Goal: Task Accomplishment & Management: Use online tool/utility

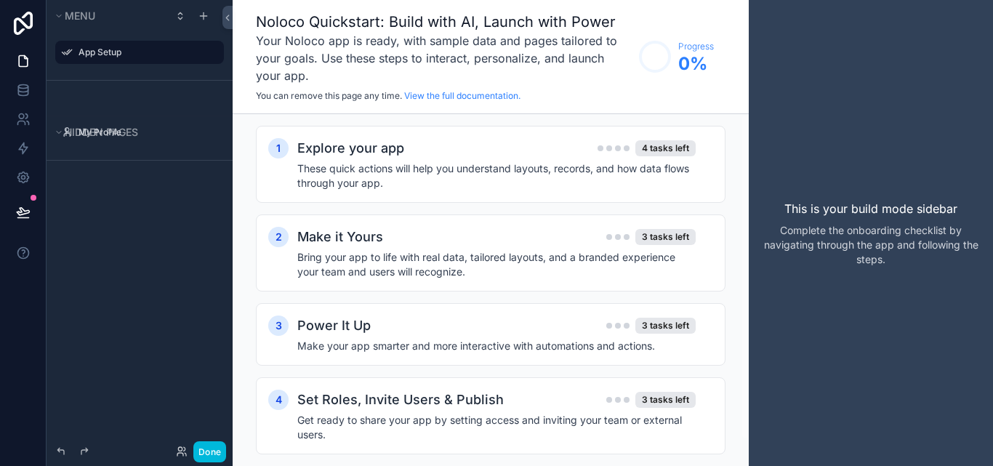
click at [115, 55] on label "App Setup" at bounding box center [146, 53] width 137 height 12
click at [33, 123] on link at bounding box center [23, 119] width 46 height 29
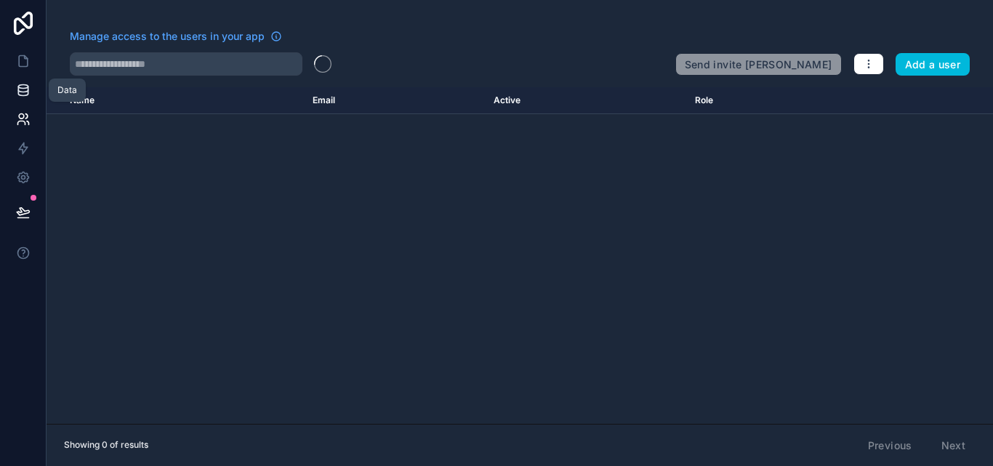
click at [36, 104] on link at bounding box center [23, 90] width 46 height 29
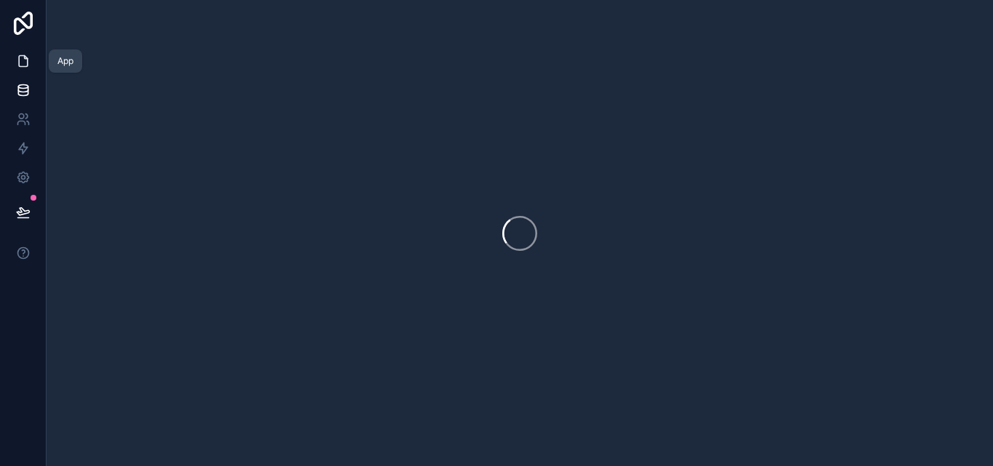
click at [24, 61] on icon at bounding box center [23, 61] width 15 height 15
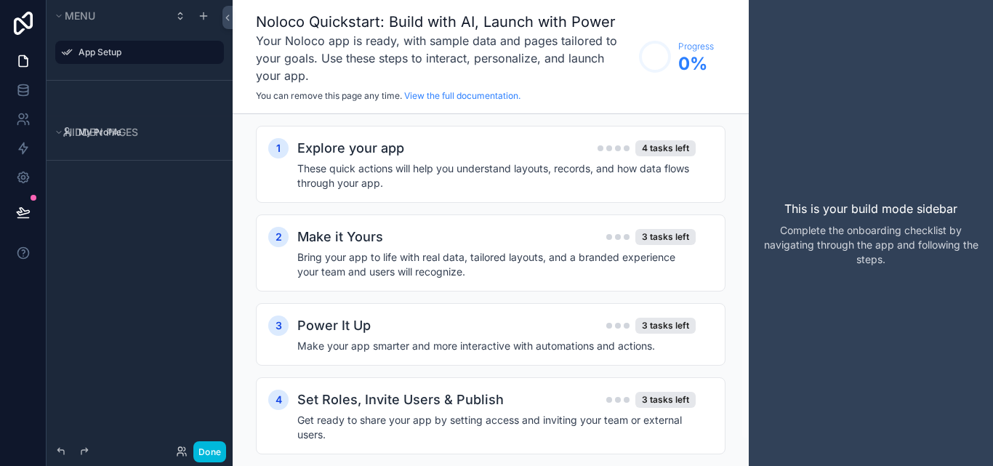
drag, startPoint x: 17, startPoint y: 305, endPoint x: 17, endPoint y: 313, distance: 8.0
click at [17, 313] on div at bounding box center [23, 233] width 47 height 466
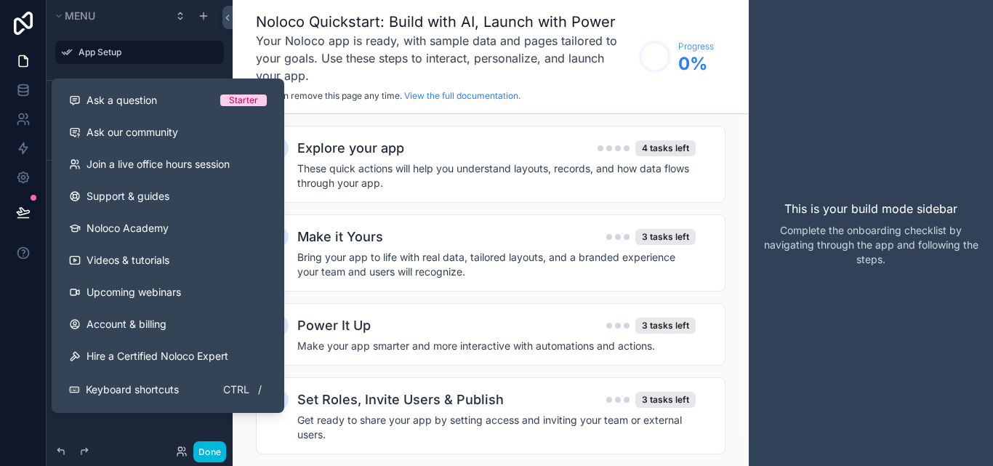
click at [13, 213] on button at bounding box center [23, 212] width 32 height 41
click at [15, 283] on div at bounding box center [23, 233] width 47 height 466
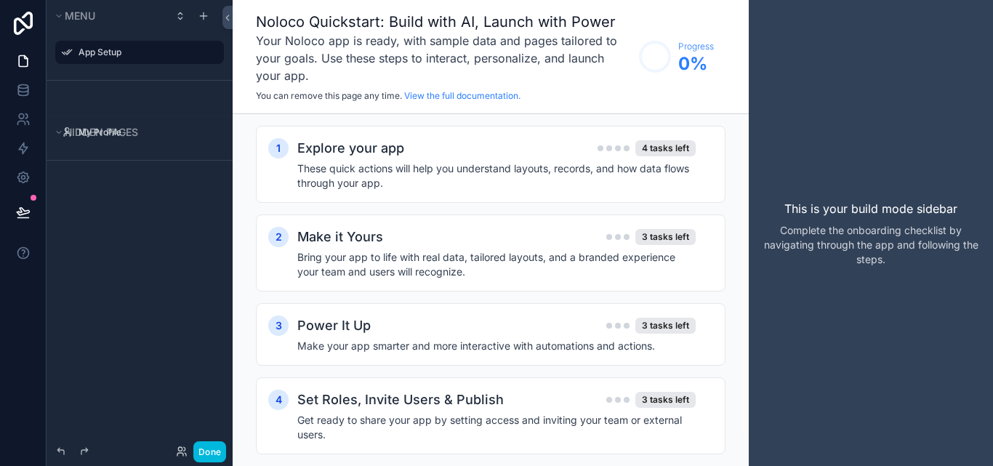
drag, startPoint x: 134, startPoint y: 215, endPoint x: 84, endPoint y: 318, distance: 114.1
click at [84, 325] on div "Menu App Setup Hidden pages My Profile" at bounding box center [140, 224] width 186 height 448
click at [0, 0] on icon "scrollable content" at bounding box center [0, 0] width 0 height 0
click at [199, 15] on icon "scrollable content" at bounding box center [204, 16] width 12 height 12
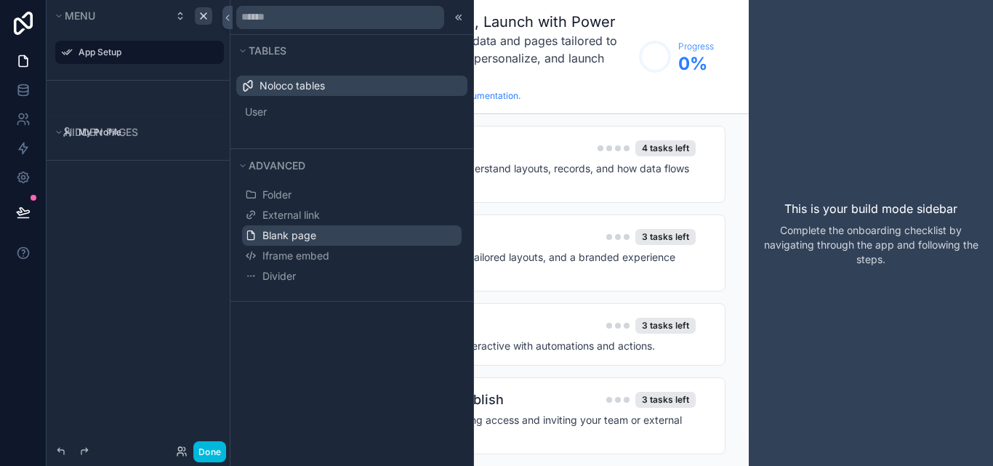
click at [293, 241] on span "Blank page" at bounding box center [289, 235] width 54 height 15
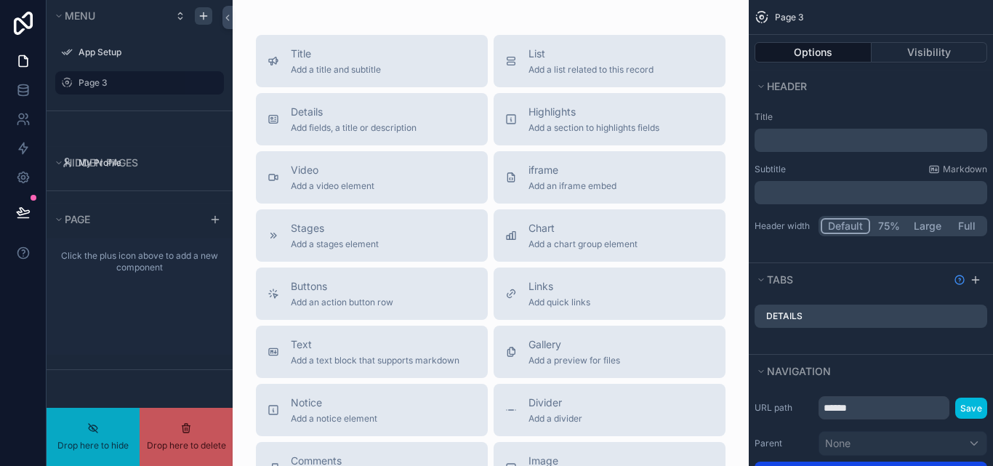
drag, startPoint x: 113, startPoint y: 86, endPoint x: 126, endPoint y: 106, distance: 24.2
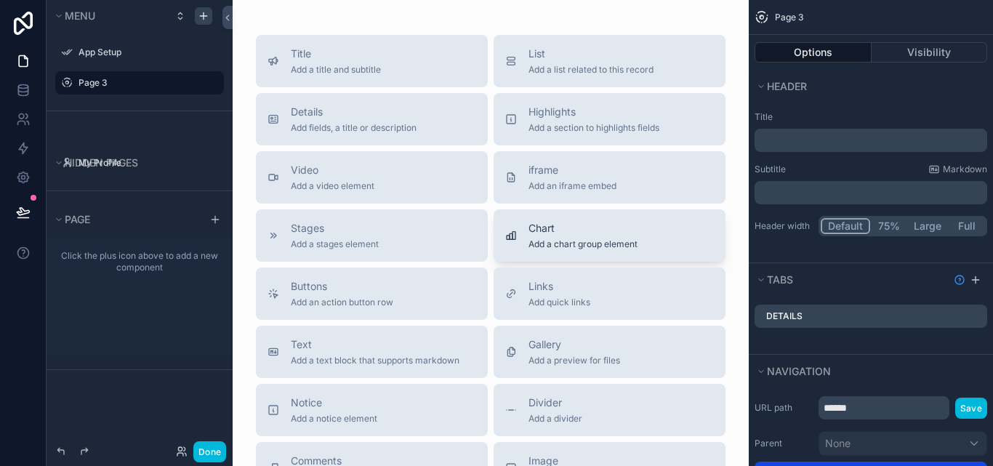
click at [608, 241] on span "Add a chart group element" at bounding box center [582, 244] width 109 height 12
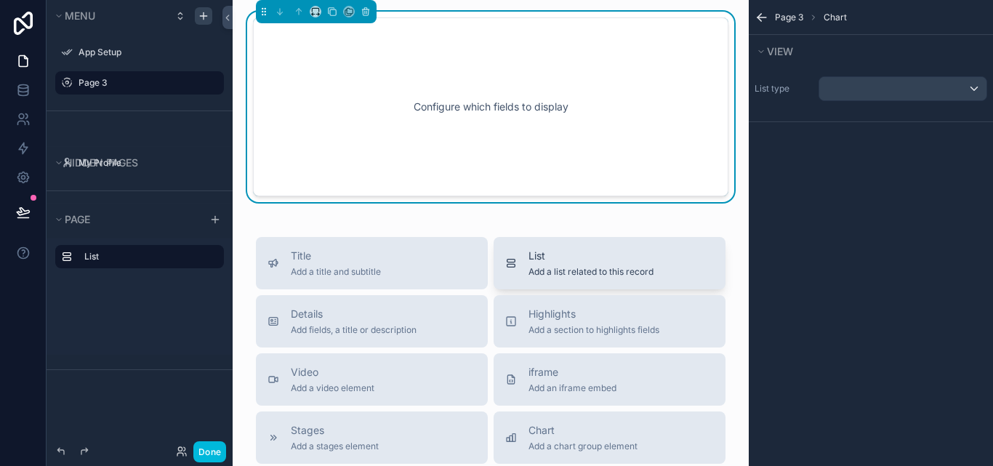
click at [530, 267] on span "Add a list related to this record" at bounding box center [590, 272] width 125 height 12
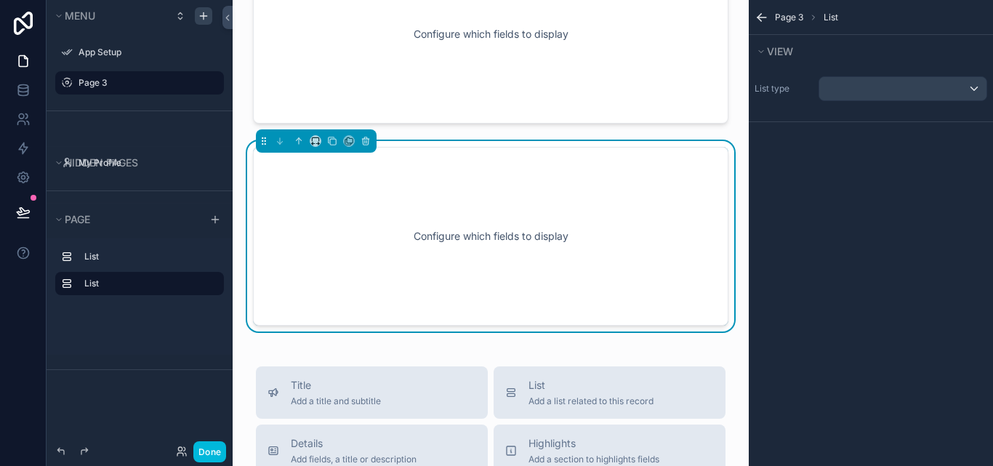
scroll to position [76, 0]
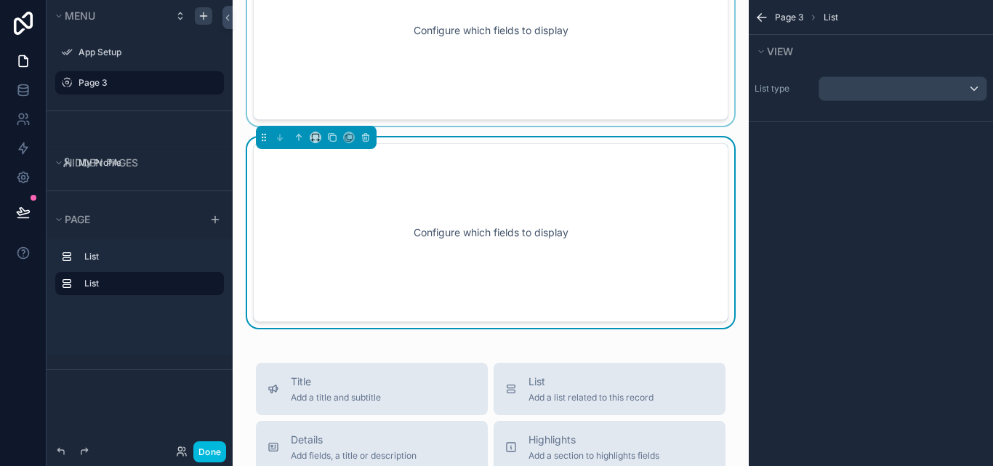
click at [431, 94] on div "scrollable content" at bounding box center [490, 30] width 493 height 190
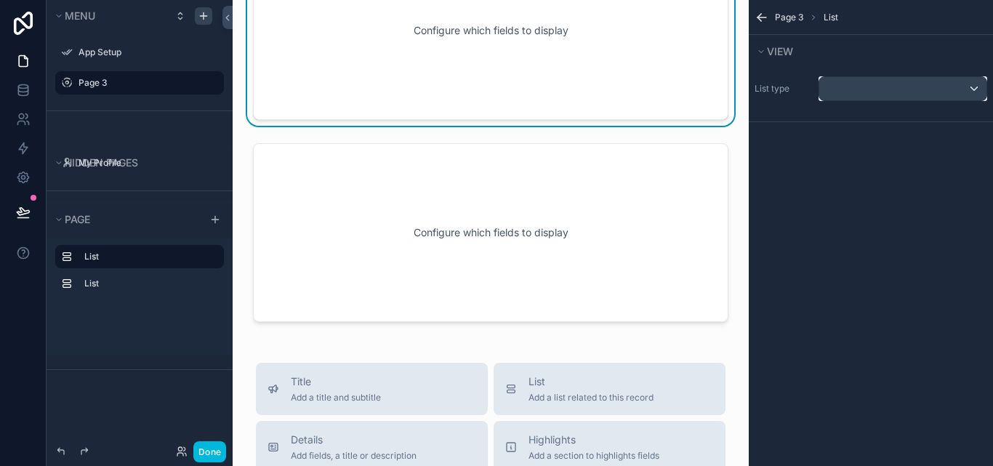
click at [836, 92] on div "scrollable content" at bounding box center [902, 88] width 167 height 23
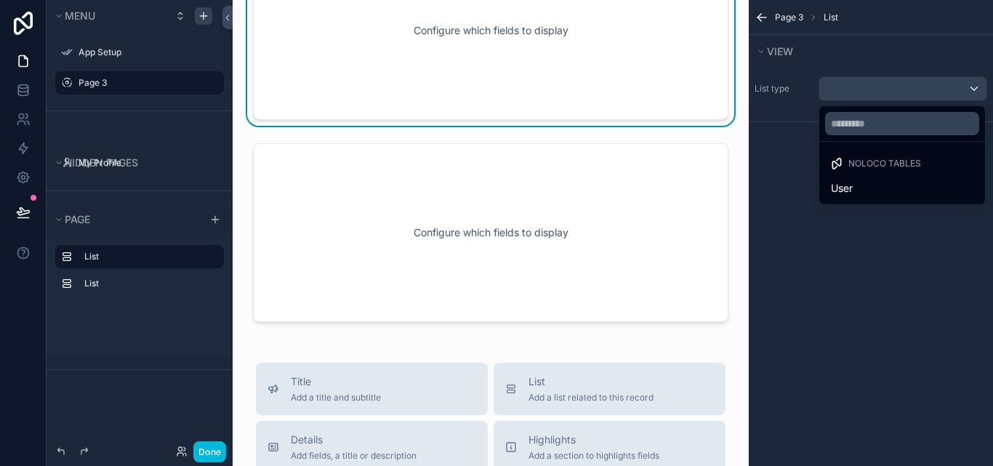
click at [913, 167] on span "Noloco tables" at bounding box center [884, 164] width 73 height 12
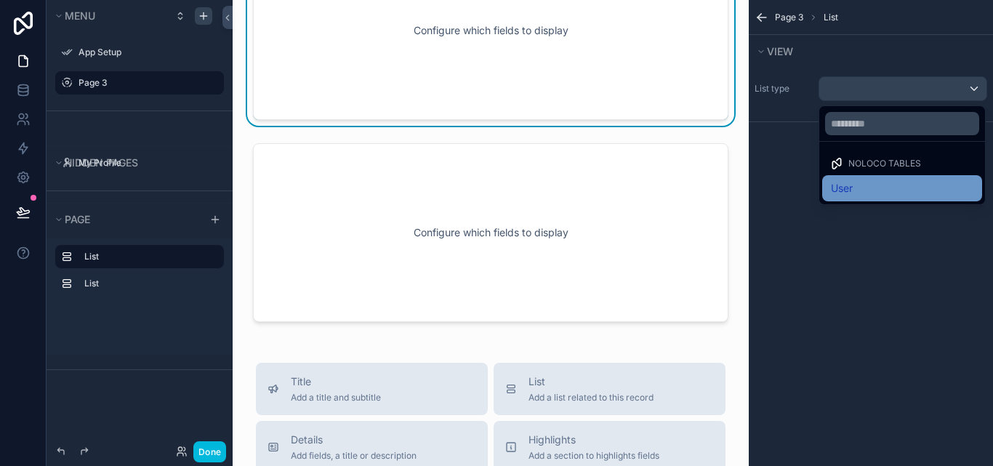
click at [879, 190] on div "User" at bounding box center [902, 188] width 142 height 17
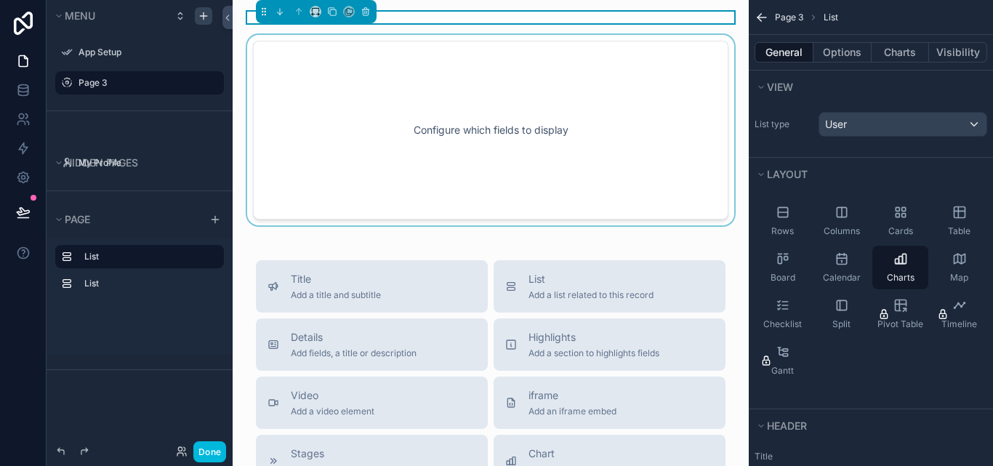
scroll to position [73, 0]
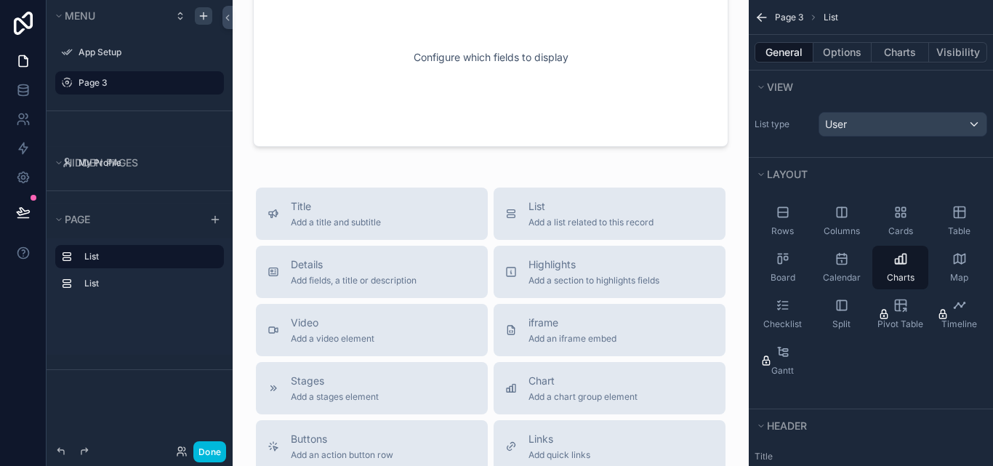
click at [576, 166] on div "Configure which fields to display Title Add a title and subtitle List Add a lis…" at bounding box center [491, 380] width 516 height 906
click at [909, 266] on div "Charts" at bounding box center [900, 268] width 56 height 44
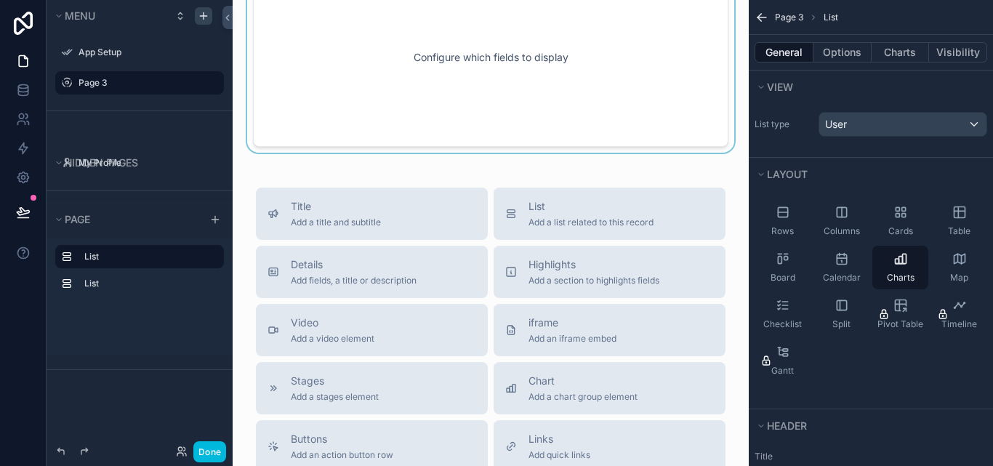
scroll to position [0, 0]
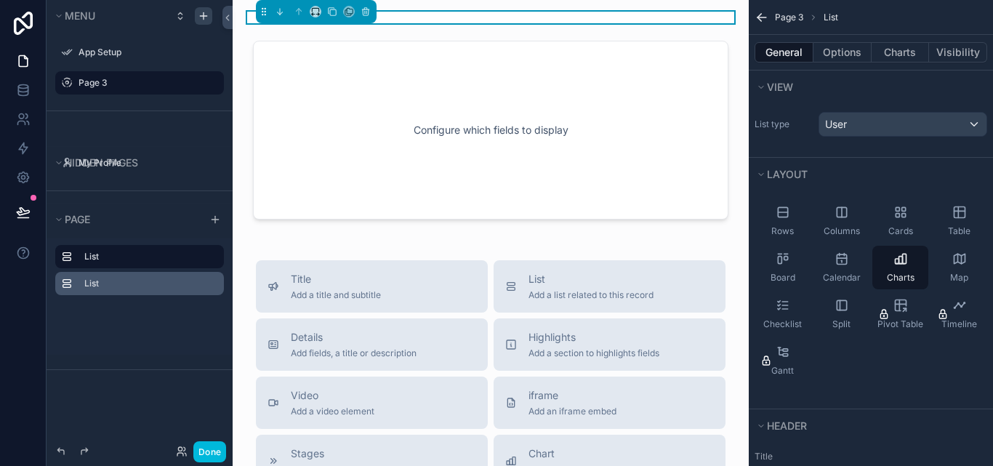
click at [155, 273] on div "List" at bounding box center [139, 283] width 169 height 23
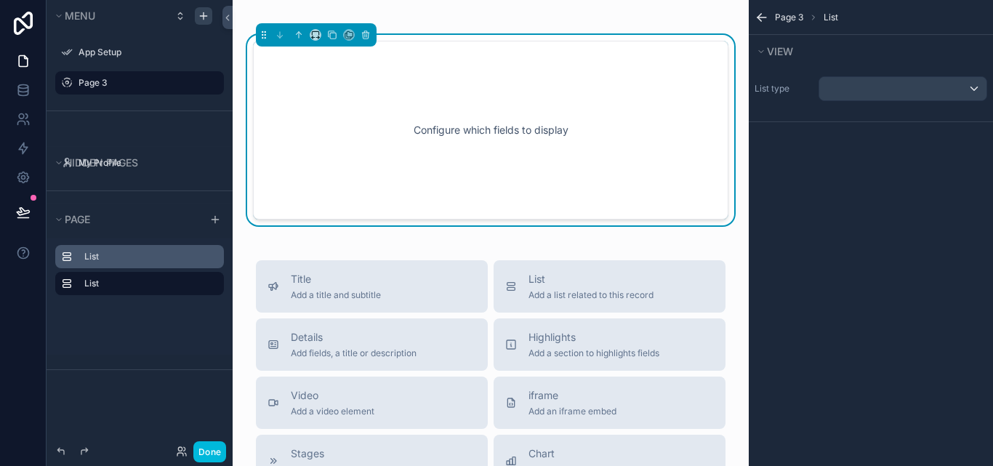
click at [153, 257] on label "List" at bounding box center [148, 257] width 128 height 12
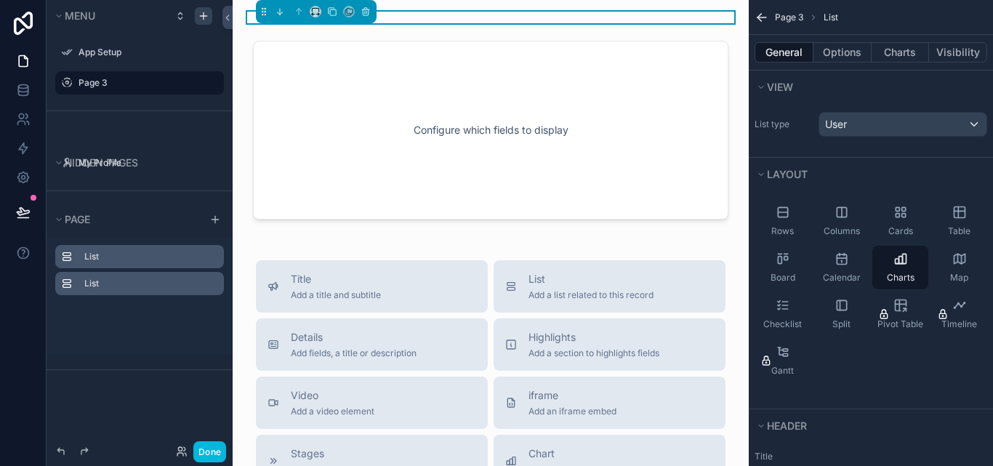
click at [165, 289] on label "List" at bounding box center [148, 284] width 128 height 12
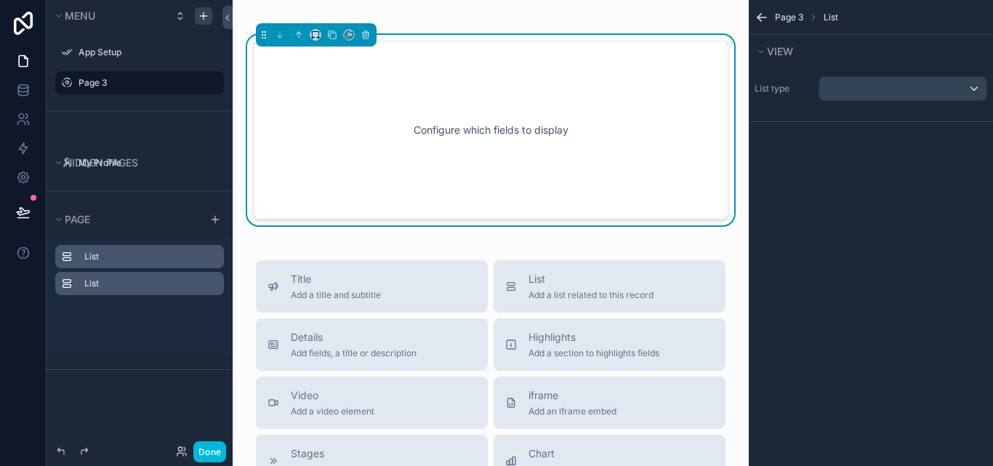
click at [157, 273] on div "List" at bounding box center [139, 283] width 169 height 23
click at [134, 251] on div "List" at bounding box center [151, 257] width 134 height 12
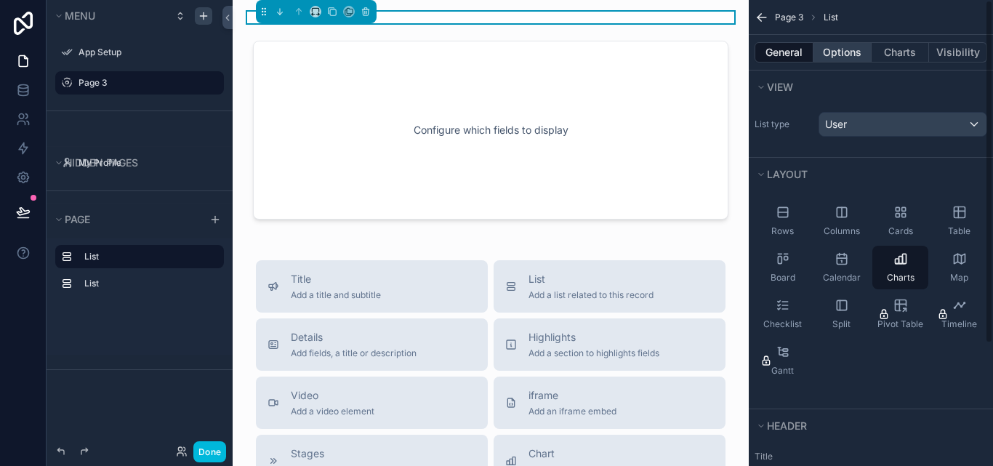
click at [855, 52] on button "Options" at bounding box center [842, 52] width 58 height 20
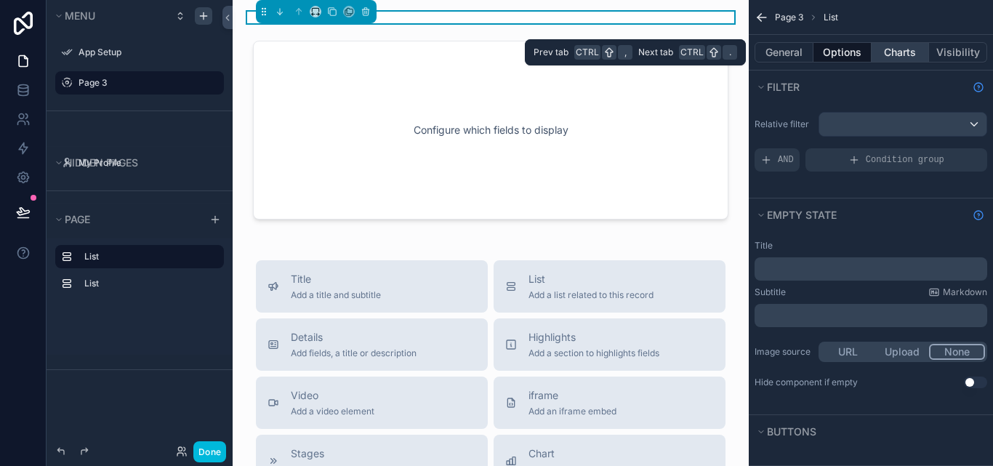
click at [893, 49] on button "Charts" at bounding box center [900, 52] width 58 height 20
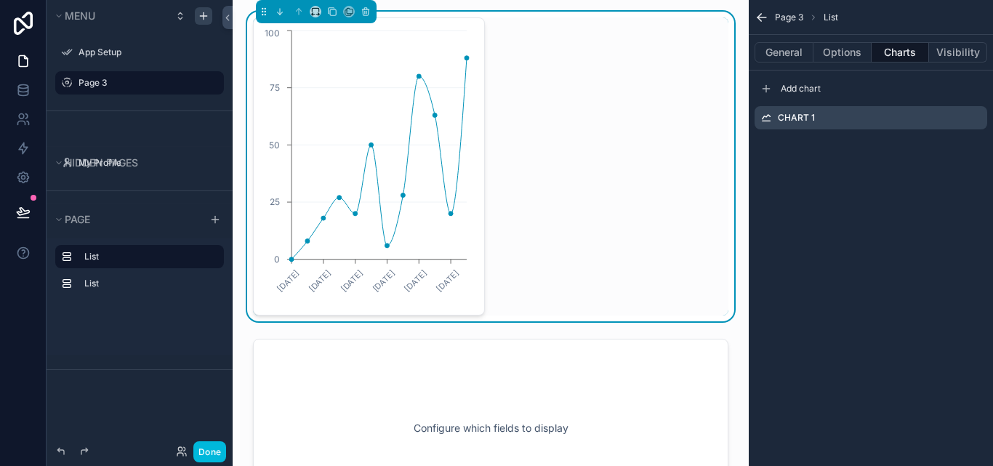
click at [0, 0] on icon "scrollable content" at bounding box center [0, 0] width 0 height 0
click at [545, 120] on div "06/01/2025 10/03/2025 05/05/2025 07/07/2025 08/09/2025 10/11/2025 0 25 50 75 100" at bounding box center [490, 166] width 475 height 298
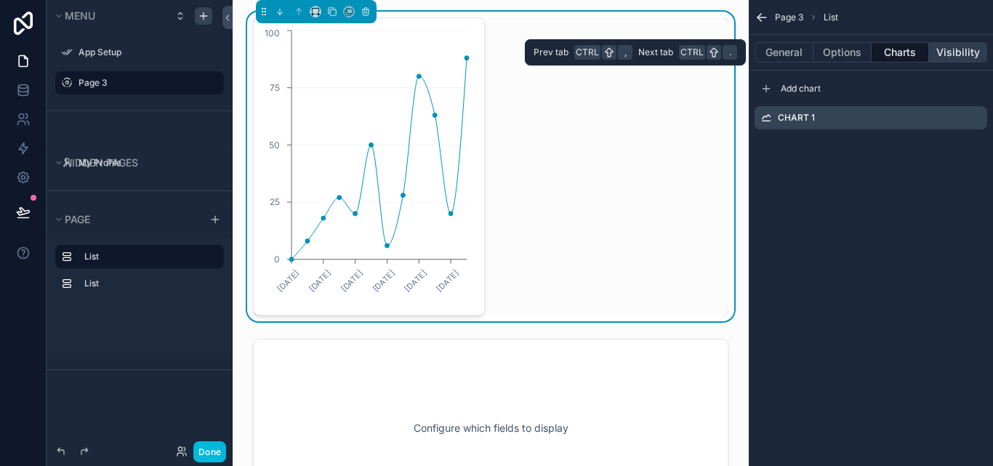
click at [946, 47] on button "Visibility" at bounding box center [958, 52] width 58 height 20
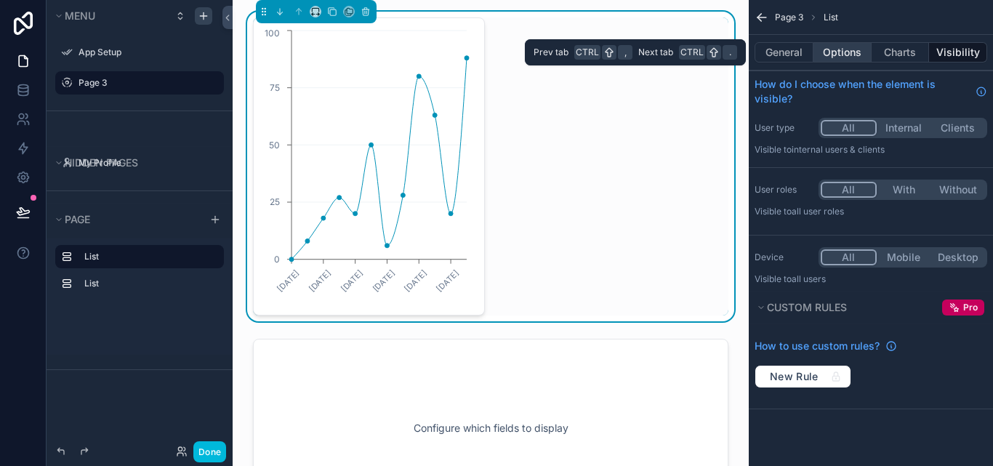
click at [835, 58] on button "Options" at bounding box center [842, 52] width 58 height 20
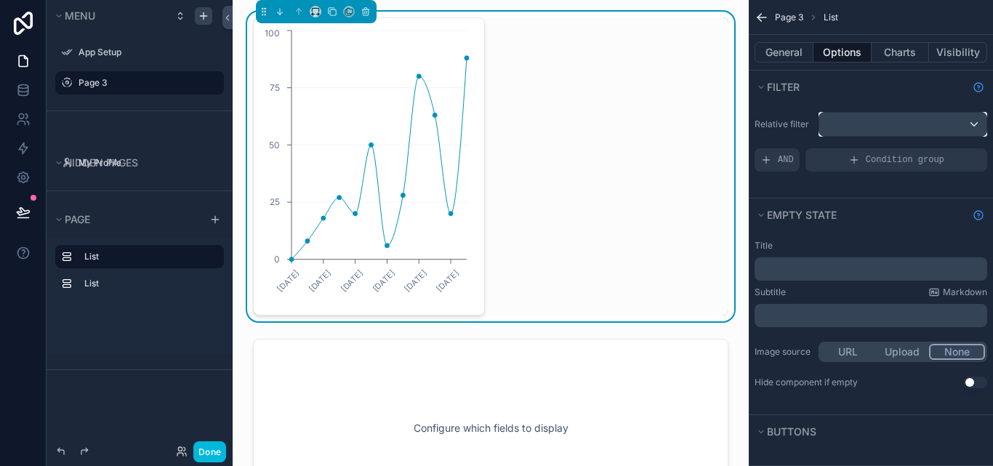
click at [893, 123] on div "scrollable content" at bounding box center [902, 124] width 167 height 23
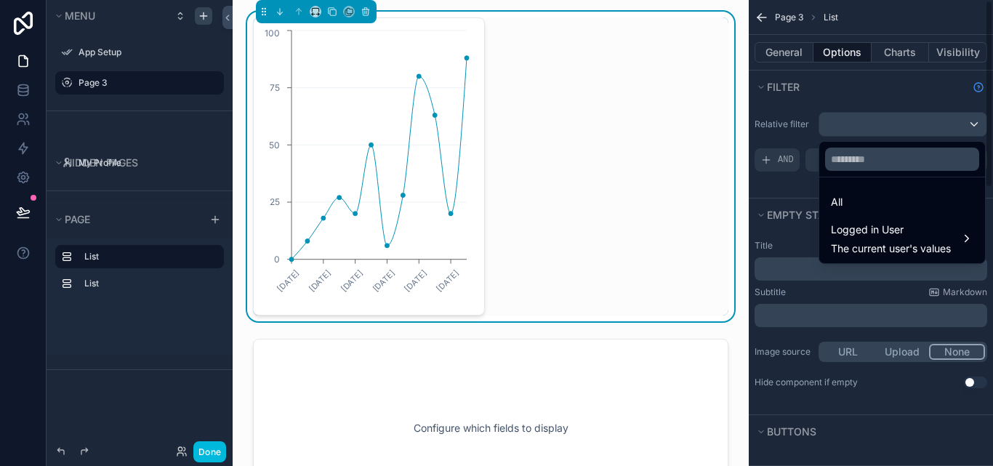
click at [664, 171] on div "06/01/2025 10/03/2025 05/05/2025 07/07/2025 08/09/2025 10/11/2025 0 25 50 75 100" at bounding box center [490, 166] width 475 height 298
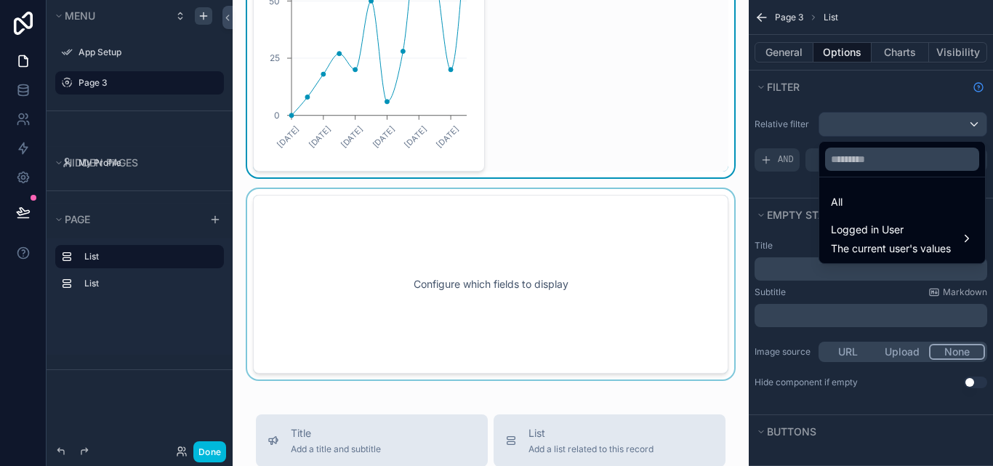
scroll to position [145, 0]
click at [537, 297] on div "scrollable content" at bounding box center [490, 283] width 493 height 190
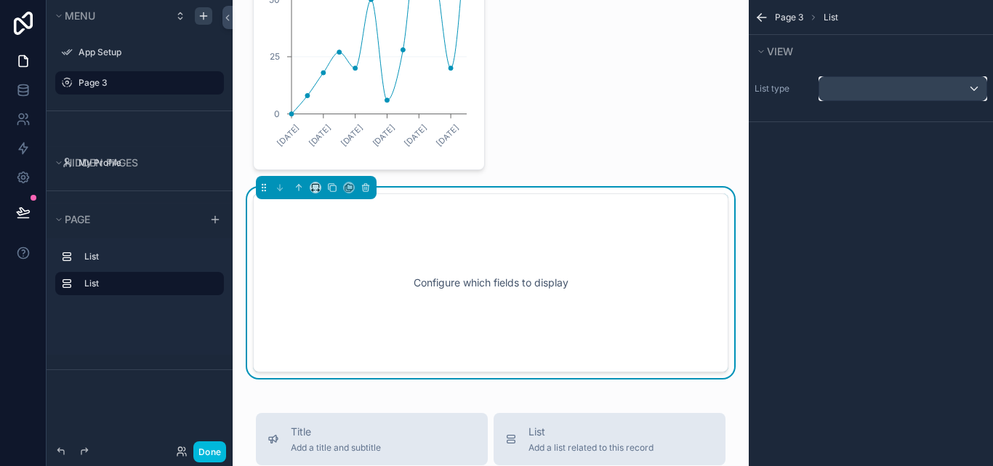
click at [880, 81] on div "scrollable content" at bounding box center [902, 88] width 167 height 23
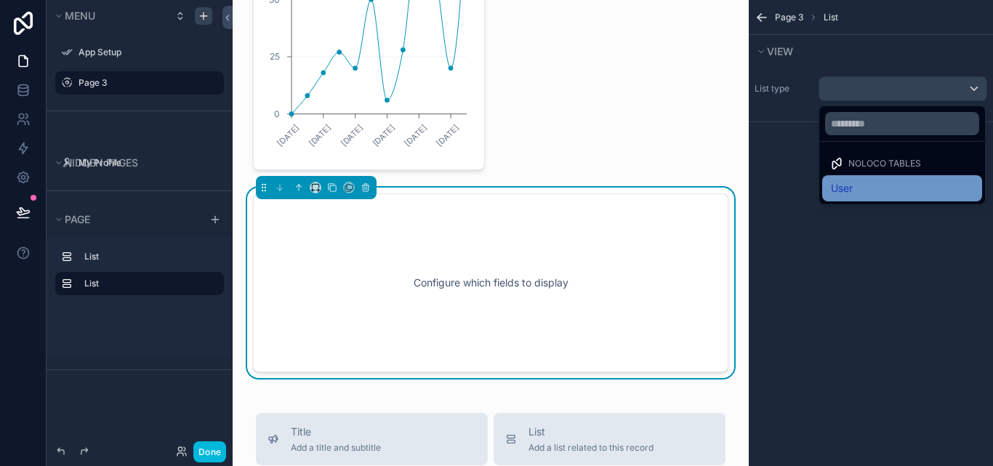
click at [861, 187] on div "User" at bounding box center [902, 188] width 142 height 17
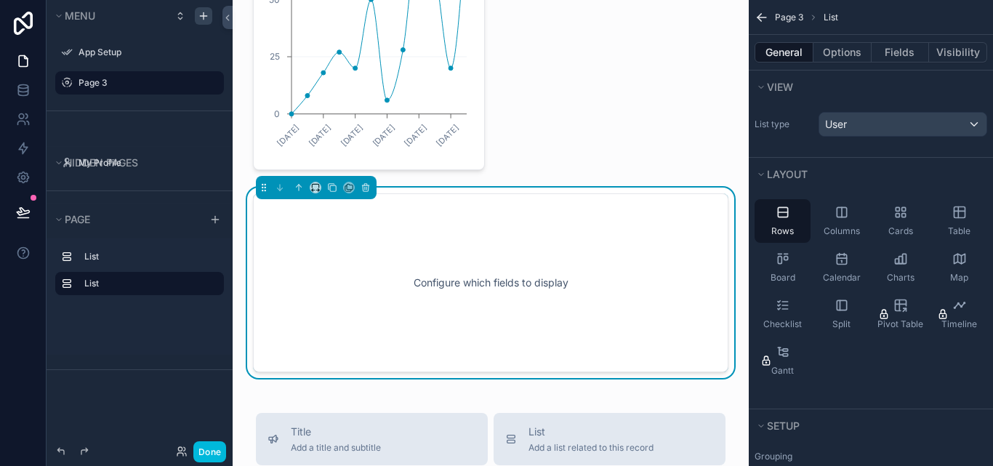
click at [578, 257] on div "Configure which fields to display" at bounding box center [490, 282] width 427 height 131
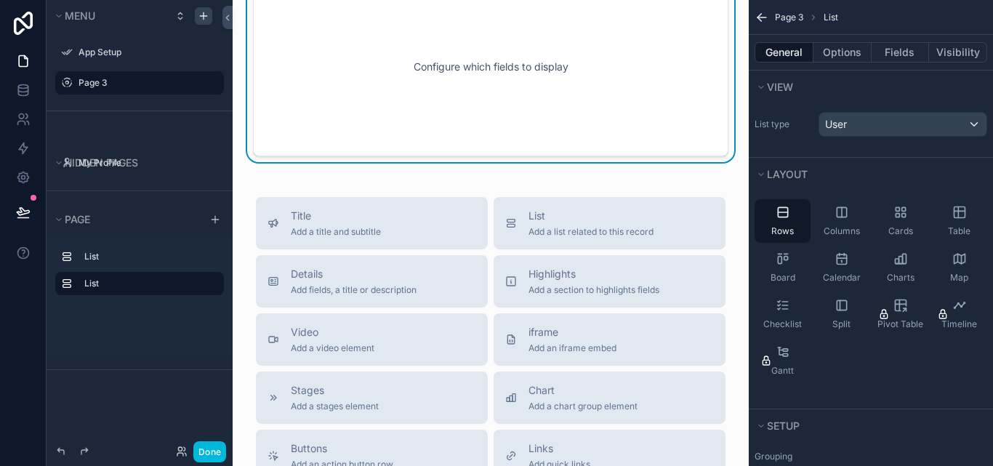
scroll to position [436, 0]
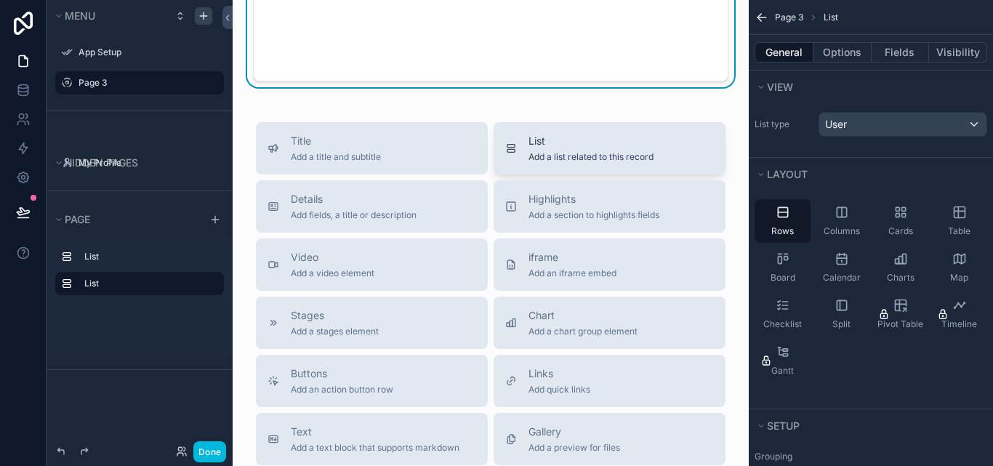
click at [560, 163] on button "List Add a list related to this record" at bounding box center [610, 148] width 232 height 52
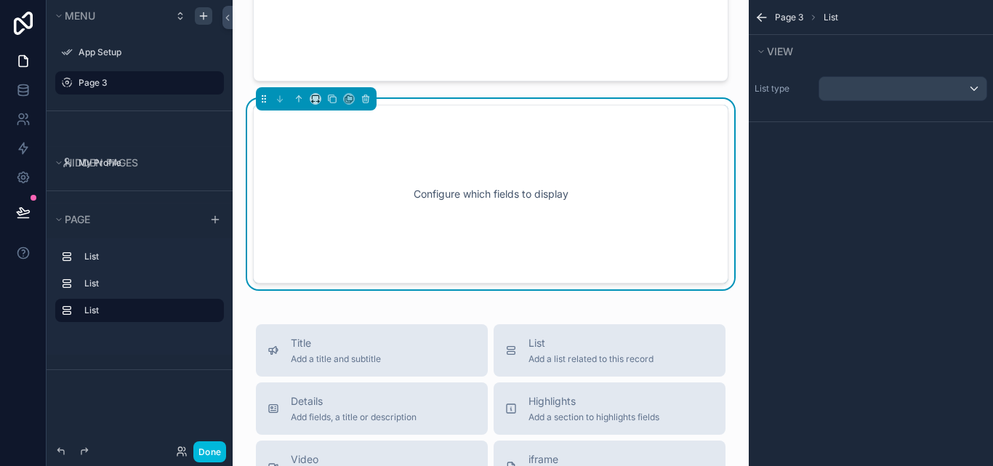
scroll to position [398, 0]
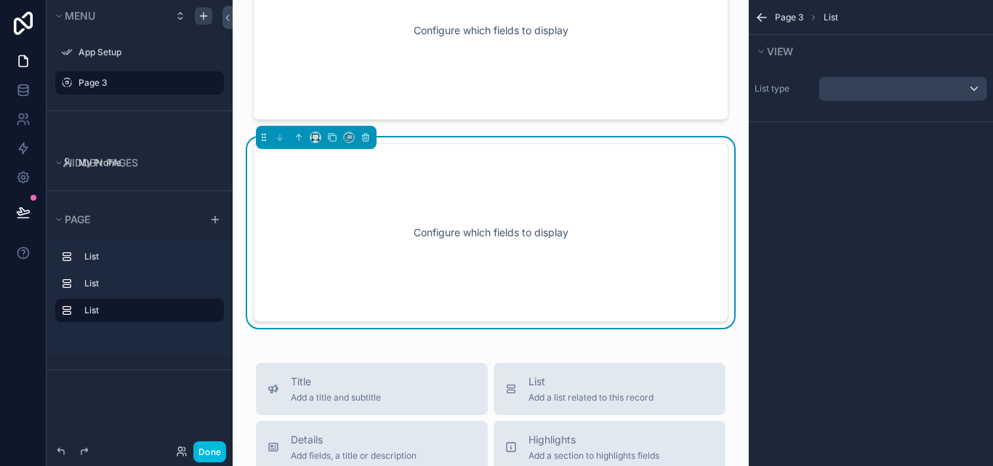
click at [544, 201] on div "Configure which fields to display" at bounding box center [490, 232] width 427 height 131
drag, startPoint x: 496, startPoint y: 227, endPoint x: 619, endPoint y: 132, distance: 154.8
click at [497, 227] on div "Configure which fields to display" at bounding box center [490, 232] width 427 height 131
click at [157, 251] on div "List" at bounding box center [151, 257] width 134 height 12
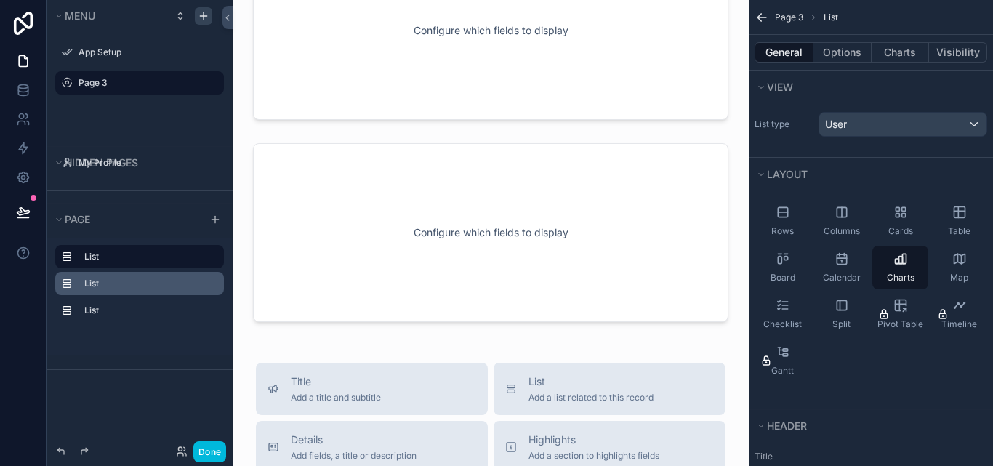
click at [151, 273] on div "List" at bounding box center [139, 283] width 169 height 23
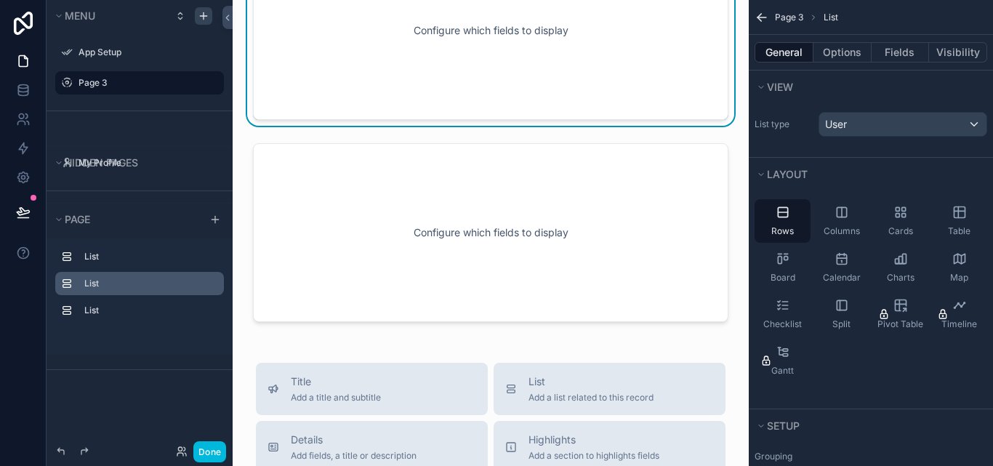
click at [153, 293] on div "List" at bounding box center [139, 283] width 169 height 23
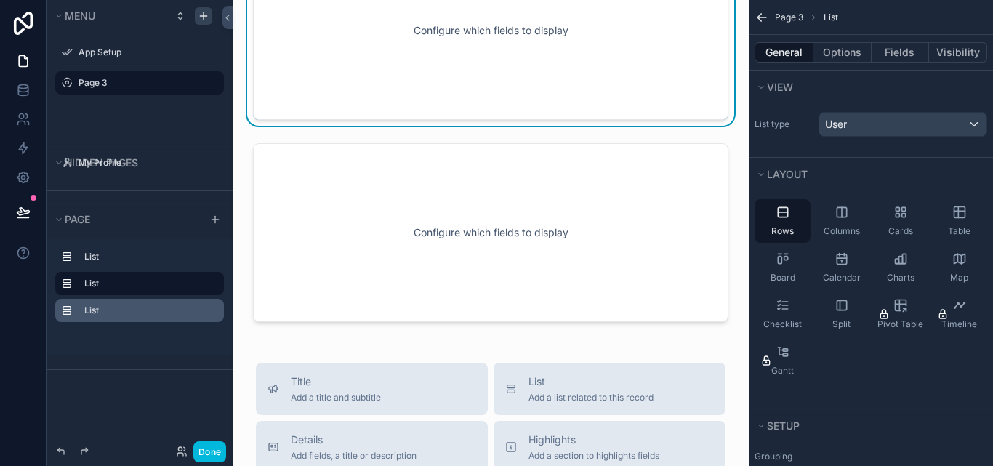
click at [150, 305] on div "List" at bounding box center [151, 311] width 134 height 12
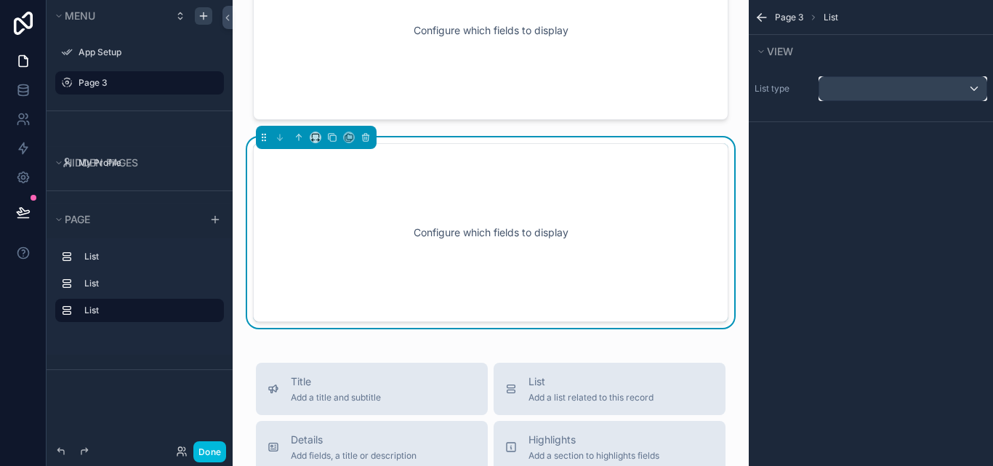
click at [868, 97] on div "scrollable content" at bounding box center [902, 88] width 167 height 23
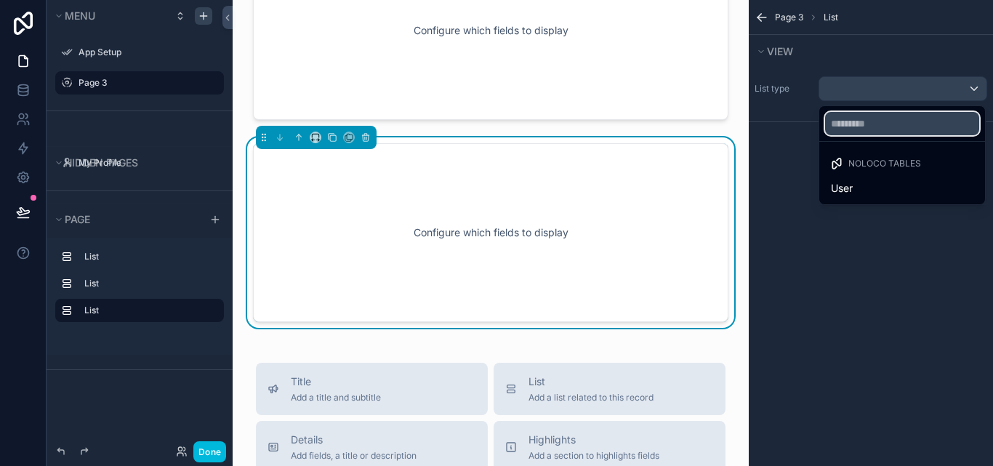
click at [879, 123] on input "text" at bounding box center [902, 123] width 154 height 23
type input "*"
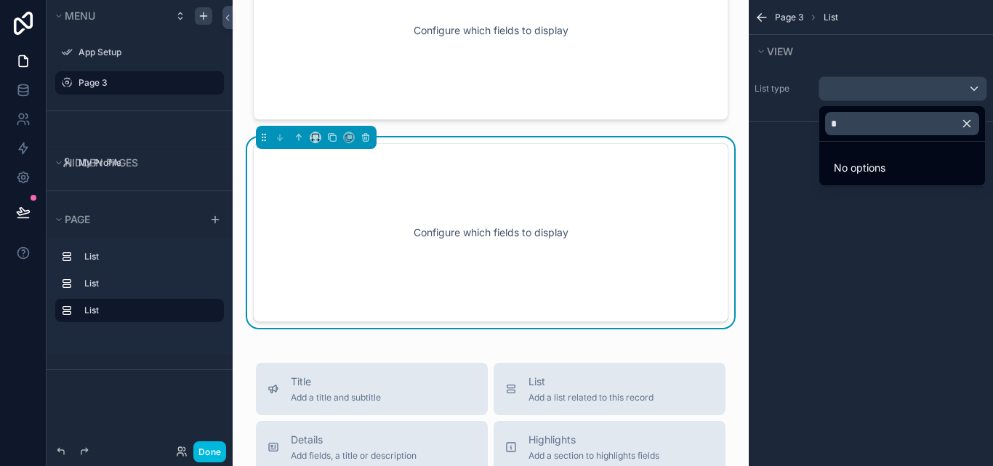
click at [965, 126] on icon "button" at bounding box center [967, 124] width 7 height 7
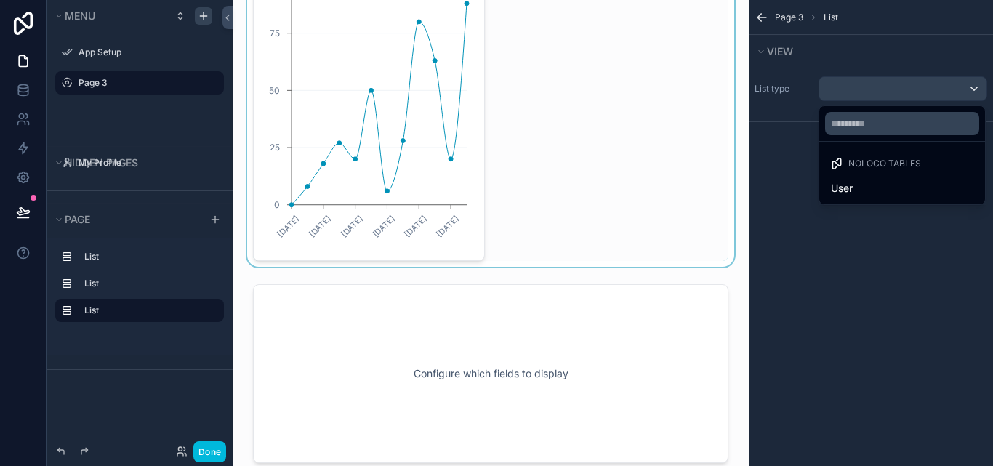
scroll to position [0, 0]
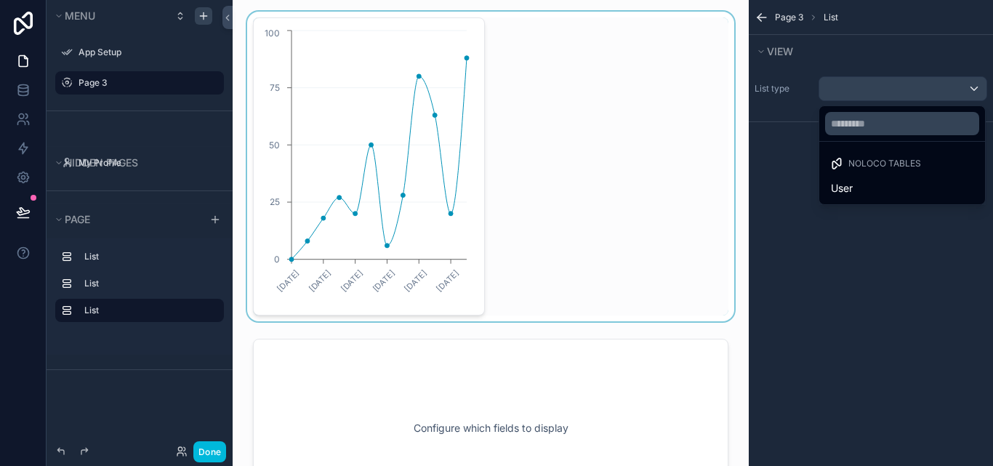
click at [483, 205] on div "scrollable content" at bounding box center [490, 167] width 493 height 310
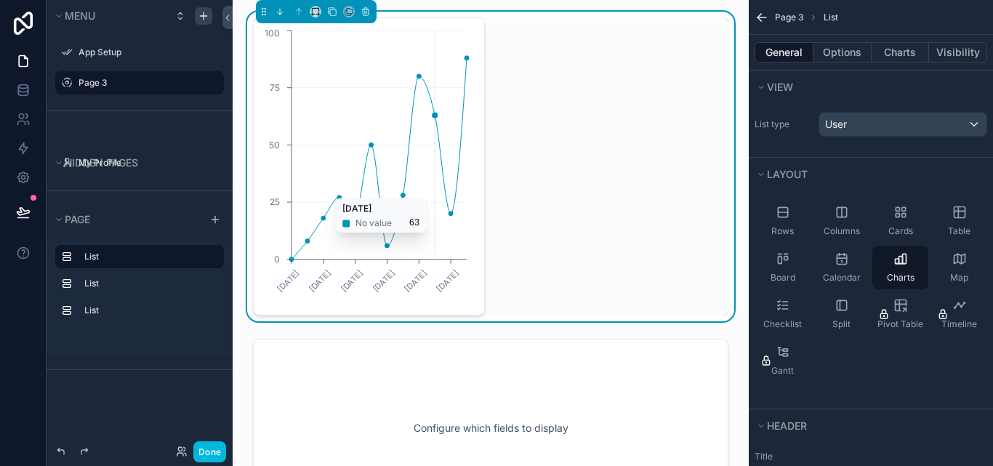
click at [437, 190] on icon "06/01/2025 10/03/2025 05/05/2025 07/07/2025 08/09/2025 10/11/2025 0 25 50 75 100" at bounding box center [366, 166] width 208 height 279
click at [400, 195] on circle "chart" at bounding box center [403, 196] width 6 height 6
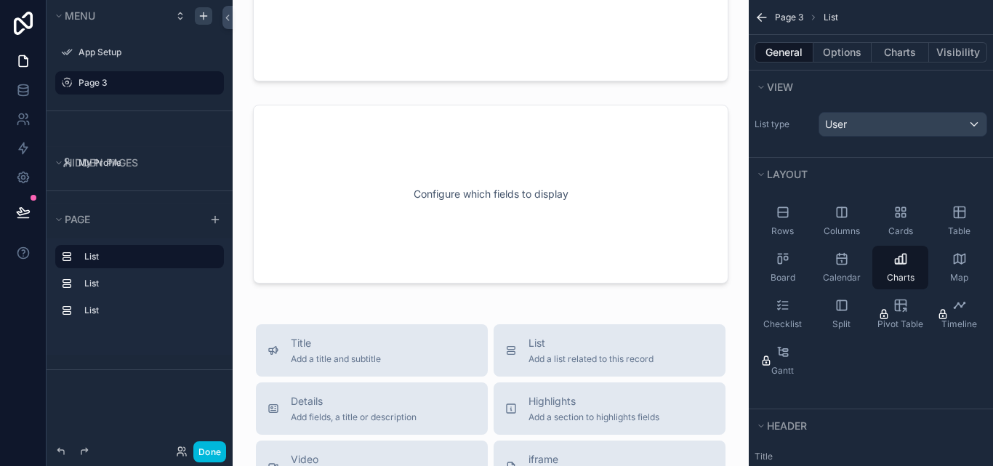
scroll to position [73, 0]
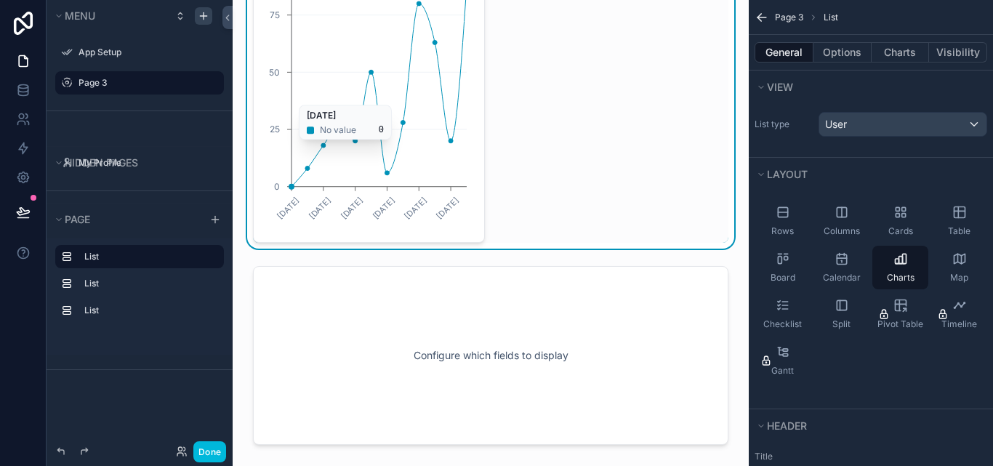
drag, startPoint x: 451, startPoint y: 117, endPoint x: 342, endPoint y: 99, distance: 110.5
click at [342, 99] on icon "06/01/2025 10/03/2025 05/05/2025 07/07/2025 08/09/2025 10/11/2025 0 25 50 75 100" at bounding box center [366, 93] width 208 height 279
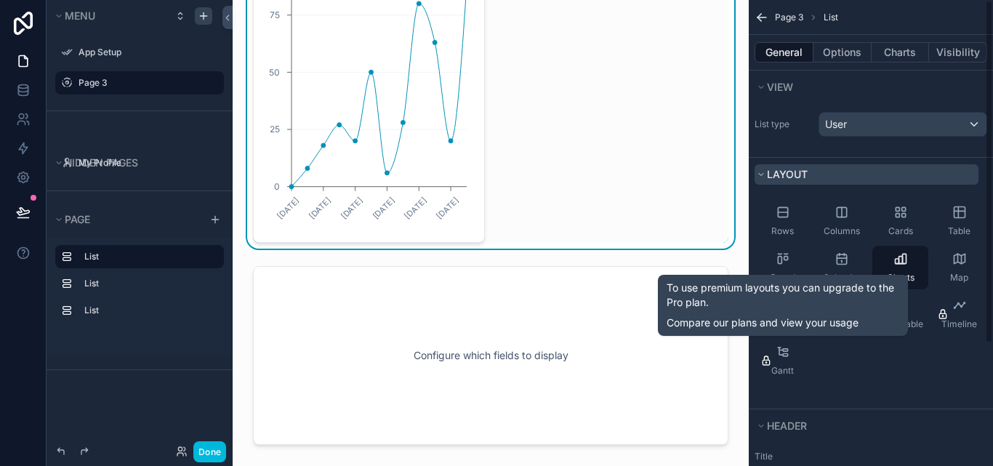
click at [532, 165] on div "06/01/2025 10/03/2025 05/05/2025 07/07/2025 08/09/2025 10/11/2025 0 25 50 75 100" at bounding box center [490, 94] width 475 height 298
click at [432, 136] on icon "06/01/2025 10/03/2025 05/05/2025 07/07/2025 08/09/2025 10/11/2025 0 25 50 75 100" at bounding box center [366, 93] width 208 height 279
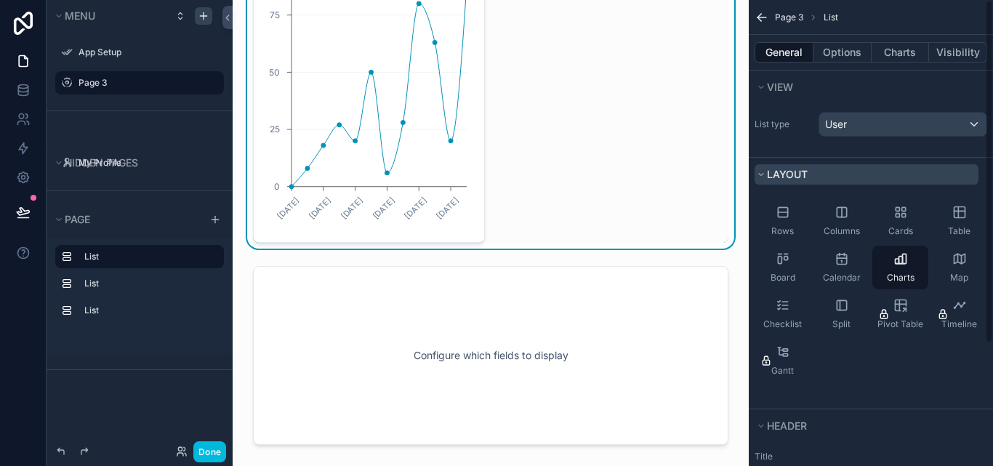
click at [839, 167] on button "Layout" at bounding box center [866, 174] width 224 height 20
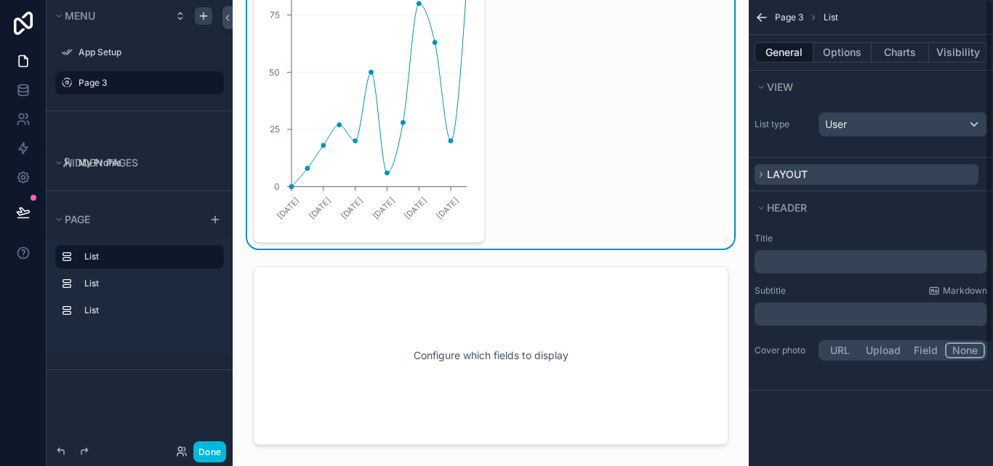
scroll to position [0, 0]
click at [800, 177] on span "Layout" at bounding box center [787, 174] width 41 height 12
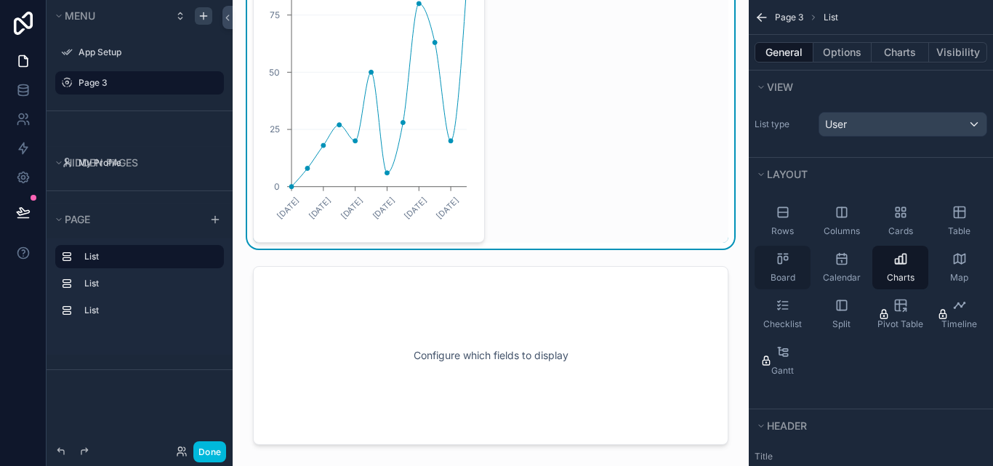
click at [799, 262] on div "Board" at bounding box center [782, 268] width 56 height 44
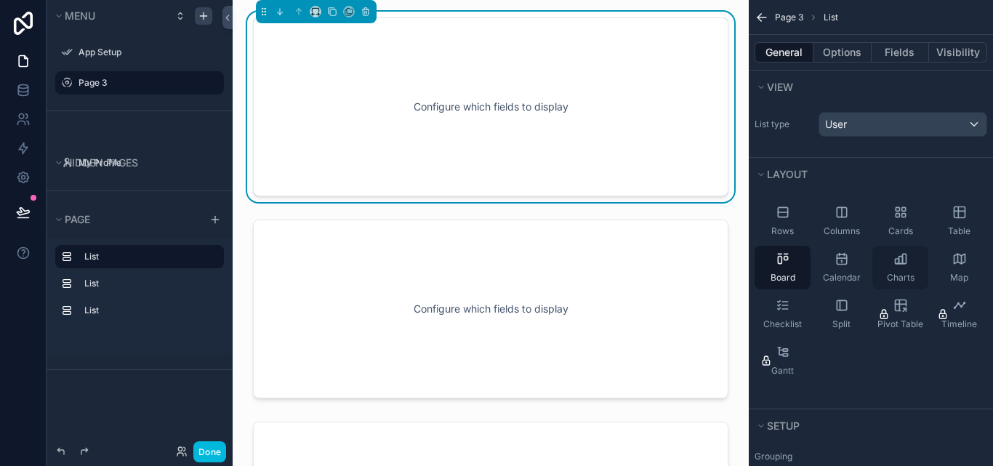
click at [895, 262] on icon "scrollable content" at bounding box center [900, 258] width 15 height 15
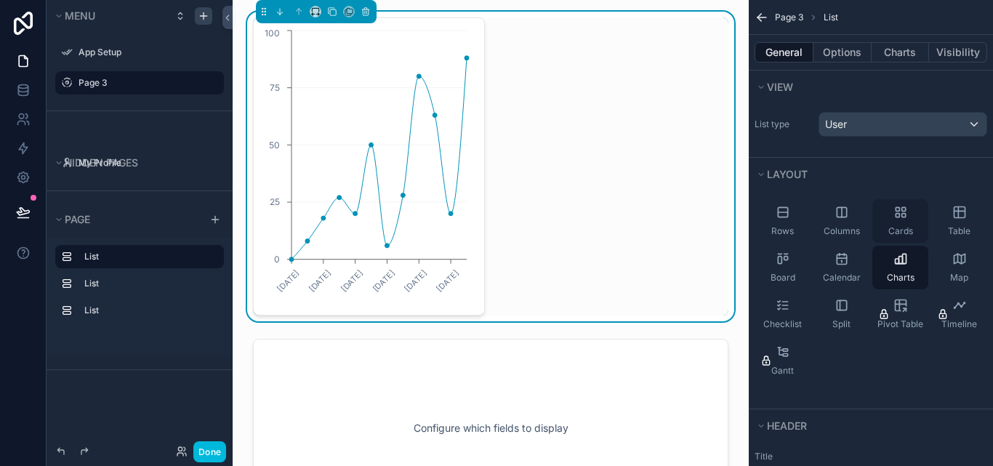
click at [893, 222] on div "Cards" at bounding box center [900, 221] width 56 height 44
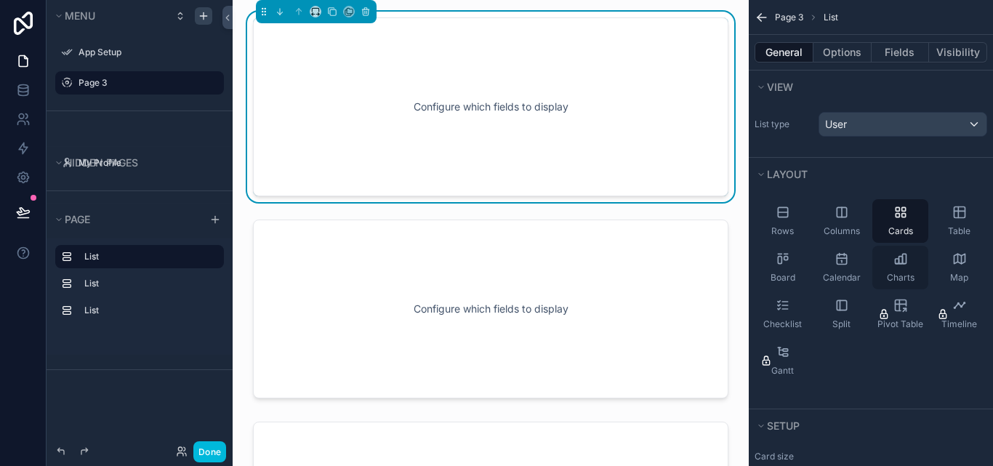
click at [898, 257] on icon "scrollable content" at bounding box center [900, 258] width 15 height 15
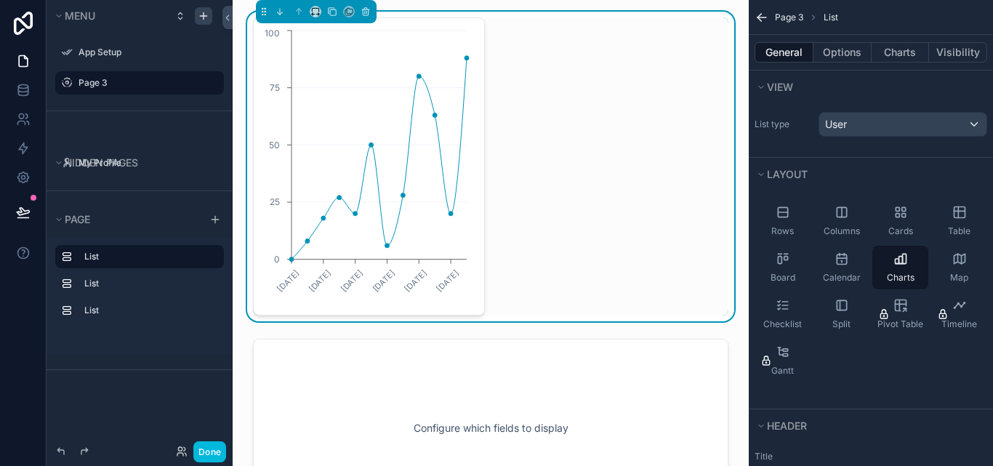
click at [773, 124] on label "List type" at bounding box center [783, 124] width 58 height 12
click at [841, 124] on span "User" at bounding box center [836, 124] width 22 height 15
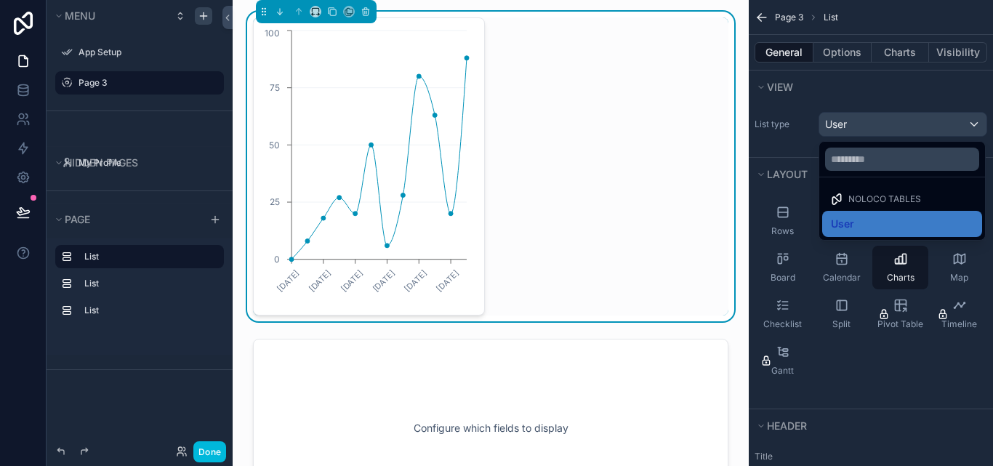
drag, startPoint x: 874, startPoint y: 193, endPoint x: 885, endPoint y: 192, distance: 11.7
click at [885, 192] on div "Noloco tables" at bounding box center [902, 199] width 160 height 20
click at [887, 193] on div "Noloco tables" at bounding box center [902, 199] width 160 height 20
drag, startPoint x: 864, startPoint y: 216, endPoint x: 929, endPoint y: 205, distance: 65.6
click at [929, 205] on div "Noloco tables" at bounding box center [902, 199] width 160 height 20
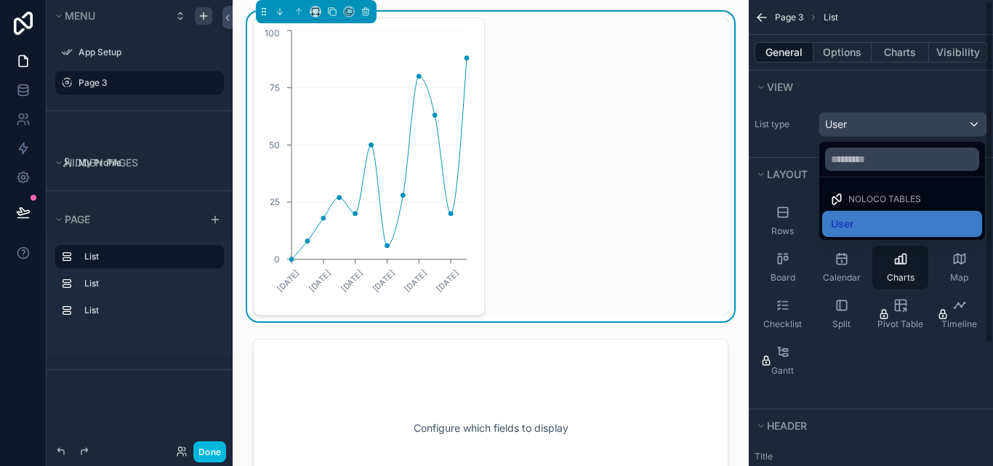
click at [114, 279] on div "scrollable content" at bounding box center [496, 233] width 993 height 466
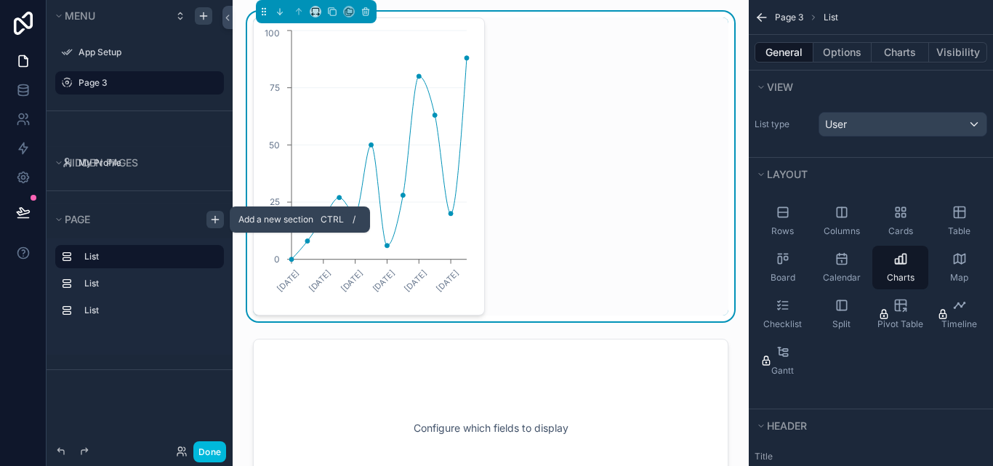
click at [212, 220] on icon "scrollable content" at bounding box center [215, 220] width 12 height 12
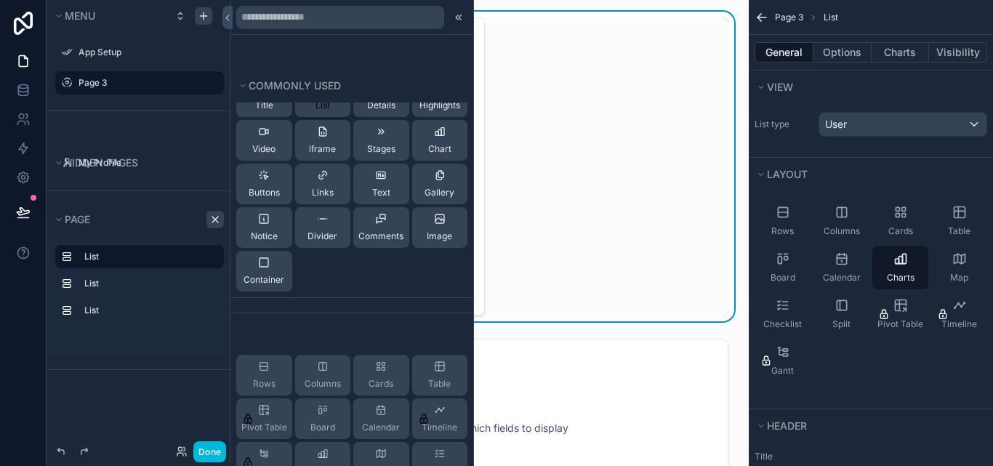
click at [319, 108] on span "List" at bounding box center [322, 106] width 15 height 12
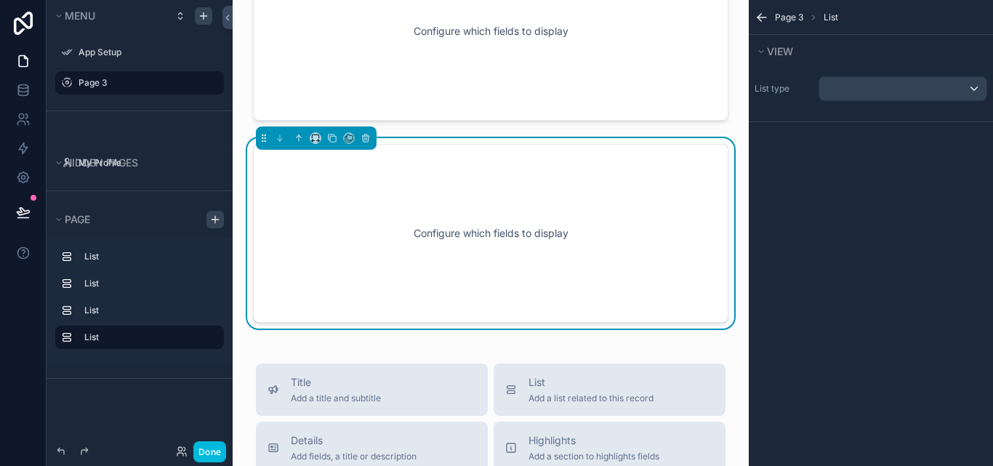
scroll to position [600, 0]
click at [430, 222] on div "Configure which fields to display" at bounding box center [490, 232] width 427 height 131
click at [444, 233] on div "Configure which fields to display" at bounding box center [490, 232] width 427 height 131
click at [480, 241] on div "Configure which fields to display" at bounding box center [490, 232] width 427 height 131
click at [461, 234] on div "Configure which fields to display" at bounding box center [490, 232] width 427 height 131
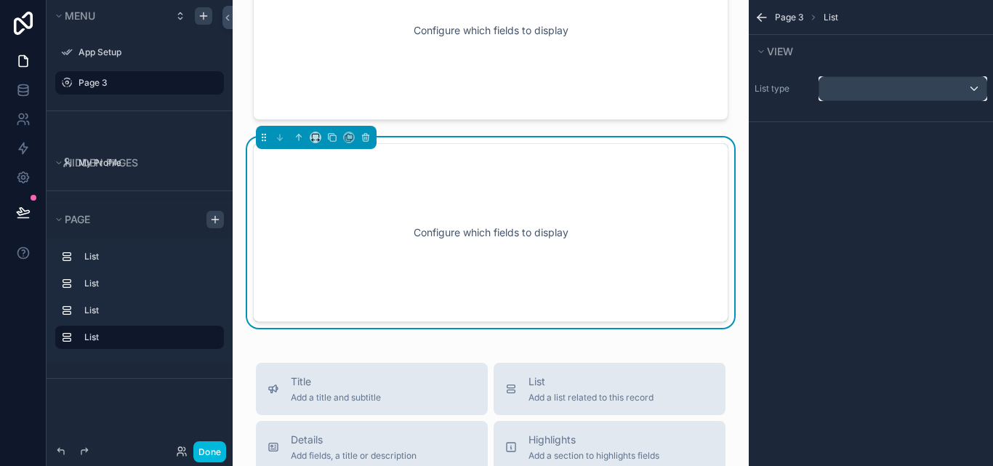
click at [870, 77] on div "scrollable content" at bounding box center [902, 88] width 167 height 23
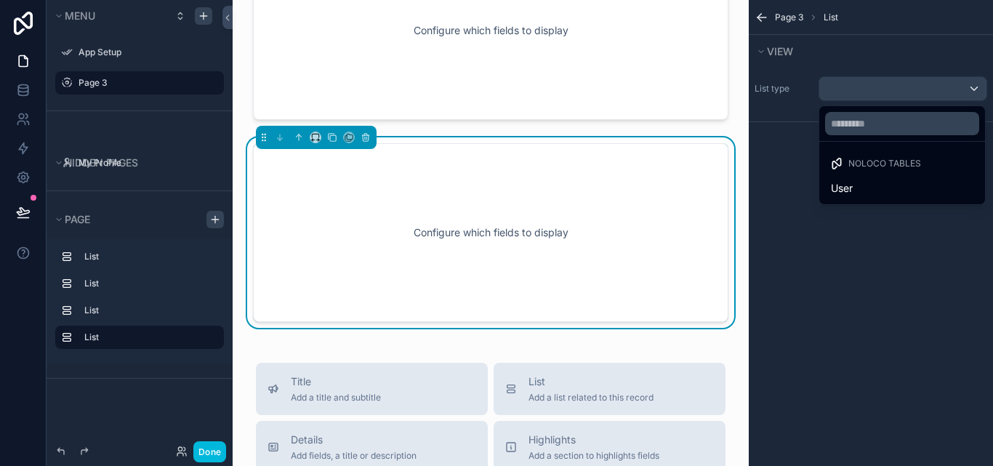
click at [873, 92] on div "scrollable content" at bounding box center [496, 233] width 993 height 466
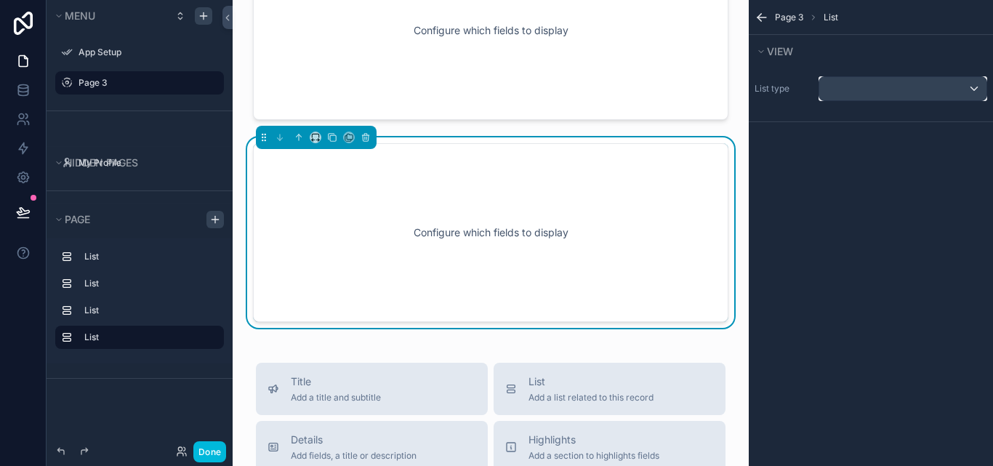
click at [873, 92] on div "scrollable content" at bounding box center [902, 88] width 167 height 23
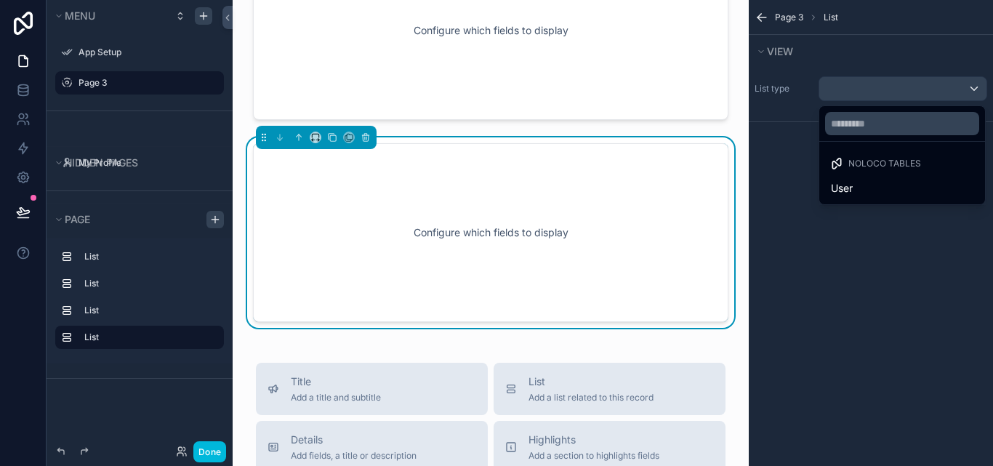
click at [866, 162] on span "Noloco tables" at bounding box center [884, 164] width 73 height 12
click at [898, 136] on div at bounding box center [902, 123] width 166 height 35
click at [108, 151] on div "scrollable content" at bounding box center [496, 233] width 993 height 466
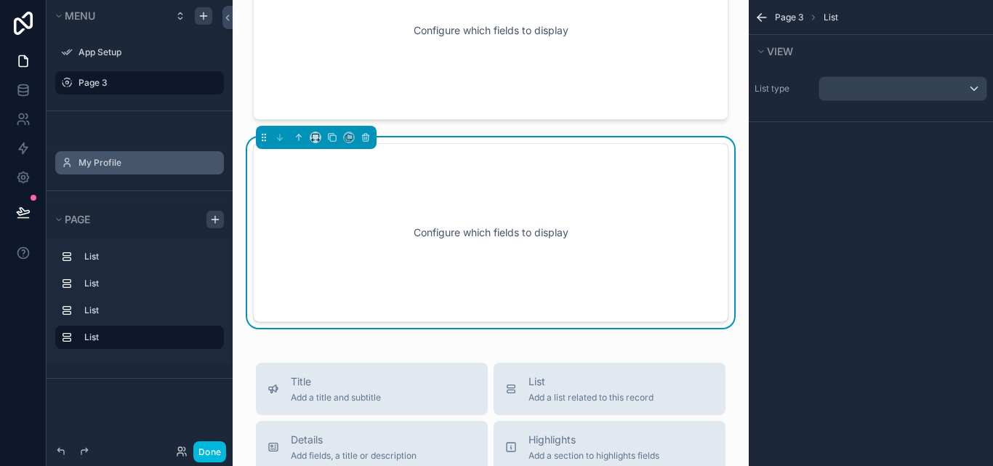
click at [0, 0] on icon "scrollable content" at bounding box center [0, 0] width 0 height 0
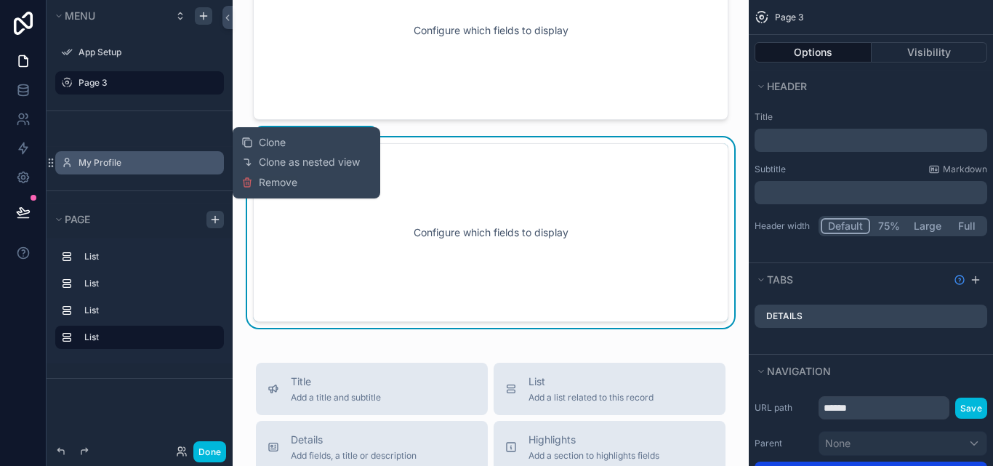
click at [0, 0] on icon "scrollable content" at bounding box center [0, 0] width 0 height 0
click at [140, 125] on div "Hidden pages My Profile" at bounding box center [140, 151] width 186 height 80
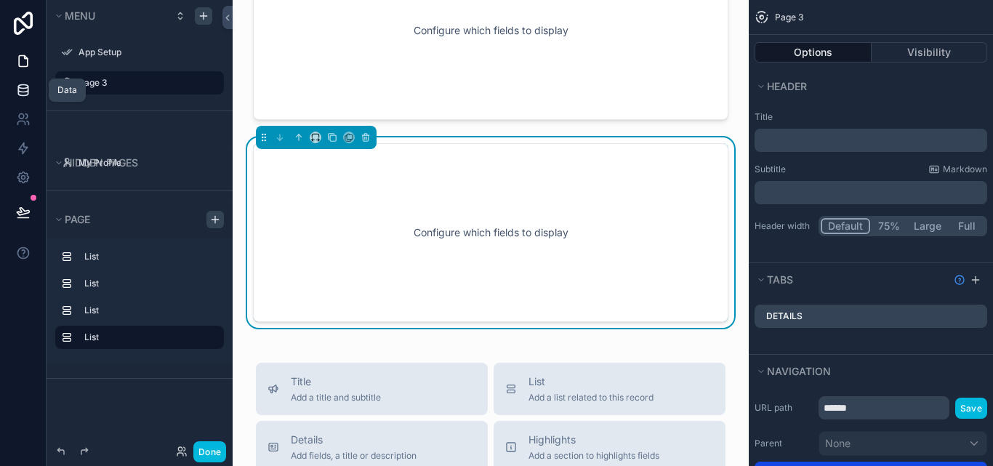
click at [20, 88] on icon at bounding box center [22, 87] width 9 height 4
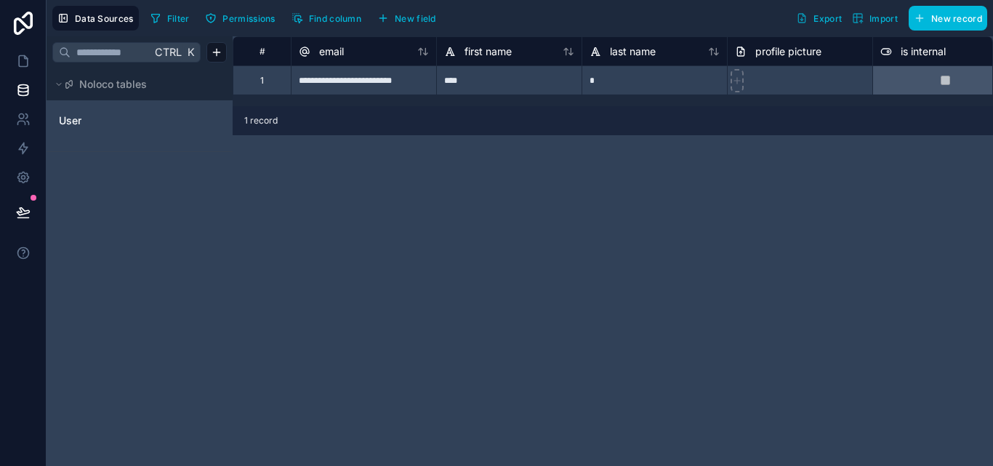
drag, startPoint x: 113, startPoint y: 161, endPoint x: 82, endPoint y: 168, distance: 31.2
click at [82, 168] on div "Ctrl K Noloco tables User" at bounding box center [140, 251] width 186 height 430
click at [210, 55] on html "**********" at bounding box center [496, 233] width 993 height 466
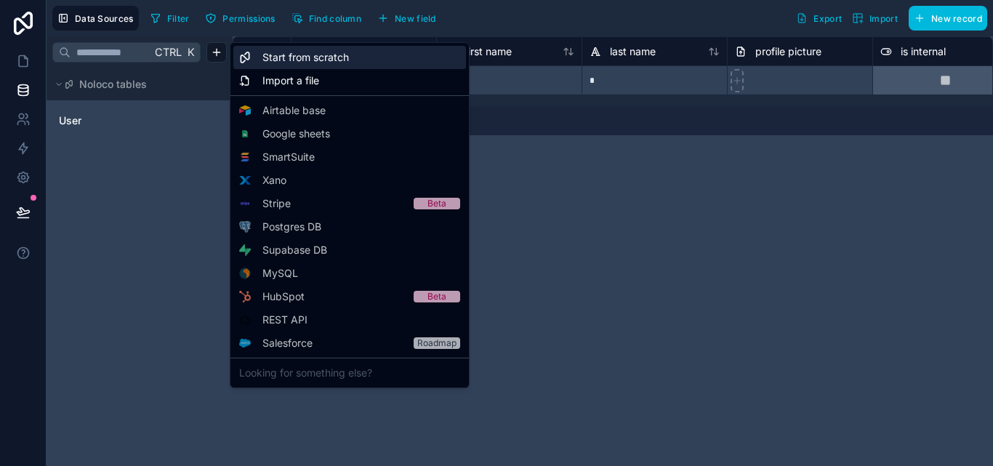
click at [327, 55] on span "Start from scratch" at bounding box center [305, 57] width 86 height 15
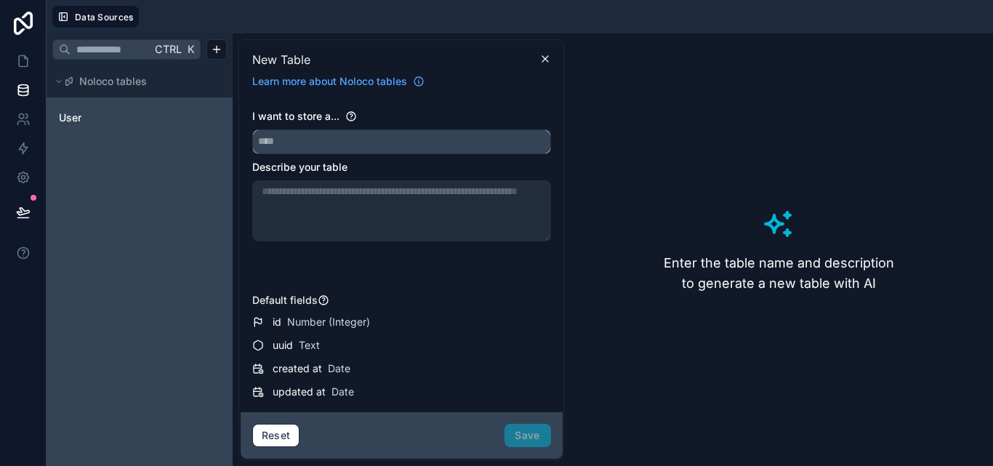
click at [331, 132] on input "text" at bounding box center [401, 141] width 297 height 23
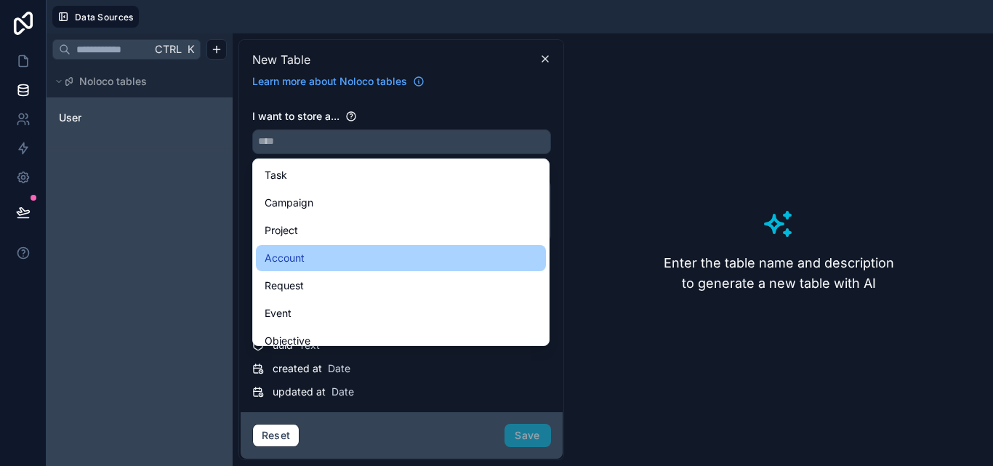
click at [334, 256] on div "Account" at bounding box center [401, 257] width 273 height 17
type input "*******"
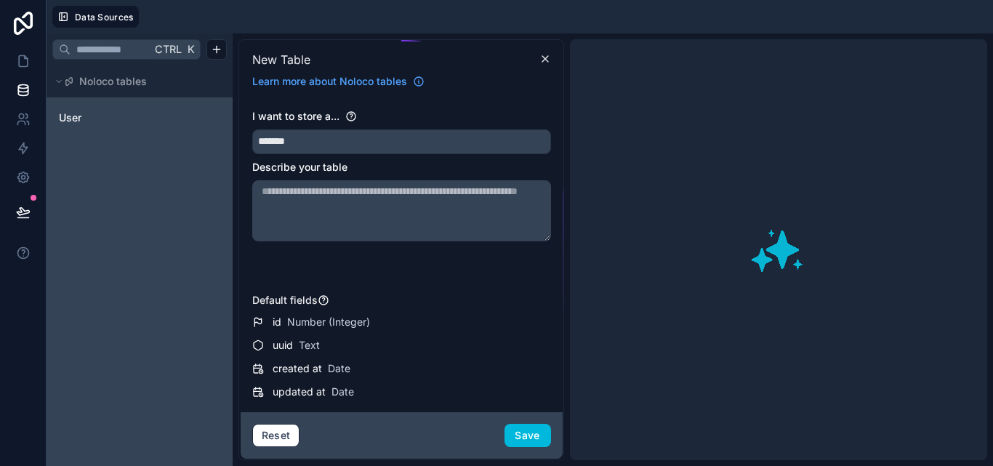
click at [403, 204] on textarea at bounding box center [401, 210] width 299 height 61
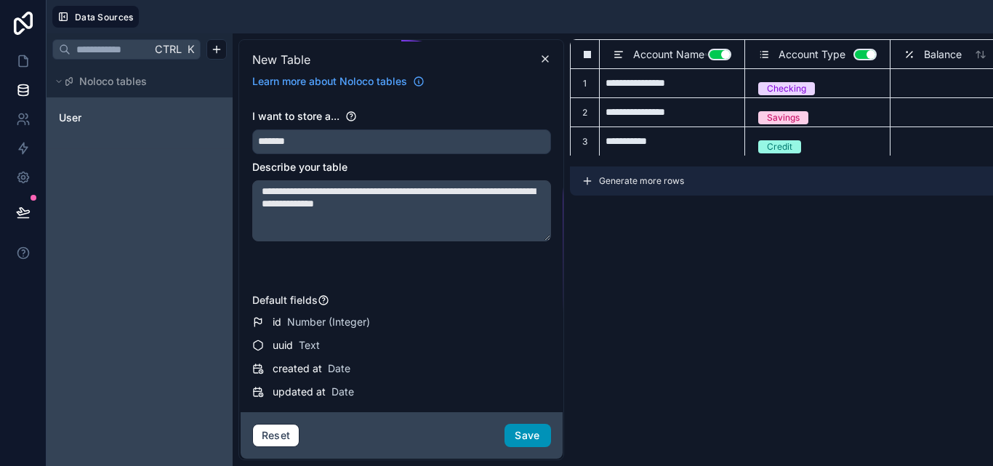
type textarea "**********"
click at [523, 430] on button "Save" at bounding box center [527, 435] width 47 height 23
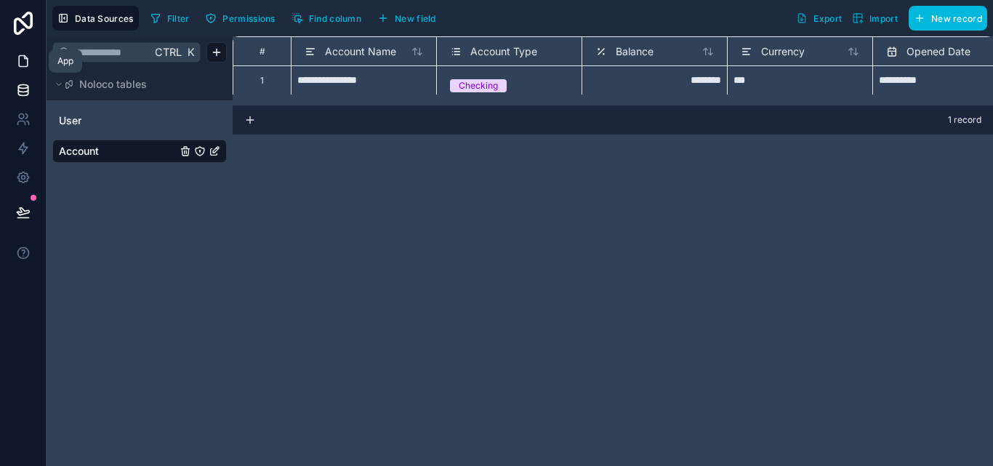
click at [15, 68] on link at bounding box center [23, 61] width 46 height 29
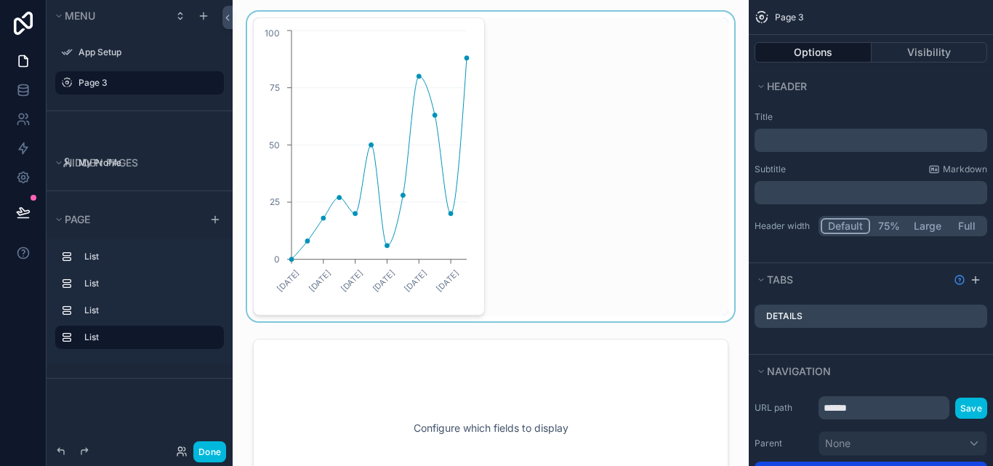
click at [430, 198] on div "scrollable content" at bounding box center [490, 167] width 493 height 310
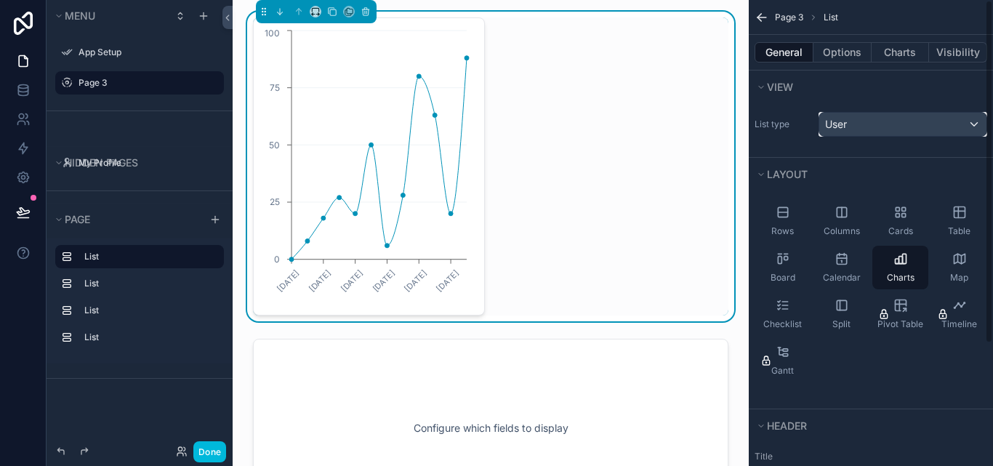
click at [900, 129] on div "User" at bounding box center [902, 124] width 167 height 23
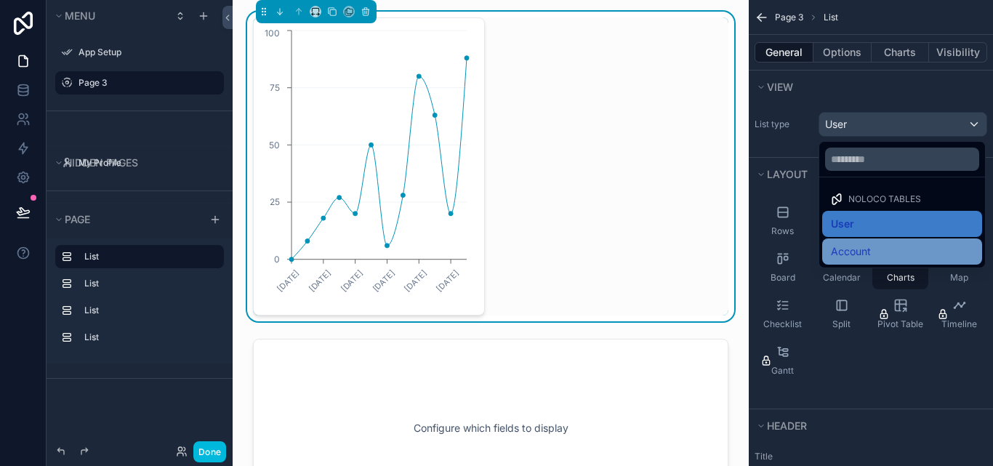
click at [876, 252] on div "Account" at bounding box center [902, 251] width 142 height 17
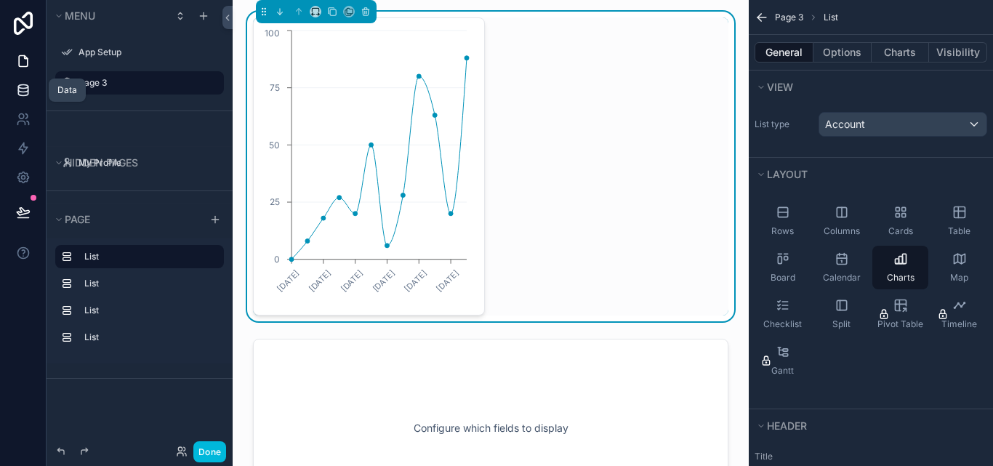
click at [25, 91] on icon at bounding box center [23, 90] width 15 height 15
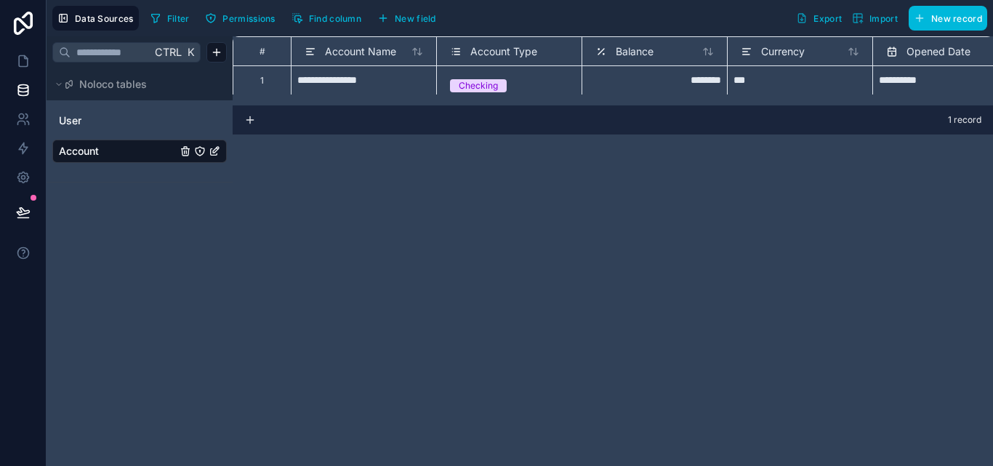
click at [124, 151] on link "Account" at bounding box center [118, 151] width 118 height 15
click at [126, 116] on link "User" at bounding box center [118, 120] width 118 height 15
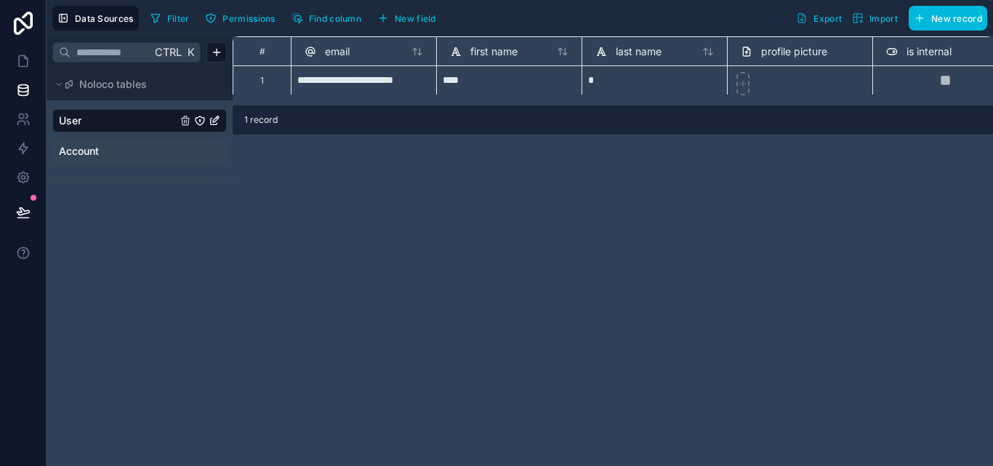
click at [120, 147] on link "Account" at bounding box center [118, 151] width 118 height 15
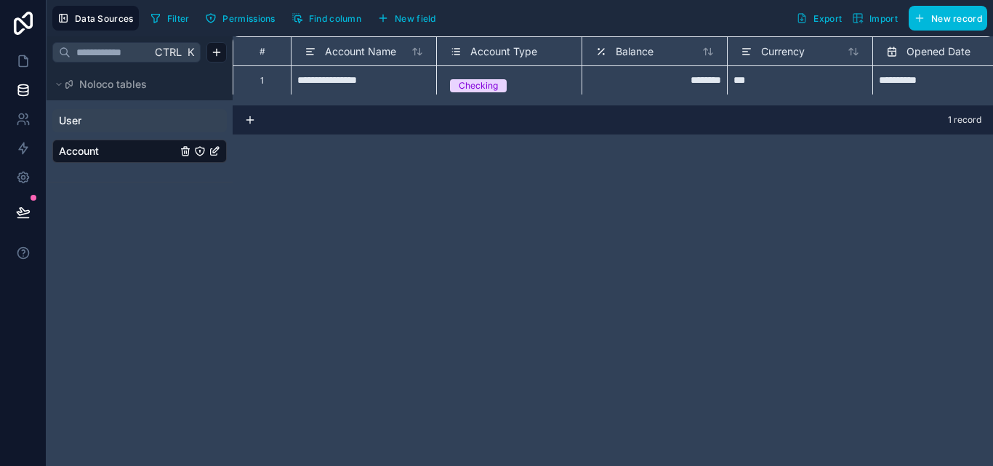
click at [250, 118] on icon at bounding box center [250, 119] width 0 height 7
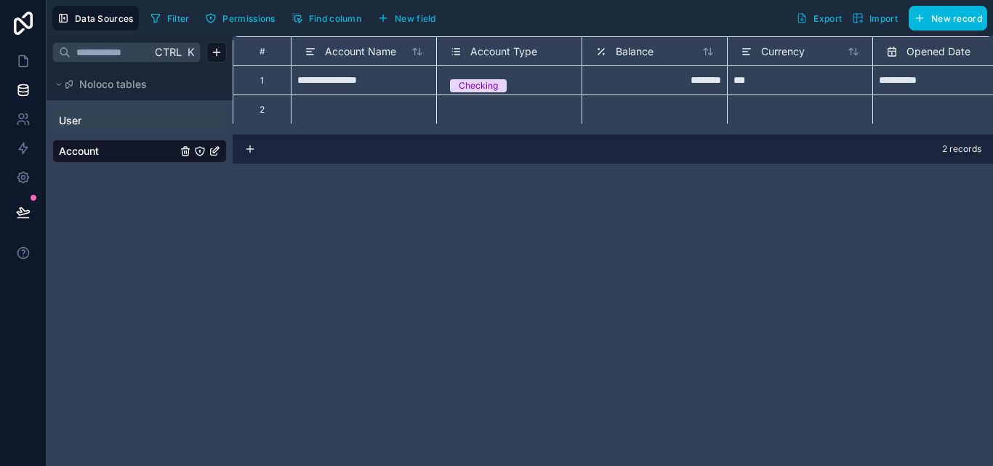
click at [398, 84] on div "**********" at bounding box center [363, 79] width 145 height 29
click at [382, 78] on div "**********" at bounding box center [363, 79] width 145 height 29
type input "**********"
click at [363, 111] on div at bounding box center [363, 108] width 145 height 29
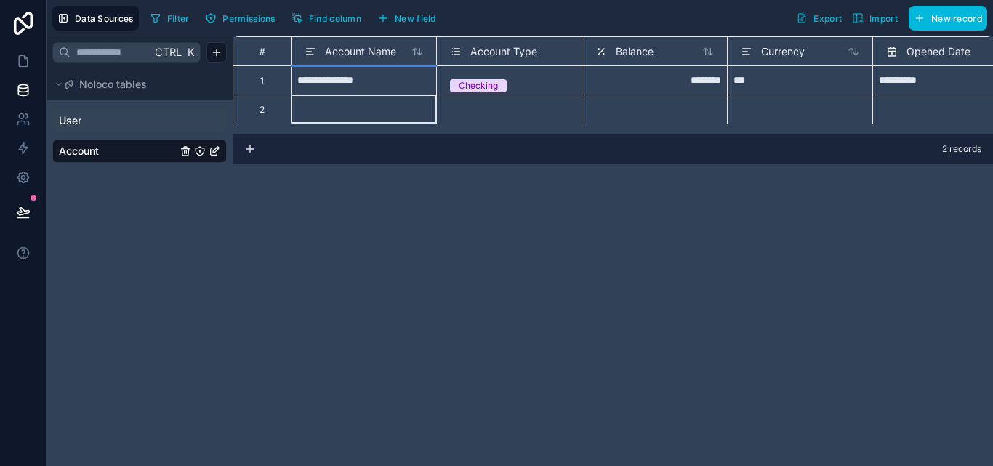
click at [365, 116] on div at bounding box center [363, 108] width 145 height 29
type input "**********"
click at [245, 150] on icon at bounding box center [250, 149] width 12 height 12
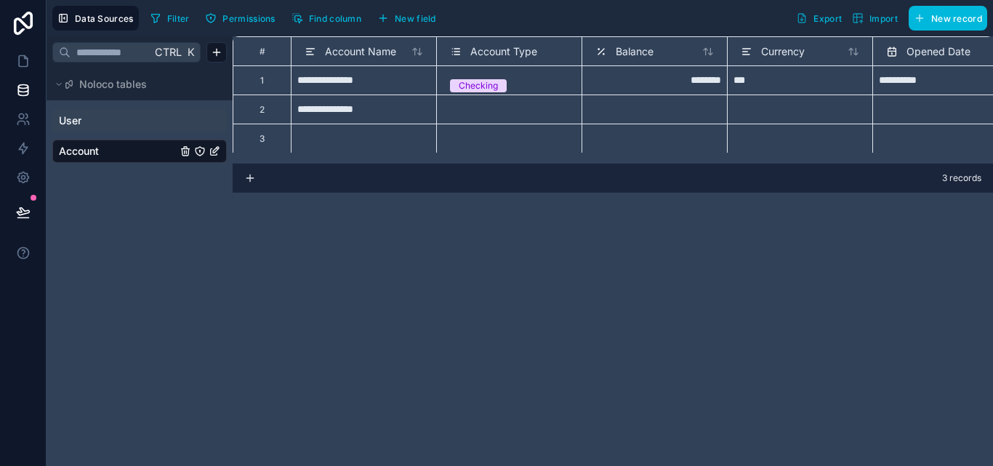
click at [693, 103] on div at bounding box center [653, 108] width 145 height 29
click at [681, 118] on div at bounding box center [653, 108] width 145 height 29
click at [682, 118] on div at bounding box center [653, 108] width 145 height 29
click at [530, 104] on div "Select a Account Type" at bounding box center [509, 115] width 133 height 28
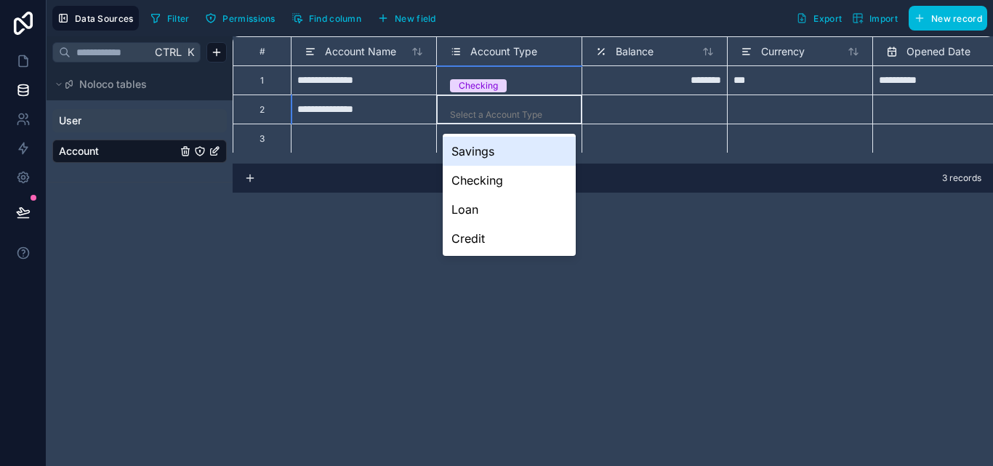
click at [530, 104] on div "Select a Account Type" at bounding box center [509, 115] width 133 height 28
click at [494, 155] on div "Savings" at bounding box center [509, 151] width 133 height 29
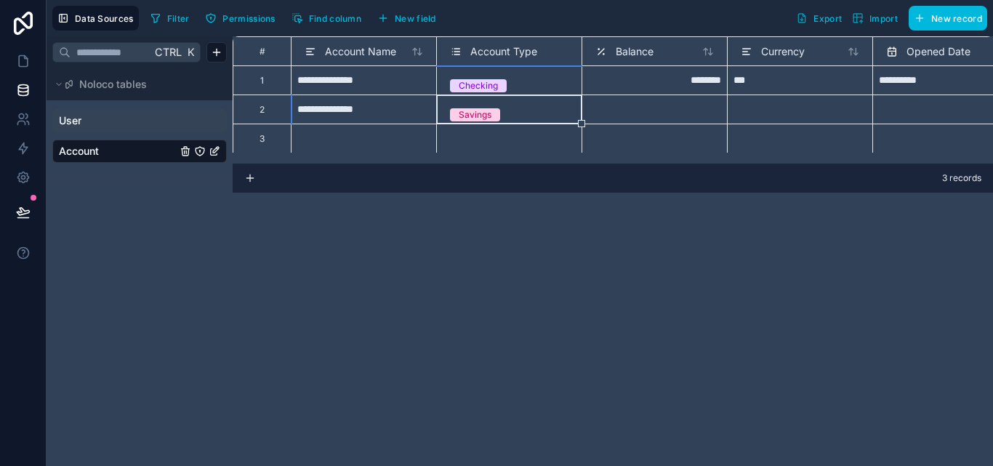
click at [379, 143] on div at bounding box center [363, 138] width 145 height 29
click at [326, 112] on div "**********" at bounding box center [363, 108] width 145 height 29
click at [323, 106] on input "**********" at bounding box center [363, 109] width 133 height 17
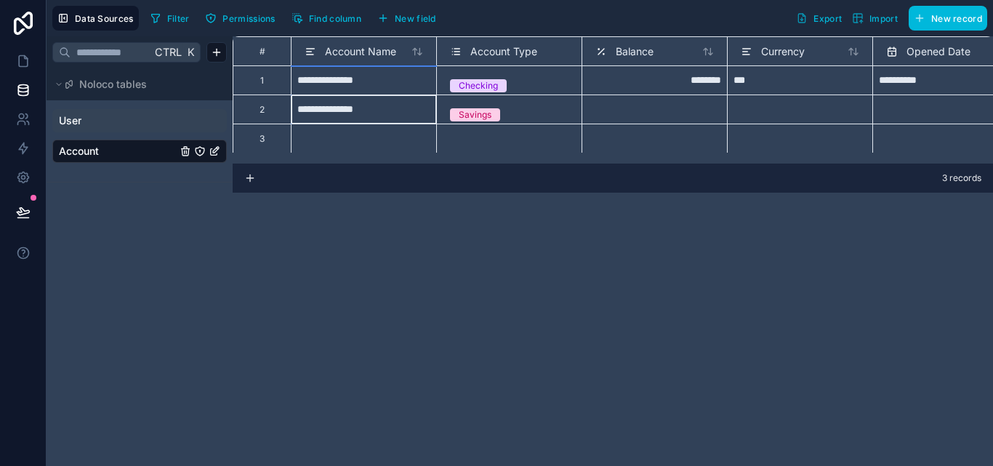
type input "**********"
click at [381, 130] on div at bounding box center [363, 138] width 145 height 29
type input "**********"
click at [254, 182] on icon at bounding box center [250, 178] width 12 height 12
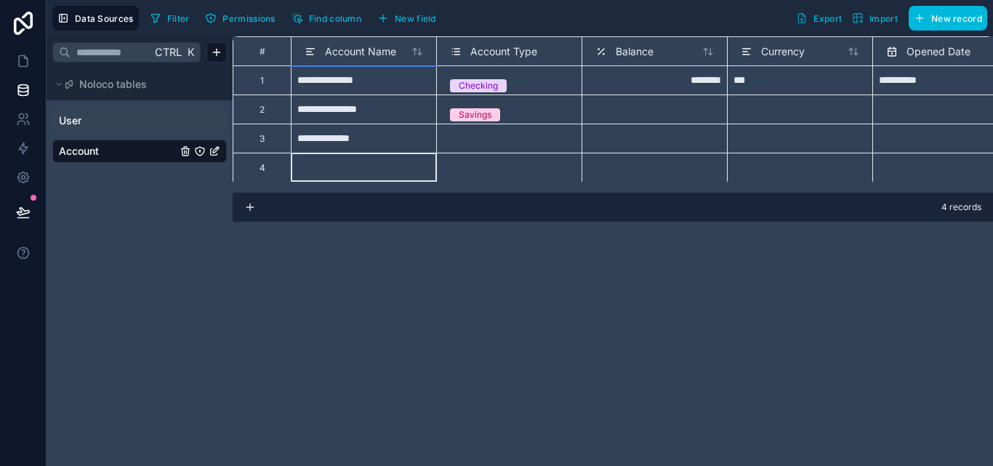
click at [314, 168] on div at bounding box center [363, 167] width 145 height 29
type input "**********"
click at [254, 211] on icon at bounding box center [250, 207] width 12 height 12
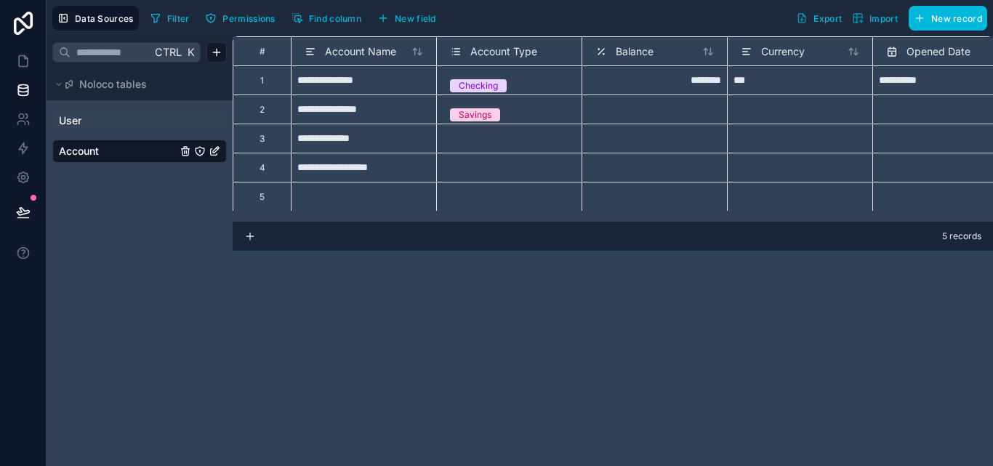
click at [309, 200] on div at bounding box center [363, 196] width 145 height 29
type input "**********"
click at [249, 238] on icon at bounding box center [250, 236] width 12 height 12
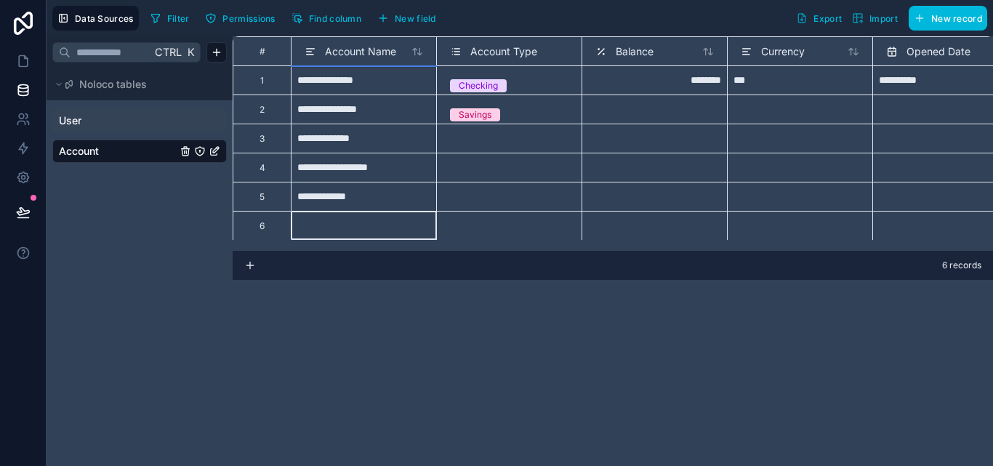
click at [313, 235] on div at bounding box center [363, 225] width 145 height 29
click at [326, 224] on input "**********" at bounding box center [363, 225] width 133 height 17
type input "**********"
click at [328, 111] on div "**********" at bounding box center [363, 108] width 145 height 29
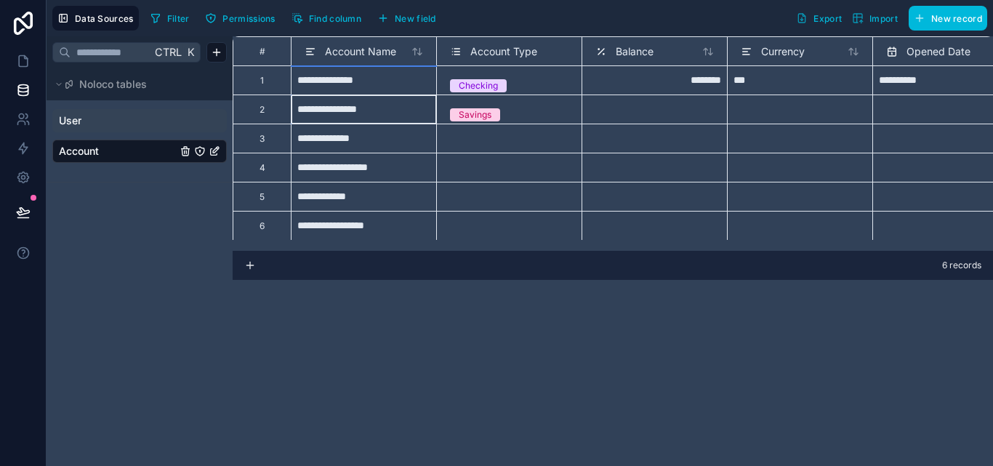
click at [329, 111] on div "**********" at bounding box center [363, 108] width 145 height 29
click at [329, 111] on input "**********" at bounding box center [363, 109] width 133 height 17
drag, startPoint x: 336, startPoint y: 107, endPoint x: 321, endPoint y: 109, distance: 14.7
click at [321, 109] on input "**********" at bounding box center [363, 109] width 133 height 17
type input "**********"
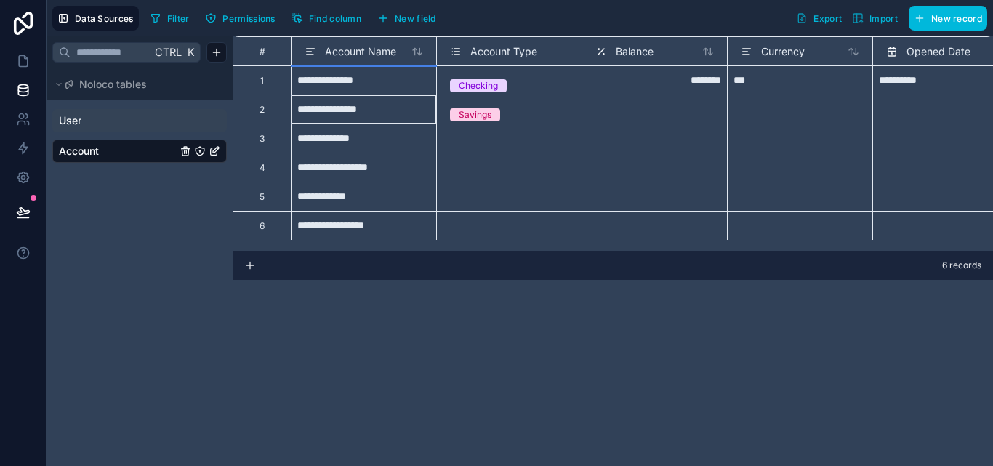
click at [341, 86] on div "**********" at bounding box center [363, 79] width 145 height 29
click at [339, 84] on div "**********" at bounding box center [363, 79] width 145 height 29
click at [305, 81] on input "**********" at bounding box center [363, 80] width 133 height 17
type input "**********"
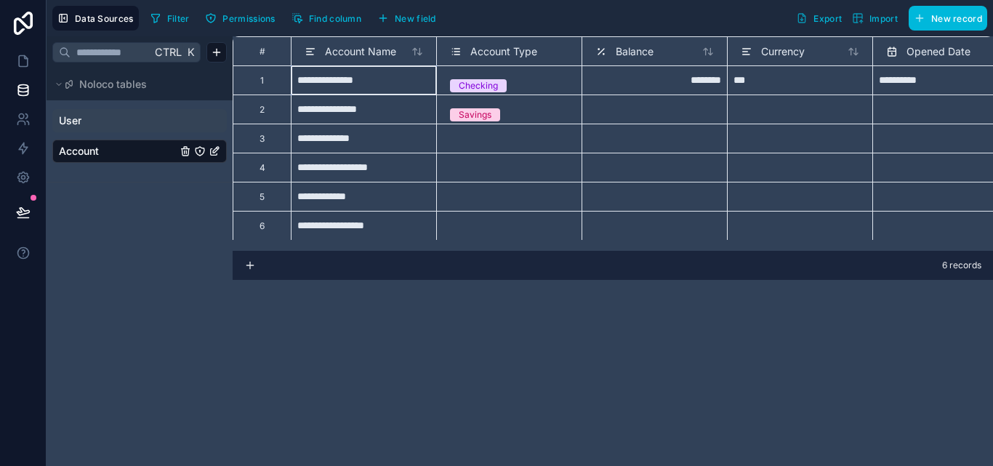
click at [321, 146] on div "**********" at bounding box center [363, 138] width 145 height 29
click at [320, 146] on div "**********" at bounding box center [363, 138] width 145 height 29
click at [318, 142] on input "**********" at bounding box center [363, 138] width 133 height 17
click at [321, 136] on input "**********" at bounding box center [363, 138] width 133 height 17
click at [323, 165] on div "**********" at bounding box center [363, 167] width 145 height 29
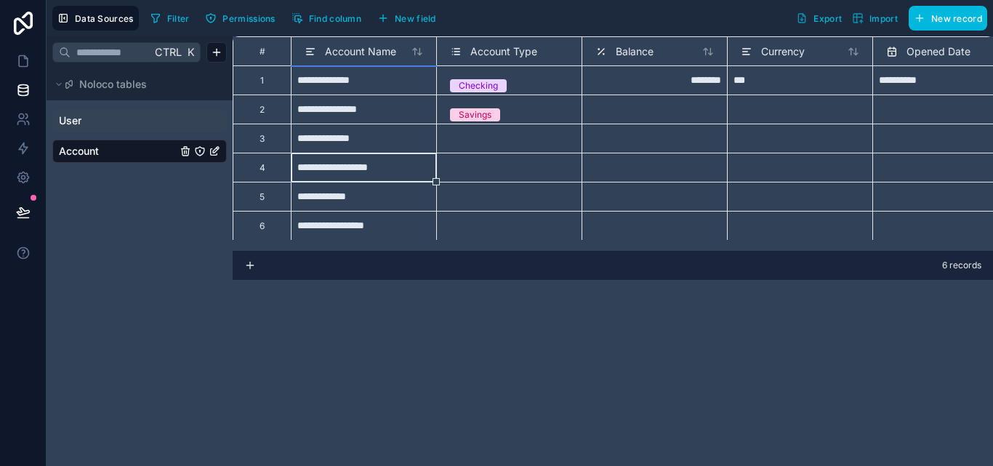
click at [324, 166] on div "**********" at bounding box center [363, 167] width 145 height 29
click at [321, 172] on div "**********" at bounding box center [363, 167] width 145 height 29
click at [321, 192] on div "**********" at bounding box center [363, 196] width 145 height 29
click at [317, 227] on div "**********" at bounding box center [363, 225] width 145 height 29
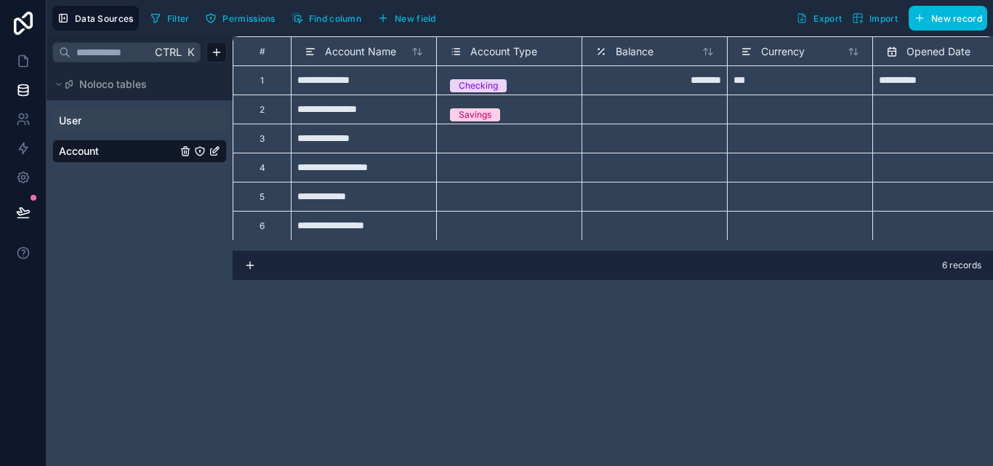
click at [254, 265] on icon at bounding box center [250, 265] width 12 height 12
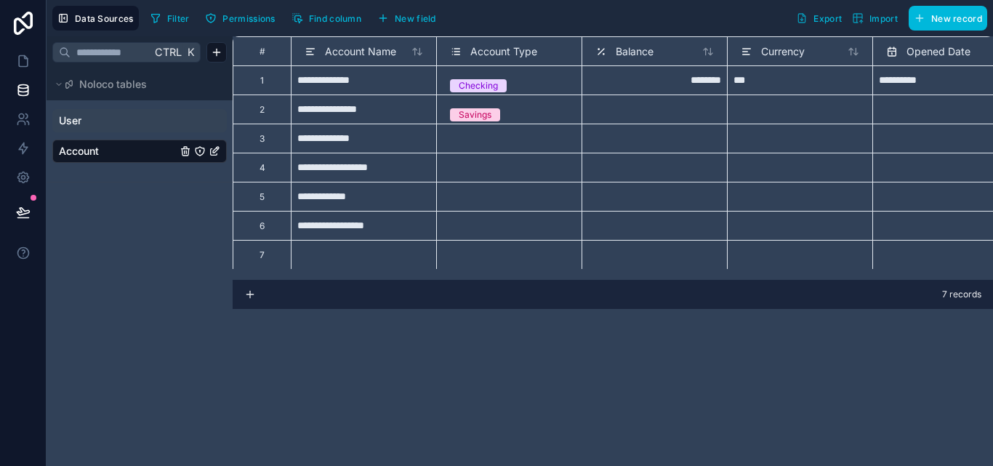
click at [347, 249] on div at bounding box center [363, 254] width 145 height 29
type input "**********"
click at [251, 292] on icon at bounding box center [250, 295] width 12 height 12
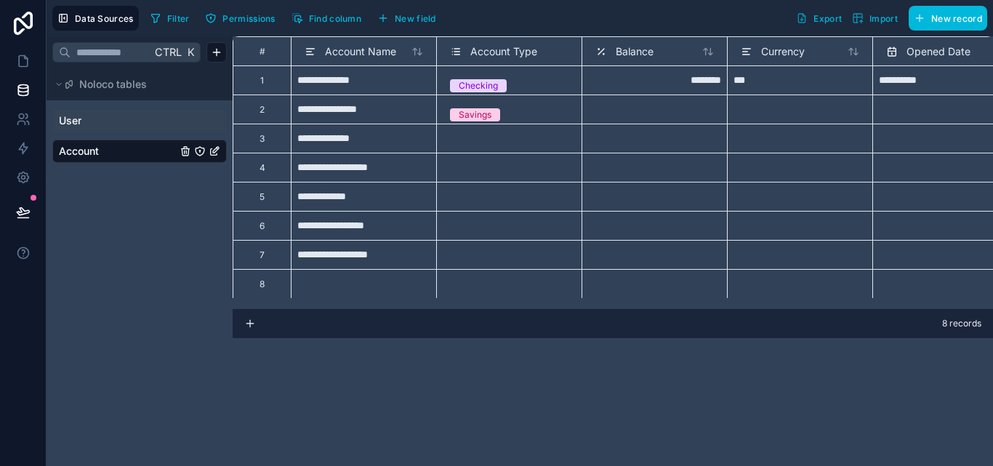
click at [333, 288] on div at bounding box center [363, 283] width 145 height 29
type input "**********"
click at [249, 320] on icon at bounding box center [250, 324] width 12 height 12
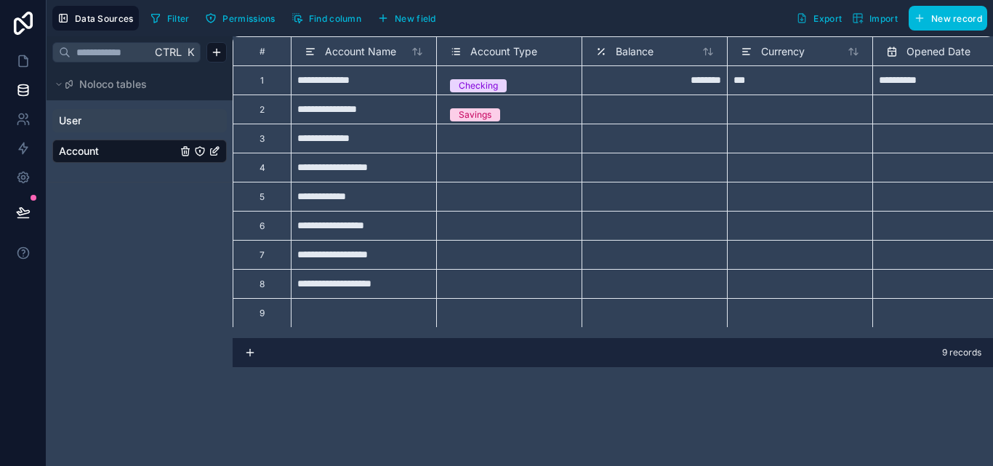
click at [249, 350] on icon at bounding box center [250, 353] width 12 height 12
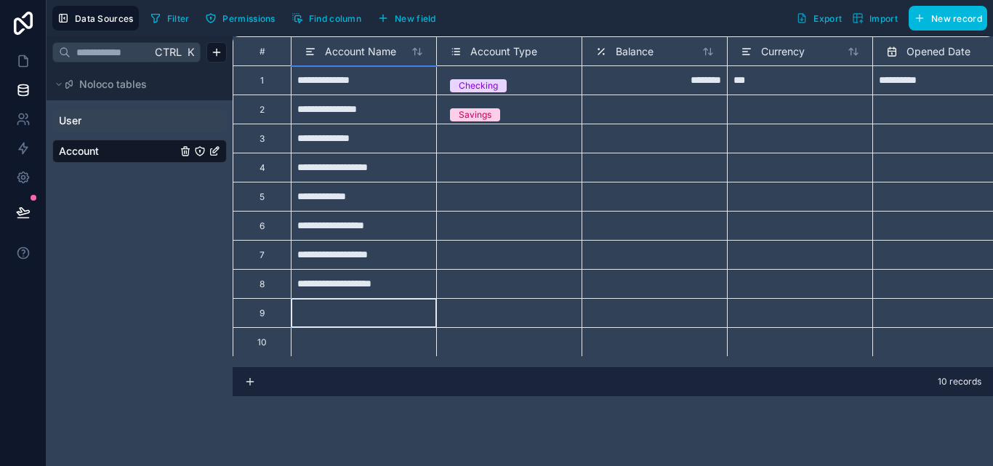
click at [310, 313] on div at bounding box center [363, 312] width 145 height 29
click at [323, 311] on div at bounding box center [363, 312] width 145 height 29
click at [327, 337] on div at bounding box center [363, 341] width 145 height 29
click at [329, 311] on div at bounding box center [363, 312] width 145 height 29
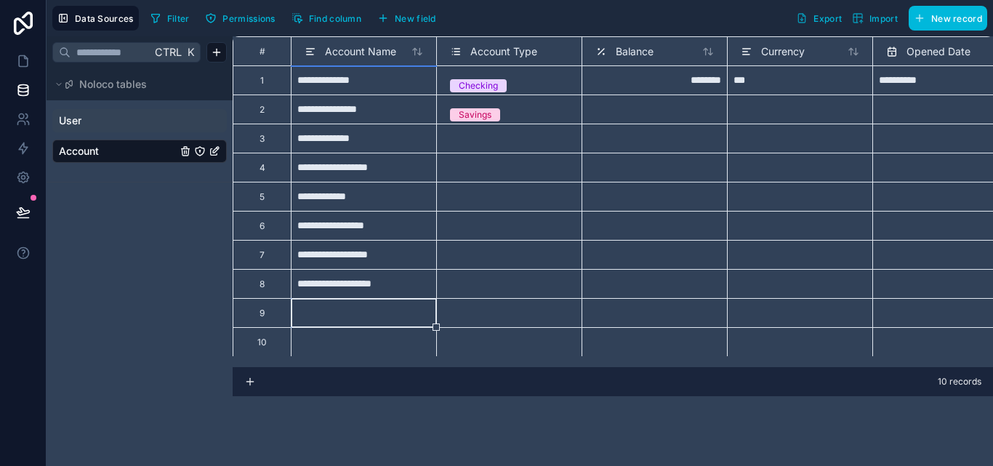
click at [329, 311] on div at bounding box center [363, 312] width 145 height 29
type input "**********"
click at [328, 315] on input "**********" at bounding box center [363, 313] width 133 height 17
click at [339, 337] on div at bounding box center [363, 341] width 145 height 29
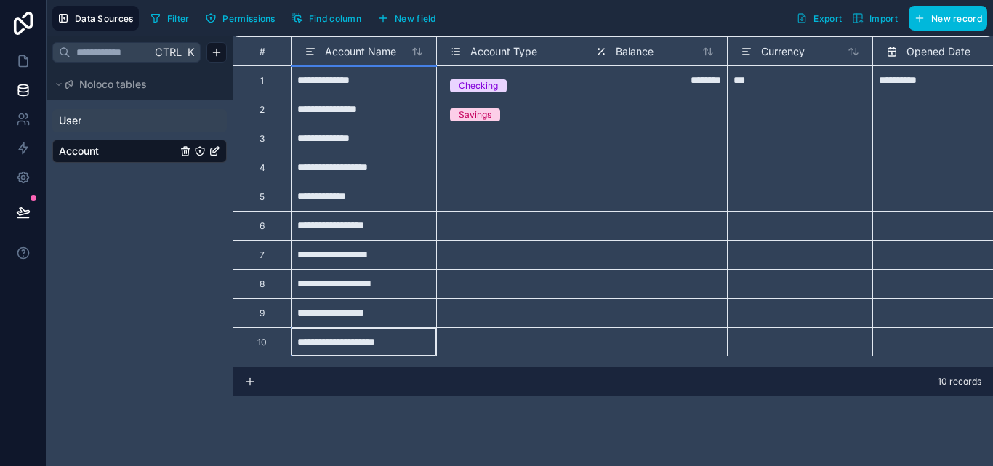
type input "**********"
click at [477, 148] on div "Select a Account Type" at bounding box center [496, 144] width 92 height 12
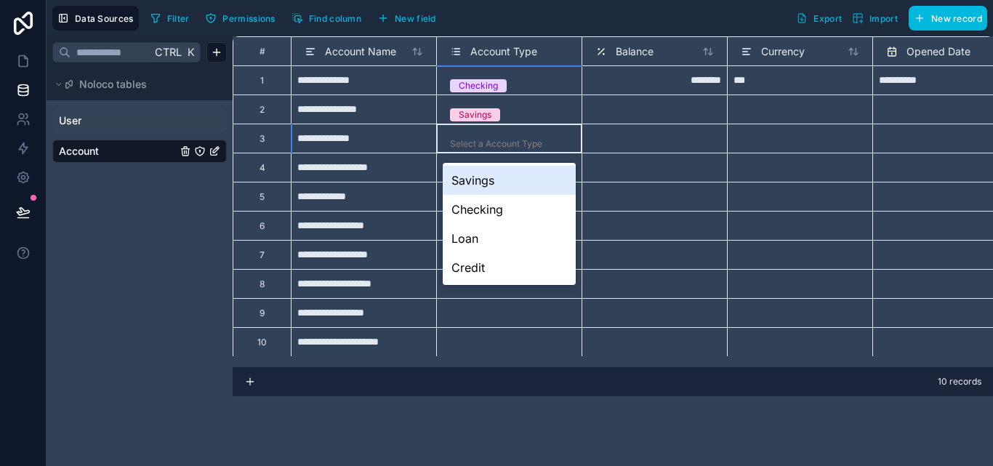
click at [489, 135] on div "Select a Account Type" at bounding box center [509, 144] width 133 height 28
click at [467, 87] on div "Checking" at bounding box center [478, 85] width 39 height 13
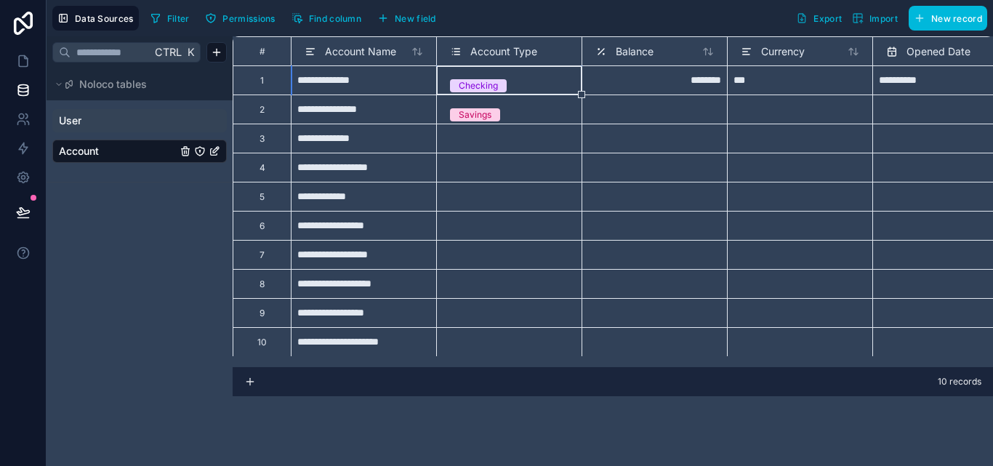
click at [467, 87] on div "Checking" at bounding box center [478, 85] width 39 height 13
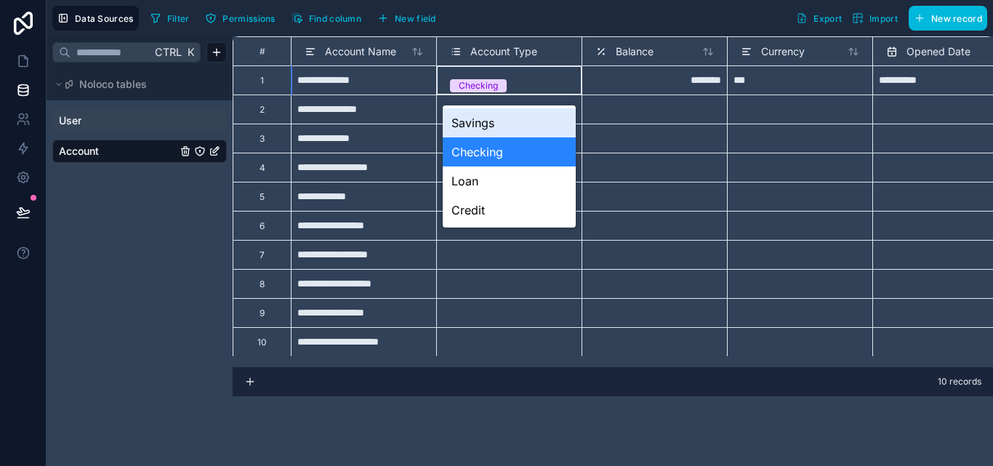
click at [552, 89] on div "Checking" at bounding box center [509, 86] width 133 height 16
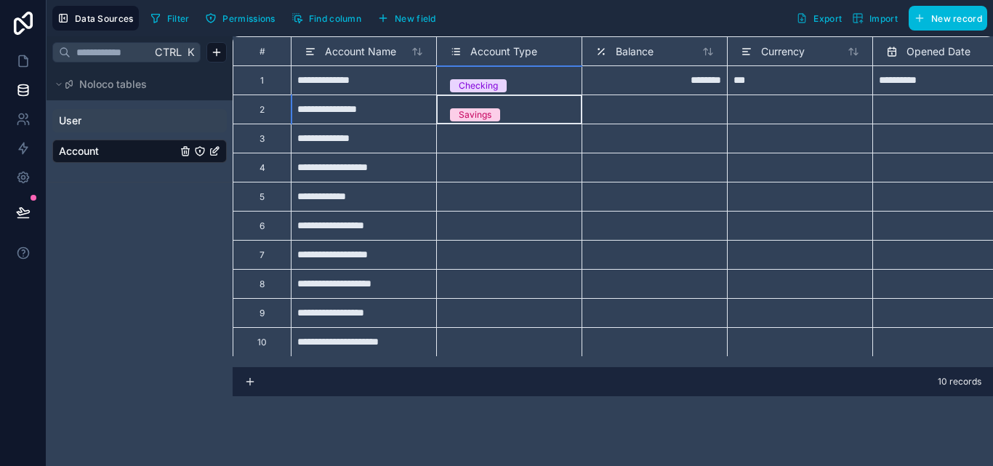
click at [538, 94] on div "Savings" at bounding box center [508, 108] width 145 height 29
click at [523, 142] on div "Select a Account Type" at bounding box center [496, 144] width 92 height 12
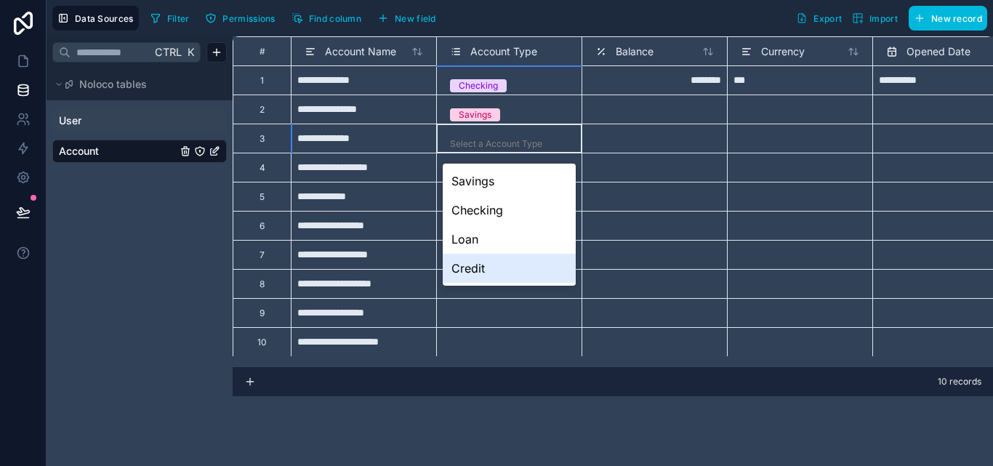
click at [493, 269] on div "Credit" at bounding box center [509, 268] width 133 height 29
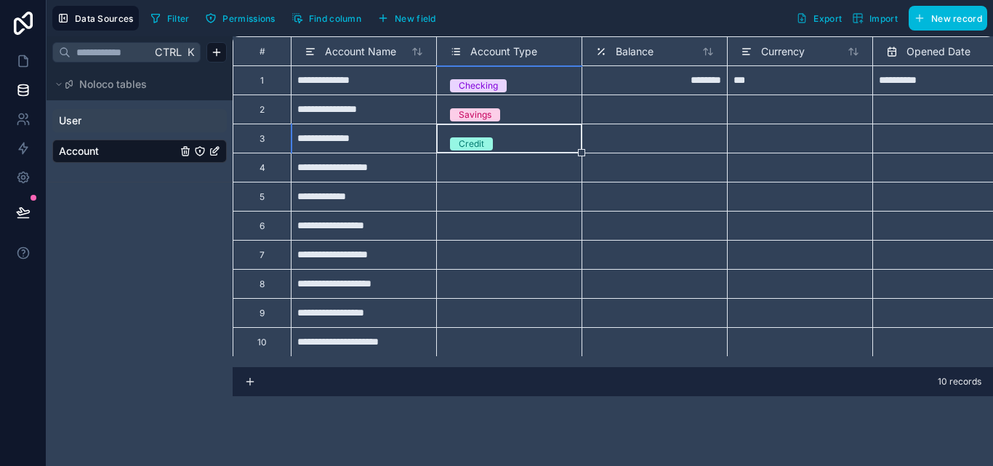
click at [482, 177] on div "Select a Account Type" at bounding box center [496, 173] width 92 height 12
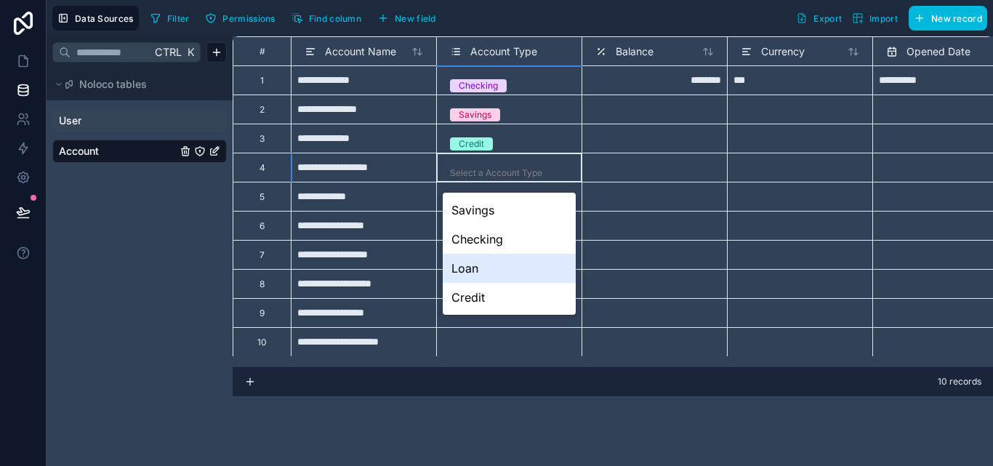
click at [492, 264] on div "Loan" at bounding box center [509, 268] width 133 height 29
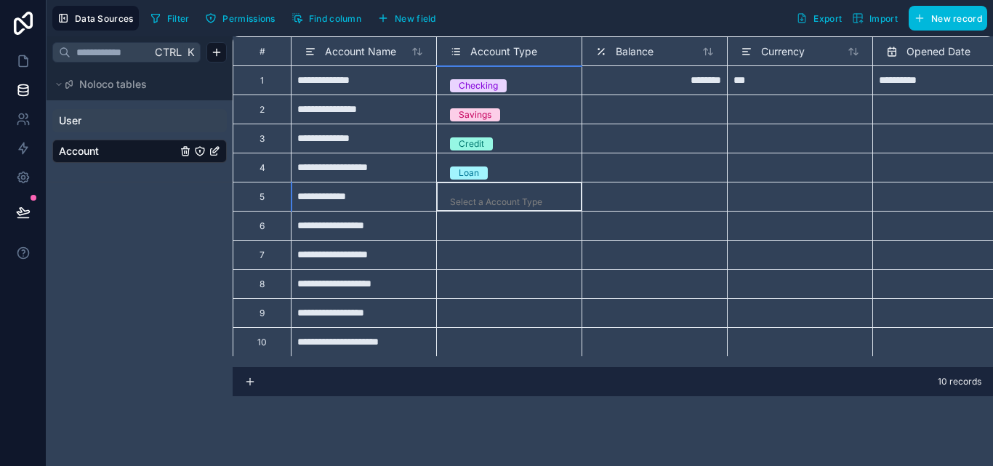
click at [489, 195] on div "Select a Account Type" at bounding box center [509, 202] width 133 height 15
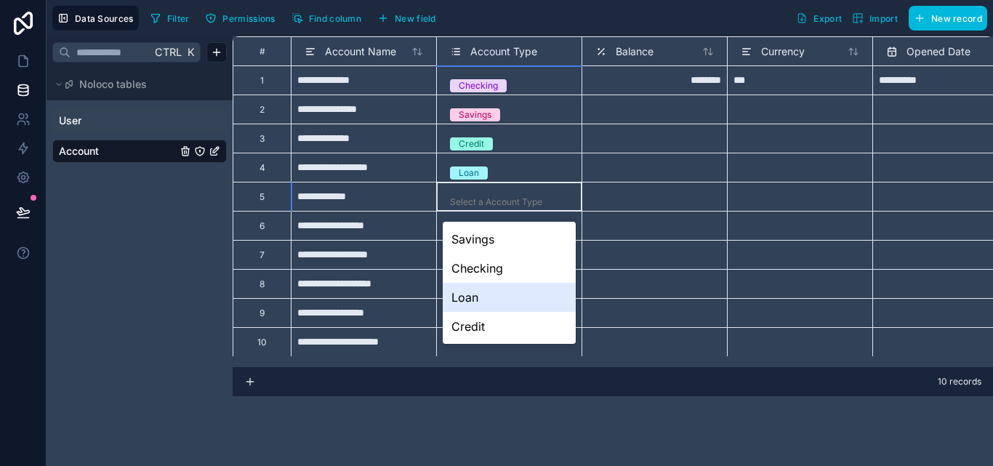
click at [480, 295] on div "Loan" at bounding box center [509, 297] width 133 height 29
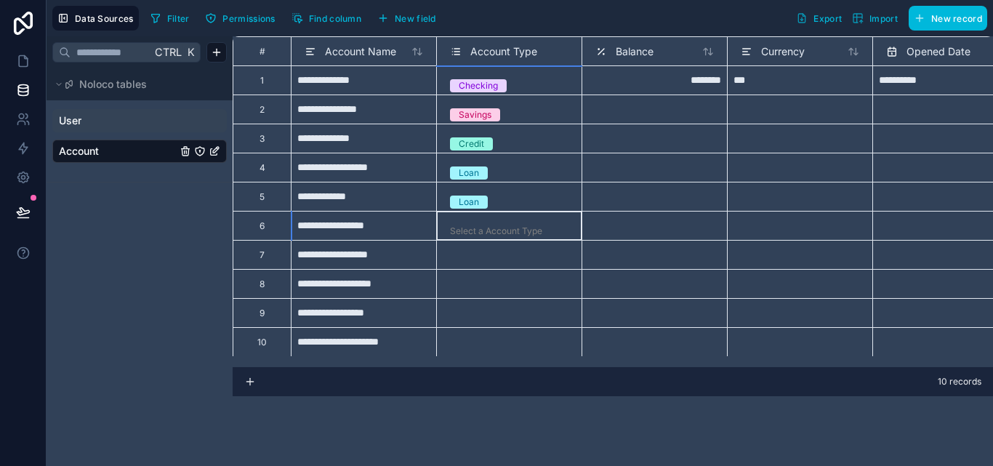
click at [482, 230] on div "Select a Account Type" at bounding box center [496, 231] width 92 height 12
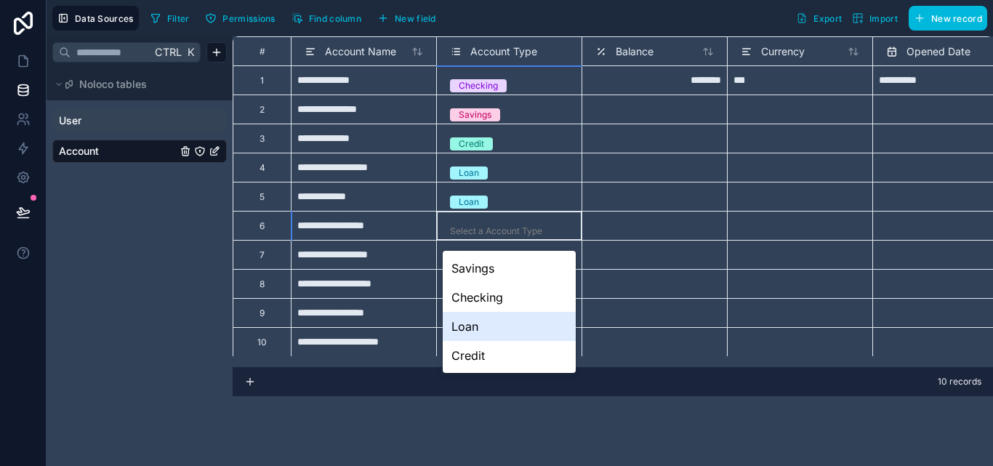
click at [483, 325] on div "Loan" at bounding box center [509, 326] width 133 height 29
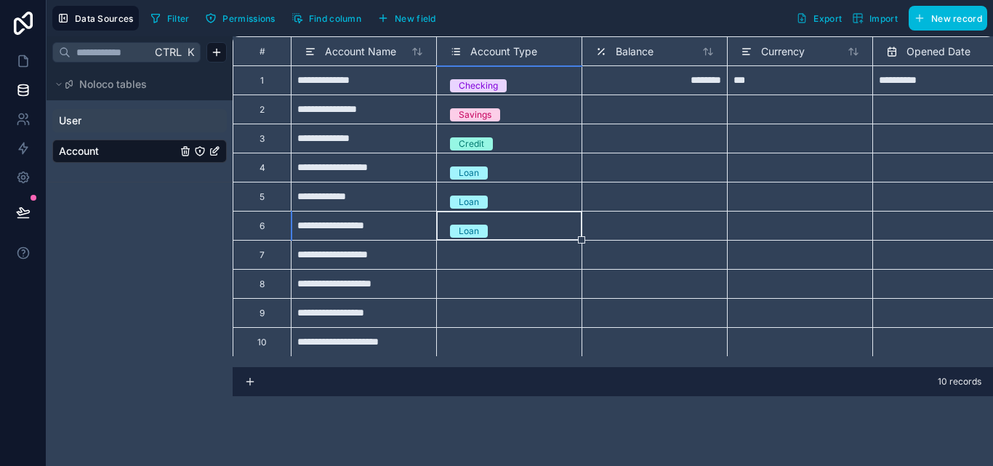
click at [464, 251] on div "Select a Account Type" at bounding box center [509, 260] width 133 height 28
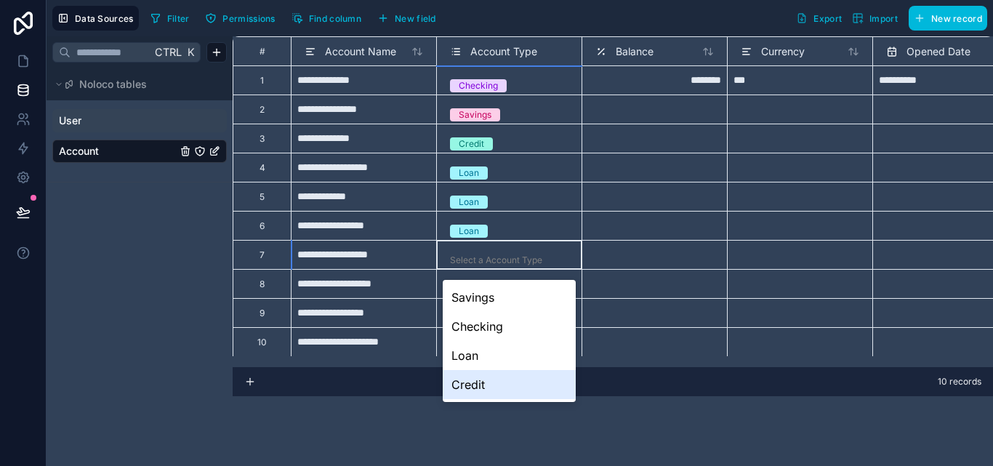
click at [481, 391] on div "Credit" at bounding box center [509, 384] width 133 height 29
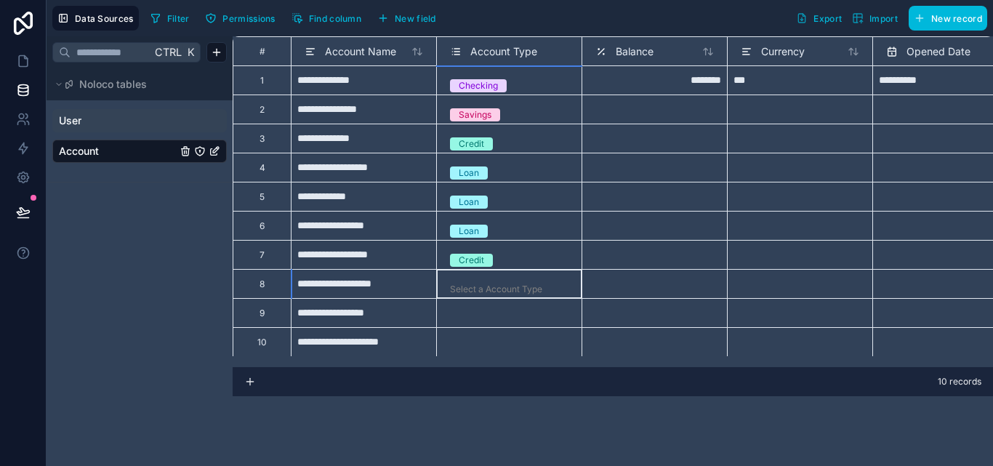
click at [470, 283] on div "Select a Account Type" at bounding box center [496, 289] width 92 height 12
click at [473, 283] on div "Select a Account Type" at bounding box center [496, 289] width 92 height 12
click at [485, 289] on div "Select a Account Type" at bounding box center [496, 289] width 92 height 12
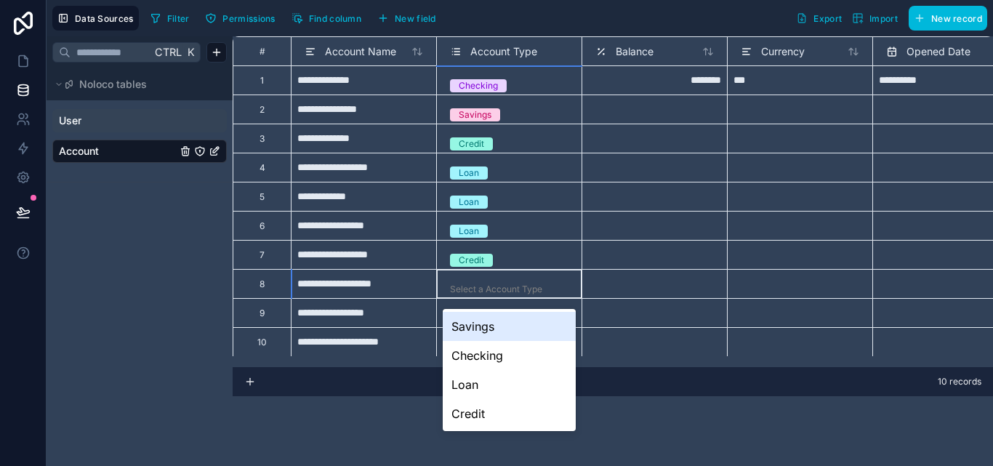
click at [485, 289] on div "Select a Account Type" at bounding box center [496, 289] width 92 height 12
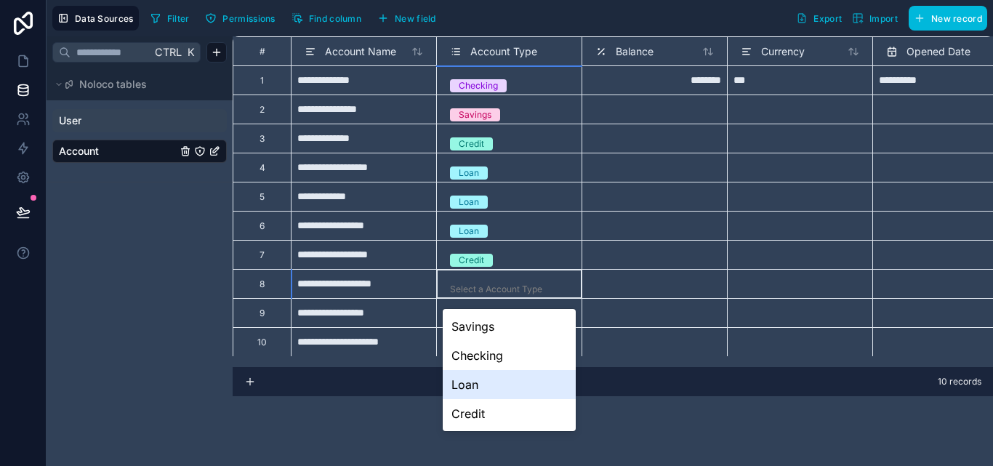
click at [478, 384] on div "Loan" at bounding box center [509, 384] width 133 height 29
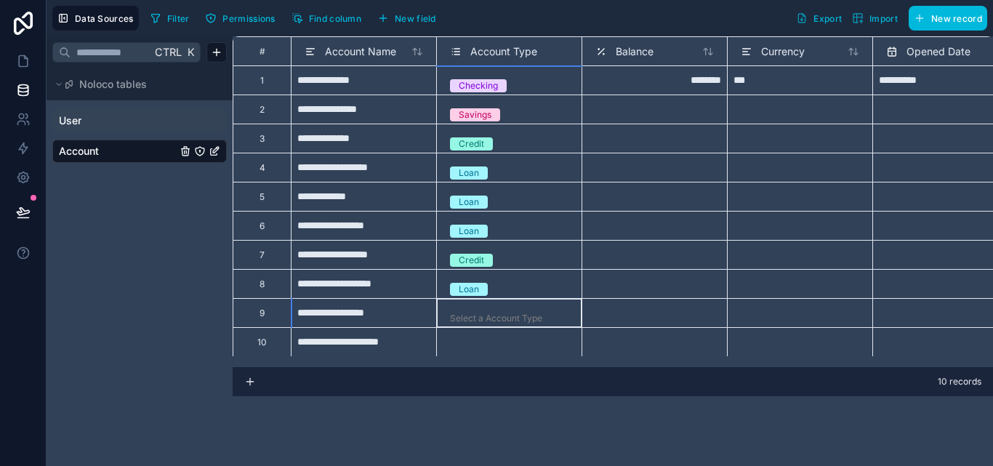
click at [464, 313] on div "Select a Account Type" at bounding box center [496, 319] width 92 height 12
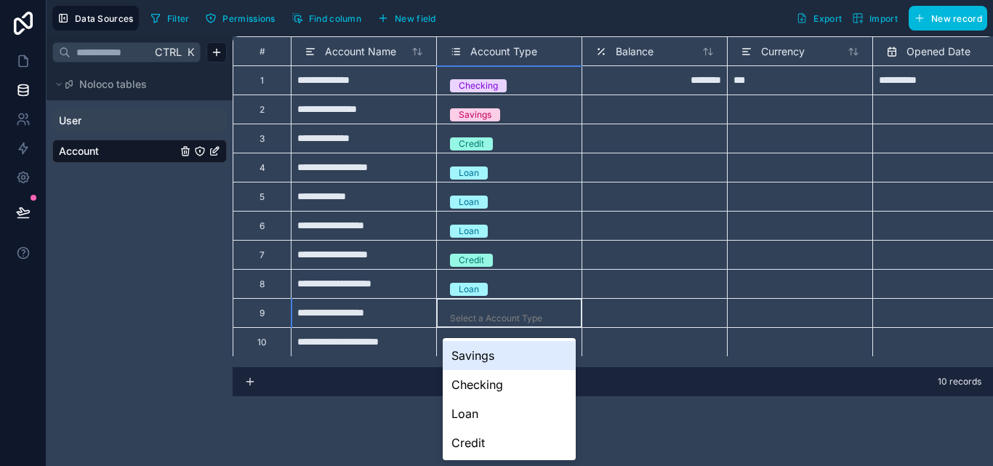
click at [464, 313] on div "Select a Account Type" at bounding box center [496, 319] width 92 height 12
click at [465, 358] on div "Savings" at bounding box center [509, 355] width 133 height 29
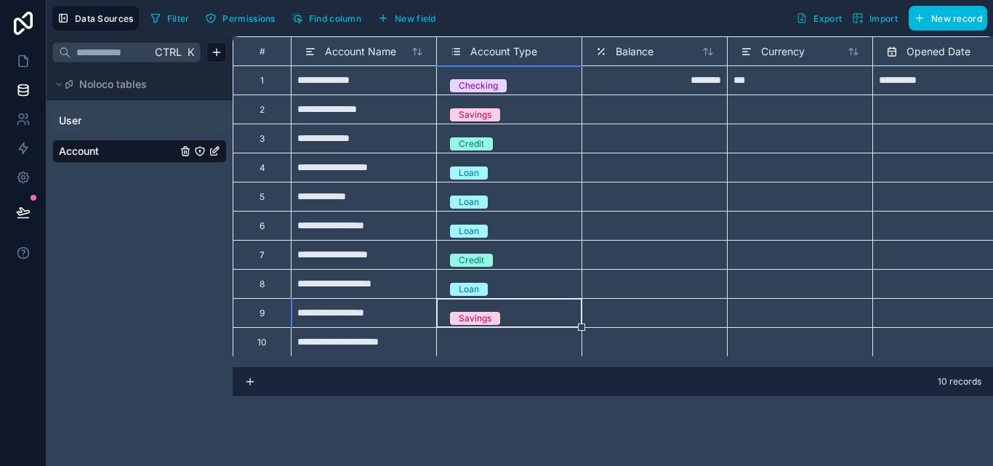
click at [468, 315] on div "Savings" at bounding box center [475, 318] width 33 height 13
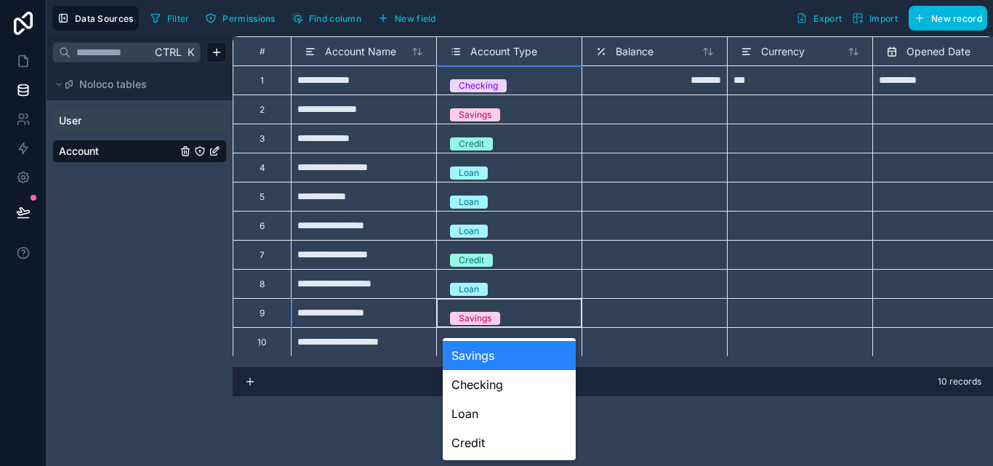
click at [468, 315] on div "Savings" at bounding box center [475, 318] width 33 height 13
click at [468, 320] on div "Savings" at bounding box center [475, 318] width 33 height 13
click at [470, 312] on div "Savings" at bounding box center [475, 318] width 33 height 13
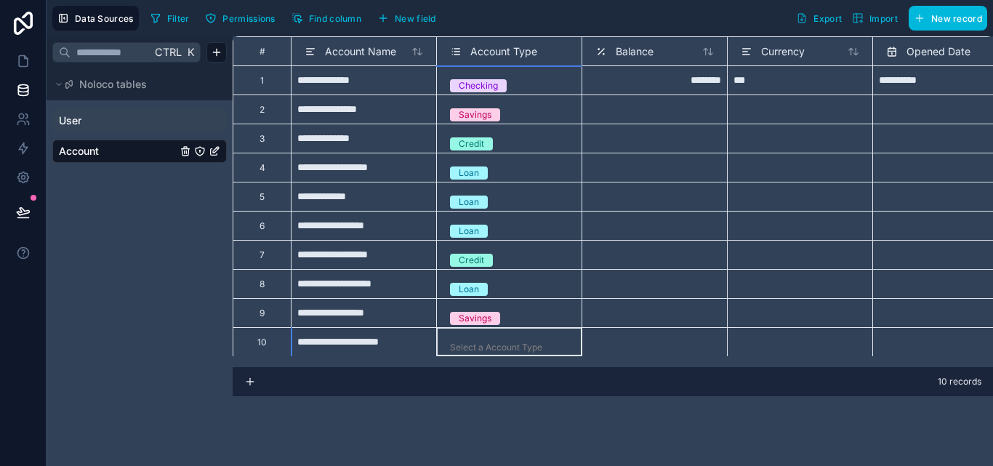
click at [529, 332] on div "Select a Account Type" at bounding box center [508, 341] width 145 height 29
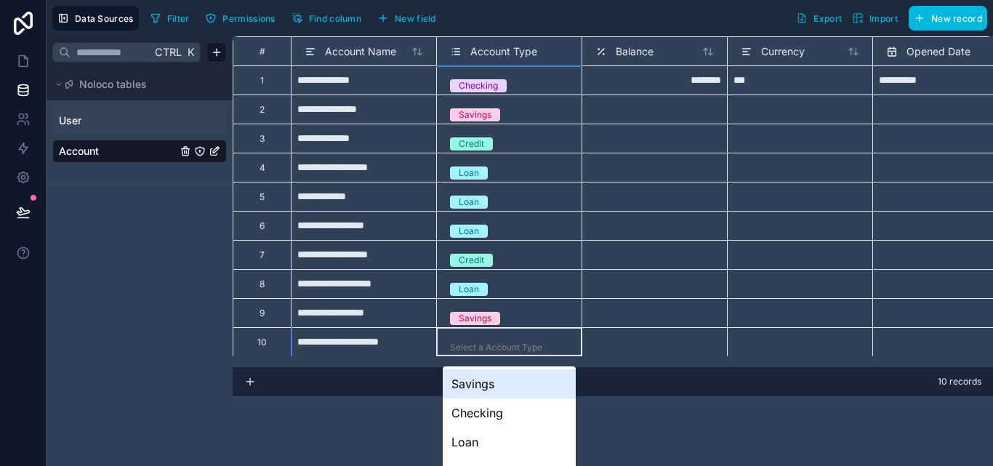
click at [531, 352] on body "**********" at bounding box center [496, 233] width 993 height 466
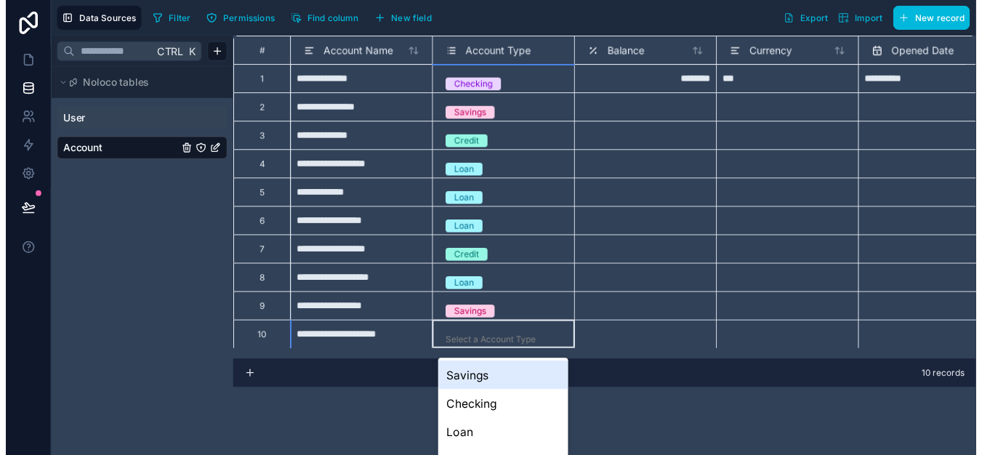
scroll to position [28, 0]
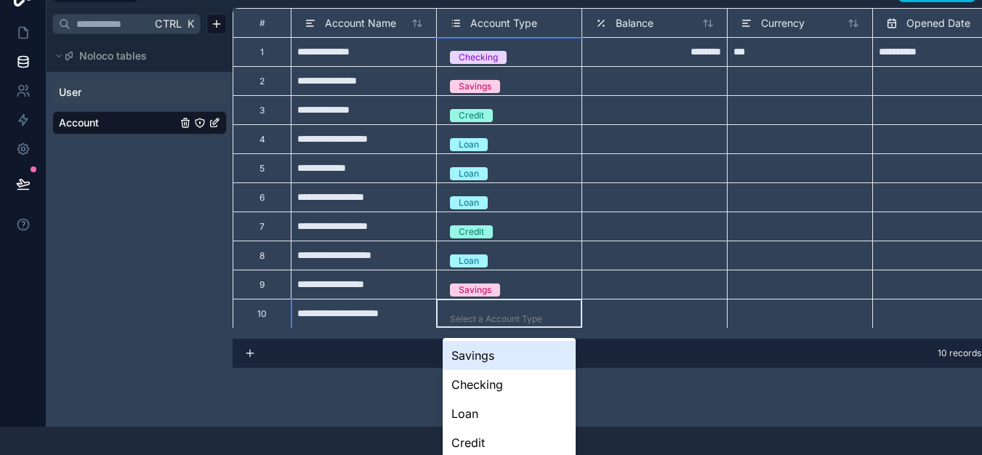
click at [495, 312] on div "Select a Account Type" at bounding box center [509, 319] width 133 height 15
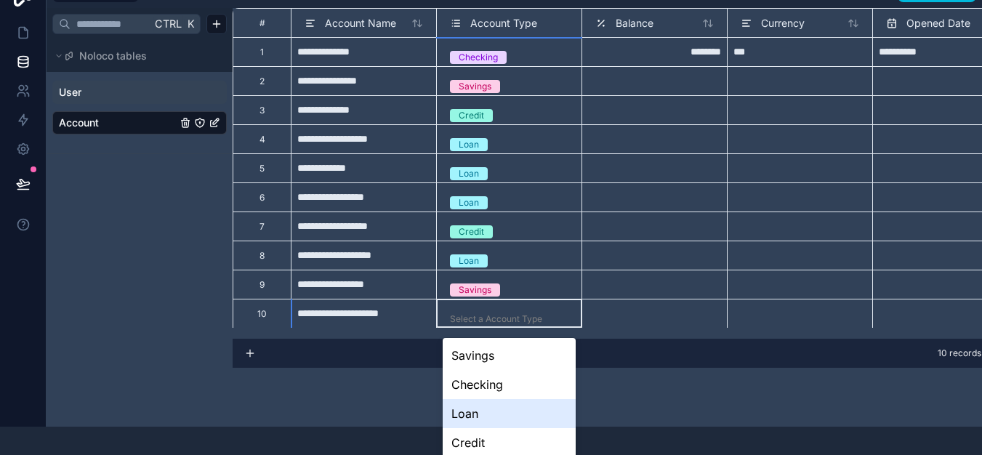
click at [486, 418] on div "Loan" at bounding box center [509, 413] width 133 height 29
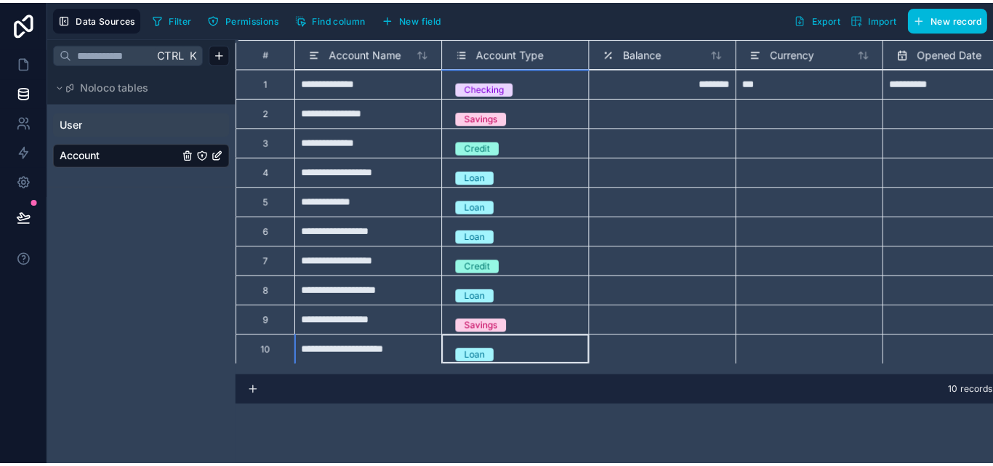
scroll to position [0, 0]
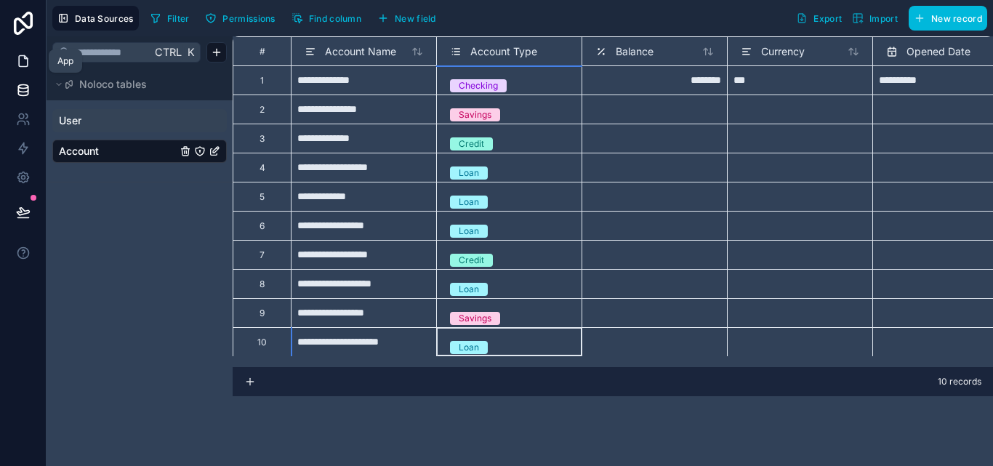
click at [20, 59] on icon at bounding box center [23, 61] width 15 height 15
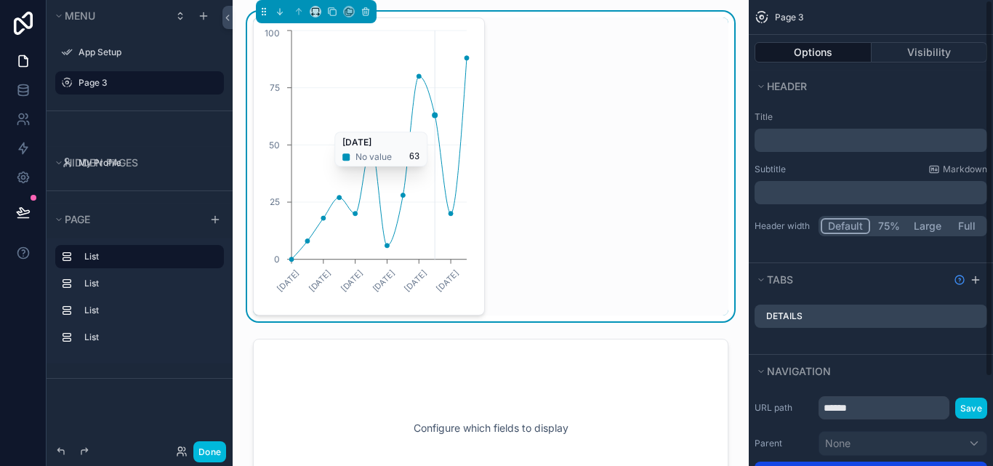
click at [436, 124] on icon "chart" at bounding box center [378, 158] width 175 height 201
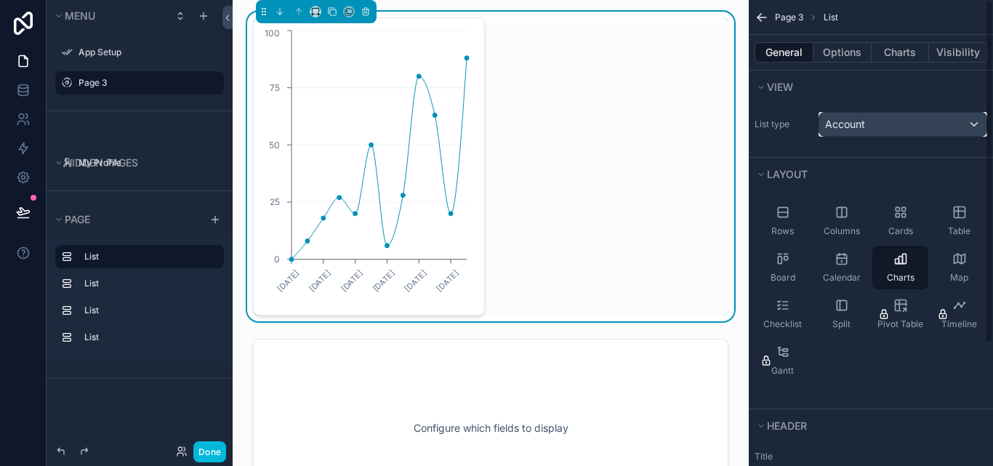
click at [867, 124] on div "Account" at bounding box center [902, 124] width 167 height 23
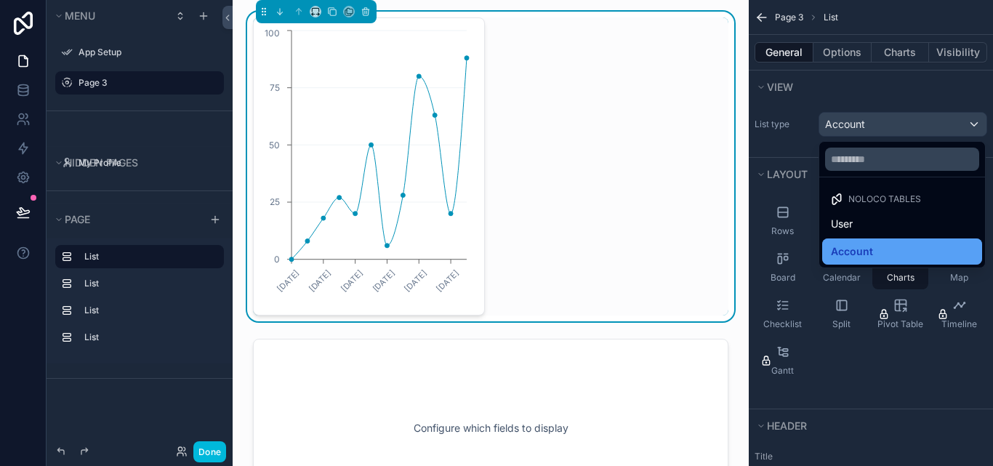
click at [855, 247] on span "Account" at bounding box center [852, 251] width 42 height 17
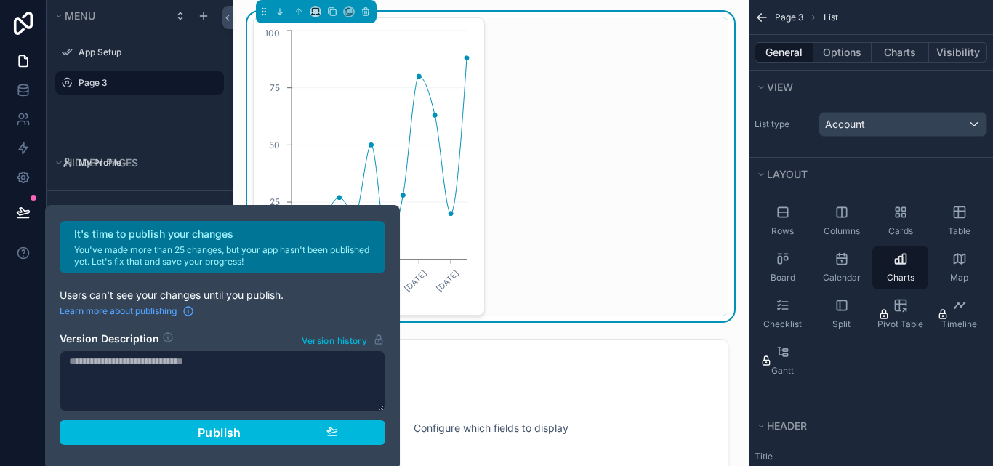
click at [492, 273] on div "06/01/2025 10/03/2025 05/05/2025 07/07/2025 08/09/2025 10/11/2025 0 25 50 75 100" at bounding box center [490, 166] width 475 height 298
click at [449, 237] on icon "06/01/2025 10/03/2025 05/05/2025 07/07/2025 08/09/2025 10/11/2025 0 25 50 75 100" at bounding box center [366, 166] width 208 height 279
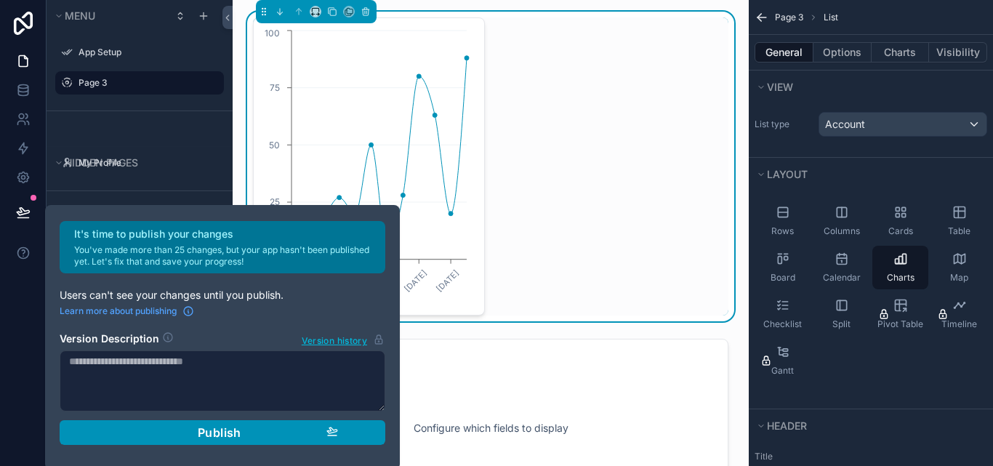
click at [211, 432] on span "Publish" at bounding box center [220, 432] width 44 height 15
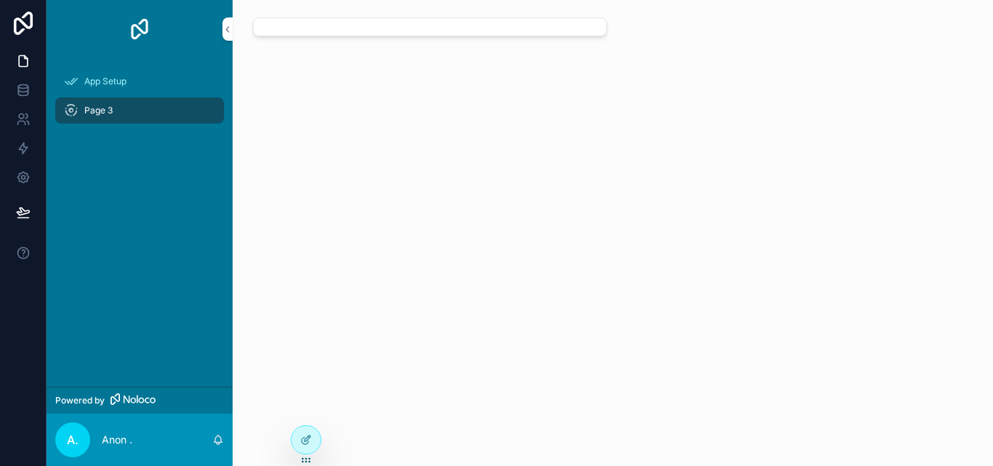
click at [113, 112] on span "Page 3" at bounding box center [98, 111] width 28 height 12
click at [123, 86] on span "App Setup" at bounding box center [105, 82] width 42 height 12
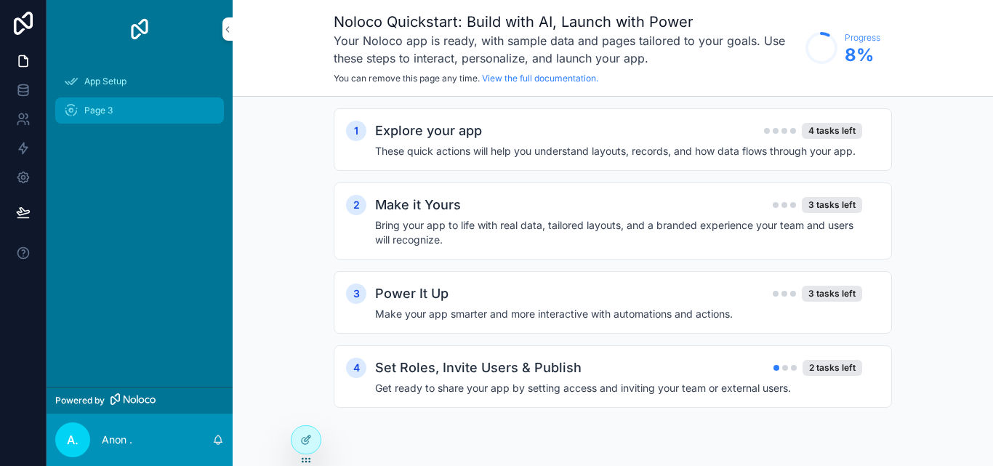
click at [121, 106] on div "Page 3" at bounding box center [139, 110] width 151 height 23
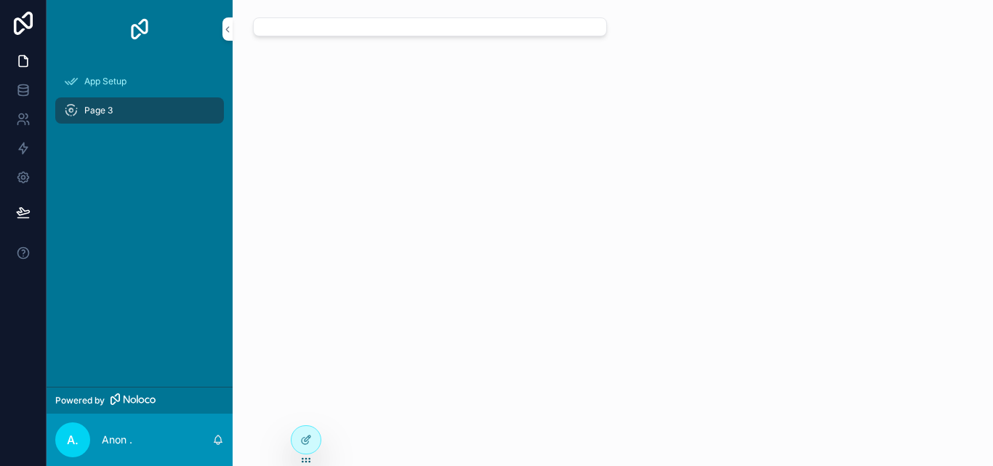
click at [85, 151] on div "App Setup Page 3" at bounding box center [140, 222] width 186 height 329
click at [19, 57] on icon at bounding box center [23, 61] width 9 height 11
click at [228, 29] on icon "scrollable content" at bounding box center [227, 29] width 10 height 11
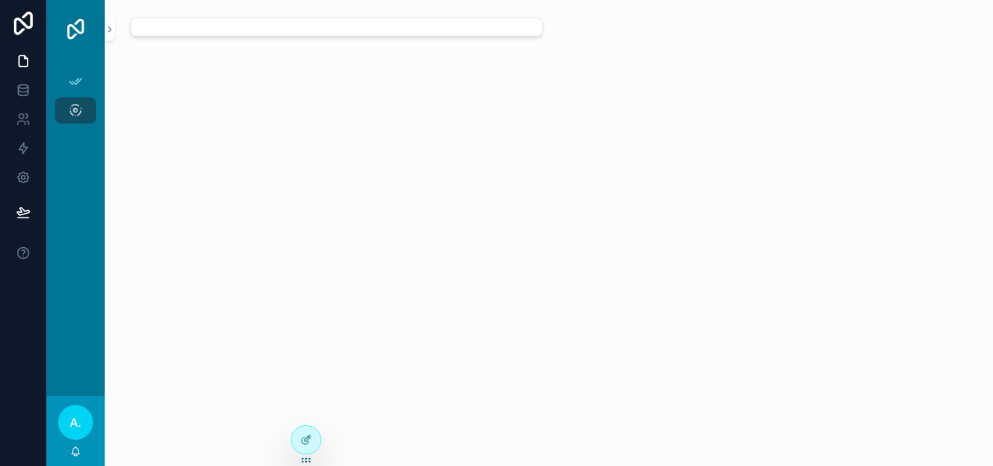
click at [195, 31] on div "scrollable content" at bounding box center [336, 26] width 413 height 19
click at [108, 36] on button "scrollable content" at bounding box center [110, 28] width 10 height 23
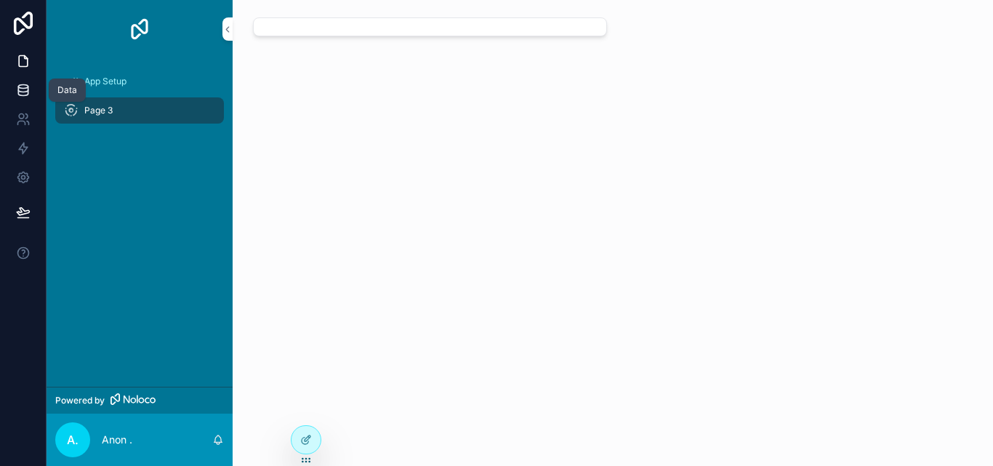
click at [14, 94] on link at bounding box center [23, 90] width 46 height 29
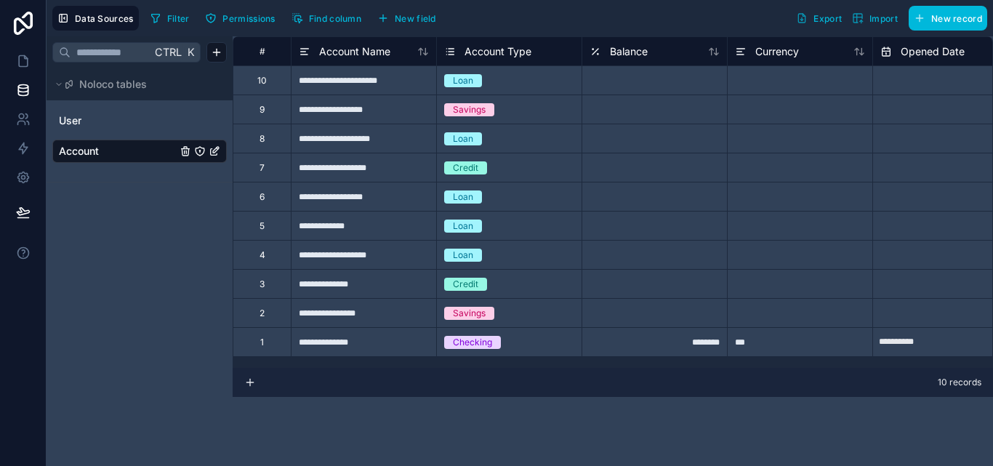
click at [789, 341] on div "***" at bounding box center [799, 341] width 145 height 29
click at [850, 55] on div "Currency" at bounding box center [800, 51] width 130 height 17
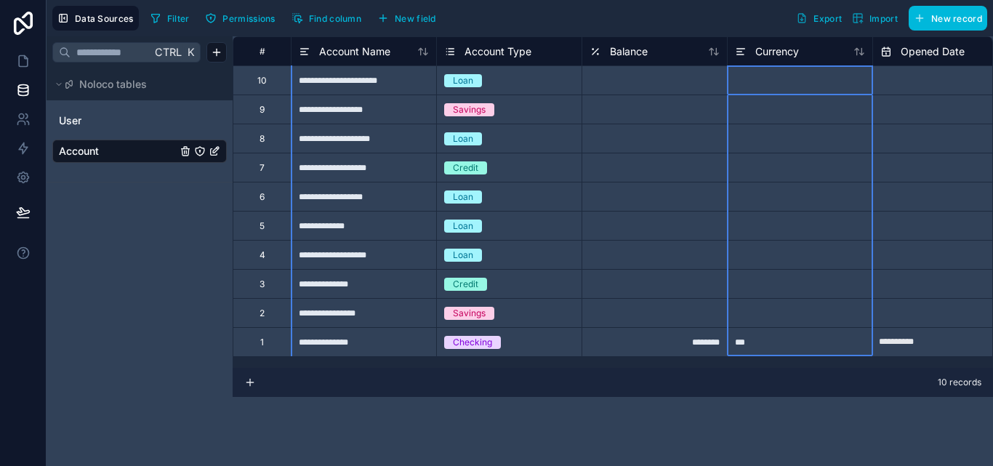
click at [861, 49] on icon at bounding box center [862, 51] width 4 height 7
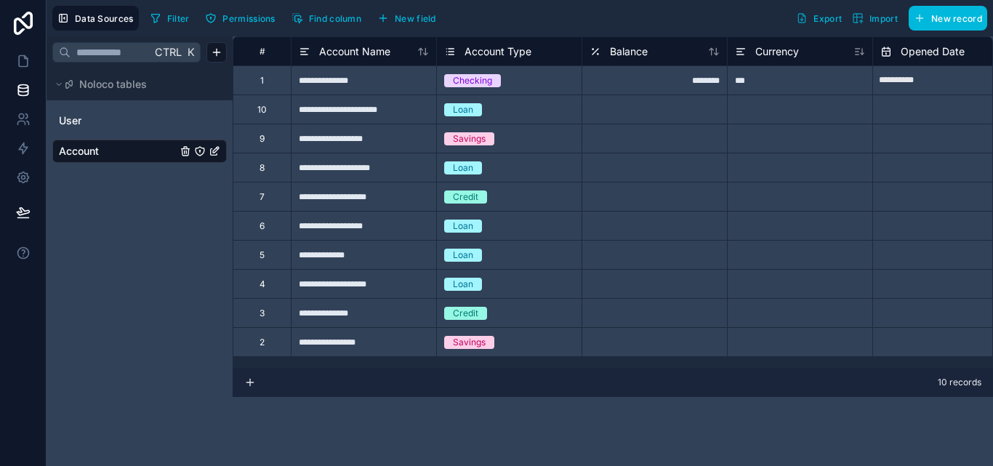
click at [788, 48] on span "Currency" at bounding box center [777, 51] width 44 height 15
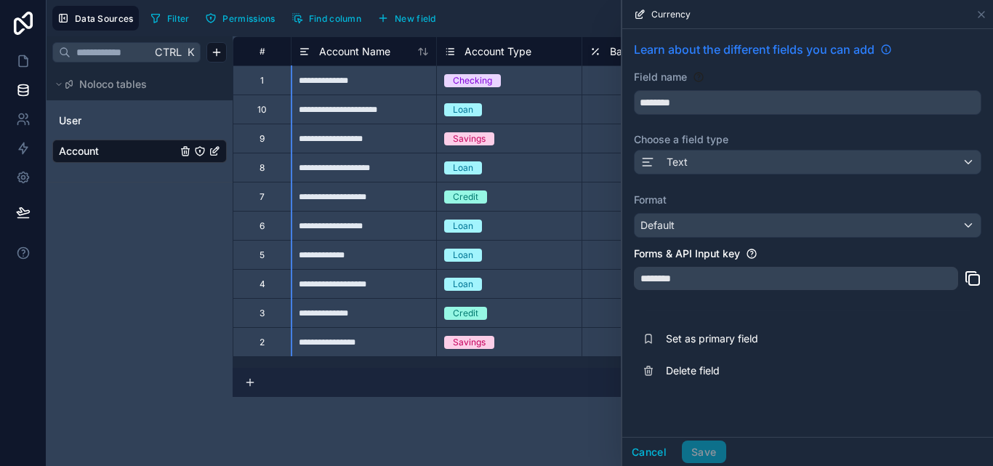
click at [788, 48] on span "Learn about the different fields you can add" at bounding box center [754, 49] width 241 height 17
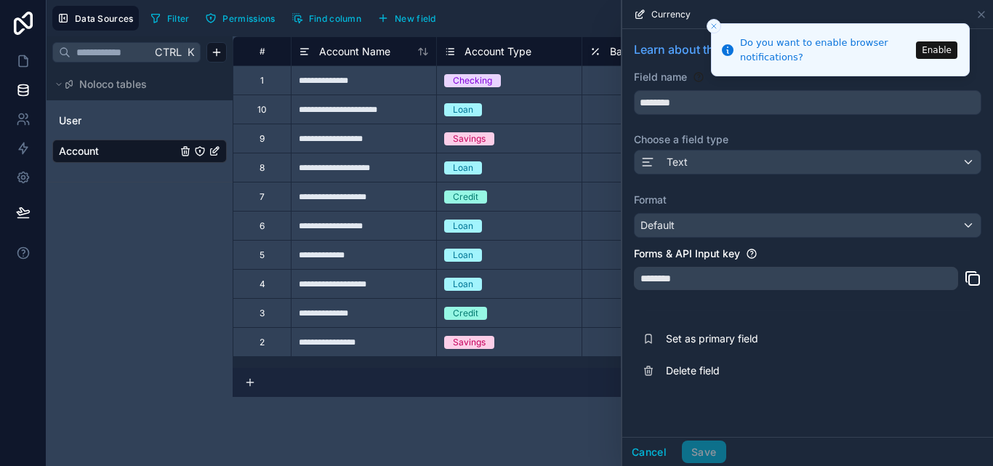
click at [928, 273] on div "********" at bounding box center [796, 278] width 324 height 23
click at [835, 111] on input "********" at bounding box center [808, 102] width 346 height 23
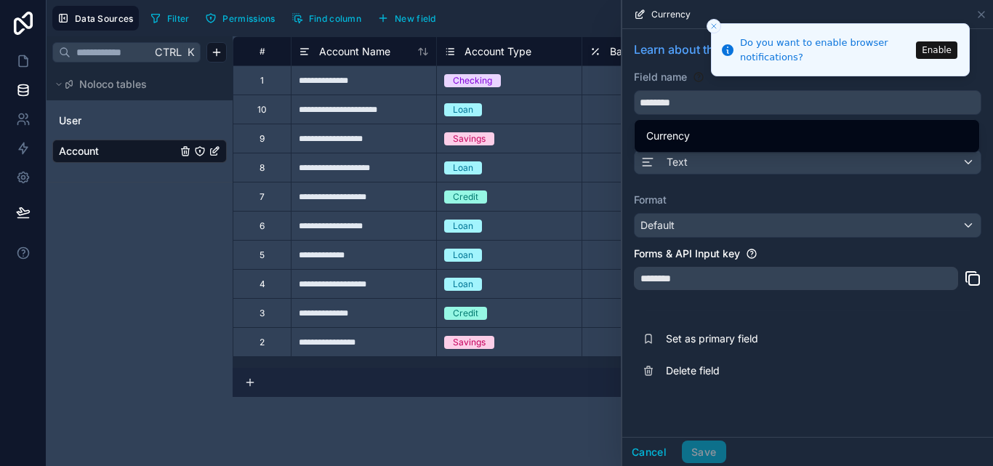
click at [712, 19] on button "Close toast" at bounding box center [713, 26] width 15 height 15
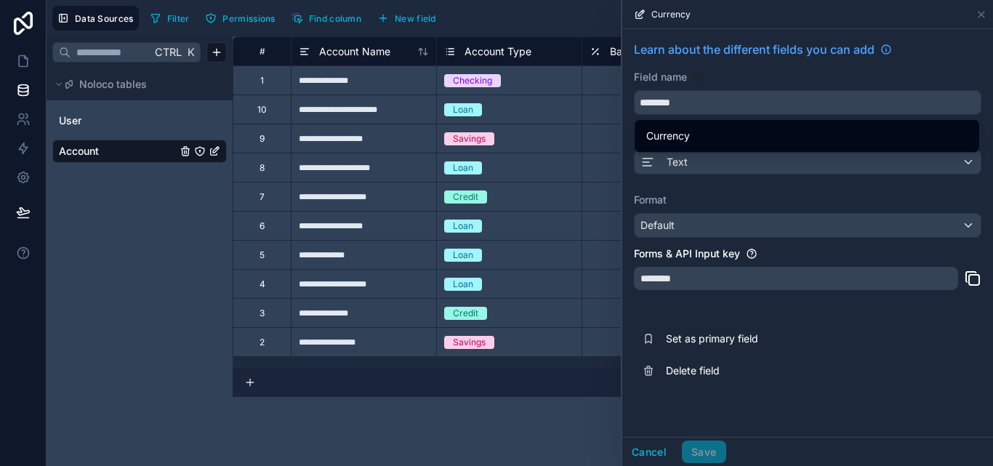
click at [724, 273] on div "********" at bounding box center [796, 278] width 324 height 23
click at [715, 285] on div "********" at bounding box center [796, 278] width 324 height 23
click at [695, 279] on div "********" at bounding box center [796, 278] width 324 height 23
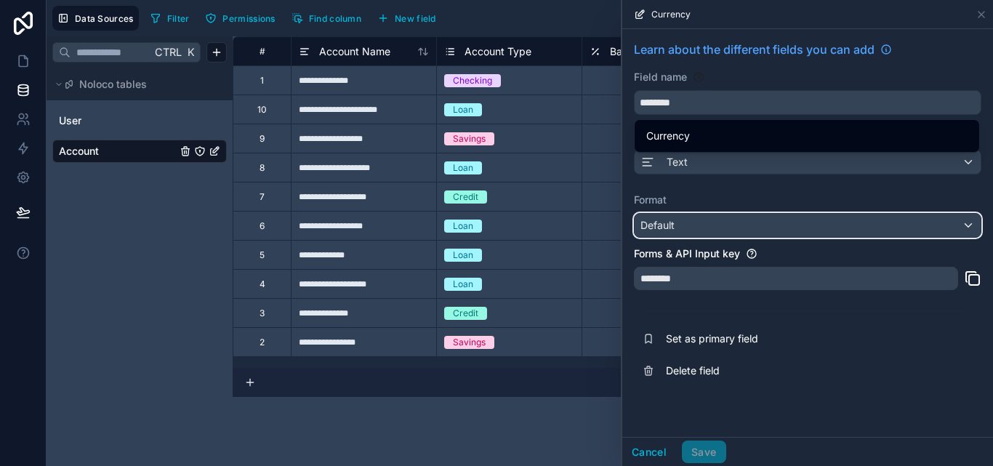
click at [811, 227] on div "Default" at bounding box center [808, 225] width 346 height 23
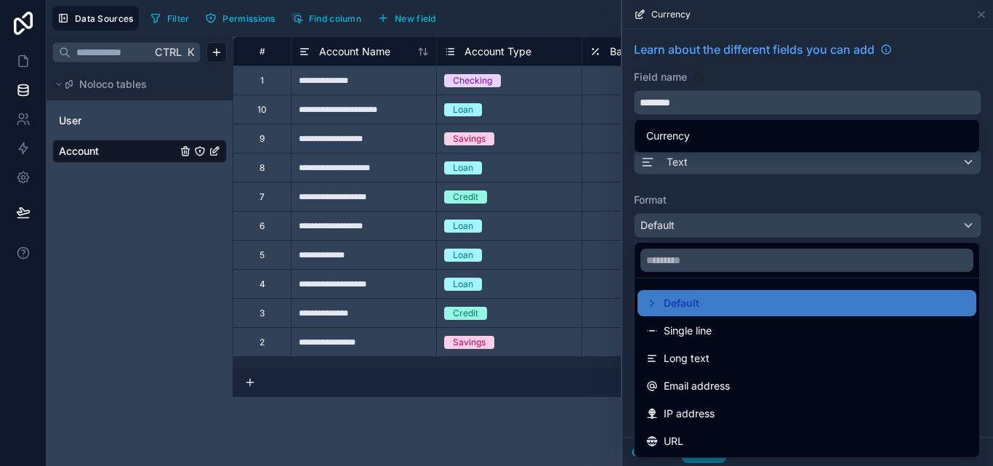
click at [727, 226] on div at bounding box center [807, 233] width 371 height 466
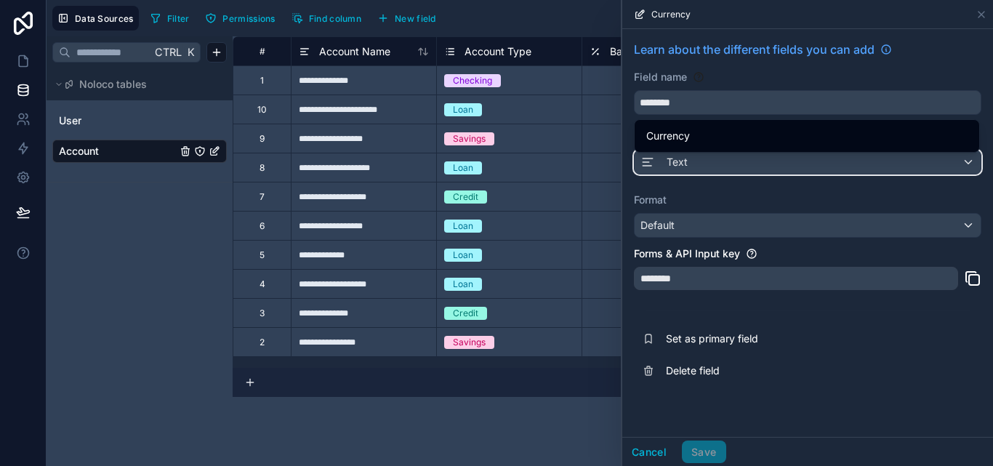
click at [730, 159] on div "Text" at bounding box center [808, 161] width 346 height 23
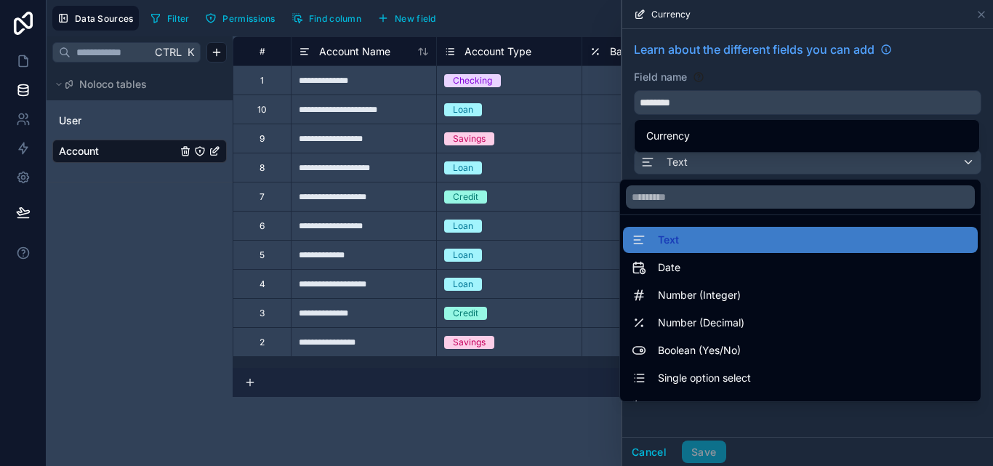
click at [722, 52] on div at bounding box center [807, 233] width 371 height 466
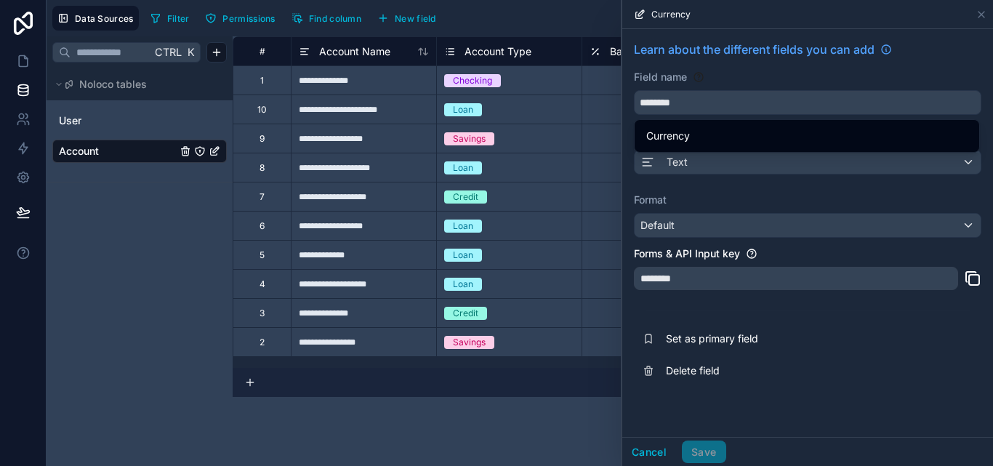
click at [982, 21] on div "Currency" at bounding box center [807, 14] width 359 height 28
click at [981, 20] on icon at bounding box center [981, 15] width 12 height 12
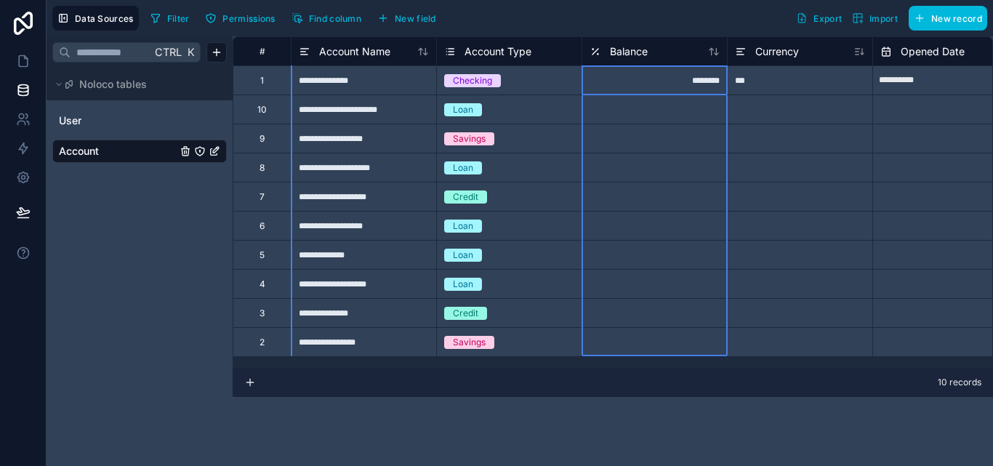
click at [712, 55] on icon at bounding box center [714, 52] width 12 height 12
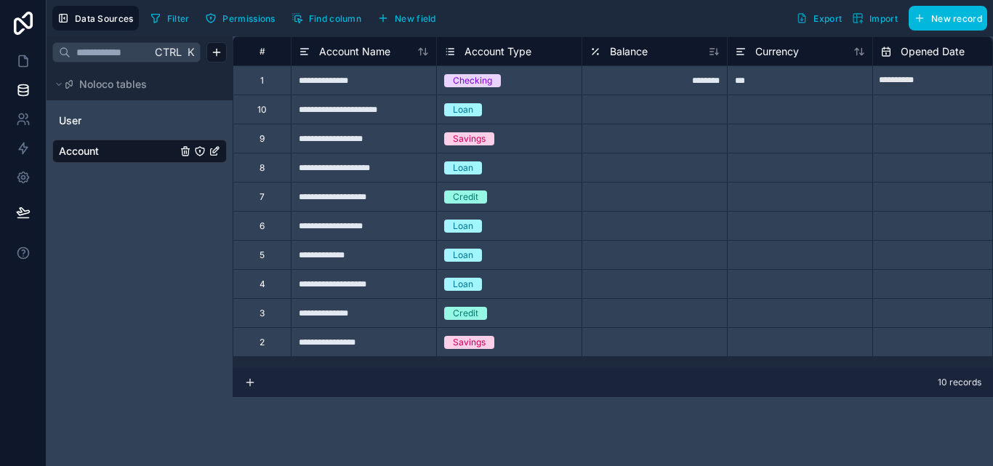
click at [860, 57] on div "Currency" at bounding box center [800, 51] width 130 height 17
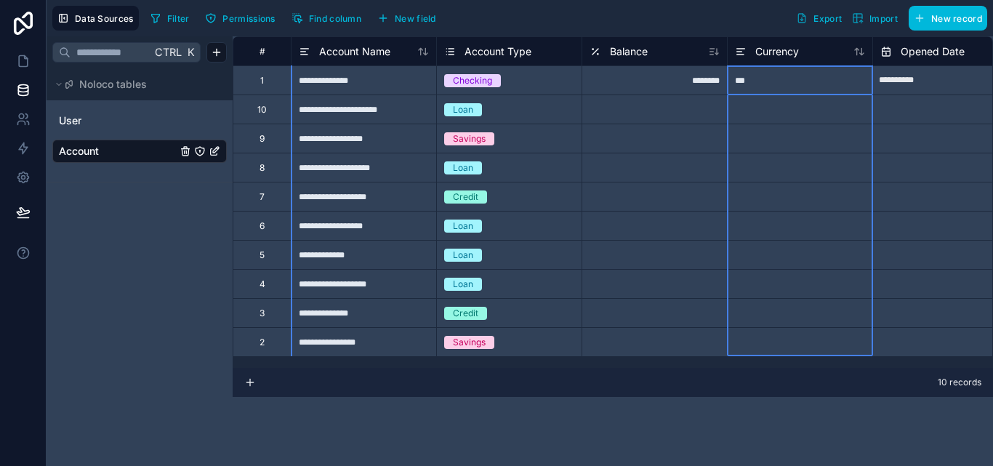
click at [785, 81] on div "***" at bounding box center [799, 79] width 145 height 29
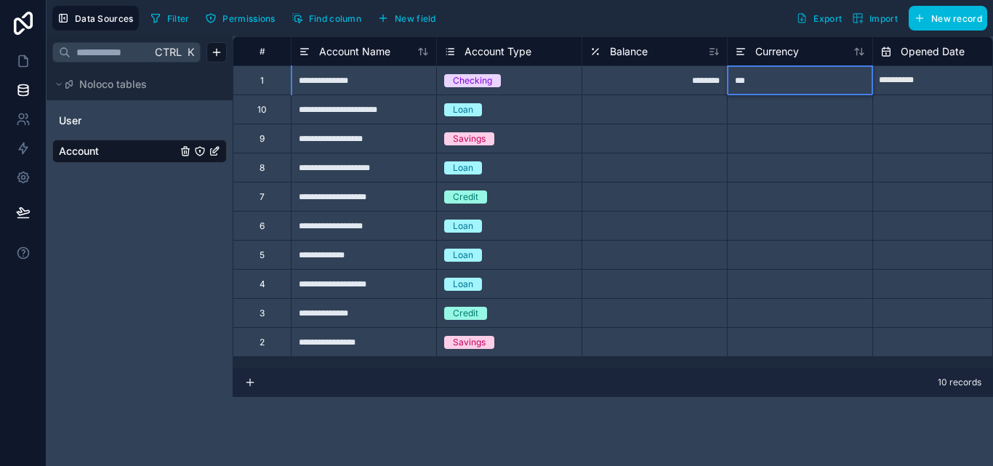
click at [737, 50] on icon at bounding box center [741, 51] width 12 height 17
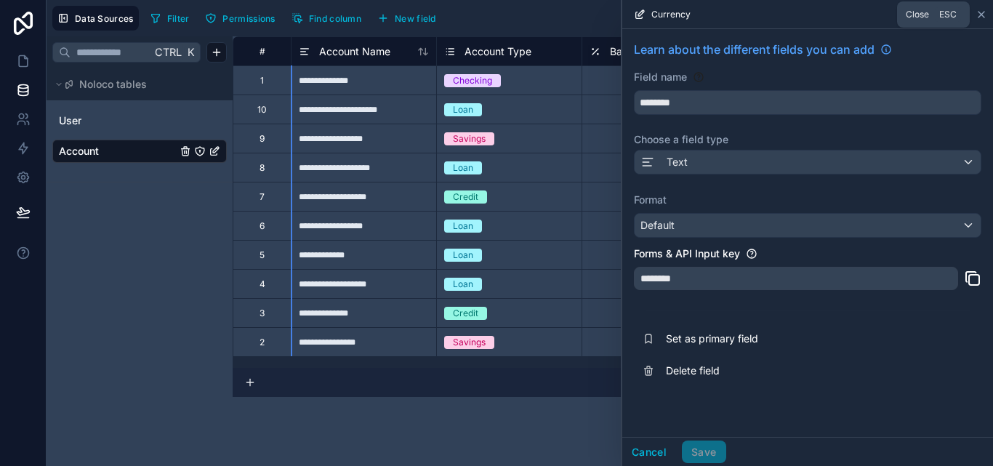
click at [984, 17] on icon at bounding box center [981, 15] width 6 height 6
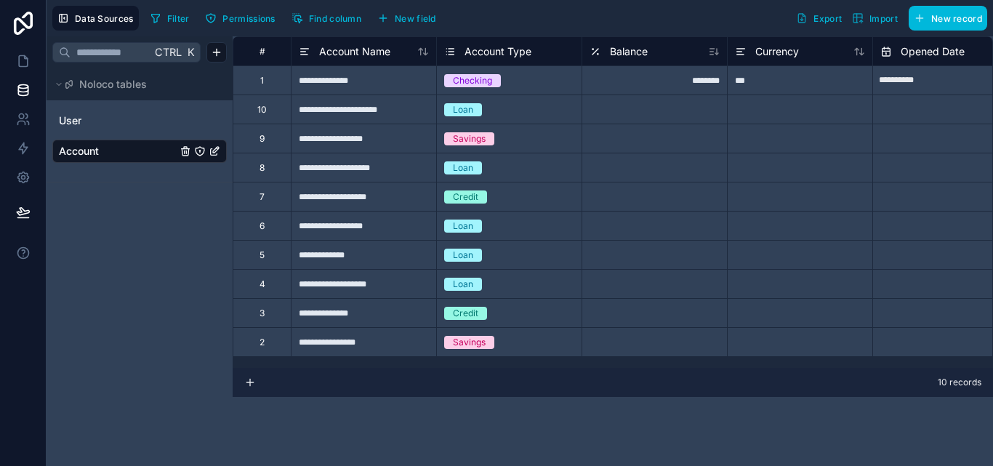
click at [797, 90] on div "***" at bounding box center [799, 79] width 145 height 29
type input "***"
click at [695, 110] on div at bounding box center [653, 108] width 145 height 29
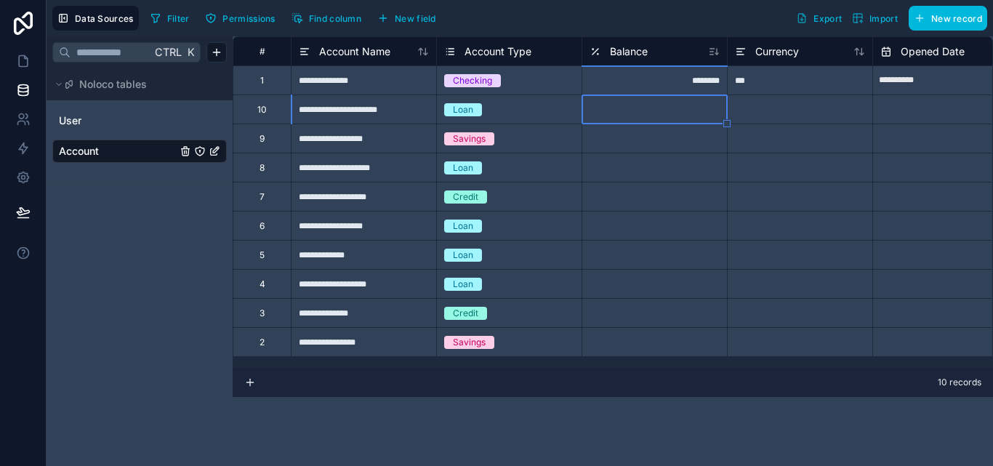
click at [711, 77] on div "********" at bounding box center [653, 79] width 145 height 29
click at [711, 78] on div "********" at bounding box center [653, 79] width 145 height 29
type input "****"
click at [656, 108] on div at bounding box center [653, 108] width 145 height 29
click at [655, 108] on div at bounding box center [653, 108] width 145 height 29
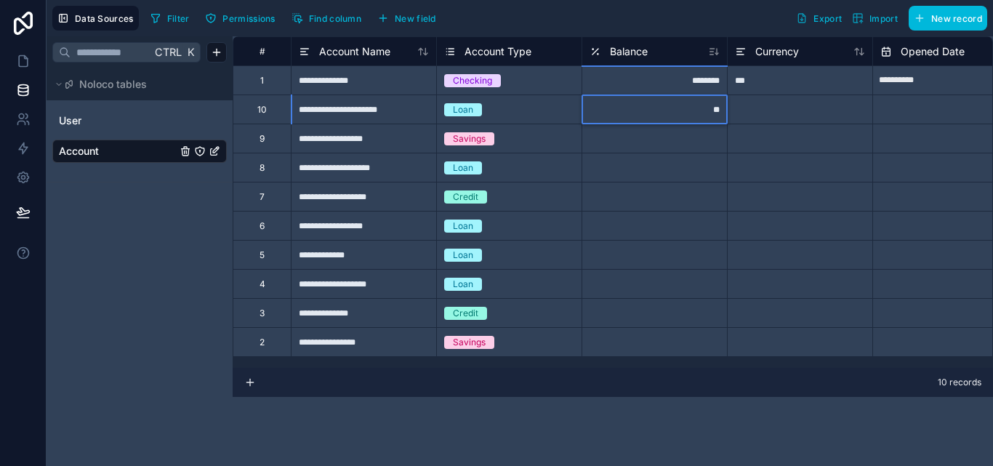
type input "***"
click at [657, 142] on div at bounding box center [653, 138] width 145 height 29
type input "***"
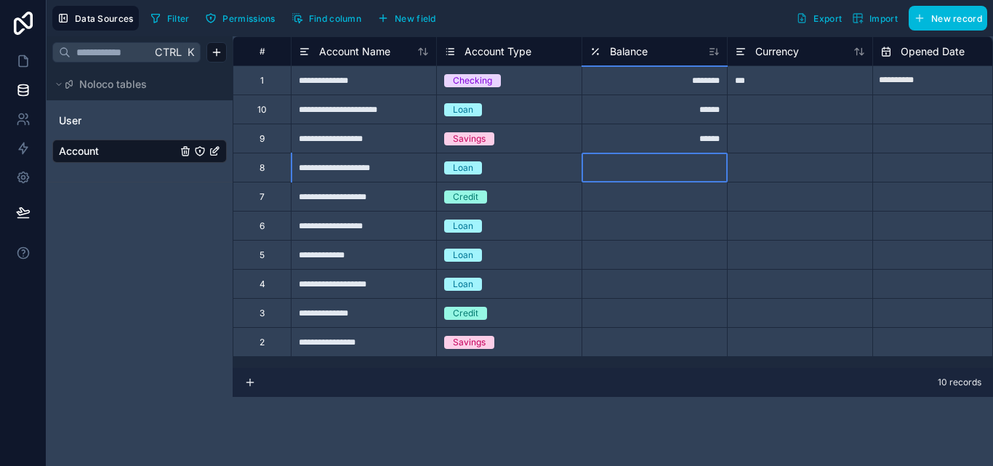
click at [689, 170] on div at bounding box center [653, 167] width 145 height 29
type input "***"
click at [682, 193] on div at bounding box center [653, 196] width 145 height 29
type input "***"
click at [670, 233] on div at bounding box center [653, 225] width 145 height 29
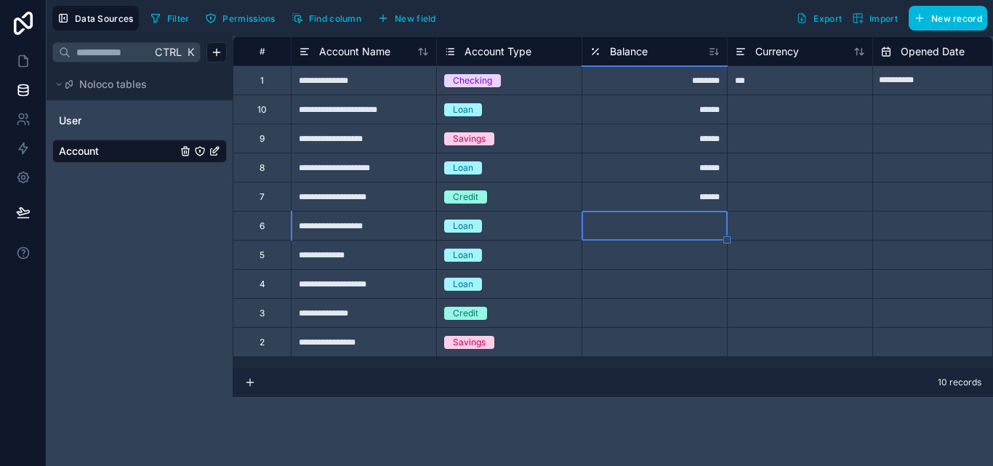
click at [682, 251] on div at bounding box center [653, 254] width 145 height 29
type input "***"
click at [642, 342] on div at bounding box center [653, 341] width 145 height 29
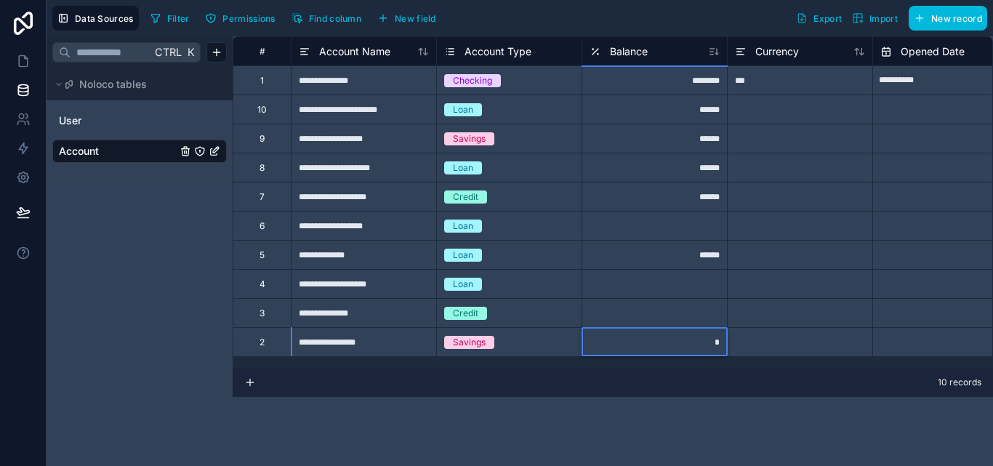
type input "**"
click at [623, 318] on div at bounding box center [653, 312] width 145 height 29
type input "******"
click at [635, 283] on div at bounding box center [653, 283] width 145 height 29
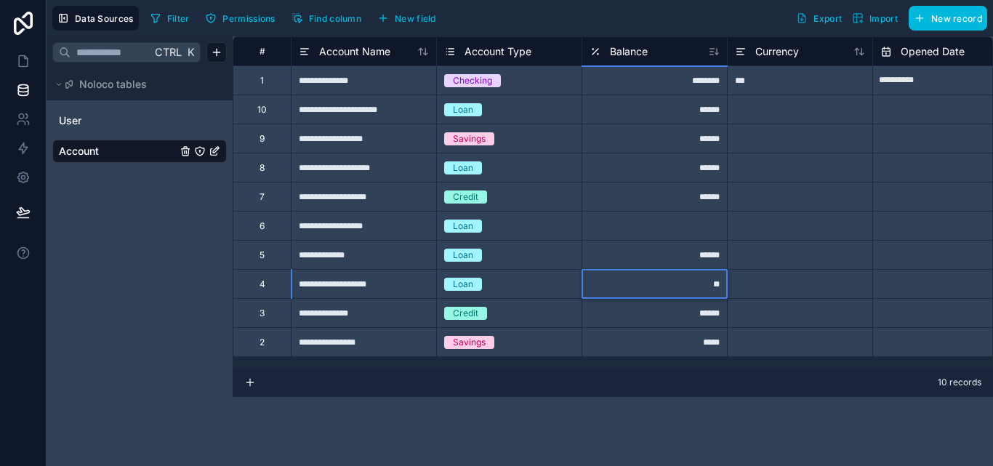
type input "*"
type input "***"
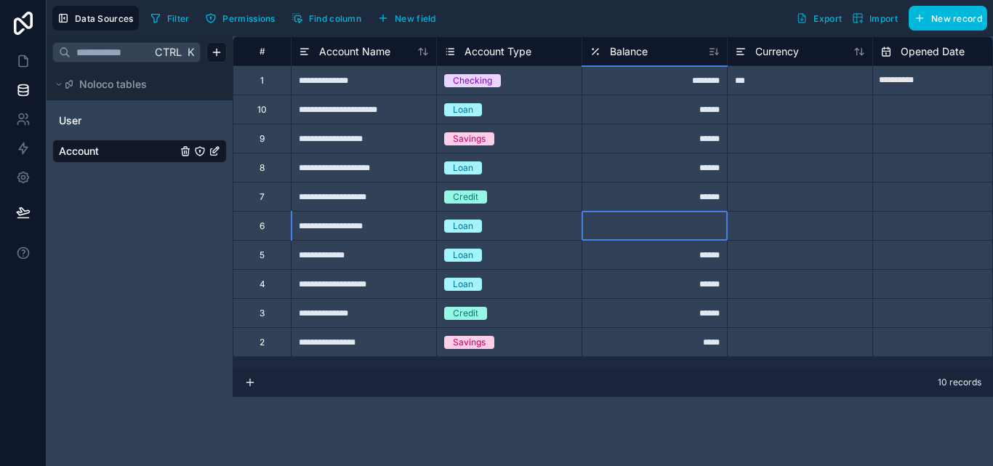
click at [648, 228] on div at bounding box center [653, 225] width 145 height 29
type input "***"
click at [781, 214] on div at bounding box center [799, 225] width 145 height 29
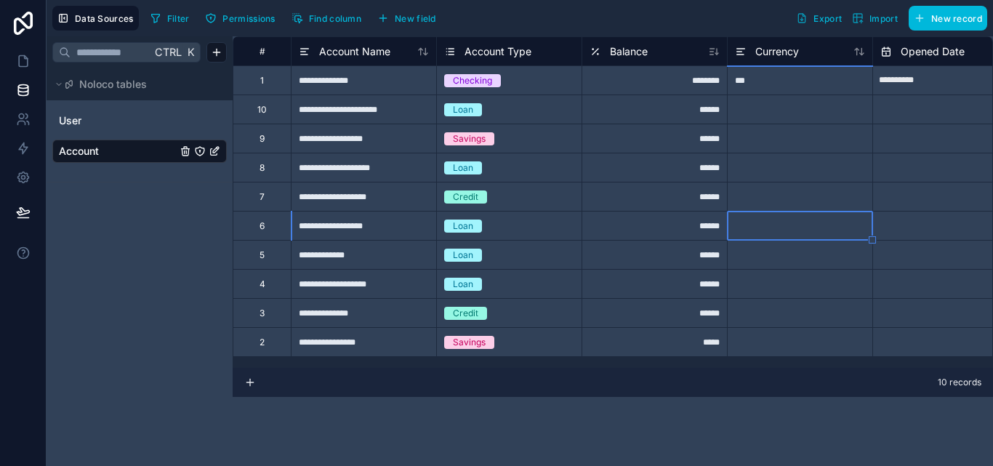
click at [810, 91] on div "***" at bounding box center [799, 79] width 145 height 29
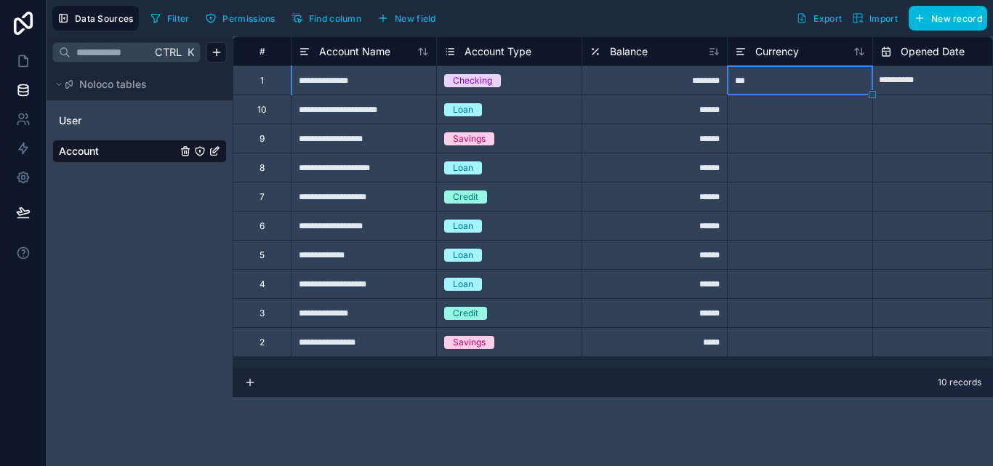
scroll to position [0, 26]
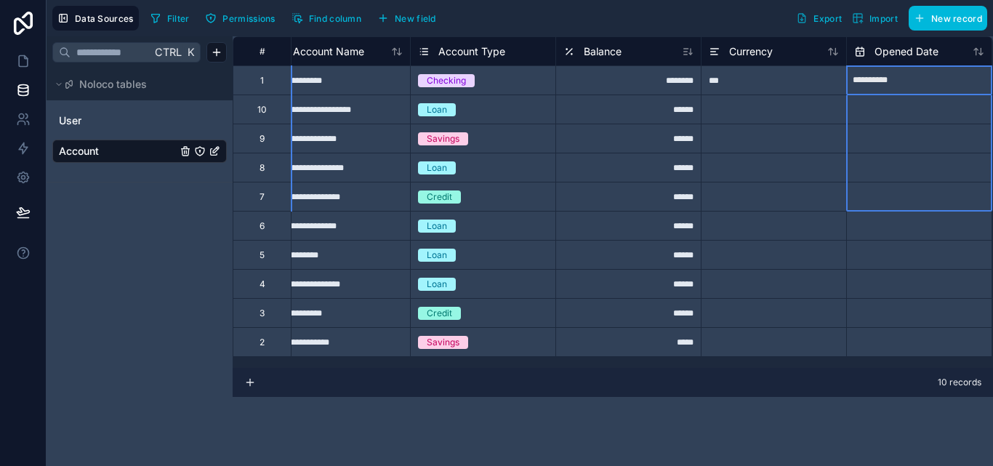
drag, startPoint x: 867, startPoint y: 145, endPoint x: 814, endPoint y: 77, distance: 86.5
click at [814, 77] on div "**********" at bounding box center [962, 79] width 1512 height 29
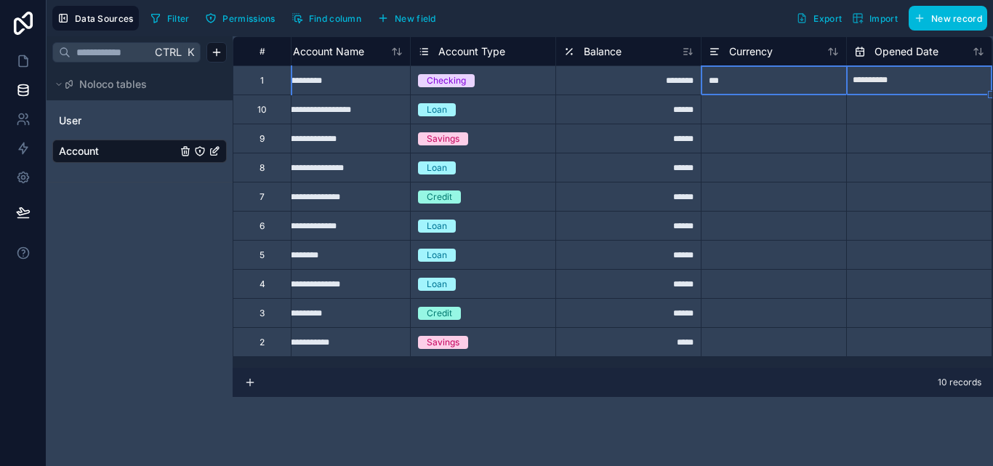
click at [814, 77] on div "***" at bounding box center [773, 79] width 145 height 29
drag, startPoint x: 848, startPoint y: 96, endPoint x: 844, endPoint y: 359, distance: 263.1
click at [836, 51] on icon at bounding box center [836, 51] width 4 height 7
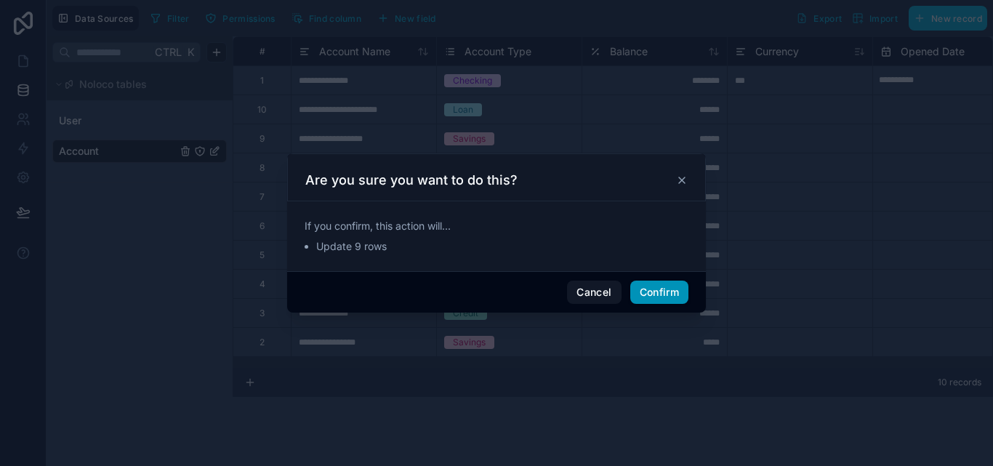
click at [675, 299] on button "Confirm" at bounding box center [659, 292] width 58 height 23
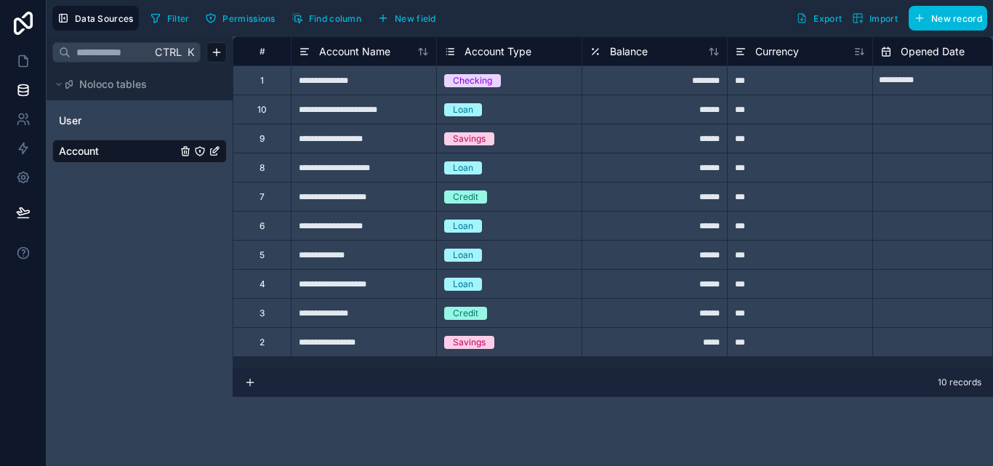
click at [913, 87] on input "**********" at bounding box center [945, 80] width 145 height 23
select select "****"
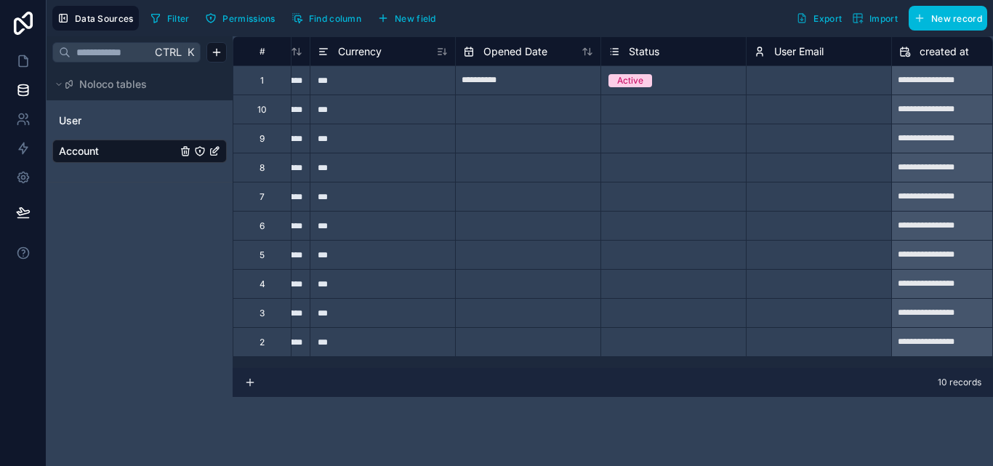
scroll to position [0, 419]
click at [541, 52] on span "Opened Date" at bounding box center [513, 51] width 64 height 15
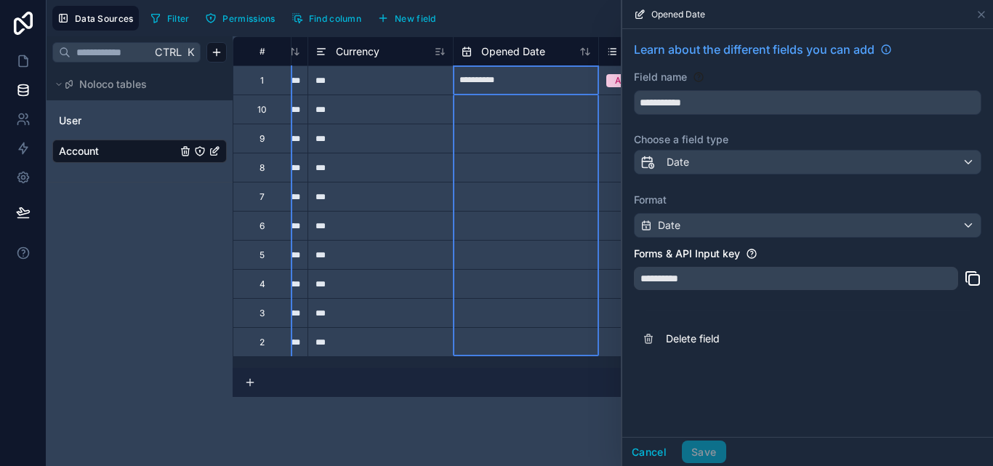
click at [558, 51] on div "Opened Date" at bounding box center [526, 51] width 130 height 17
click at [552, 420] on div "**********" at bounding box center [613, 251] width 760 height 430
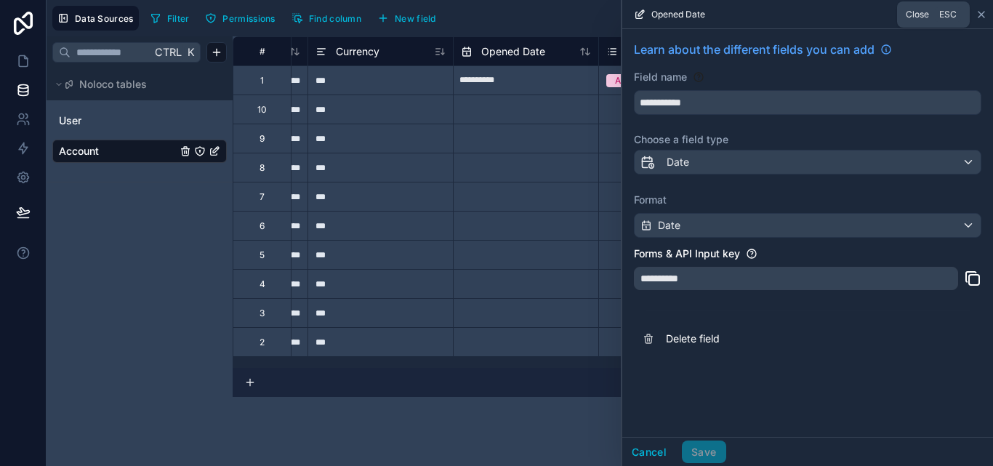
click at [984, 15] on icon at bounding box center [981, 15] width 12 height 12
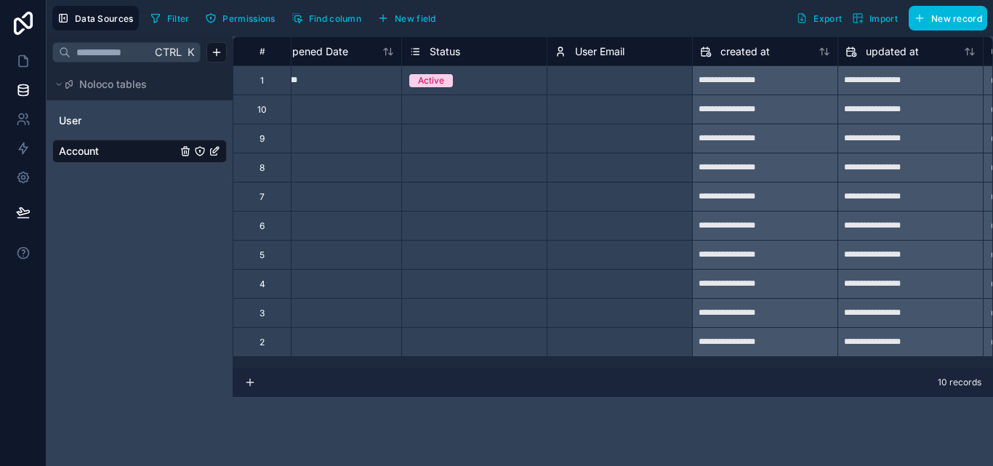
scroll to position [0, 752]
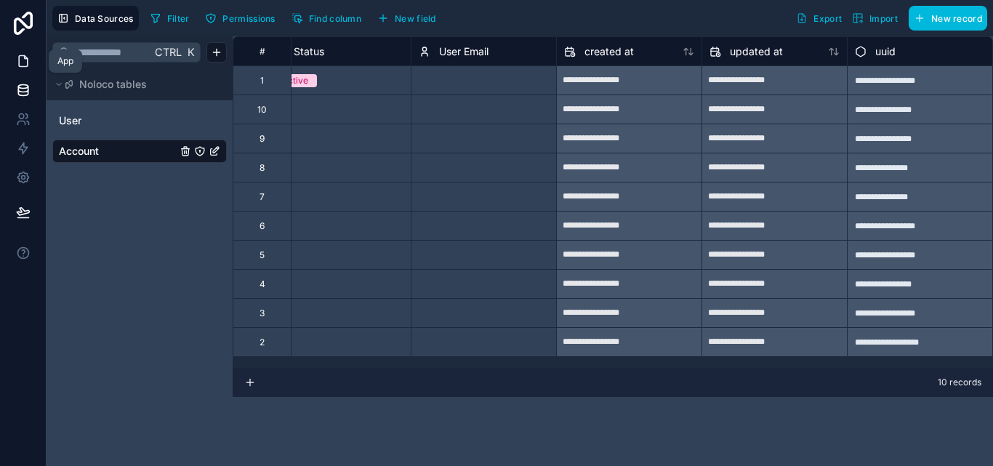
click at [29, 63] on icon at bounding box center [23, 61] width 15 height 15
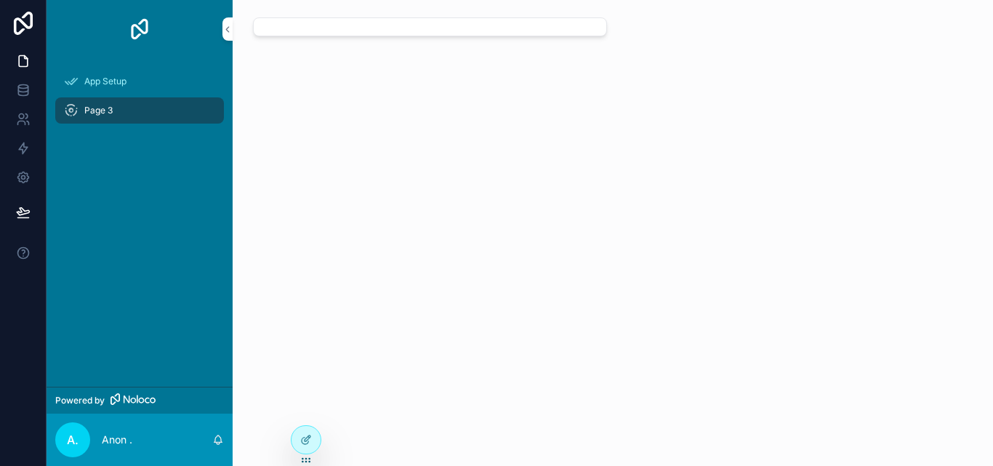
click at [110, 105] on span "Page 3" at bounding box center [98, 111] width 28 height 12
click at [88, 81] on span "App Setup" at bounding box center [105, 82] width 42 height 12
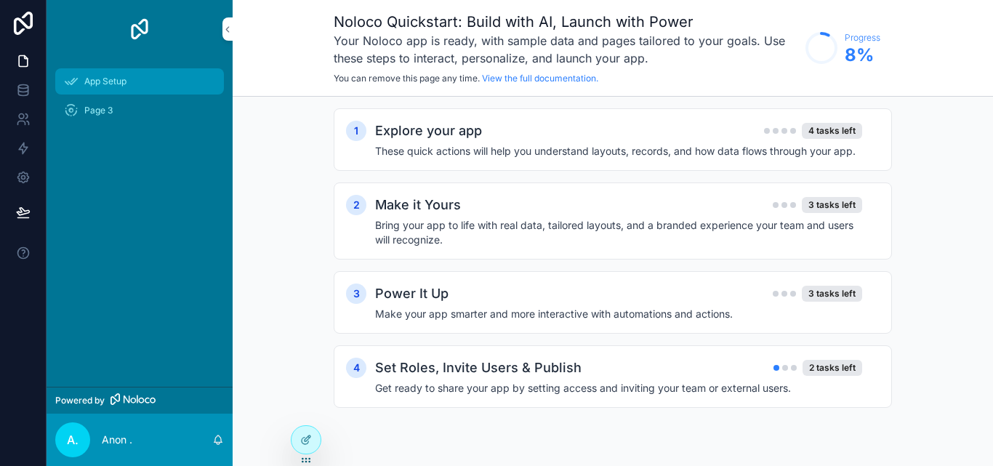
click at [95, 85] on span "App Setup" at bounding box center [105, 82] width 42 height 12
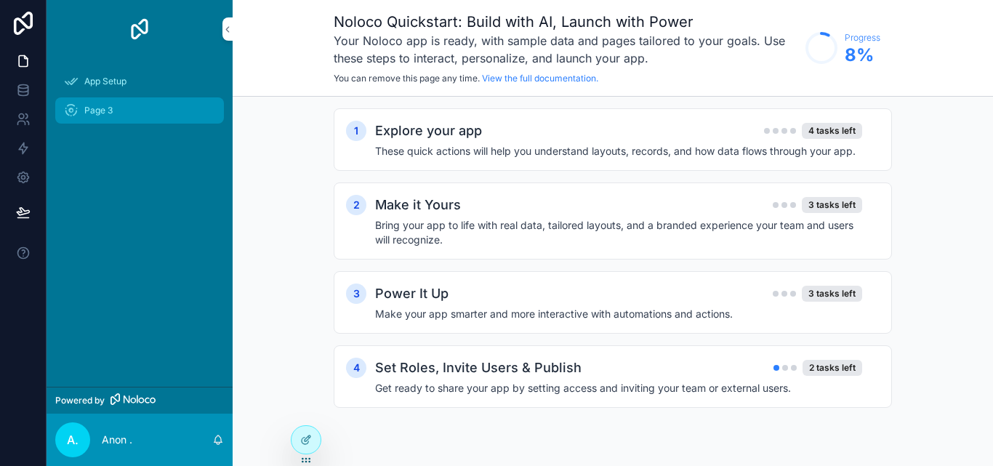
click at [93, 105] on span "Page 3" at bounding box center [98, 111] width 28 height 12
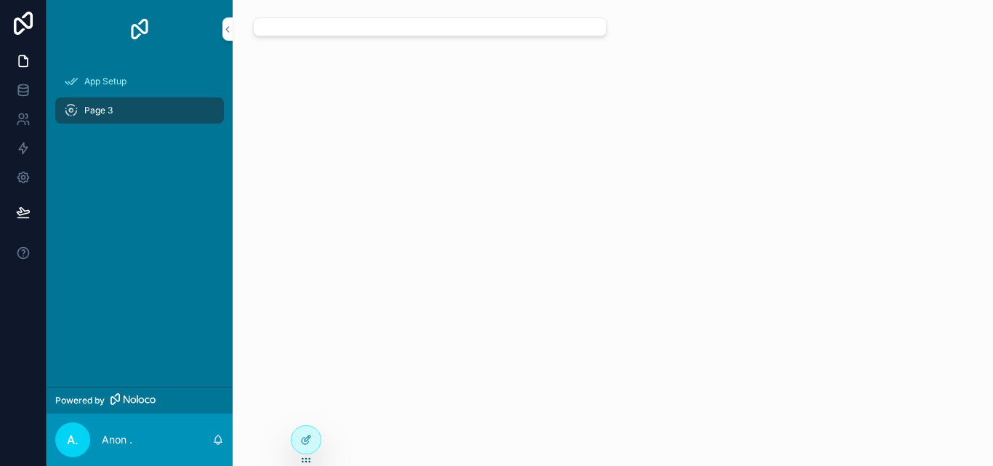
click at [71, 109] on icon "scrollable content" at bounding box center [71, 110] width 15 height 15
drag, startPoint x: 85, startPoint y: 109, endPoint x: 73, endPoint y: 110, distance: 11.7
click at [73, 110] on icon "scrollable content" at bounding box center [71, 110] width 15 height 15
click at [92, 136] on div "App Setup Page 3" at bounding box center [140, 100] width 186 height 84
click at [110, 156] on div "App Setup Page 3" at bounding box center [140, 222] width 186 height 329
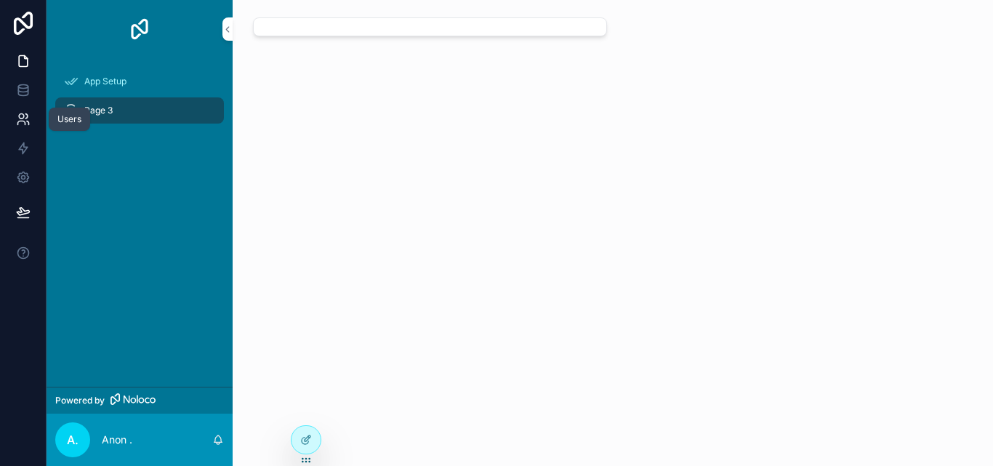
click at [25, 116] on icon at bounding box center [23, 119] width 15 height 15
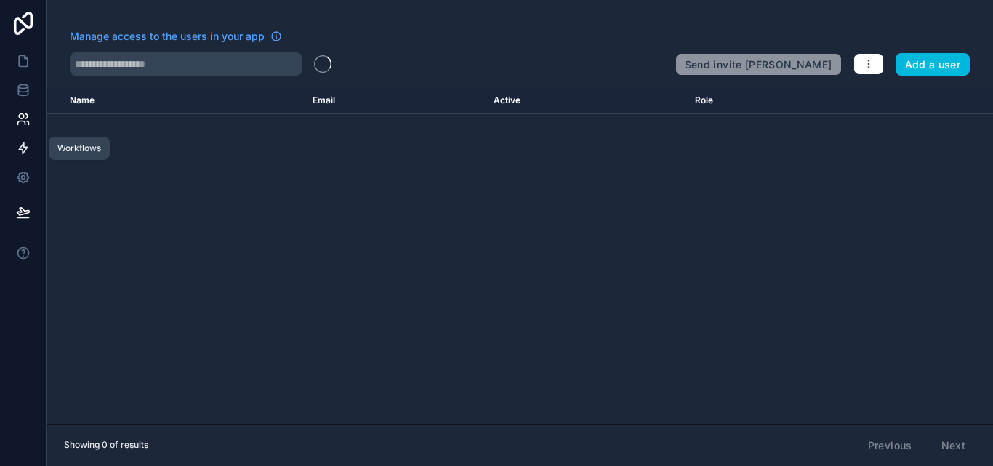
click at [17, 141] on icon at bounding box center [23, 148] width 15 height 15
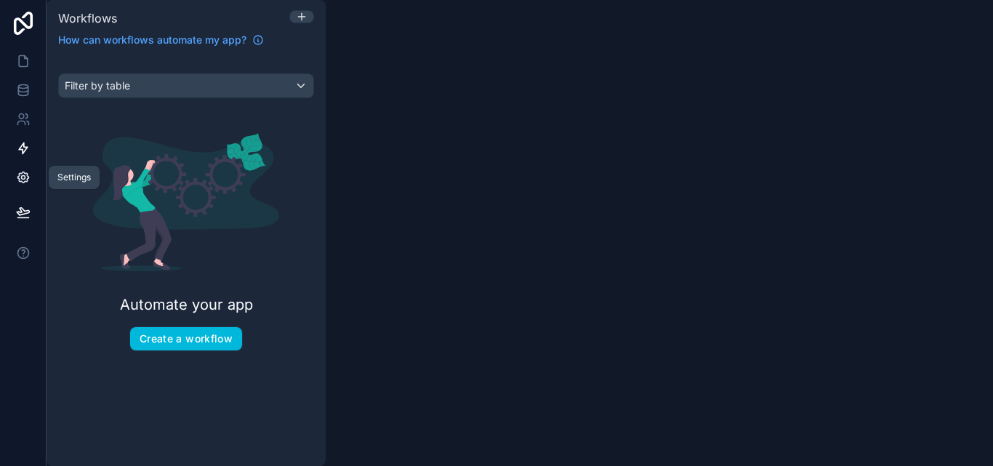
click at [25, 170] on icon at bounding box center [23, 177] width 15 height 15
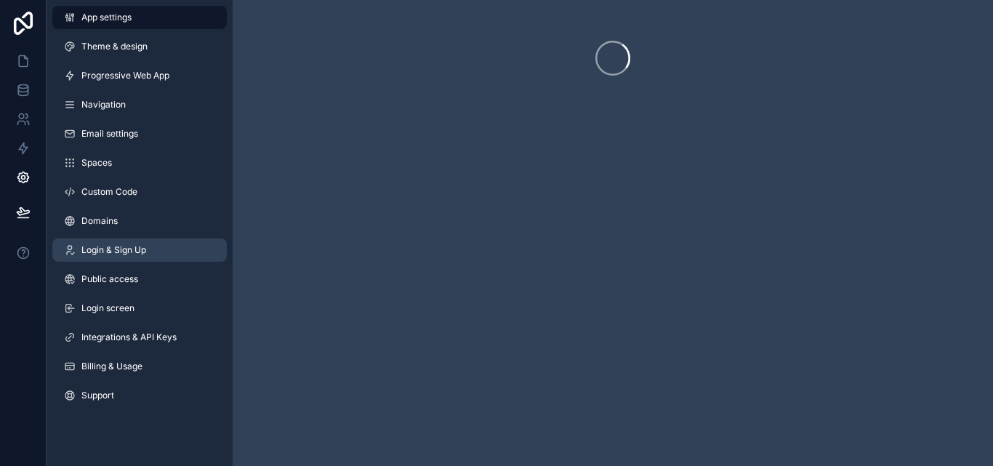
click at [134, 249] on span "Login & Sign Up" at bounding box center [113, 250] width 65 height 12
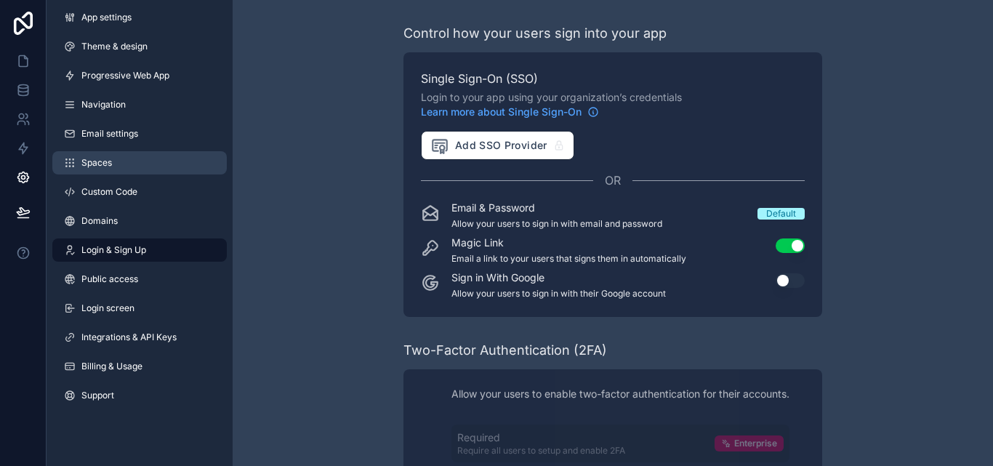
click at [116, 169] on link "Spaces" at bounding box center [139, 162] width 174 height 23
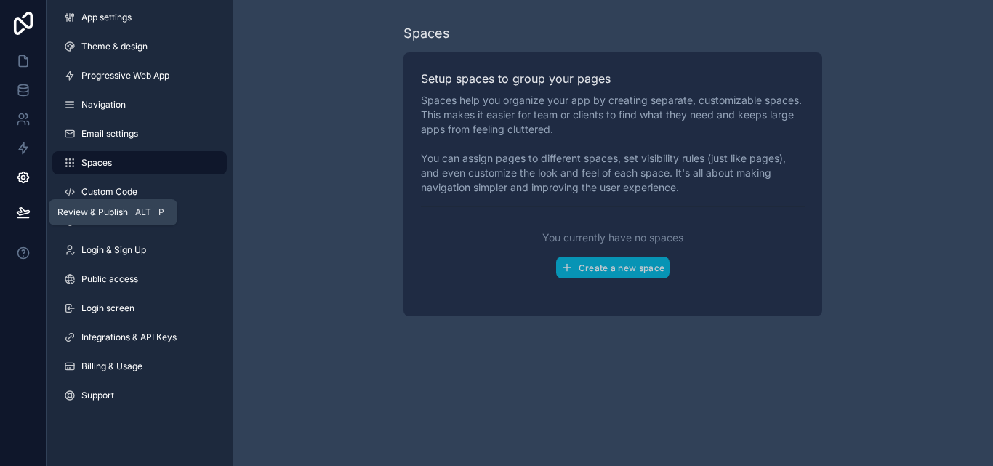
click at [26, 214] on icon at bounding box center [23, 211] width 12 height 7
click at [19, 17] on icon at bounding box center [23, 23] width 29 height 23
click at [22, 52] on link at bounding box center [23, 61] width 46 height 29
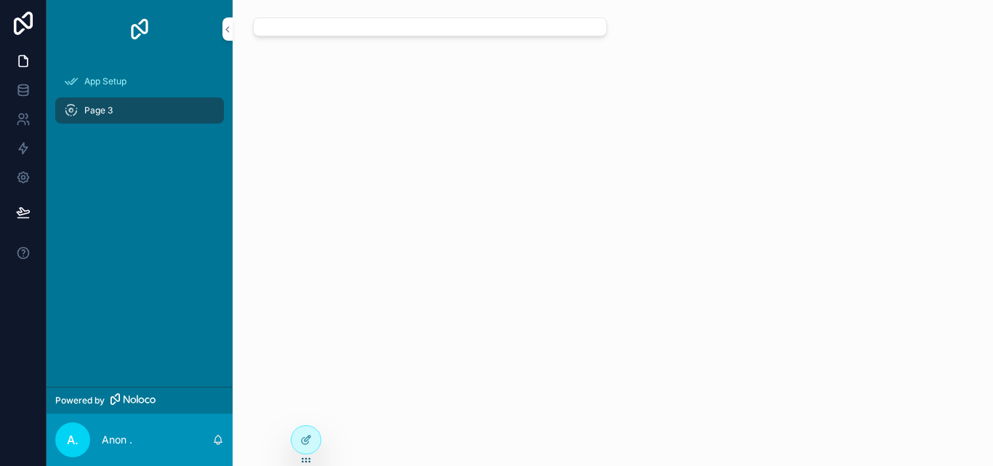
click at [78, 431] on span "A." at bounding box center [73, 439] width 12 height 17
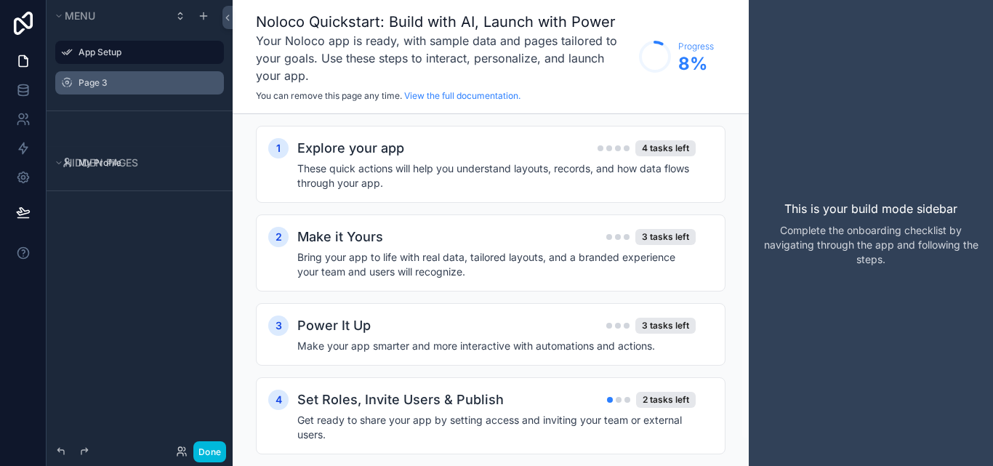
click at [100, 86] on label "Page 3" at bounding box center [146, 83] width 137 height 12
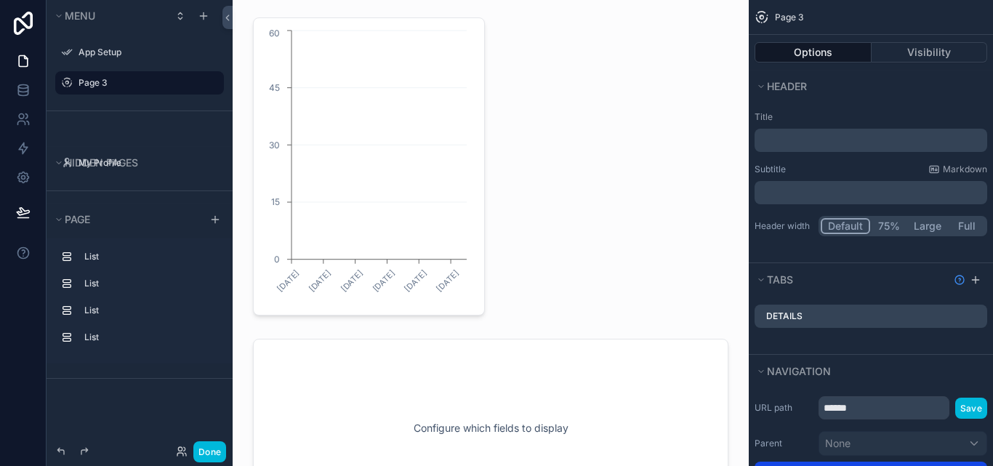
click at [94, 85] on label "Page 3" at bounding box center [146, 83] width 137 height 12
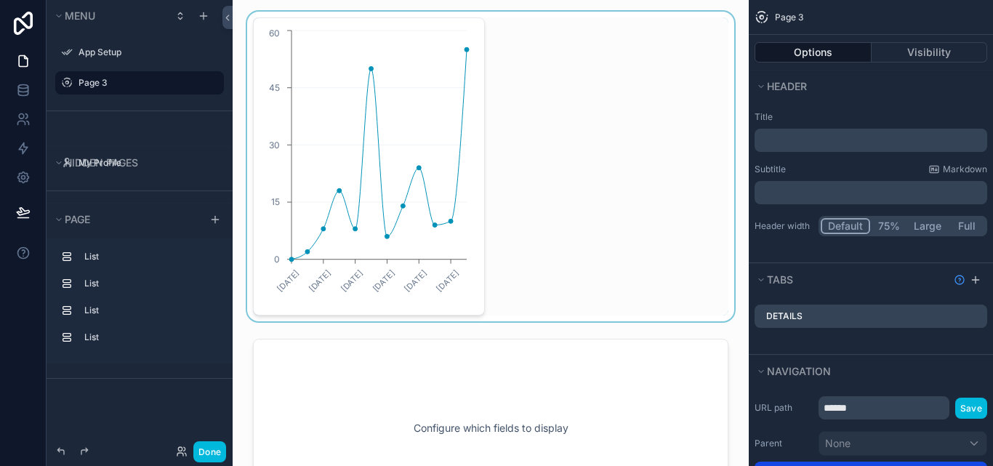
click at [333, 187] on div "scrollable content" at bounding box center [490, 167] width 493 height 310
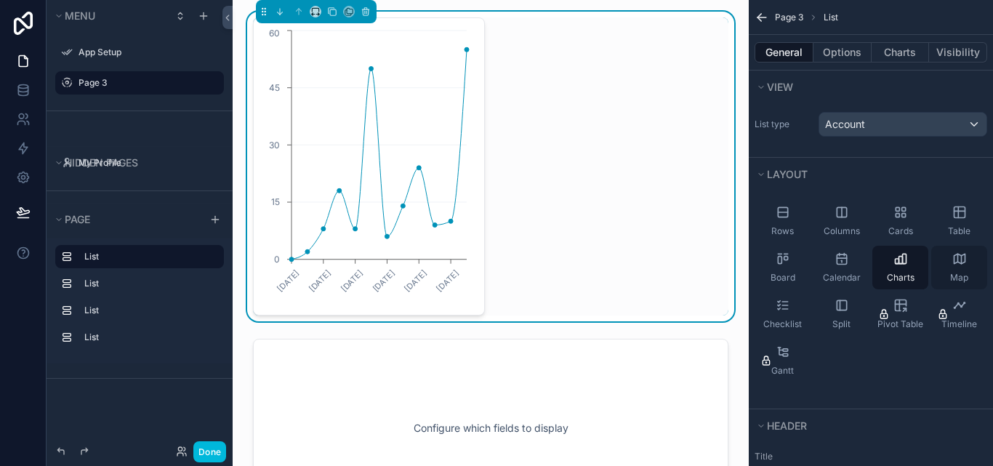
click at [957, 266] on div "Map" at bounding box center [959, 268] width 56 height 44
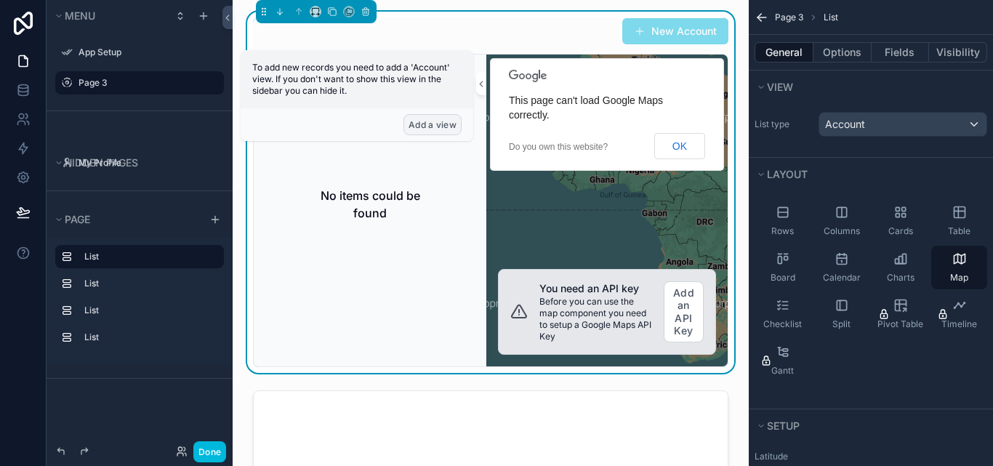
click at [423, 122] on button "Add a view" at bounding box center [432, 124] width 58 height 21
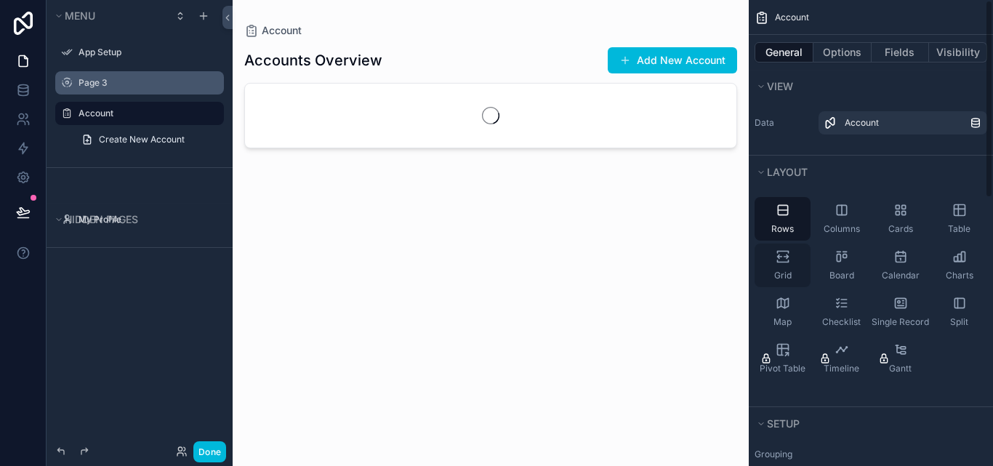
click at [783, 262] on icon "scrollable content" at bounding box center [782, 261] width 11 height 2
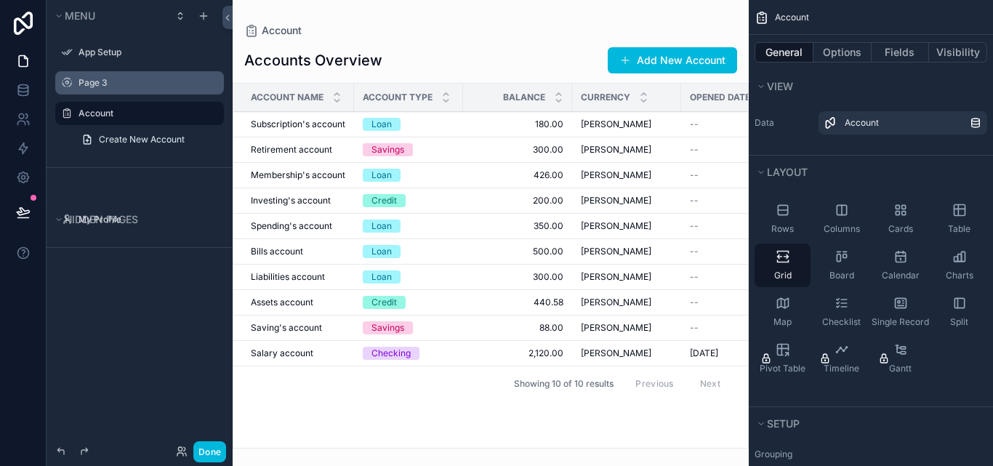
drag, startPoint x: 549, startPoint y: 448, endPoint x: 634, endPoint y: 436, distance: 85.2
click at [634, 436] on div "scrollable content" at bounding box center [491, 233] width 516 height 466
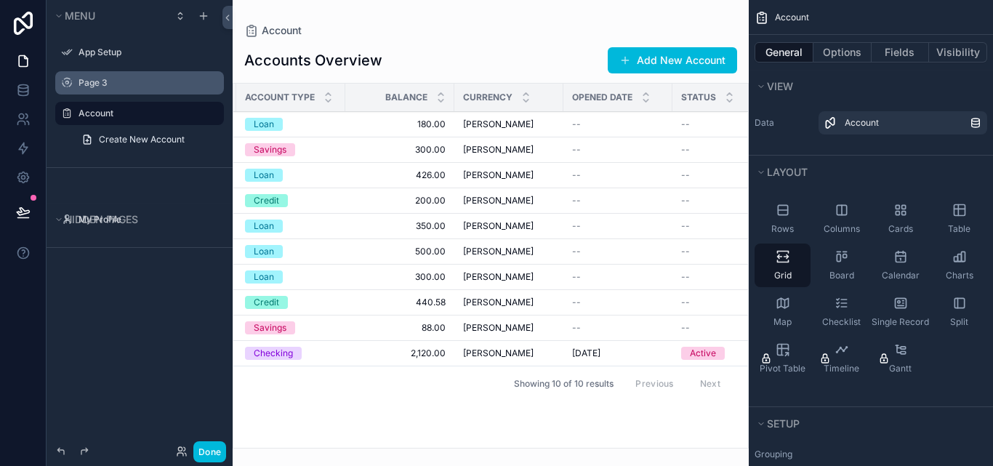
click at [514, 99] on div "Account Accounts Overview Add New Account Account Name Account Type Balance Cur…" at bounding box center [491, 224] width 516 height 448
click at [86, 78] on label "Page 3" at bounding box center [146, 83] width 137 height 12
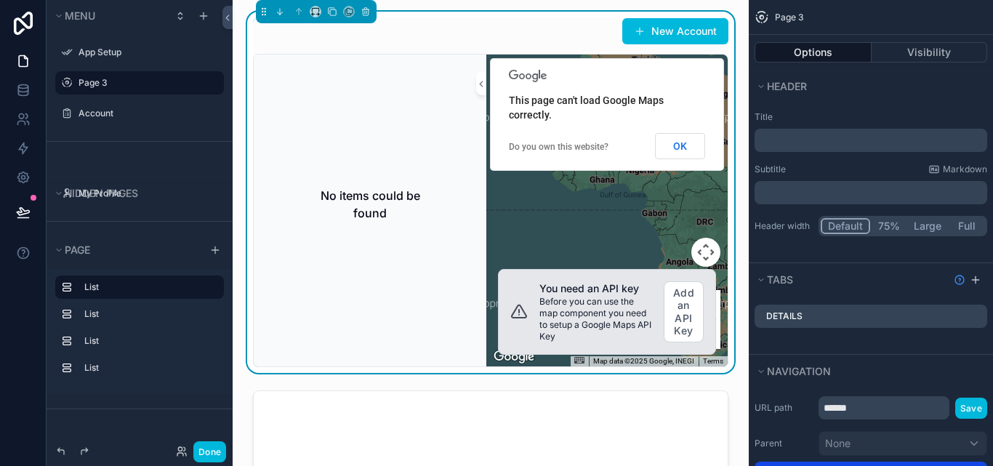
click at [398, 190] on h2 "No items could be found" at bounding box center [370, 204] width 128 height 35
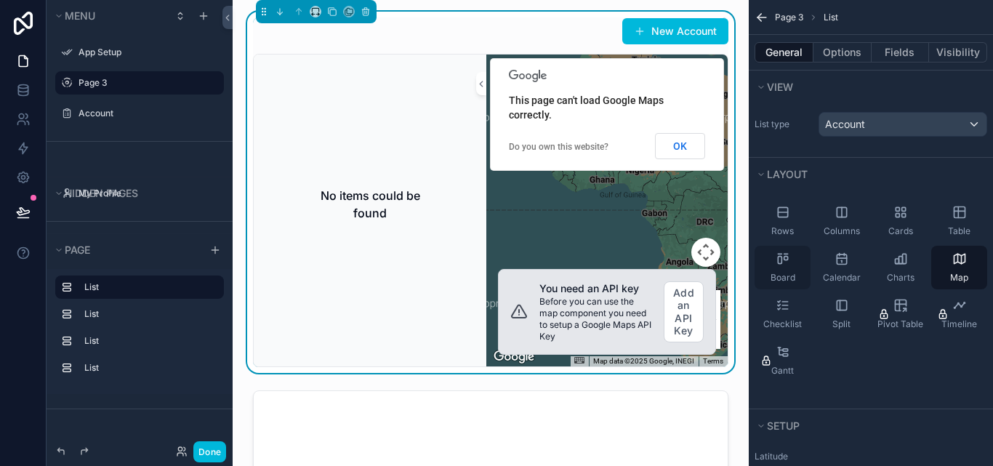
click at [799, 261] on div "Board" at bounding box center [782, 268] width 56 height 44
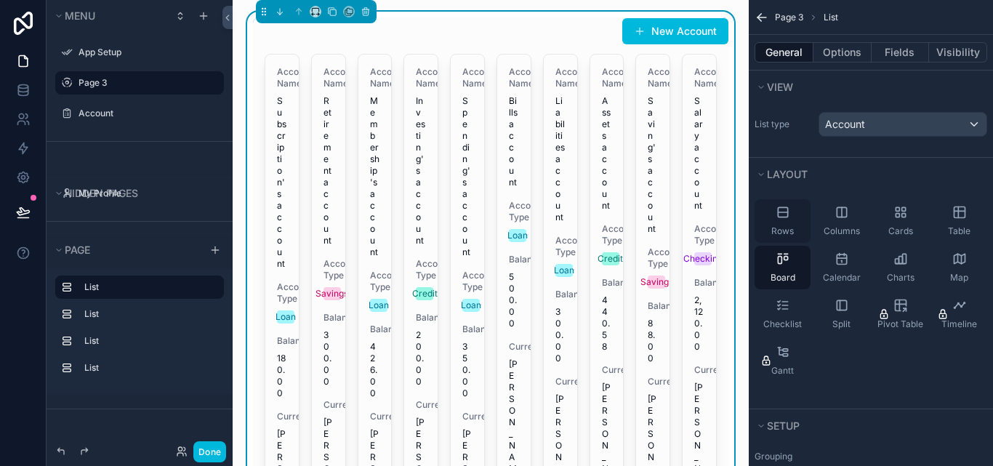
click at [810, 228] on div "Rows" at bounding box center [782, 221] width 56 height 44
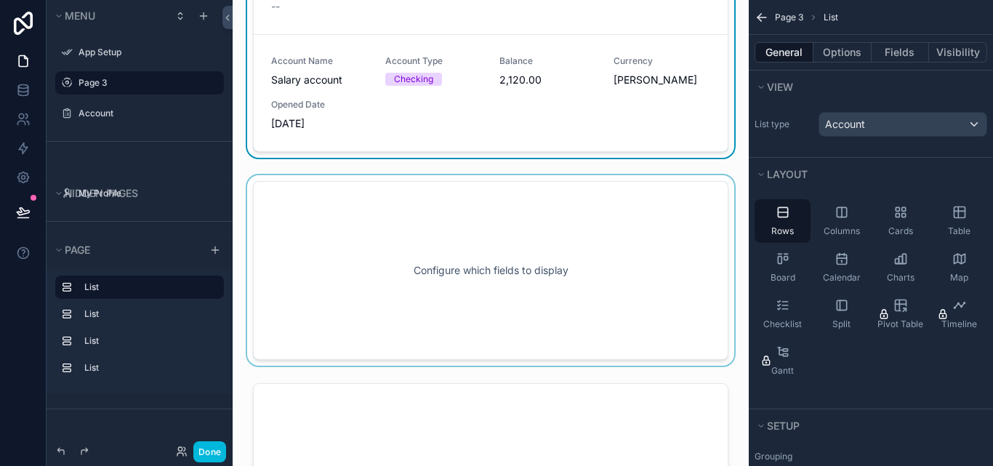
scroll to position [291, 0]
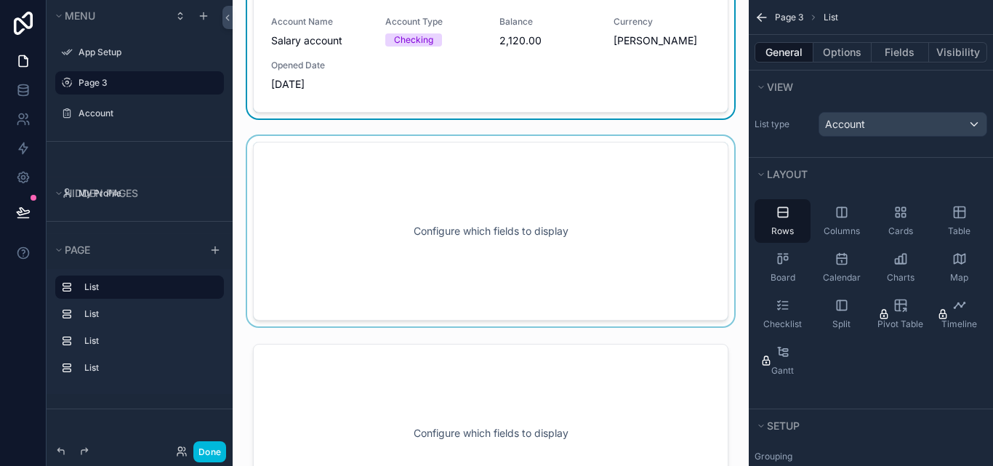
click at [626, 235] on div "scrollable content" at bounding box center [490, 231] width 493 height 190
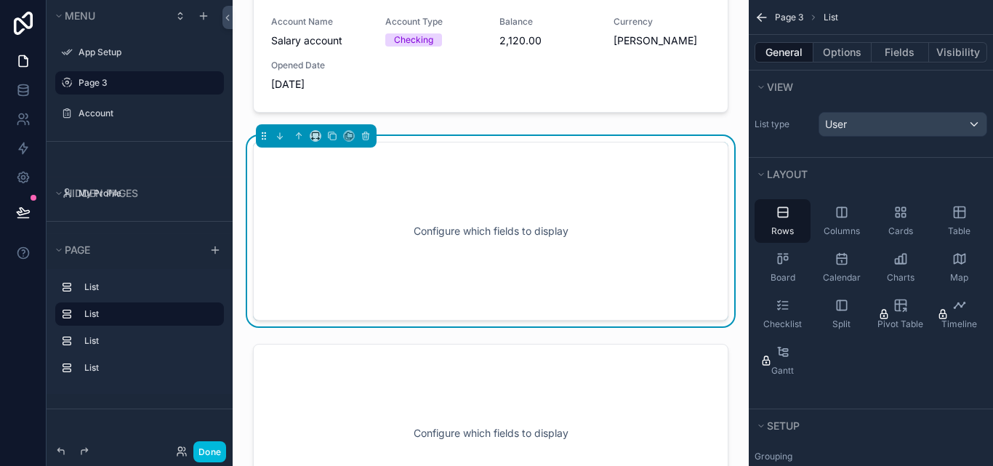
click at [601, 216] on div "Configure which fields to display" at bounding box center [490, 231] width 427 height 131
click at [891, 269] on div "Charts" at bounding box center [900, 268] width 56 height 44
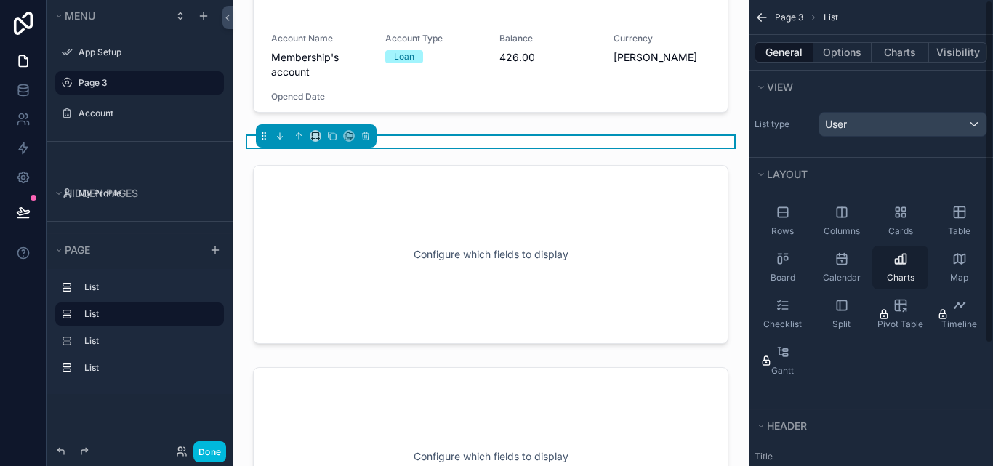
click at [891, 275] on span "Charts" at bounding box center [901, 278] width 28 height 12
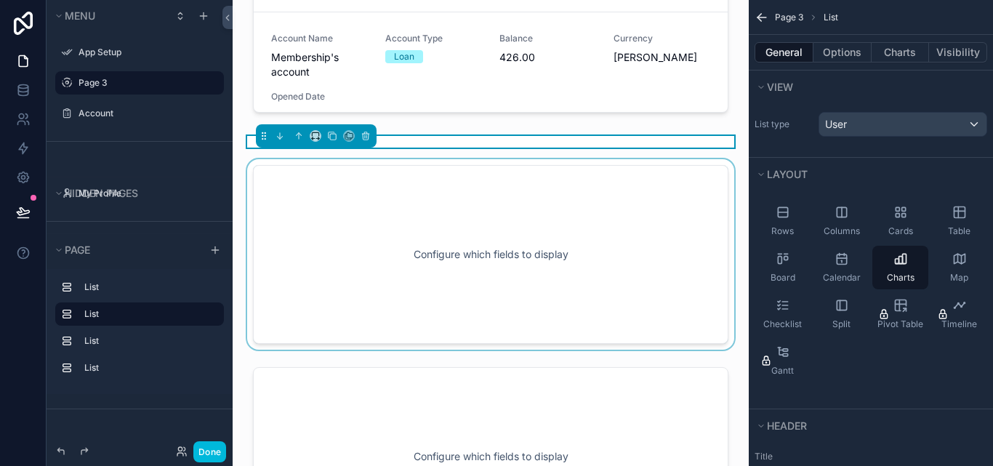
click at [664, 267] on div "scrollable content" at bounding box center [490, 254] width 493 height 190
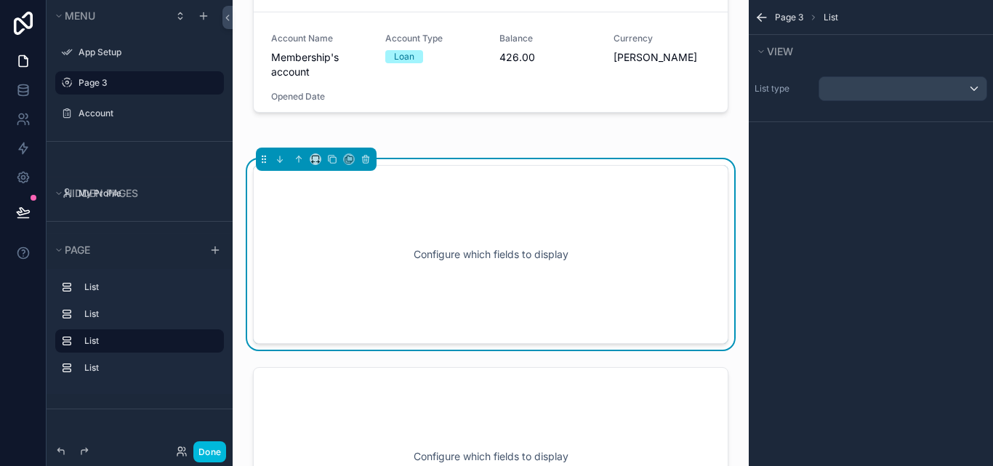
click at [616, 230] on div "Configure which fields to display" at bounding box center [490, 254] width 427 height 131
click at [918, 83] on div "scrollable content" at bounding box center [902, 88] width 167 height 23
drag, startPoint x: 976, startPoint y: 86, endPoint x: 548, endPoint y: 245, distance: 456.5
click at [974, 87] on div "scrollable content" at bounding box center [902, 88] width 167 height 23
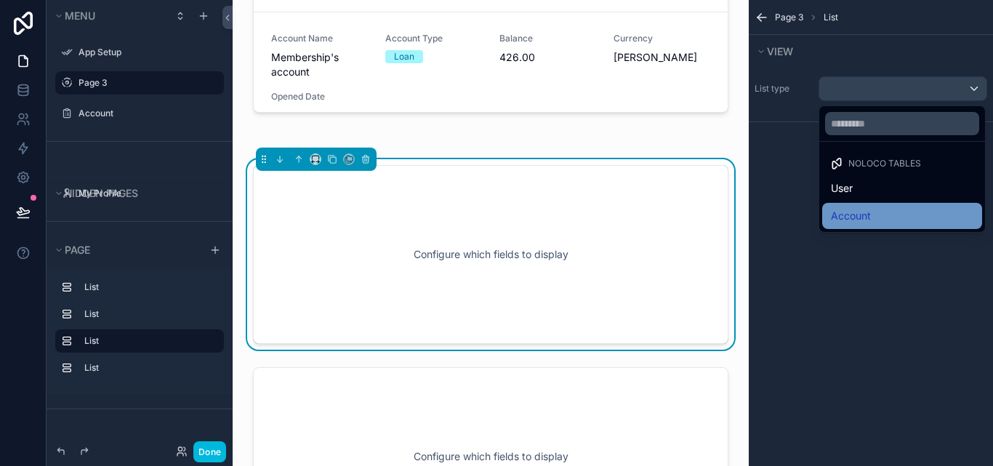
click at [878, 219] on div "Account" at bounding box center [902, 215] width 142 height 17
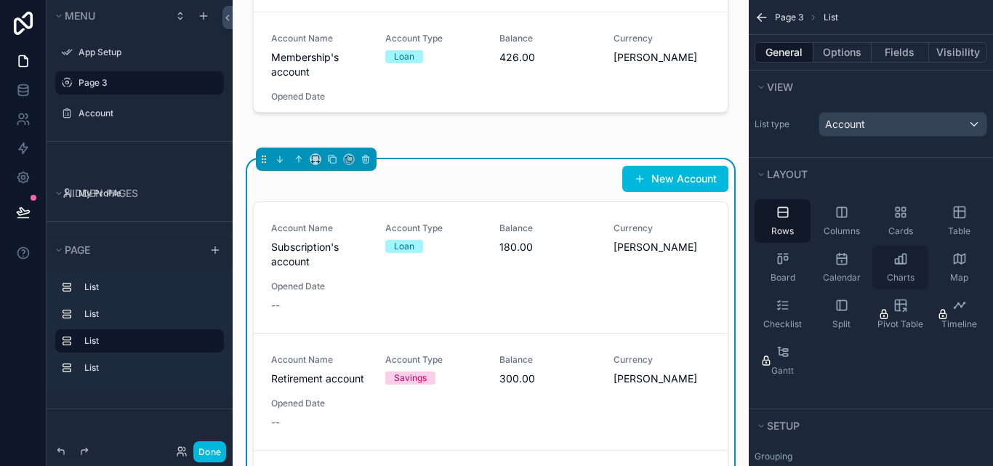
click at [888, 257] on div "Charts" at bounding box center [900, 268] width 56 height 44
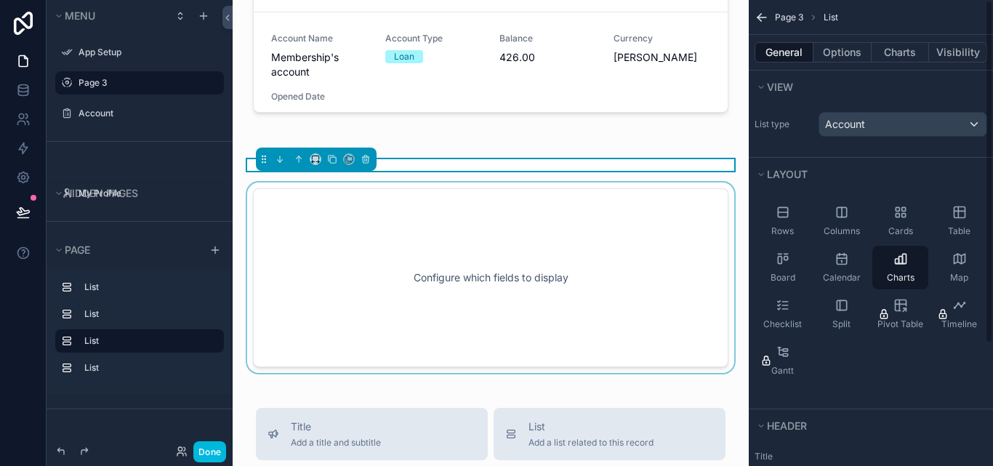
click at [602, 265] on div "scrollable content" at bounding box center [490, 277] width 493 height 190
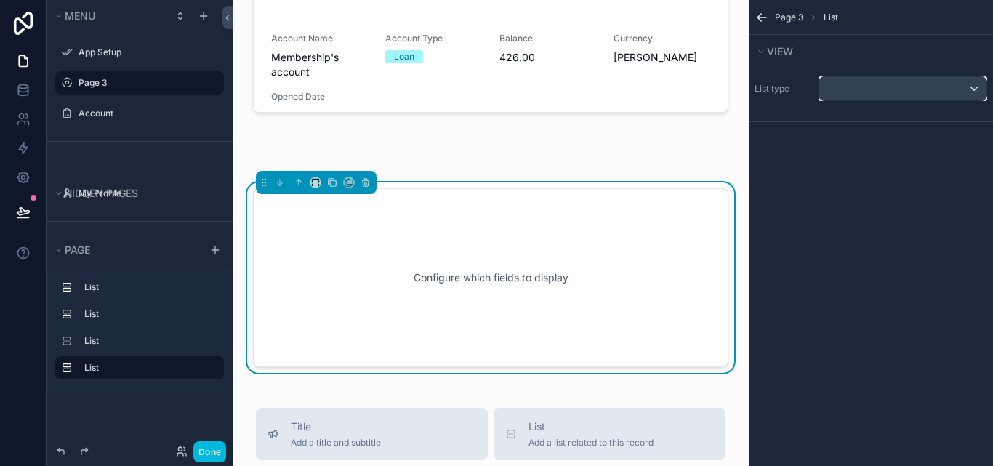
click at [970, 89] on div "scrollable content" at bounding box center [902, 88] width 167 height 23
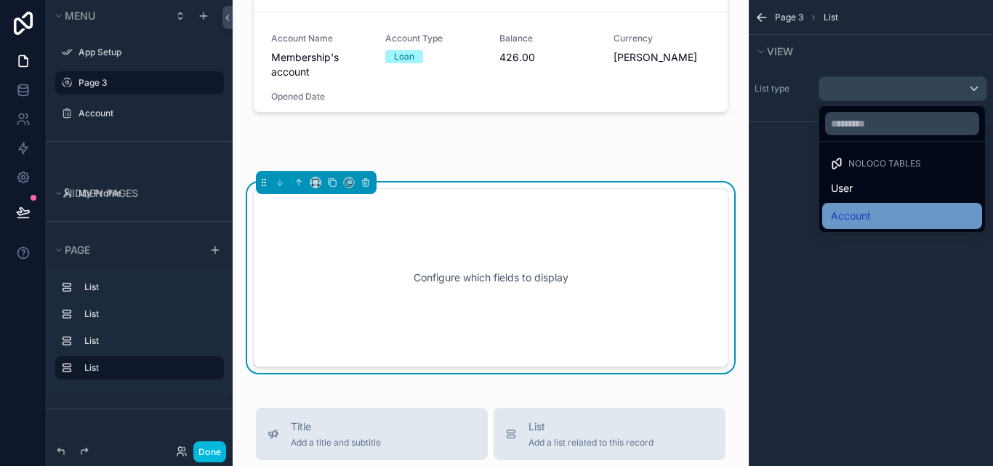
click at [860, 214] on span "Account" at bounding box center [851, 215] width 40 height 17
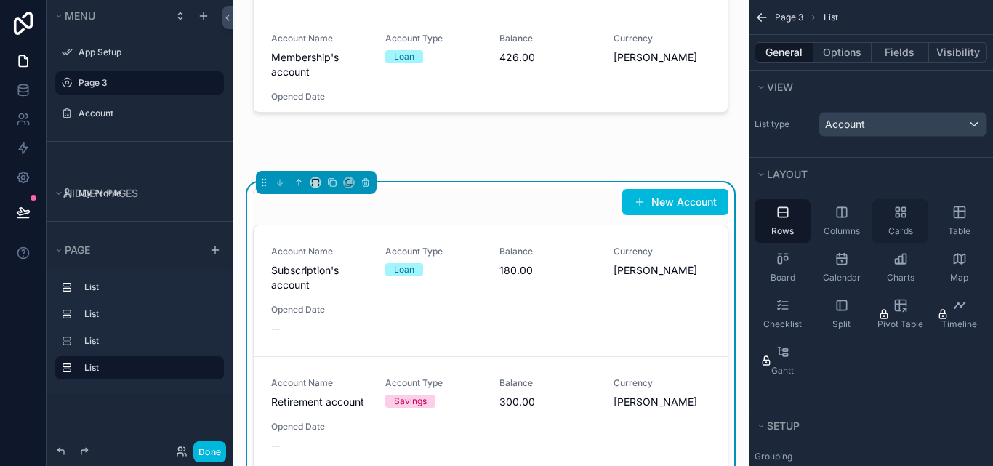
click at [907, 225] on div "Cards" at bounding box center [900, 221] width 56 height 44
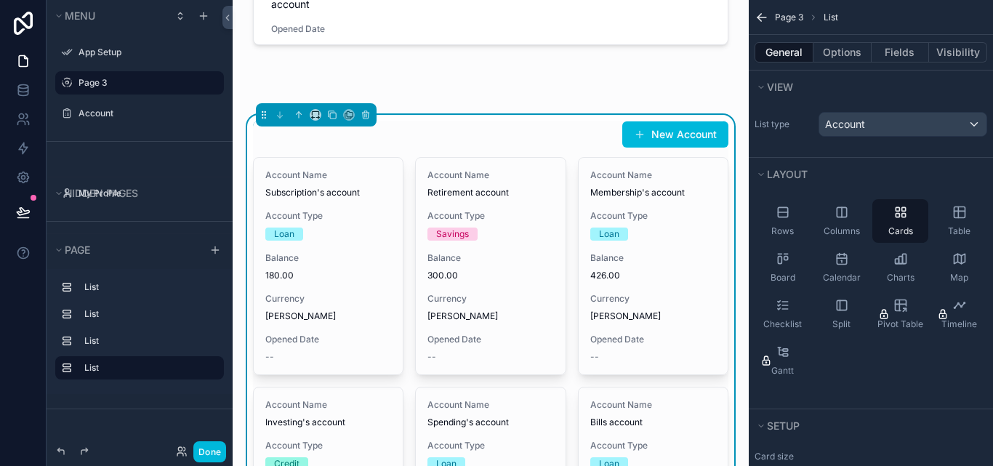
scroll to position [363, 0]
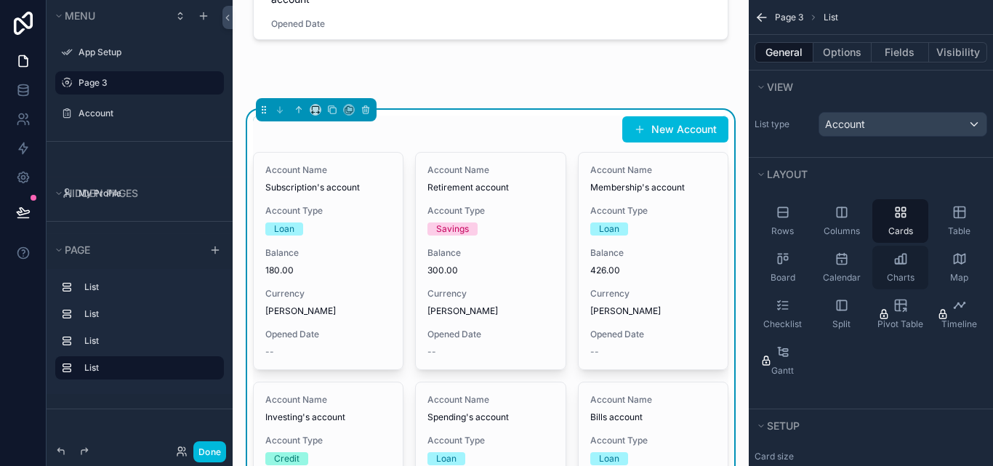
click at [903, 262] on icon "scrollable content" at bounding box center [900, 258] width 15 height 15
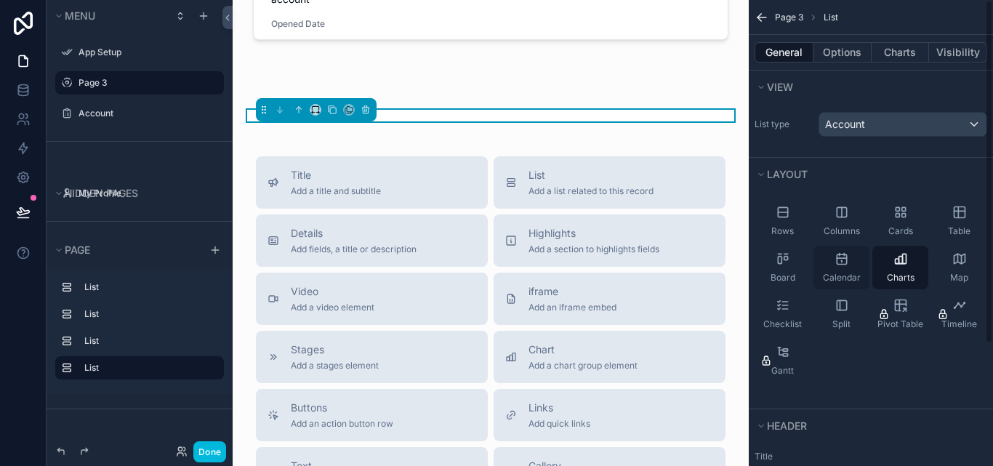
click at [843, 264] on icon "scrollable content" at bounding box center [841, 258] width 9 height 9
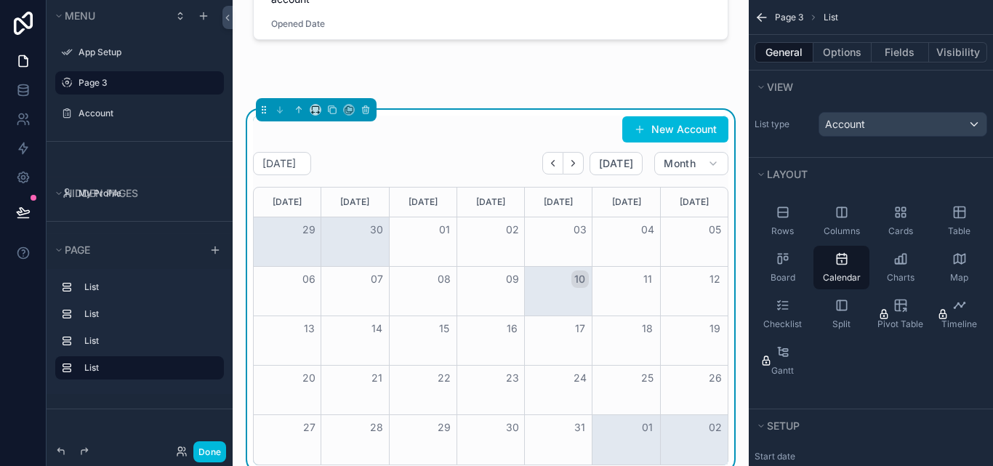
click at [504, 278] on button "09" at bounding box center [512, 278] width 17 height 17
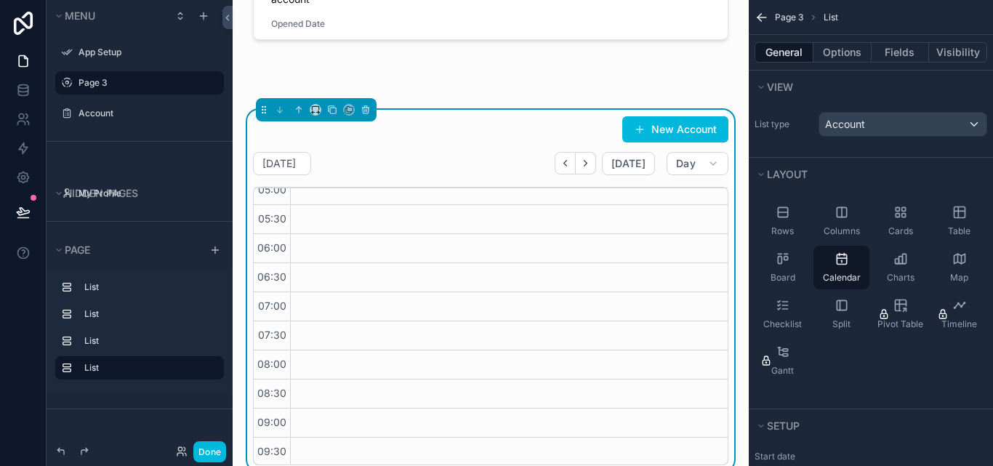
click at [301, 301] on div "scrollable content" at bounding box center [509, 405] width 438 height 1396
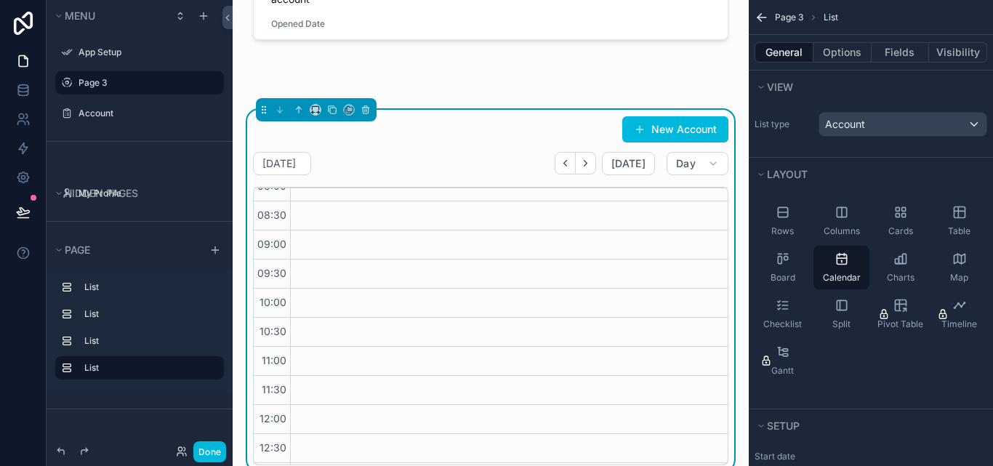
scroll to position [720, 0]
click at [322, 215] on div "scrollable content" at bounding box center [509, 166] width 438 height 1396
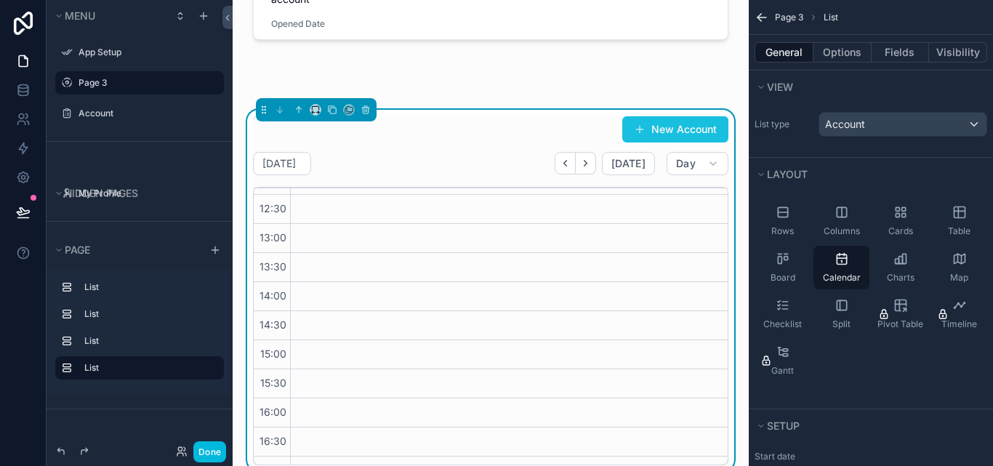
click at [646, 129] on button "New Account" at bounding box center [675, 129] width 106 height 26
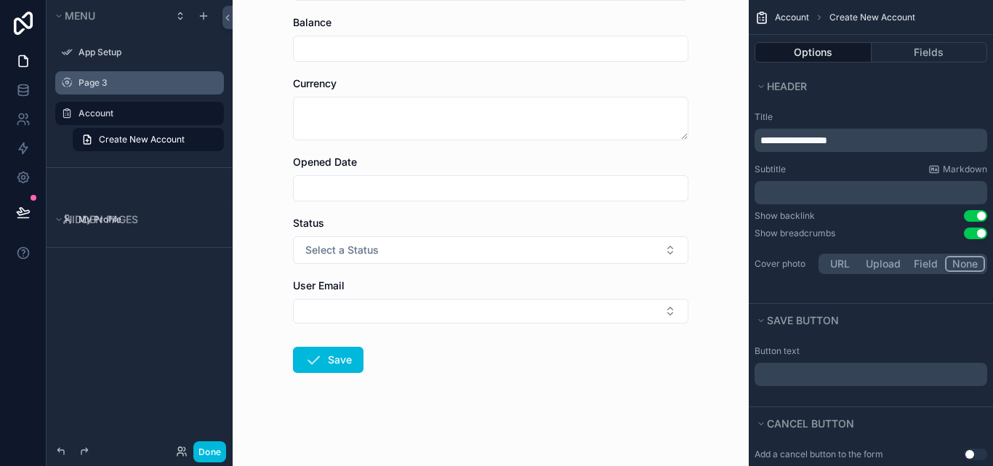
scroll to position [85, 0]
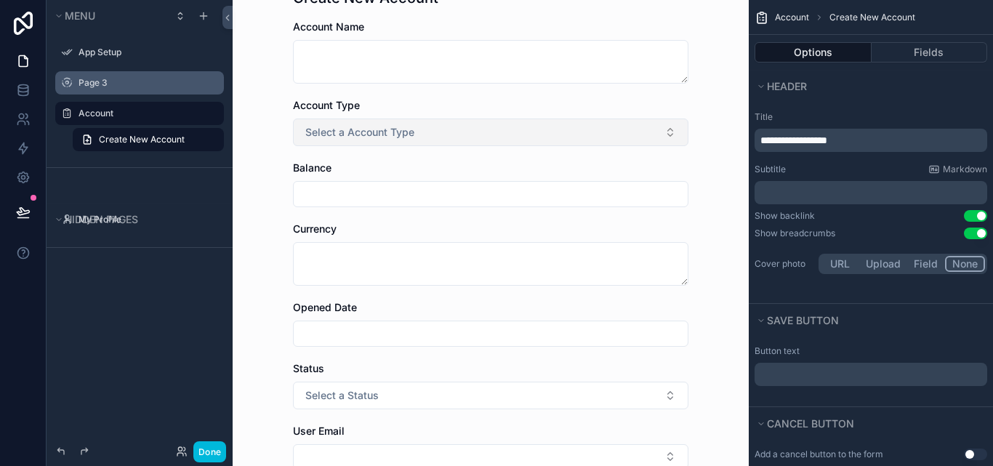
click at [476, 141] on button "Select a Account Type" at bounding box center [490, 132] width 395 height 28
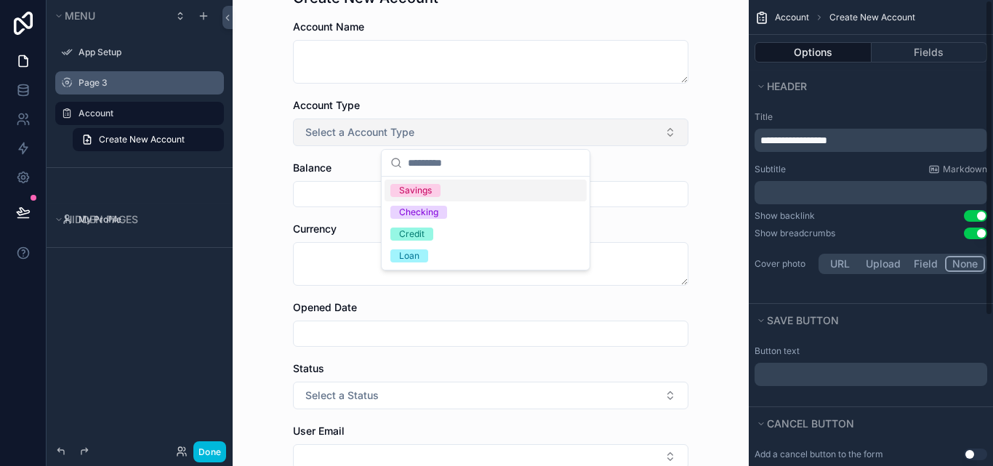
click at [672, 133] on button "Select a Account Type" at bounding box center [490, 132] width 395 height 28
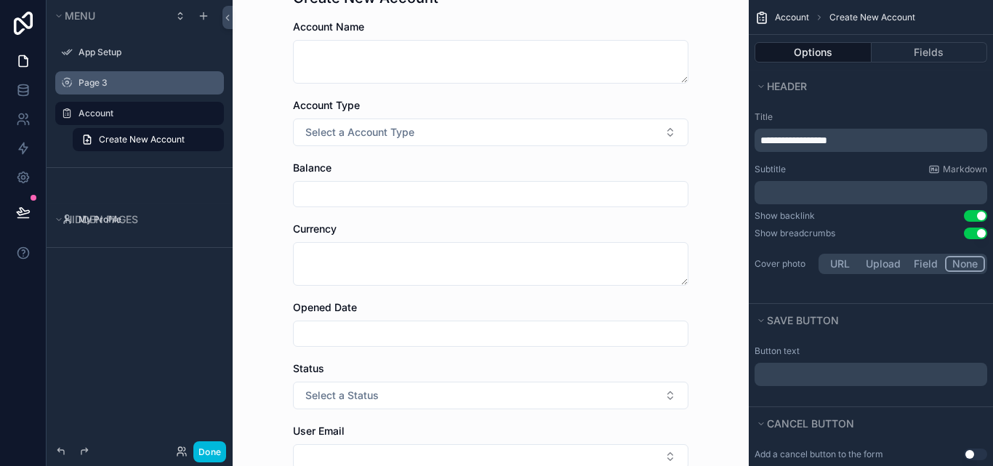
click at [546, 204] on input "scrollable content" at bounding box center [491, 194] width 394 height 20
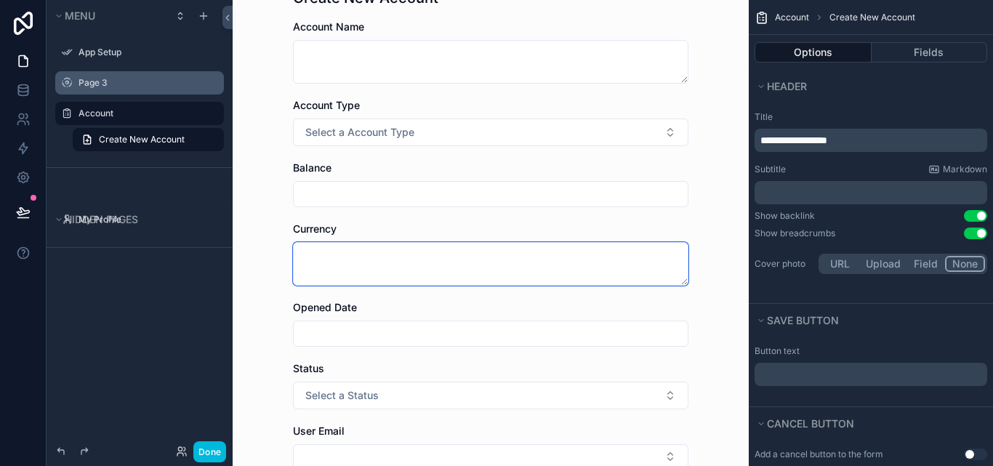
click at [536, 259] on textarea "scrollable content" at bounding box center [490, 264] width 395 height 44
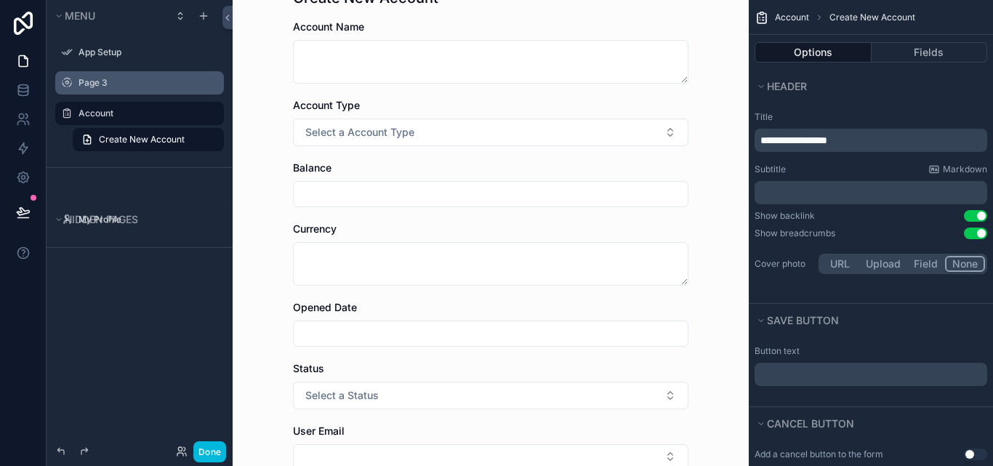
click at [525, 337] on input "scrollable content" at bounding box center [491, 333] width 394 height 20
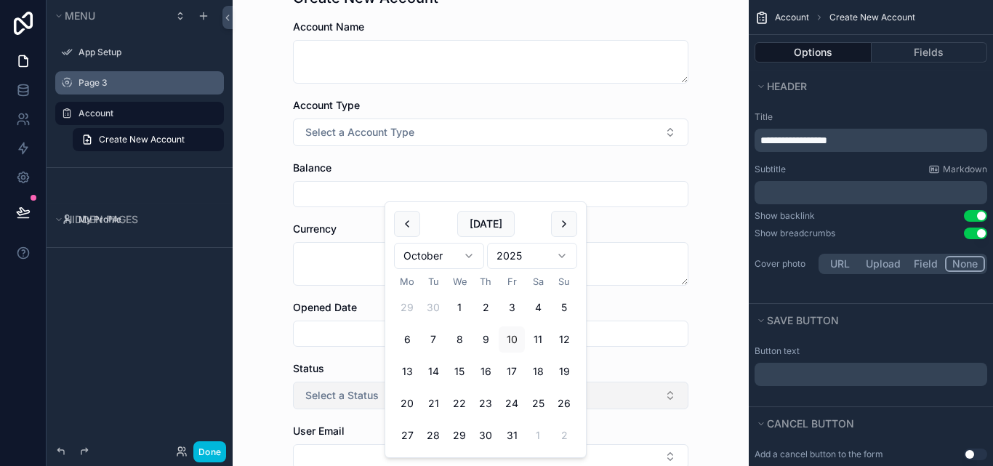
scroll to position [230, 0]
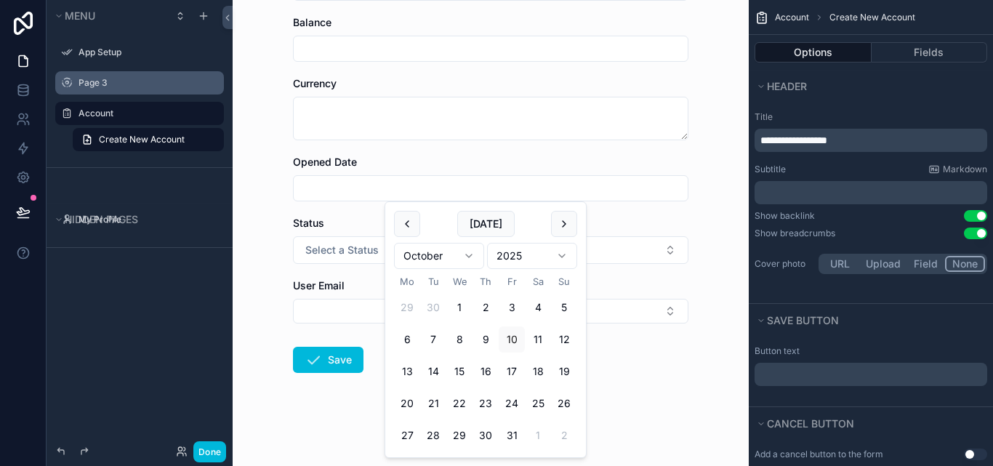
click at [710, 282] on div "Back to Page 3 Account Create New Account Create New Account Account Name Accou…" at bounding box center [491, 233] width 516 height 466
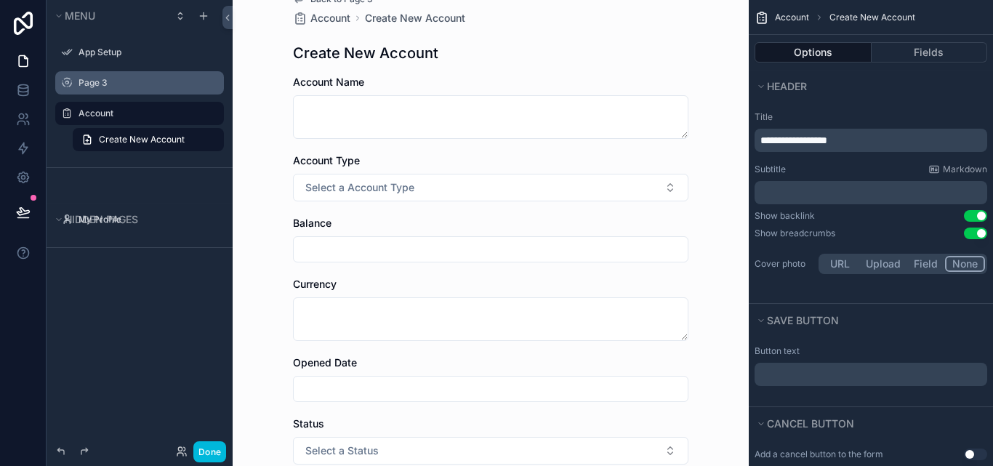
scroll to position [0, 0]
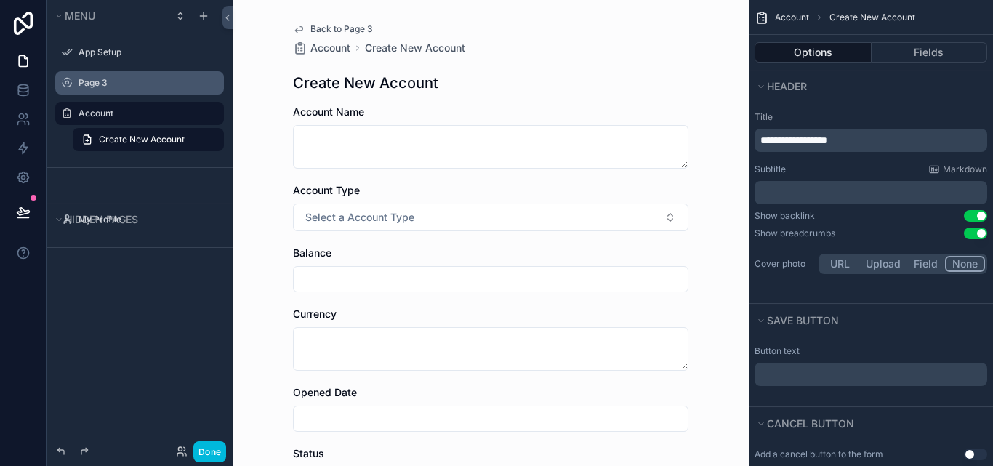
click at [297, 25] on icon "scrollable content" at bounding box center [299, 29] width 12 height 12
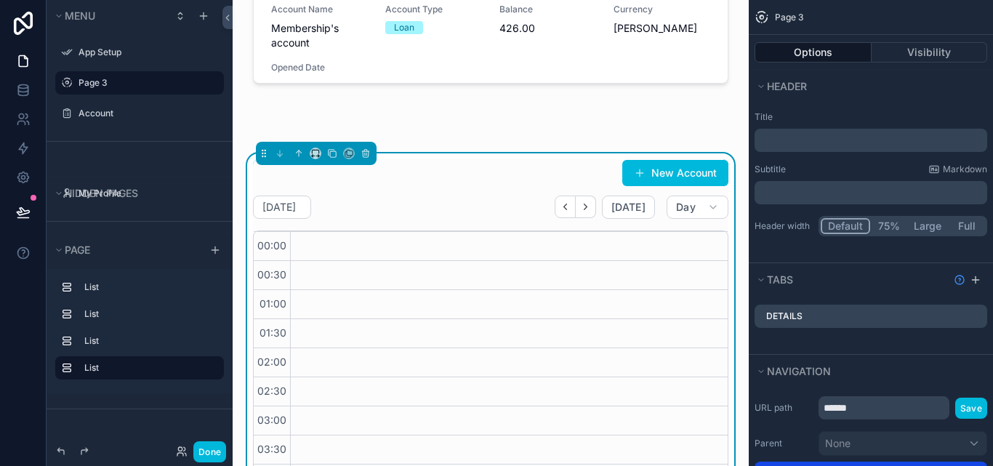
scroll to position [396, 0]
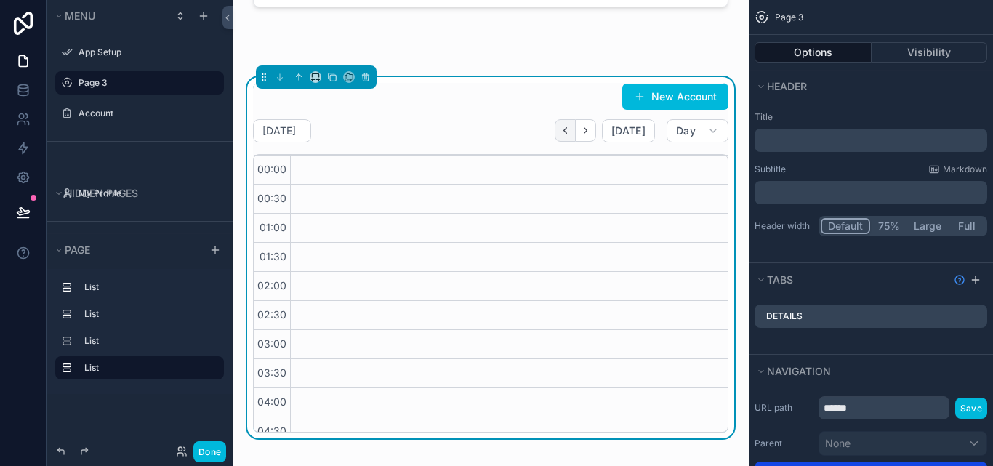
click at [560, 127] on icon "Back" at bounding box center [565, 130] width 11 height 11
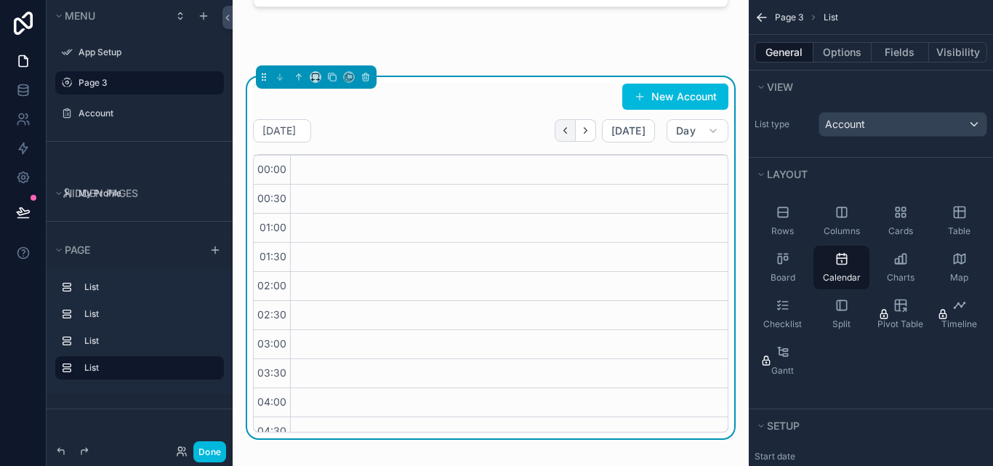
click at [560, 132] on icon "Back" at bounding box center [565, 130] width 11 height 11
click at [537, 123] on div "Monday Oct 06 Today Day" at bounding box center [490, 130] width 475 height 23
click at [499, 120] on div "Monday Oct 06 Today Day" at bounding box center [490, 130] width 475 height 23
click at [296, 124] on h2 "Monday Oct 06" at bounding box center [278, 131] width 33 height 15
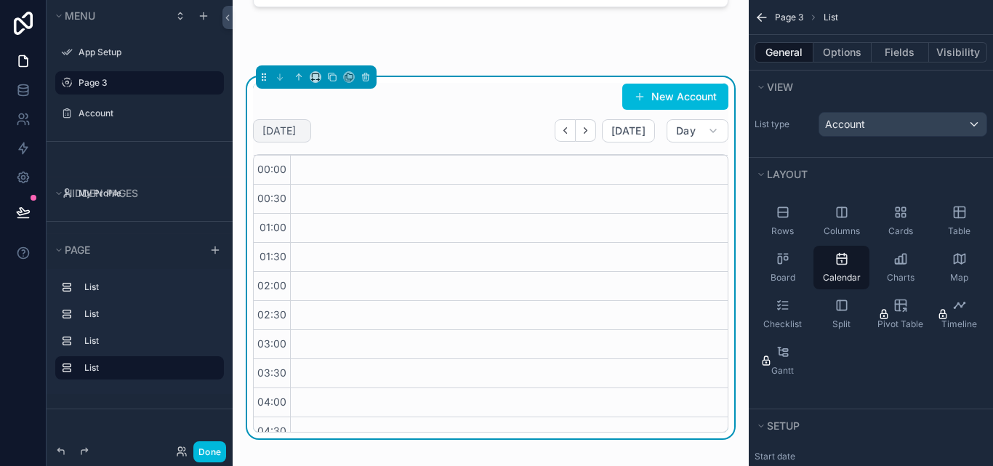
click at [0, 0] on icon "scrollable content" at bounding box center [0, 0] width 0 height 0
select select "****"
select select "*"
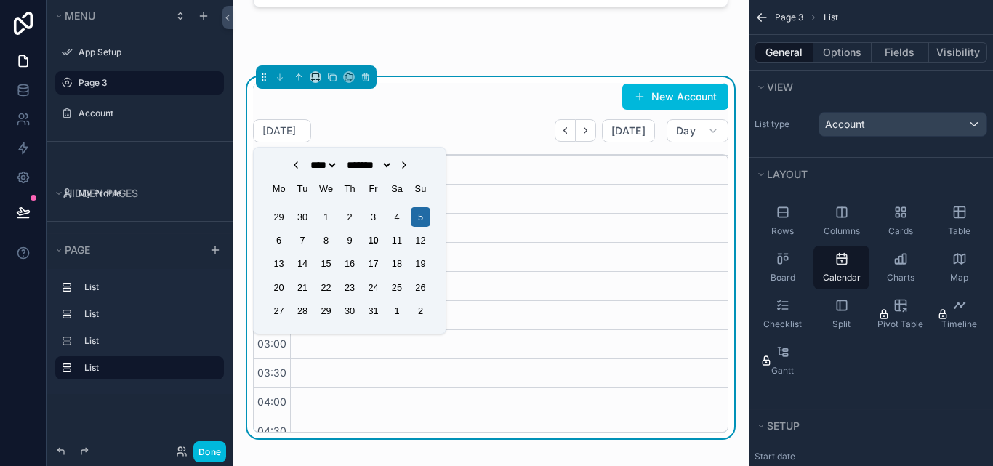
click at [409, 166] on icon "Choose Date" at bounding box center [404, 165] width 12 height 12
click at [410, 165] on icon "Choose Date" at bounding box center [404, 165] width 12 height 12
click at [539, 115] on div "New Account Monday Oct 06 Today Day 06 Mon 00:00 00:30 01:00 01:30 02:00 02:30 …" at bounding box center [490, 258] width 475 height 350
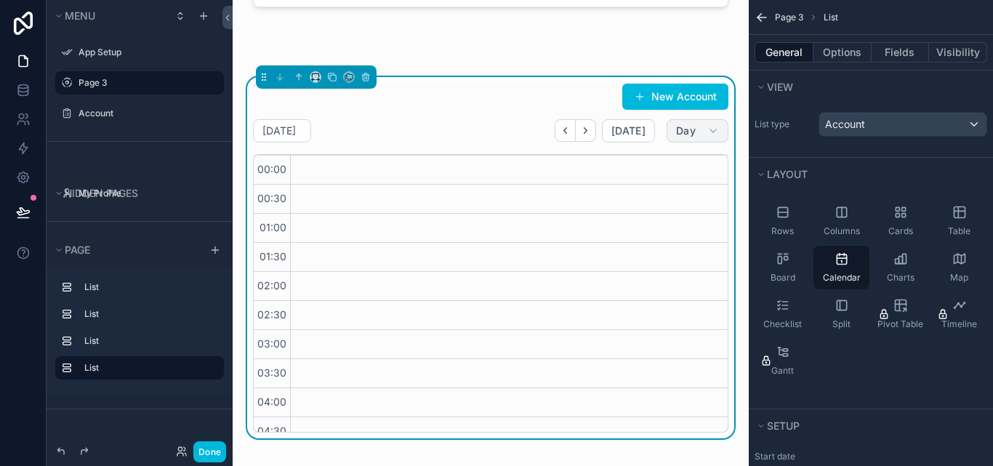
click at [692, 129] on button "Day" at bounding box center [698, 130] width 62 height 23
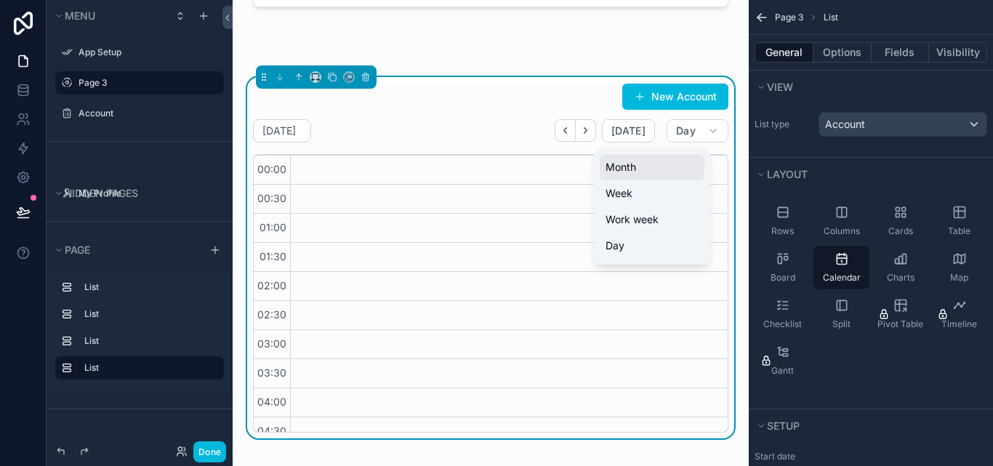
click at [649, 172] on button "Month" at bounding box center [652, 167] width 105 height 26
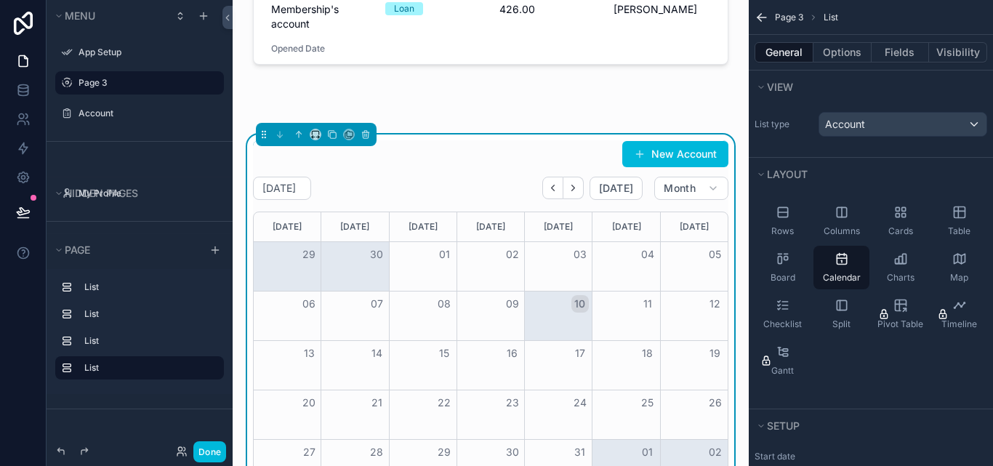
scroll to position [178, 0]
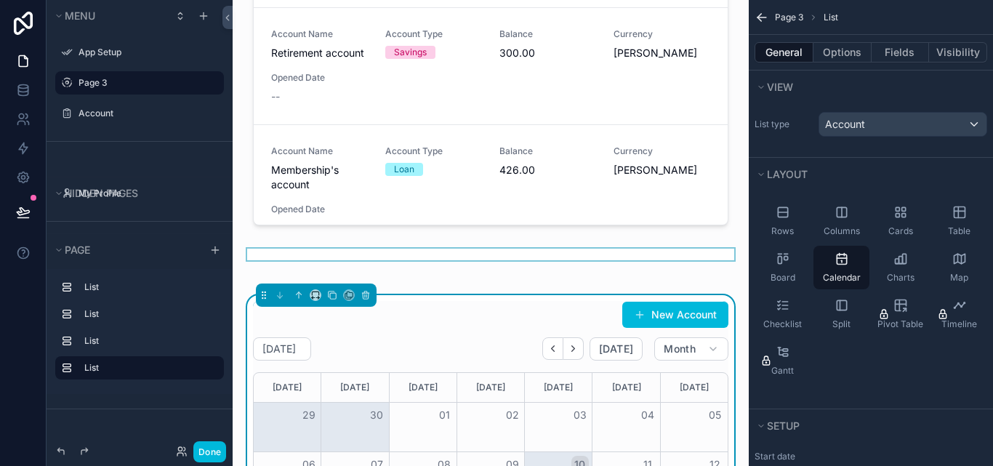
click at [486, 251] on div "scrollable content" at bounding box center [490, 255] width 493 height 12
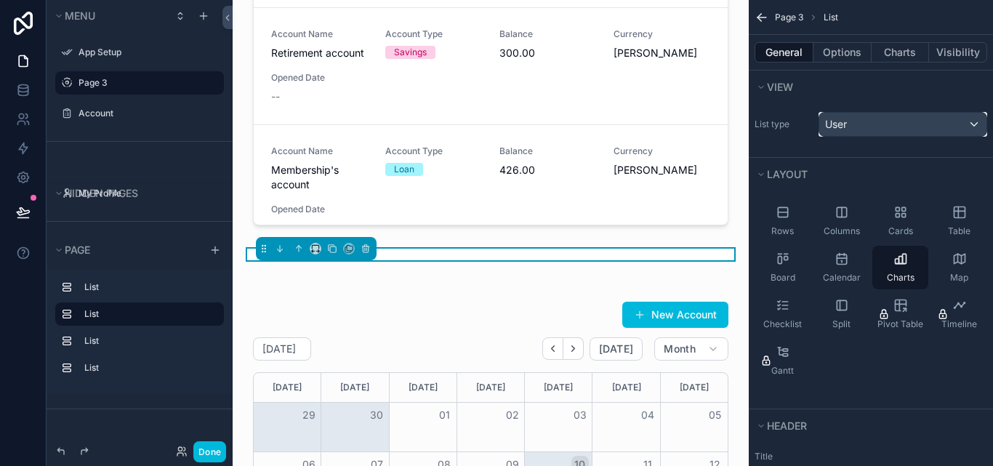
click at [975, 114] on div "User" at bounding box center [902, 124] width 167 height 23
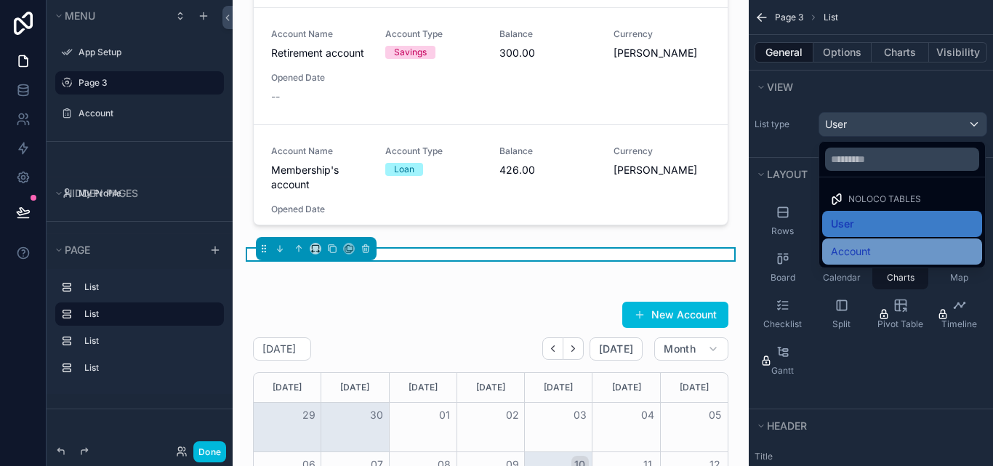
click at [914, 251] on div "Account" at bounding box center [902, 251] width 142 height 17
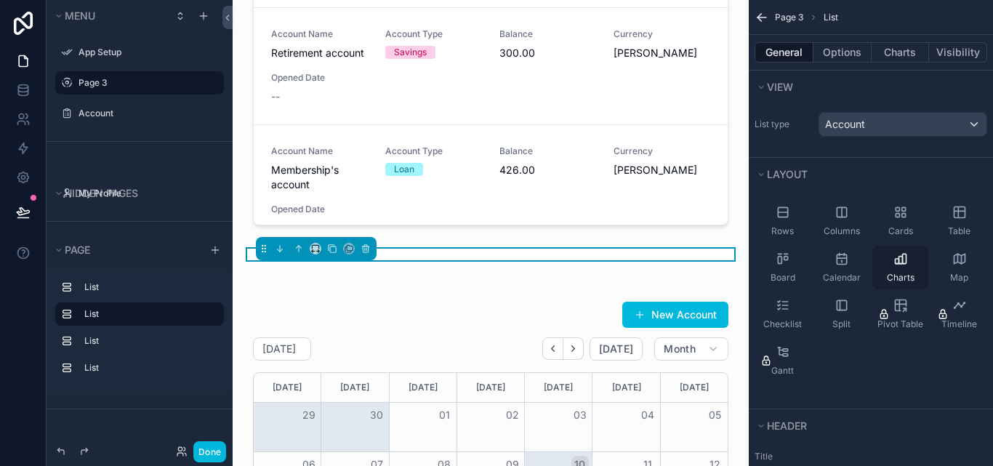
click at [897, 266] on div "Charts" at bounding box center [900, 268] width 56 height 44
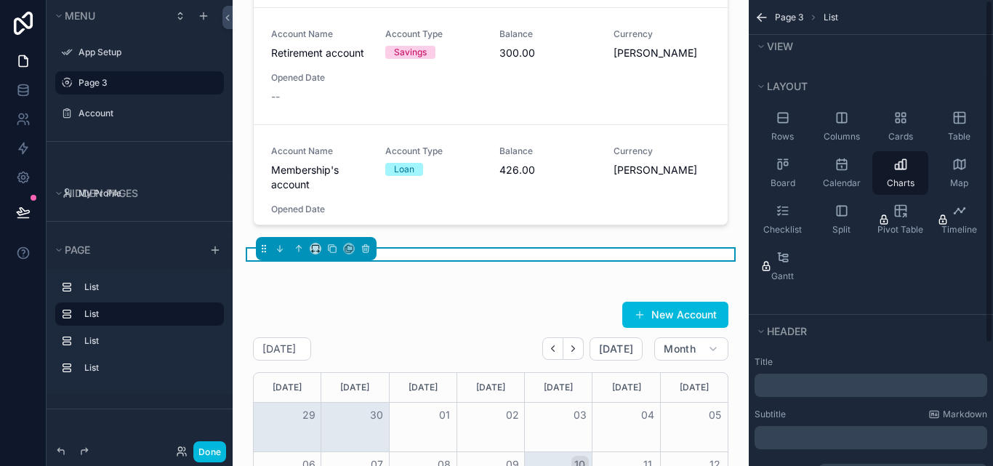
scroll to position [0, 0]
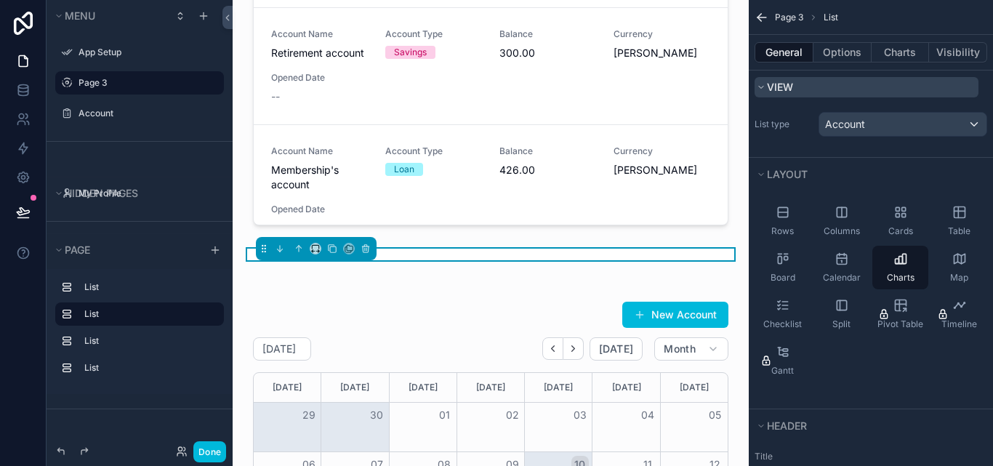
click at [800, 87] on button "View" at bounding box center [866, 87] width 224 height 20
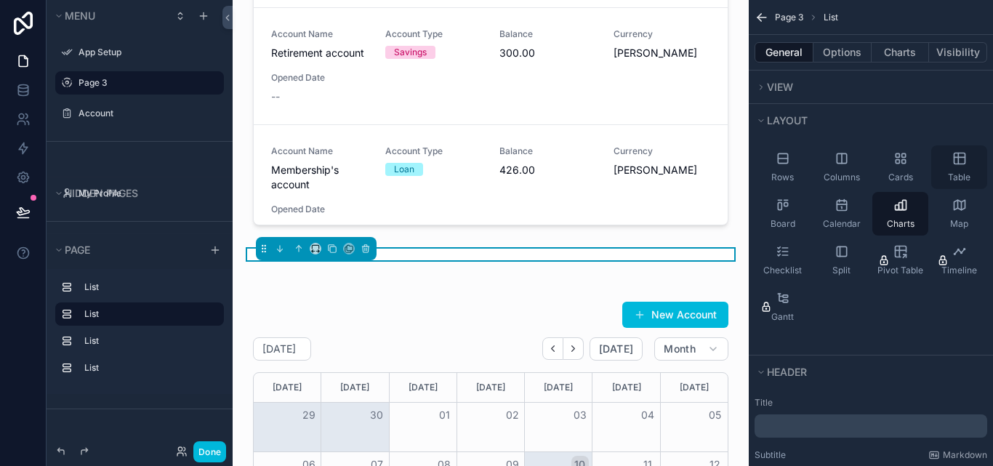
click at [964, 161] on icon "scrollable content" at bounding box center [959, 158] width 15 height 15
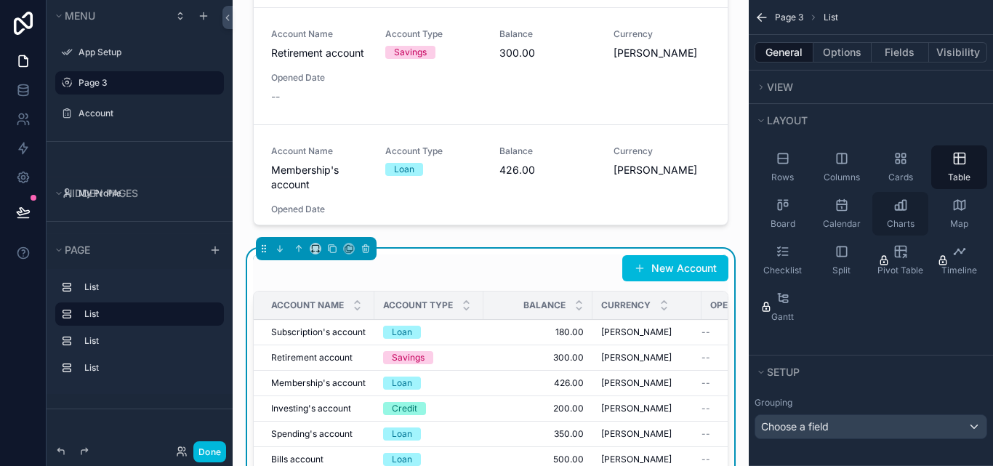
click at [917, 210] on div "Charts" at bounding box center [900, 214] width 56 height 44
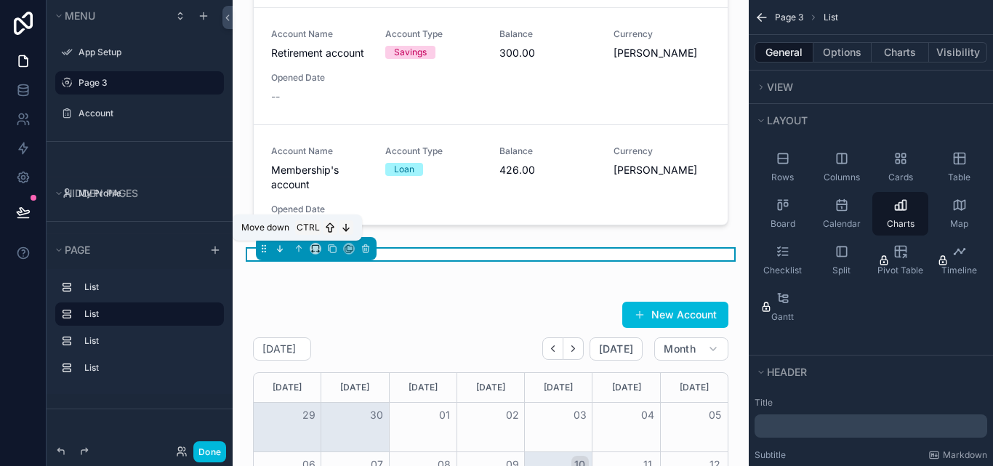
click at [281, 251] on icon "scrollable content" at bounding box center [281, 250] width 3 height 3
click at [634, 256] on div "scrollable content" at bounding box center [490, 255] width 493 height 12
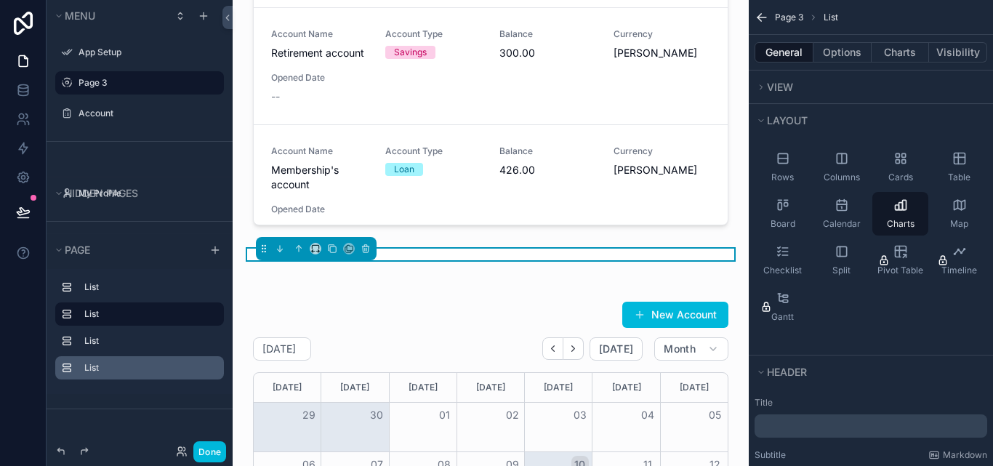
click at [147, 371] on label "List" at bounding box center [148, 368] width 128 height 12
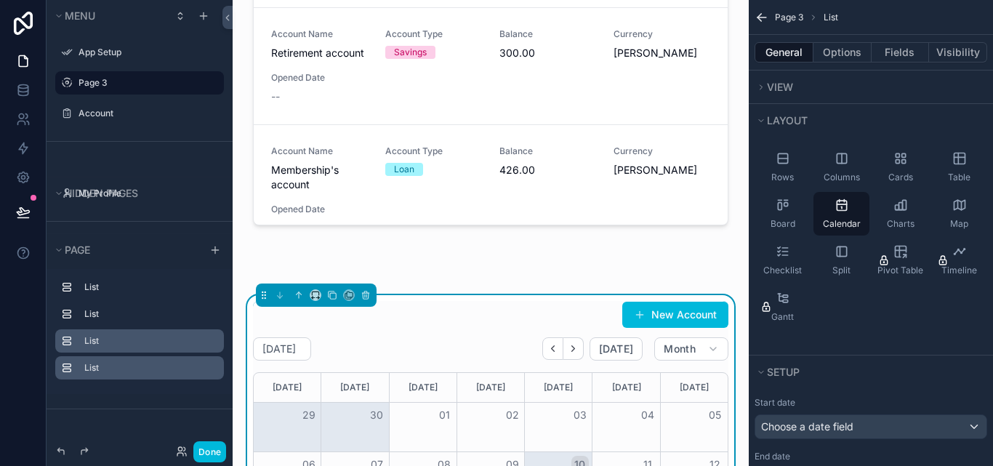
click at [161, 340] on label "List" at bounding box center [148, 341] width 128 height 12
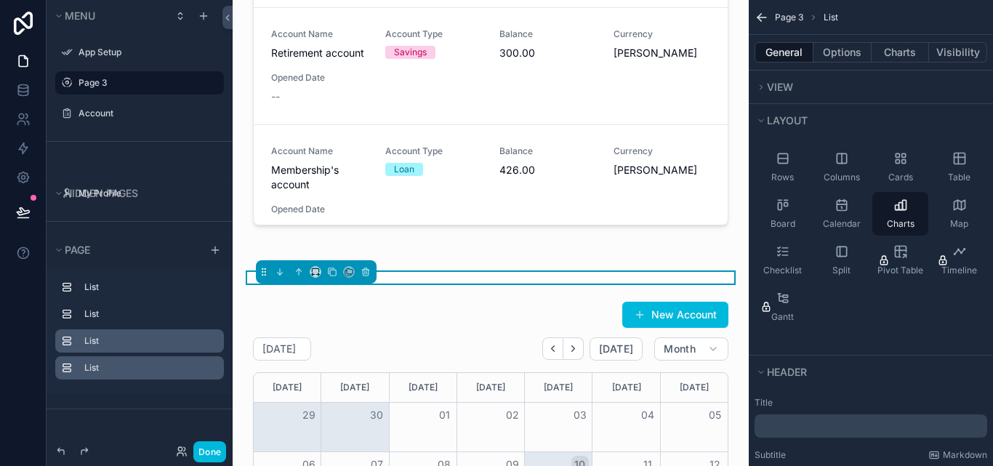
click at [0, 0] on icon "scrollable content" at bounding box center [0, 0] width 0 height 0
click at [369, 270] on icon "scrollable content" at bounding box center [366, 272] width 10 height 10
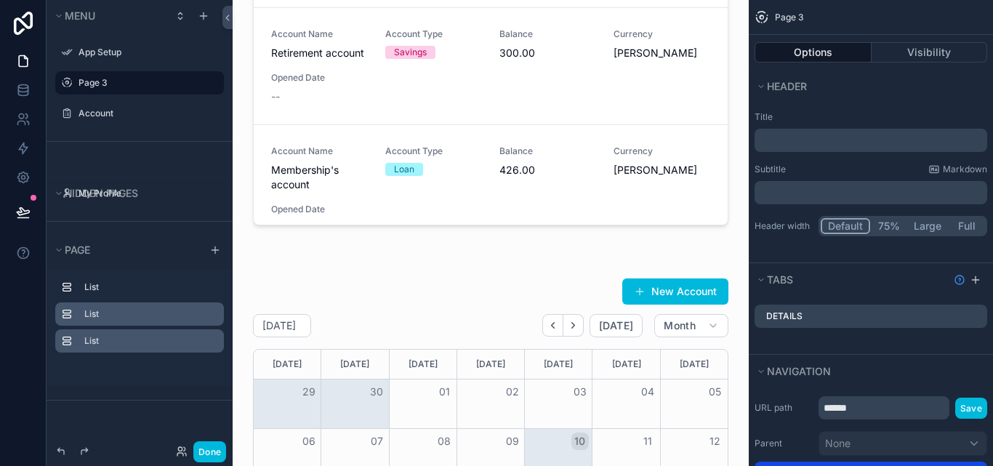
click at [174, 316] on label "List" at bounding box center [148, 314] width 128 height 12
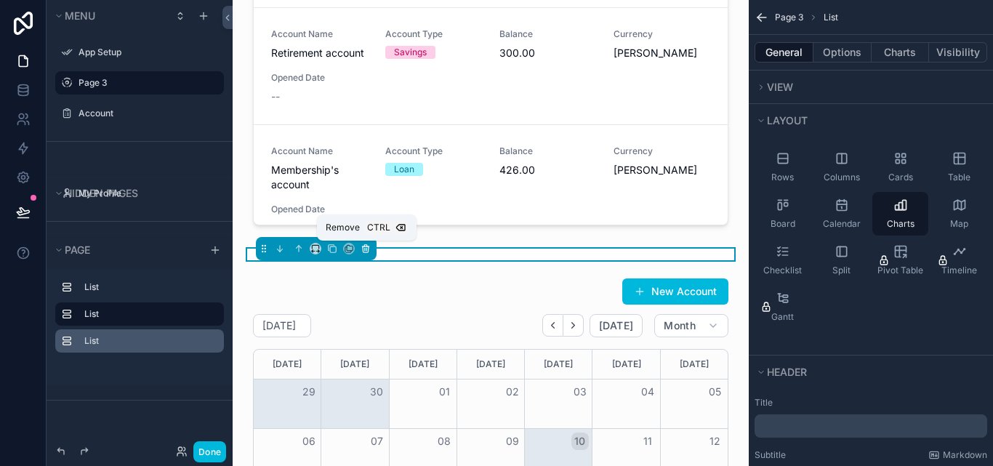
click at [370, 247] on icon "scrollable content" at bounding box center [366, 248] width 10 height 10
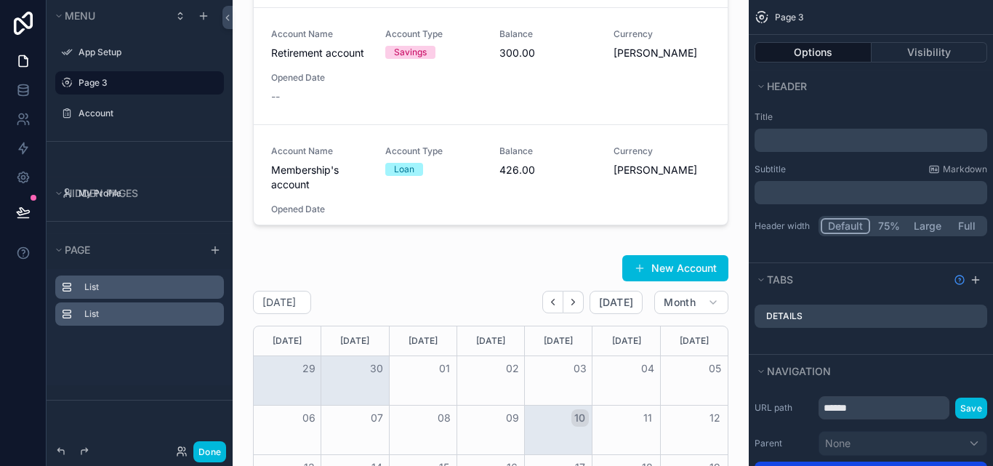
click at [145, 291] on label "List" at bounding box center [148, 287] width 128 height 12
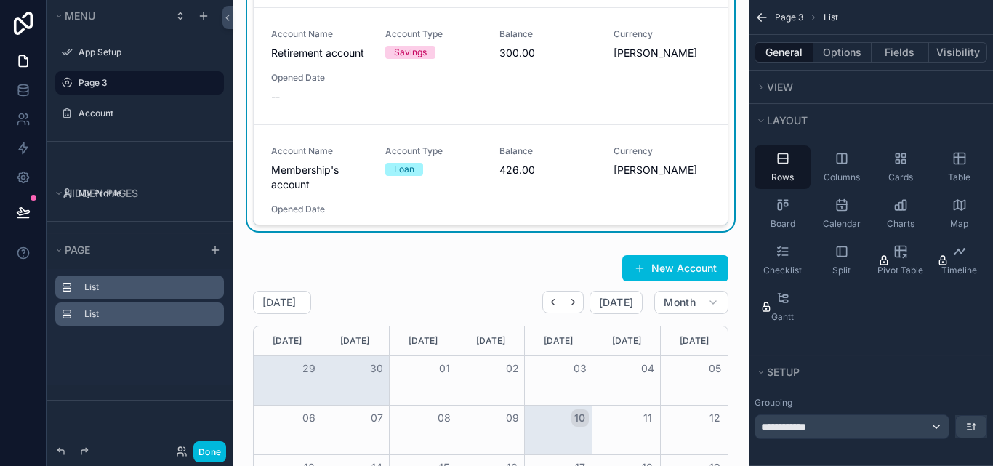
click at [0, 0] on icon "scrollable content" at bounding box center [0, 0] width 0 height 0
click at [158, 289] on input "****" at bounding box center [139, 286] width 110 height 17
type input "*"
click at [102, 286] on input "**********" at bounding box center [139, 286] width 110 height 17
type input "**********"
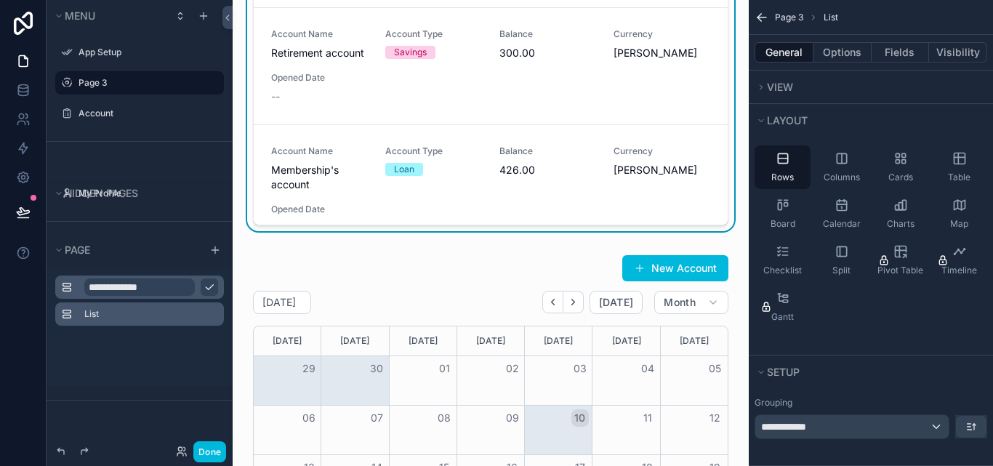
drag, startPoint x: 102, startPoint y: 286, endPoint x: 134, endPoint y: 292, distance: 33.4
click at [84, 280] on div "**********" at bounding box center [139, 286] width 110 height 17
click at [160, 313] on label "List" at bounding box center [148, 314] width 128 height 12
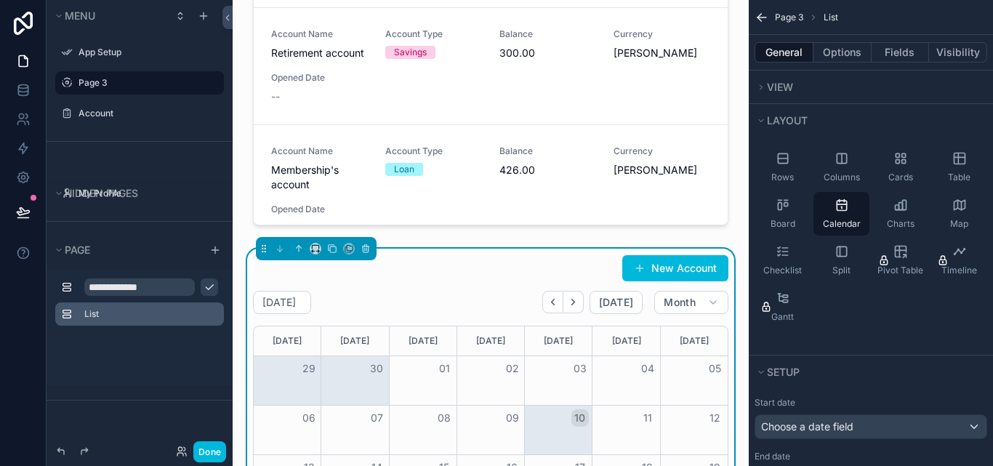
click at [0, 0] on icon "scrollable content" at bounding box center [0, 0] width 0 height 0
click at [177, 316] on input "****" at bounding box center [139, 313] width 110 height 17
type input "*"
type input "********"
click at [0, 0] on icon "scrollable content" at bounding box center [0, 0] width 0 height 0
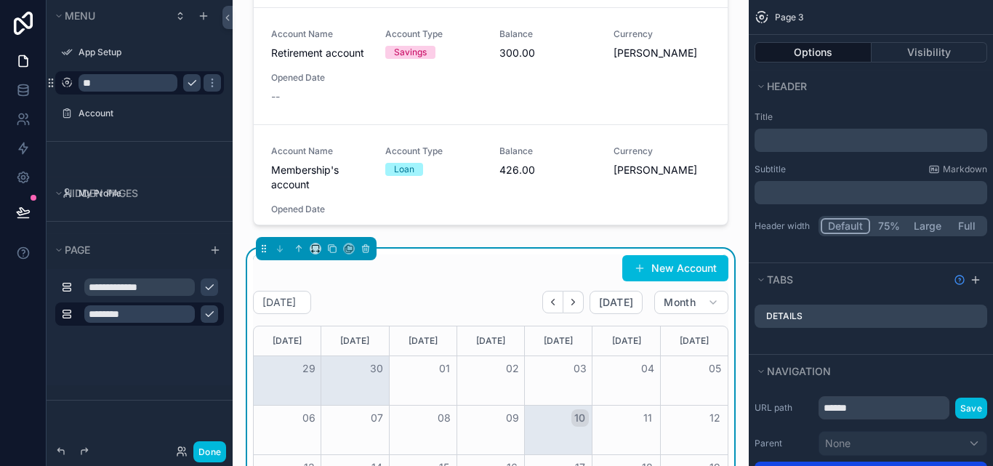
type input "*"
type input "**********"
click at [142, 137] on div "**********" at bounding box center [140, 86] width 186 height 109
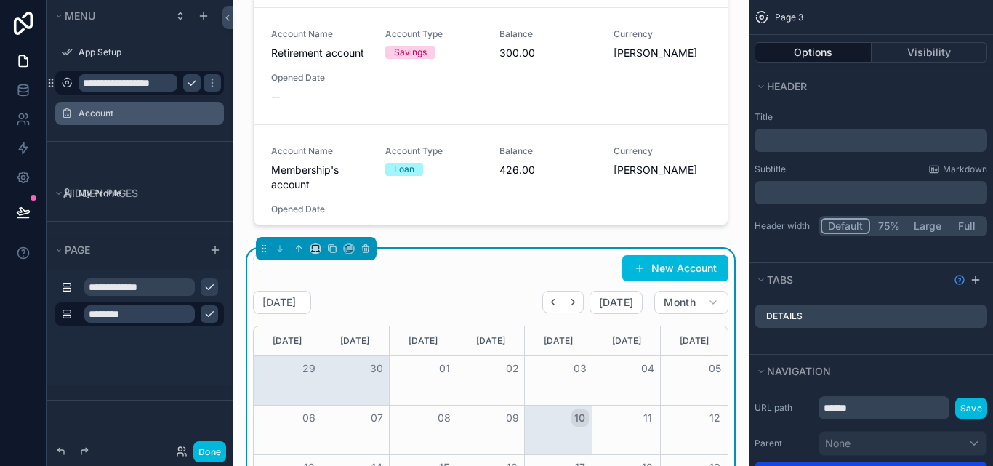
click at [117, 116] on label "Account" at bounding box center [146, 114] width 137 height 12
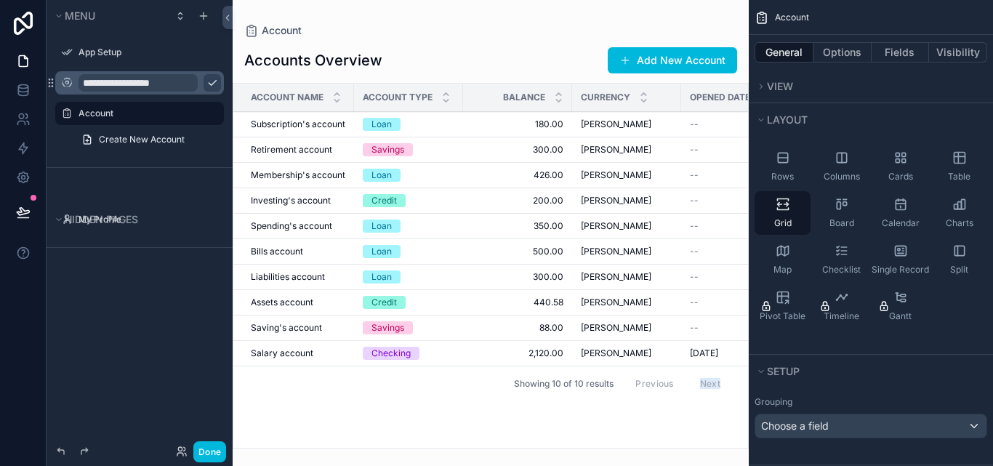
drag, startPoint x: 549, startPoint y: 443, endPoint x: 696, endPoint y: 382, distance: 159.4
click at [696, 382] on div "Account Accounts Overview Add New Account Account Name Account Type Balance Cur…" at bounding box center [491, 224] width 516 height 448
click at [165, 83] on input "**********" at bounding box center [137, 82] width 119 height 17
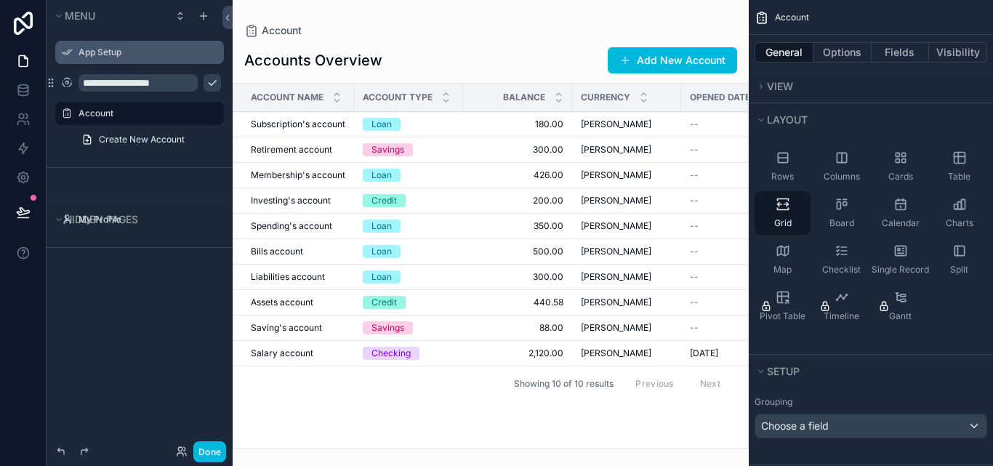
click at [169, 55] on label "App Setup" at bounding box center [146, 53] width 137 height 12
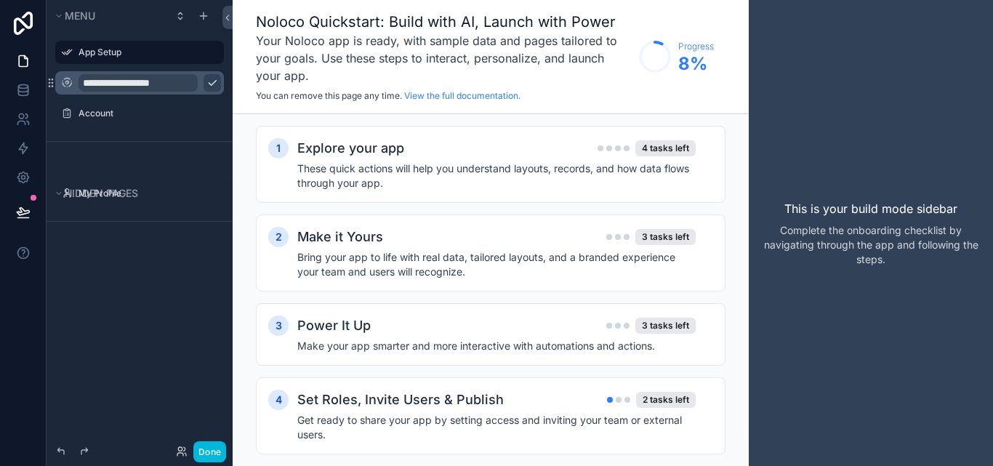
click at [164, 81] on input "**********" at bounding box center [137, 82] width 119 height 17
click at [67, 86] on icon "scrollable content" at bounding box center [67, 83] width 12 height 12
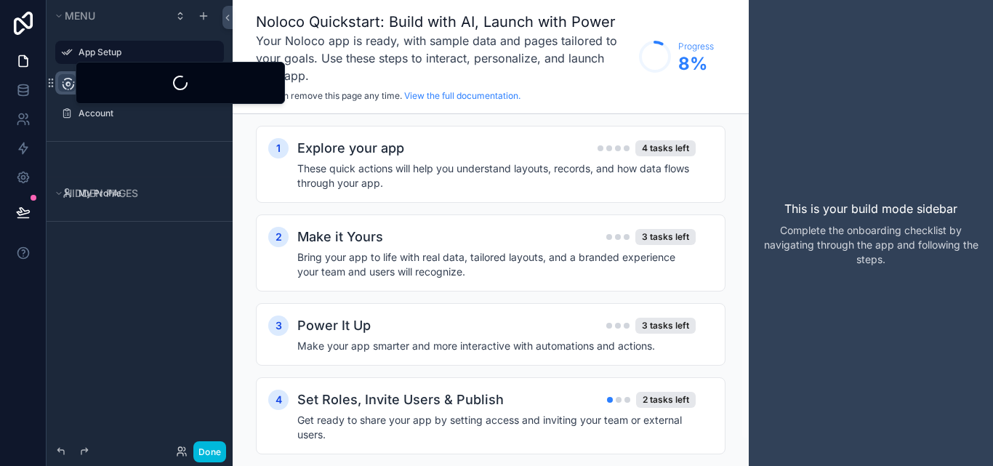
click at [154, 255] on div "**********" at bounding box center [140, 224] width 186 height 448
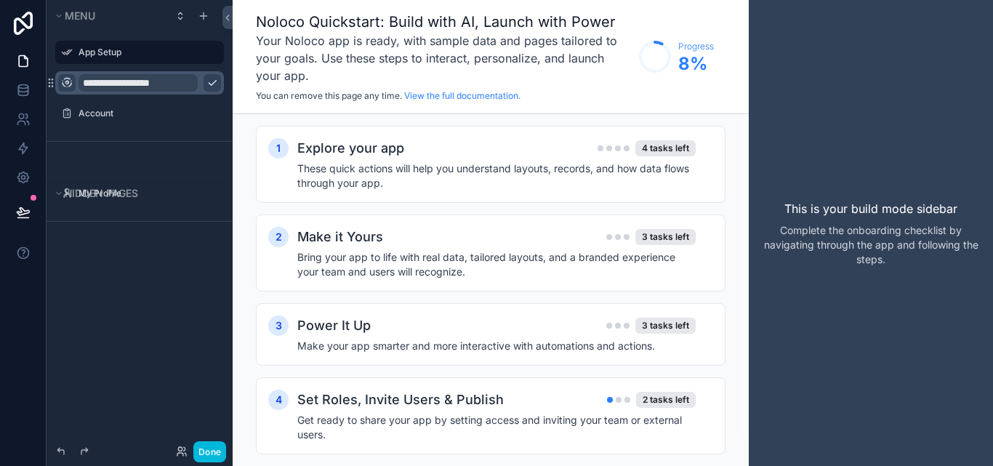
click at [206, 86] on icon "scrollable content" at bounding box center [212, 83] width 12 height 12
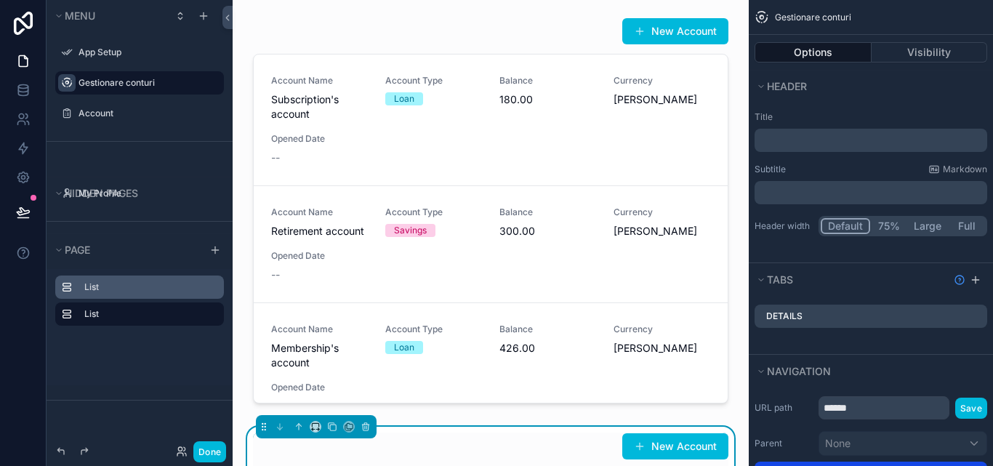
click at [148, 284] on label "List" at bounding box center [148, 287] width 128 height 12
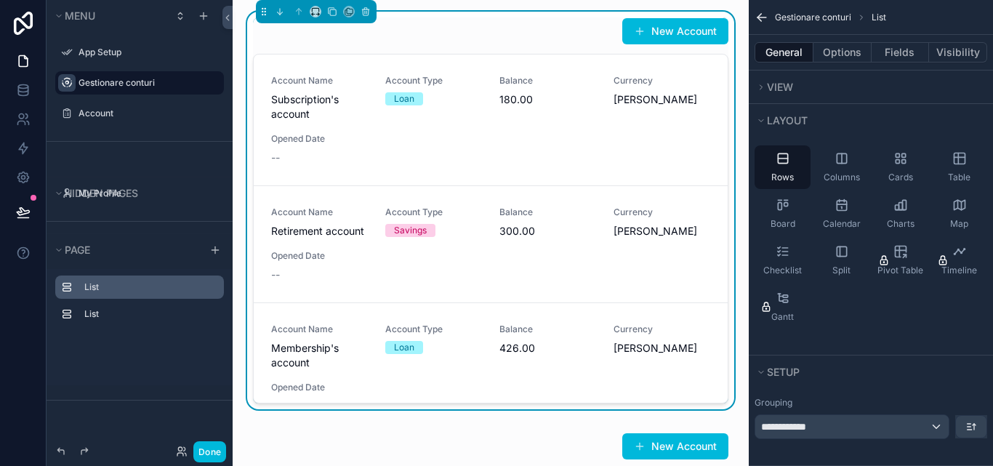
click at [0, 0] on icon "scrollable content" at bounding box center [0, 0] width 0 height 0
click at [156, 290] on input "****" at bounding box center [139, 286] width 110 height 17
type input "**********"
click at [203, 286] on button "scrollable content" at bounding box center [209, 286] width 17 height 17
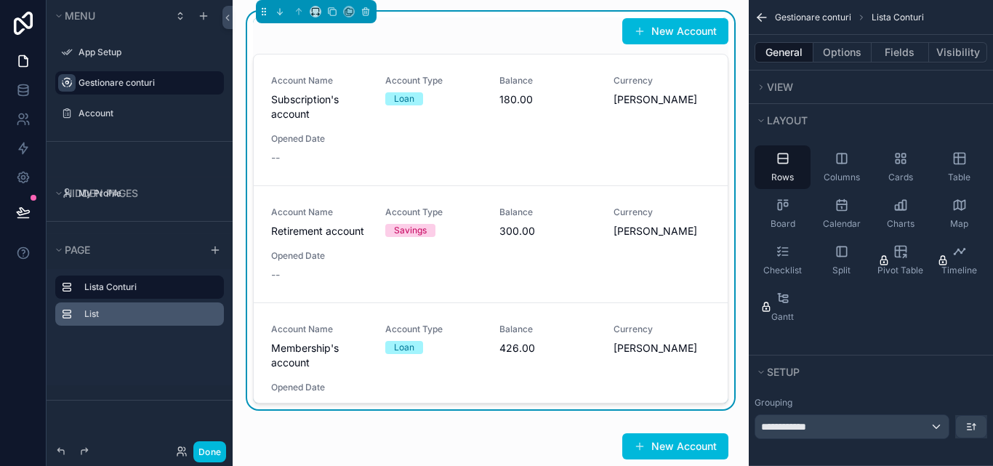
click at [169, 310] on label "List" at bounding box center [148, 314] width 128 height 12
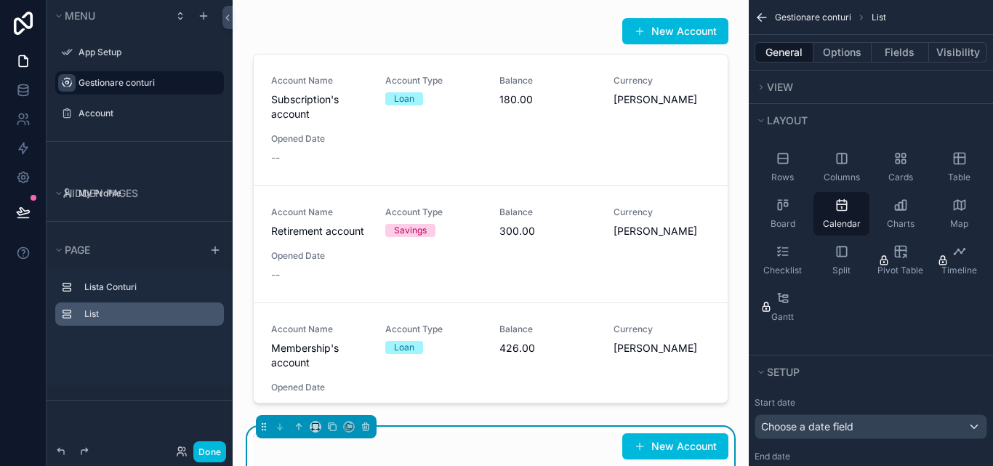
click at [0, 0] on icon "scrollable content" at bounding box center [0, 0] width 0 height 0
click at [170, 312] on input "****" at bounding box center [139, 313] width 110 height 17
type input "*"
type input "********"
click at [210, 309] on icon "scrollable content" at bounding box center [210, 314] width 12 height 12
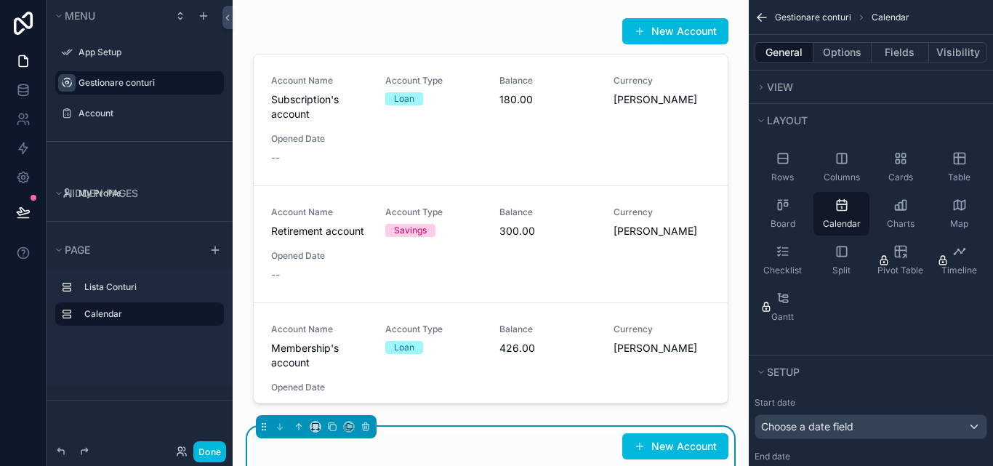
click at [116, 85] on label "Gestionare conturi" at bounding box center [146, 83] width 137 height 12
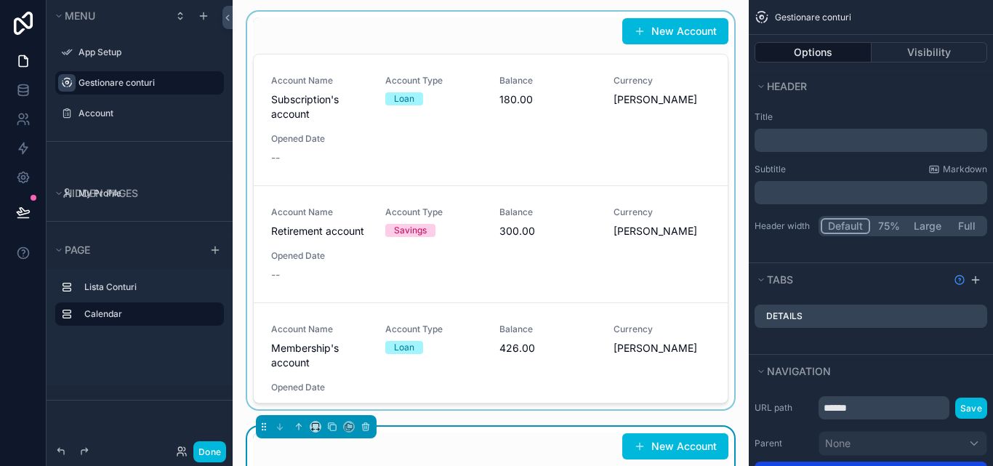
drag, startPoint x: 714, startPoint y: 118, endPoint x: 713, endPoint y: 142, distance: 24.8
click at [713, 142] on div "scrollable content" at bounding box center [490, 213] width 493 height 403
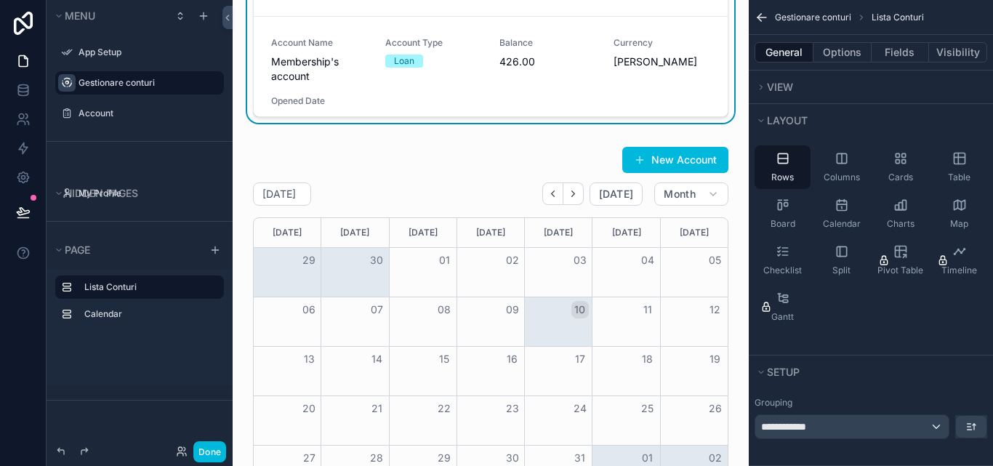
scroll to position [363, 0]
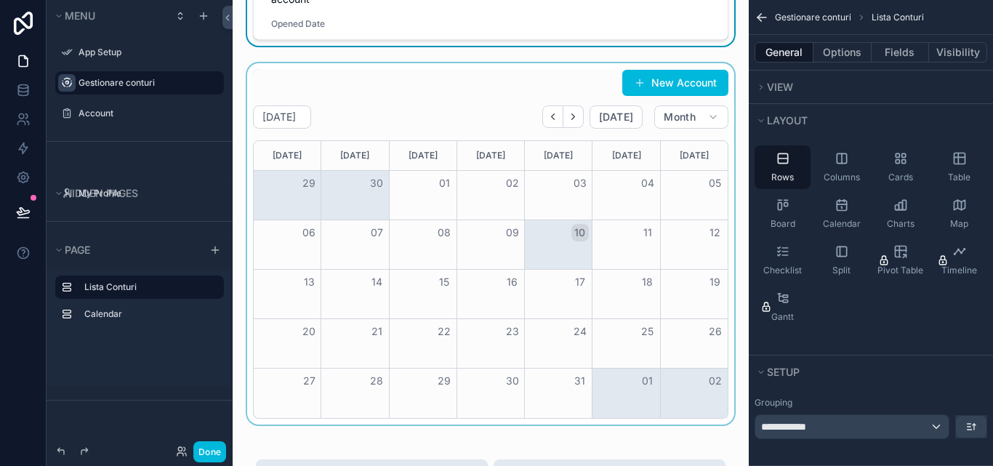
click at [571, 233] on button "10" at bounding box center [579, 232] width 17 height 17
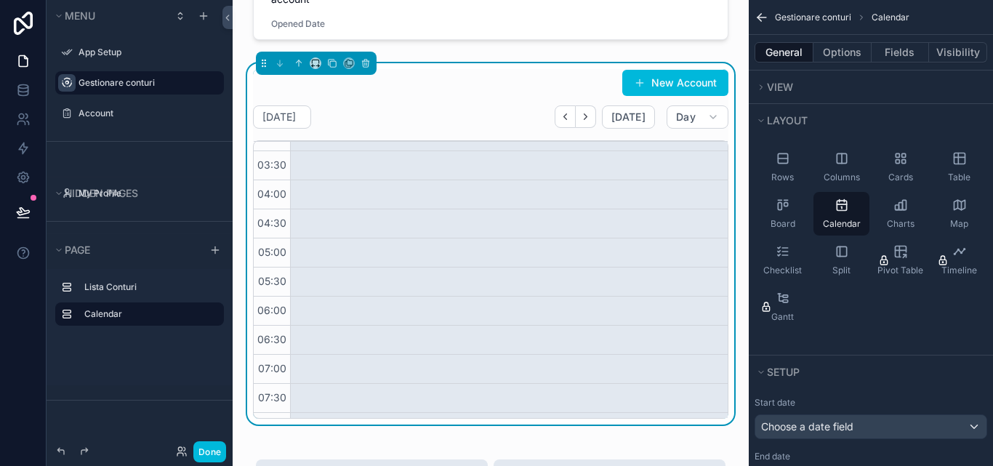
scroll to position [218, 0]
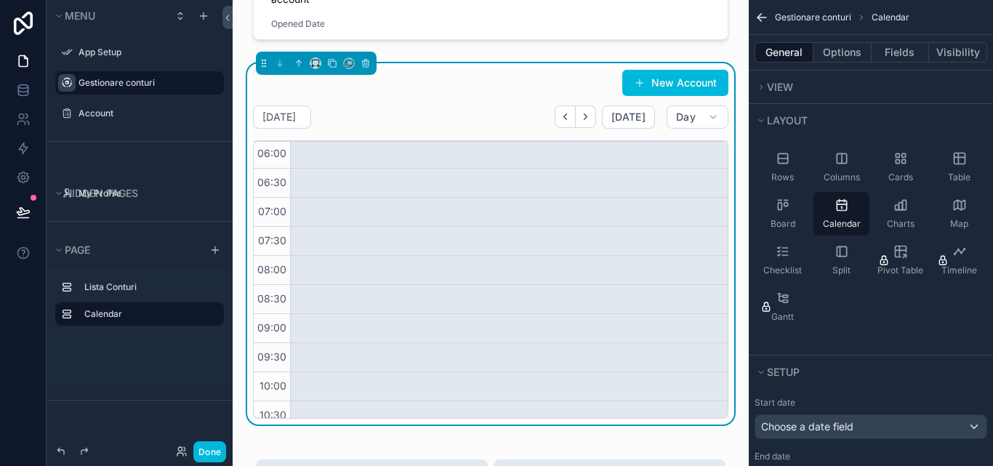
scroll to position [363, 0]
click at [258, 281] on span "08:30" at bounding box center [272, 286] width 36 height 12
click at [281, 283] on span "08:30" at bounding box center [272, 286] width 36 height 12
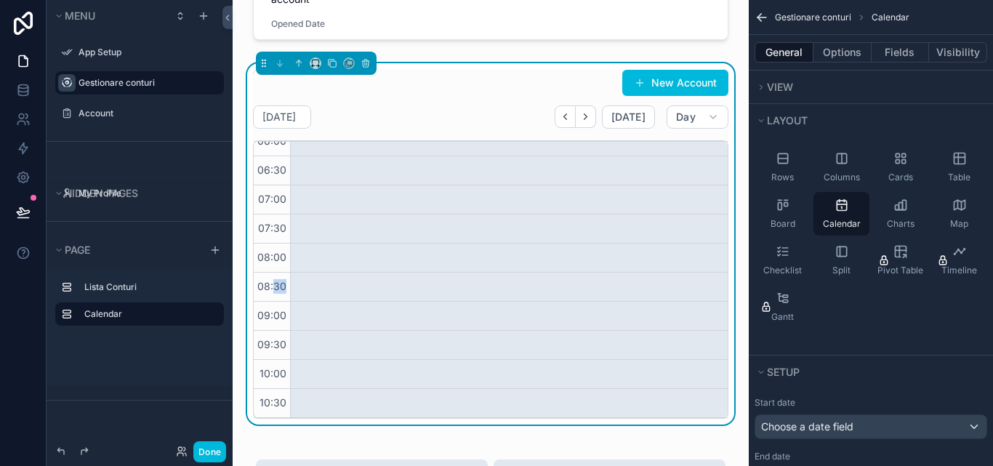
drag, startPoint x: 323, startPoint y: 305, endPoint x: 331, endPoint y: 235, distance: 71.0
click at [255, 289] on span "08:30" at bounding box center [272, 286] width 36 height 12
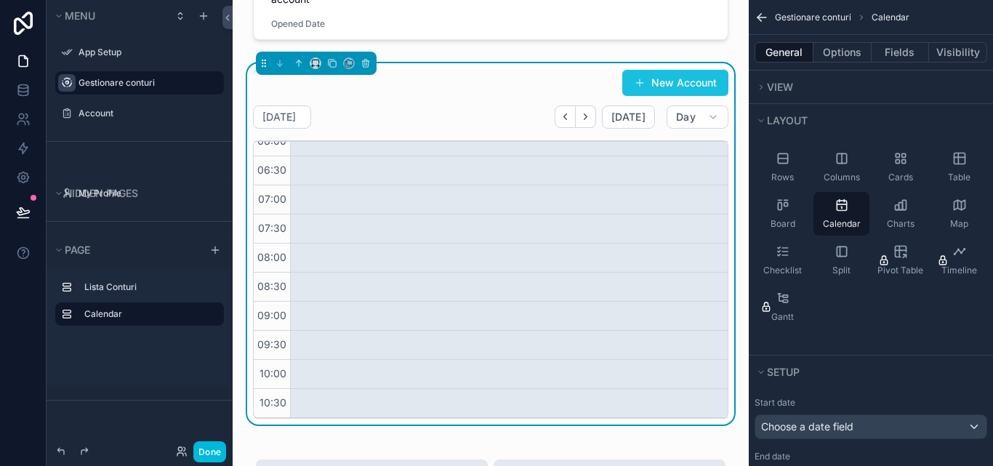
click at [649, 75] on button "New Account" at bounding box center [675, 83] width 106 height 26
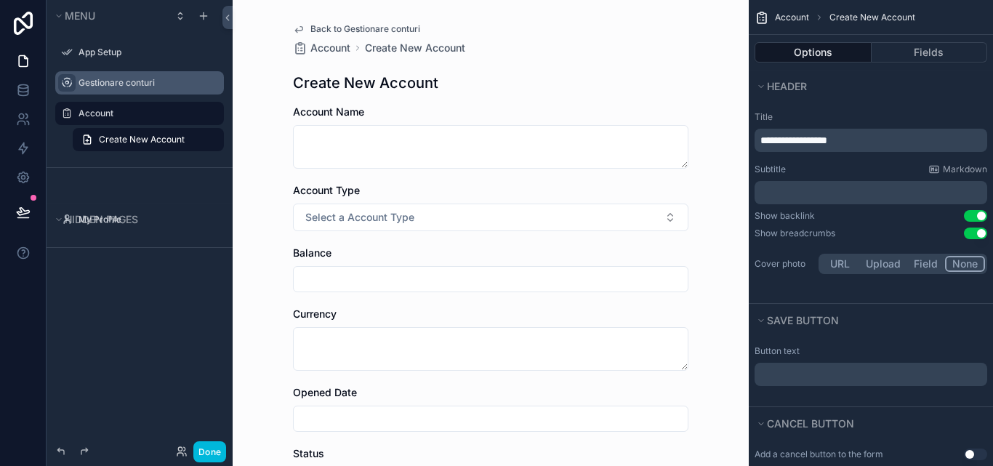
click at [298, 27] on icon "scrollable content" at bounding box center [299, 29] width 12 height 12
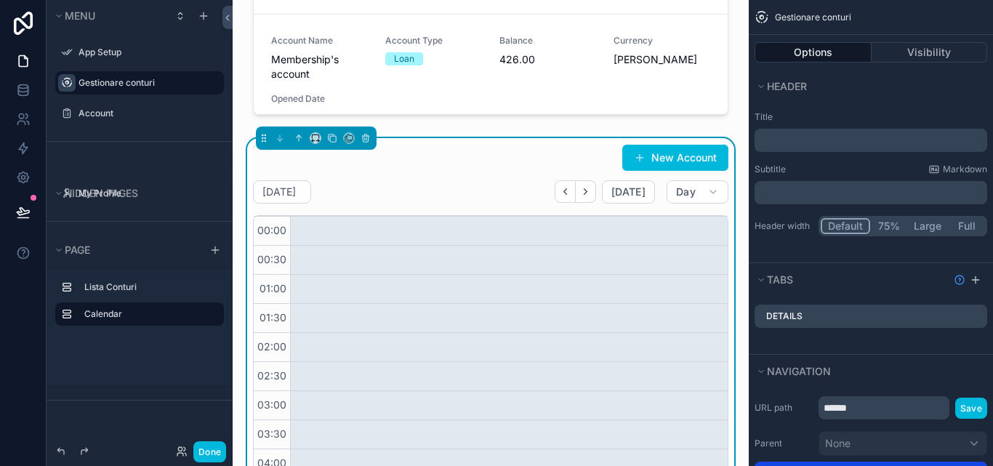
scroll to position [363, 0]
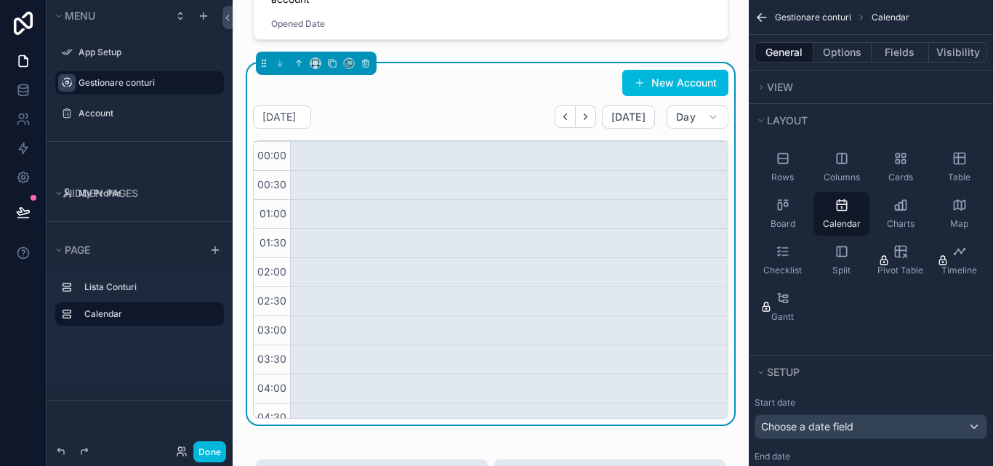
drag, startPoint x: 394, startPoint y: 251, endPoint x: 390, endPoint y: 269, distance: 18.5
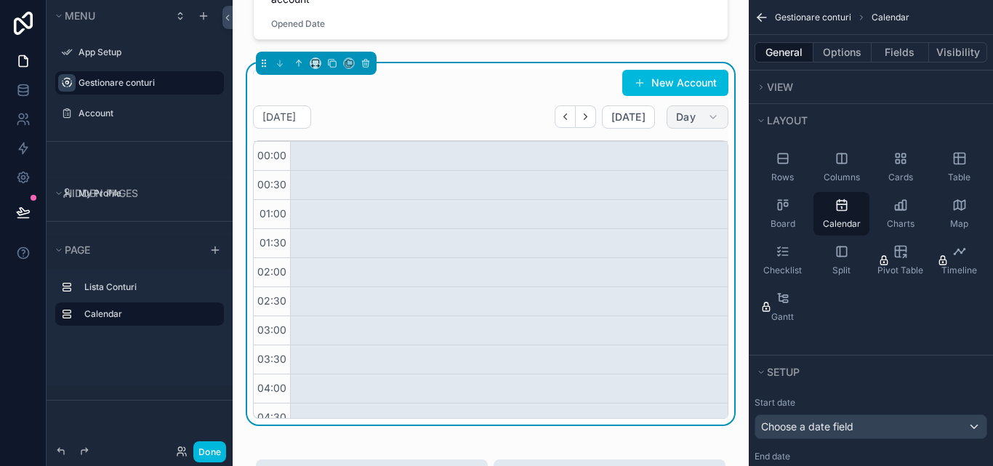
click at [679, 116] on span "Day" at bounding box center [686, 116] width 20 height 13
drag, startPoint x: 478, startPoint y: 274, endPoint x: 441, endPoint y: 319, distance: 58.4
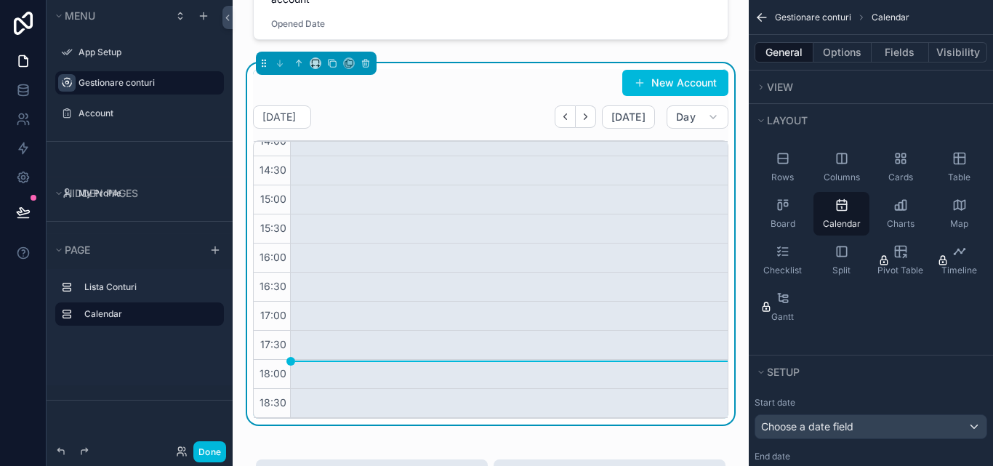
drag, startPoint x: 289, startPoint y: 360, endPoint x: 292, endPoint y: 345, distance: 14.8
click at [292, 345] on div "scrollable content" at bounding box center [509, 11] width 438 height 1396
click at [311, 346] on div "scrollable content" at bounding box center [509, 11] width 438 height 1396
click at [315, 366] on div "scrollable content" at bounding box center [509, 11] width 438 height 1396
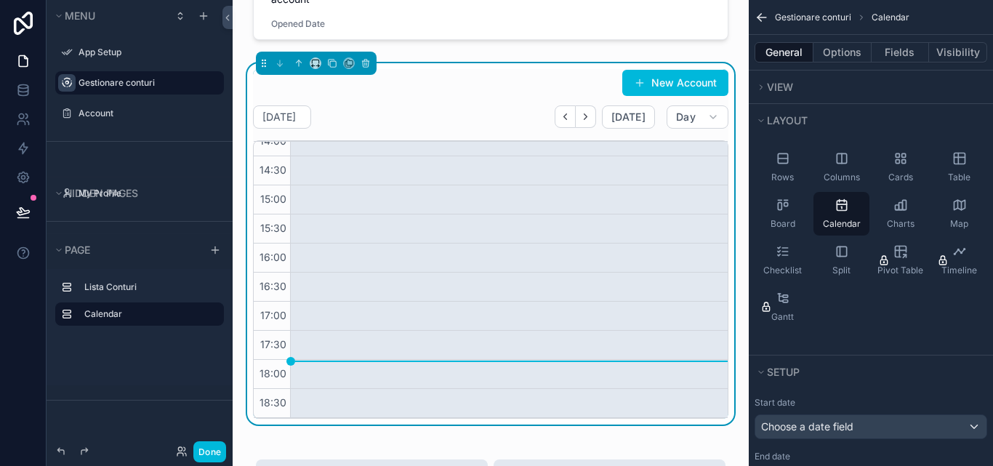
click at [315, 369] on div "scrollable content" at bounding box center [509, 11] width 438 height 1396
click at [321, 376] on div "scrollable content" at bounding box center [509, 11] width 438 height 1396
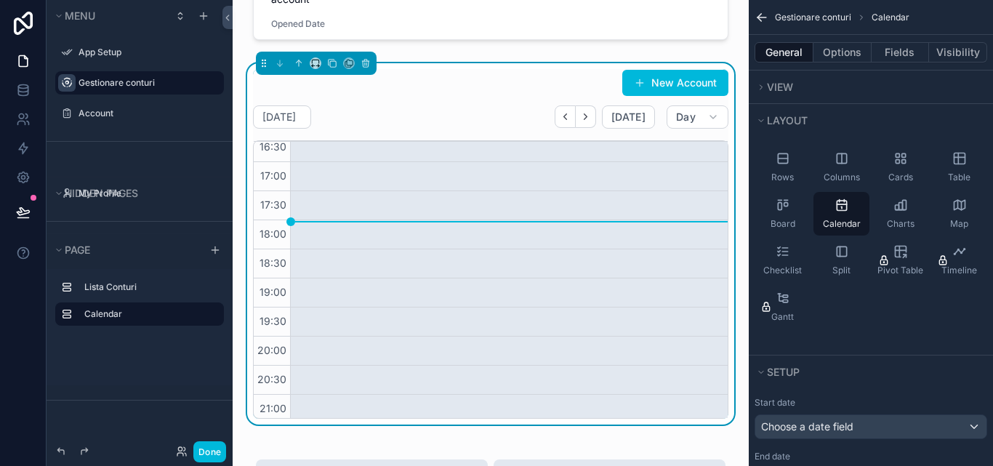
scroll to position [974, 0]
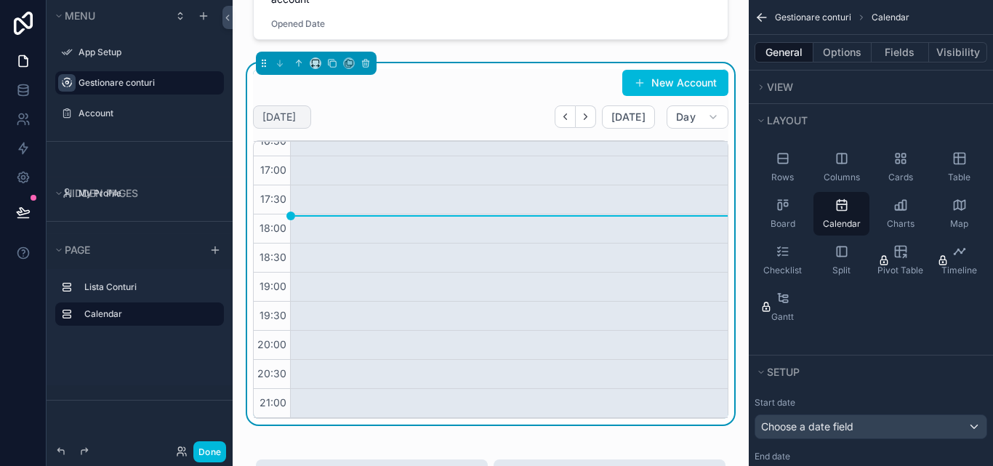
click at [0, 0] on icon "scrollable content" at bounding box center [0, 0] width 0 height 0
select select "****"
select select "*"
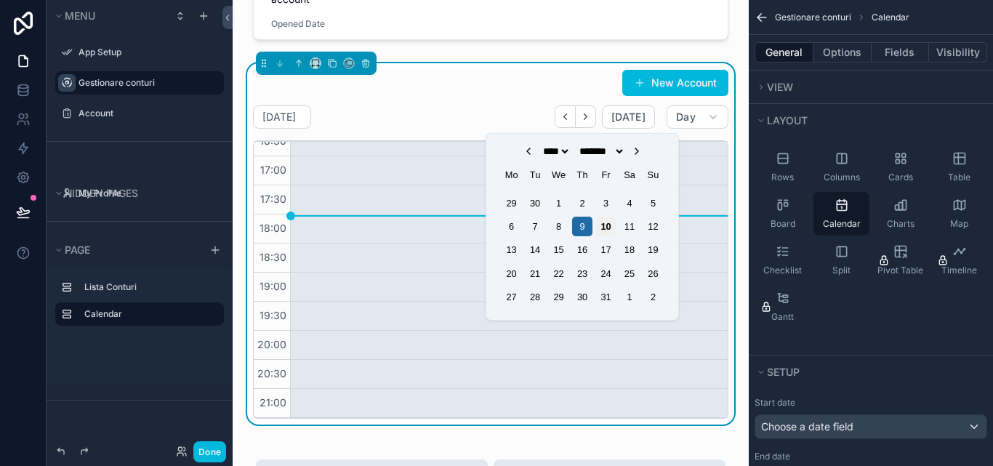
click at [603, 231] on div "10" at bounding box center [606, 227] width 20 height 20
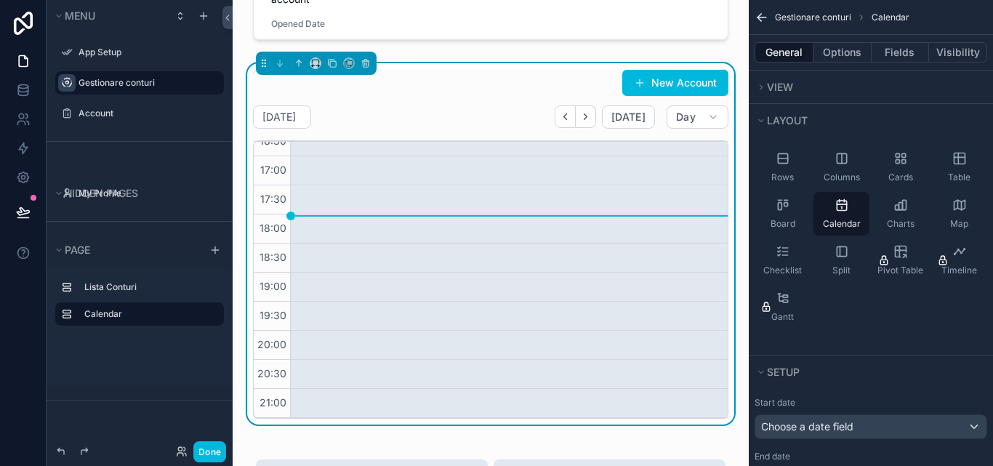
drag, startPoint x: 482, startPoint y: 257, endPoint x: 492, endPoint y: 284, distance: 29.4
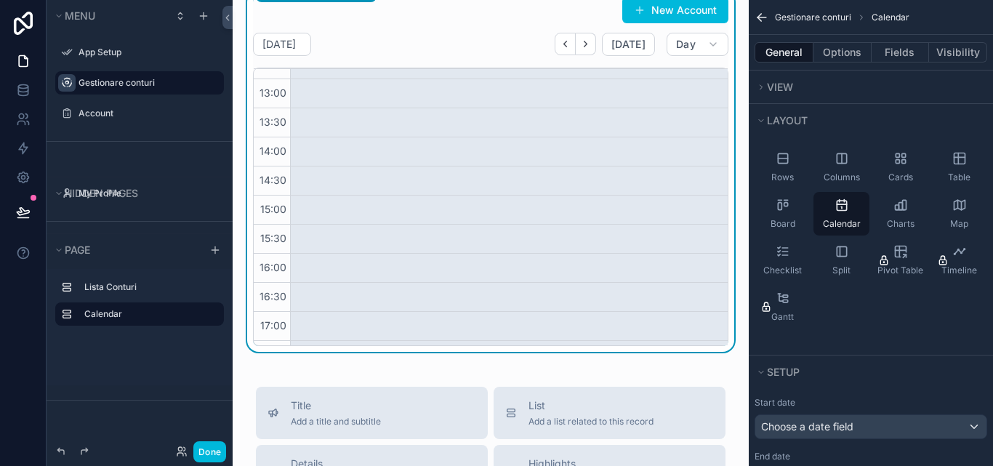
scroll to position [611, 0]
click at [533, 226] on div "scrollable content" at bounding box center [509, 157] width 438 height 1396
click at [685, 49] on button "Day" at bounding box center [698, 44] width 62 height 23
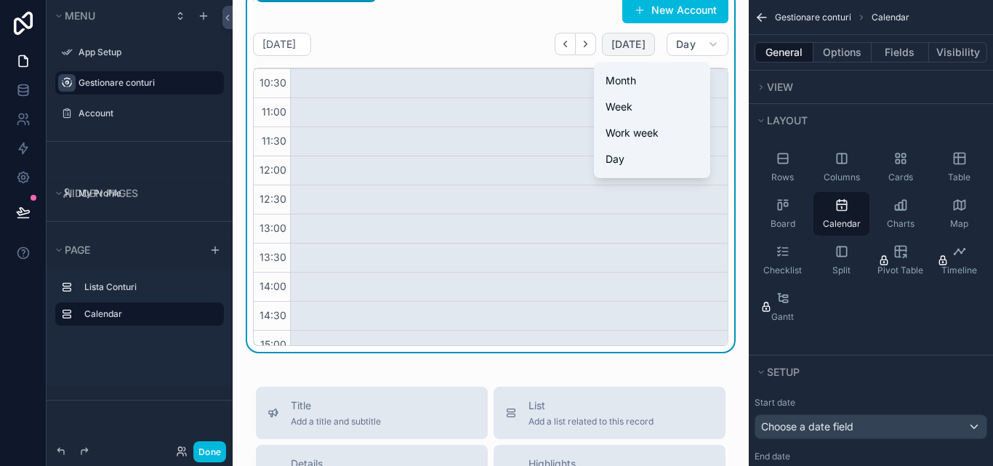
click at [628, 49] on span "[DATE]" at bounding box center [628, 44] width 34 height 13
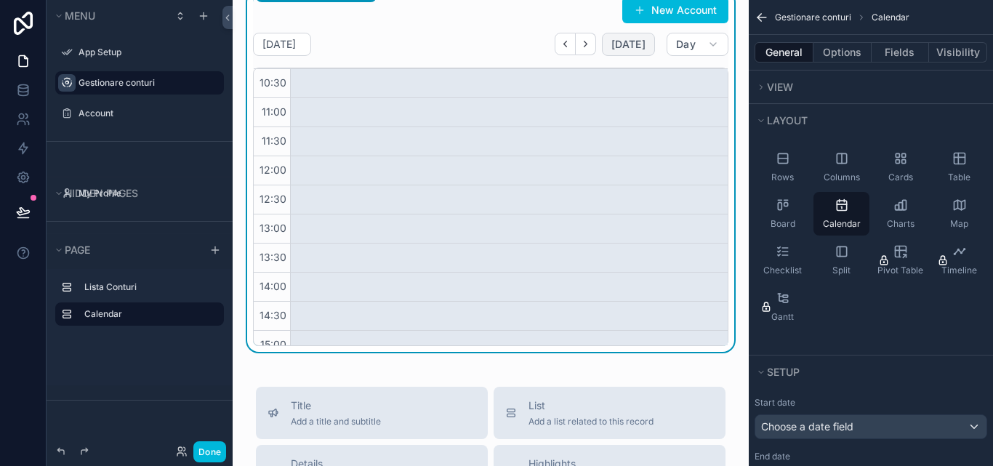
click at [628, 49] on span "[DATE]" at bounding box center [628, 44] width 34 height 13
click at [687, 51] on button "Day" at bounding box center [698, 44] width 62 height 23
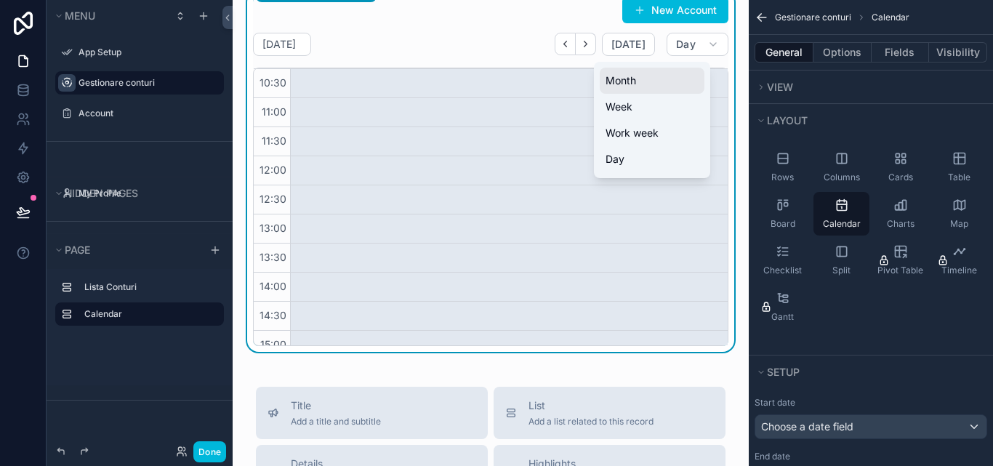
click at [648, 86] on button "Month" at bounding box center [652, 81] width 105 height 26
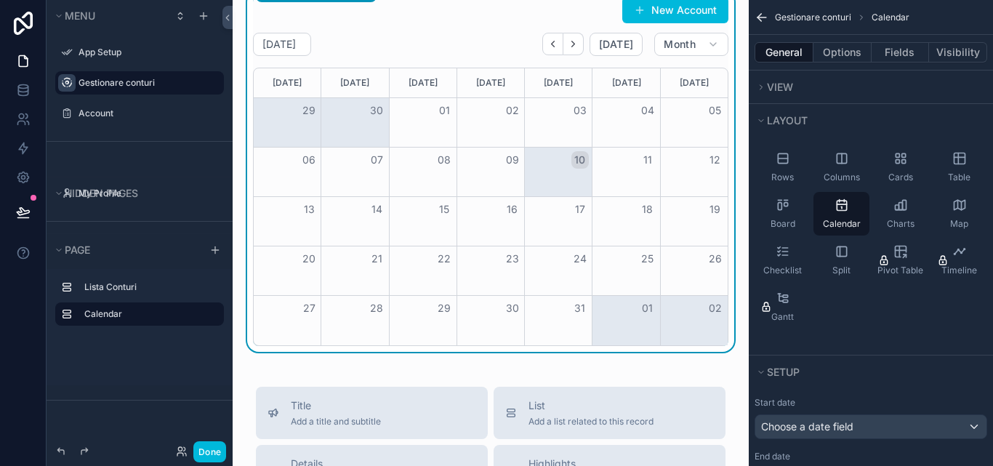
click at [571, 162] on button "10" at bounding box center [579, 159] width 17 height 17
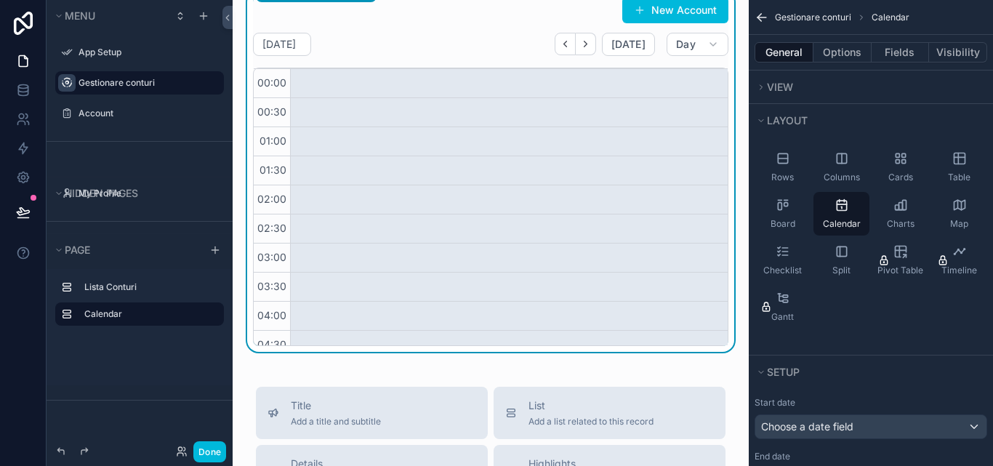
click at [285, 142] on span "01:00" at bounding box center [273, 140] width 34 height 12
click at [684, 51] on button "Day" at bounding box center [698, 44] width 62 height 23
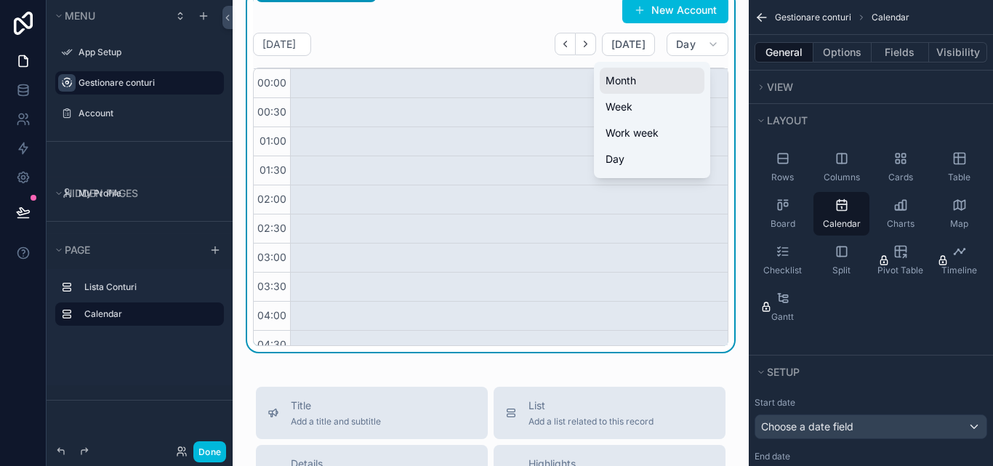
click at [659, 84] on button "Month" at bounding box center [652, 81] width 105 height 26
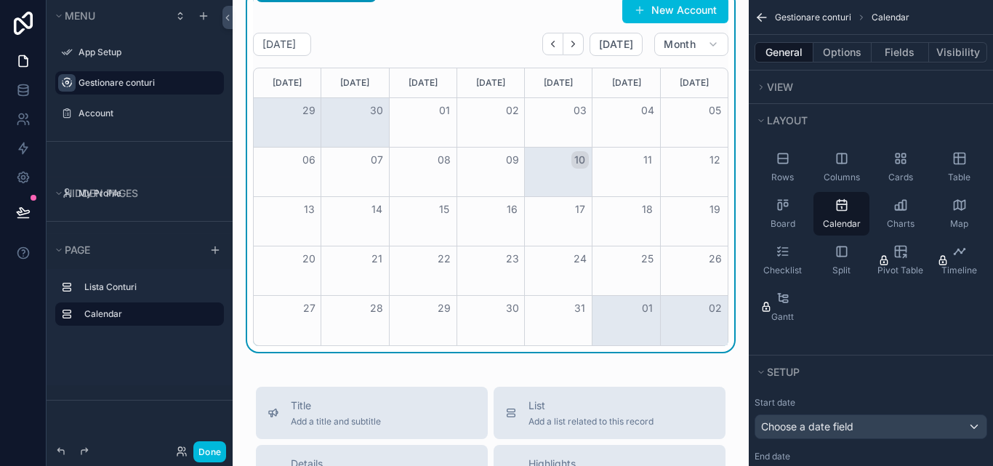
click at [507, 215] on button "16" at bounding box center [512, 209] width 17 height 17
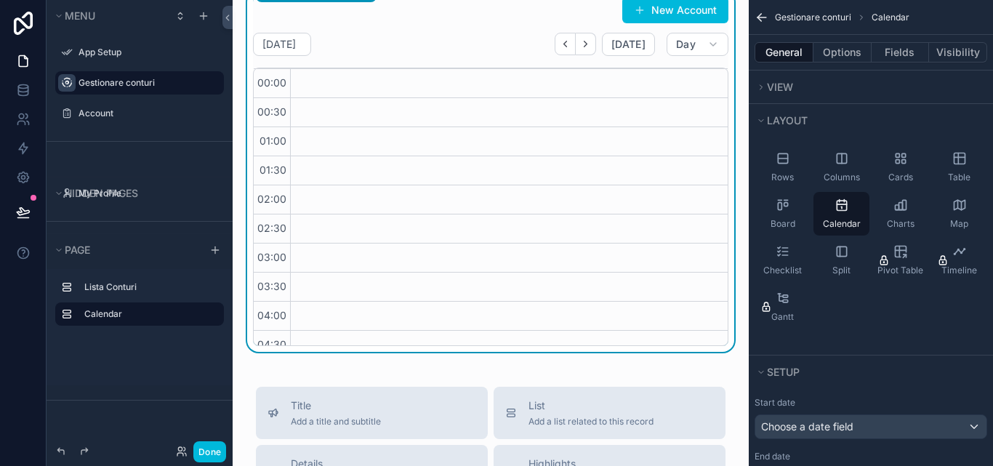
drag, startPoint x: 318, startPoint y: 168, endPoint x: 267, endPoint y: 157, distance: 52.0
click at [257, 154] on div "01:00" at bounding box center [272, 141] width 36 height 29
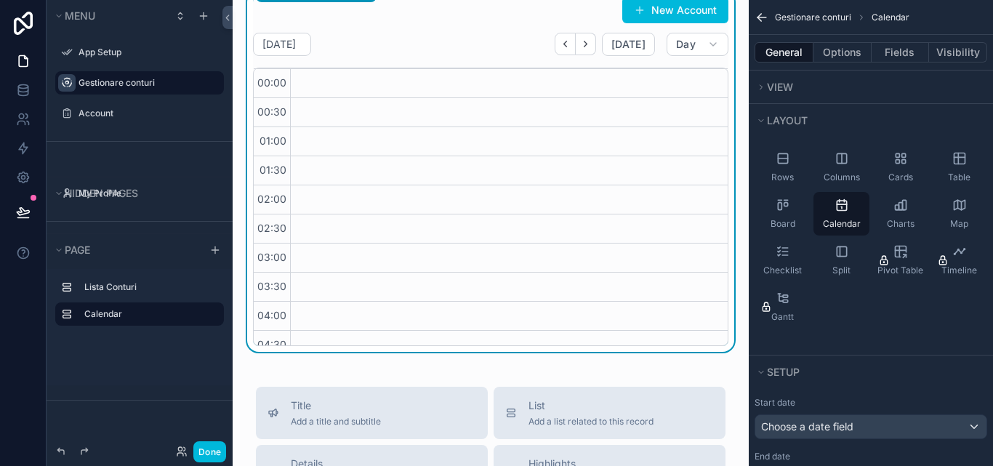
drag, startPoint x: 313, startPoint y: 134, endPoint x: 432, endPoint y: 155, distance: 120.9
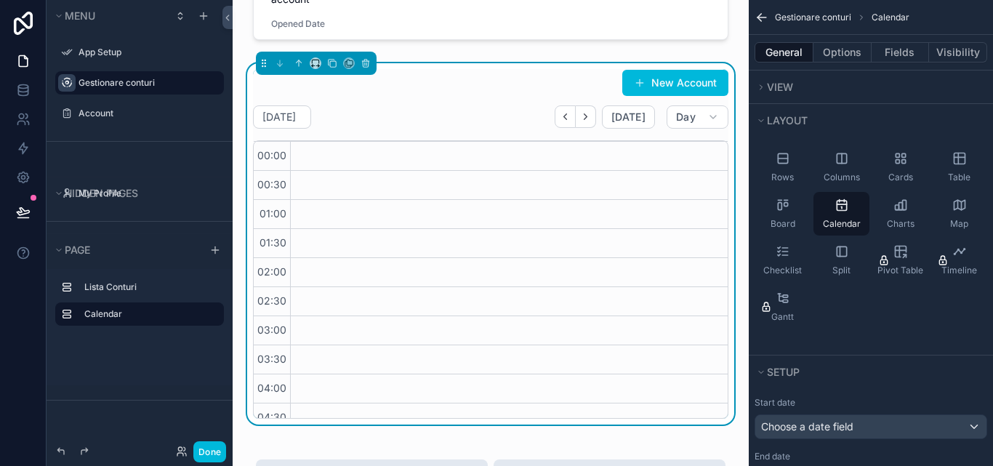
drag, startPoint x: 568, startPoint y: 164, endPoint x: 587, endPoint y: 220, distance: 58.8
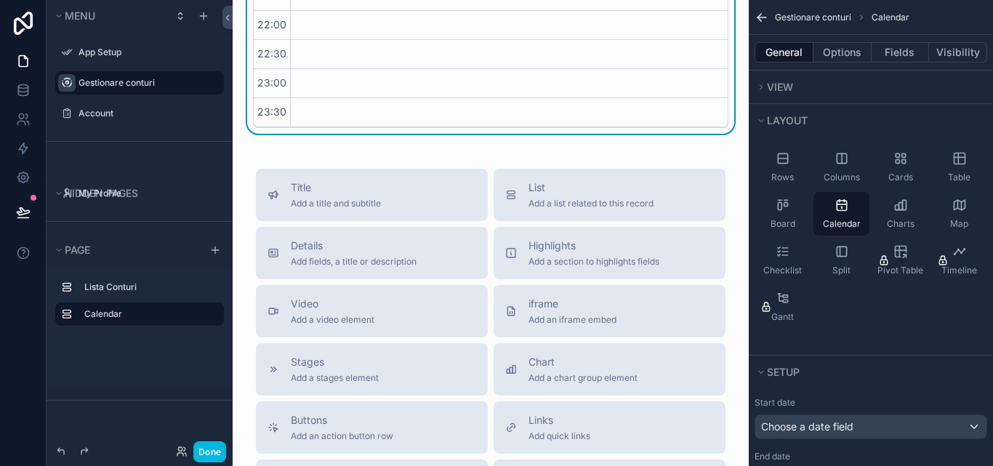
scroll to position [945, 0]
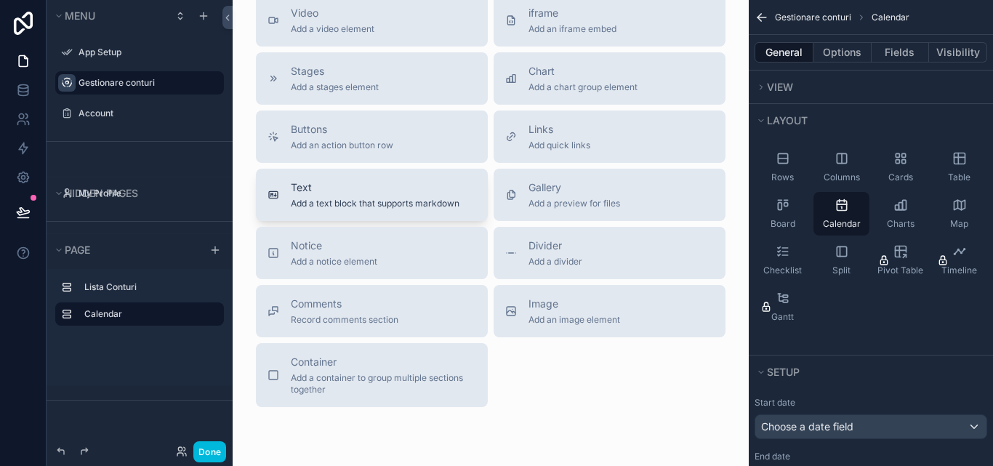
click at [423, 210] on button "Text Add a text block that supports markdown" at bounding box center [372, 195] width 232 height 52
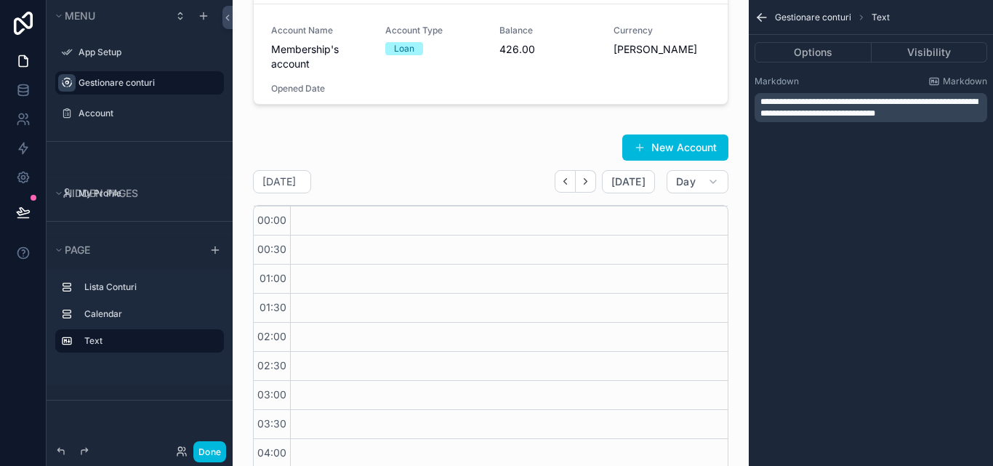
scroll to position [517, 0]
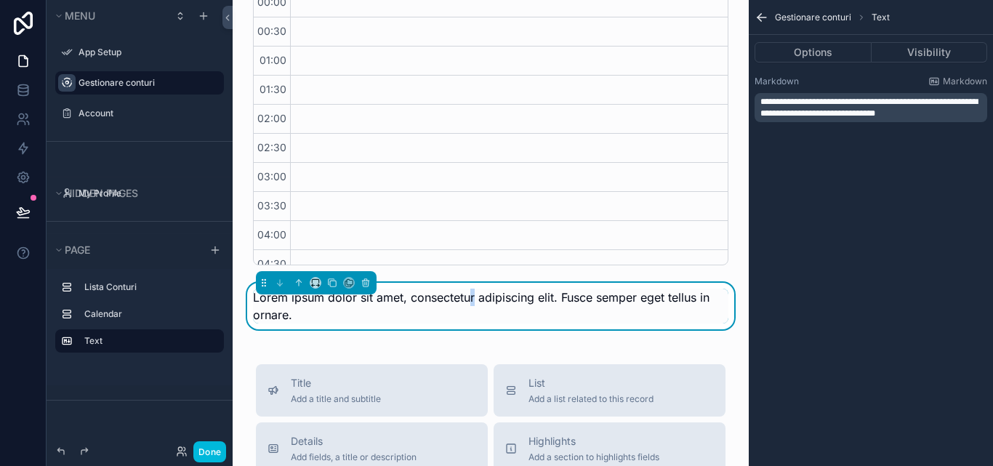
drag, startPoint x: 472, startPoint y: 299, endPoint x: 474, endPoint y: 282, distance: 17.6
click at [474, 283] on div "Lorem ipsum dolor sit amet, consectetur adipiscing elit. Fusce semper eget tell…" at bounding box center [490, 306] width 493 height 47
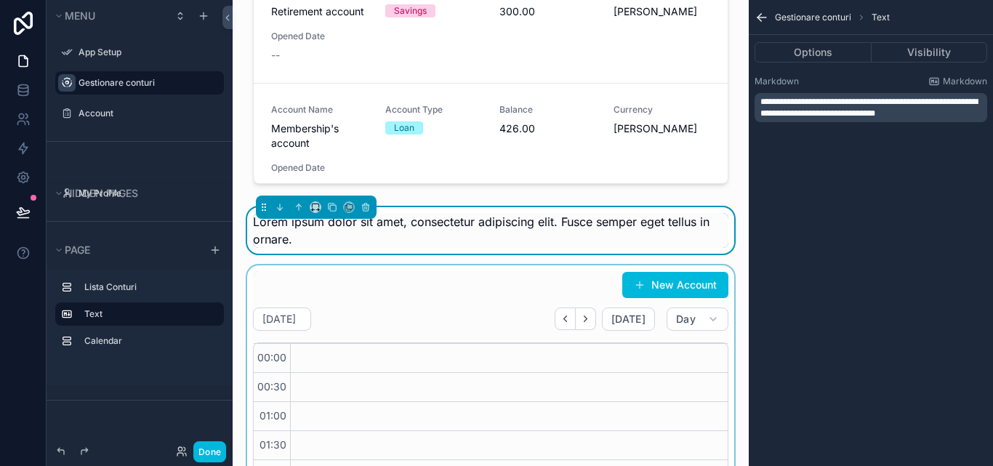
scroll to position [242, 0]
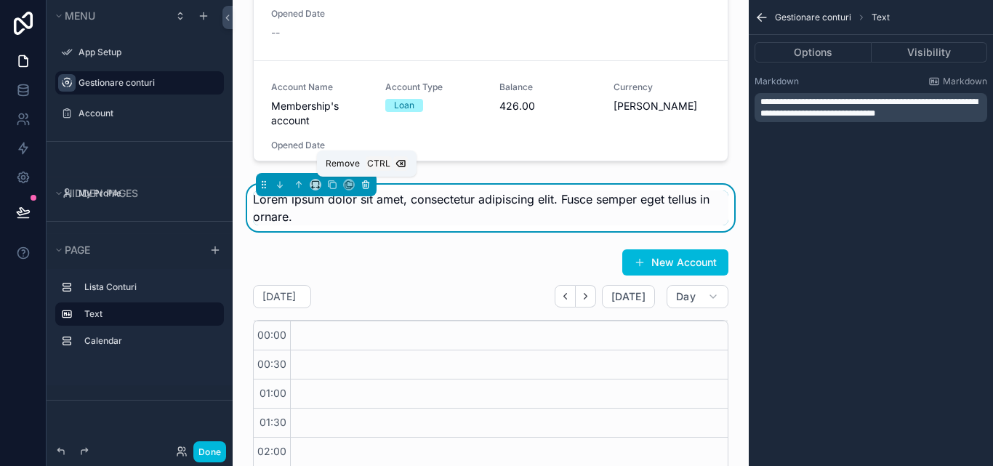
click at [362, 191] on button "scrollable content" at bounding box center [366, 185] width 16 height 16
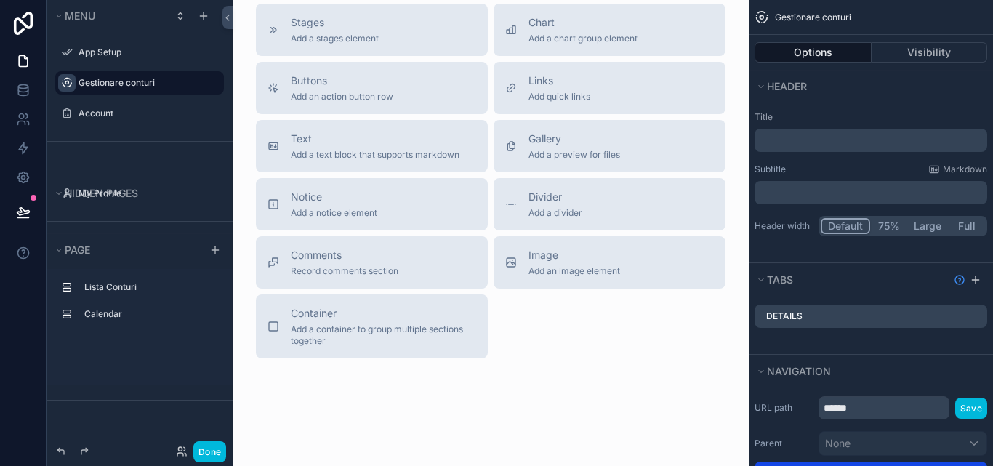
scroll to position [1026, 0]
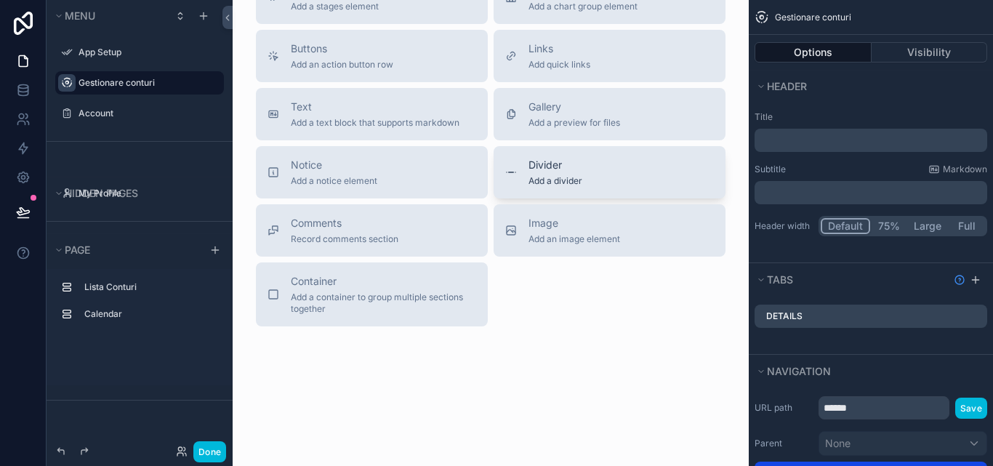
click at [584, 188] on button "Divider Add a divider" at bounding box center [610, 172] width 232 height 52
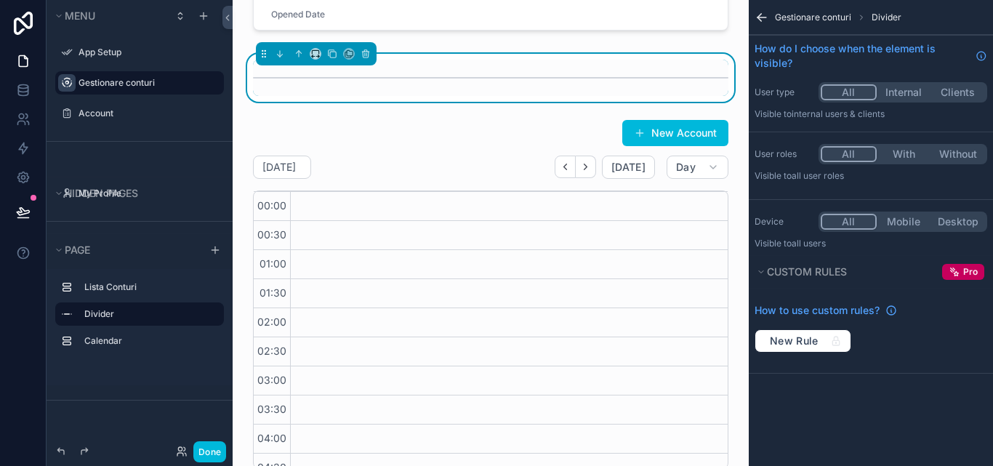
scroll to position [315, 0]
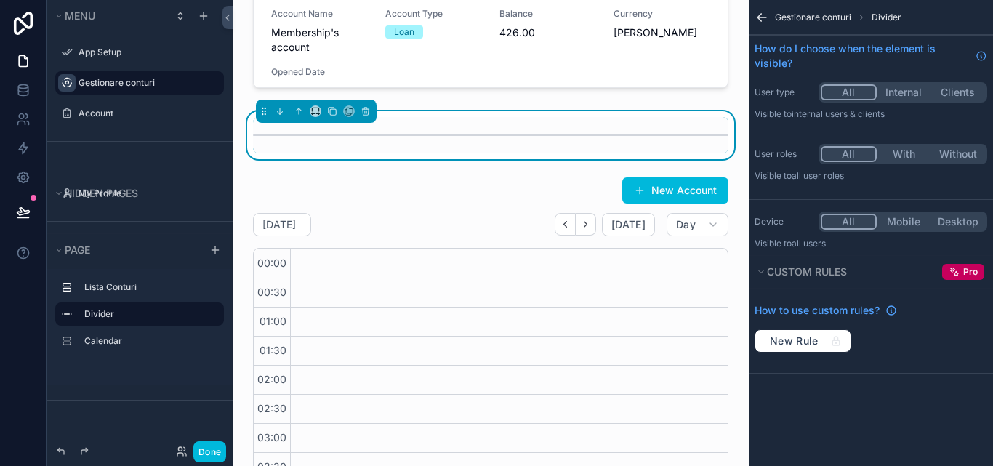
click at [730, 96] on div "New Account Account Name Subscription's account Account Type Loan Balance 180.0…" at bounding box center [491, 449] width 516 height 1528
click at [730, 138] on div "New Account Account Name Subscription's account Account Type Loan Balance 180.0…" at bounding box center [491, 449] width 516 height 1528
click at [671, 138] on div "scrollable content" at bounding box center [490, 135] width 475 height 36
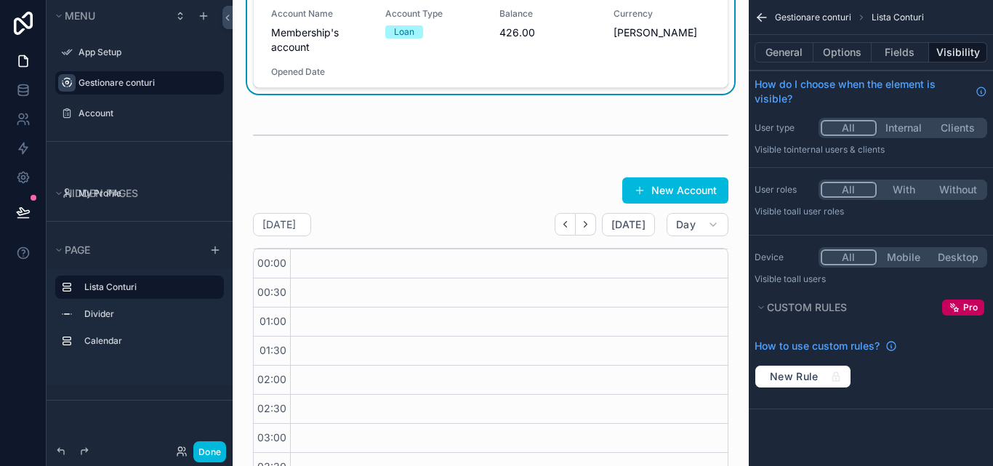
click at [725, 100] on div "New Account Account Name Subscription's account Account Type Loan Balance 180.0…" at bounding box center [491, 449] width 516 height 1528
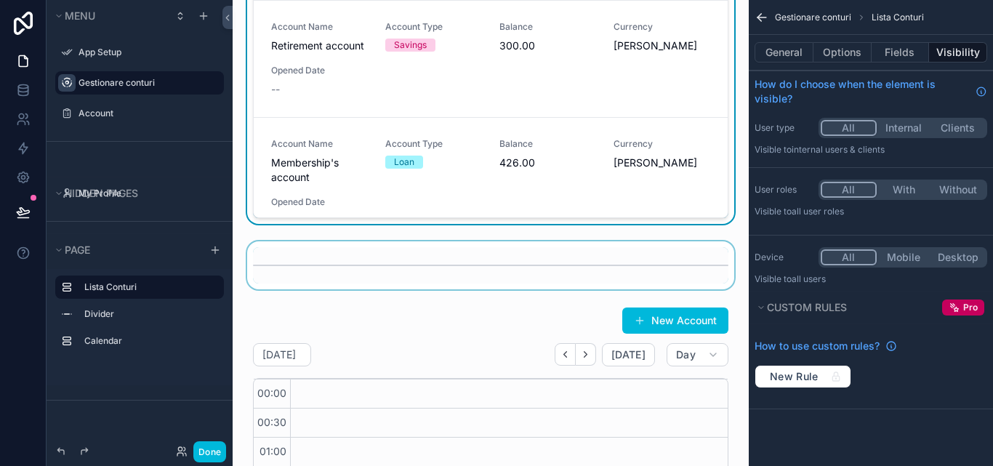
scroll to position [170, 0]
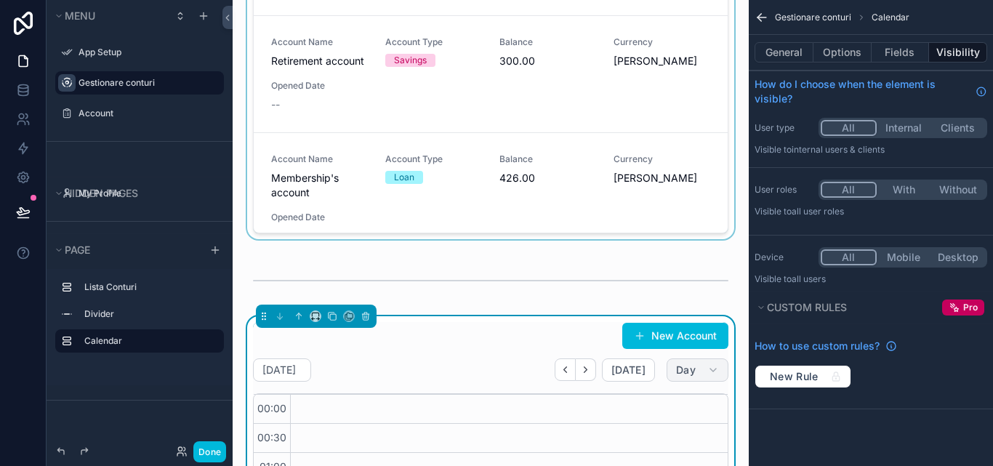
click at [707, 367] on icon "scrollable content" at bounding box center [713, 370] width 12 height 12
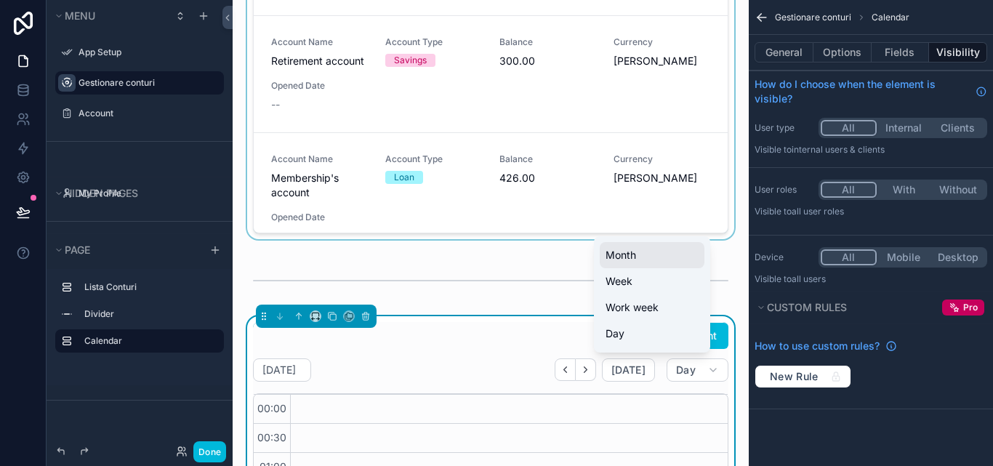
click at [645, 258] on button "Month" at bounding box center [652, 255] width 105 height 26
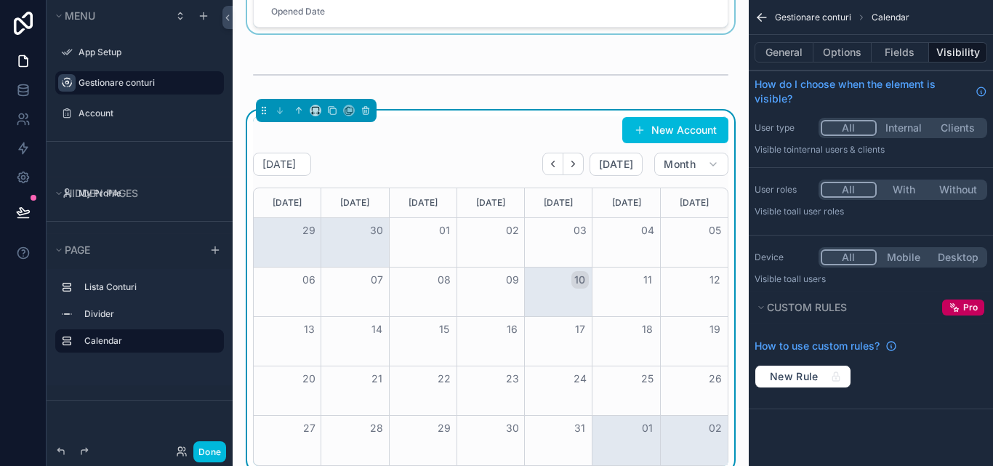
scroll to position [388, 0]
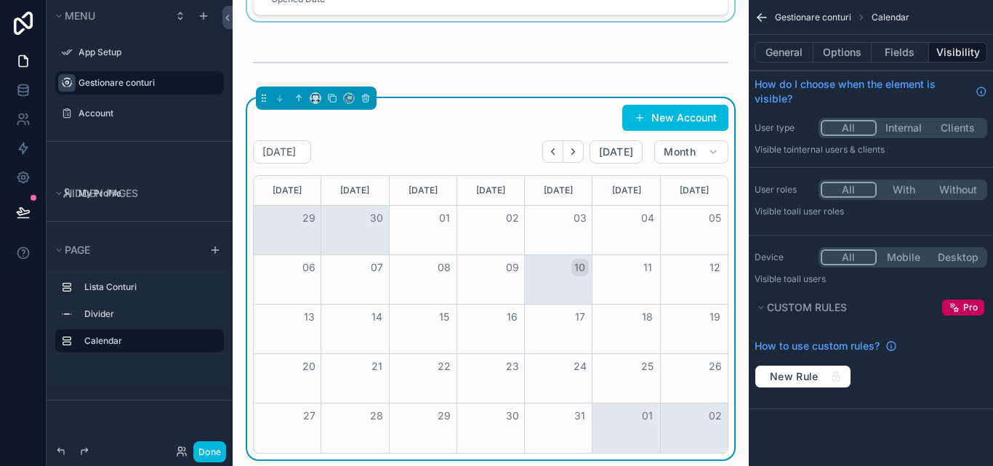
click at [660, 337] on div "Month View" at bounding box center [694, 329] width 68 height 49
click at [829, 47] on button "Options" at bounding box center [842, 52] width 58 height 20
click at [845, 50] on button "Options" at bounding box center [842, 52] width 58 height 20
click at [781, 59] on button "General" at bounding box center [783, 52] width 59 height 20
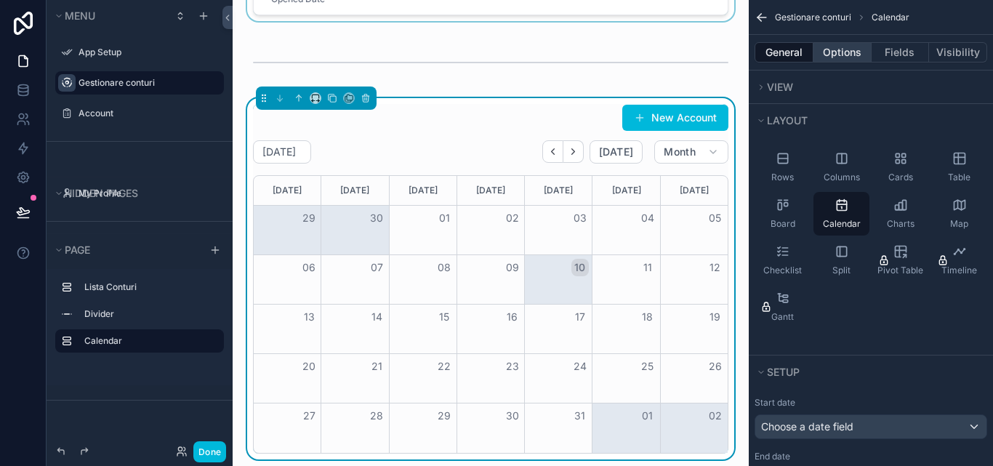
click at [841, 45] on button "Options" at bounding box center [842, 52] width 58 height 20
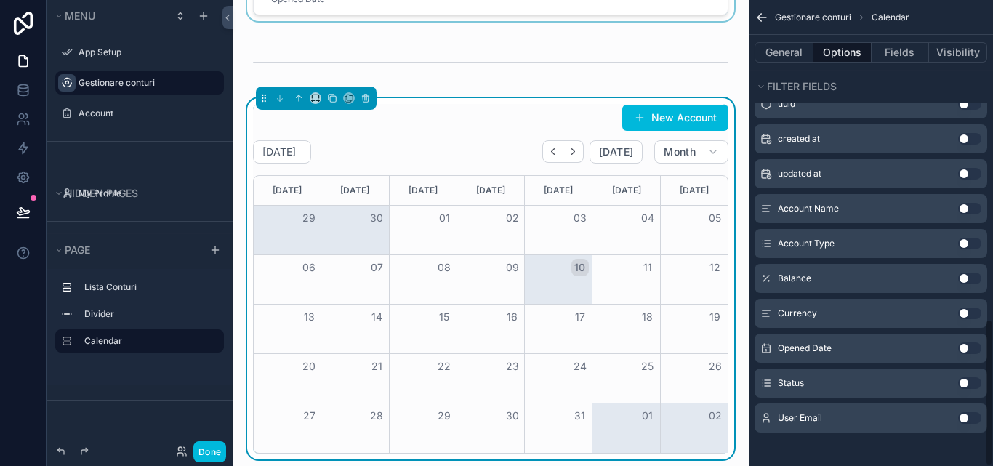
scroll to position [1008, 0]
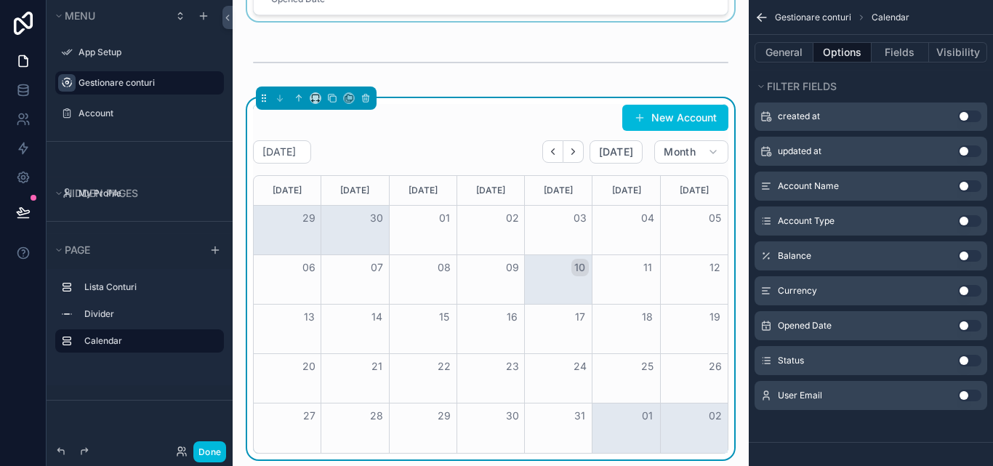
click at [968, 361] on button "Use setting" at bounding box center [969, 361] width 23 height 12
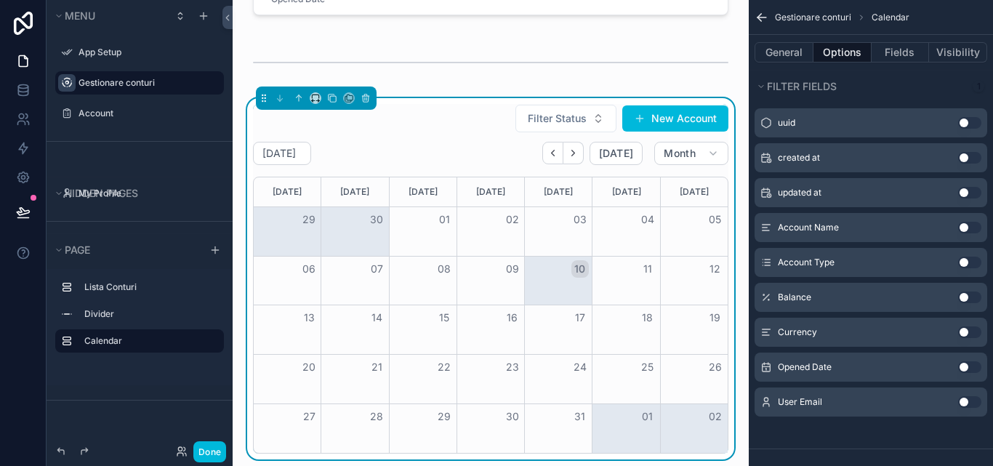
click at [968, 361] on button "Use setting" at bounding box center [969, 367] width 23 height 12
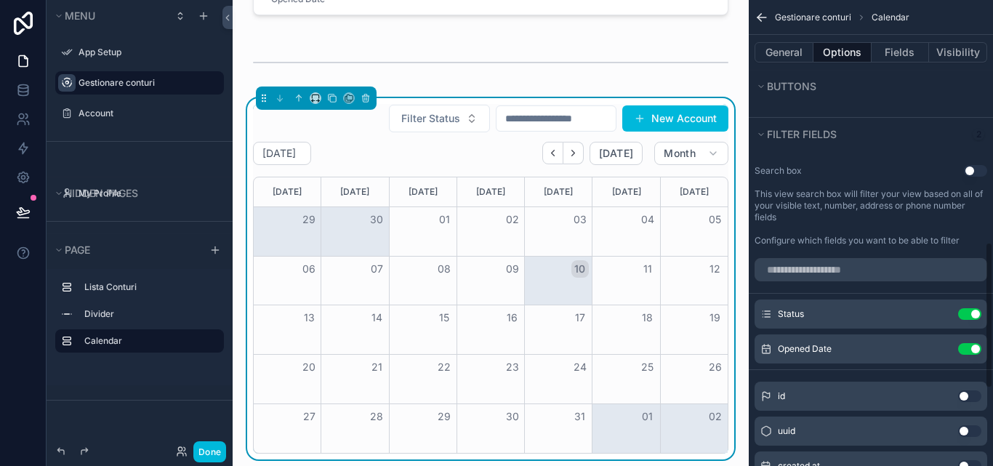
scroll to position [717, 0]
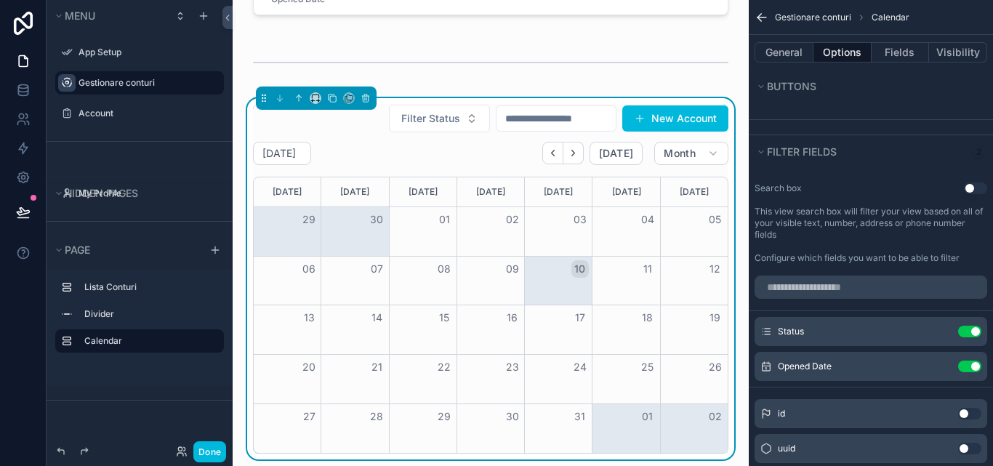
click at [967, 334] on button "Use setting" at bounding box center [969, 332] width 23 height 12
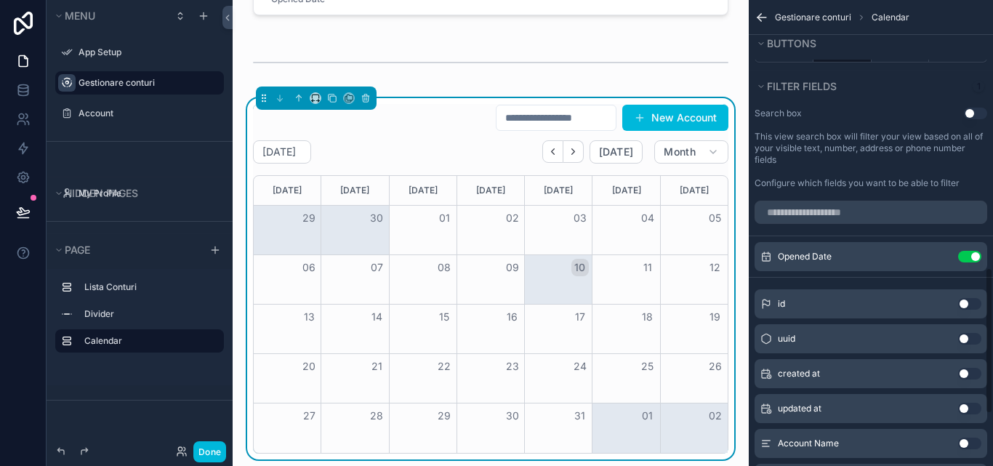
scroll to position [790, 0]
click at [564, 115] on input "scrollable content" at bounding box center [555, 118] width 119 height 20
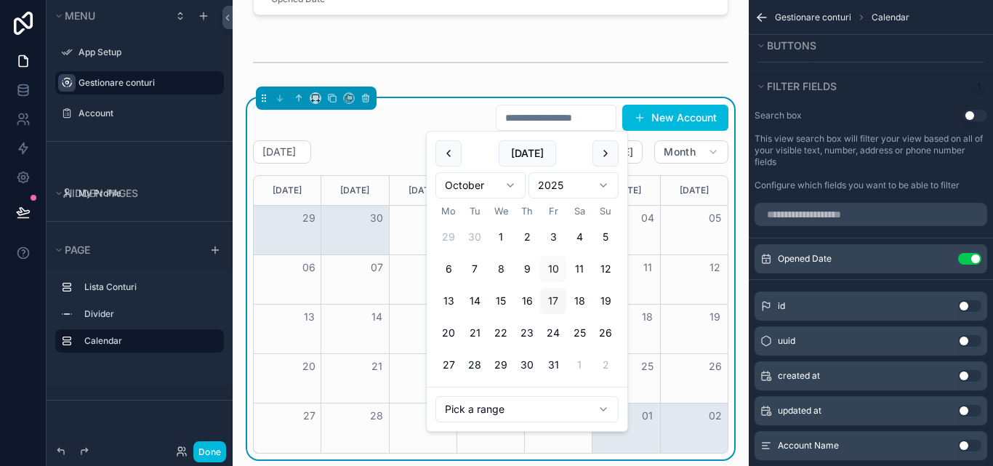
click at [565, 306] on button "17" at bounding box center [553, 301] width 26 height 26
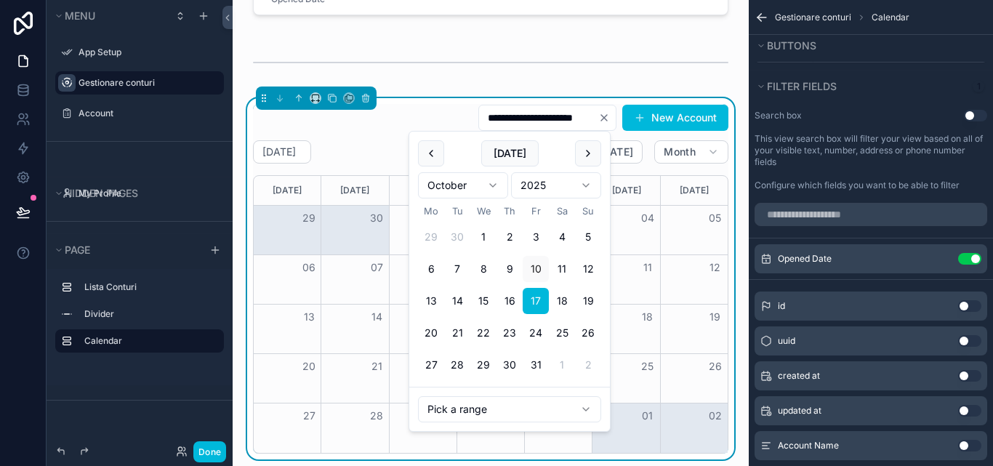
click at [543, 408] on html "Menu App Setup Gestionare conturi Account Hidden pages My Profile Page Lista Co…" at bounding box center [496, 233] width 993 height 466
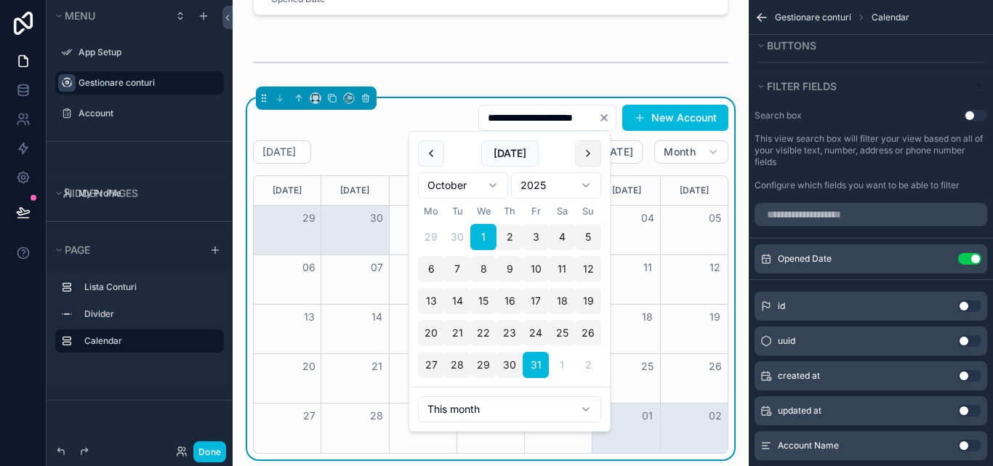
click at [595, 161] on button "scrollable content" at bounding box center [588, 153] width 26 height 26
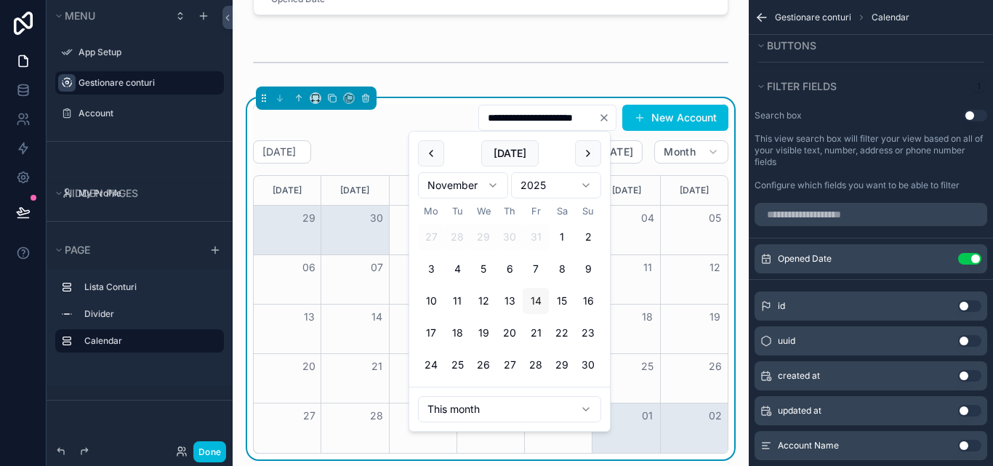
click at [541, 303] on button "14" at bounding box center [536, 301] width 26 height 26
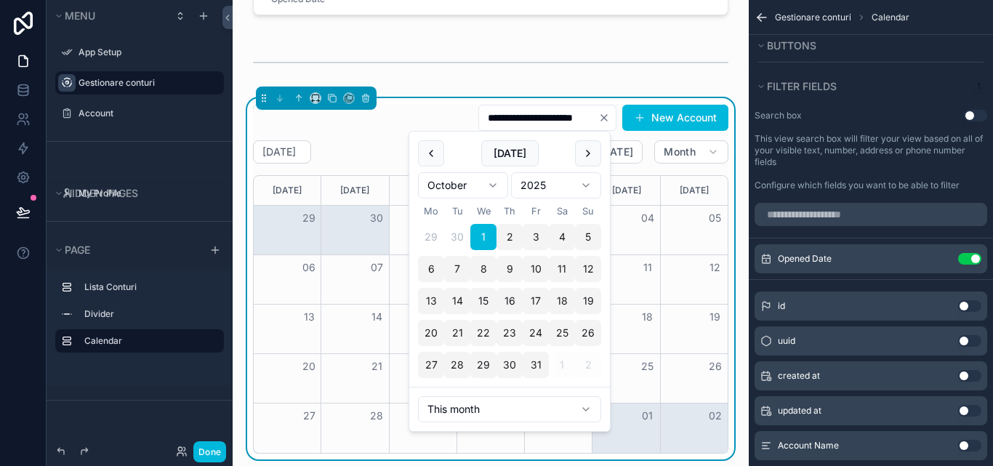
click at [541, 405] on html "Menu App Setup Gestionare conturi Account Hidden pages My Profile Page Lista Co…" at bounding box center [496, 233] width 993 height 466
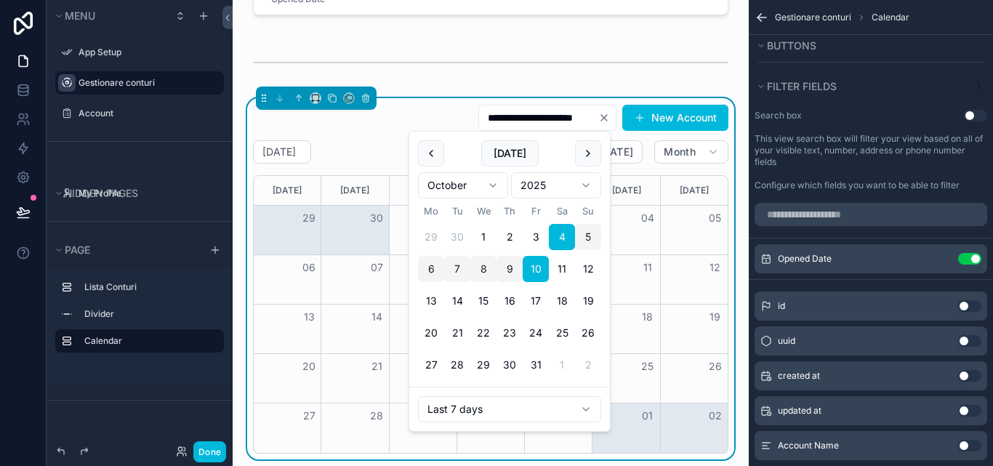
type input "**********"
click at [0, 0] on icon "scrollable content" at bounding box center [0, 0] width 0 height 0
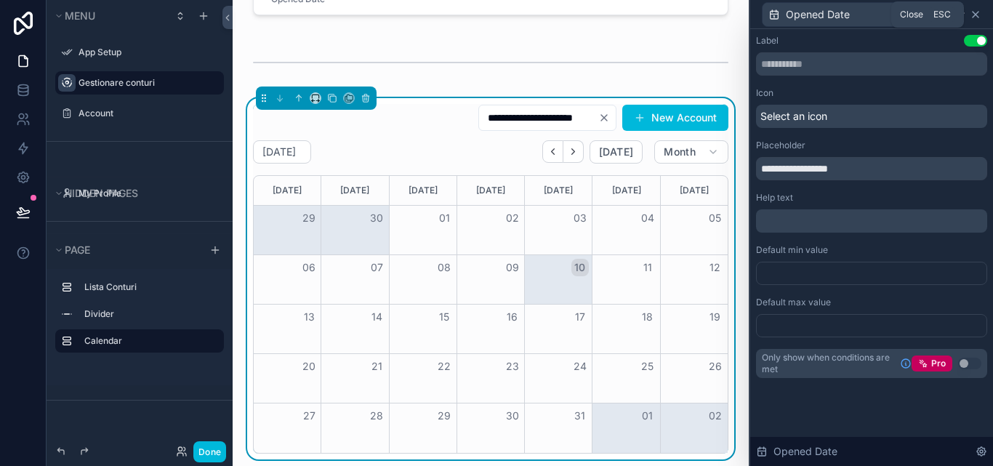
click at [973, 18] on icon at bounding box center [976, 15] width 12 height 12
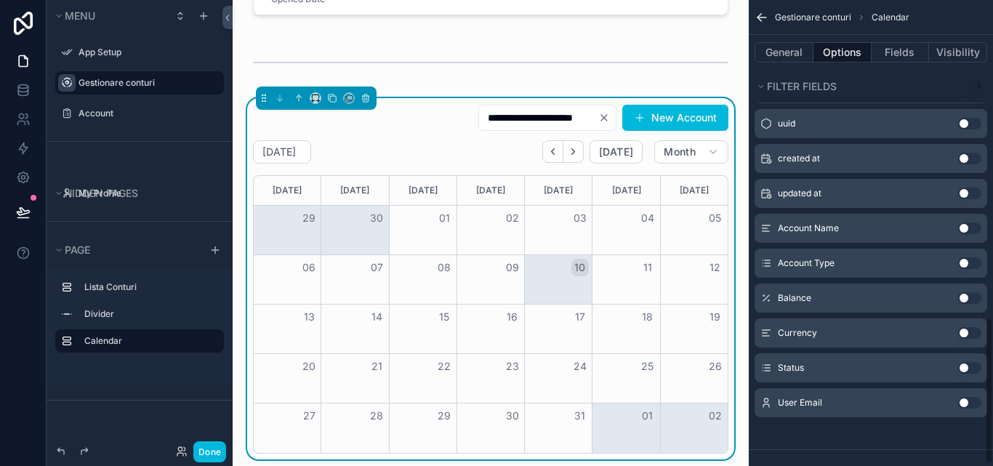
scroll to position [1008, 0]
click at [965, 227] on button "Use setting" at bounding box center [969, 228] width 23 height 12
click at [967, 258] on button "Use setting" at bounding box center [969, 263] width 23 height 12
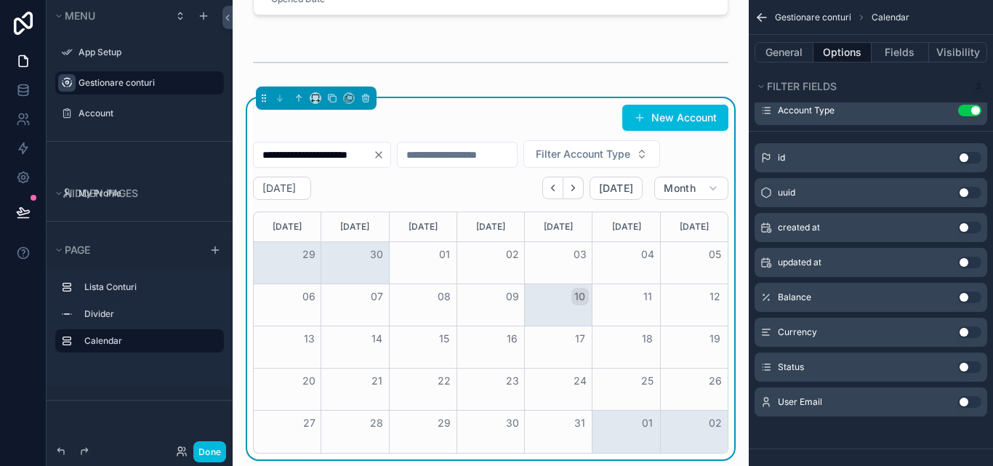
click at [720, 91] on div "**********" at bounding box center [491, 376] width 516 height 1528
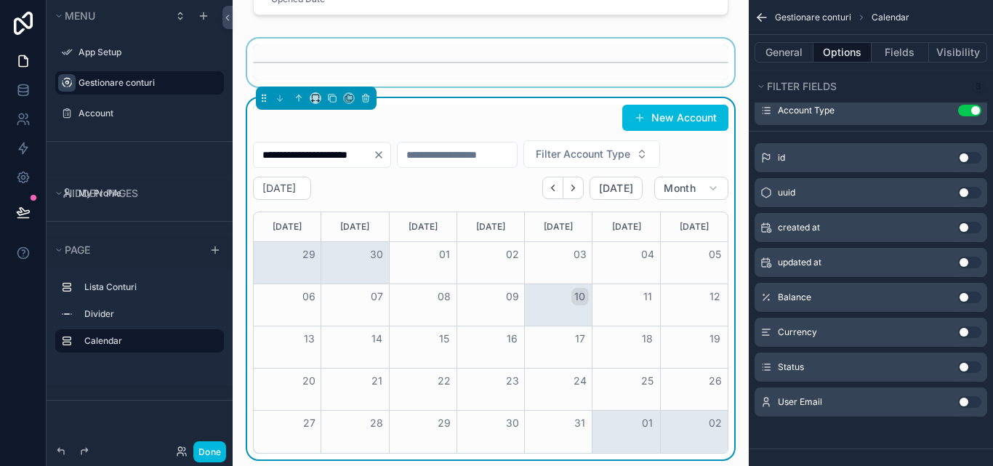
click at [696, 79] on div "scrollable content" at bounding box center [490, 63] width 493 height 48
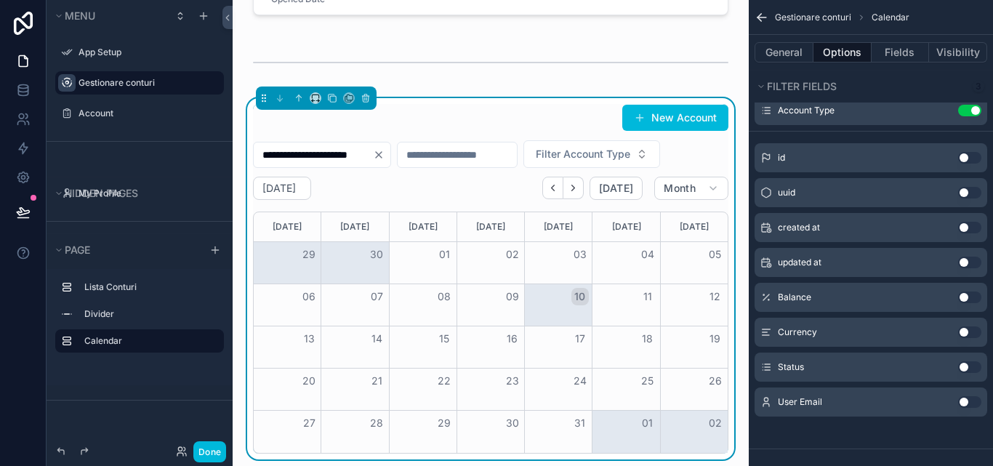
click at [717, 87] on div "**********" at bounding box center [491, 376] width 516 height 1528
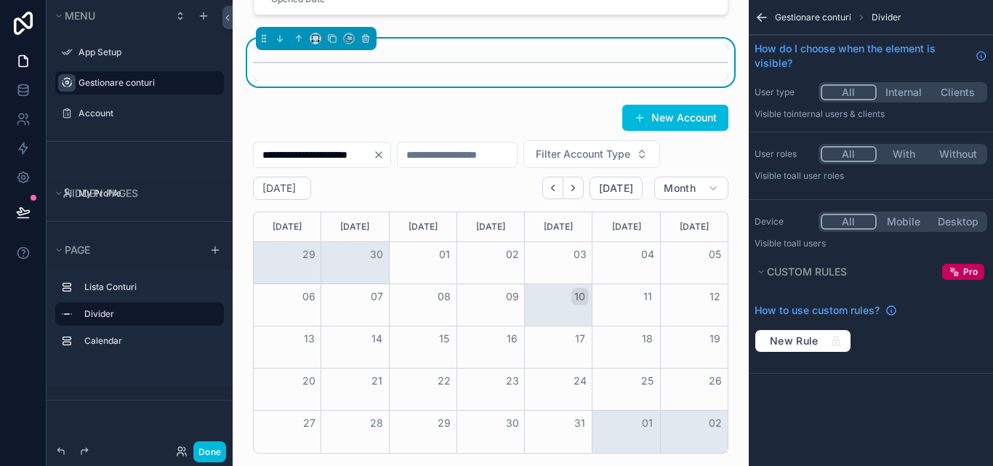
scroll to position [0, 0]
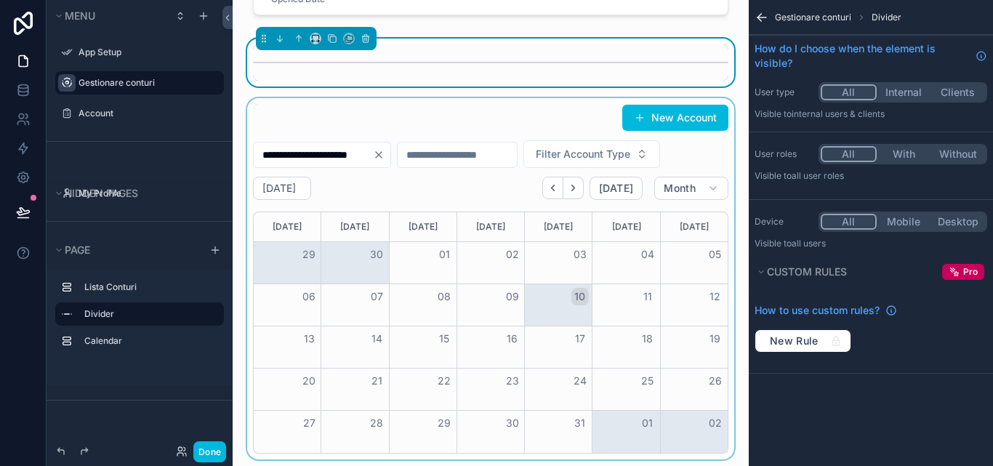
click at [613, 159] on div "scrollable content" at bounding box center [490, 278] width 493 height 361
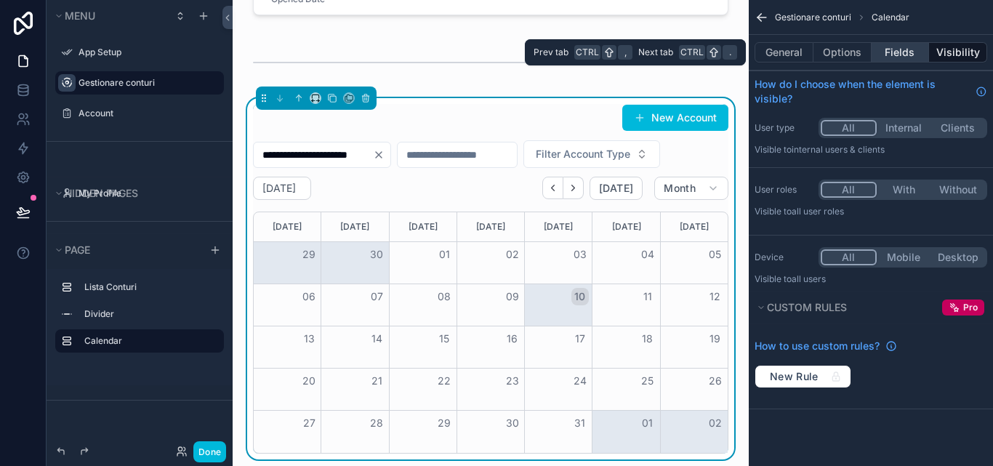
click at [901, 52] on button "Fields" at bounding box center [900, 52] width 58 height 20
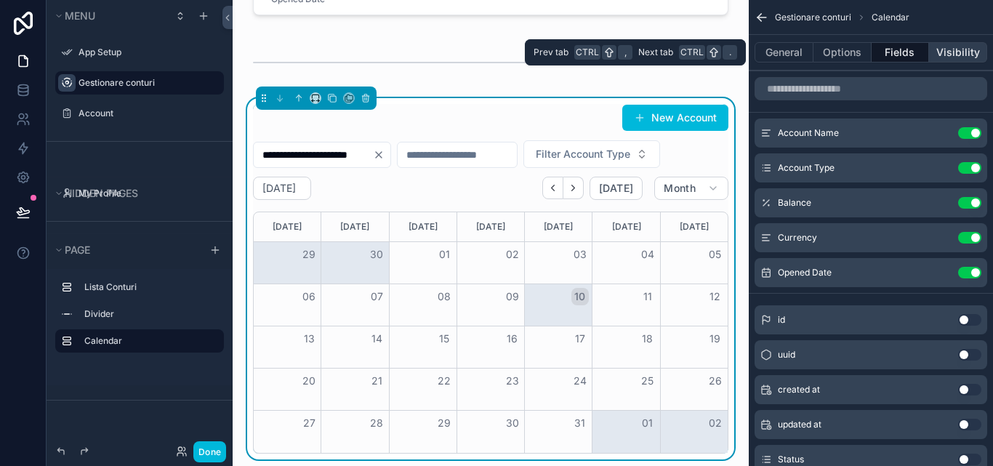
click at [951, 57] on button "Visibility" at bounding box center [958, 52] width 58 height 20
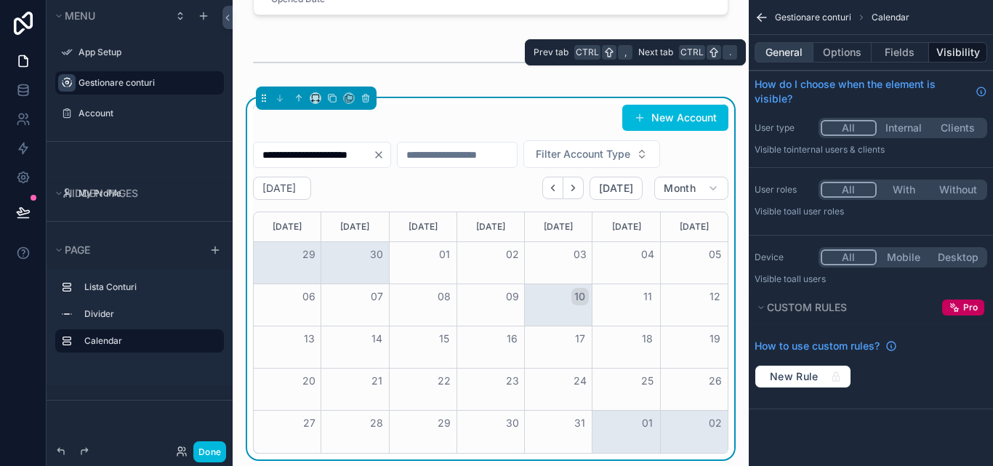
click at [800, 60] on button "General" at bounding box center [783, 52] width 59 height 20
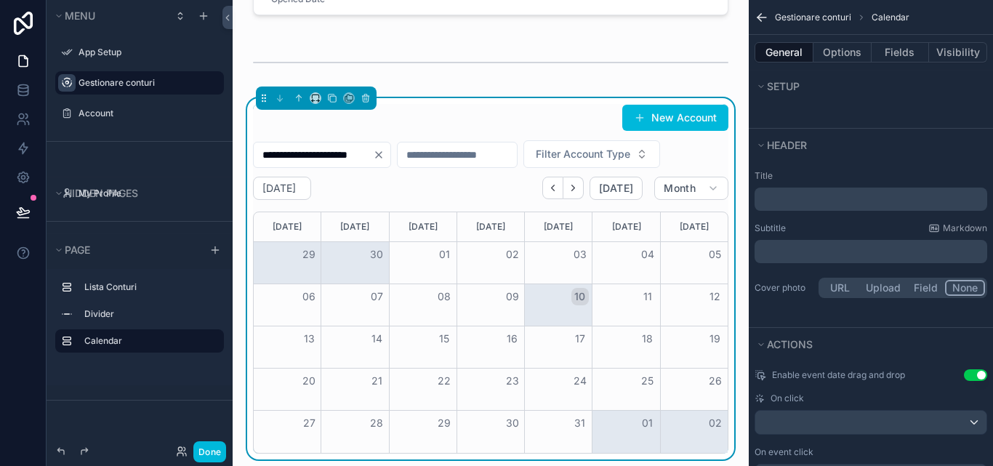
scroll to position [727, 0]
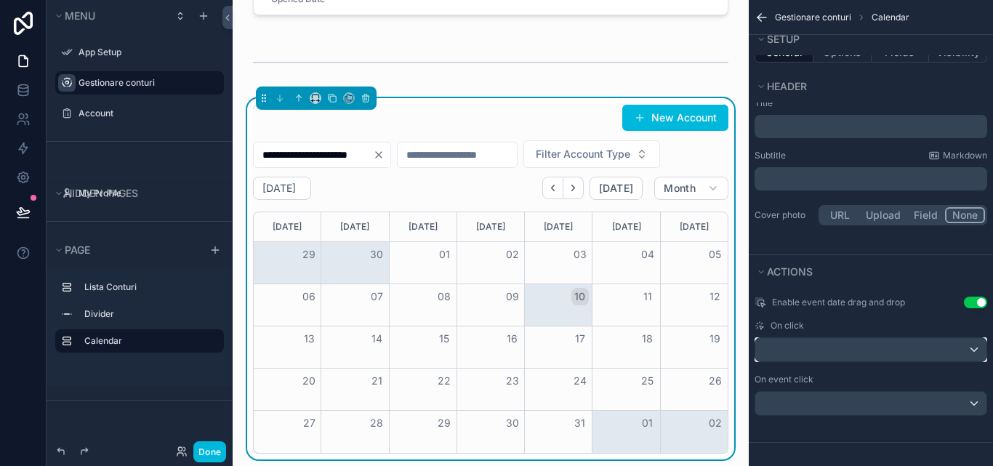
click at [880, 352] on div "scrollable content" at bounding box center [870, 349] width 231 height 23
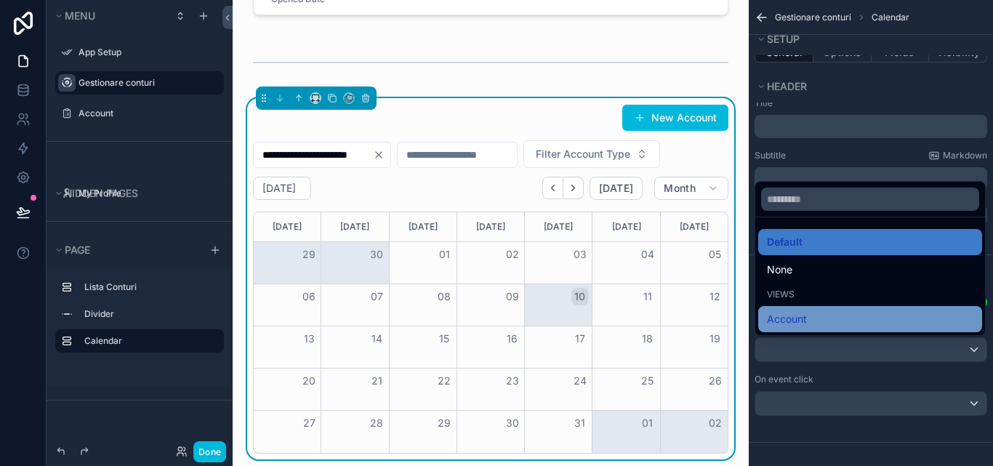
click at [853, 314] on div "Account" at bounding box center [870, 318] width 206 height 17
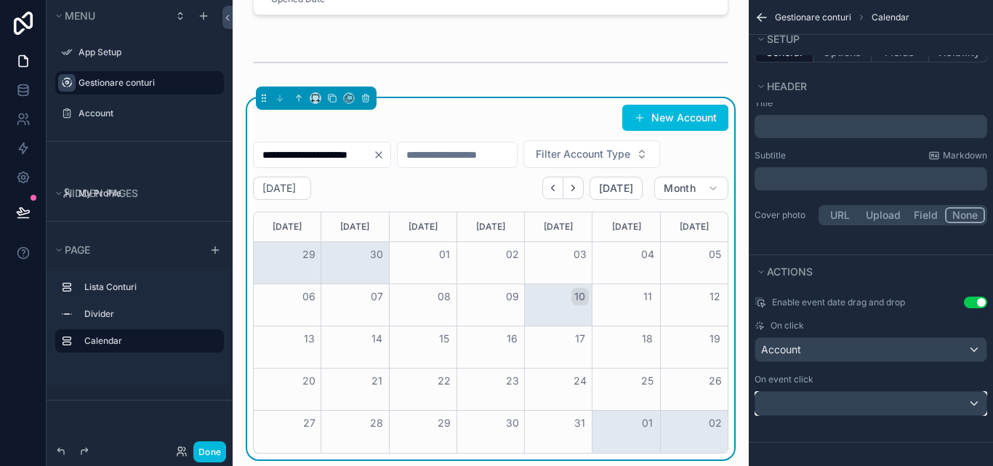
click at [869, 402] on div "scrollable content" at bounding box center [870, 403] width 231 height 23
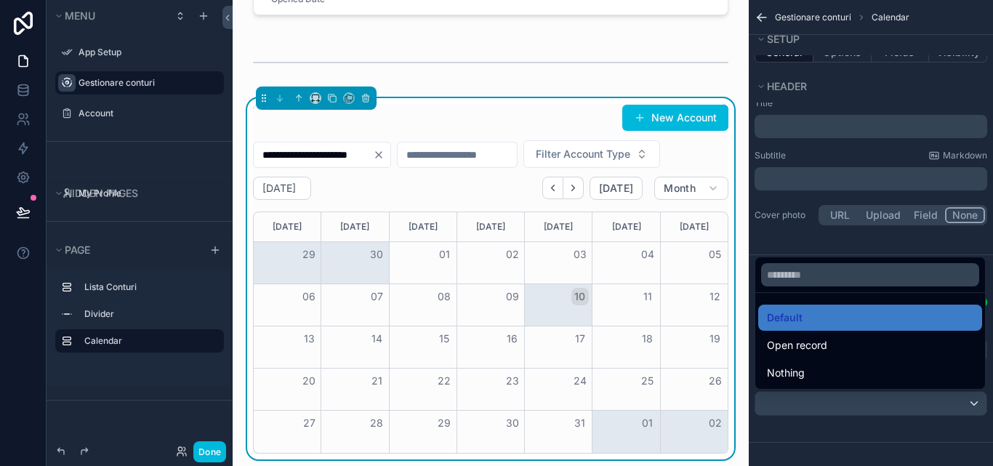
click at [821, 400] on div "scrollable content" at bounding box center [496, 233] width 993 height 466
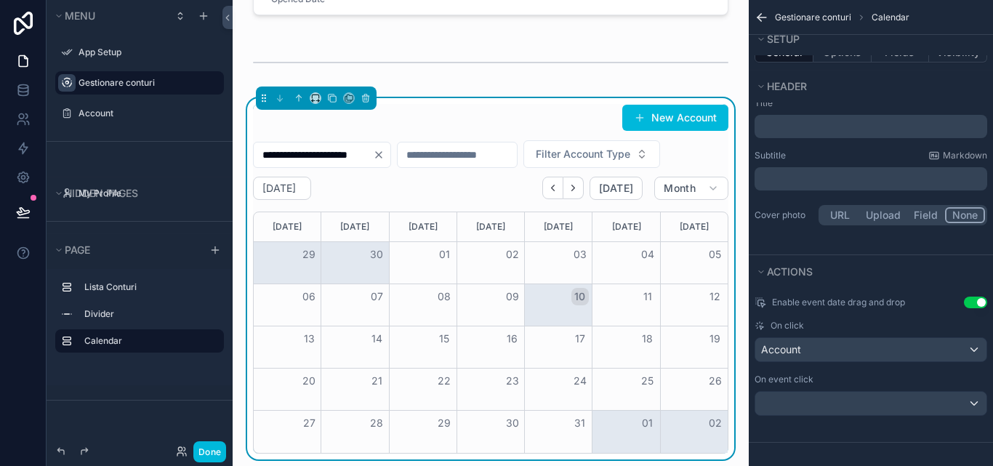
click at [639, 263] on button "04" at bounding box center [647, 254] width 17 height 17
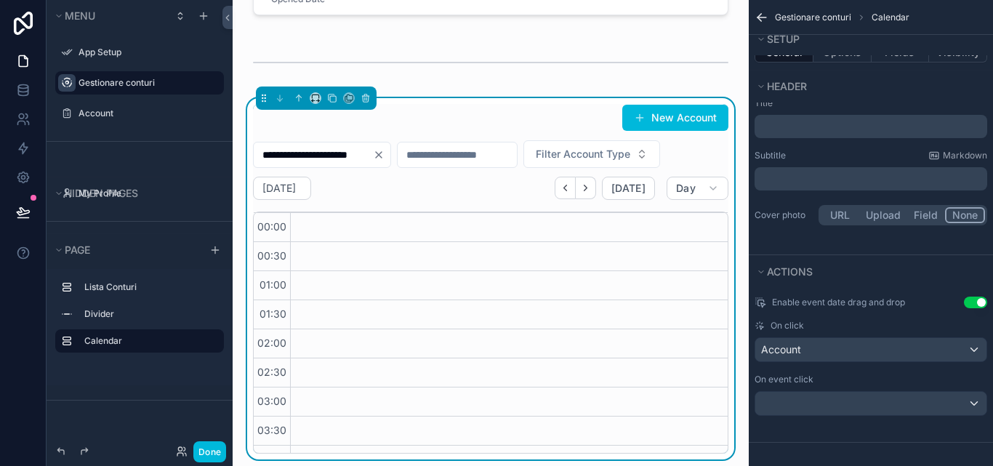
click at [278, 233] on span "00:00" at bounding box center [272, 226] width 36 height 12
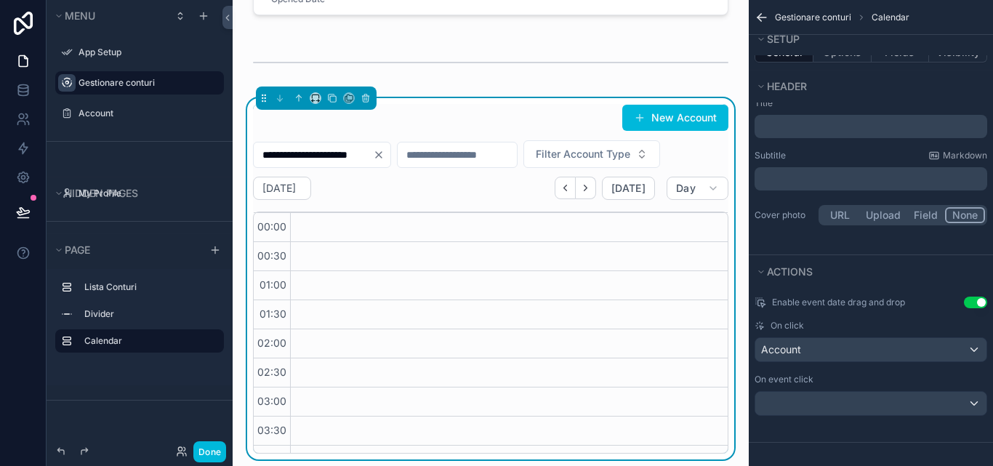
drag, startPoint x: 323, startPoint y: 258, endPoint x: 443, endPoint y: 275, distance: 120.5
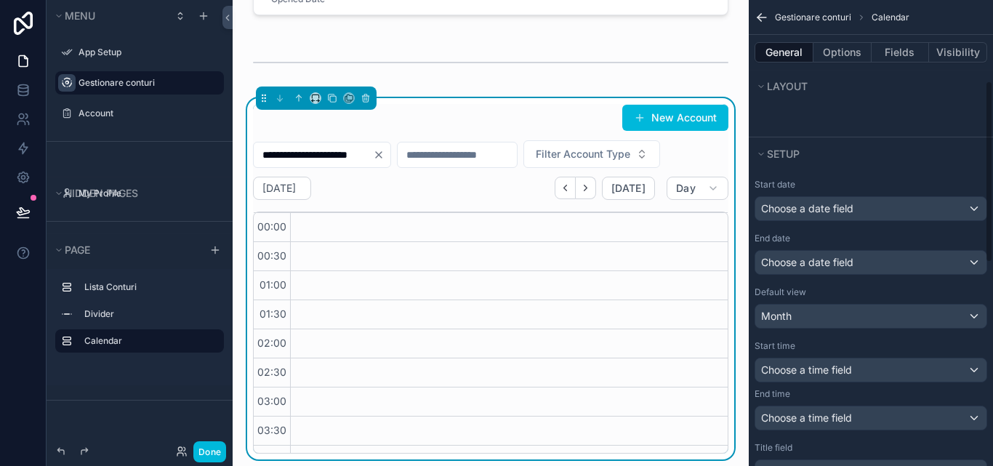
scroll to position [145, 0]
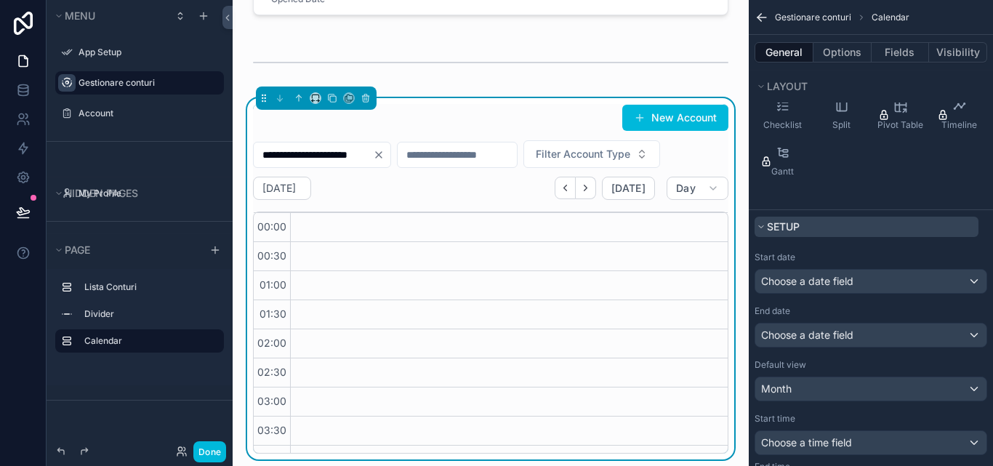
click at [831, 221] on button "Setup" at bounding box center [866, 227] width 224 height 20
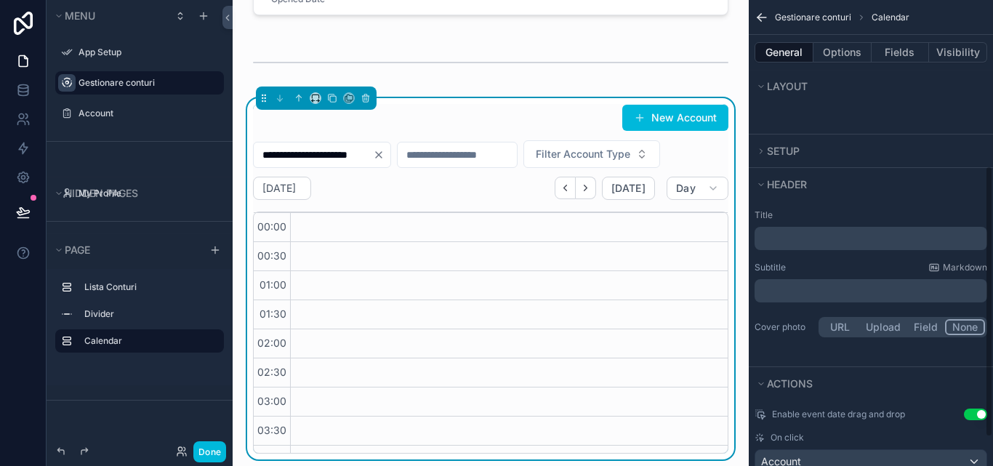
scroll to position [291, 0]
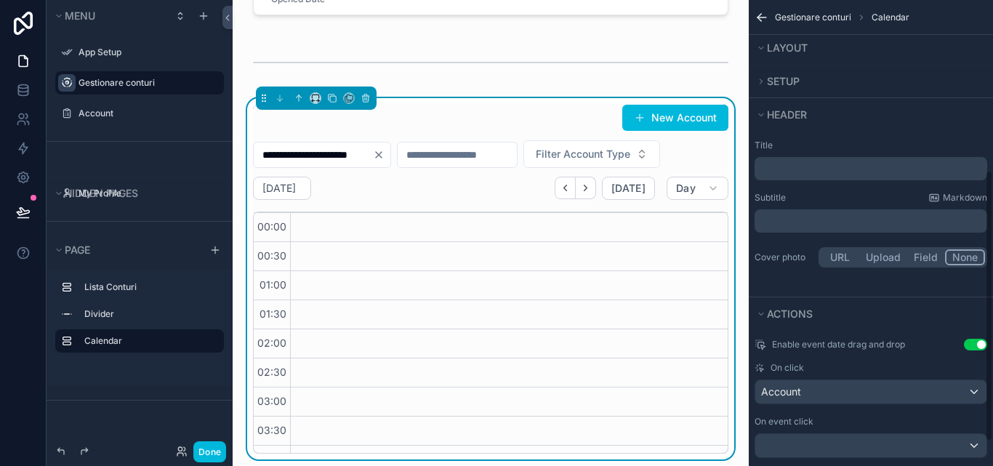
click at [802, 299] on div "Actions" at bounding box center [871, 313] width 244 height 33
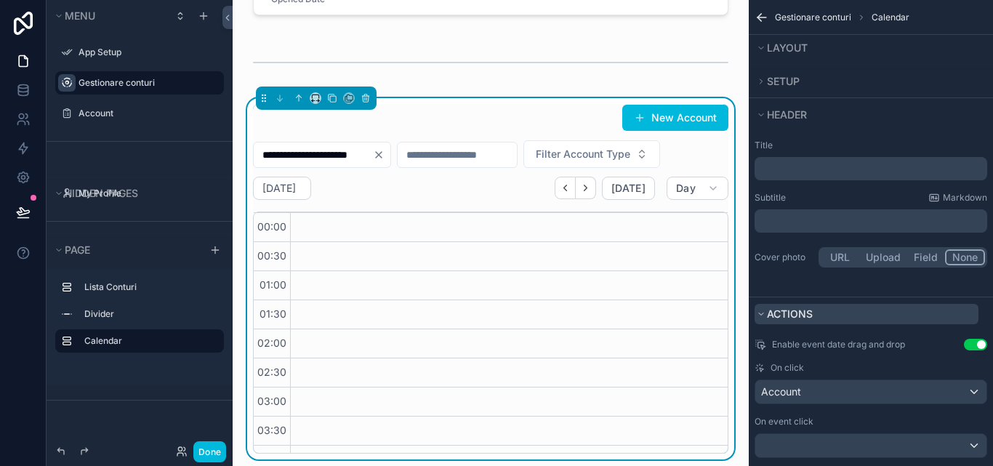
click at [801, 308] on span "Actions" at bounding box center [790, 313] width 46 height 12
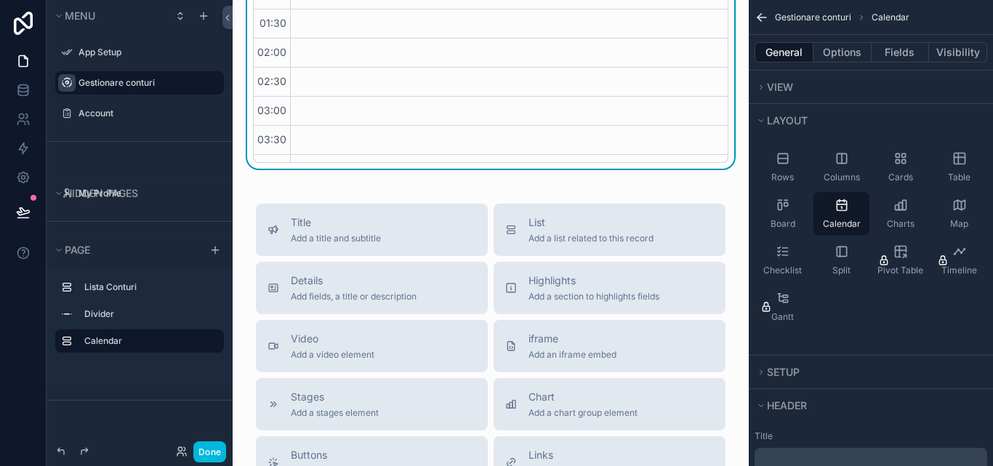
scroll to position [65, 0]
click at [555, 400] on span "Chart" at bounding box center [582, 397] width 109 height 15
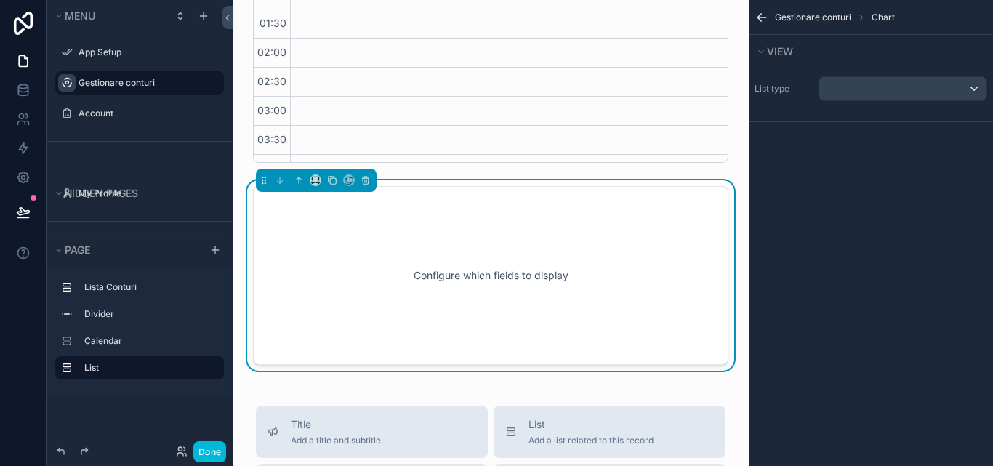
scroll to position [721, 0]
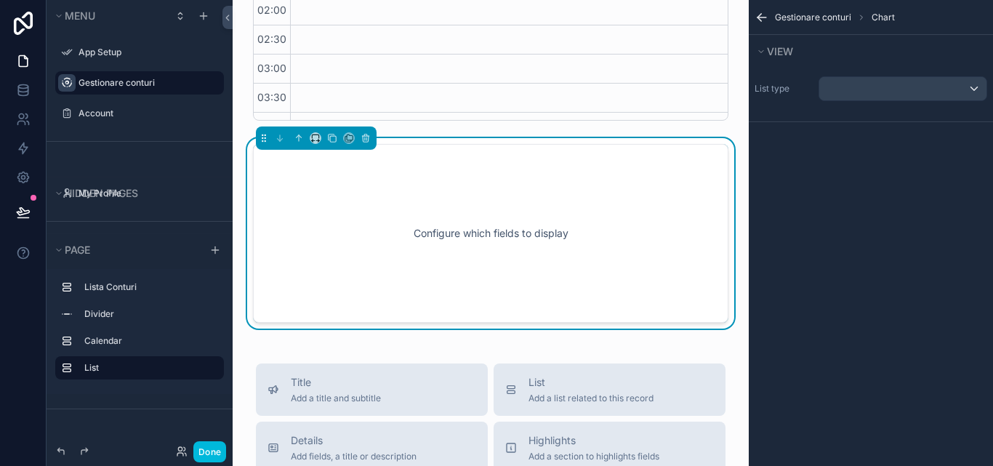
click at [552, 241] on div "Configure which fields to display" at bounding box center [490, 233] width 427 height 131
click at [976, 92] on div "scrollable content" at bounding box center [902, 88] width 167 height 23
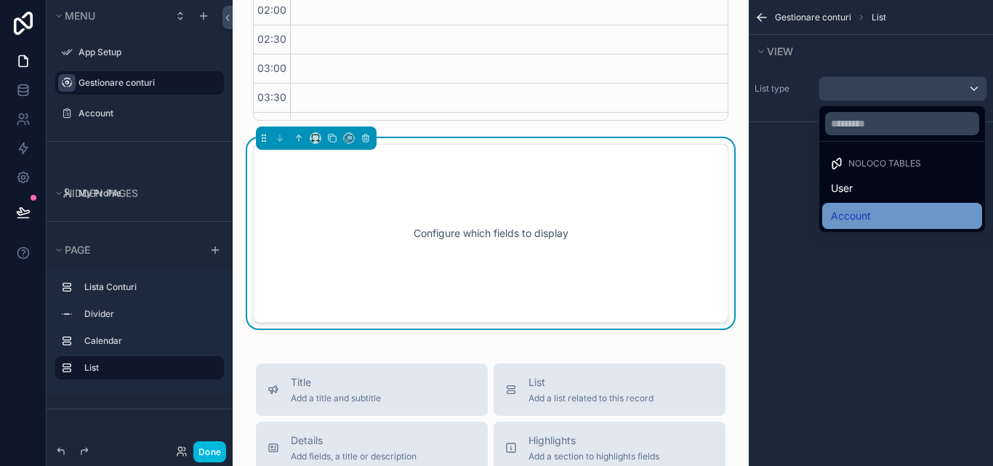
click at [896, 207] on div "Account" at bounding box center [902, 215] width 142 height 17
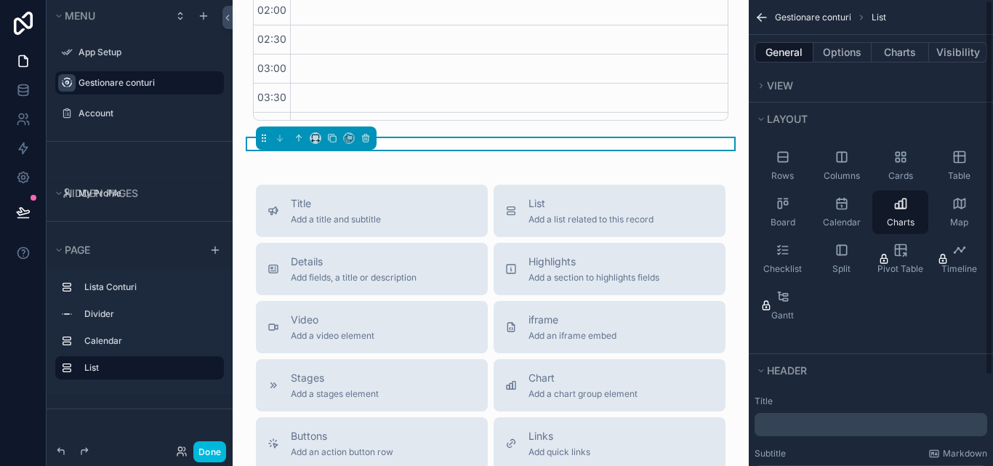
scroll to position [0, 0]
click at [845, 49] on button "Options" at bounding box center [842, 52] width 58 height 20
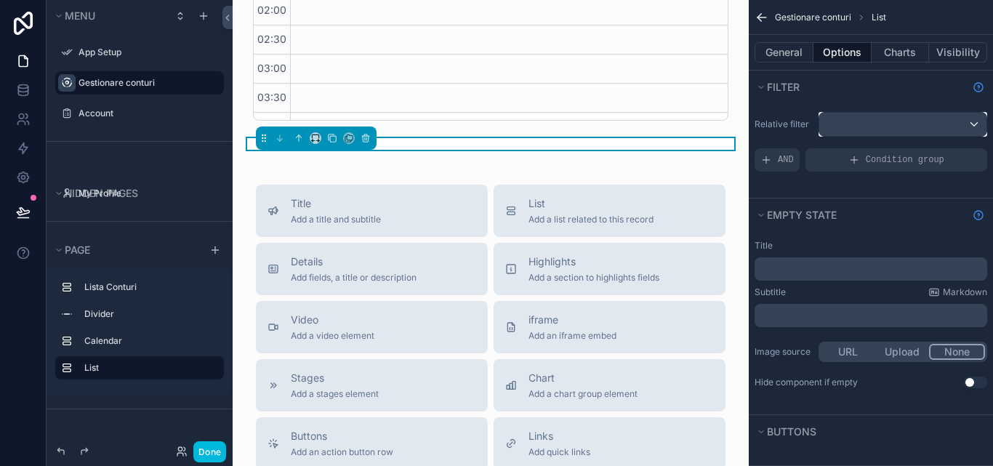
click at [911, 128] on div "scrollable content" at bounding box center [902, 124] width 167 height 23
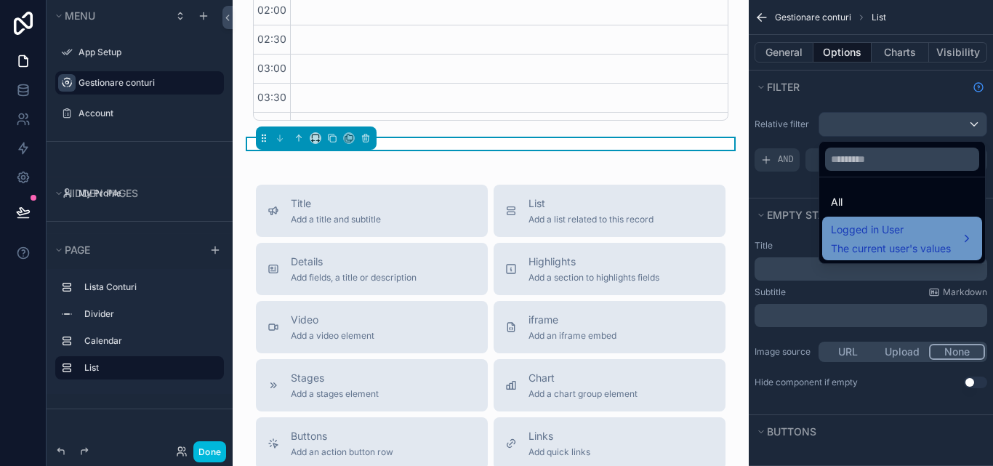
click at [941, 238] on div "Logged in User The current user's values" at bounding box center [891, 238] width 120 height 35
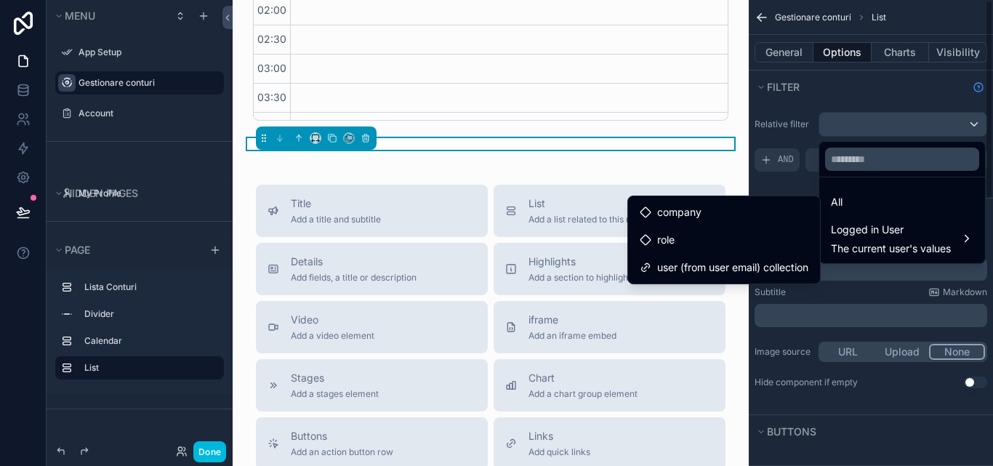
click at [879, 118] on div "scrollable content" at bounding box center [496, 233] width 993 height 466
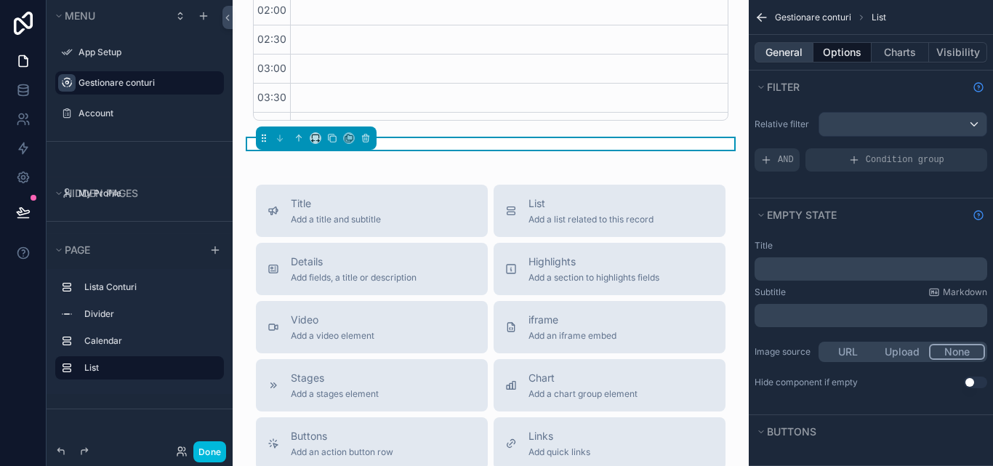
click at [802, 60] on button "General" at bounding box center [783, 52] width 59 height 20
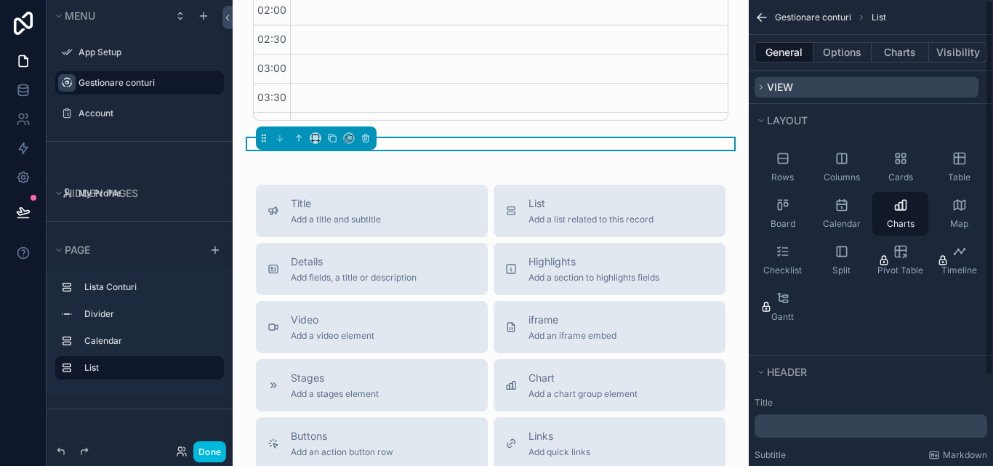
click at [803, 81] on button "View" at bounding box center [866, 87] width 224 height 20
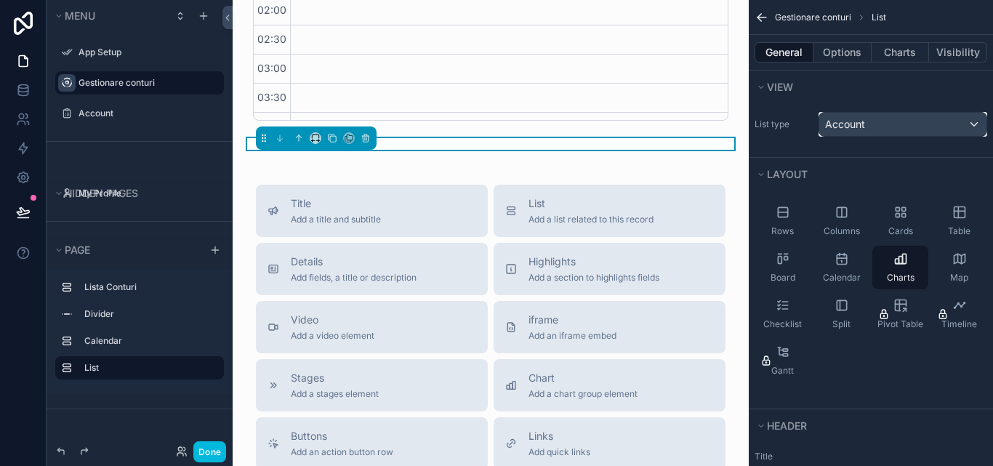
click at [859, 127] on span "Account" at bounding box center [845, 124] width 40 height 15
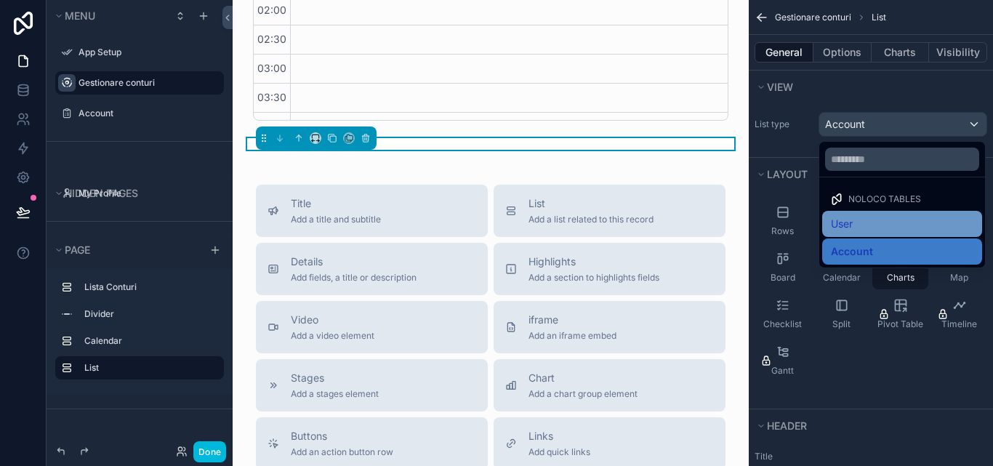
click at [874, 220] on div "User" at bounding box center [902, 223] width 142 height 17
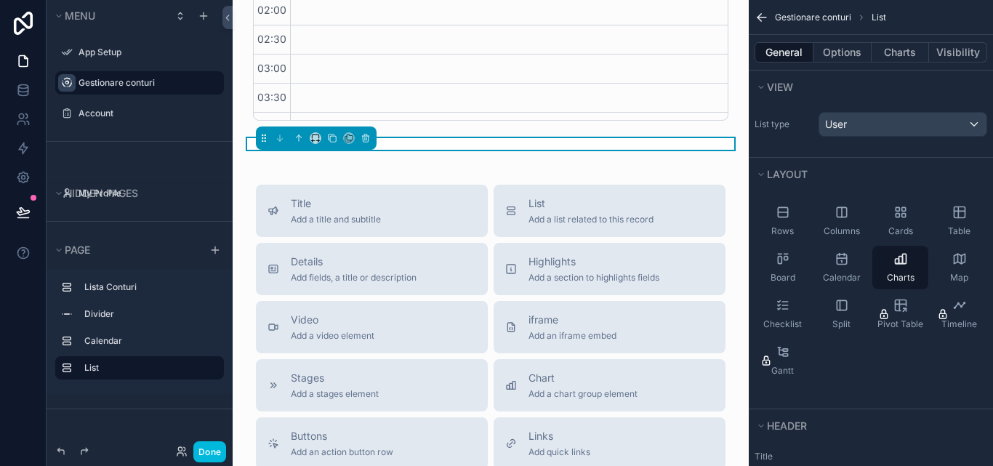
click at [570, 152] on div "**********" at bounding box center [491, 54] width 516 height 1551
click at [571, 150] on div "**********" at bounding box center [491, 54] width 516 height 1551
click at [359, 137] on button "scrollable content" at bounding box center [366, 138] width 16 height 16
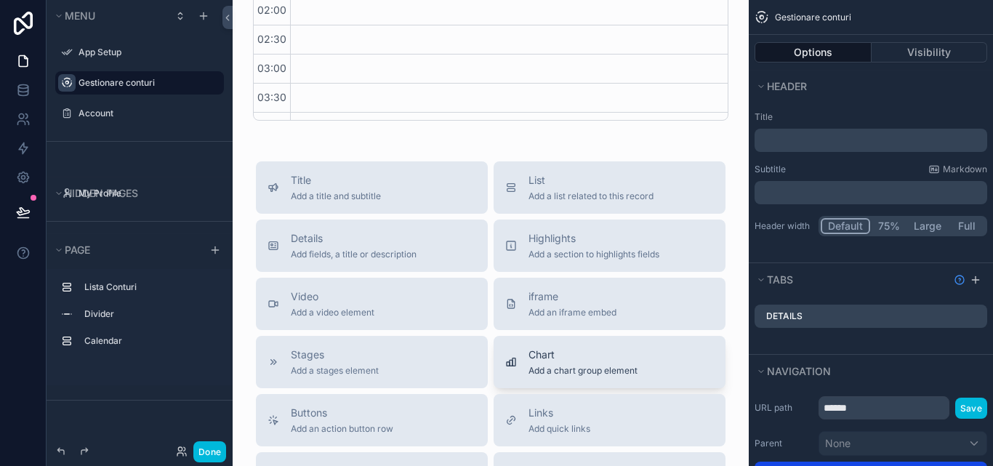
click at [602, 344] on button "Chart Add a chart group element" at bounding box center [610, 362] width 232 height 52
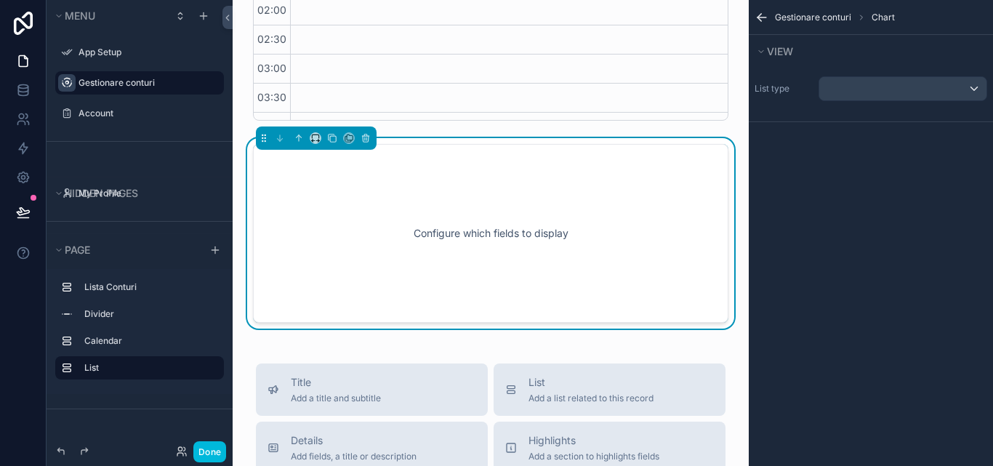
click at [618, 254] on div "Configure which fields to display" at bounding box center [490, 233] width 427 height 131
click at [866, 87] on div "scrollable content" at bounding box center [902, 88] width 167 height 23
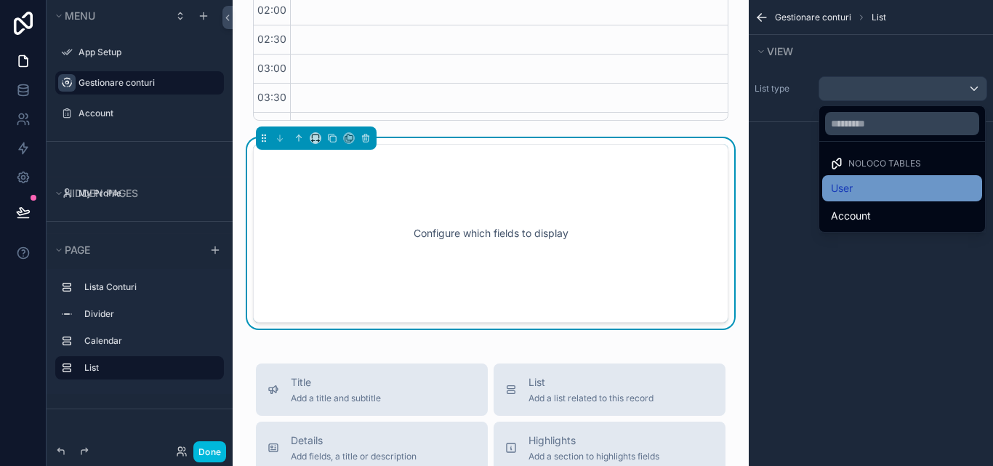
click at [907, 178] on div "User" at bounding box center [902, 188] width 160 height 26
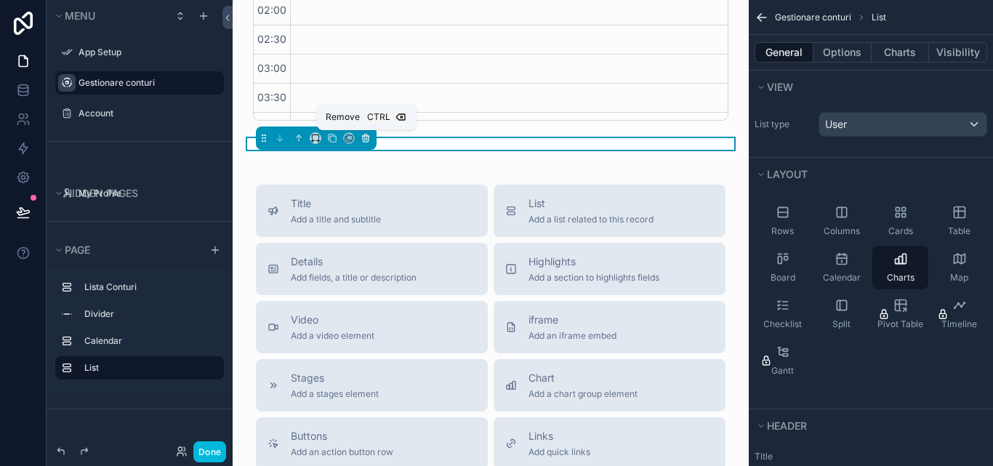
click at [371, 140] on button "scrollable content" at bounding box center [366, 138] width 16 height 16
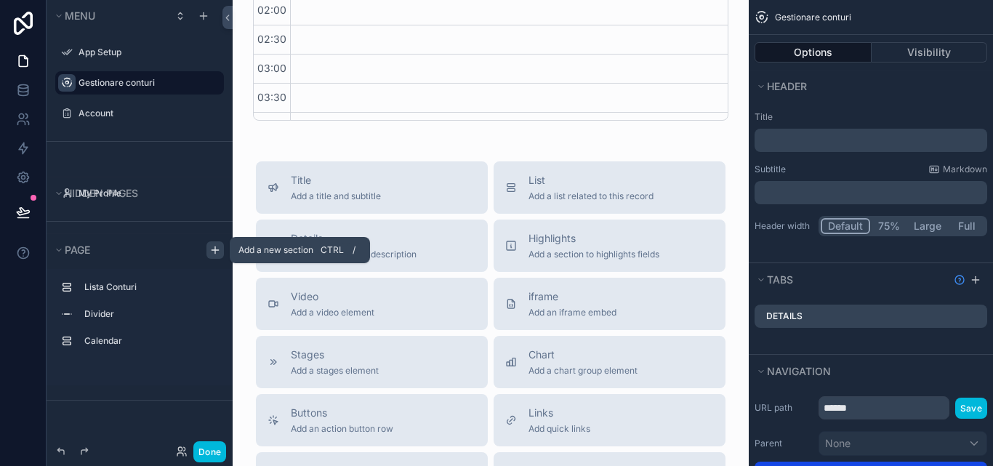
click at [209, 248] on div "scrollable content" at bounding box center [214, 249] width 17 height 17
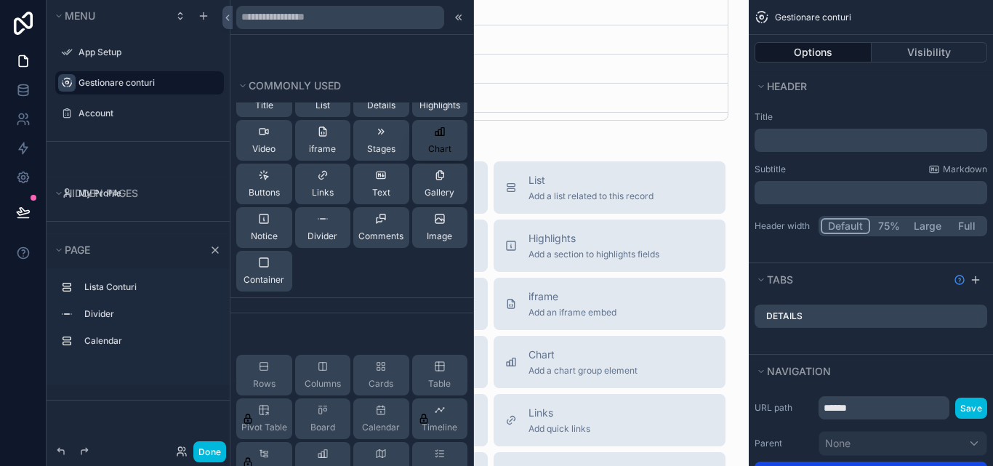
click at [434, 136] on icon at bounding box center [440, 132] width 12 height 12
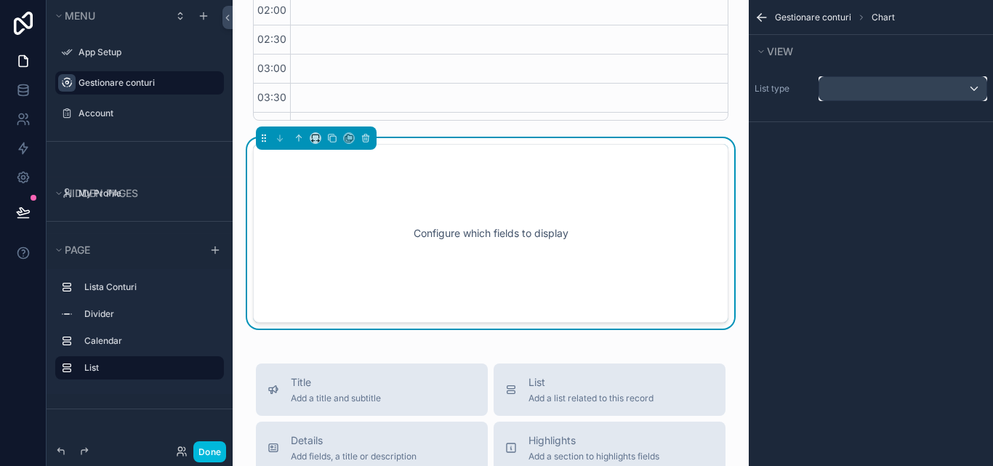
click at [833, 86] on div "scrollable content" at bounding box center [902, 88] width 167 height 23
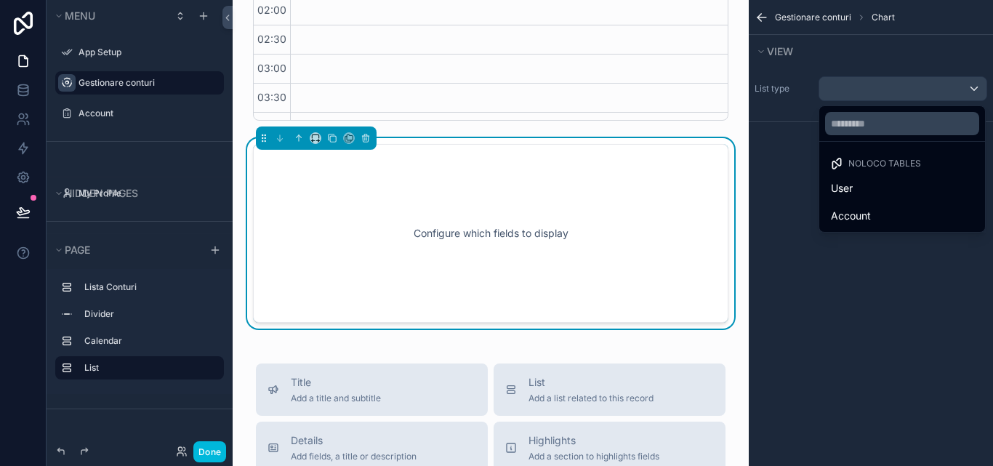
click at [890, 161] on span "Noloco tables" at bounding box center [884, 164] width 73 height 12
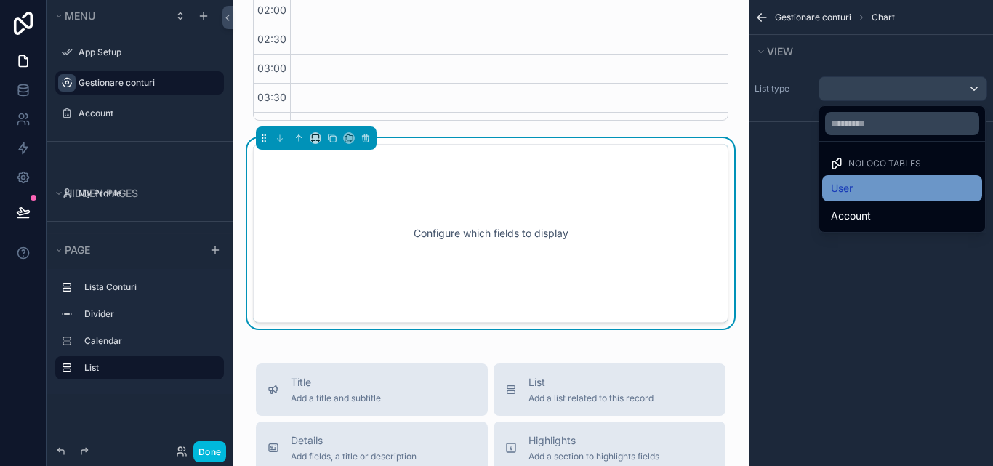
click at [881, 193] on div "User" at bounding box center [902, 188] width 142 height 17
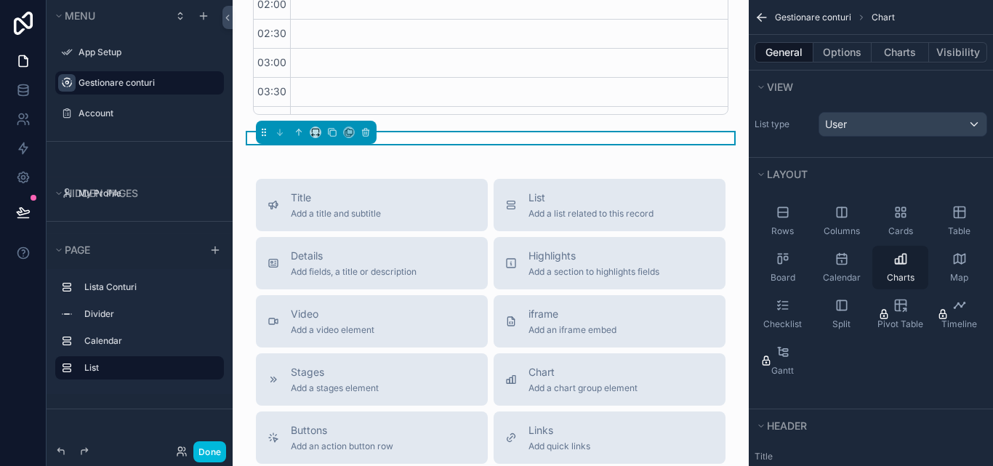
click at [903, 256] on icon "scrollable content" at bounding box center [900, 258] width 15 height 15
click at [882, 125] on div "User" at bounding box center [902, 124] width 167 height 23
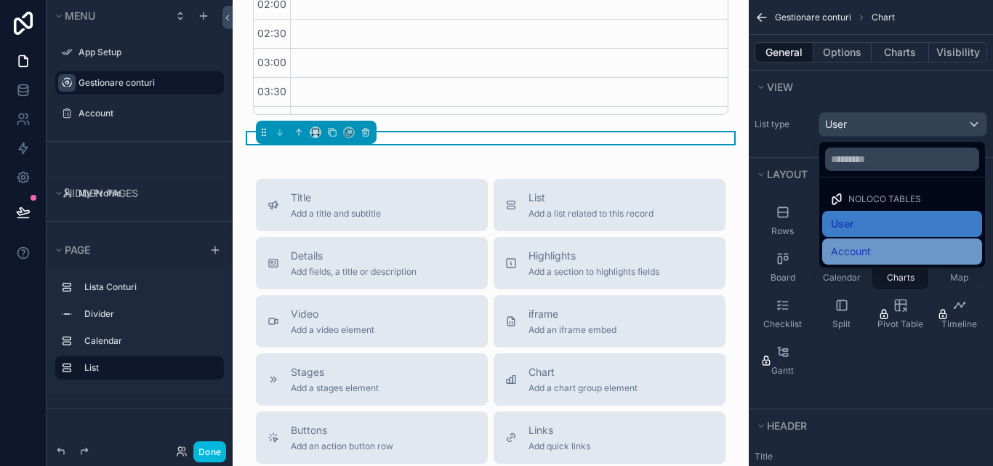
click at [854, 240] on div "Account" at bounding box center [902, 251] width 160 height 26
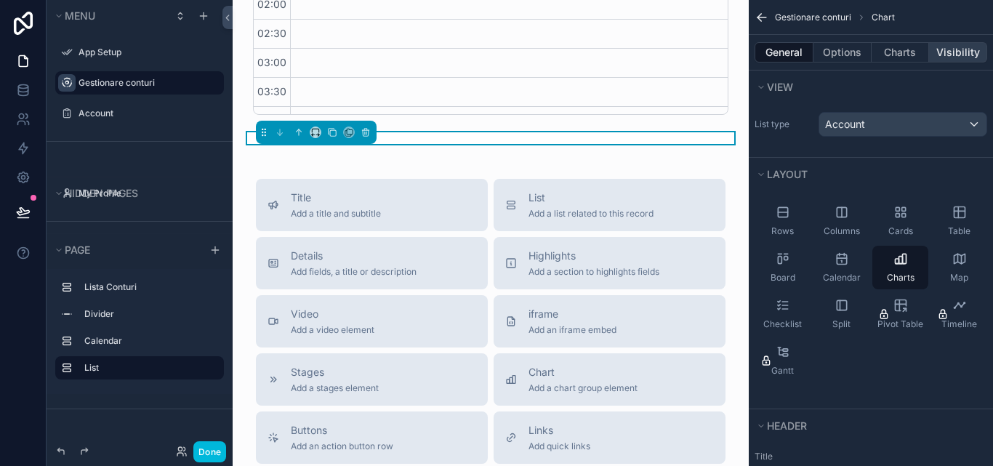
click at [953, 55] on button "Visibility" at bounding box center [958, 52] width 58 height 20
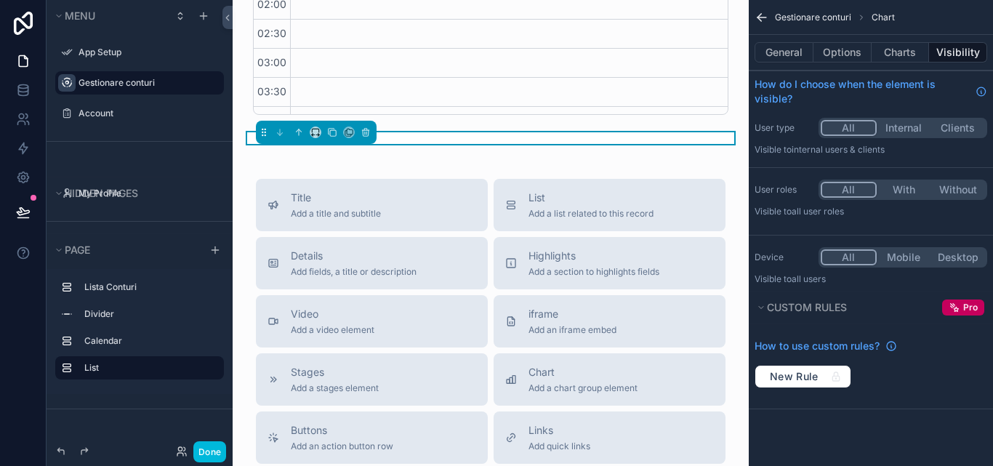
click at [911, 126] on button "Internal" at bounding box center [904, 128] width 55 height 16
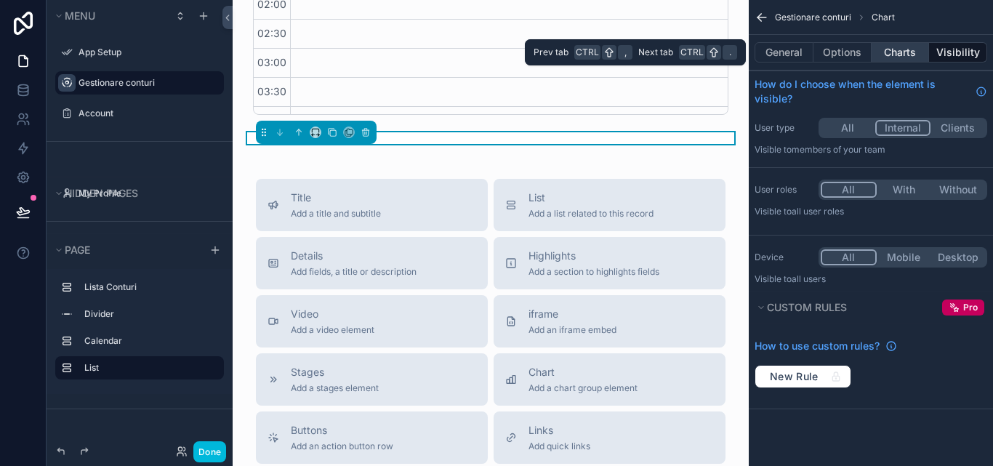
click at [897, 60] on button "Charts" at bounding box center [900, 52] width 58 height 20
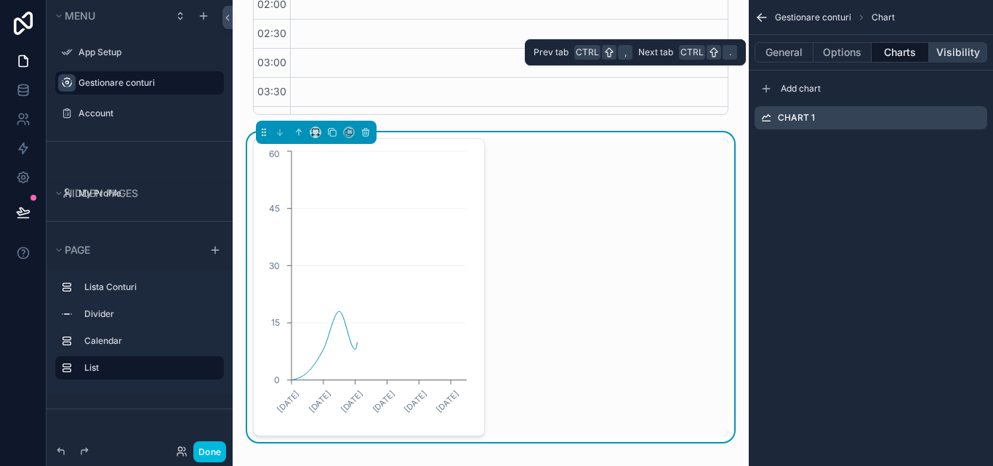
click at [955, 47] on button "Visibility" at bounding box center [958, 52] width 58 height 20
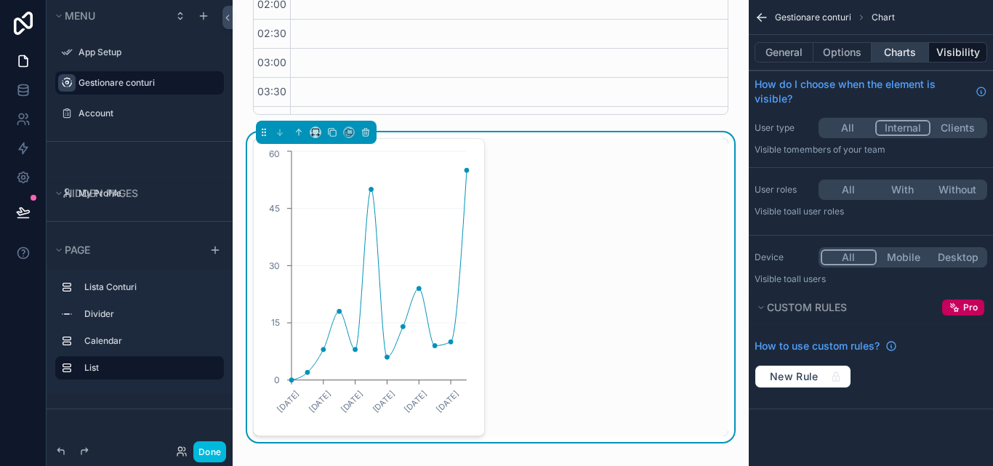
click at [890, 53] on button "Charts" at bounding box center [900, 52] width 58 height 20
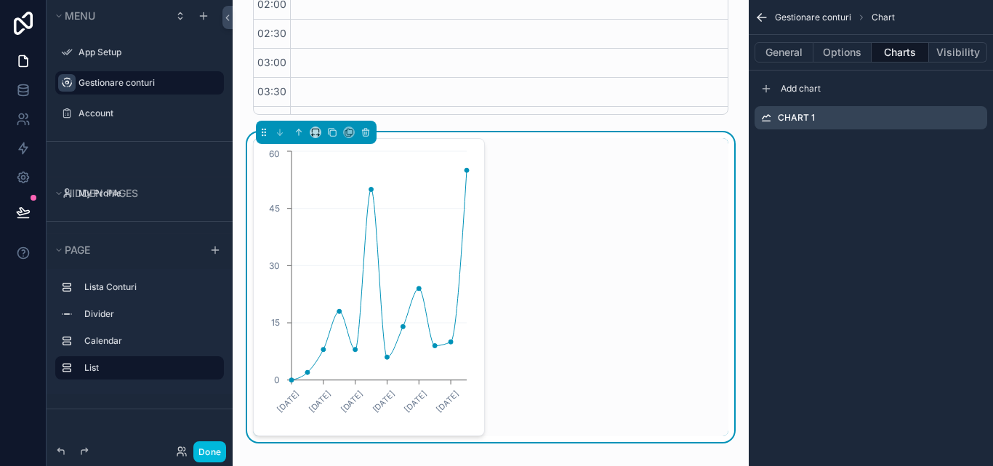
click at [0, 0] on icon "scrollable content" at bounding box center [0, 0] width 0 height 0
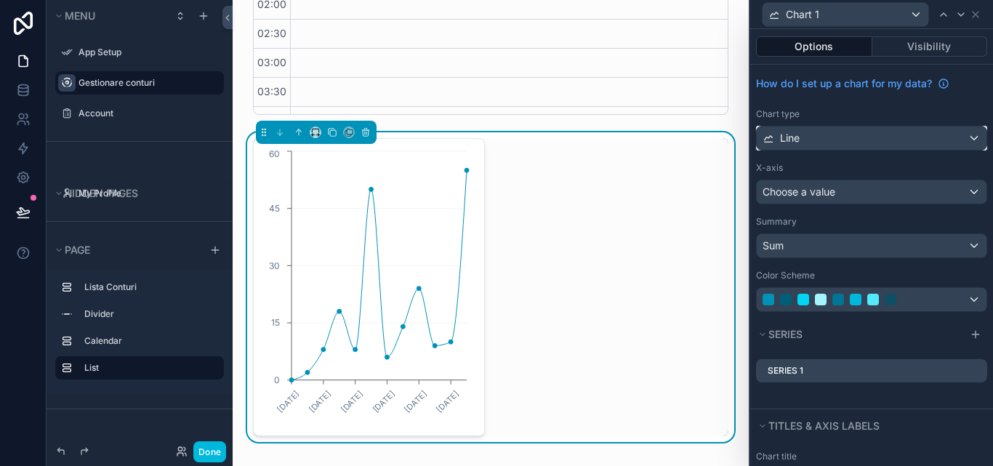
click at [967, 139] on div "Line" at bounding box center [872, 137] width 230 height 23
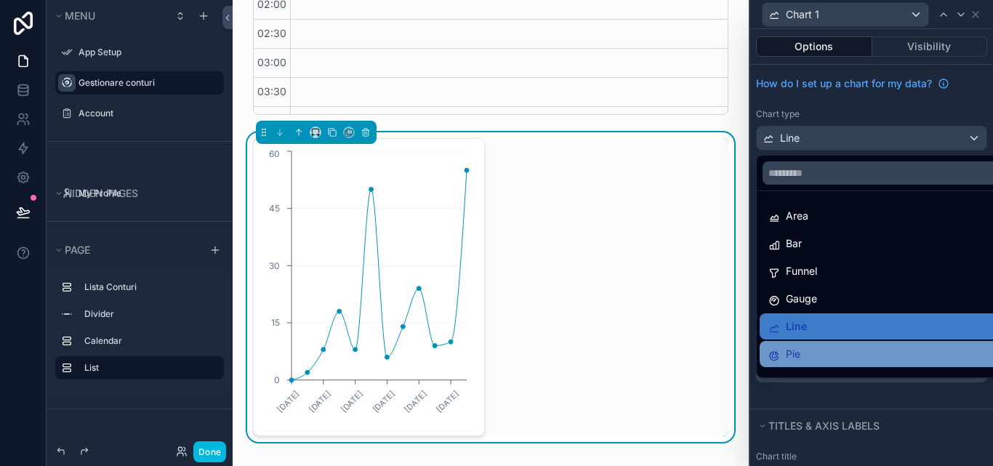
click at [829, 356] on div "Pie" at bounding box center [882, 353] width 229 height 17
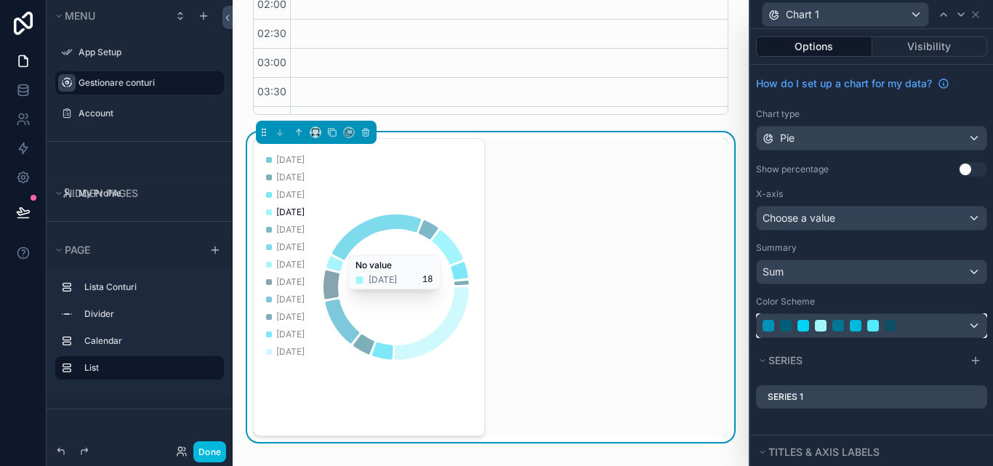
click at [967, 327] on div at bounding box center [872, 325] width 230 height 23
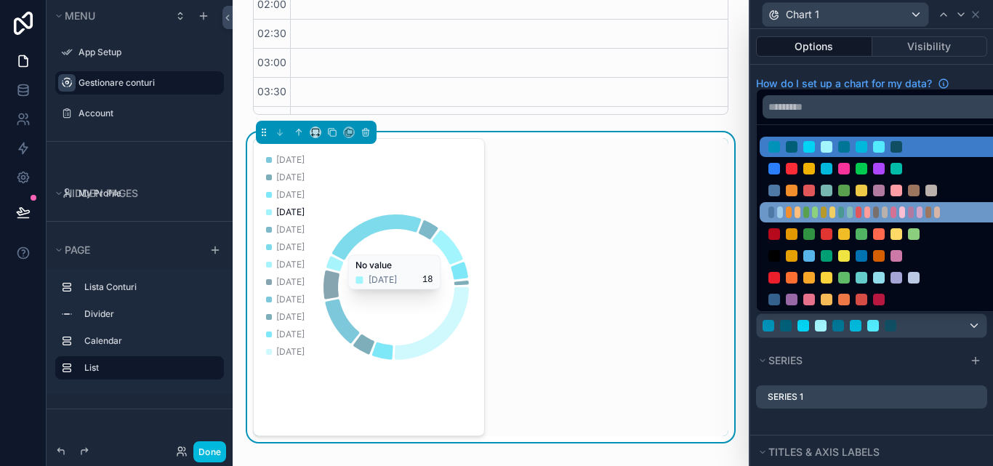
click at [889, 216] on div at bounding box center [861, 212] width 186 height 12
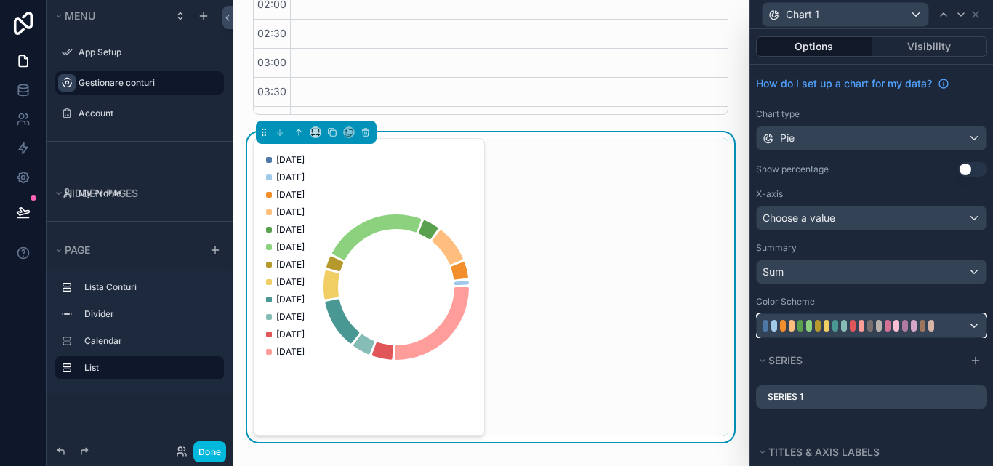
click at [893, 331] on div at bounding box center [872, 325] width 230 height 23
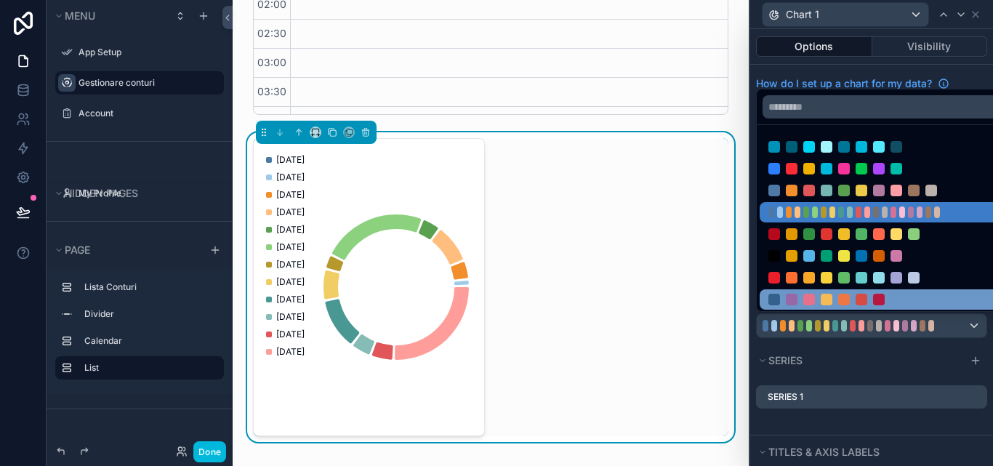
click at [865, 298] on div at bounding box center [861, 300] width 12 height 12
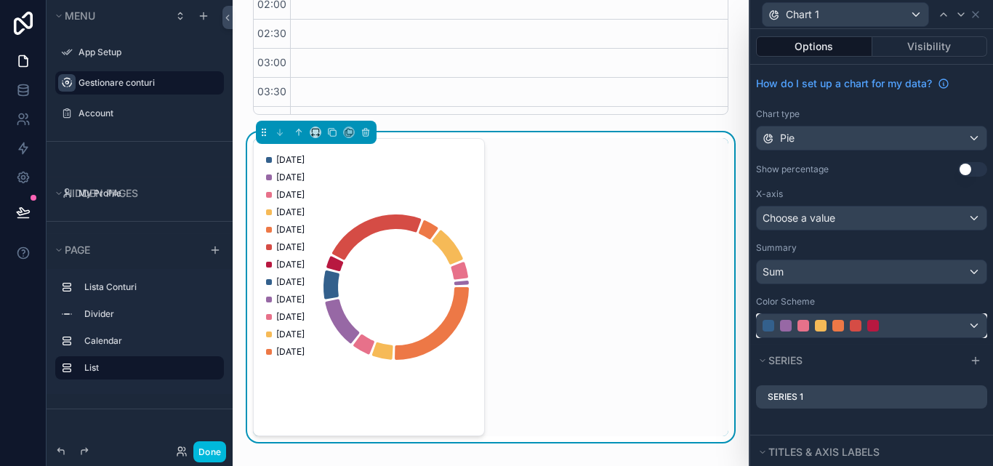
click at [868, 321] on div at bounding box center [873, 326] width 12 height 12
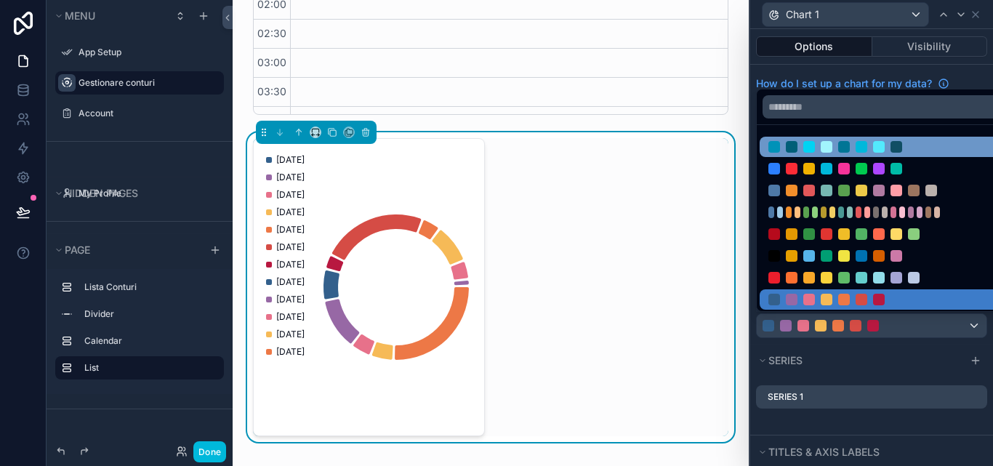
click at [865, 140] on div at bounding box center [883, 147] width 246 height 20
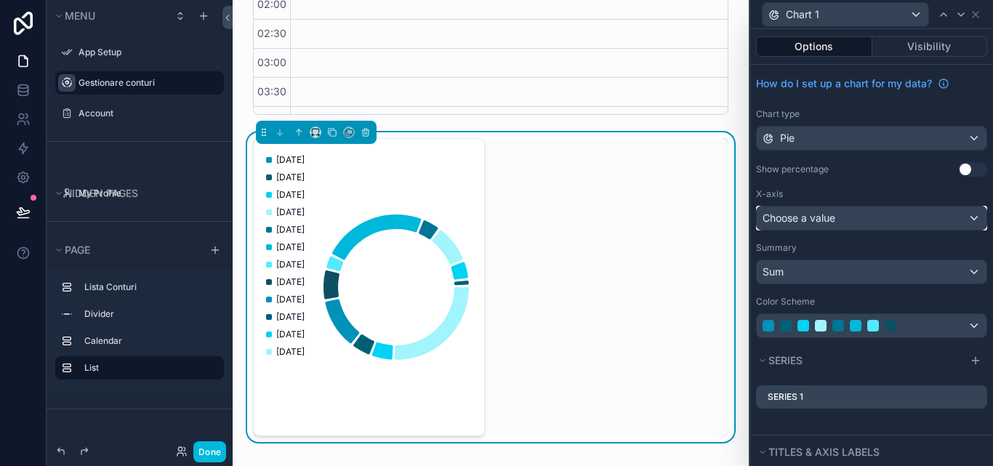
click at [965, 220] on div "Choose a value" at bounding box center [872, 217] width 230 height 23
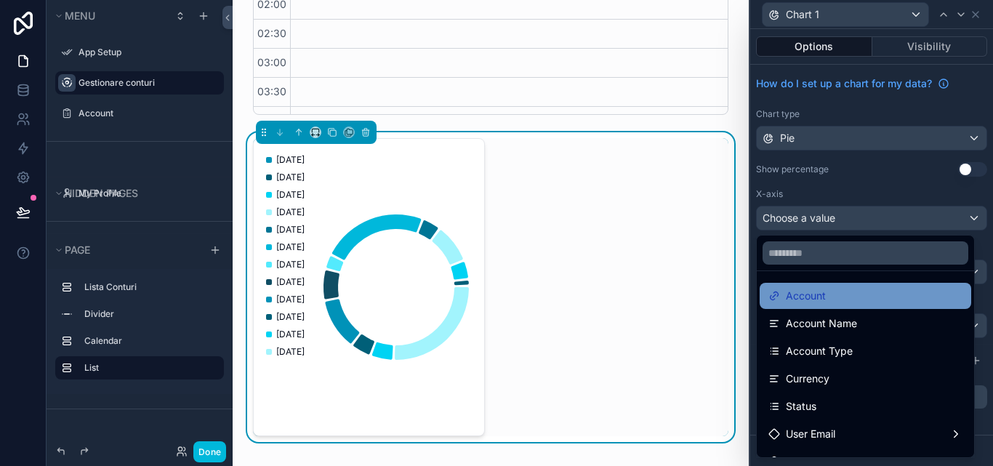
click at [890, 291] on div "Account" at bounding box center [865, 295] width 194 height 17
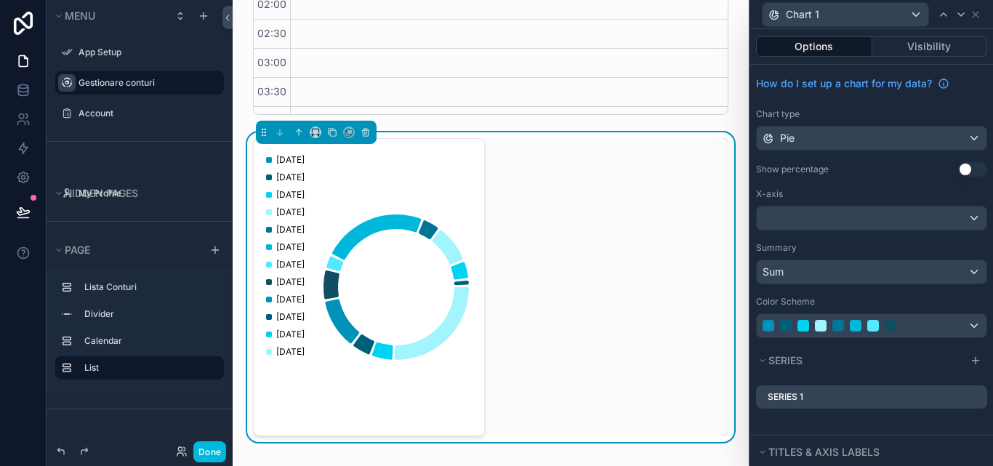
click at [962, 166] on button "Use setting" at bounding box center [972, 169] width 29 height 15
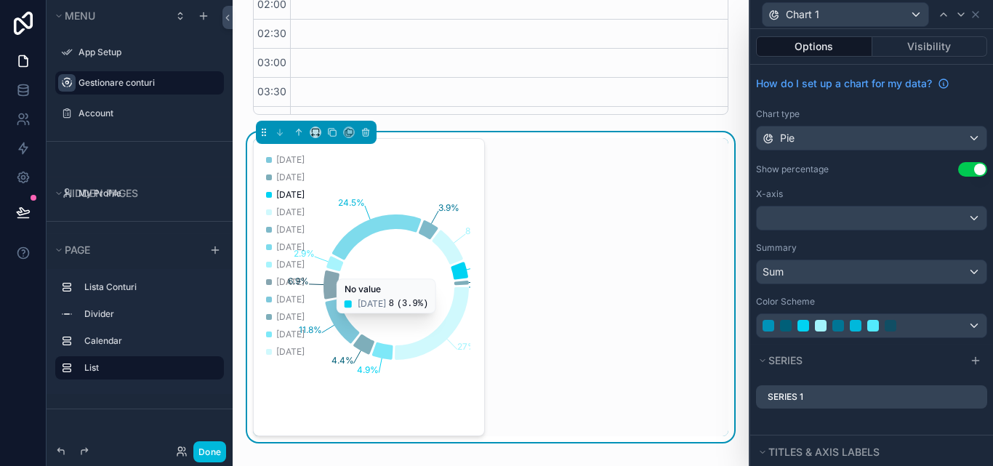
drag, startPoint x: 478, startPoint y: 265, endPoint x: 593, endPoint y: 282, distance: 116.9
click at [593, 282] on div "1% 3.9% 8.8% 3.9% 24.5% 2.9% 6.9% 11.8% 4.4% 4.9% 27% 06/01/2025 10/02/2025 10/…" at bounding box center [490, 287] width 475 height 298
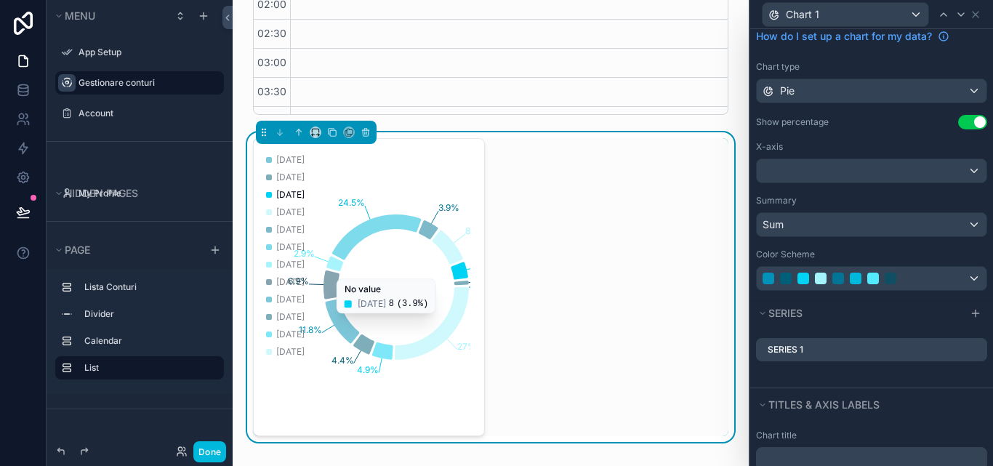
scroll to position [73, 0]
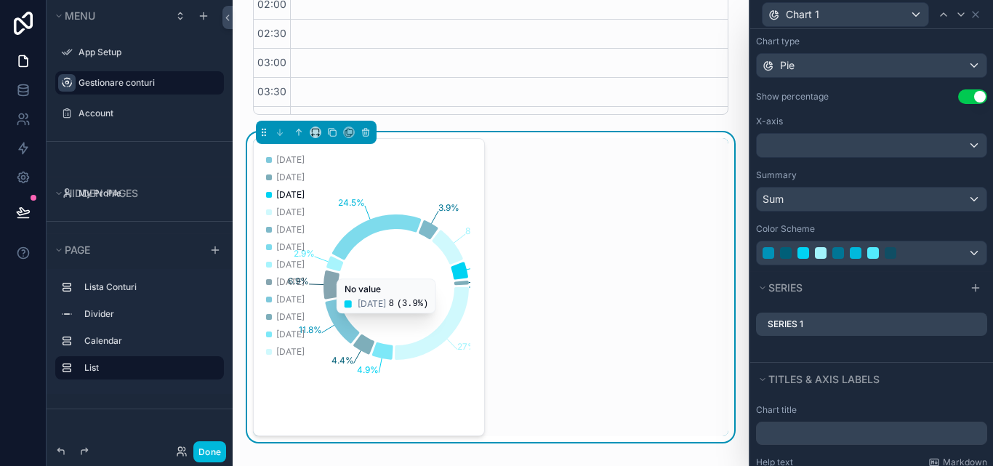
drag, startPoint x: 408, startPoint y: 275, endPoint x: 592, endPoint y: 275, distance: 183.2
click at [592, 275] on div "1% 3.9% 8.8% 3.9% 24.5% 2.9% 6.9% 11.8% 4.4% 4.9% 27% 06/01/2025 10/02/2025 10/…" at bounding box center [490, 287] width 475 height 298
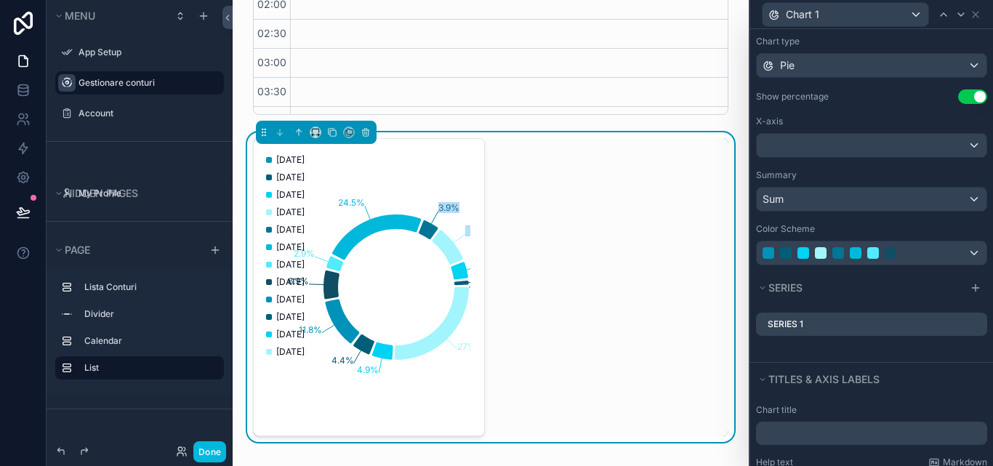
drag, startPoint x: 478, startPoint y: 175, endPoint x: 710, endPoint y: 234, distance: 239.2
click at [710, 234] on div "1% 3.9% 8.8% 3.9% 24.5% 2.9% 6.9% 11.8% 4.4% 4.9% 27% 06/01/2025 10/02/2025 10/…" at bounding box center [490, 287] width 475 height 298
click at [311, 133] on icon "scrollable content" at bounding box center [315, 132] width 10 height 10
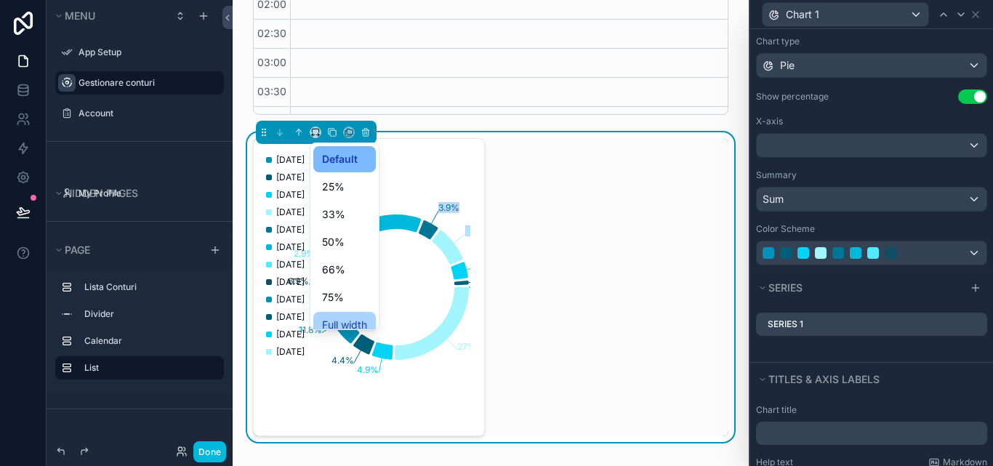
click at [359, 321] on span "Full width" at bounding box center [344, 324] width 45 height 17
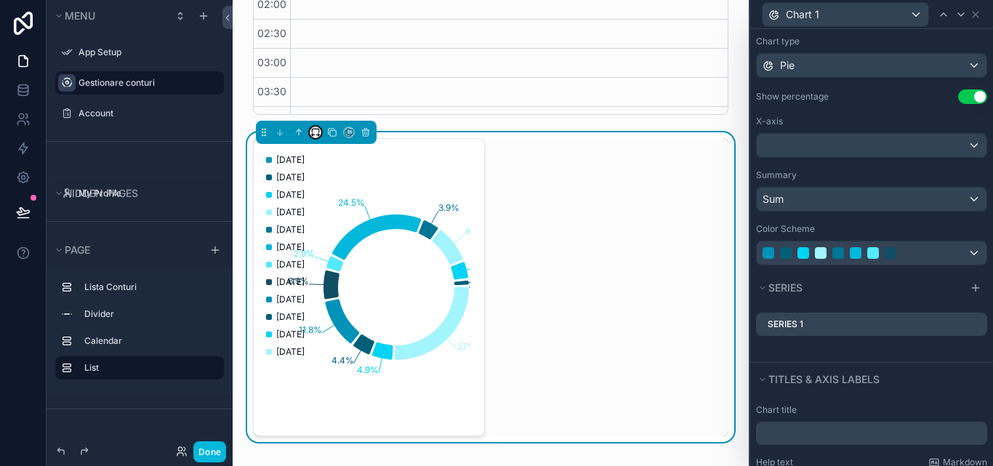
click at [310, 131] on button "scrollable content" at bounding box center [316, 132] width 12 height 12
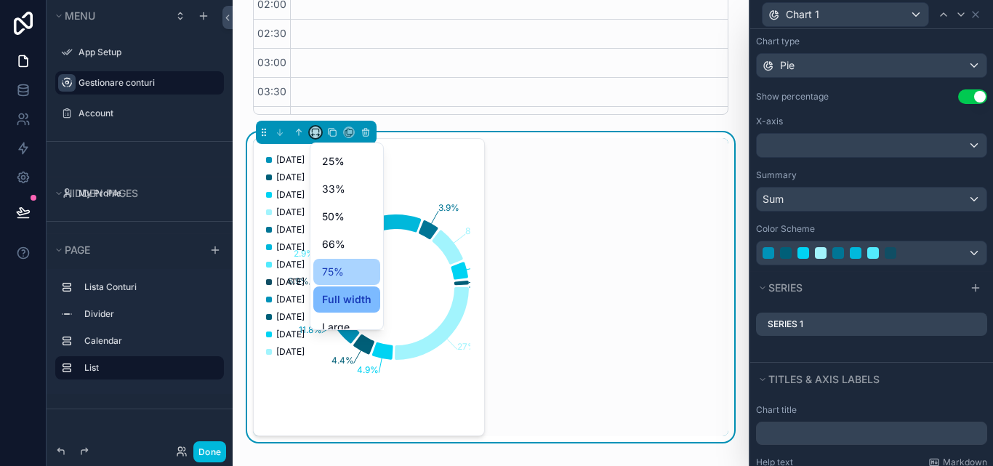
scroll to position [39, 0]
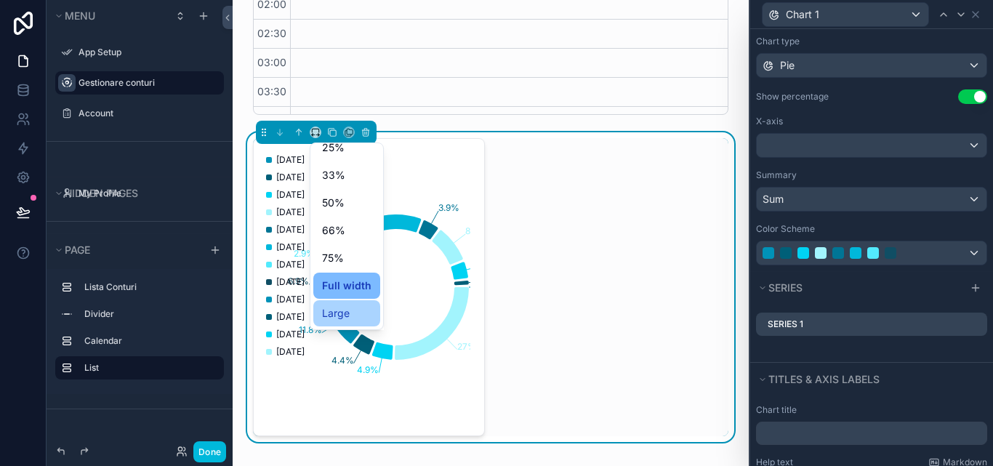
click at [356, 302] on div "Large" at bounding box center [346, 313] width 67 height 26
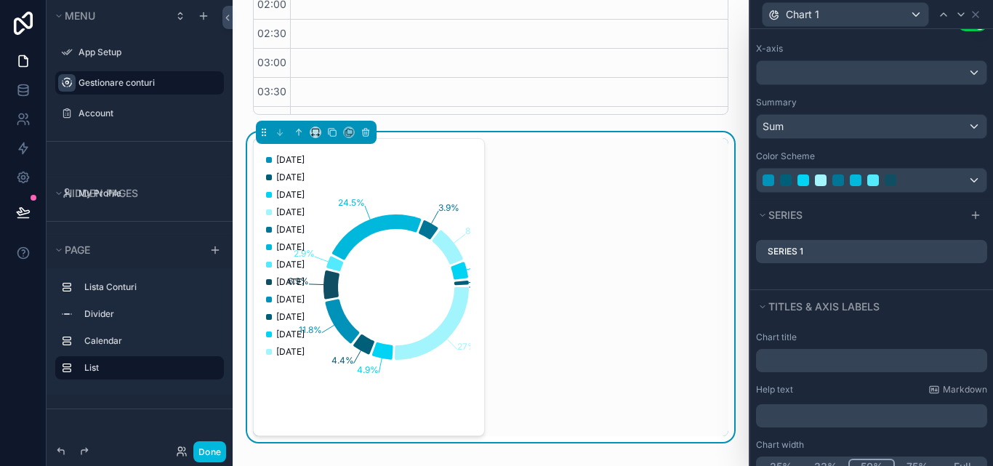
scroll to position [177, 0]
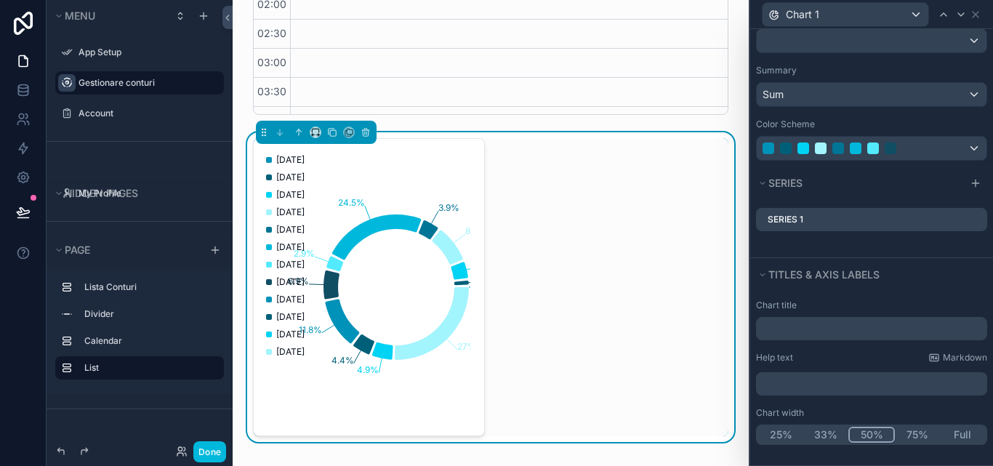
click at [956, 433] on button "Full" at bounding box center [962, 435] width 45 height 16
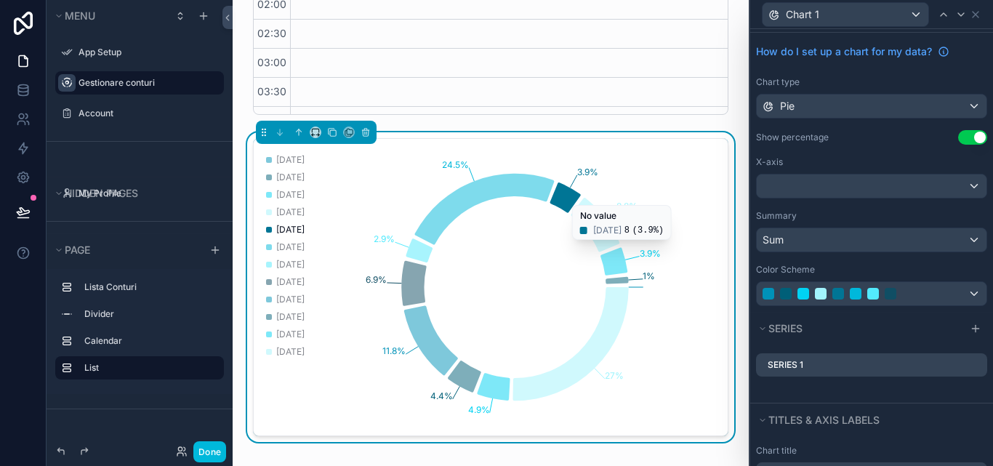
scroll to position [0, 0]
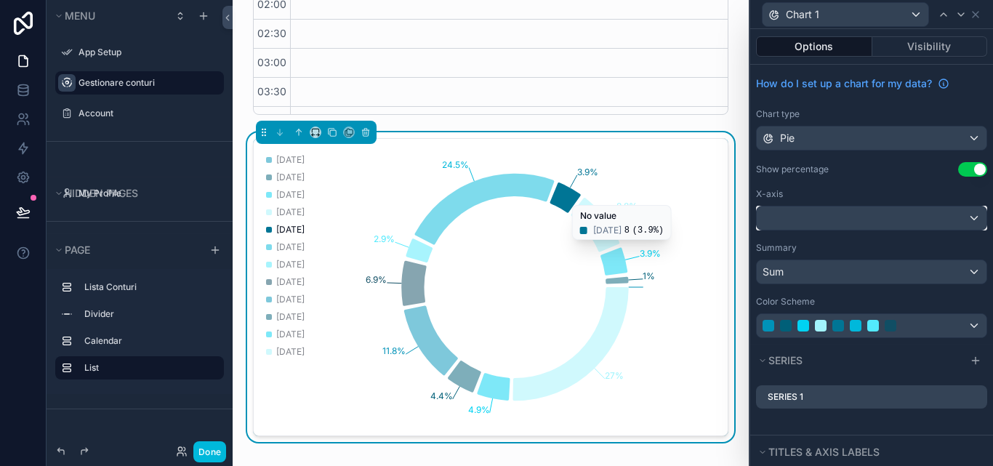
click at [843, 222] on div at bounding box center [872, 217] width 230 height 23
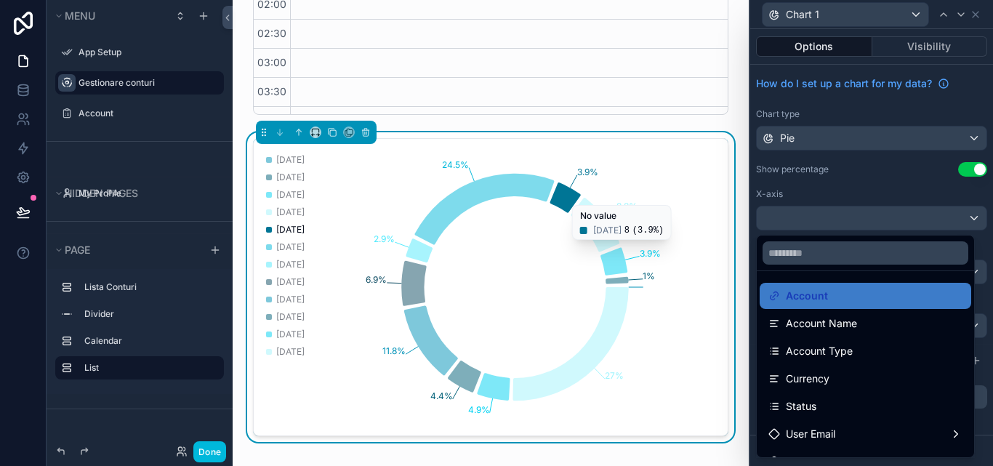
click at [847, 222] on div at bounding box center [871, 233] width 243 height 466
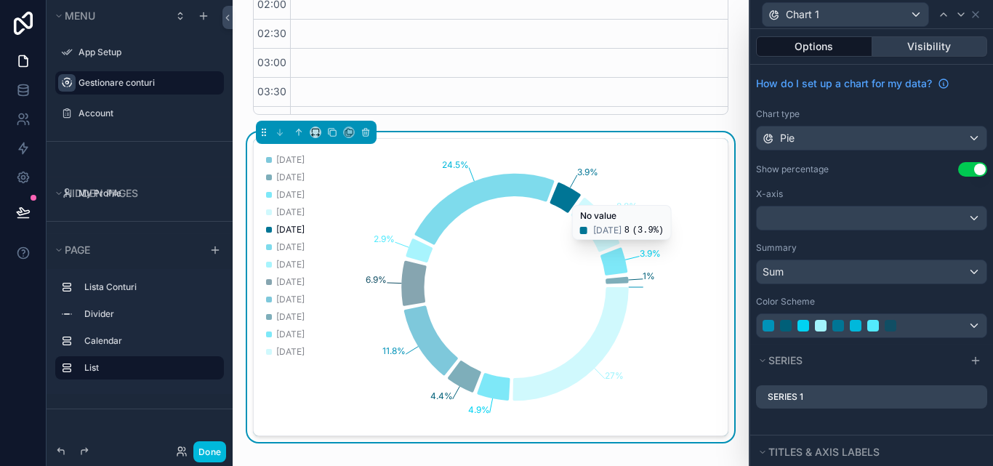
click at [917, 47] on button "Visibility" at bounding box center [930, 46] width 116 height 20
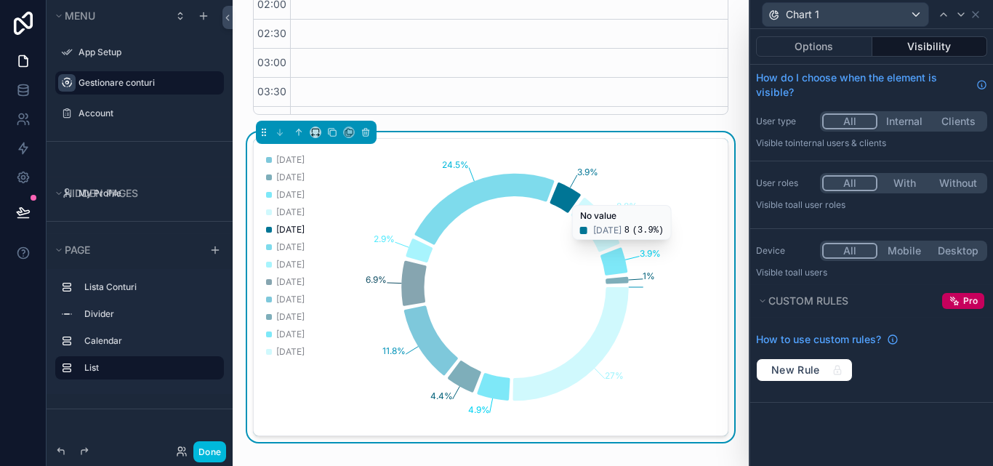
click at [895, 125] on button "Internal" at bounding box center [904, 121] width 54 height 16
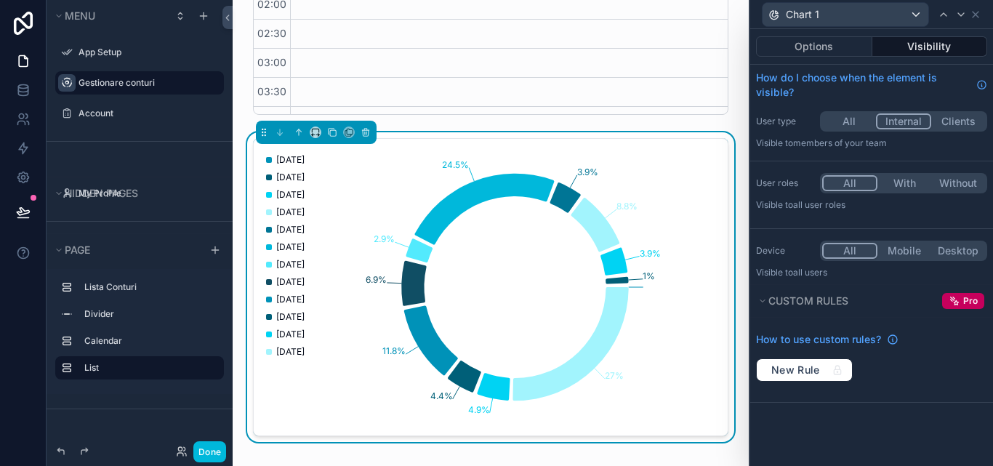
click at [643, 201] on icon "1% 3.9% 8.8% 3.9% 24.5% 2.9% 6.9% 11.8% 4.4% 4.9% 27%" at bounding box center [485, 287] width 446 height 279
click at [731, 111] on div "**********" at bounding box center [491, 197] width 516 height 1849
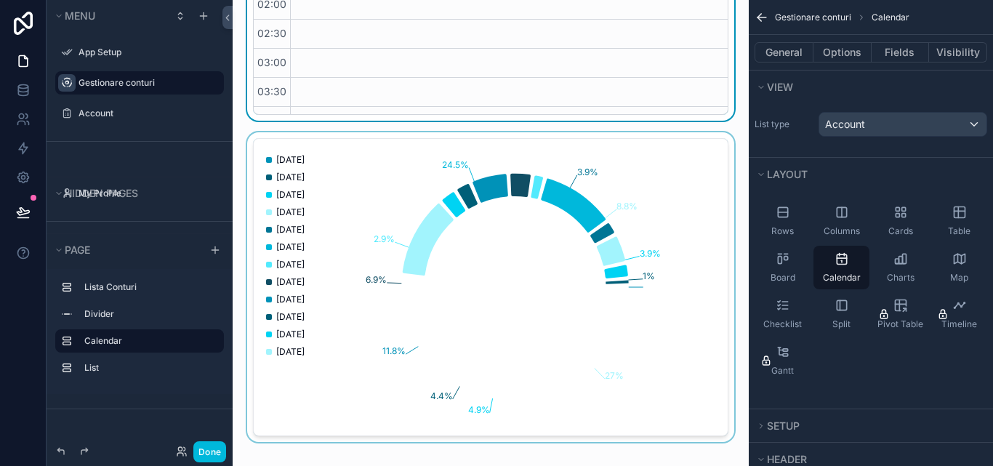
click at [678, 214] on div "scrollable content" at bounding box center [490, 287] width 493 height 310
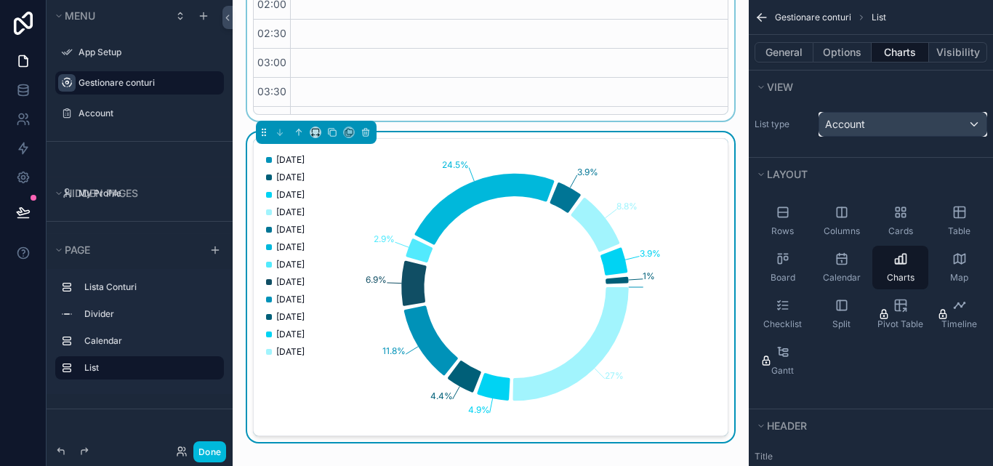
click at [880, 122] on div "Account" at bounding box center [902, 124] width 167 height 23
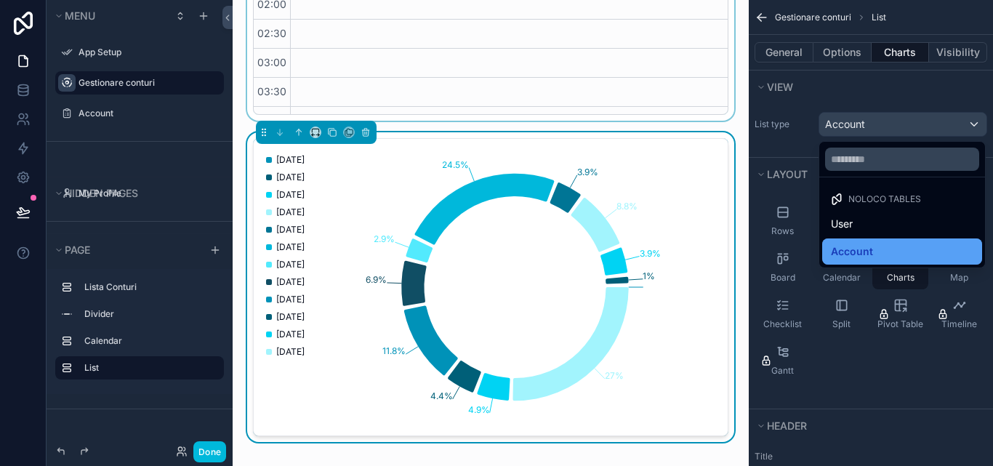
click at [879, 243] on div "Account" at bounding box center [902, 251] width 142 height 17
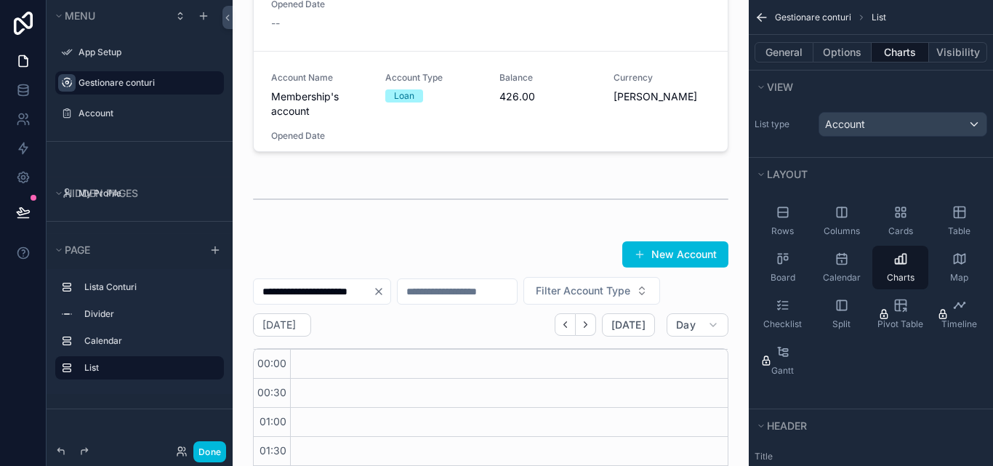
scroll to position [218, 0]
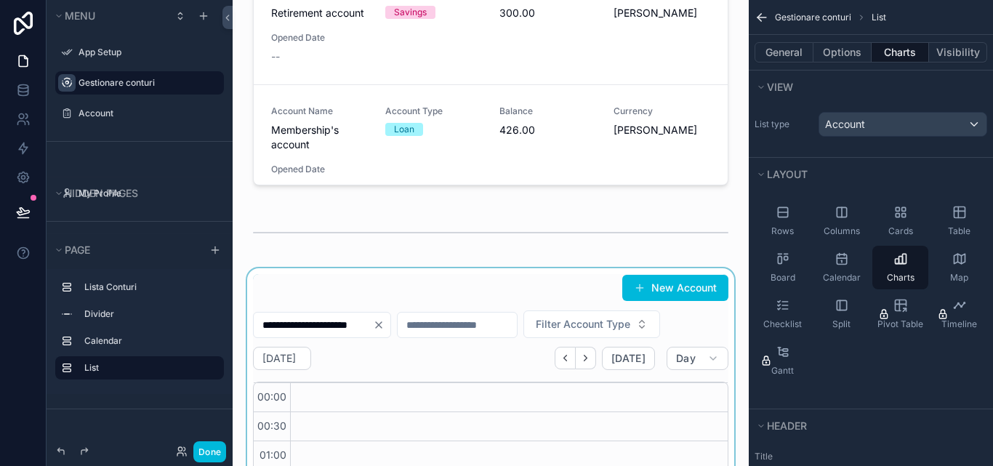
click at [698, 398] on div "scrollable content" at bounding box center [490, 448] width 493 height 361
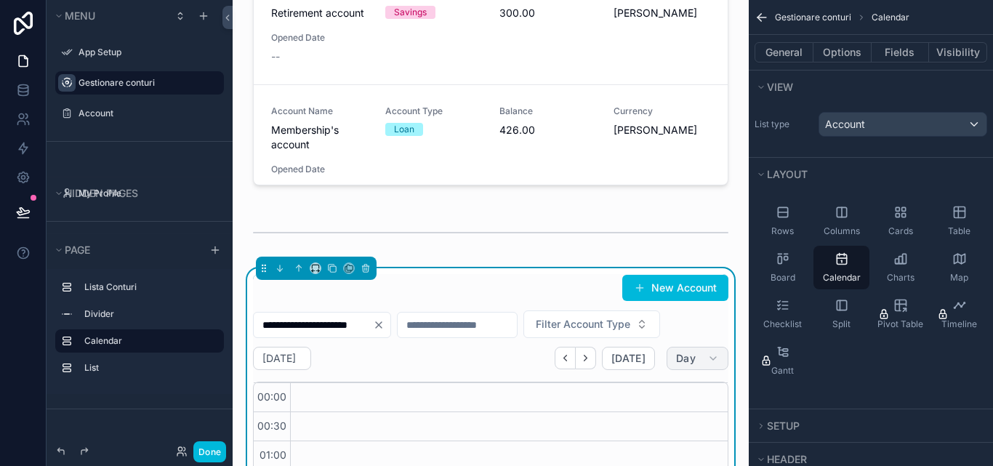
click at [707, 364] on icon "scrollable content" at bounding box center [713, 359] width 12 height 12
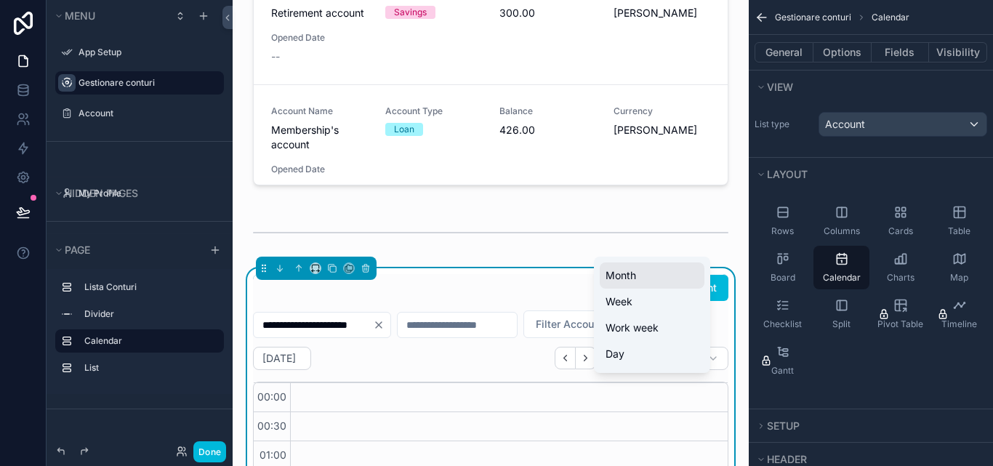
click at [637, 276] on button "Month" at bounding box center [652, 275] width 105 height 26
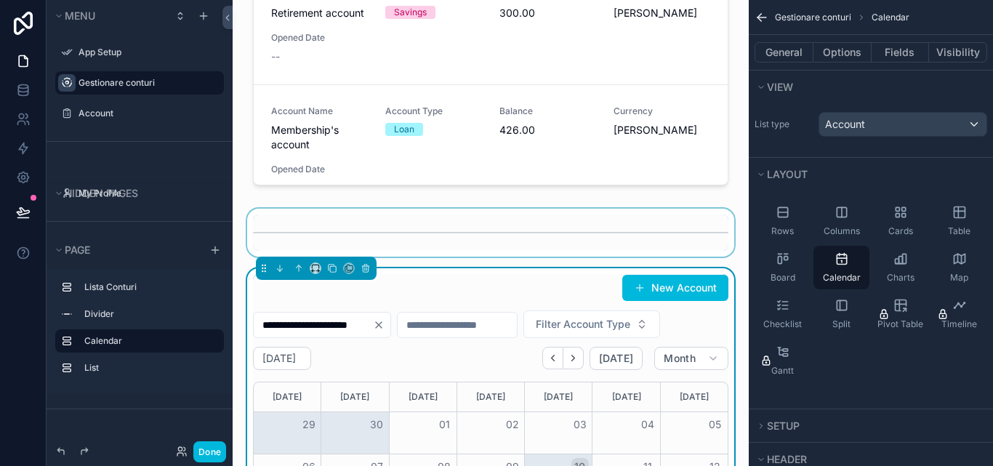
click at [690, 238] on div "scrollable content" at bounding box center [490, 233] width 493 height 48
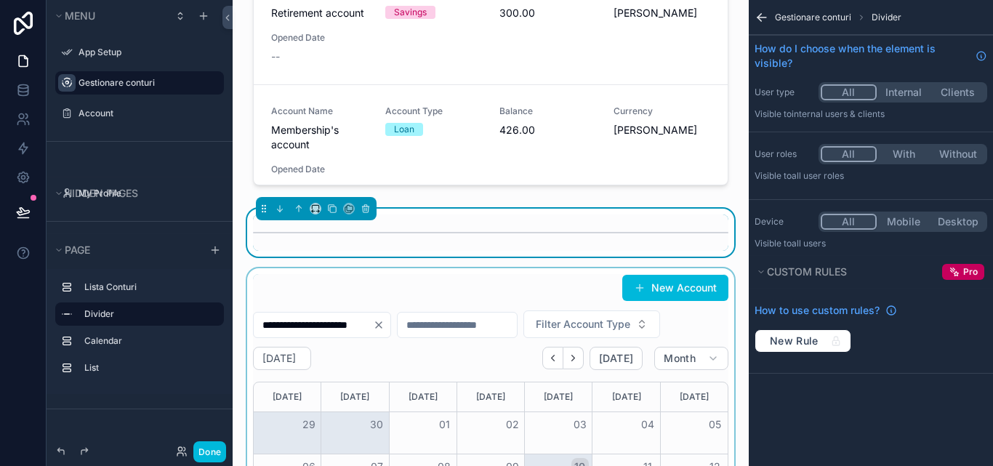
click at [336, 206] on icon "scrollable content" at bounding box center [332, 209] width 10 height 10
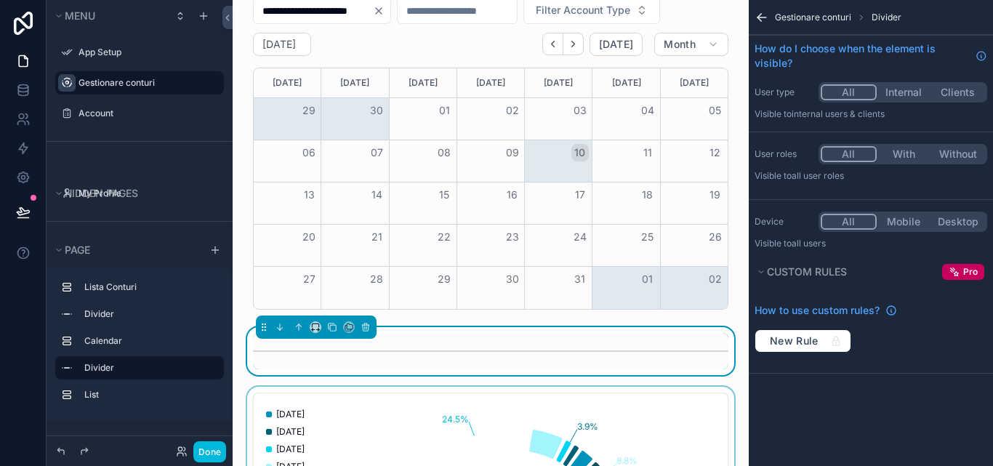
scroll to position [669, 0]
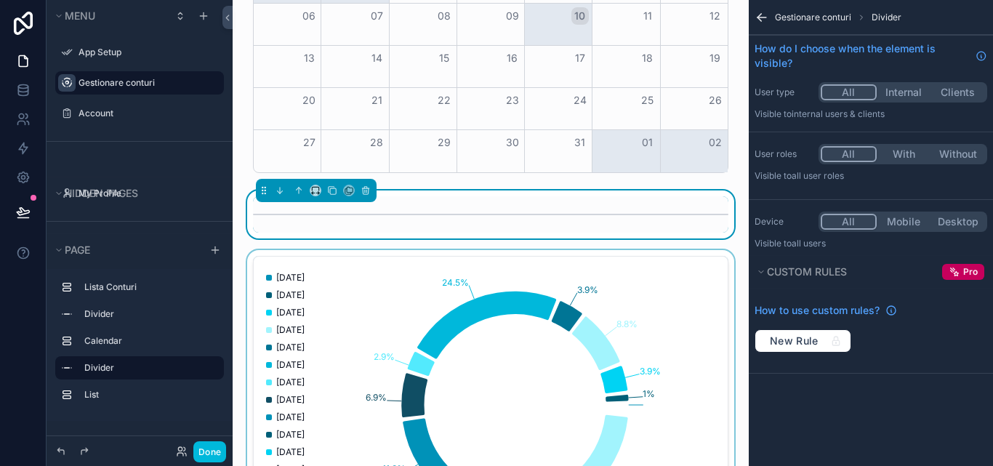
click at [724, 251] on div "scrollable content" at bounding box center [490, 405] width 493 height 310
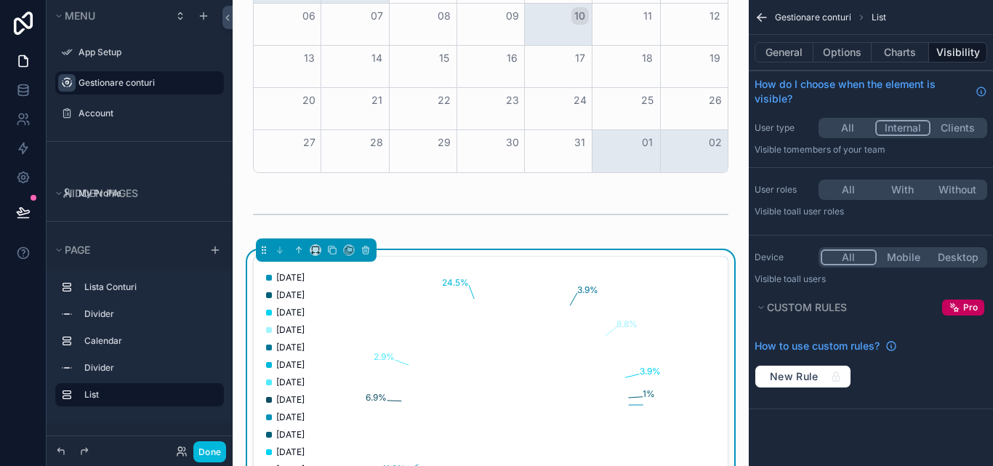
click at [726, 243] on div "**********" at bounding box center [491, 285] width 516 height 1909
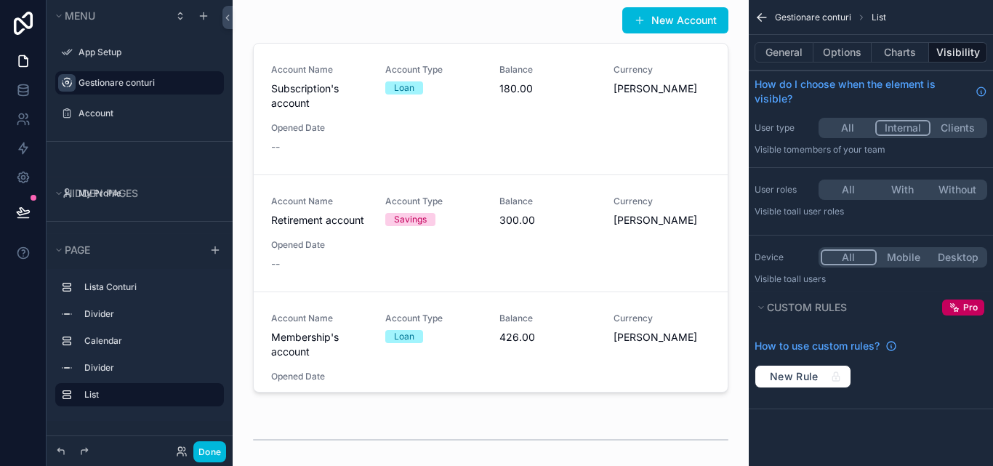
scroll to position [0, 0]
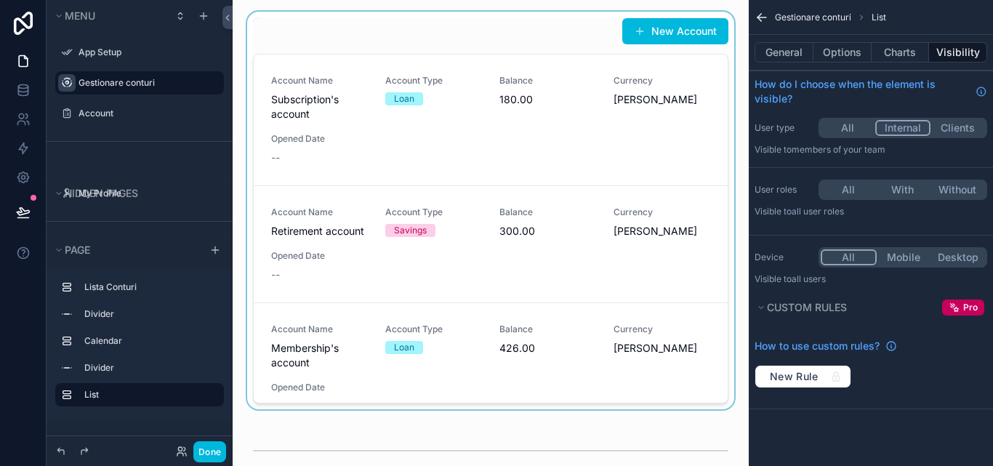
click at [692, 189] on div "scrollable content" at bounding box center [490, 213] width 493 height 403
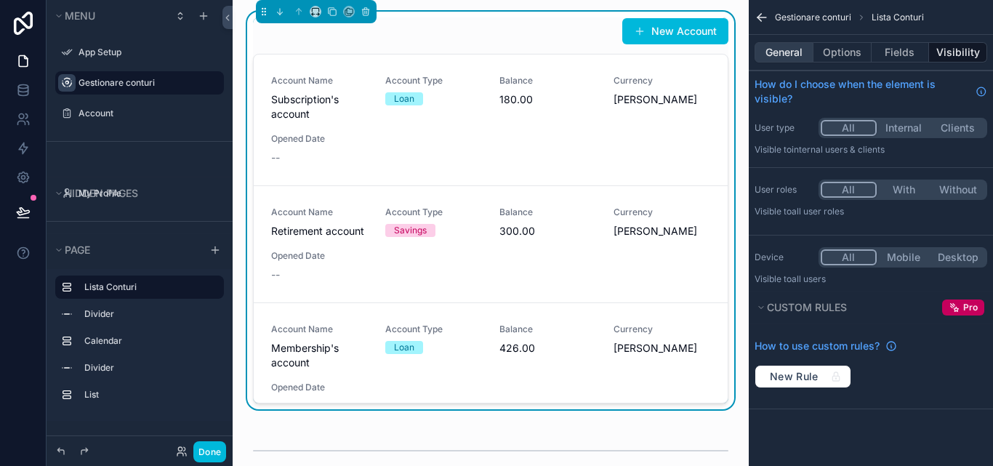
click at [783, 57] on button "General" at bounding box center [783, 52] width 59 height 20
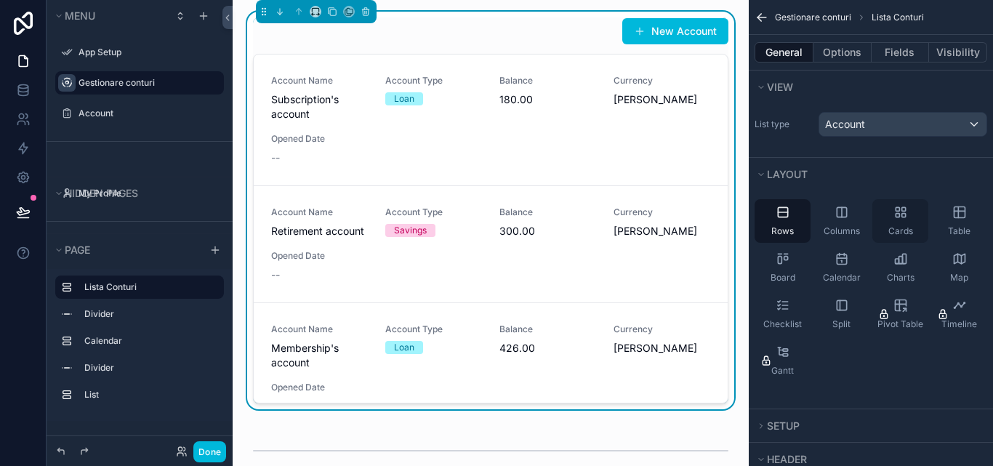
click at [895, 218] on icon "scrollable content" at bounding box center [900, 212] width 15 height 15
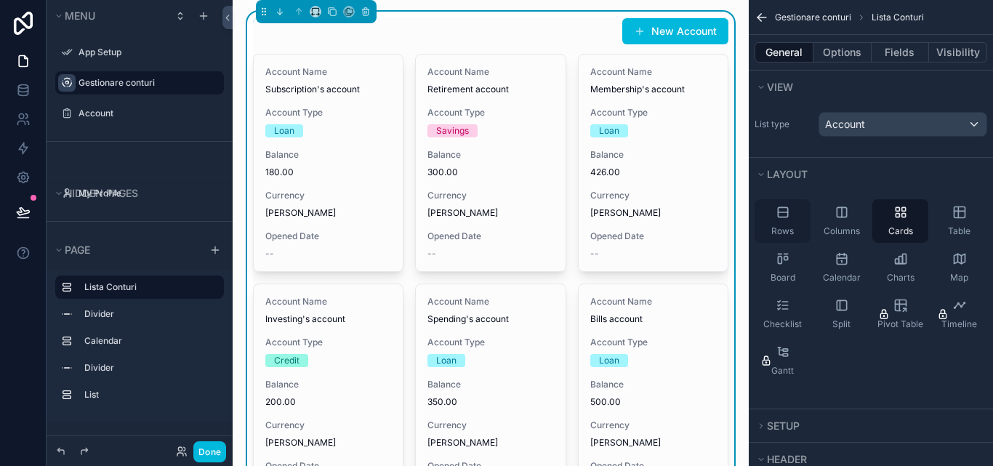
click at [785, 230] on span "Rows" at bounding box center [782, 231] width 23 height 12
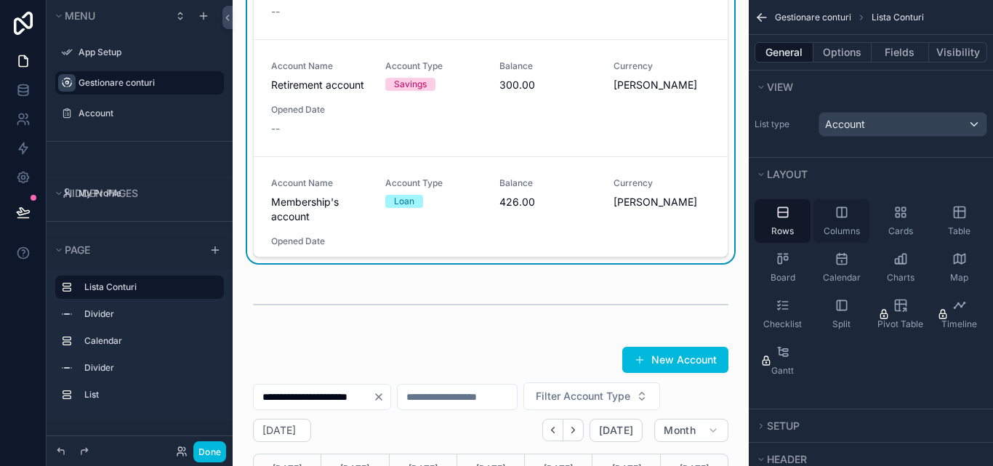
scroll to position [145, 0]
click at [888, 220] on div "Cards" at bounding box center [900, 221] width 56 height 44
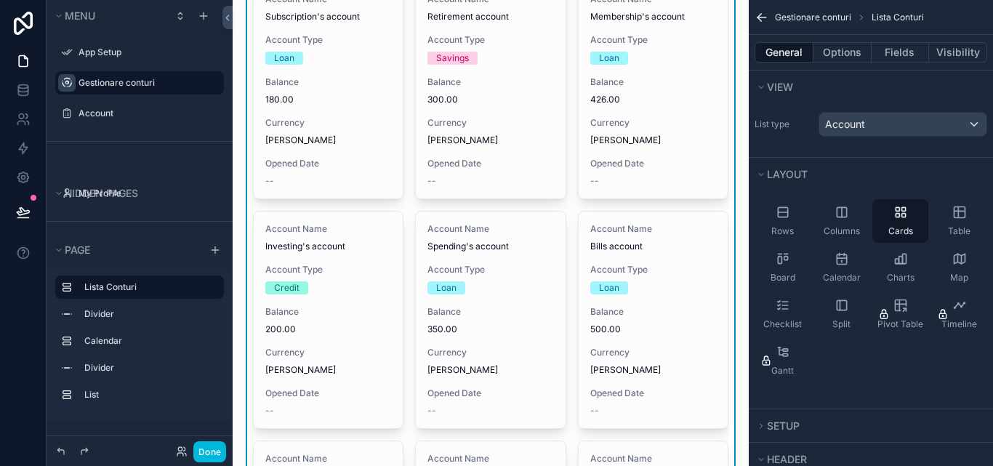
scroll to position [0, 0]
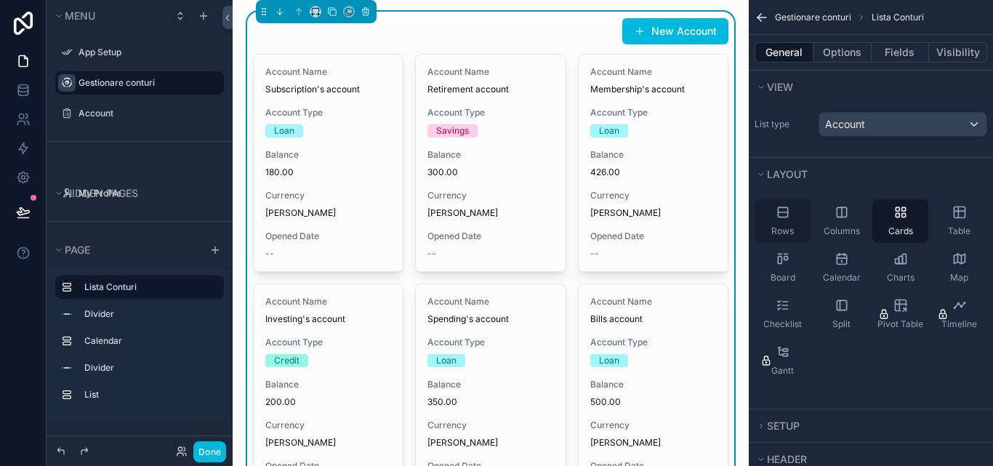
click at [781, 217] on icon "scrollable content" at bounding box center [782, 211] width 9 height 9
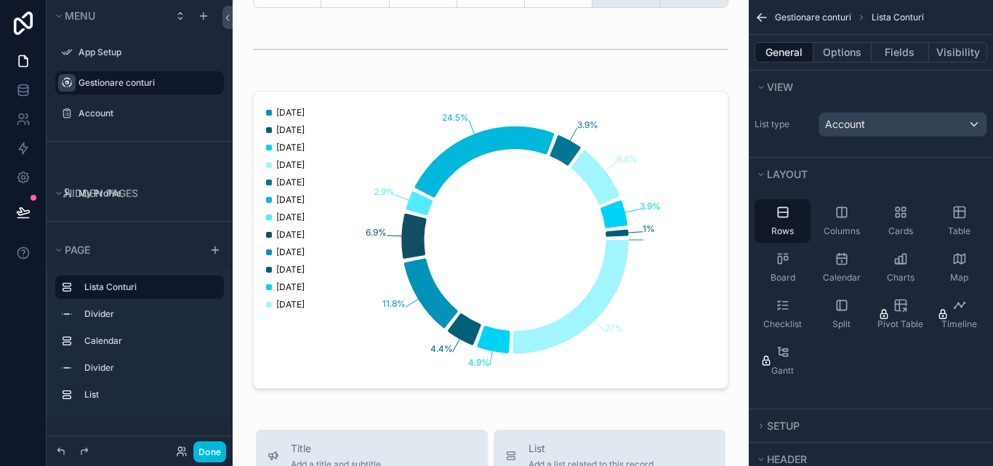
scroll to position [859, 0]
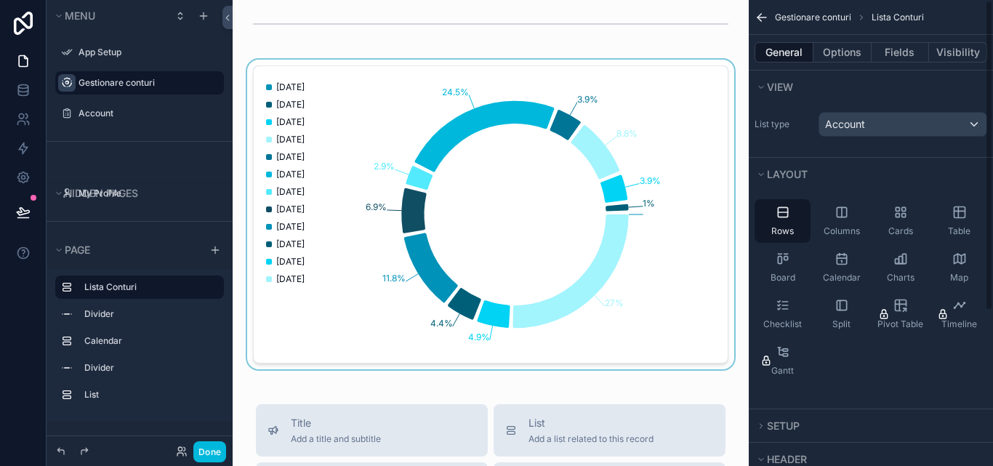
click at [611, 189] on div "scrollable content" at bounding box center [490, 215] width 493 height 310
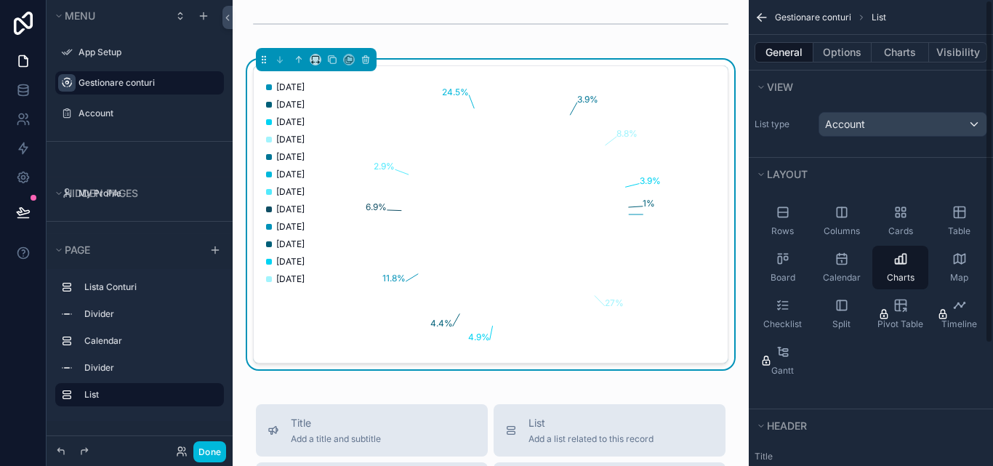
scroll to position [683, 0]
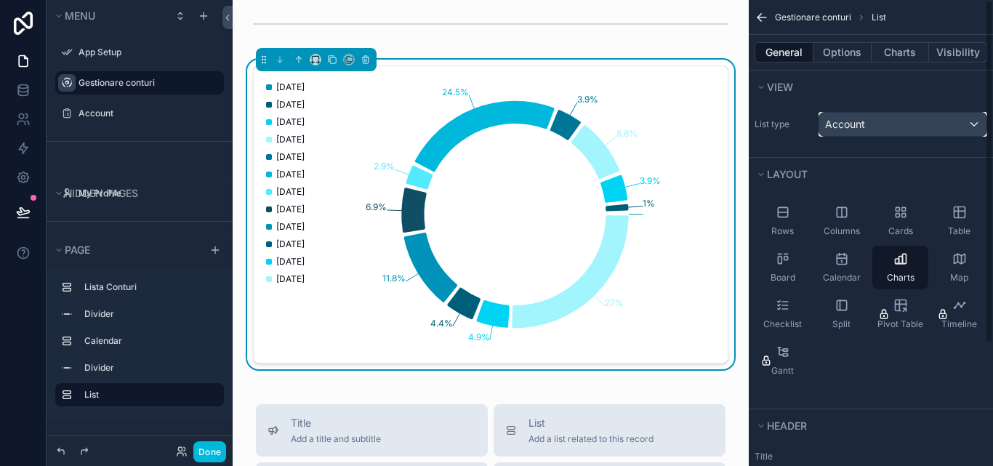
click at [933, 136] on button "Account" at bounding box center [902, 124] width 169 height 25
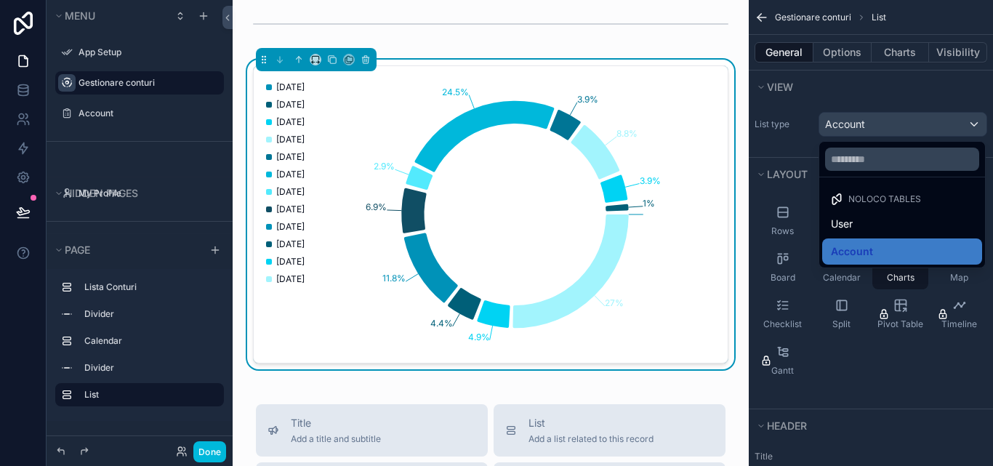
click at [933, 133] on div "scrollable content" at bounding box center [496, 233] width 993 height 466
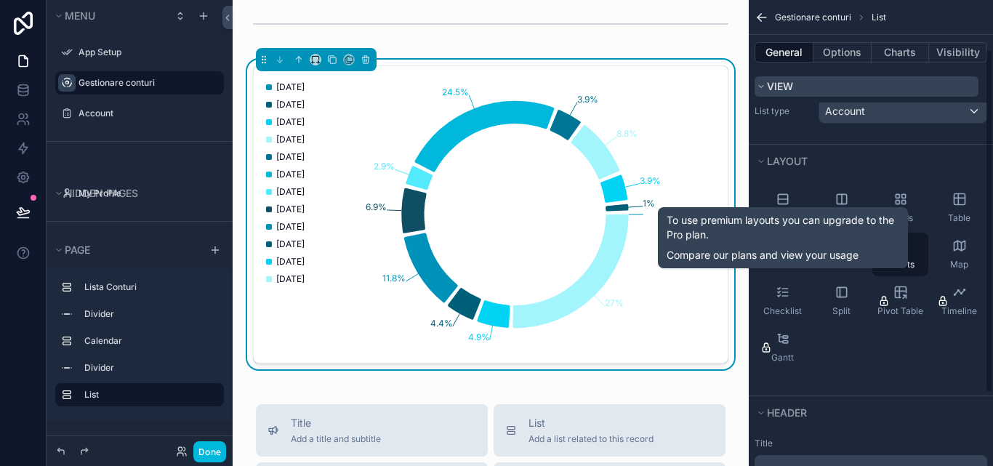
scroll to position [0, 0]
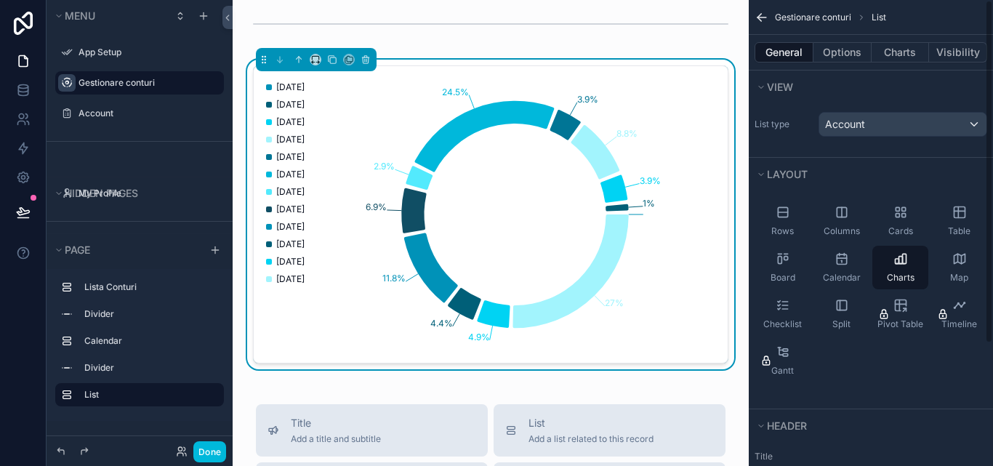
click at [850, 63] on div "General Options Charts Visibility" at bounding box center [871, 52] width 244 height 35
click at [903, 52] on button "Charts" at bounding box center [900, 52] width 58 height 20
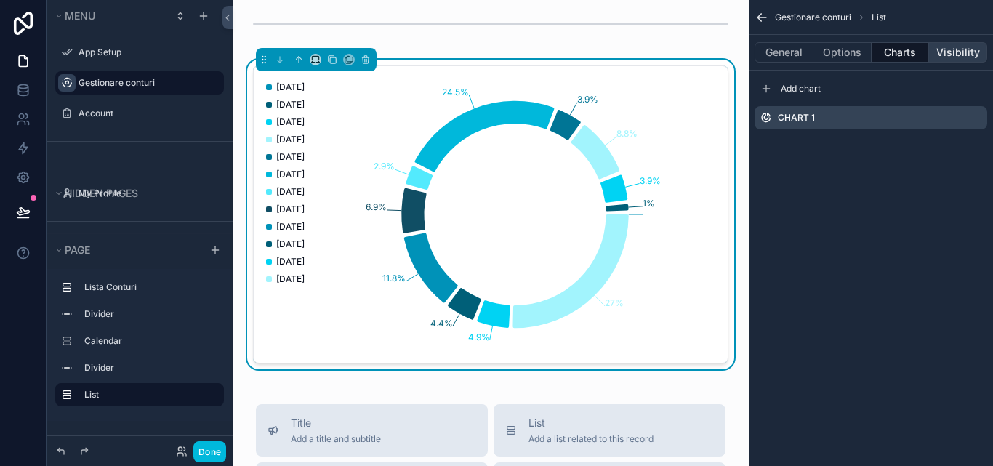
click at [941, 56] on button "Visibility" at bounding box center [958, 52] width 58 height 20
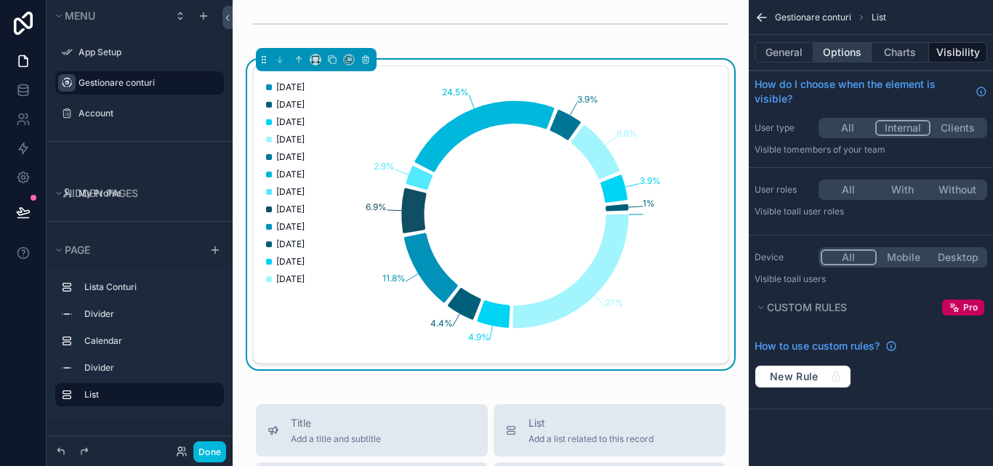
click at [837, 54] on button "Options" at bounding box center [842, 52] width 58 height 20
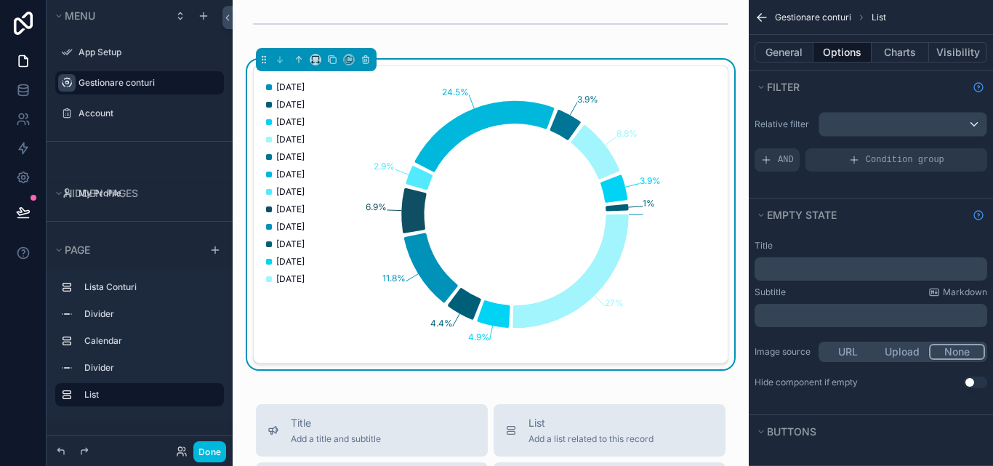
click at [880, 140] on div "Relative filter AND Condition group" at bounding box center [871, 141] width 244 height 71
click at [882, 137] on div "Relative filter AND Condition group" at bounding box center [871, 141] width 244 height 71
click at [973, 124] on div "scrollable content" at bounding box center [902, 124] width 167 height 23
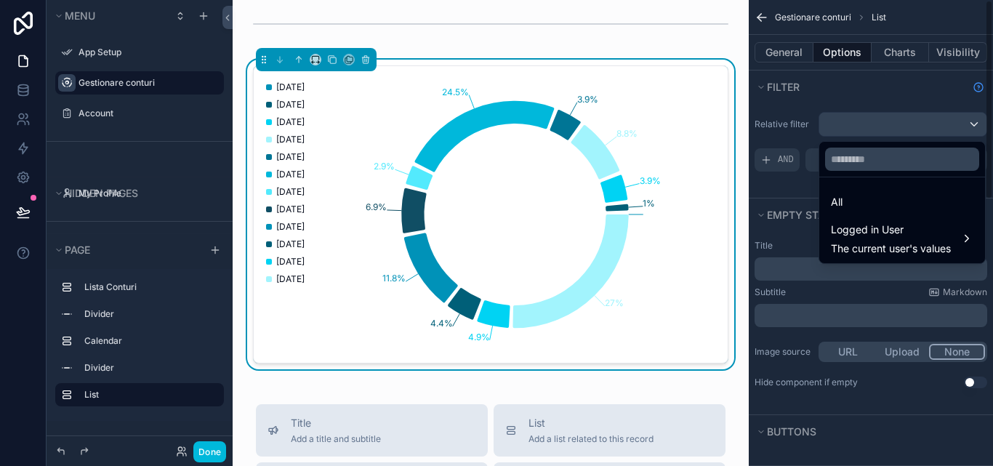
click at [887, 129] on div "scrollable content" at bounding box center [496, 233] width 993 height 466
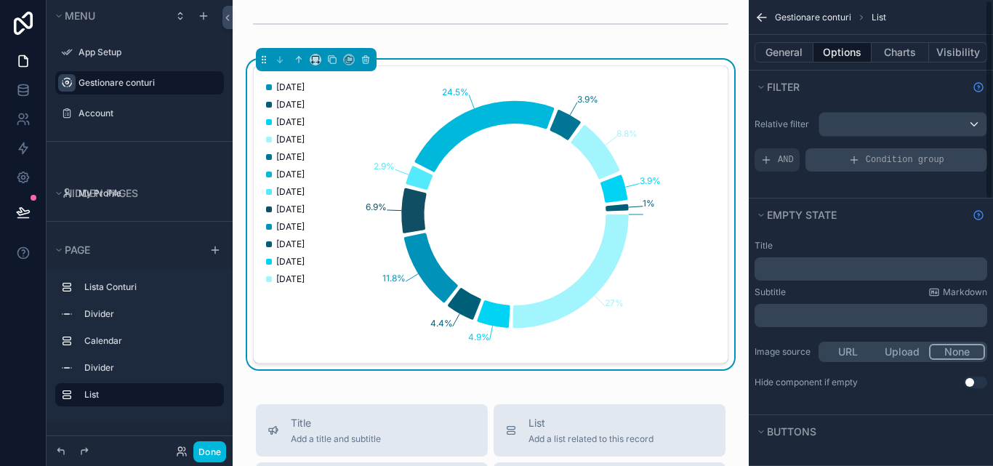
click at [877, 163] on span "Condition group" at bounding box center [905, 160] width 78 height 12
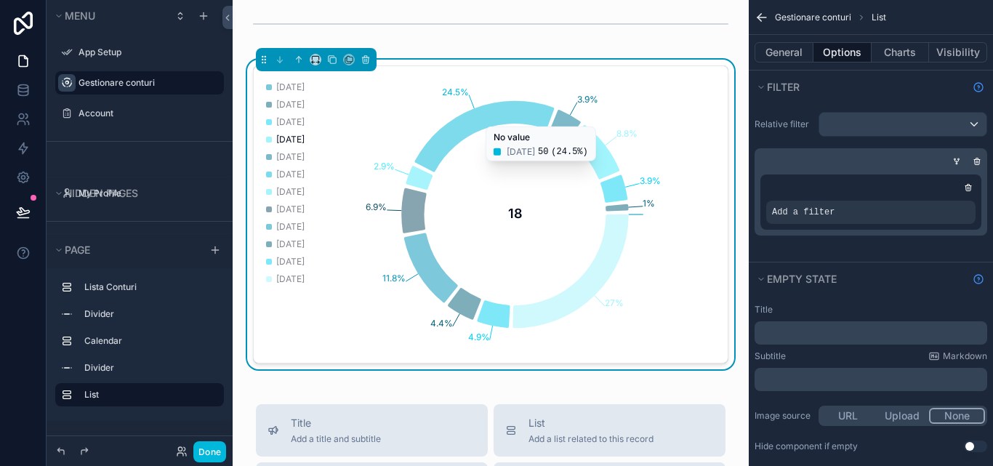
click at [274, 140] on div "[DATE]" at bounding box center [285, 139] width 39 height 17
click at [273, 140] on div "[DATE]" at bounding box center [285, 139] width 39 height 17
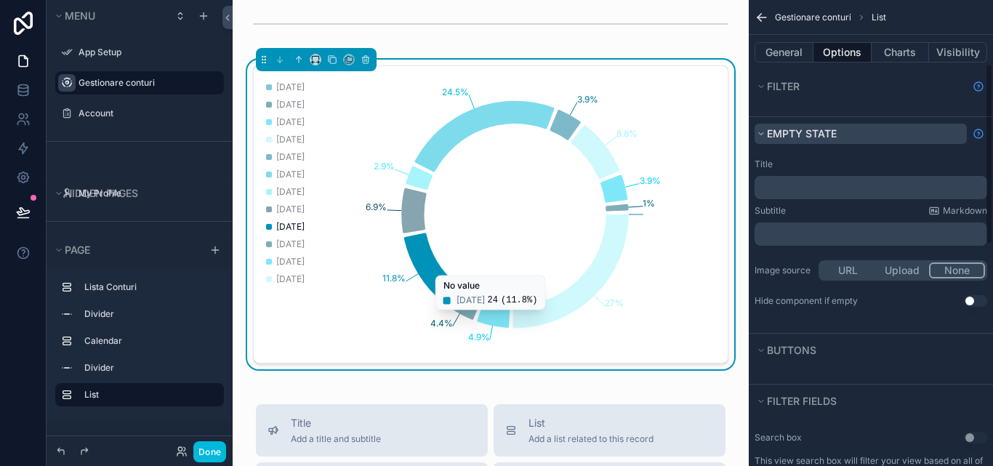
scroll to position [218, 0]
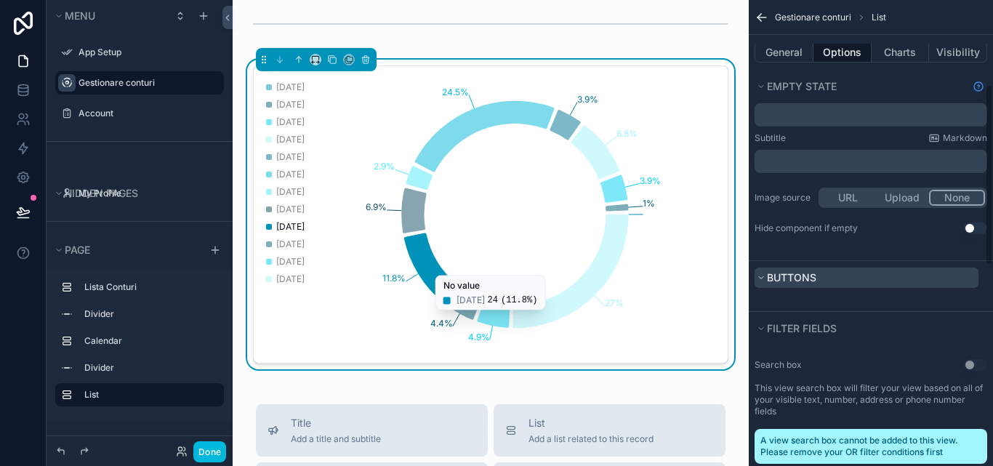
click at [825, 274] on button "Buttons" at bounding box center [866, 277] width 224 height 20
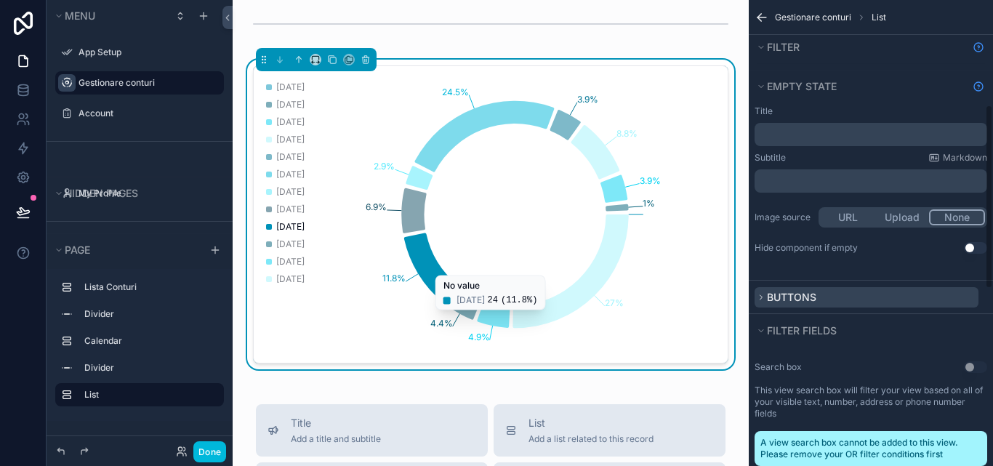
scroll to position [267, 0]
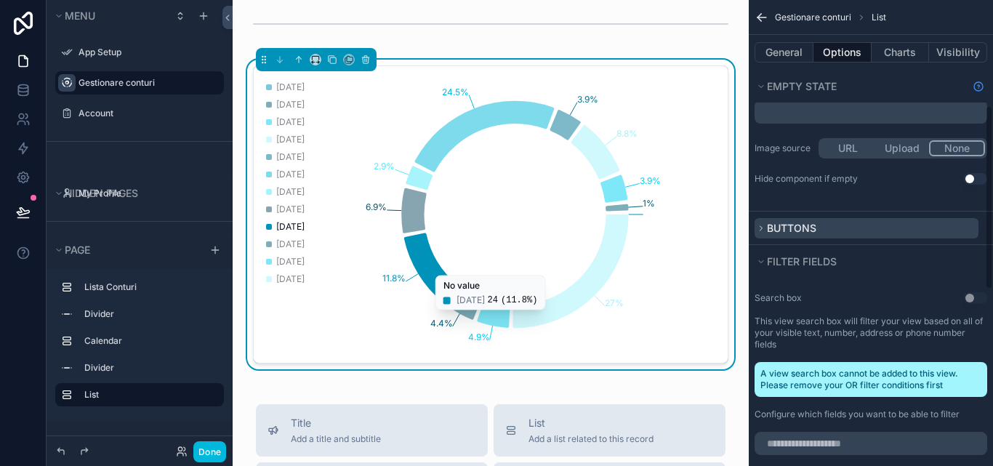
click at [821, 230] on button "Buttons" at bounding box center [866, 228] width 224 height 20
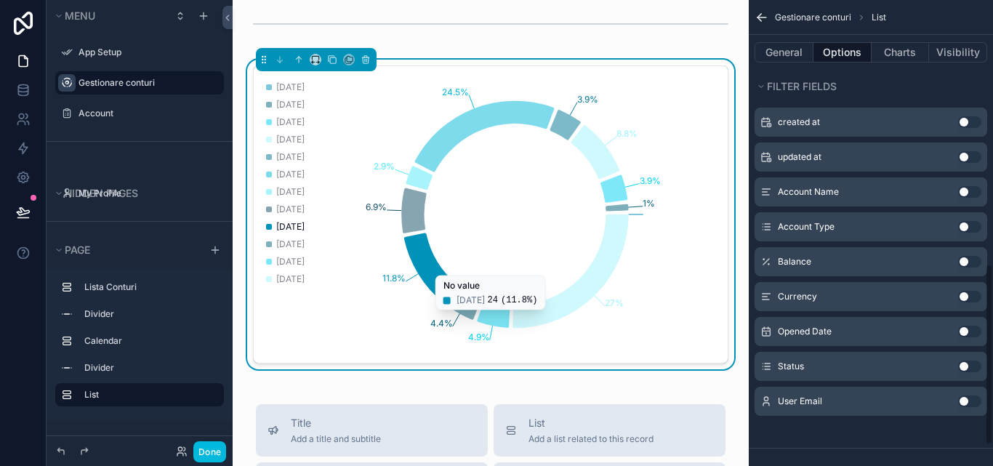
scroll to position [732, 0]
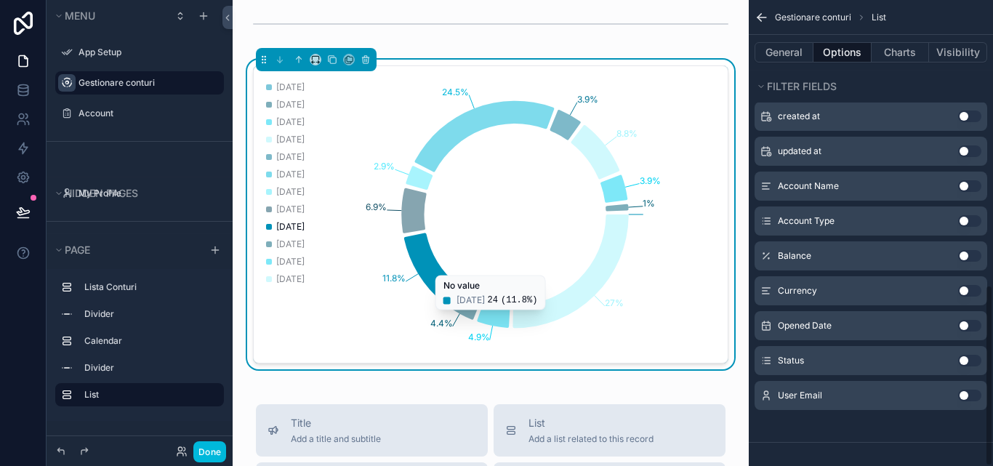
click at [970, 363] on button "Use setting" at bounding box center [969, 361] width 23 height 12
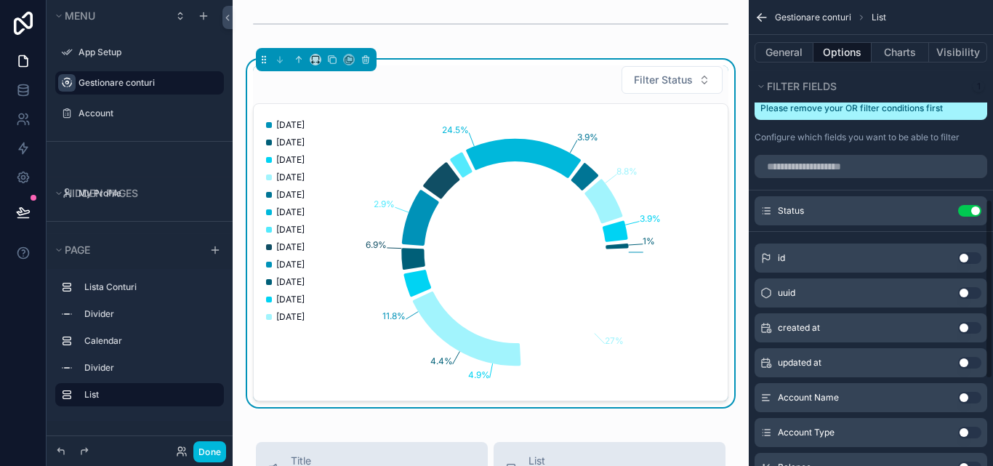
scroll to position [514, 0]
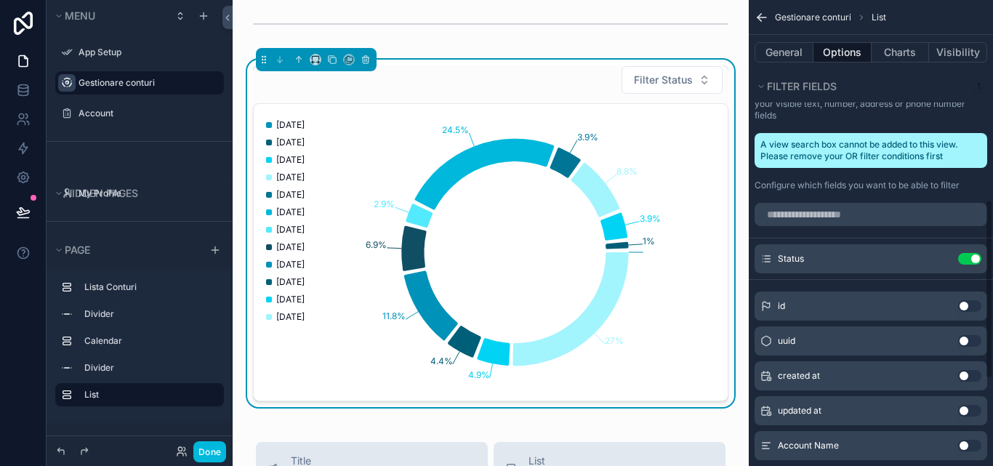
click at [966, 257] on button "Use setting" at bounding box center [969, 259] width 23 height 12
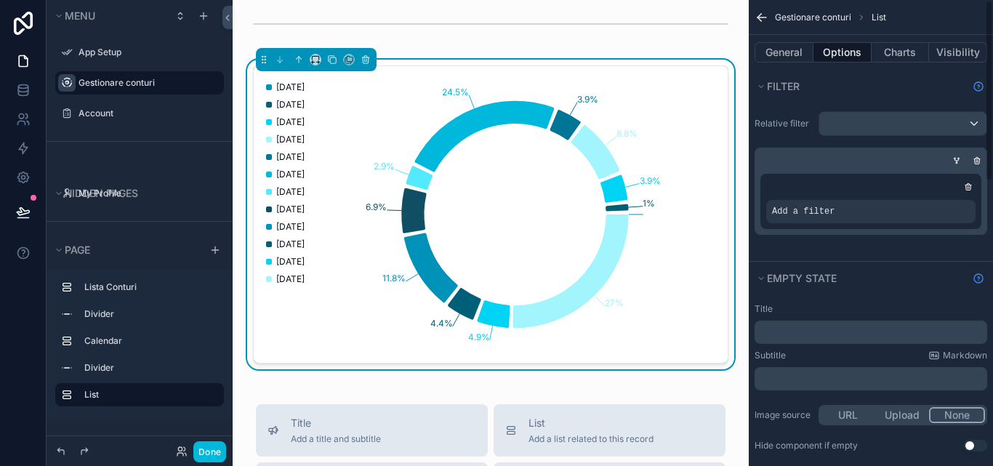
scroll to position [0, 0]
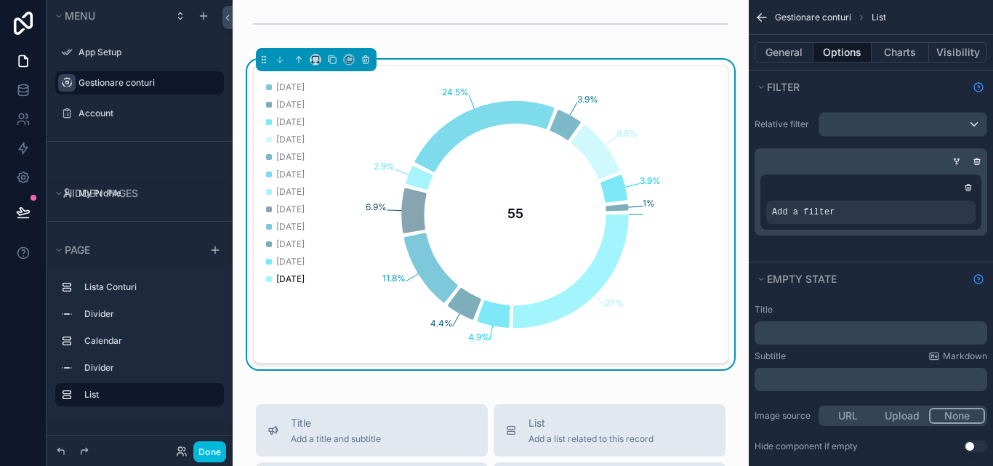
click at [281, 279] on span "[DATE]" at bounding box center [290, 279] width 28 height 12
click at [267, 277] on div "chart" at bounding box center [269, 279] width 6 height 6
click at [604, 257] on icon "chart" at bounding box center [570, 270] width 116 height 113
drag, startPoint x: 603, startPoint y: 258, endPoint x: 587, endPoint y: 275, distance: 23.7
click at [587, 275] on icon "chart" at bounding box center [570, 270] width 116 height 113
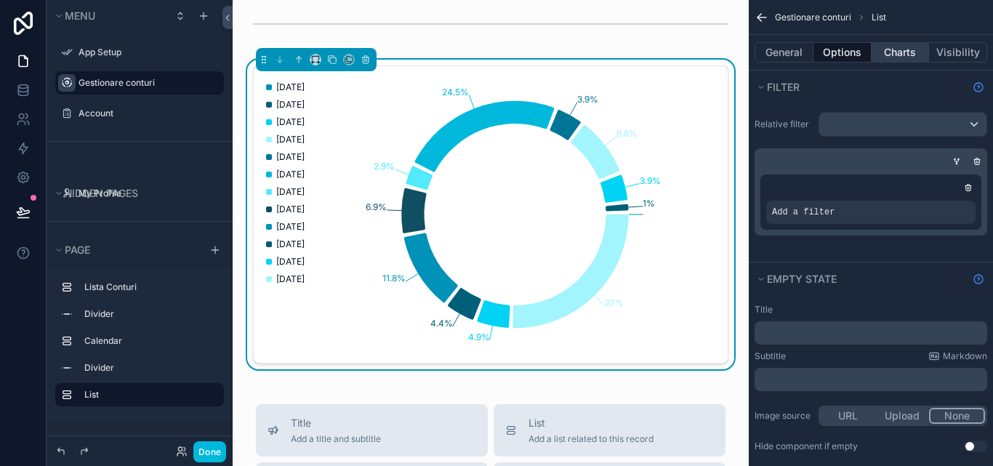
click at [882, 44] on button "Charts" at bounding box center [900, 52] width 58 height 20
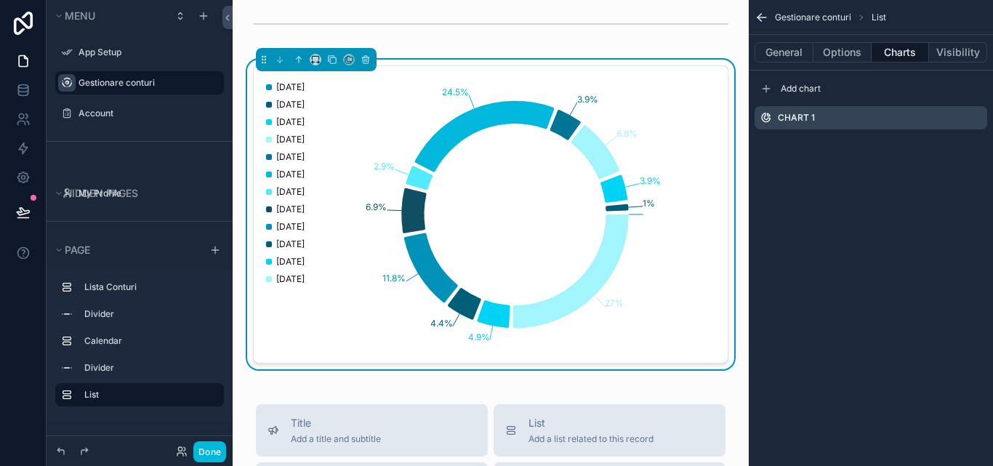
click at [828, 118] on div "Chart 1" at bounding box center [870, 117] width 233 height 23
click at [0, 0] on icon "scrollable content" at bounding box center [0, 0] width 0 height 0
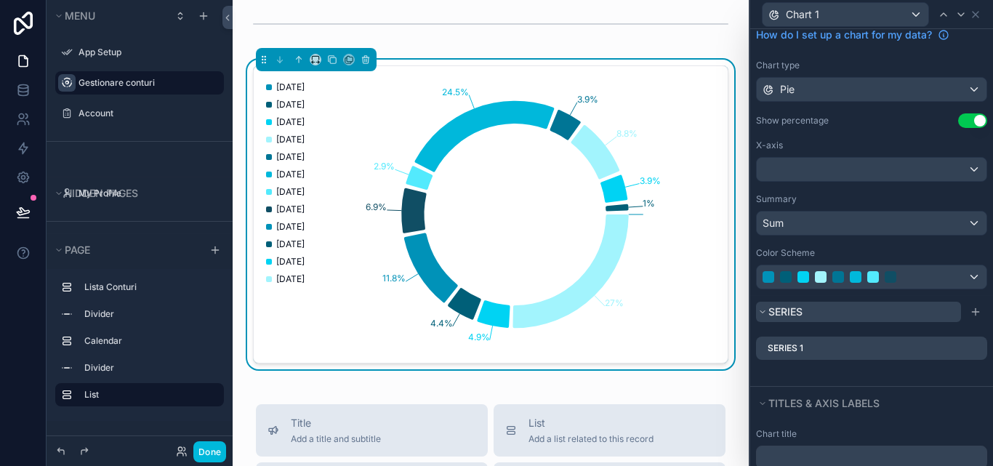
scroll to position [73, 0]
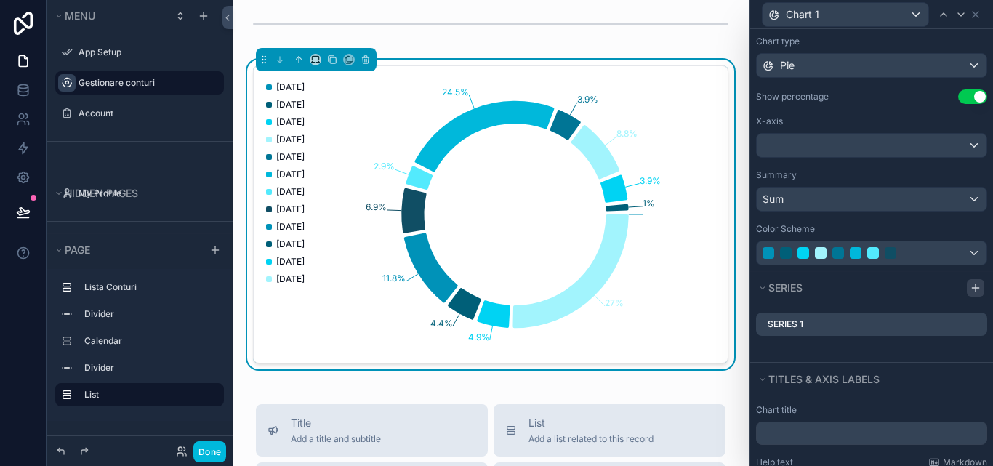
click at [970, 286] on icon at bounding box center [976, 288] width 12 height 12
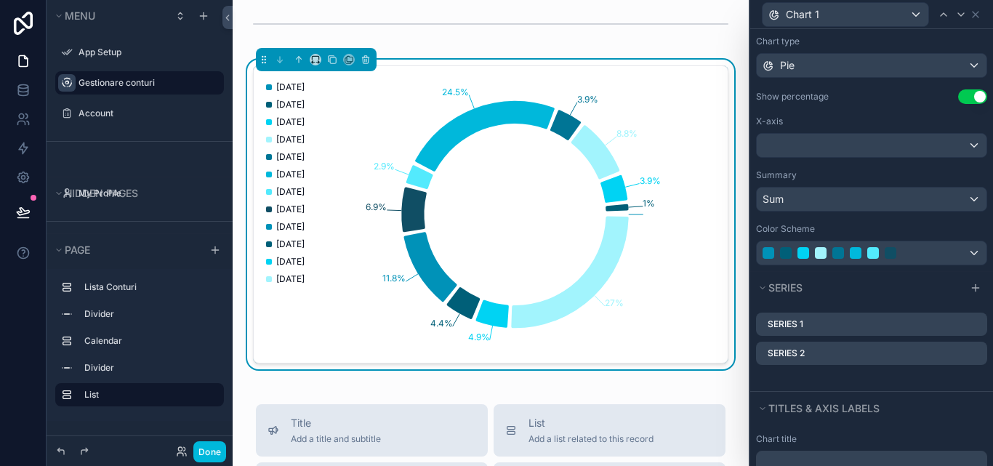
click at [863, 350] on div "Series 2" at bounding box center [871, 353] width 231 height 23
click at [861, 326] on div "Series 1" at bounding box center [871, 324] width 231 height 23
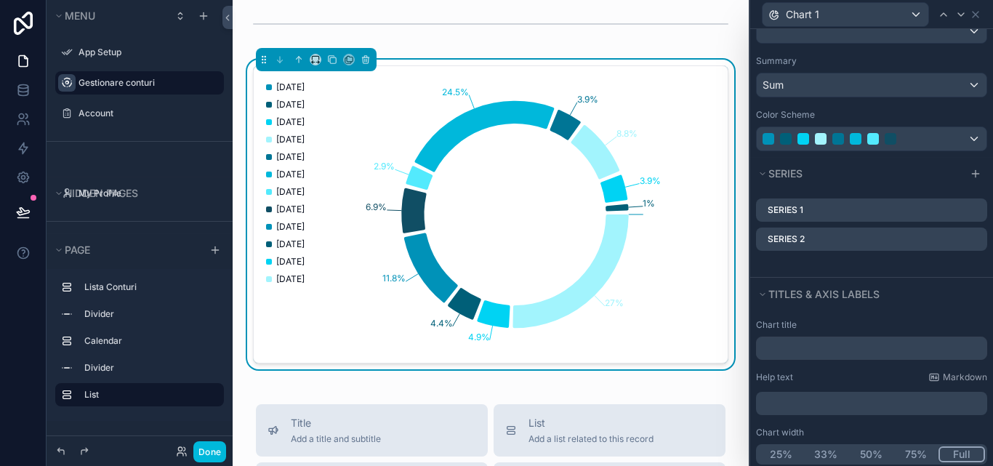
scroll to position [206, 0]
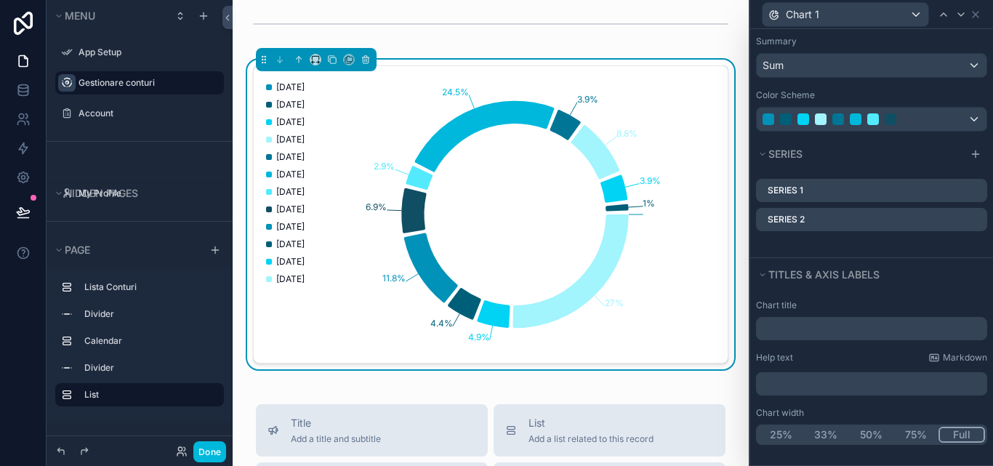
click at [896, 386] on p "﻿" at bounding box center [873, 383] width 222 height 15
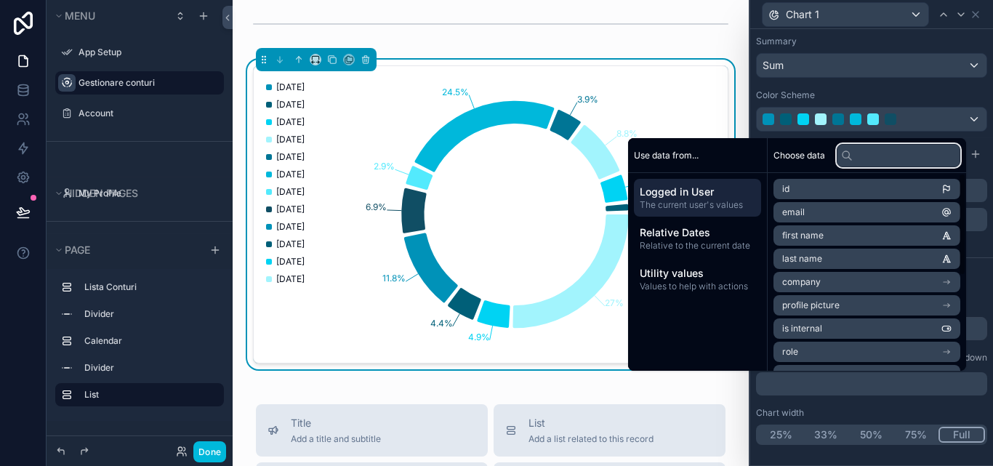
click at [865, 158] on input "text" at bounding box center [899, 155] width 124 height 23
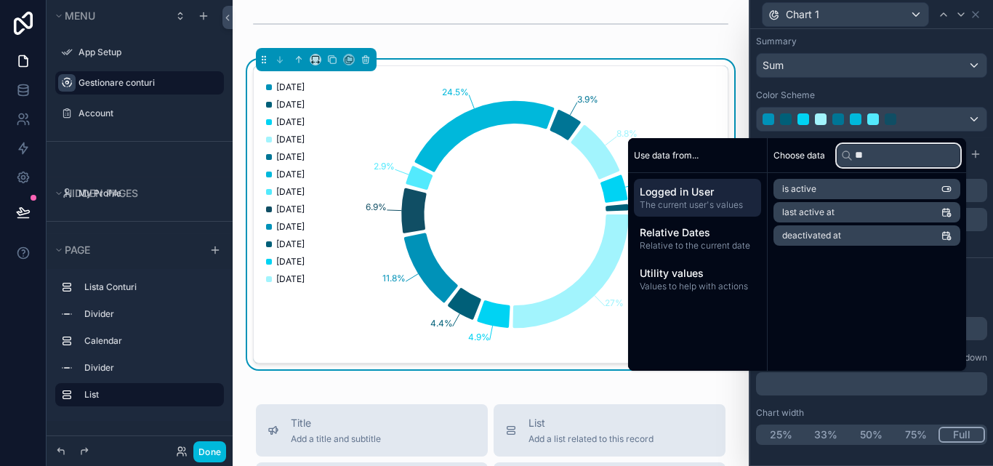
type input "**"
click at [678, 151] on span "Use data from..." at bounding box center [666, 156] width 65 height 12
click at [698, 203] on span "The current user's values" at bounding box center [698, 205] width 116 height 12
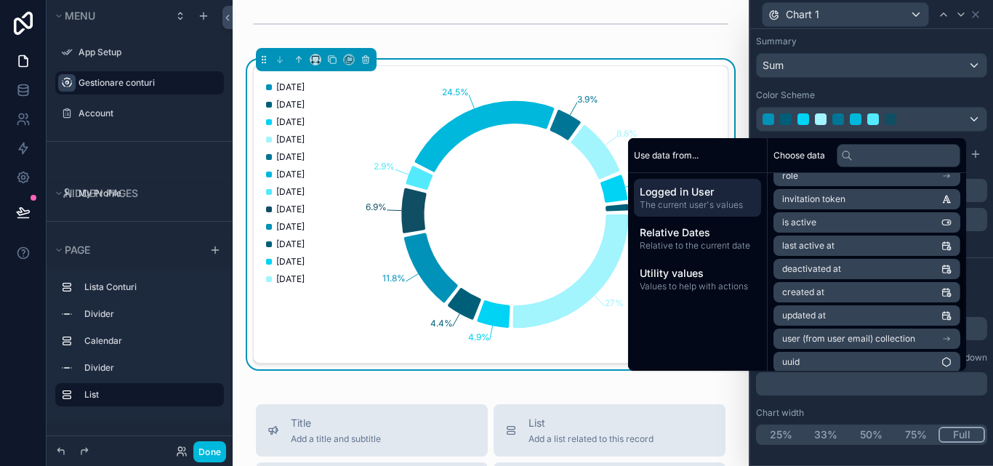
scroll to position [183, 0]
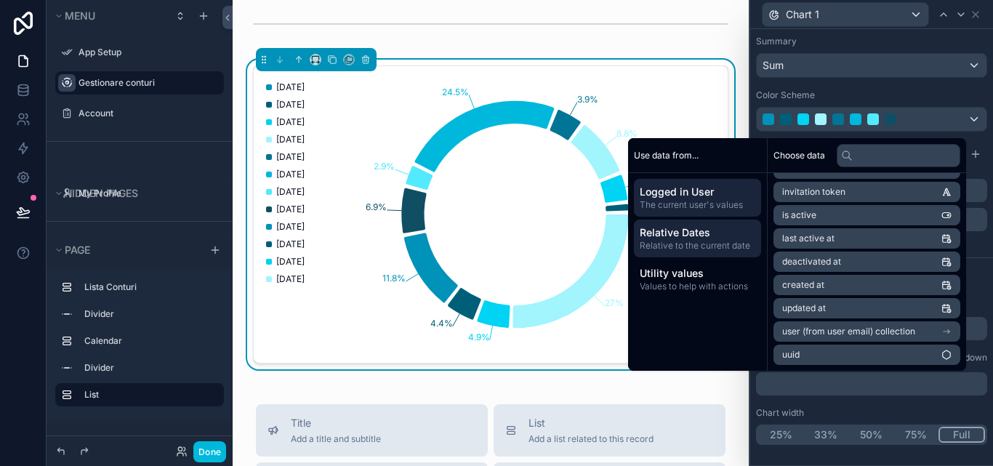
click at [731, 243] on span "Relative to the current date" at bounding box center [698, 246] width 116 height 12
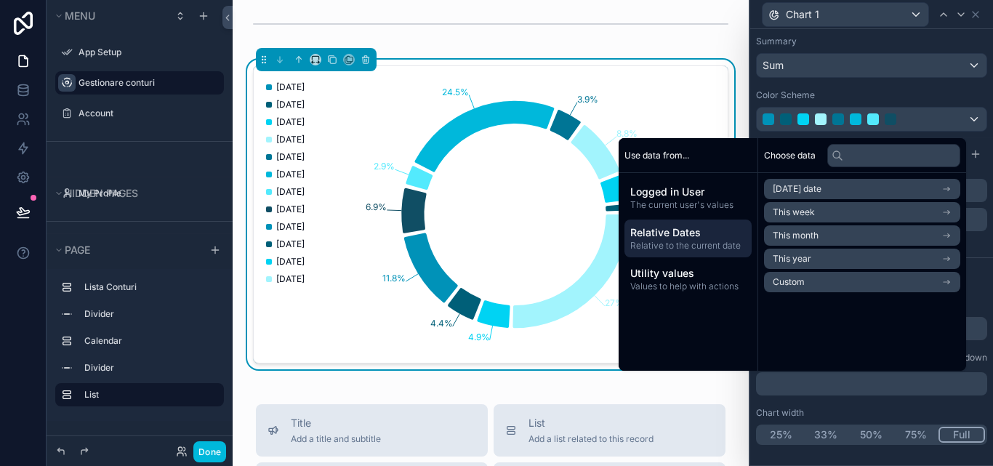
scroll to position [0, 0]
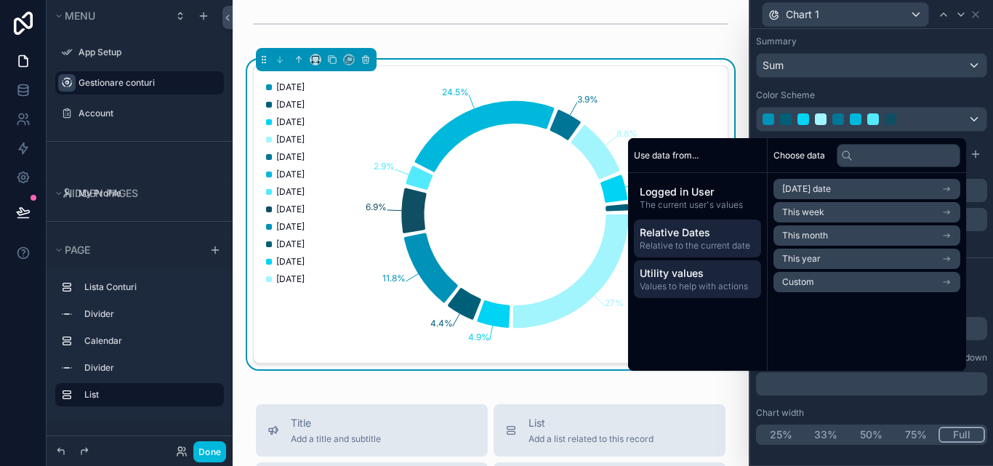
click at [726, 267] on span "Utility values" at bounding box center [698, 273] width 116 height 15
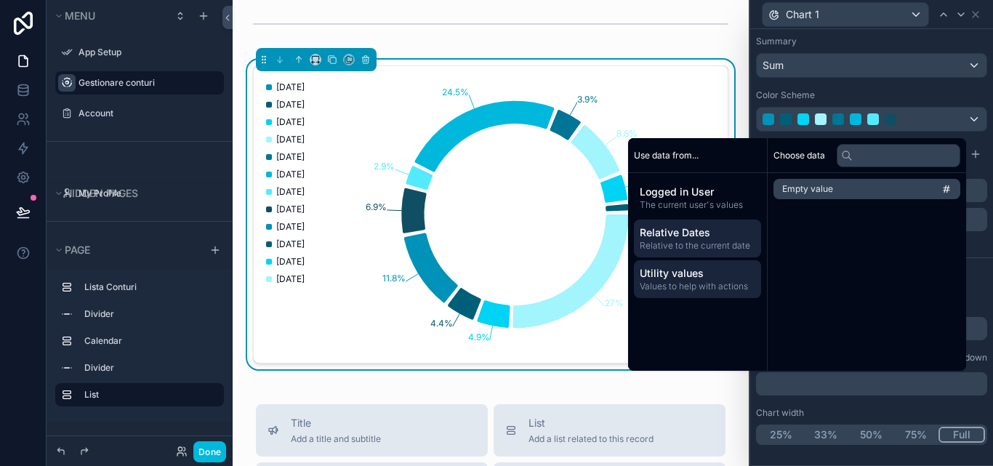
click at [726, 249] on span "Relative to the current date" at bounding box center [698, 246] width 116 height 12
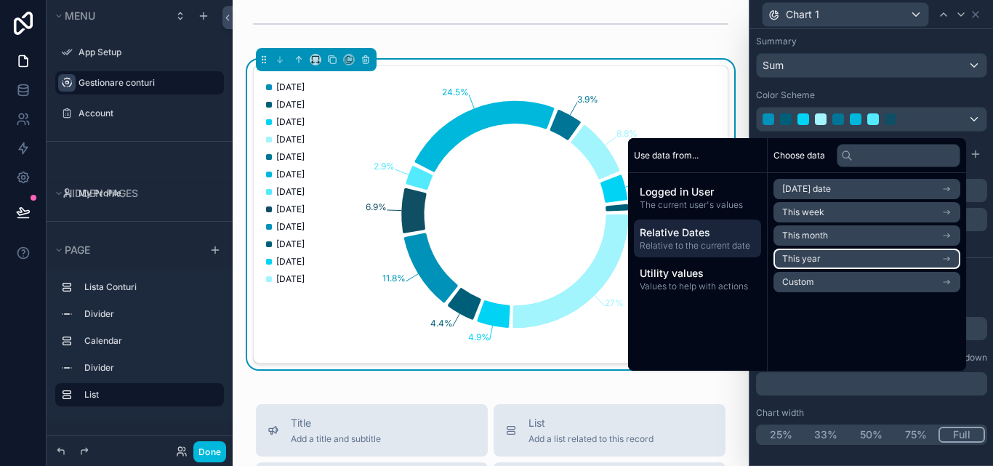
click at [825, 259] on li "This year" at bounding box center [866, 259] width 187 height 20
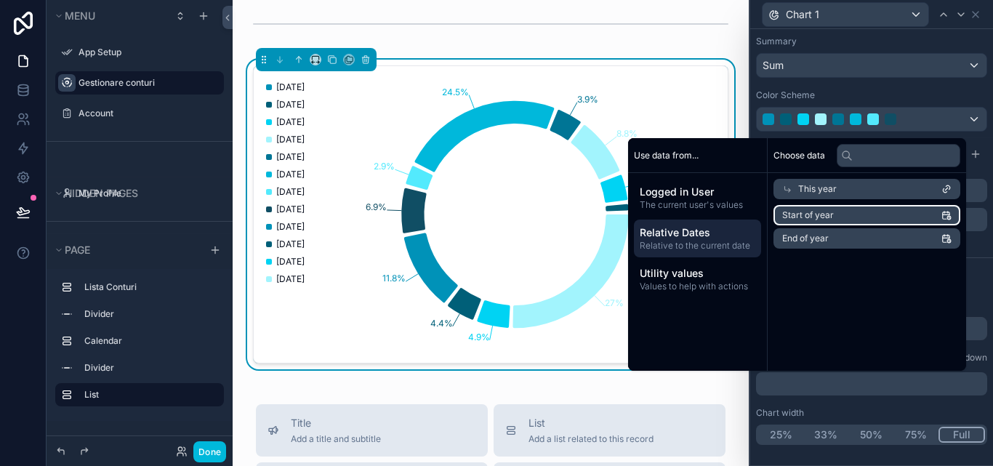
click at [823, 216] on span "Start of year" at bounding box center [808, 215] width 52 height 12
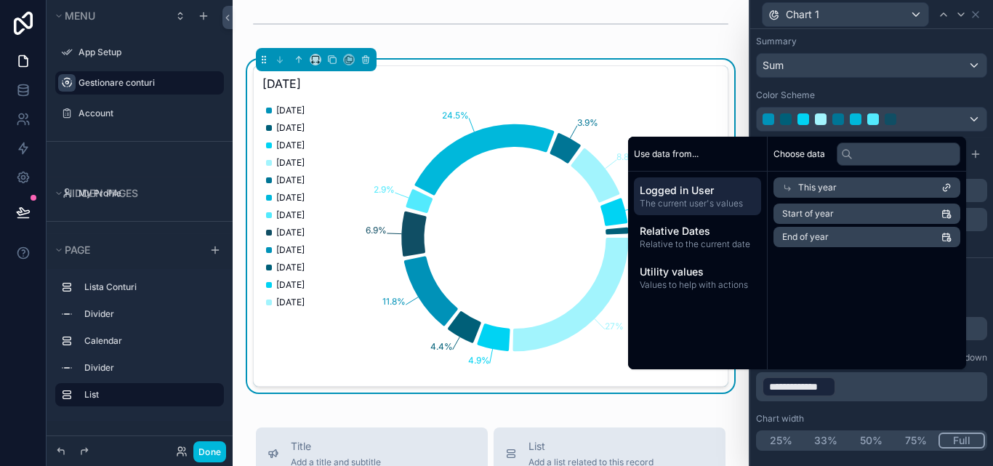
click at [685, 194] on span "Logged in User" at bounding box center [698, 190] width 116 height 15
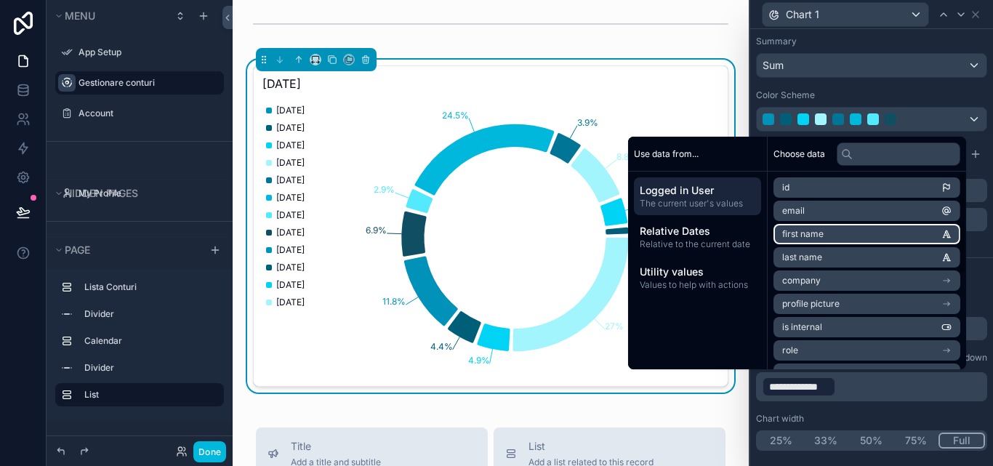
click at [811, 237] on span "first name" at bounding box center [802, 234] width 41 height 12
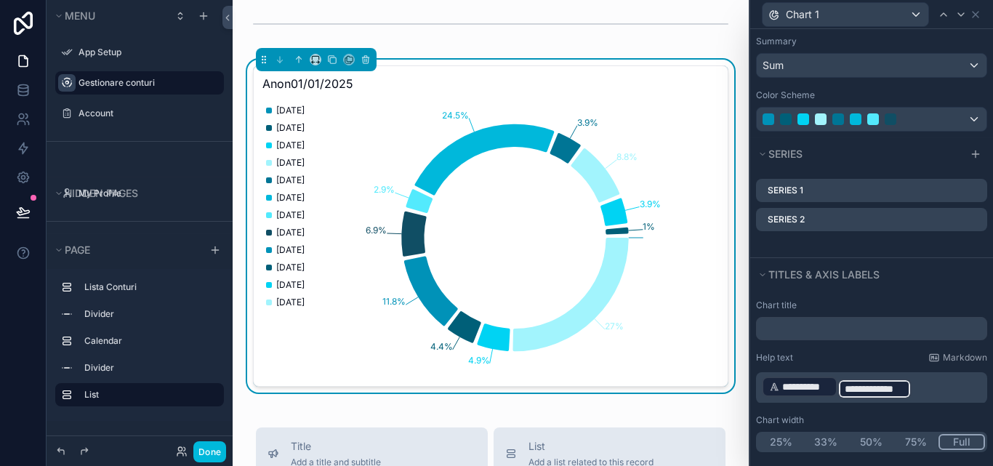
click at [919, 388] on p "**********" at bounding box center [873, 387] width 222 height 25
click at [919, 403] on div "**********" at bounding box center [871, 376] width 243 height 164
drag, startPoint x: 905, startPoint y: 386, endPoint x: 893, endPoint y: 406, distance: 23.4
click at [893, 406] on div "**********" at bounding box center [871, 376] width 243 height 164
click at [935, 390] on p "**********" at bounding box center [873, 387] width 222 height 25
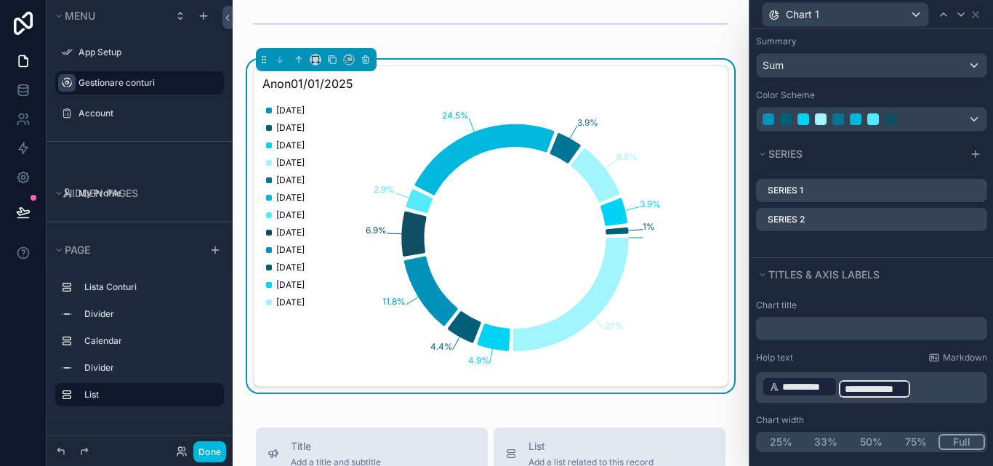
drag, startPoint x: 900, startPoint y: 387, endPoint x: 912, endPoint y: 302, distance: 86.7
click at [912, 302] on div "**********" at bounding box center [871, 376] width 243 height 164
click at [929, 400] on div "**********" at bounding box center [871, 387] width 231 height 31
drag, startPoint x: 925, startPoint y: 387, endPoint x: 793, endPoint y: 376, distance: 132.0
click at [793, 376] on p "**********" at bounding box center [873, 387] width 222 height 25
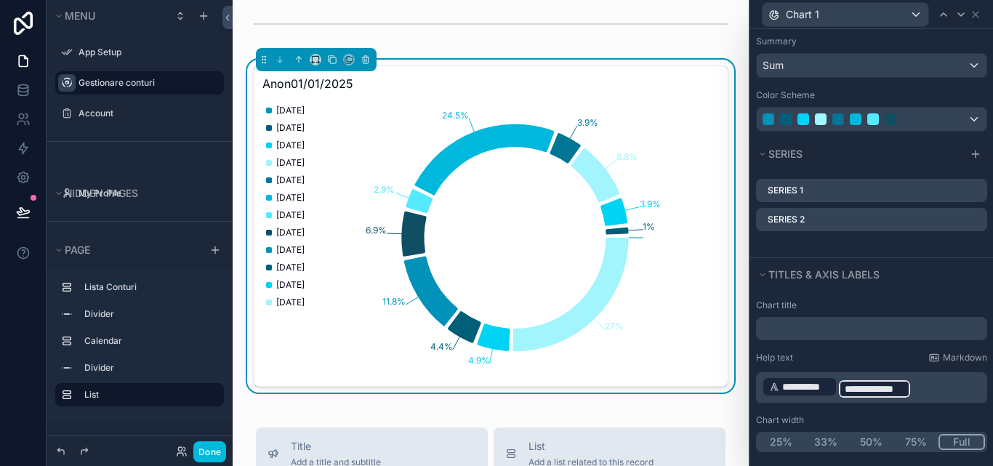
click at [930, 388] on p "**********" at bounding box center [873, 387] width 222 height 25
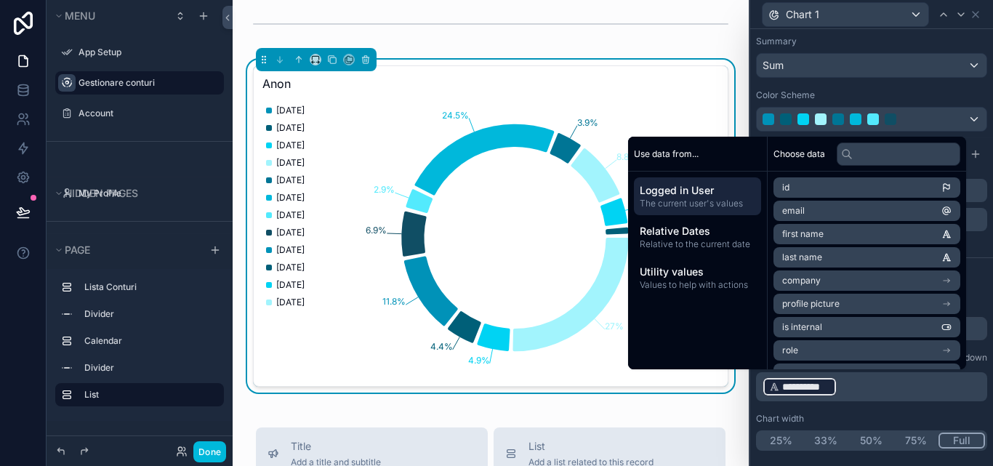
click at [731, 193] on span "Logged in User" at bounding box center [698, 190] width 116 height 15
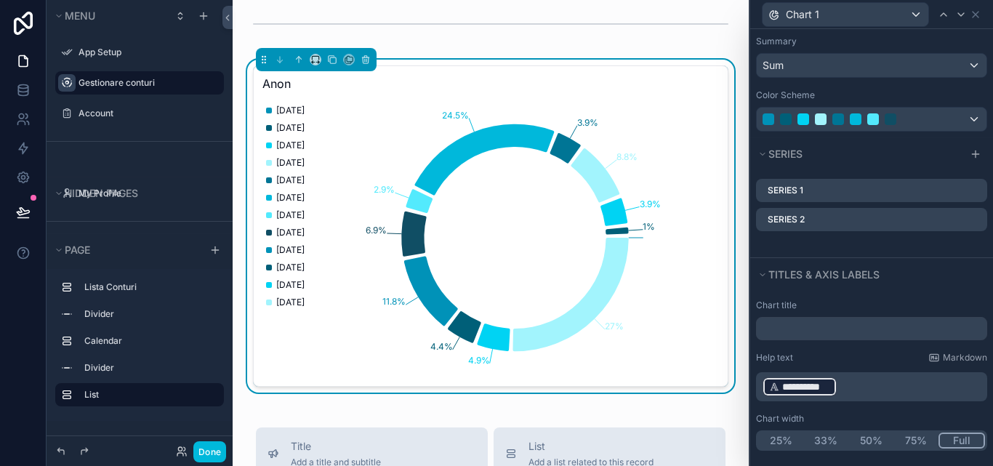
click at [820, 386] on span "**********" at bounding box center [806, 386] width 48 height 15
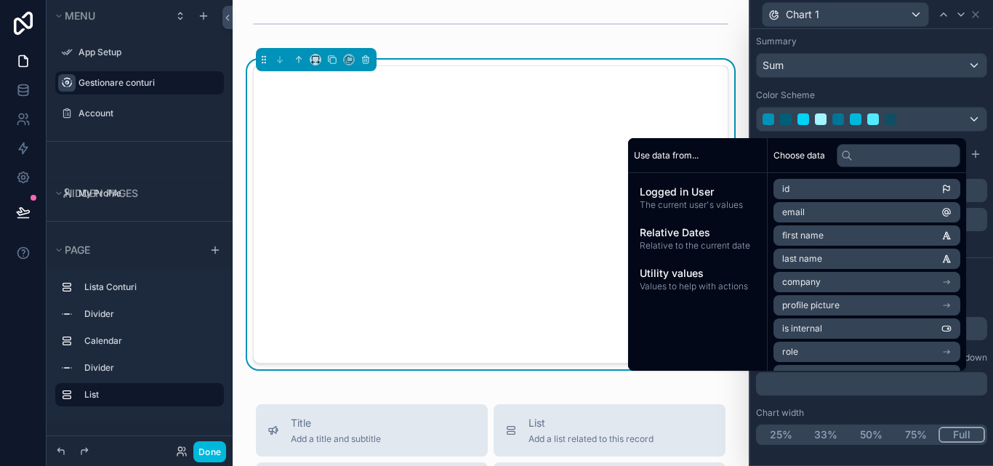
click at [827, 404] on div "Chart title Help text Markdown ﻿ Chart width 25% 33% 50% 75% Full" at bounding box center [871, 372] width 243 height 157
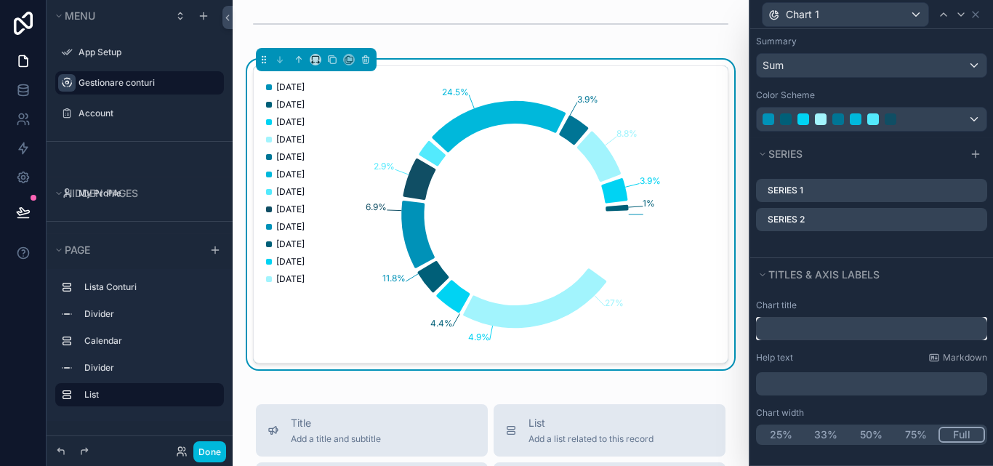
click at [850, 334] on input "text" at bounding box center [871, 328] width 231 height 23
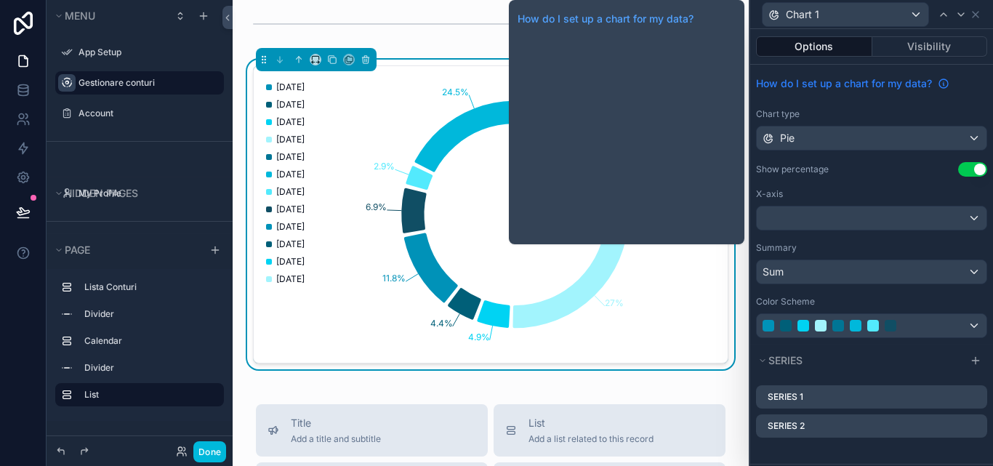
click at [909, 84] on span "How do I set up a chart for my data?" at bounding box center [844, 83] width 176 height 15
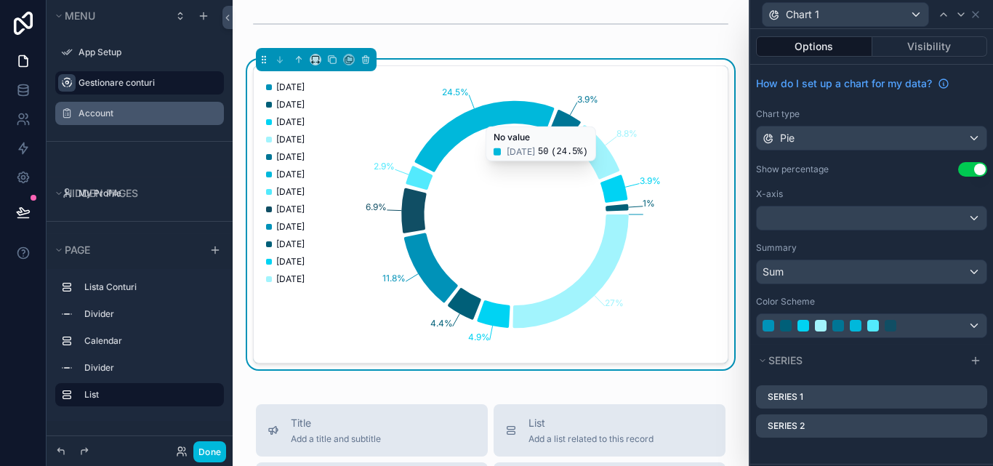
click at [116, 108] on div "Account" at bounding box center [149, 114] width 142 height 12
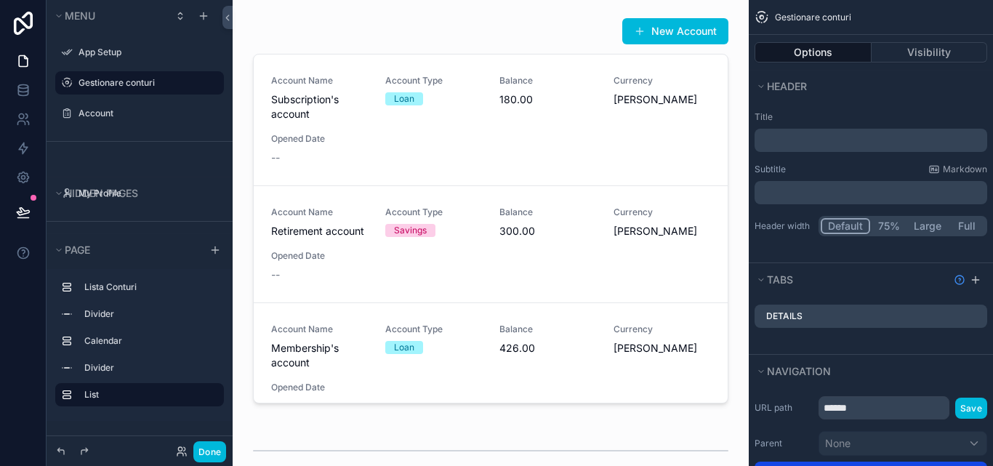
scroll to position [859, 0]
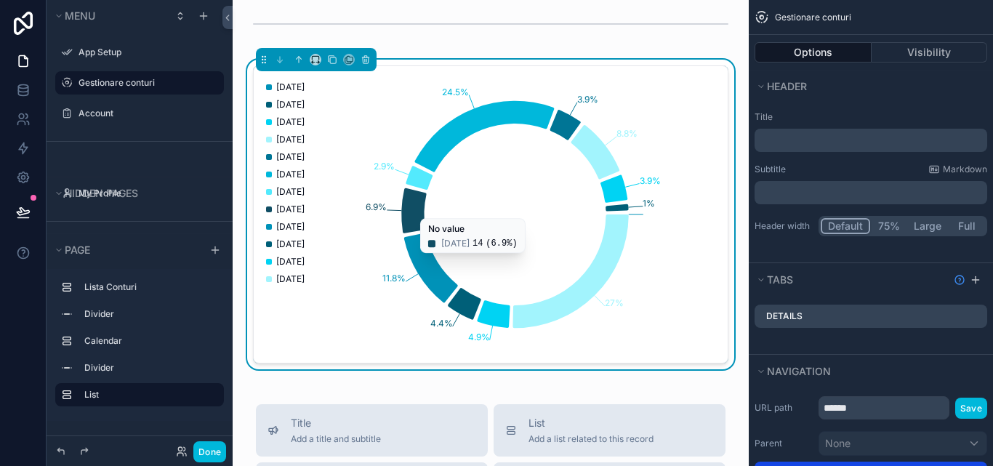
click at [135, 108] on div "Account" at bounding box center [149, 114] width 142 height 12
click at [136, 111] on label "Account" at bounding box center [146, 114] width 137 height 12
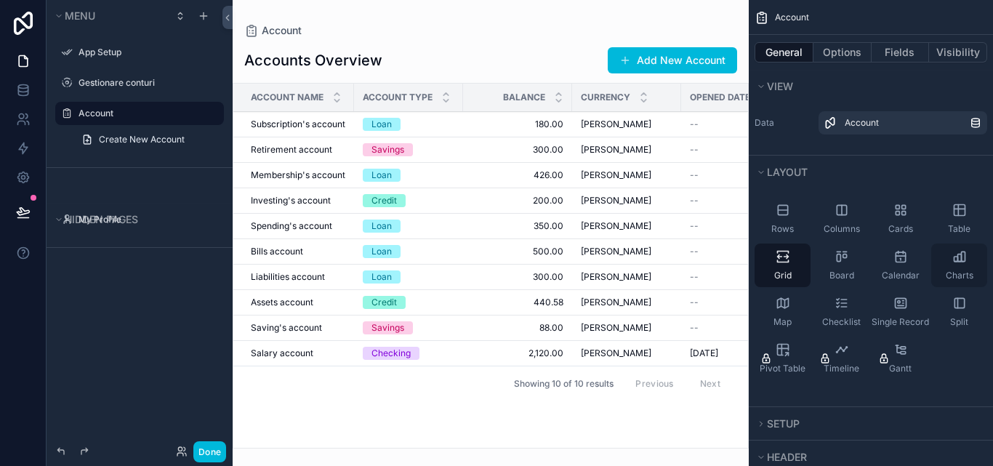
click at [955, 270] on span "Charts" at bounding box center [960, 276] width 28 height 12
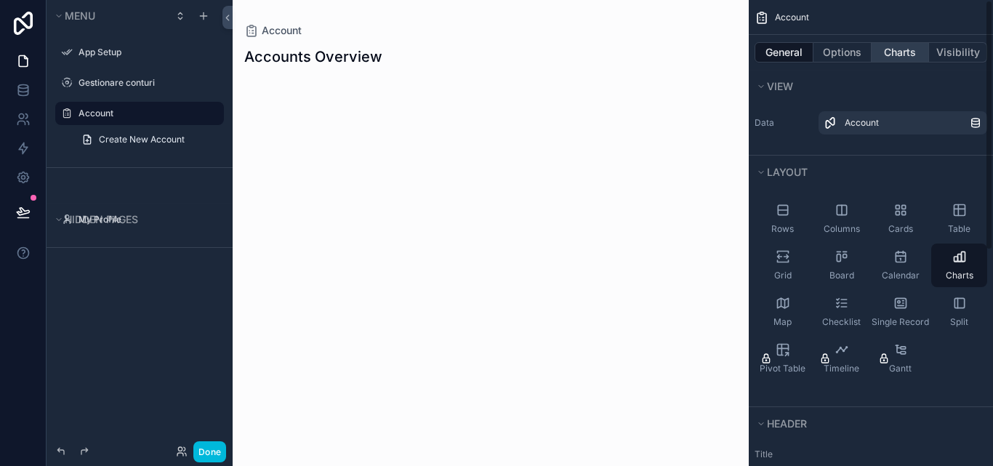
click at [897, 55] on button "Charts" at bounding box center [900, 52] width 58 height 20
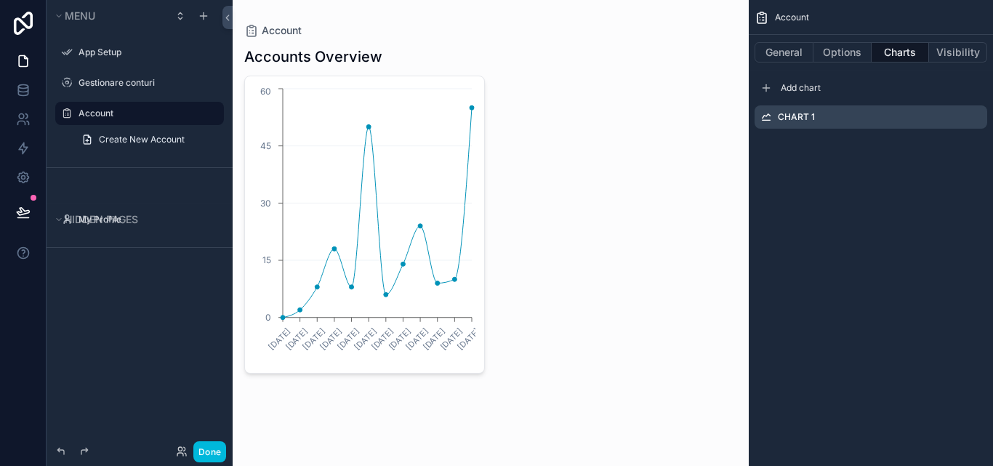
click at [0, 0] on icon "scrollable content" at bounding box center [0, 0] width 0 height 0
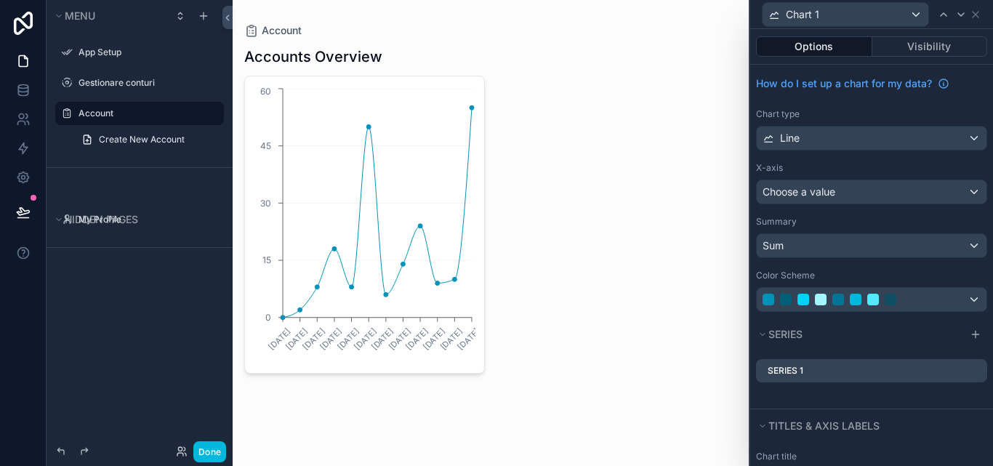
click at [941, 155] on div "How do I set up a chart for my data? Chart type Line X-axis Choose a value Summ…" at bounding box center [871, 191] width 243 height 253
click at [943, 150] on div "How do I set up a chart for my data? Chart type Line X-axis Choose a value Summ…" at bounding box center [871, 191] width 243 height 253
click at [954, 140] on div "Line" at bounding box center [872, 137] width 230 height 23
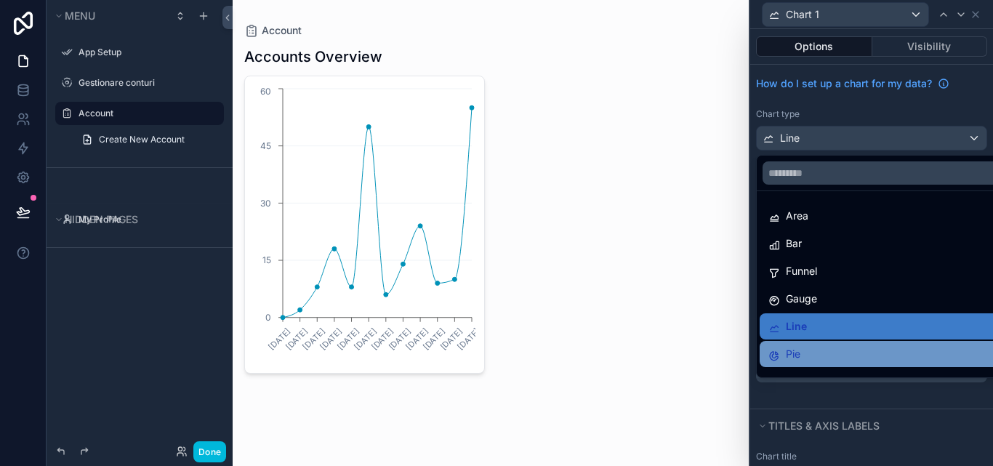
click at [856, 345] on div "Pie" at bounding box center [883, 354] width 246 height 26
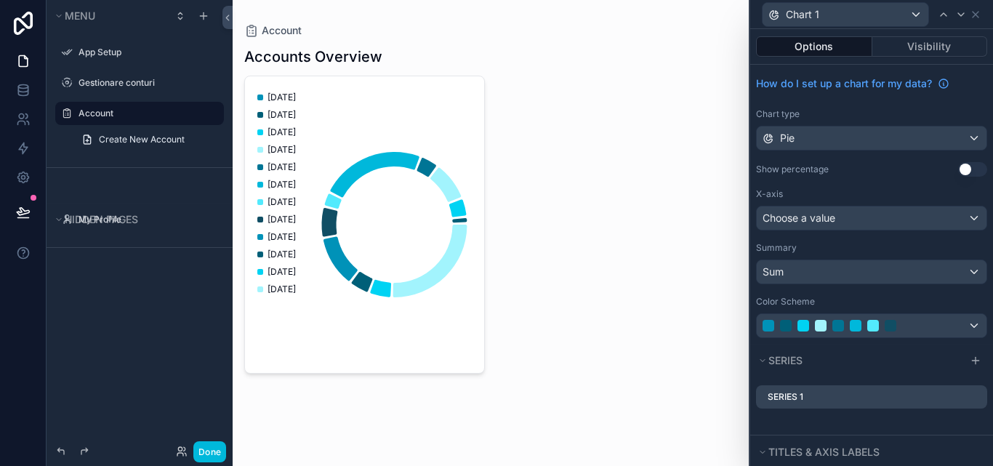
click at [261, 97] on div "scrollable content" at bounding box center [491, 210] width 516 height 420
click at [127, 142] on span "Create New Account" at bounding box center [142, 140] width 86 height 12
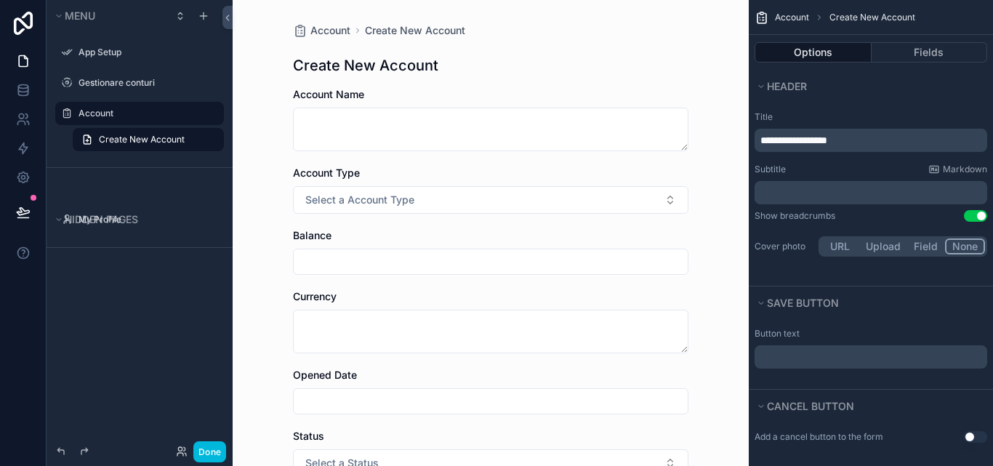
click at [118, 116] on label "Account" at bounding box center [146, 114] width 137 height 12
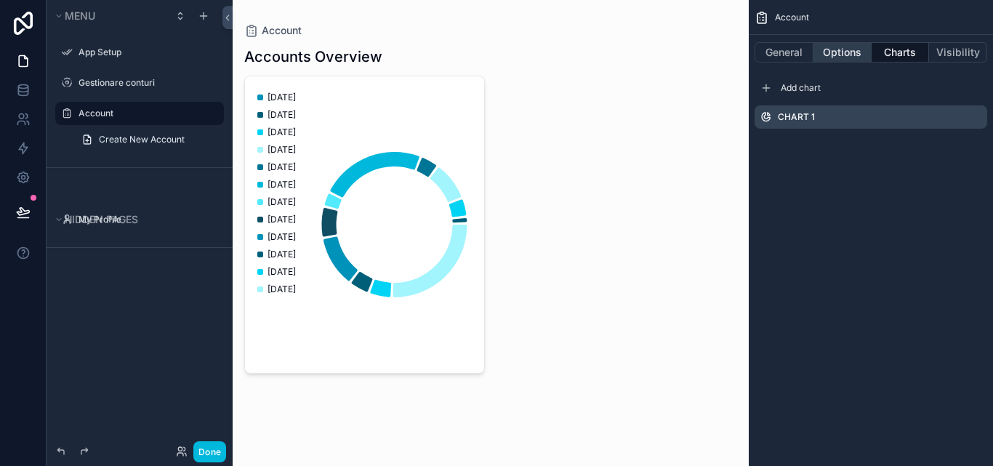
click at [843, 44] on button "Options" at bounding box center [842, 52] width 58 height 20
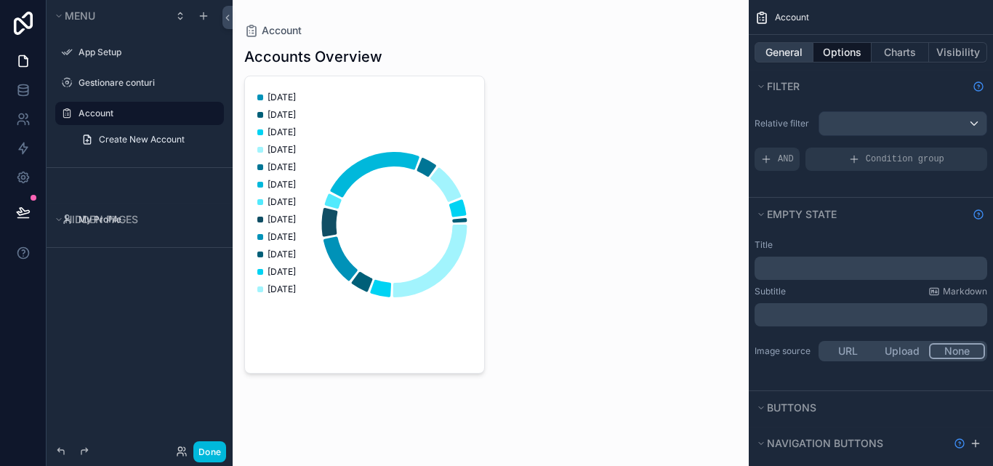
click at [794, 55] on button "General" at bounding box center [783, 52] width 59 height 20
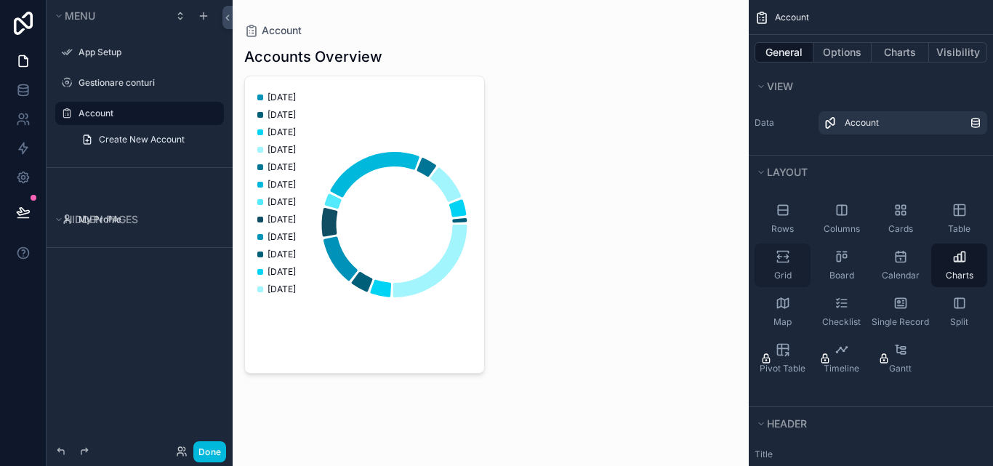
click at [766, 269] on div "Grid" at bounding box center [782, 265] width 56 height 44
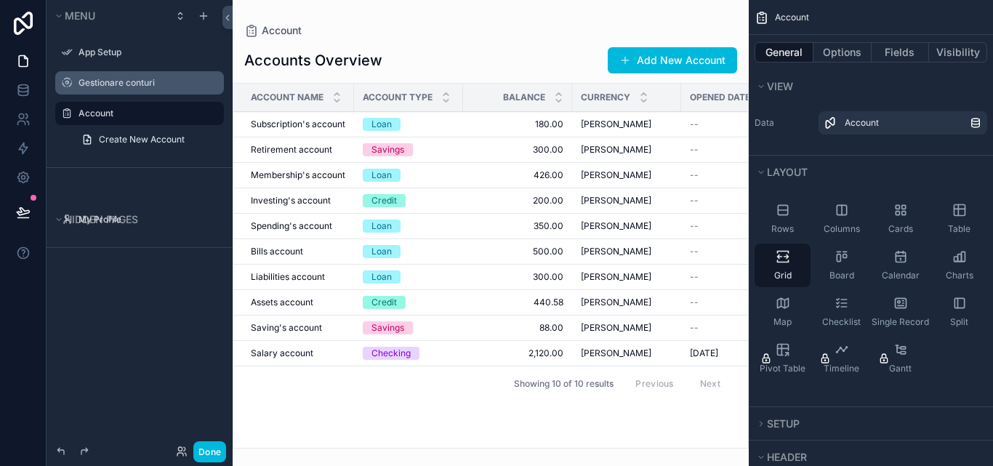
click at [129, 79] on label "Gestionare conturi" at bounding box center [146, 83] width 137 height 12
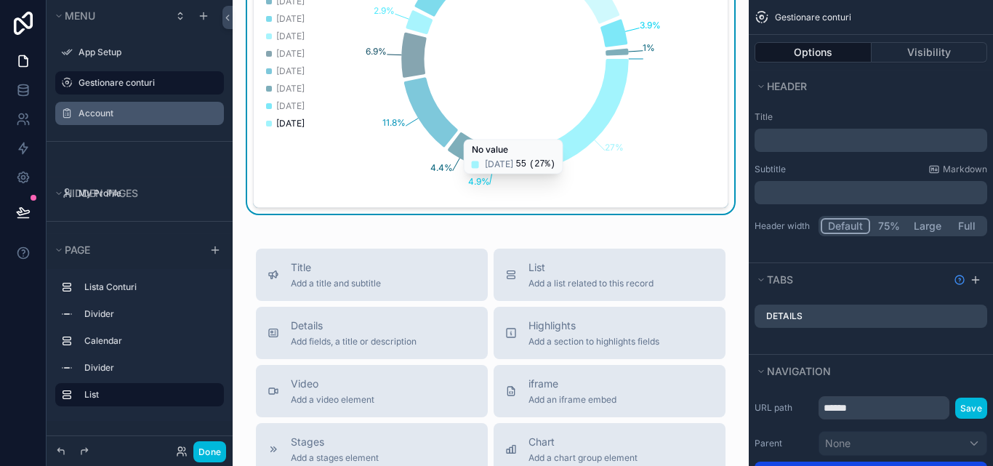
scroll to position [945, 0]
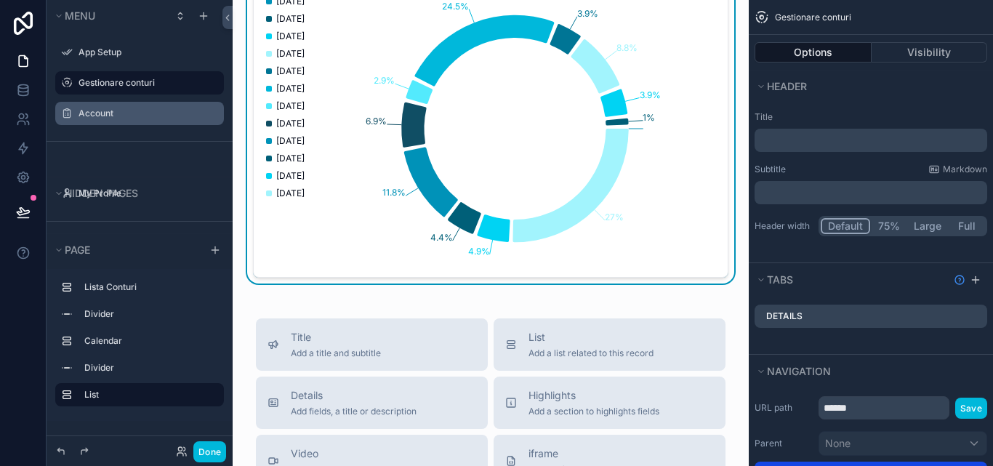
click at [680, 167] on icon "1% 3.9% 8.8% 3.9% 24.5% 2.9% 6.9% 11.8% 4.4% 4.9% 27%" at bounding box center [485, 128] width 446 height 279
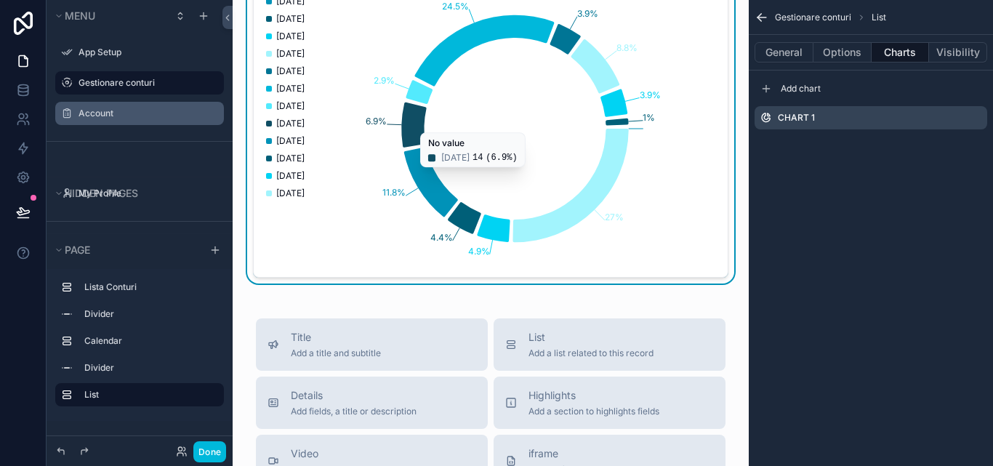
click at [161, 104] on div "Account" at bounding box center [139, 113] width 163 height 23
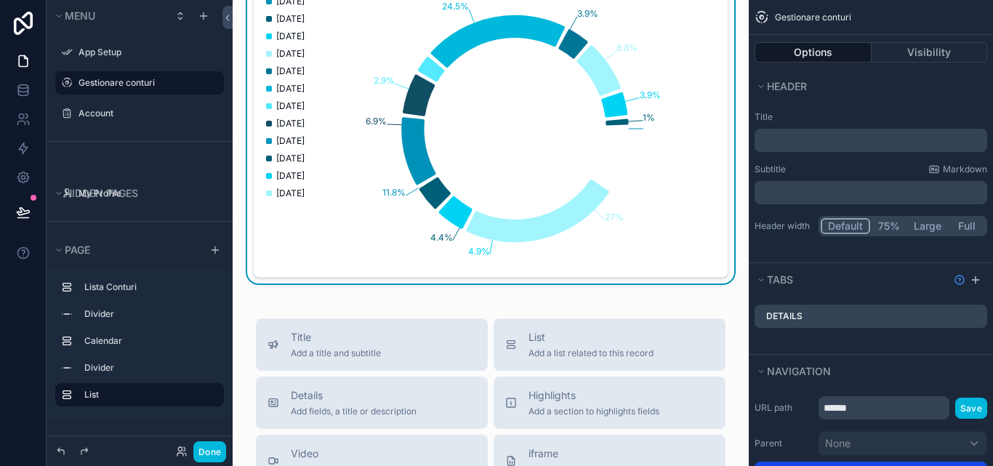
click at [109, 115] on label "Account" at bounding box center [146, 114] width 137 height 12
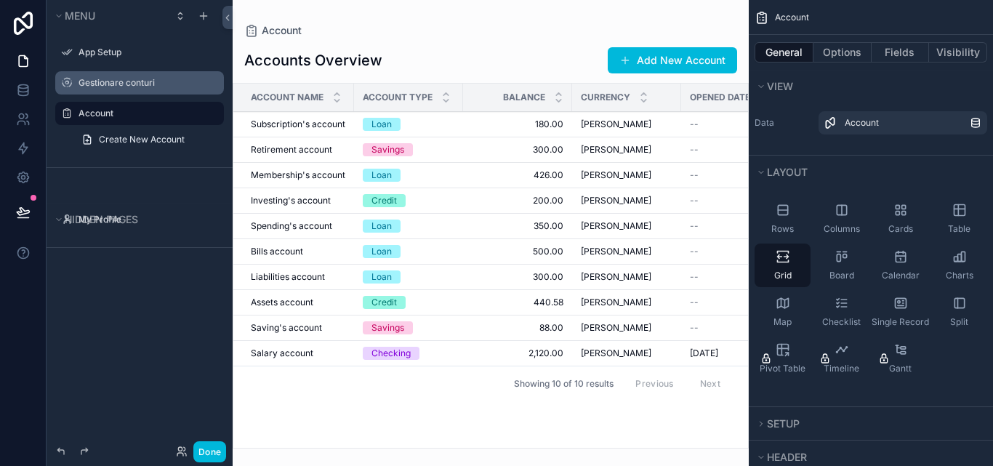
click at [479, 212] on div "scrollable content" at bounding box center [491, 233] width 516 height 466
click at [949, 272] on span "Charts" at bounding box center [960, 276] width 28 height 12
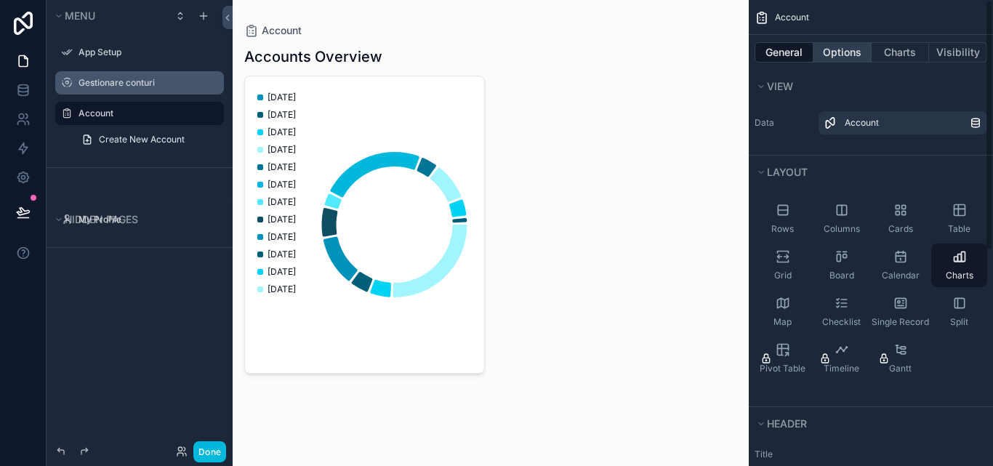
click at [817, 54] on button "Options" at bounding box center [842, 52] width 58 height 20
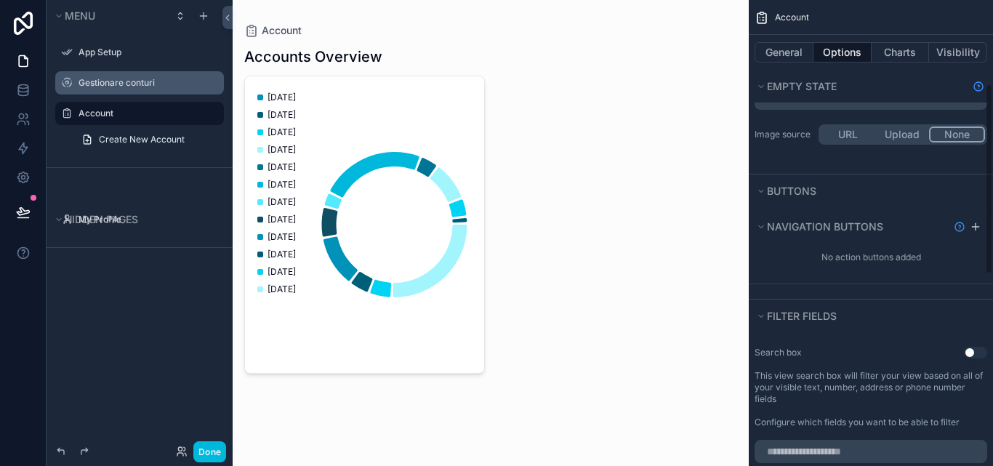
scroll to position [218, 0]
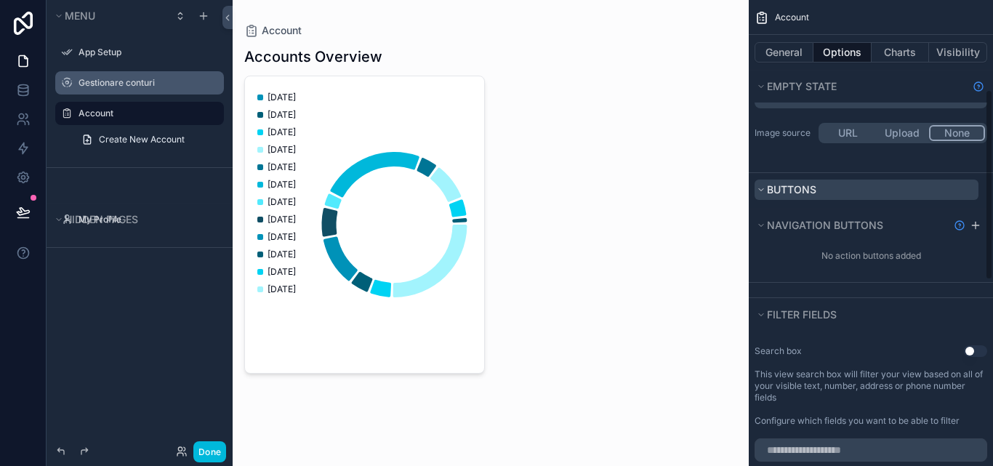
click at [822, 199] on button "Buttons" at bounding box center [866, 190] width 224 height 20
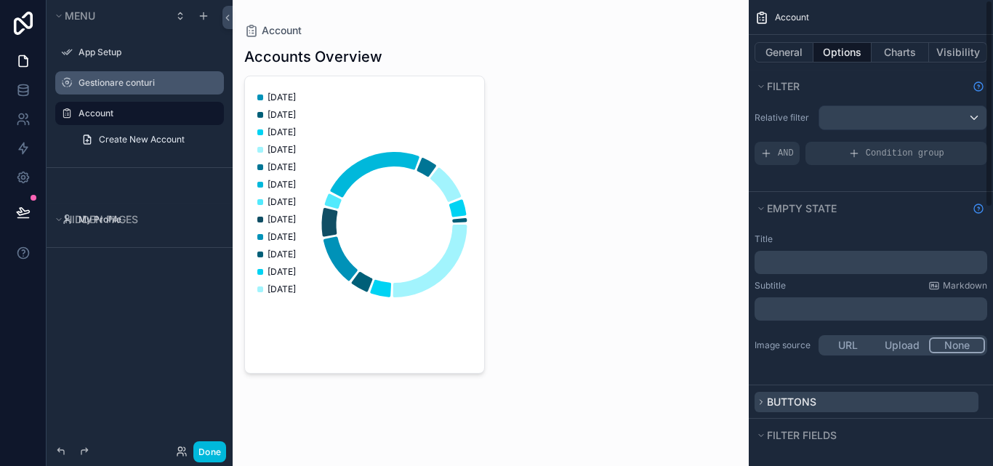
scroll to position [1, 0]
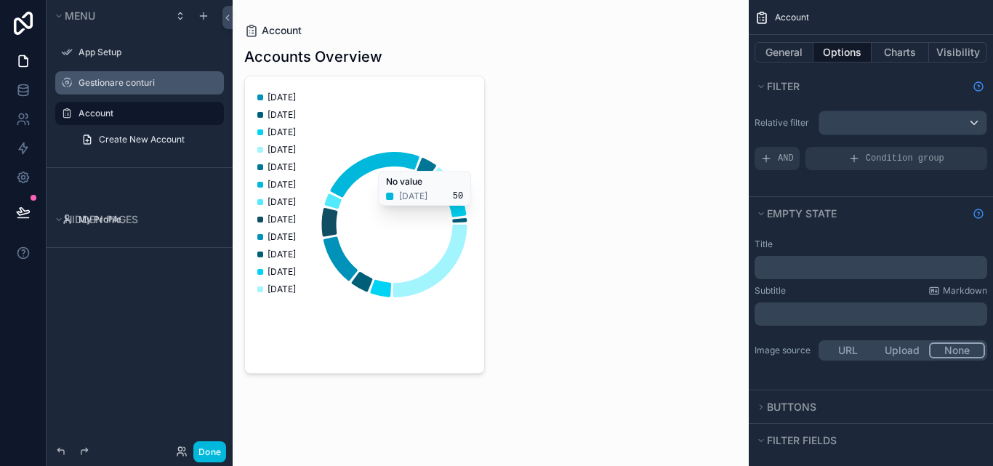
click at [264, 31] on span "Account" at bounding box center [282, 30] width 40 height 15
click at [278, 31] on span "Account" at bounding box center [282, 30] width 40 height 15
click at [781, 51] on button "General" at bounding box center [783, 52] width 59 height 20
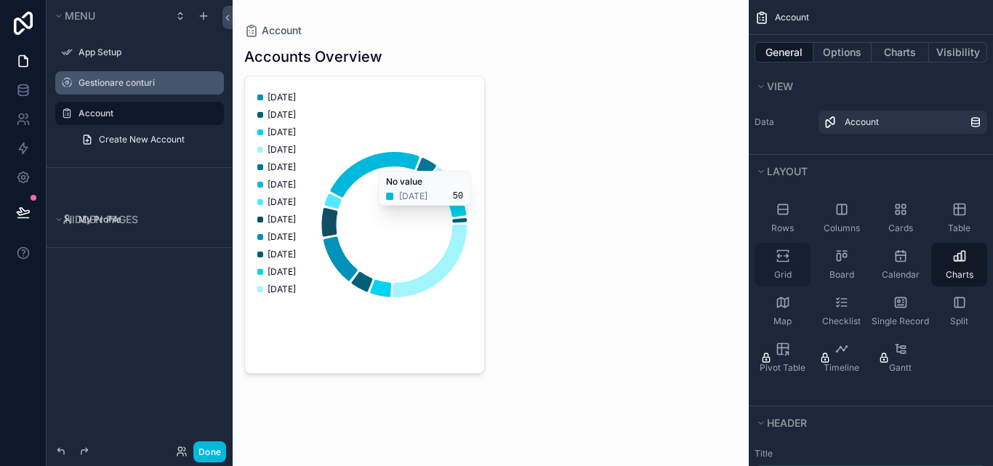
click at [787, 257] on icon "scrollable content" at bounding box center [786, 256] width 4 height 4
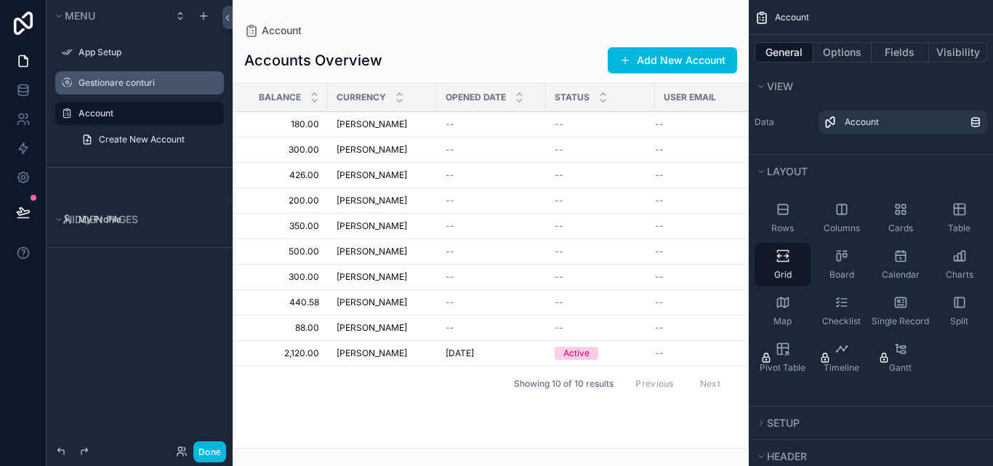
scroll to position [0, 250]
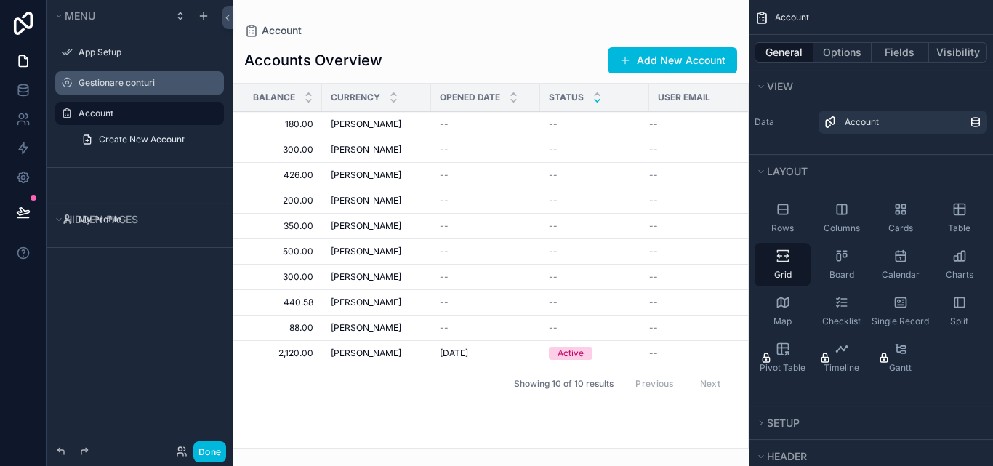
click at [592, 101] on icon "scrollable content" at bounding box center [596, 100] width 9 height 9
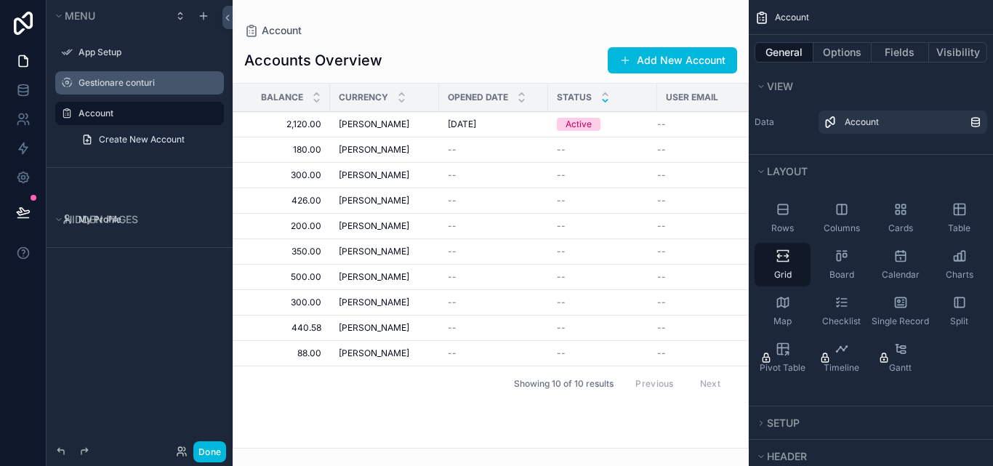
scroll to position [0, 253]
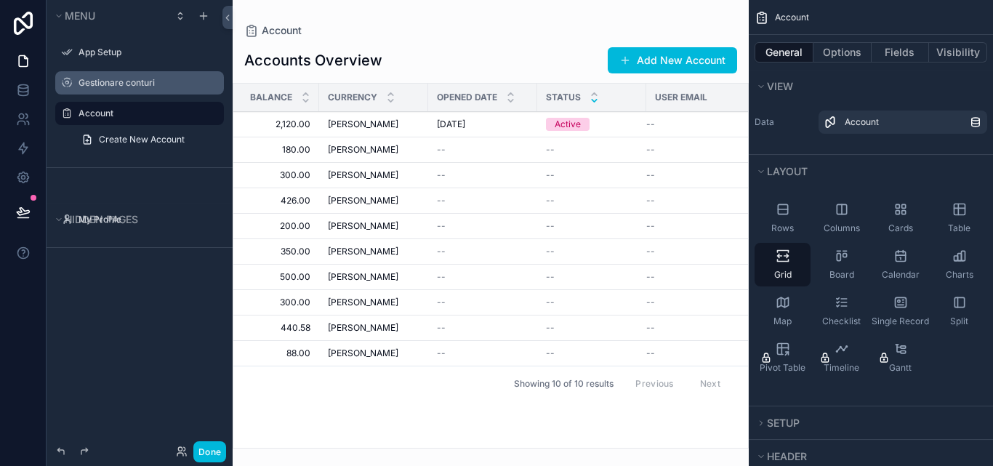
click at [494, 129] on div "15/01/2023 15/01/2023" at bounding box center [483, 124] width 92 height 12
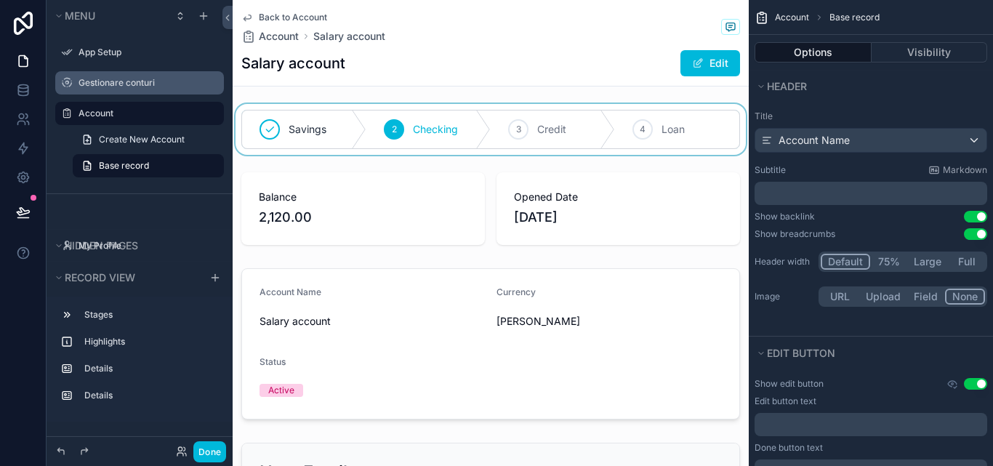
click at [507, 124] on div "scrollable content" at bounding box center [491, 129] width 516 height 51
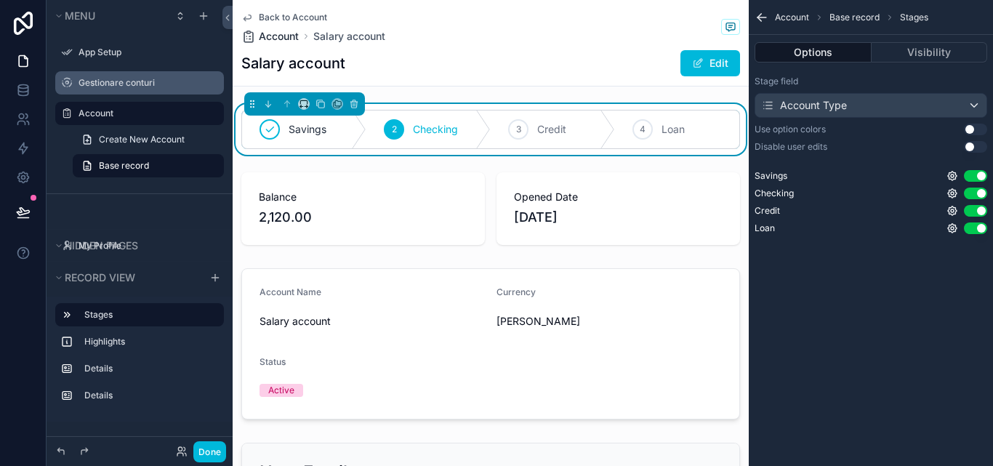
click at [275, 38] on span "Account" at bounding box center [279, 36] width 40 height 15
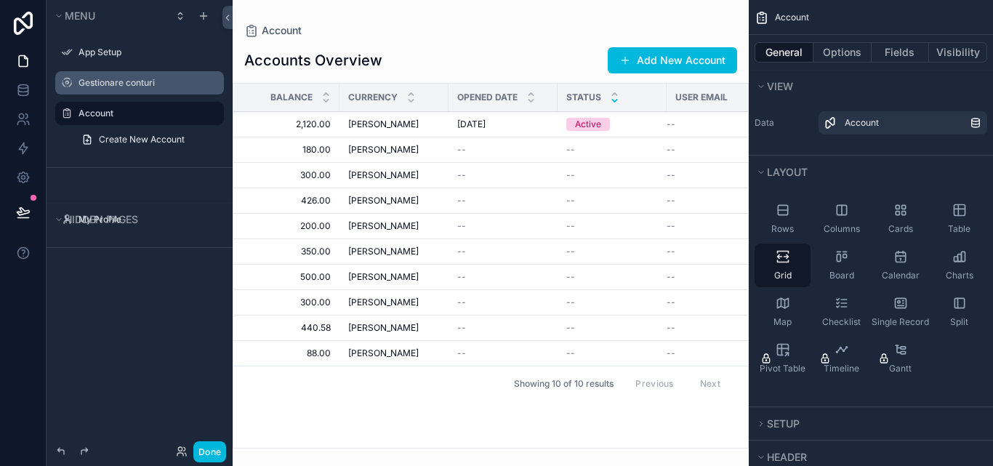
scroll to position [0, 260]
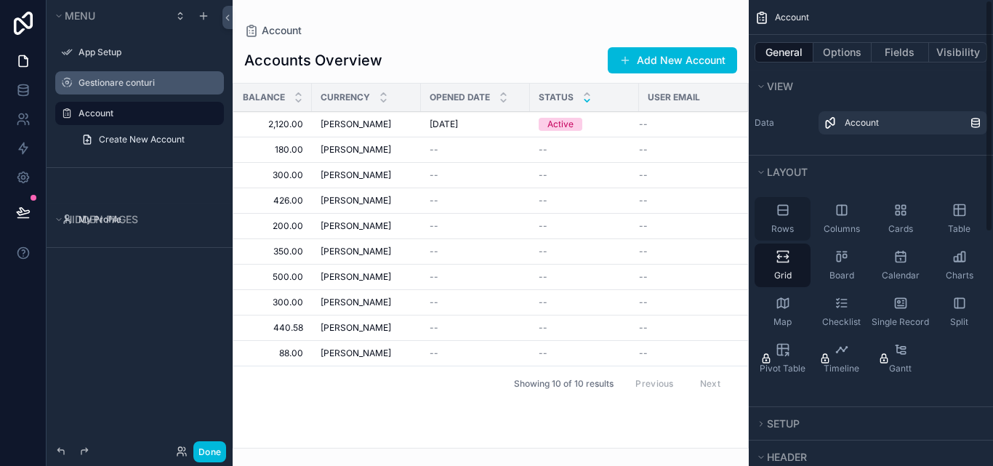
click at [786, 222] on div "Rows" at bounding box center [782, 219] width 56 height 44
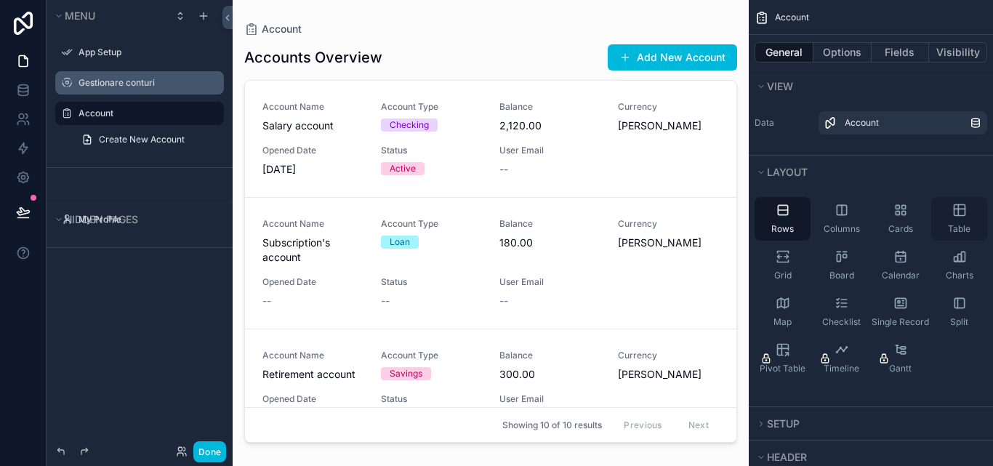
click at [957, 212] on icon "scrollable content" at bounding box center [959, 210] width 15 height 15
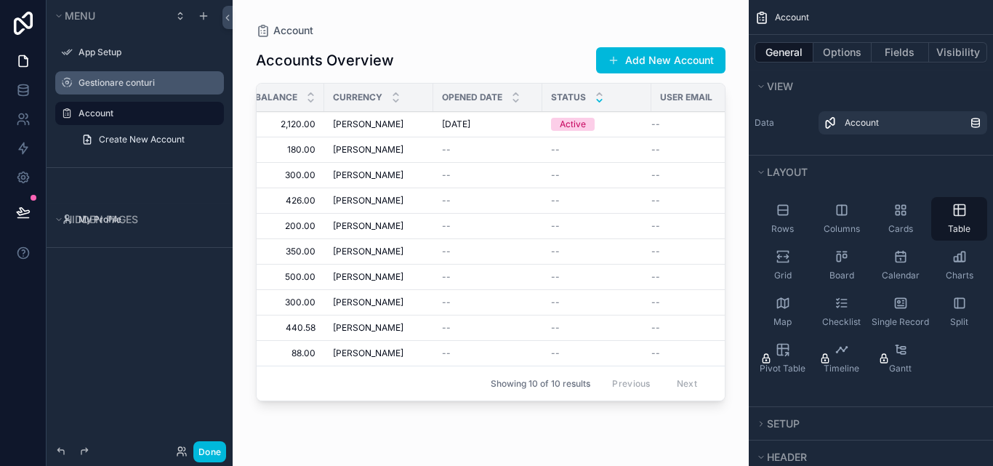
scroll to position [0, 307]
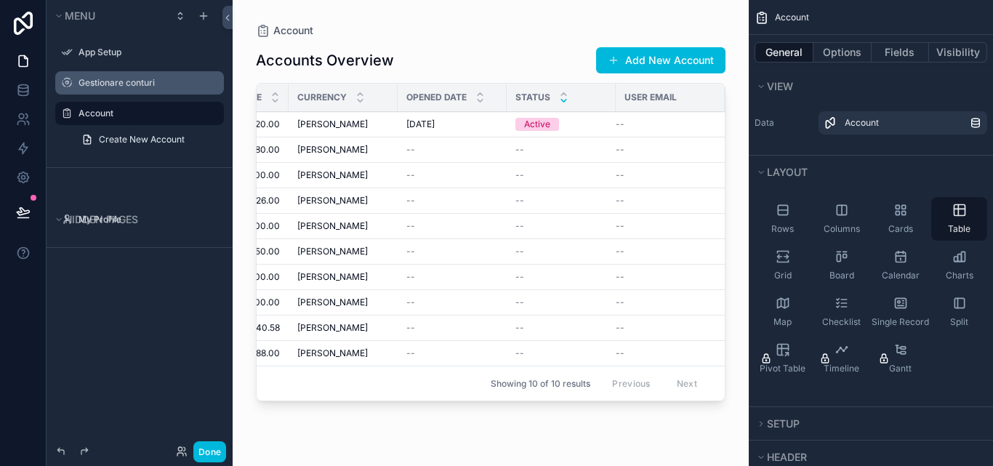
click at [544, 124] on div "Active" at bounding box center [537, 124] width 26 height 13
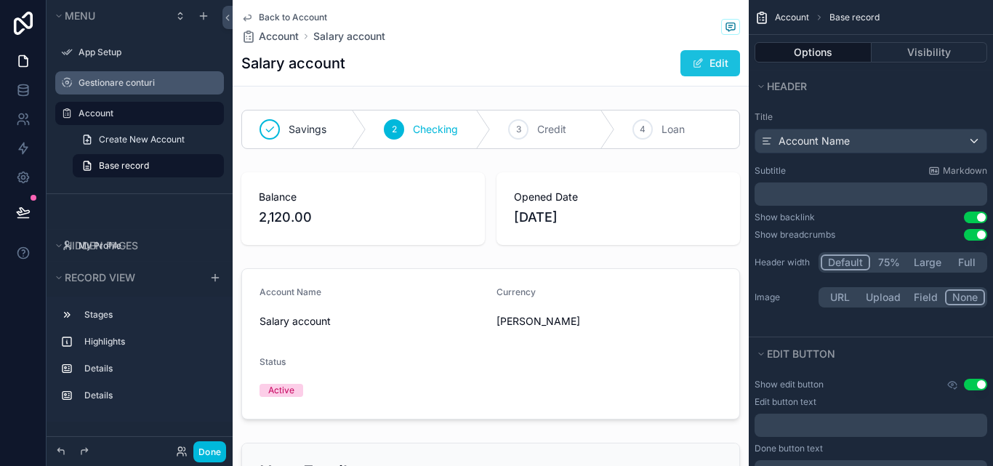
click at [696, 54] on button "Edit" at bounding box center [710, 63] width 60 height 26
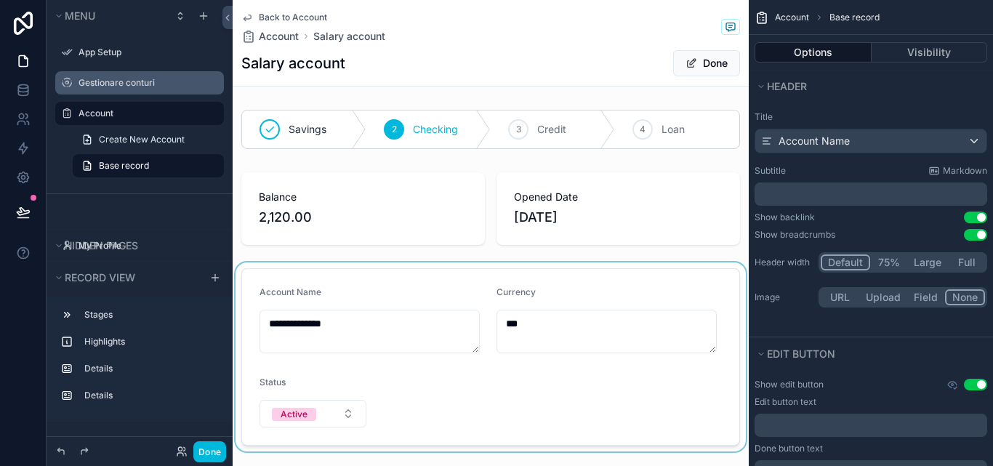
click at [346, 413] on div "scrollable content" at bounding box center [491, 356] width 516 height 189
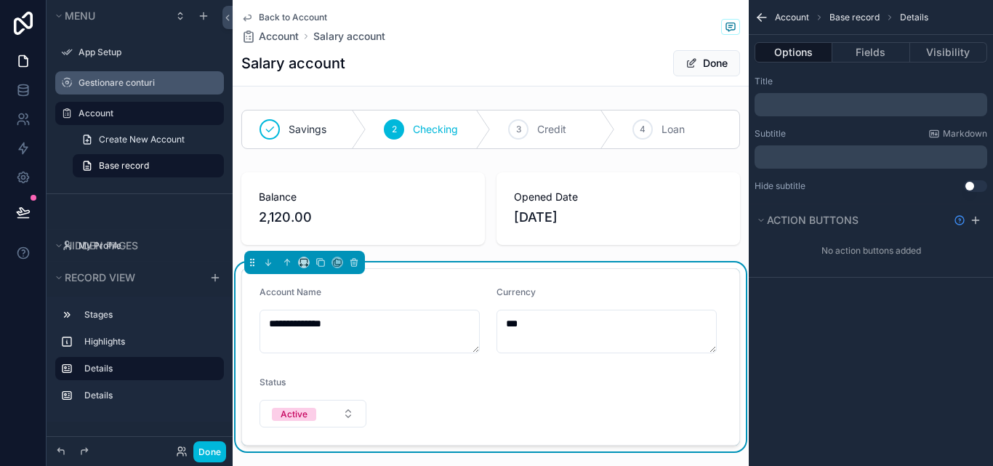
click at [346, 413] on button "Active" at bounding box center [312, 414] width 107 height 28
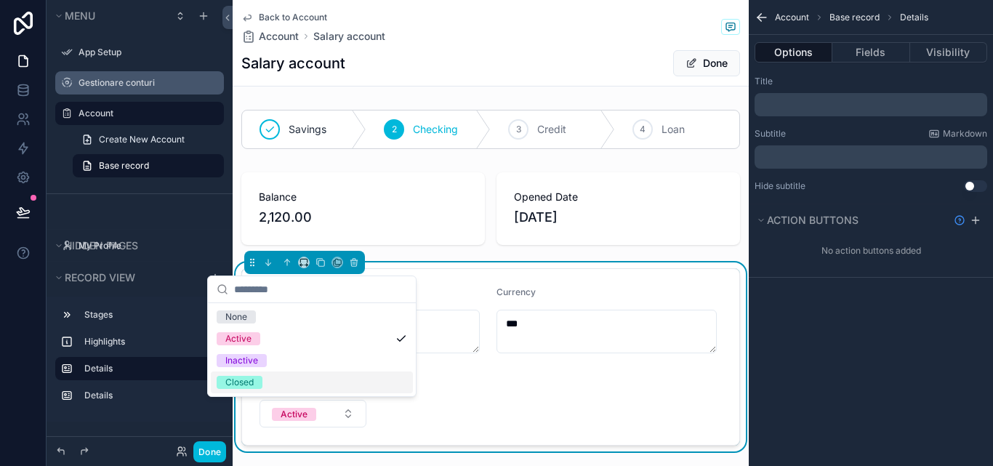
click at [376, 427] on form "**********" at bounding box center [490, 357] width 497 height 176
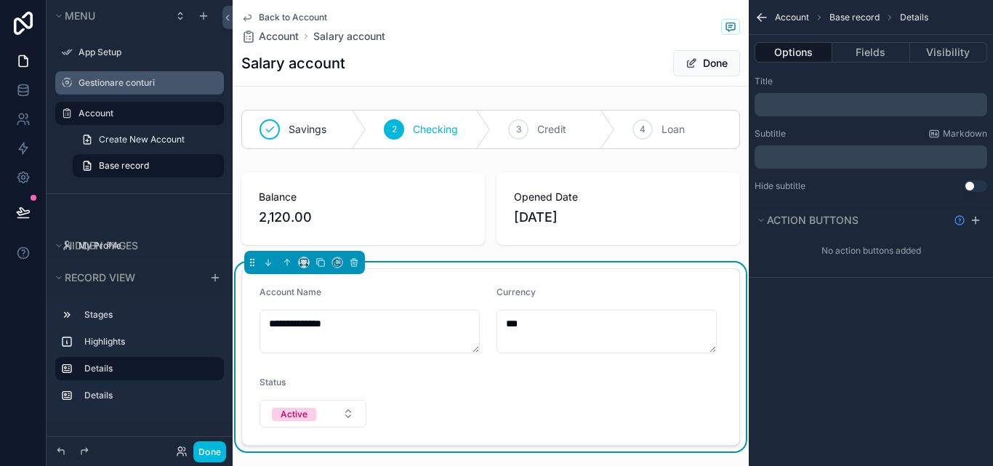
click at [239, 17] on div "Back to Account Account Salary account Salary account Done" at bounding box center [491, 43] width 516 height 86
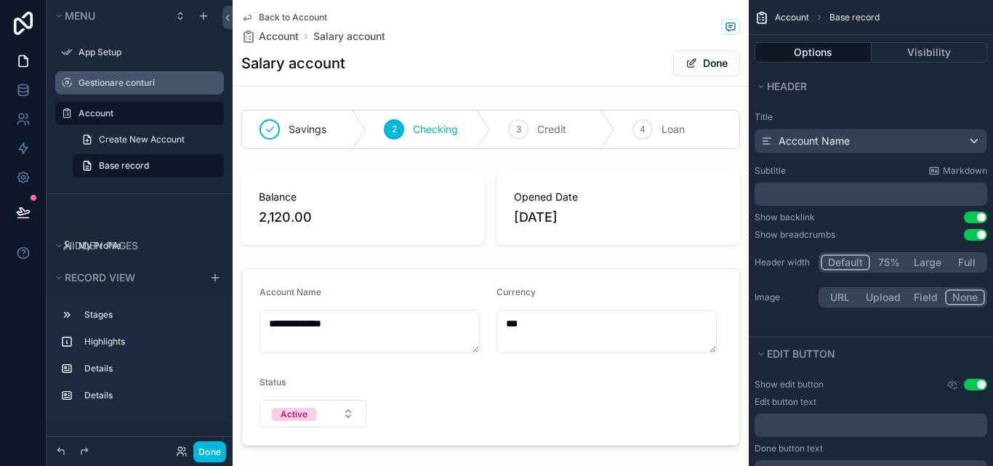
click at [263, 11] on div "Back to Account Account Salary account Salary account Done" at bounding box center [490, 43] width 499 height 86
click at [265, 18] on span "Back to Account" at bounding box center [293, 18] width 68 height 12
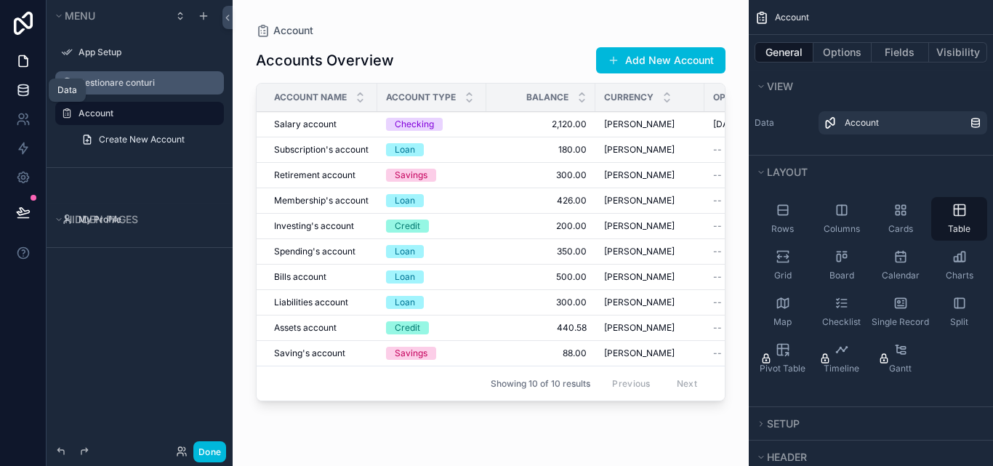
click at [7, 91] on link at bounding box center [23, 90] width 46 height 29
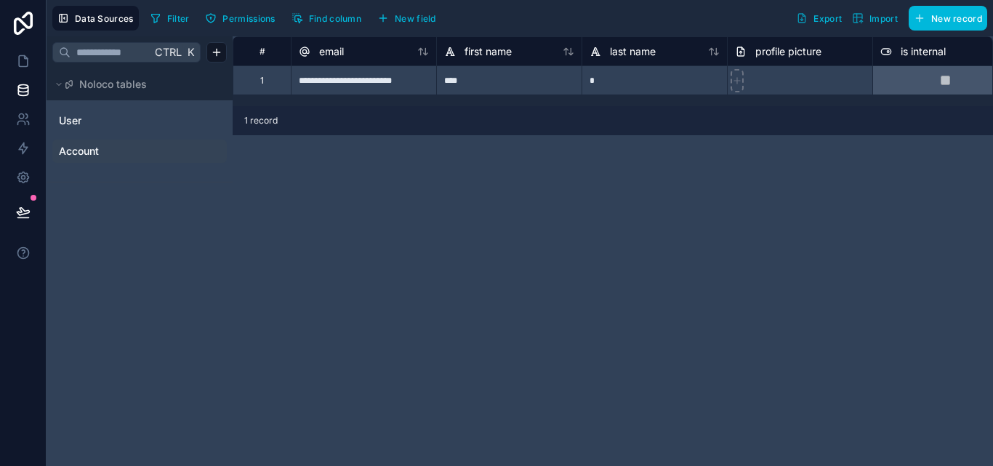
click at [93, 147] on span "Account" at bounding box center [79, 151] width 40 height 15
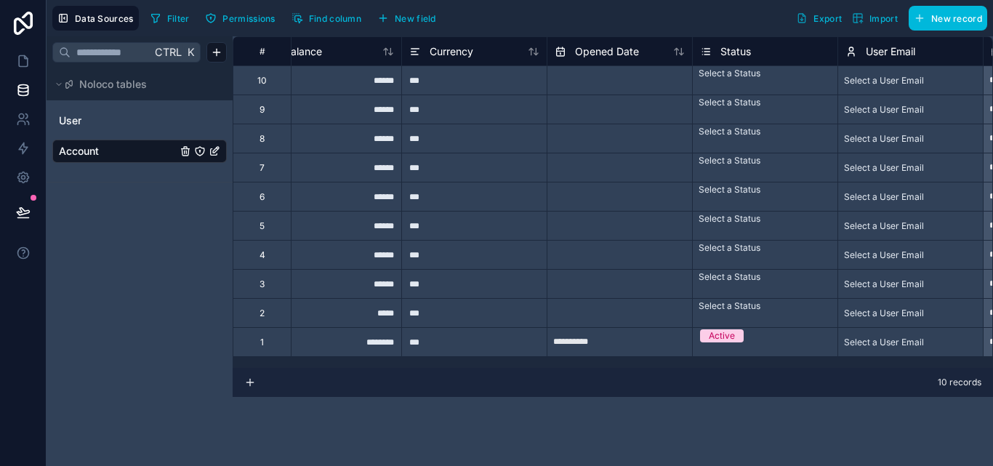
scroll to position [0, 336]
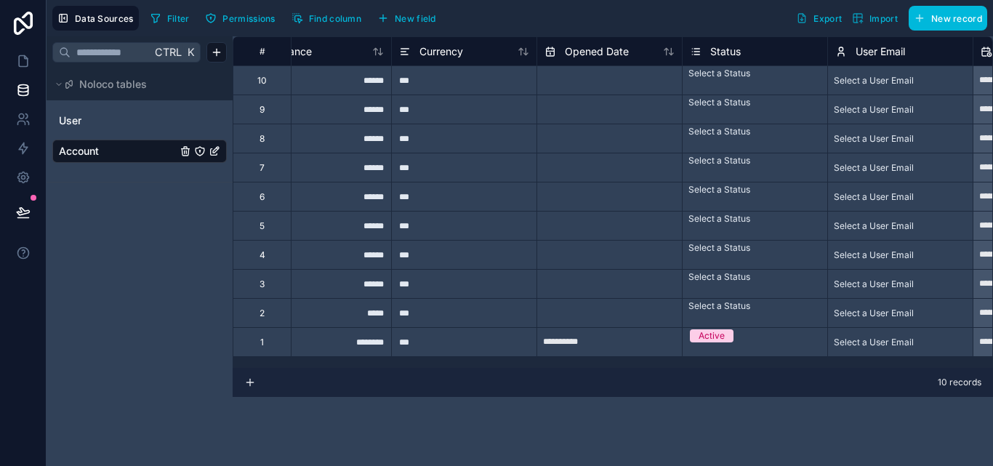
click at [738, 341] on div "Active" at bounding box center [754, 336] width 145 height 16
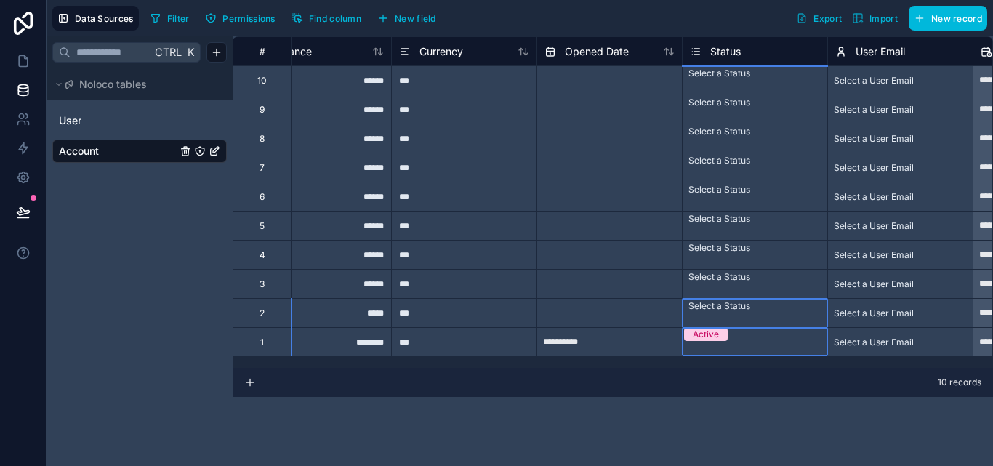
drag, startPoint x: 817, startPoint y: 329, endPoint x: 802, endPoint y: 307, distance: 27.2
click at [814, 297] on div "**********" at bounding box center [653, 196] width 1512 height 320
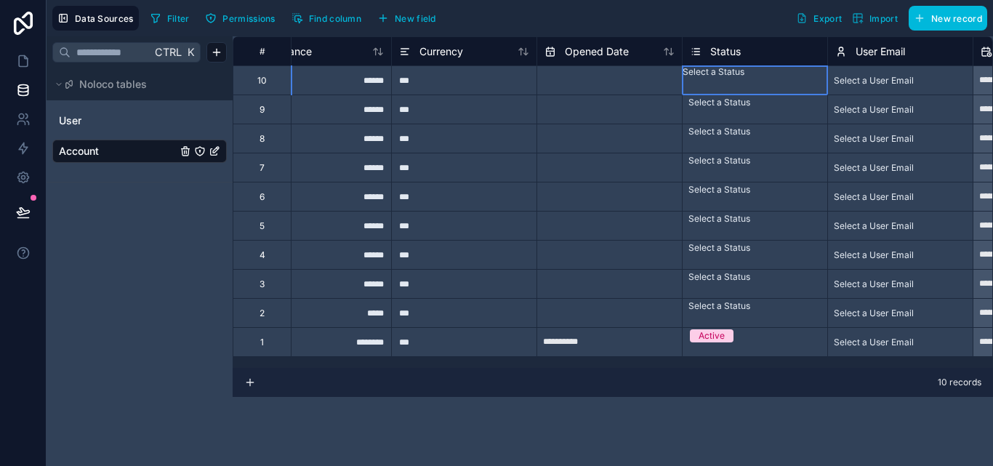
click at [757, 78] on div "Select a Status" at bounding box center [754, 72] width 145 height 12
click at [770, 78] on div "Select a Status" at bounding box center [754, 72] width 145 height 12
click at [734, 465] on div "Active" at bounding box center [496, 474] width 993 height 17
drag, startPoint x: 826, startPoint y: 92, endPoint x: 804, endPoint y: 315, distance: 224.2
click at [804, 315] on div "**********" at bounding box center [653, 196] width 1512 height 320
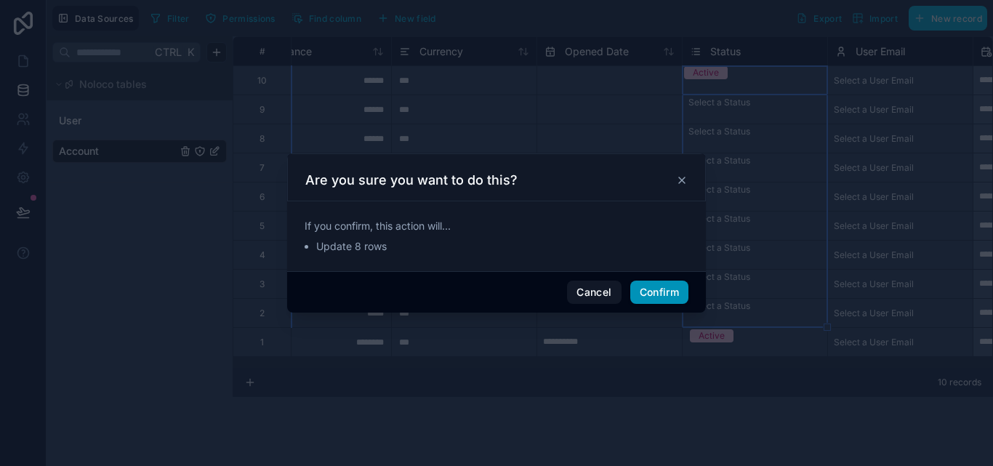
click at [677, 299] on button "Confirm" at bounding box center [659, 292] width 58 height 23
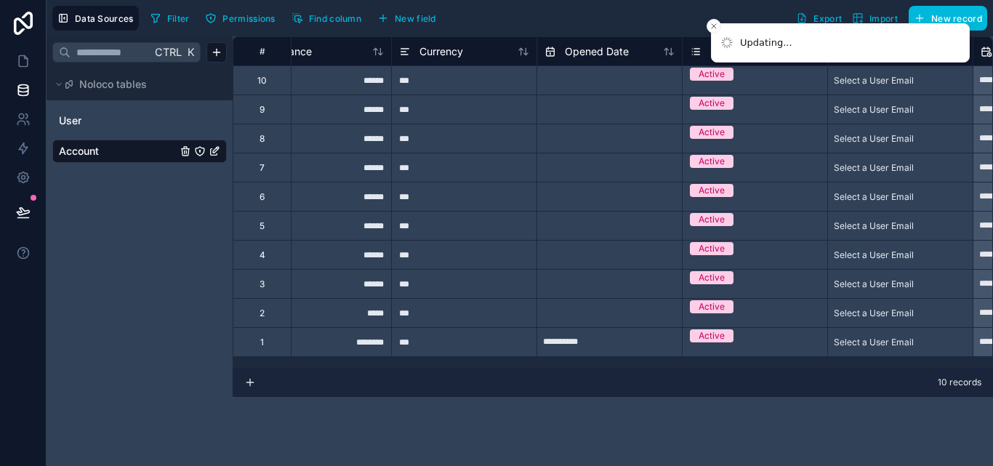
click at [629, 87] on input "text" at bounding box center [609, 80] width 145 height 23
select select "****"
select select "*"
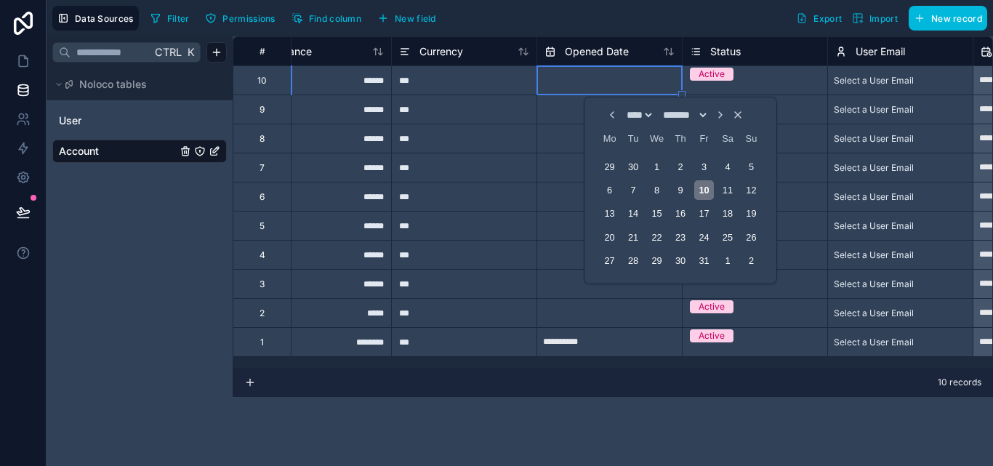
click at [697, 190] on div "10" at bounding box center [704, 190] width 20 height 20
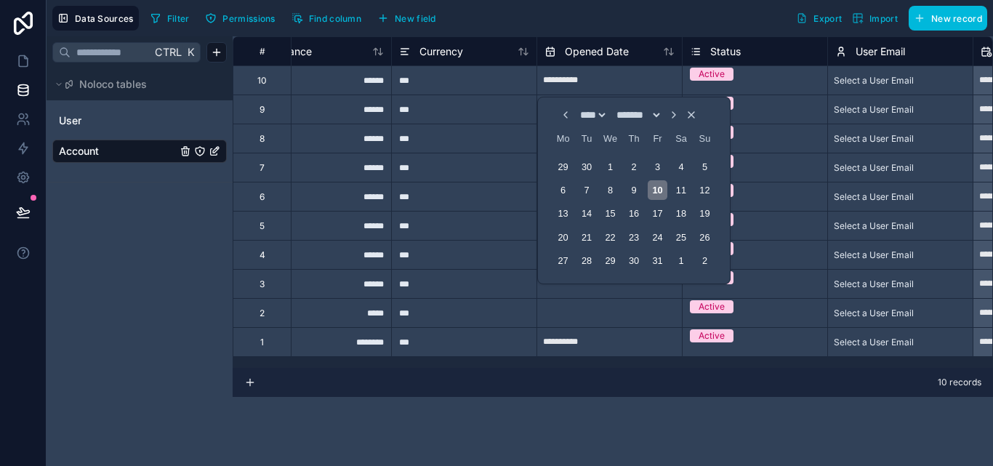
type input "**********"
click at [655, 84] on input "**********" at bounding box center [609, 80] width 145 height 23
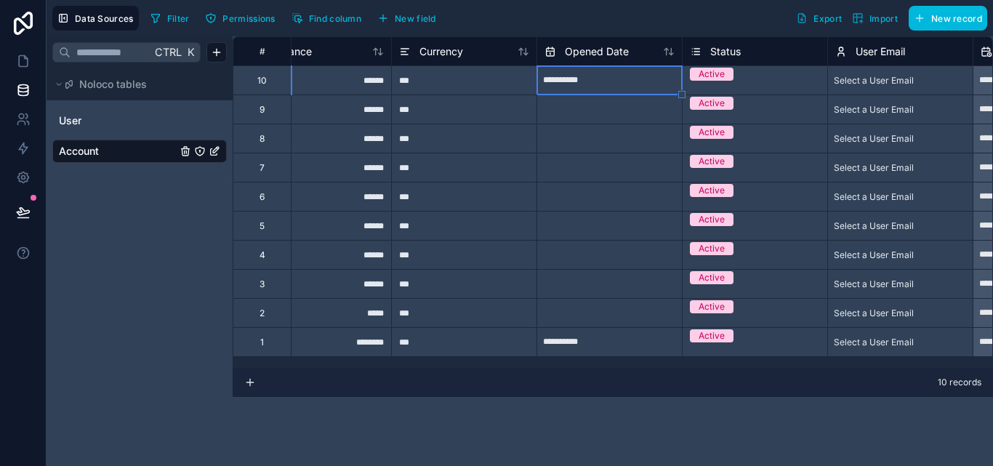
select select "****"
select select "*"
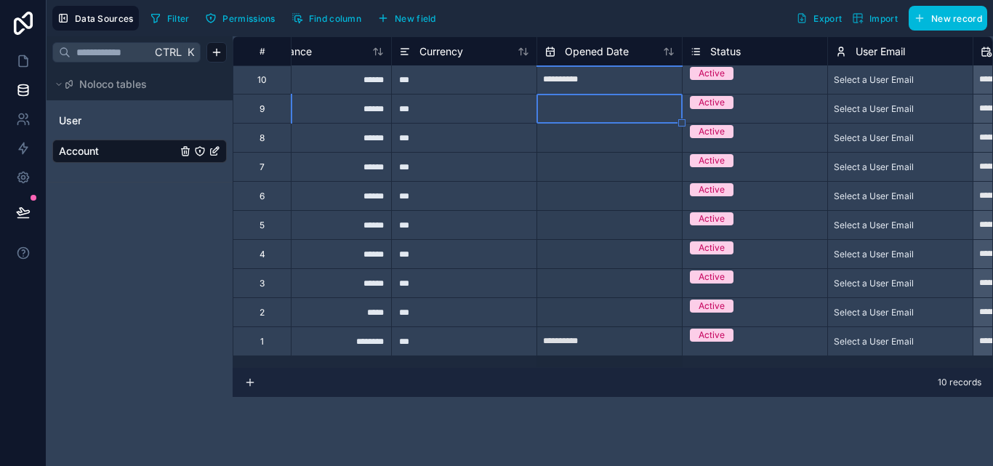
drag, startPoint x: 681, startPoint y: 94, endPoint x: 663, endPoint y: 346, distance: 252.9
click at [663, 346] on div "**********" at bounding box center [653, 196] width 1512 height 320
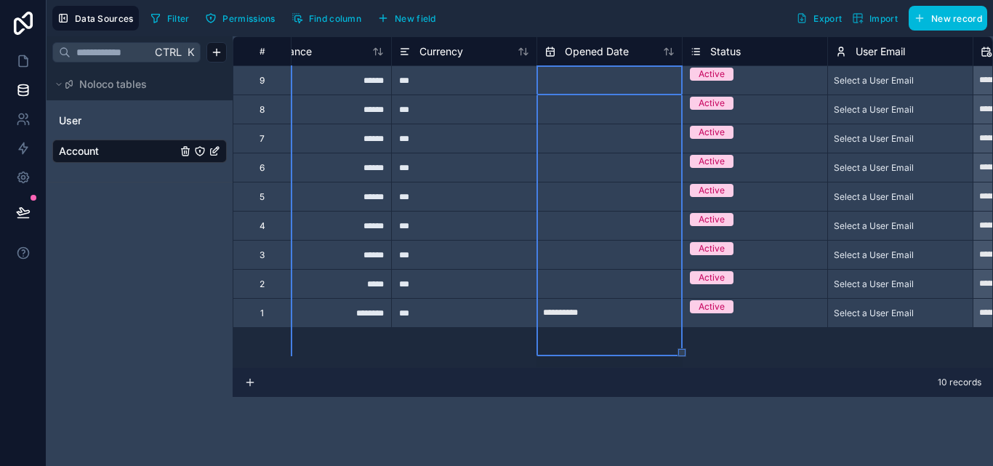
scroll to position [30, 336]
drag, startPoint x: 682, startPoint y: 353, endPoint x: 680, endPoint y: 327, distance: 26.3
click at [680, 327] on div "**********" at bounding box center [613, 201] width 760 height 331
click at [613, 250] on div "**********" at bounding box center [653, 167] width 1512 height 320
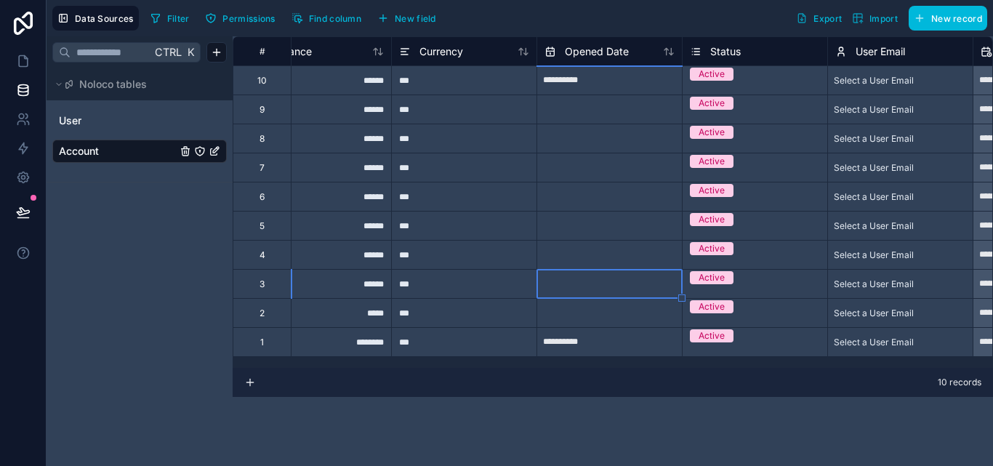
scroll to position [0, 336]
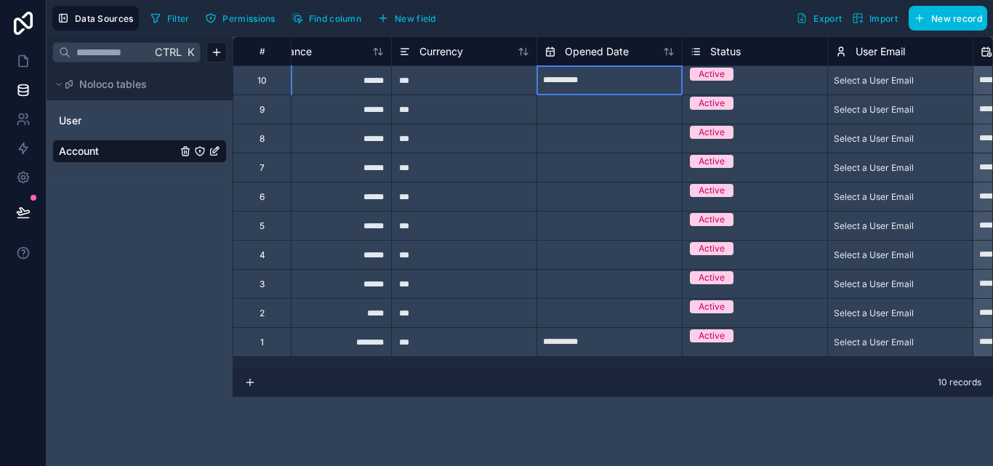
click at [665, 92] on input "**********" at bounding box center [609, 80] width 145 height 23
select select "****"
select select "*"
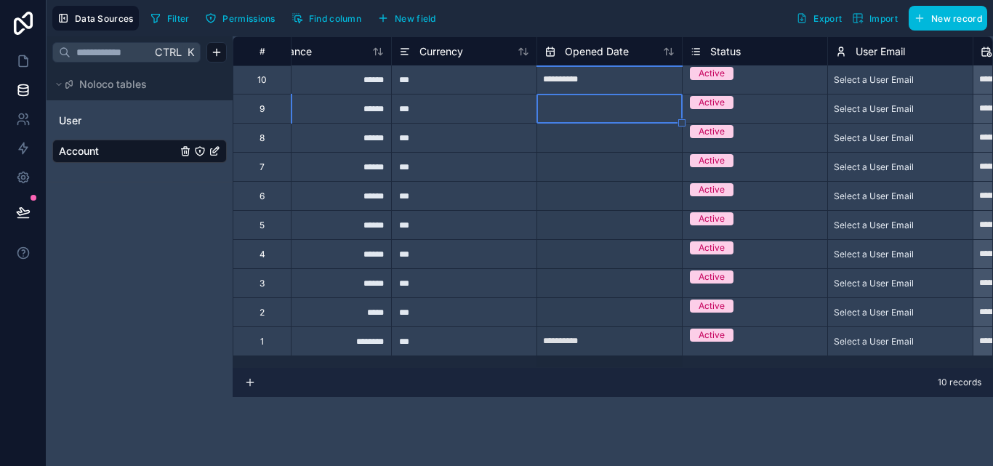
drag, startPoint x: 681, startPoint y: 96, endPoint x: 667, endPoint y: 332, distance: 236.7
click at [667, 332] on div "**********" at bounding box center [653, 196] width 1512 height 320
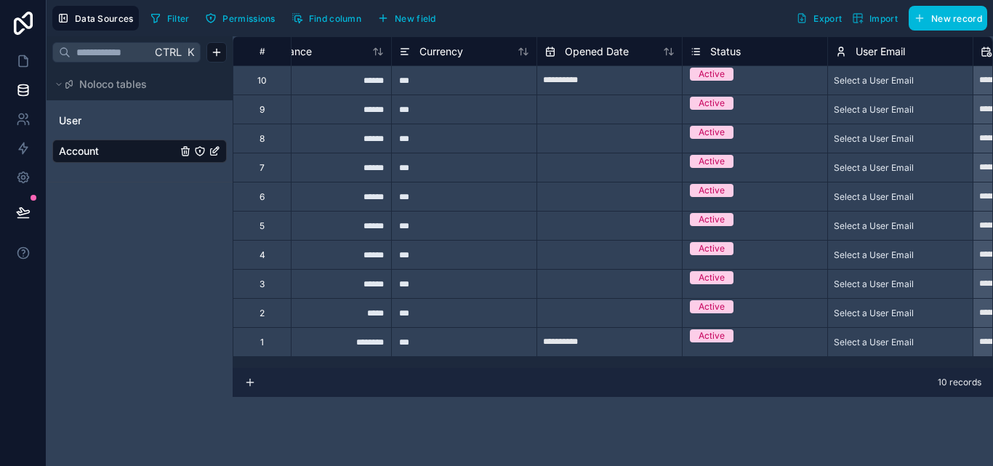
drag, startPoint x: 680, startPoint y: 347, endPoint x: 677, endPoint y: 326, distance: 21.3
click at [677, 326] on div "**********" at bounding box center [613, 201] width 760 height 331
click at [659, 89] on input "**********" at bounding box center [609, 80] width 145 height 23
select select "****"
select select "*"
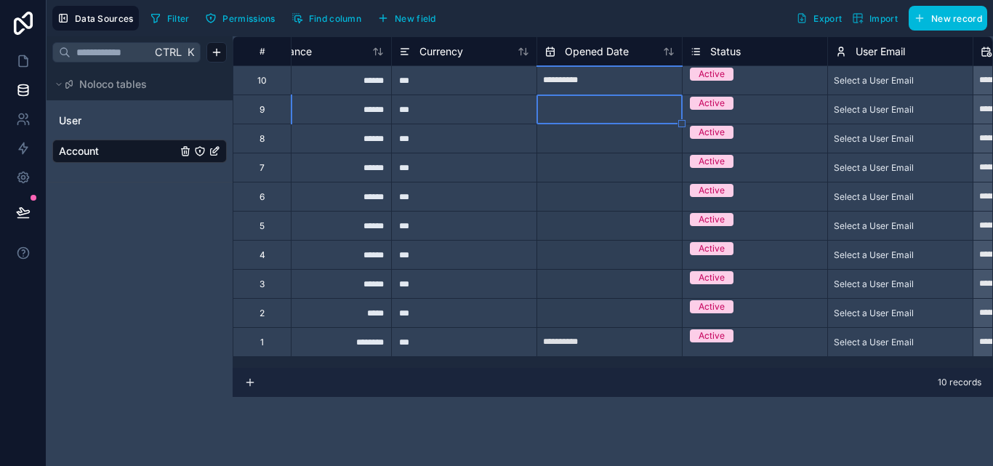
drag, startPoint x: 681, startPoint y: 92, endPoint x: 674, endPoint y: 308, distance: 216.0
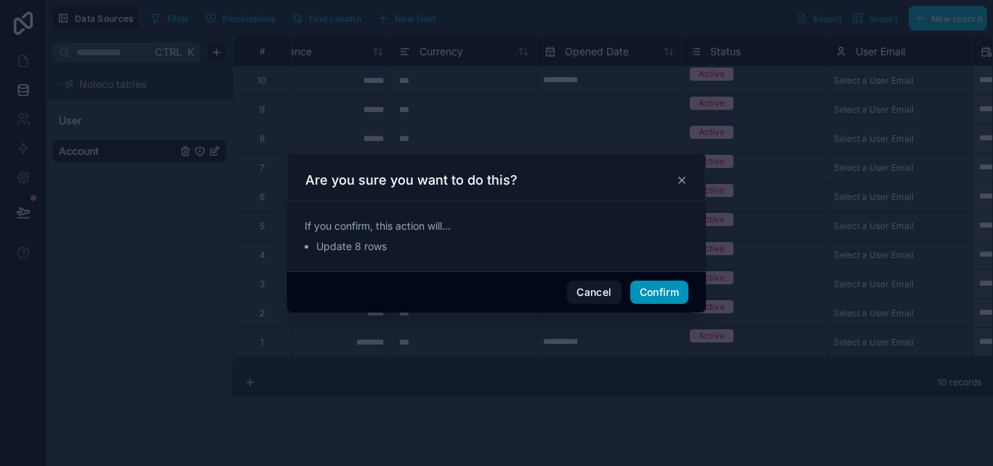
click at [669, 281] on button "Confirm" at bounding box center [659, 292] width 58 height 23
type input "**********"
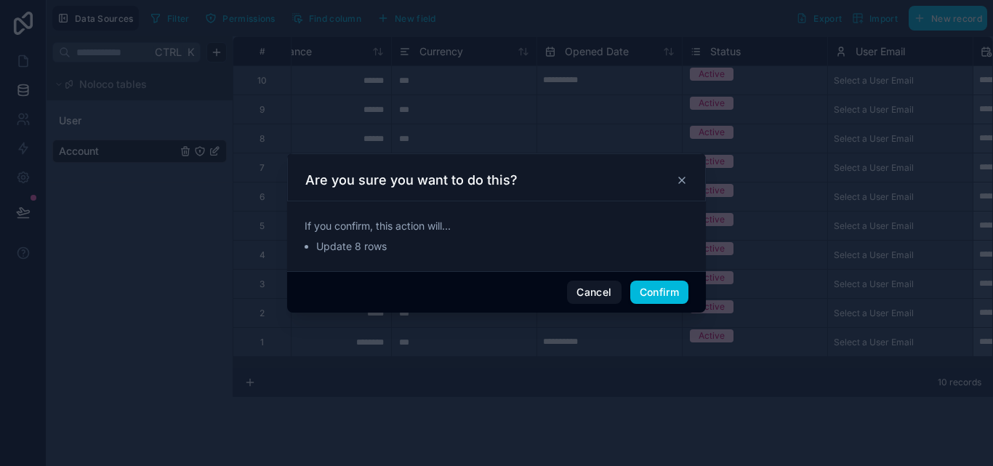
type input "**********"
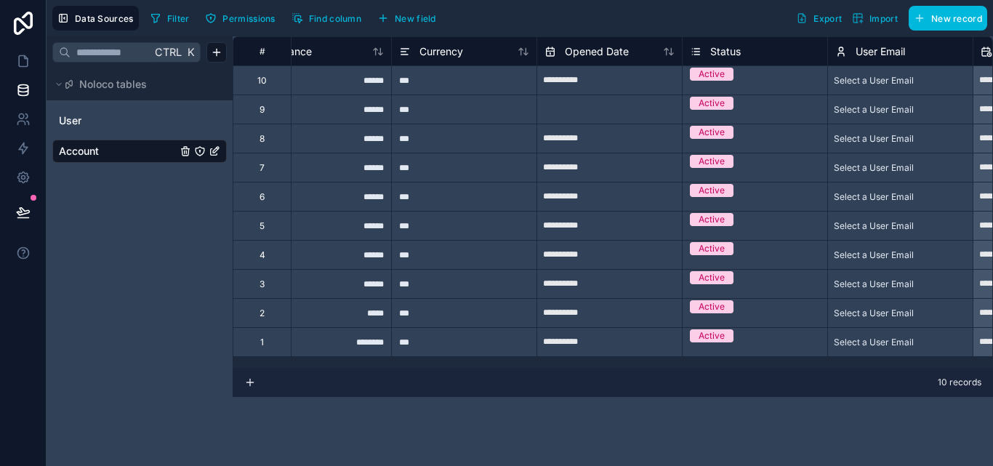
click at [614, 117] on input "text" at bounding box center [609, 109] width 145 height 23
select select "****"
select select "*"
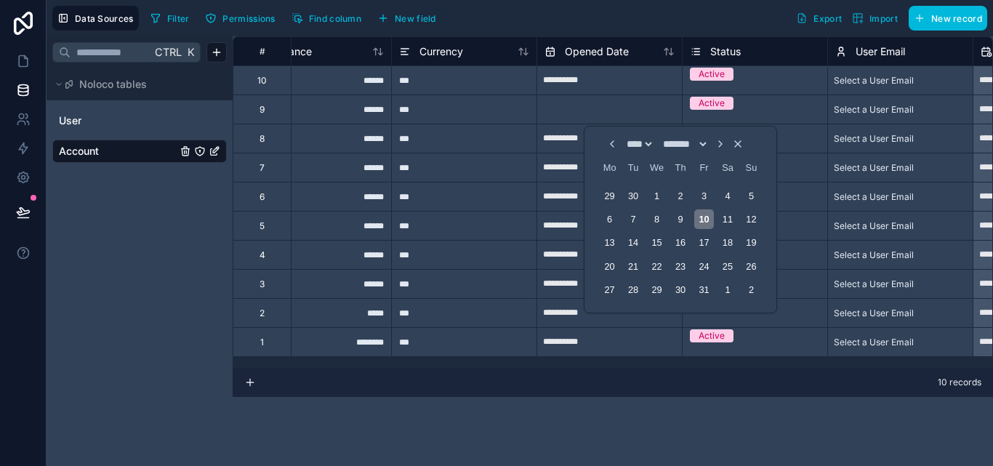
click at [701, 222] on div "10" at bounding box center [704, 219] width 20 height 20
type input "**********"
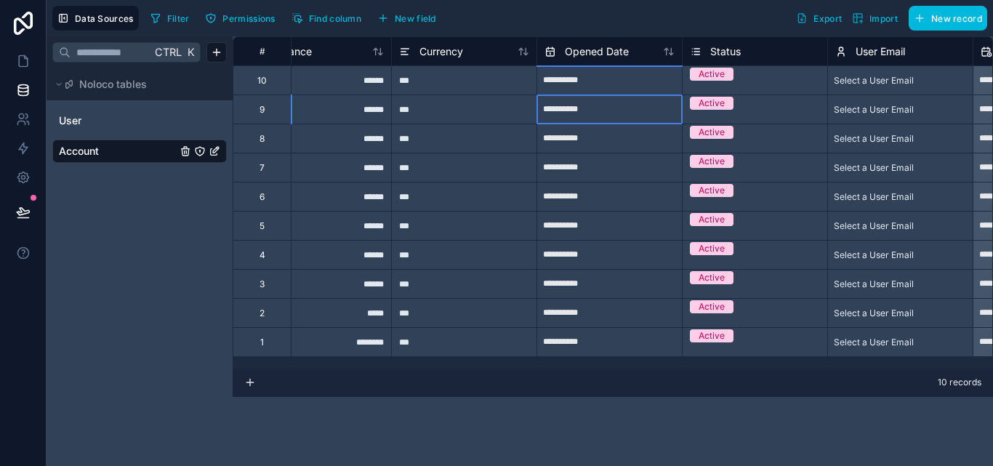
click at [632, 116] on input "**********" at bounding box center [609, 109] width 145 height 23
select select "****"
select select "*"
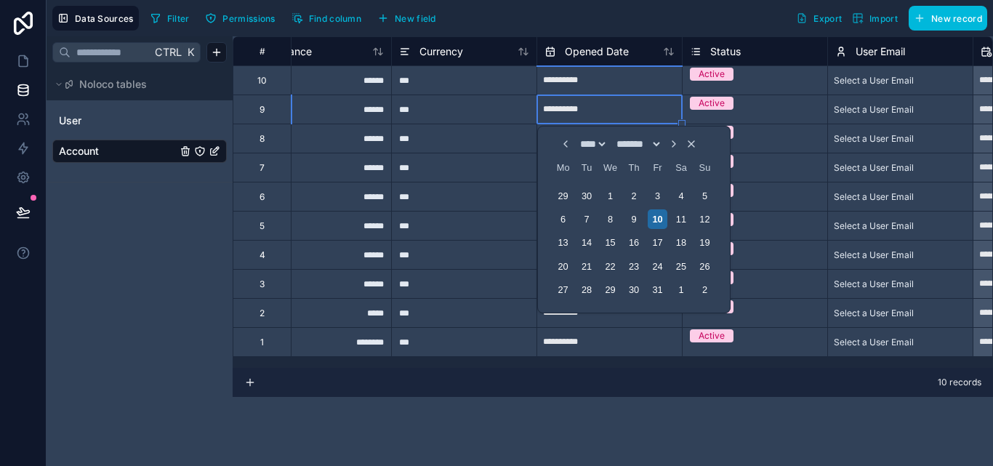
click at [836, 84] on div "Select a User Email" at bounding box center [874, 81] width 80 height 12
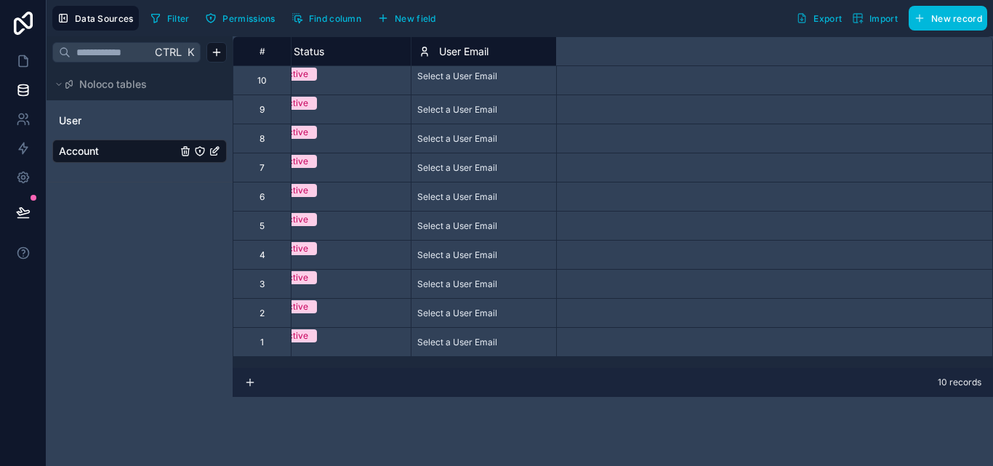
scroll to position [0, 0]
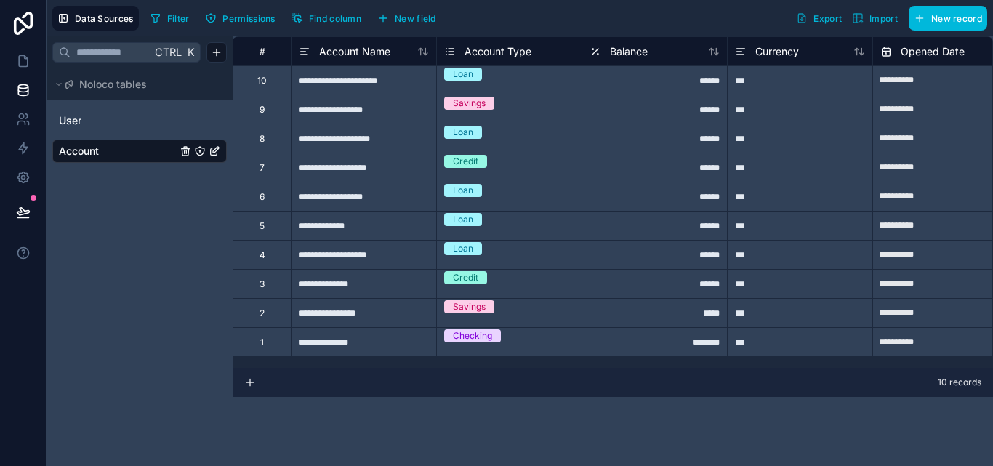
click at [219, 150] on icon "Account" at bounding box center [215, 151] width 12 height 12
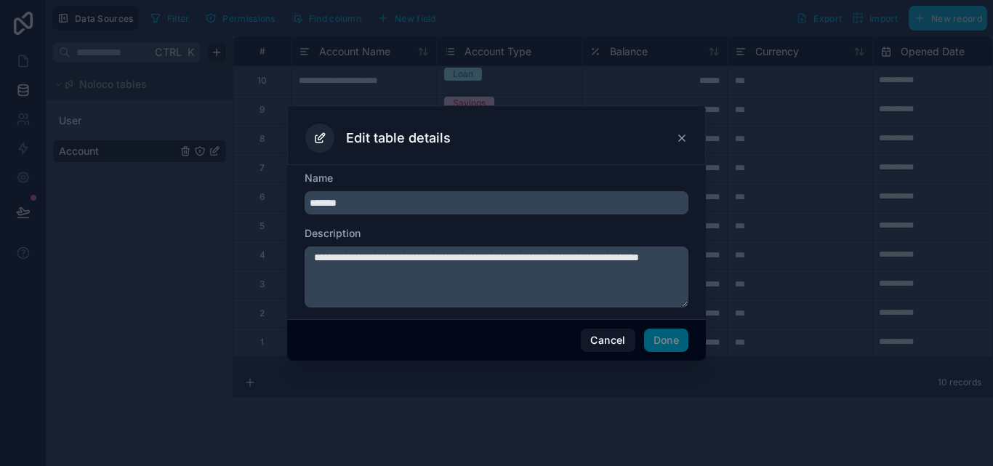
click at [677, 136] on icon at bounding box center [682, 138] width 12 height 12
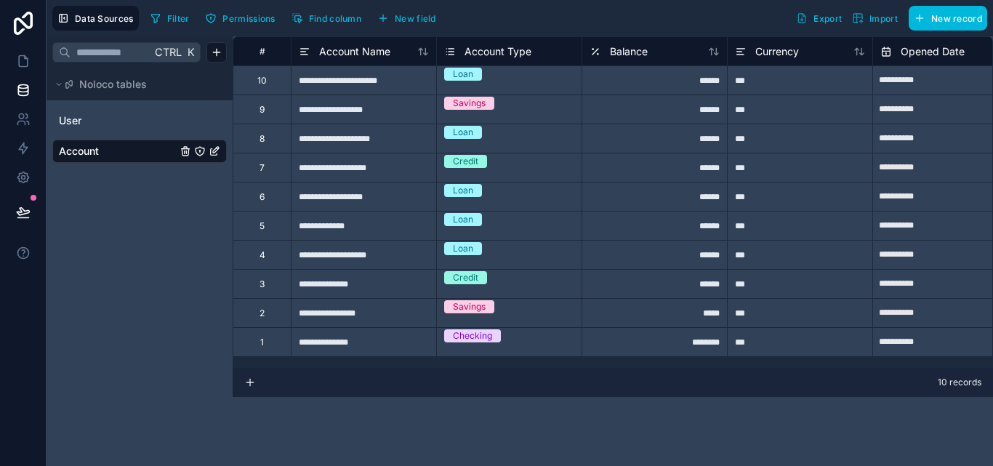
click at [124, 152] on link "Account" at bounding box center [118, 151] width 118 height 15
click at [104, 117] on link "User" at bounding box center [118, 120] width 118 height 15
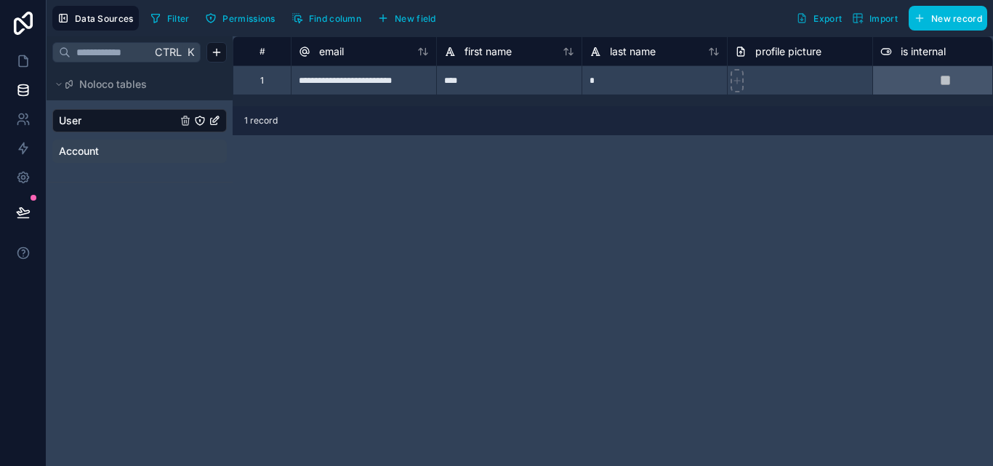
click at [97, 156] on span "Account" at bounding box center [79, 151] width 40 height 15
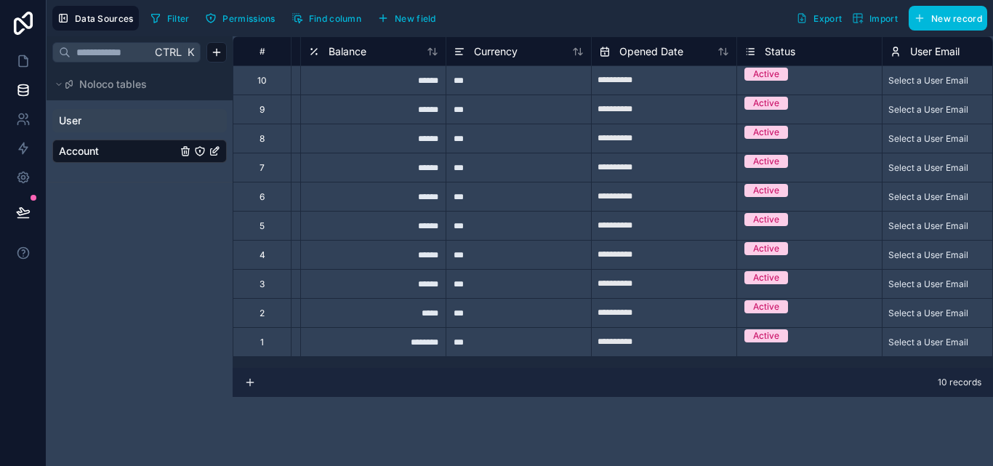
scroll to position [0, 216]
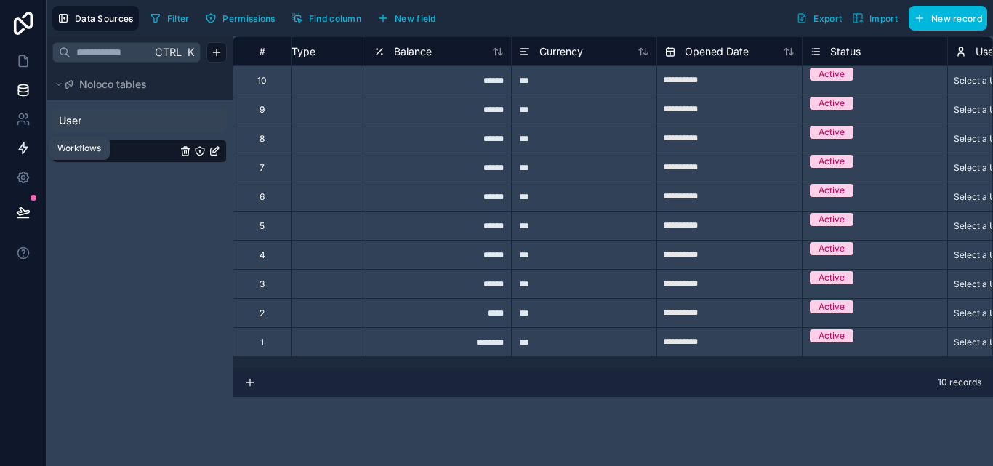
click at [20, 142] on icon at bounding box center [23, 148] width 15 height 15
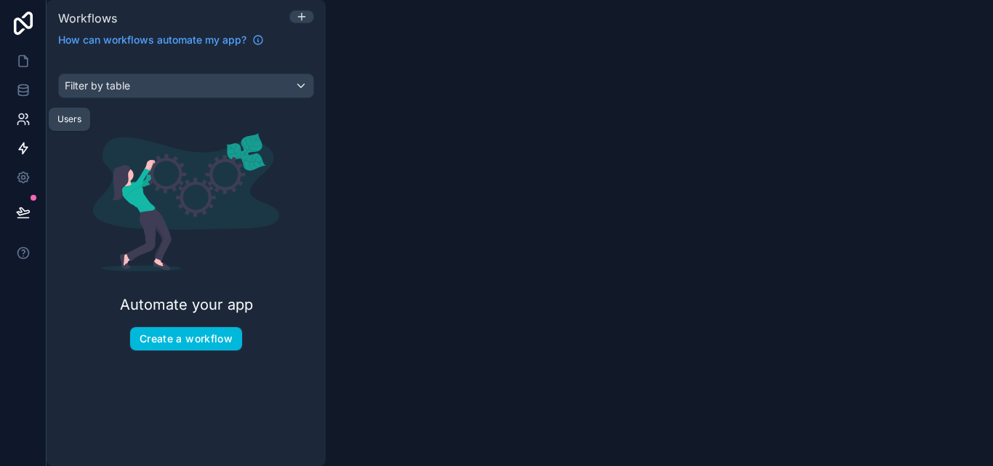
click at [19, 124] on icon at bounding box center [23, 119] width 15 height 15
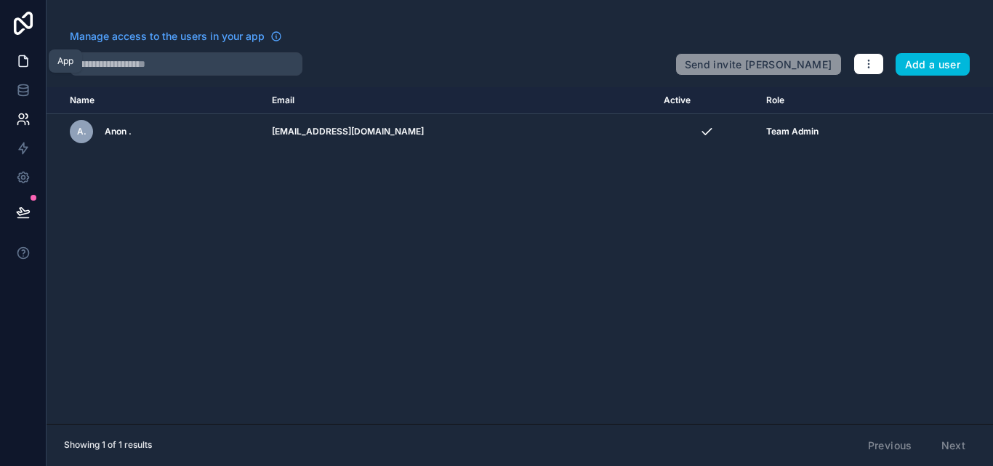
click at [20, 62] on icon at bounding box center [23, 61] width 15 height 15
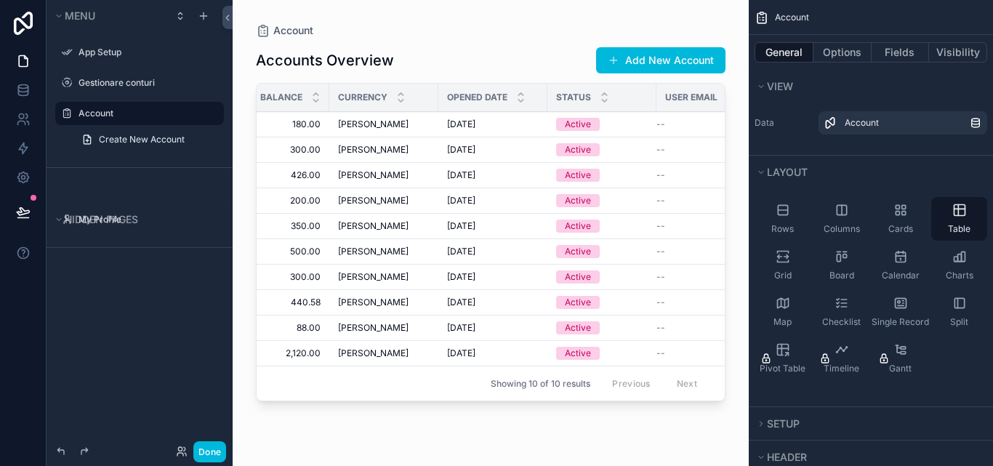
scroll to position [0, 307]
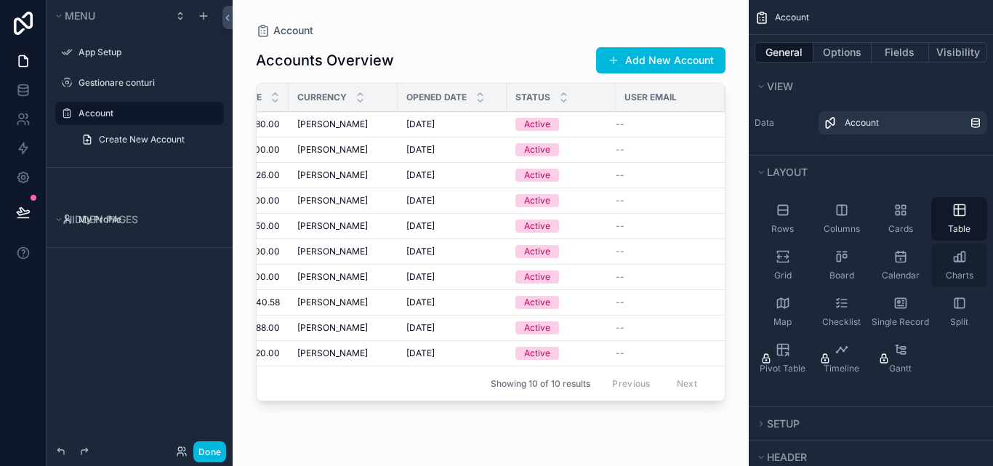
click at [974, 261] on div "Charts" at bounding box center [959, 265] width 56 height 44
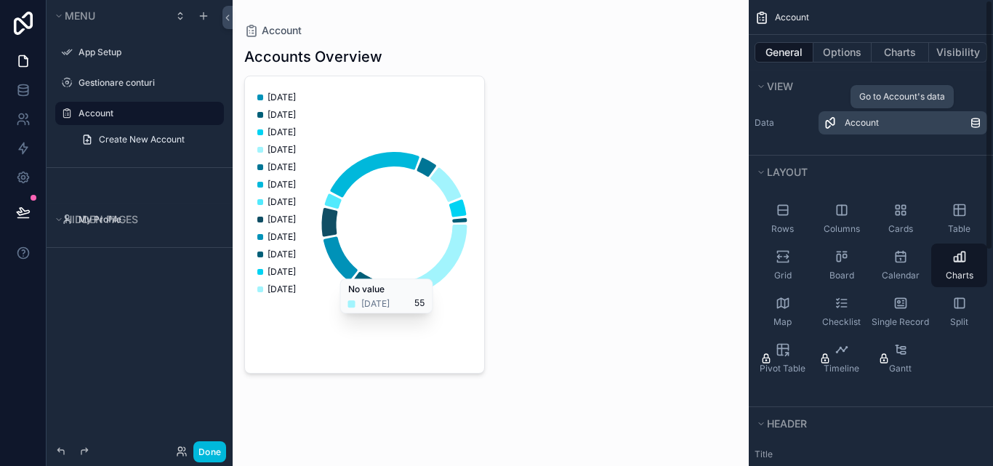
click at [879, 128] on span "Account" at bounding box center [862, 123] width 34 height 12
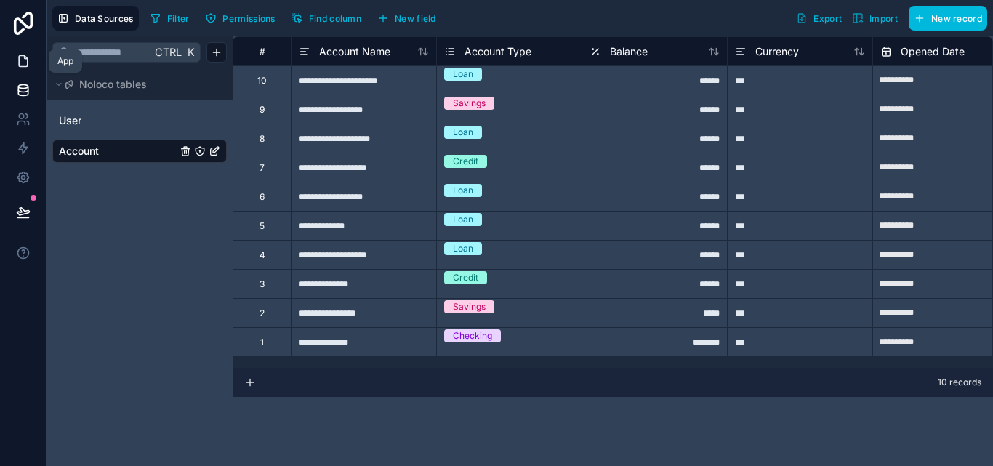
click at [24, 63] on icon at bounding box center [23, 61] width 15 height 15
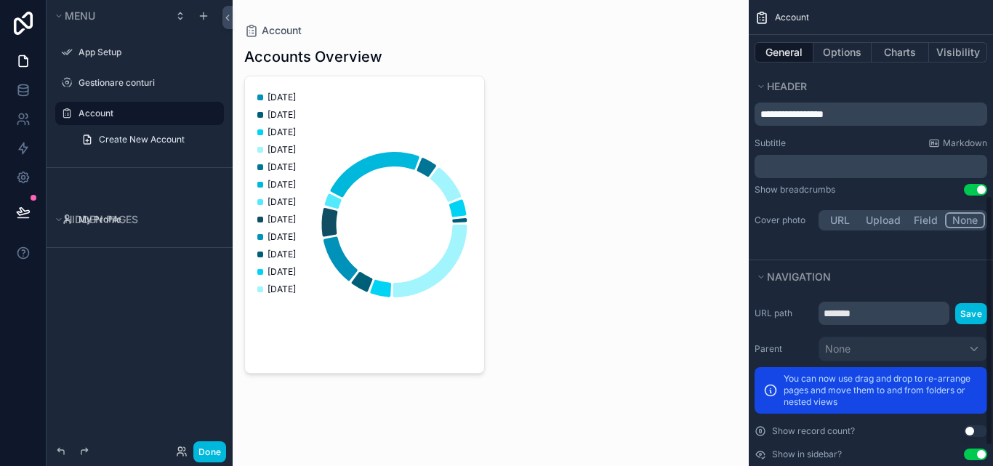
scroll to position [402, 0]
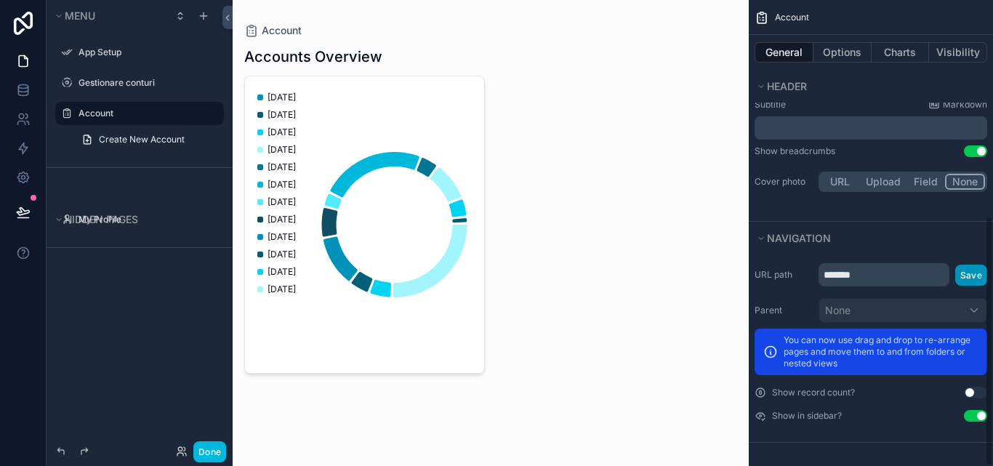
click at [975, 273] on button "Save" at bounding box center [971, 275] width 32 height 21
click at [882, 278] on input "*******" at bounding box center [883, 274] width 131 height 23
click at [978, 391] on button "Use setting" at bounding box center [975, 393] width 23 height 12
click at [906, 51] on button "Charts" at bounding box center [900, 52] width 58 height 20
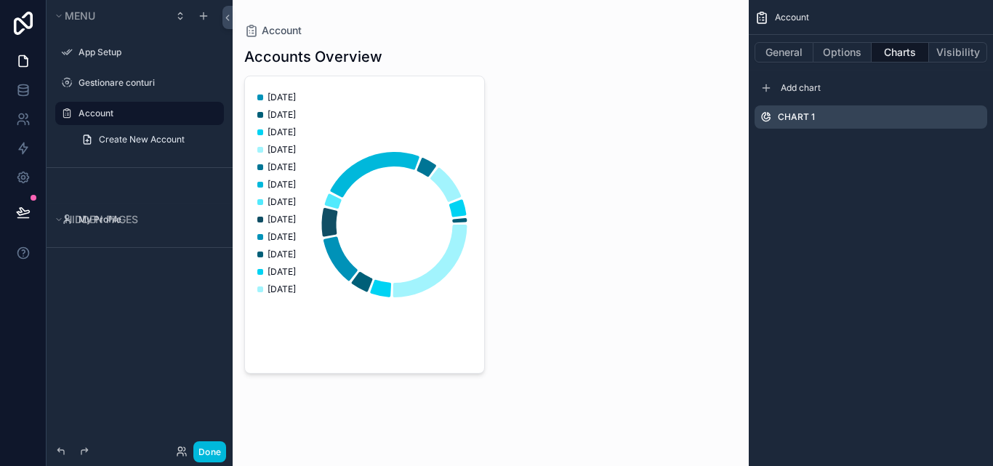
click at [845, 119] on div "Chart 1" at bounding box center [870, 116] width 233 height 23
click at [0, 0] on icon "scrollable content" at bounding box center [0, 0] width 0 height 0
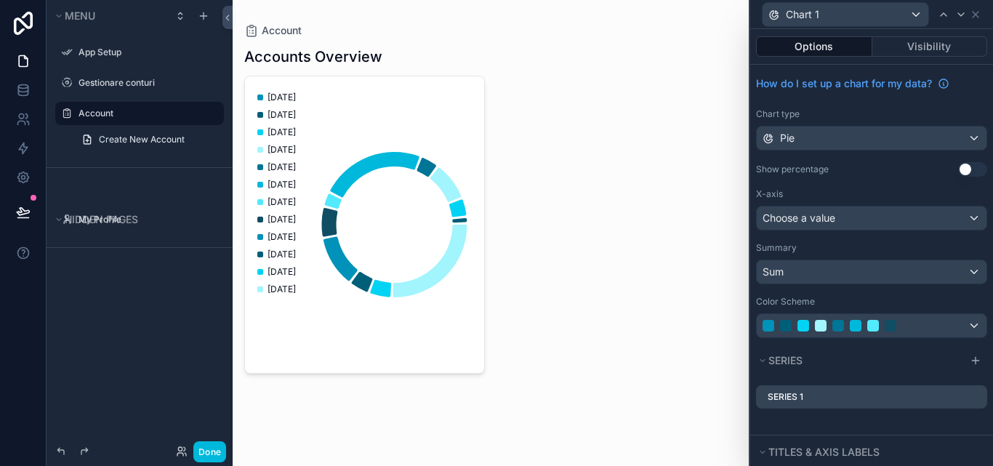
click at [959, 164] on button "Use setting" at bounding box center [972, 169] width 29 height 15
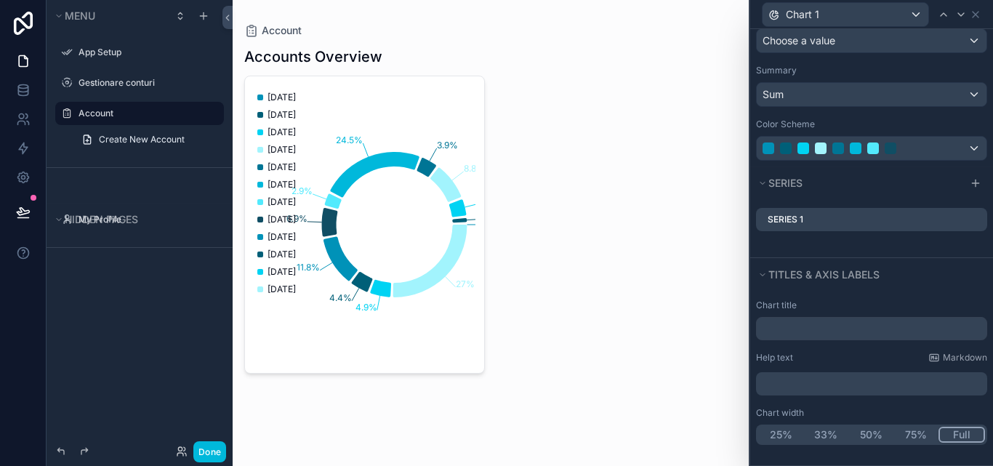
click at [953, 432] on button "Full" at bounding box center [961, 435] width 47 height 16
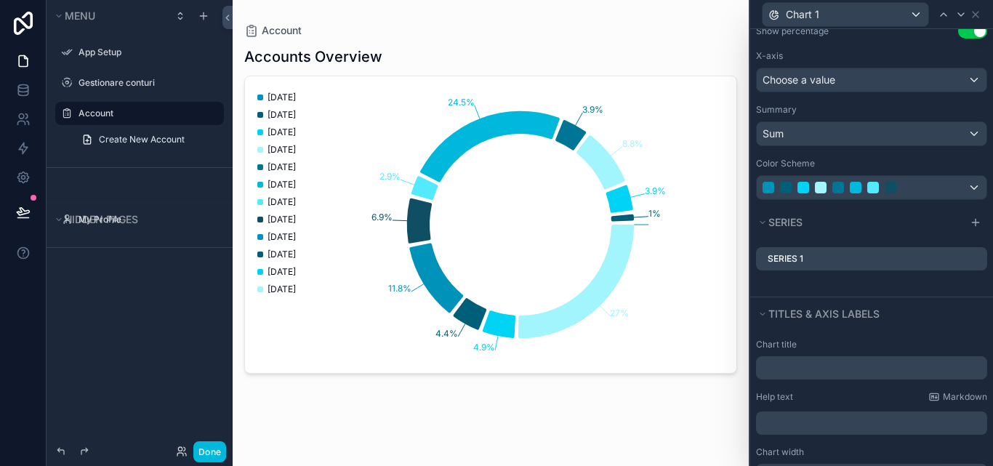
scroll to position [105, 0]
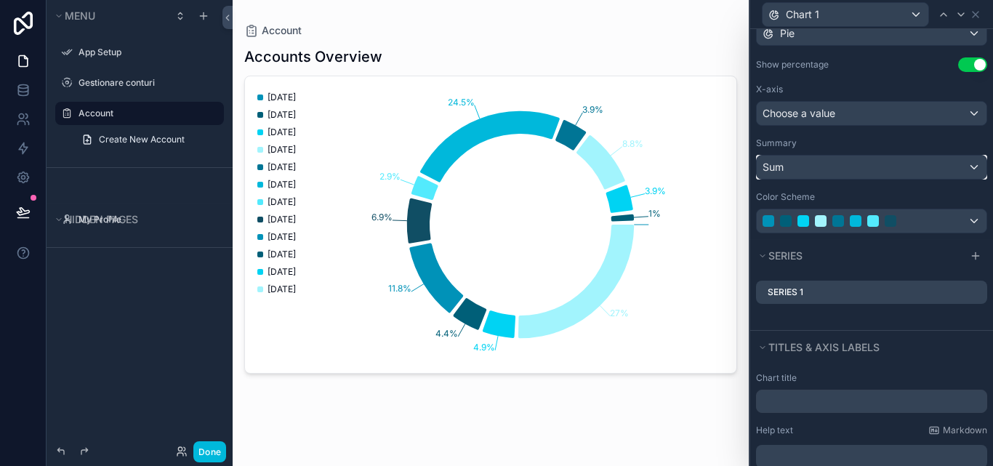
click at [969, 164] on div "Sum" at bounding box center [872, 167] width 230 height 23
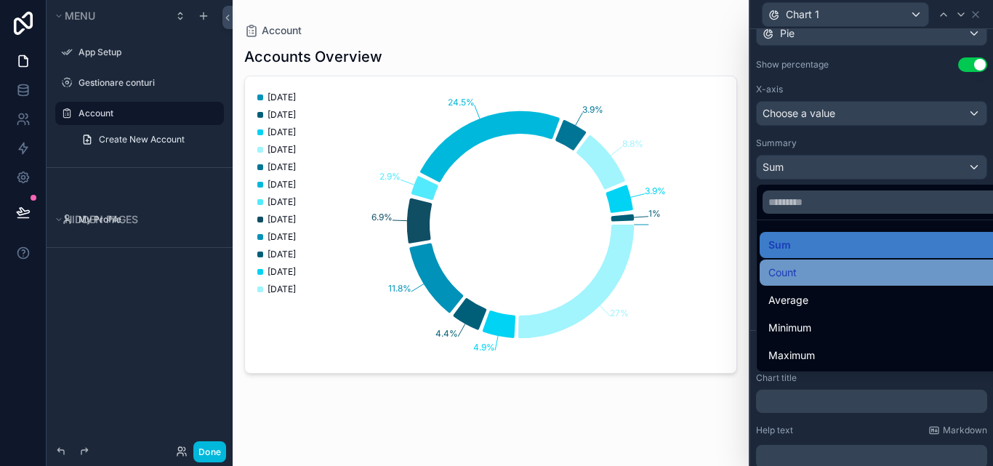
click at [829, 281] on div "Count" at bounding box center [883, 272] width 246 height 26
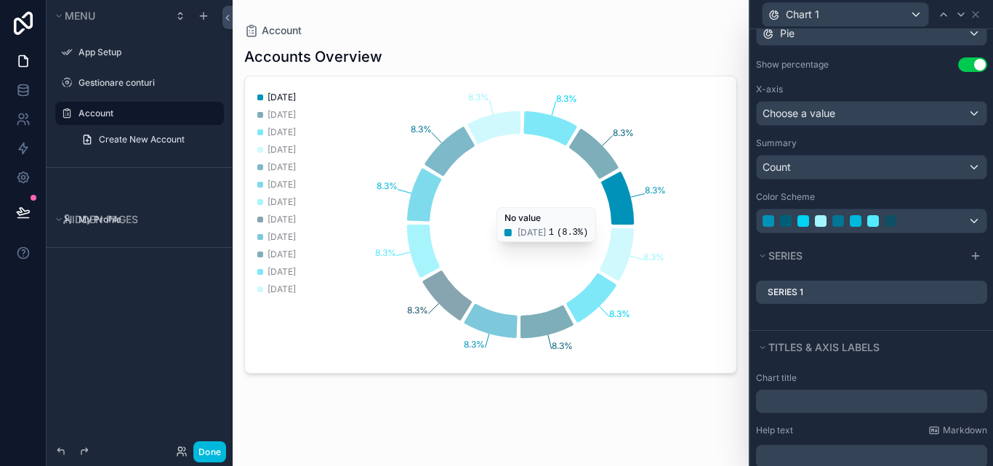
click at [622, 198] on icon "chart" at bounding box center [617, 198] width 33 height 53
click at [609, 197] on icon "chart" at bounding box center [617, 198] width 33 height 53
click at [610, 197] on icon "chart" at bounding box center [617, 198] width 33 height 53
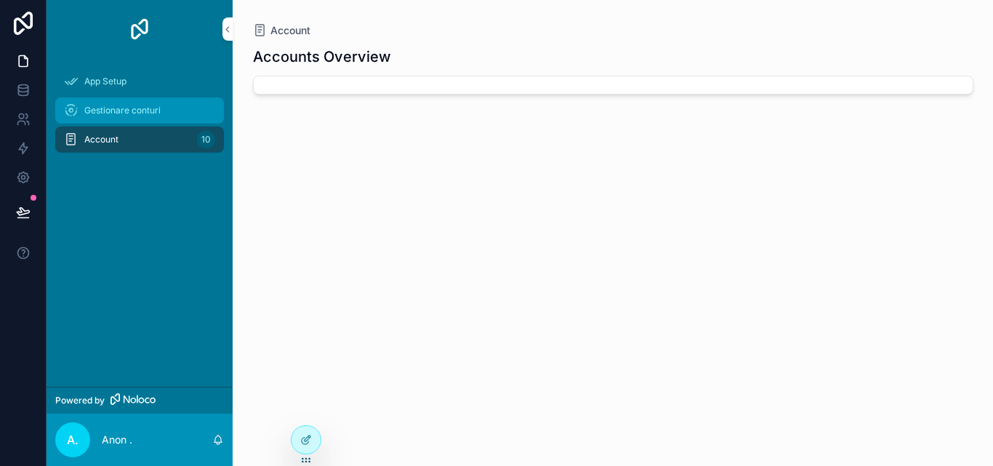
click at [166, 116] on div "Gestionare conturi" at bounding box center [139, 110] width 151 height 23
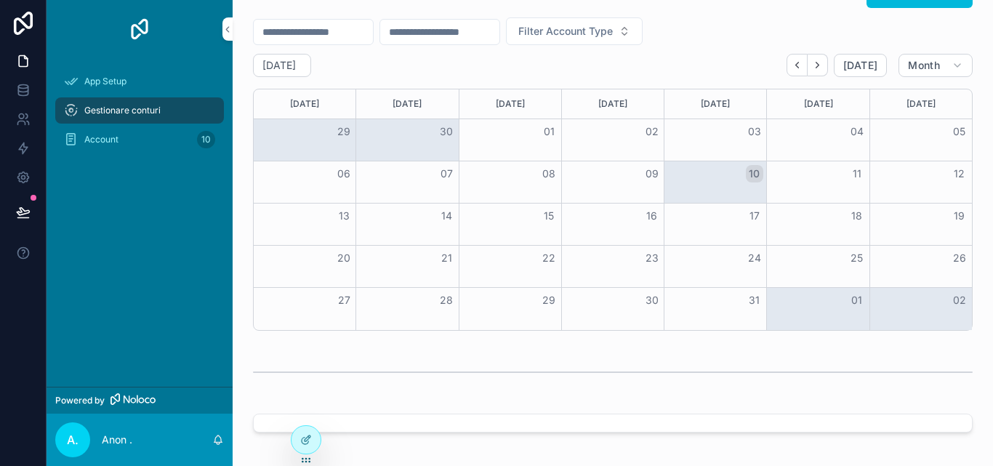
scroll to position [600, 0]
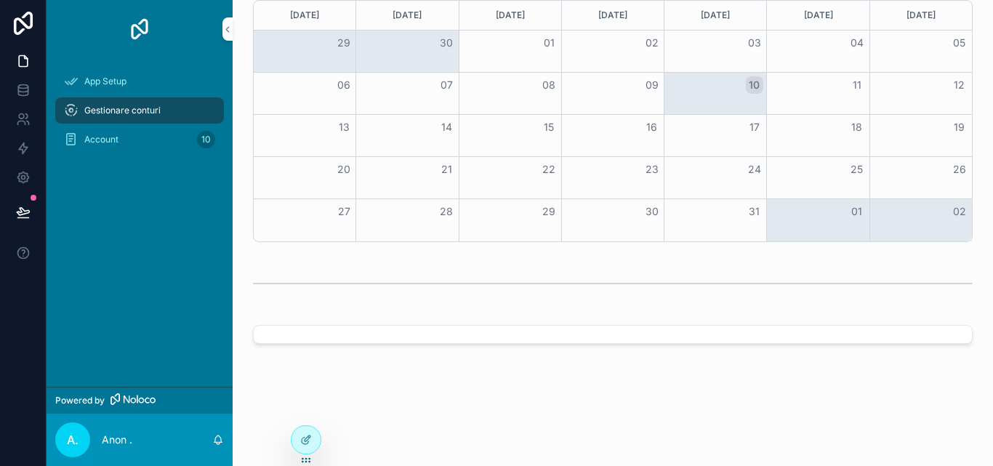
click at [790, 335] on div "scrollable content" at bounding box center [613, 334] width 720 height 19
drag, startPoint x: 790, startPoint y: 335, endPoint x: 712, endPoint y: 389, distance: 95.2
click at [661, 341] on div "scrollable content" at bounding box center [613, 334] width 720 height 19
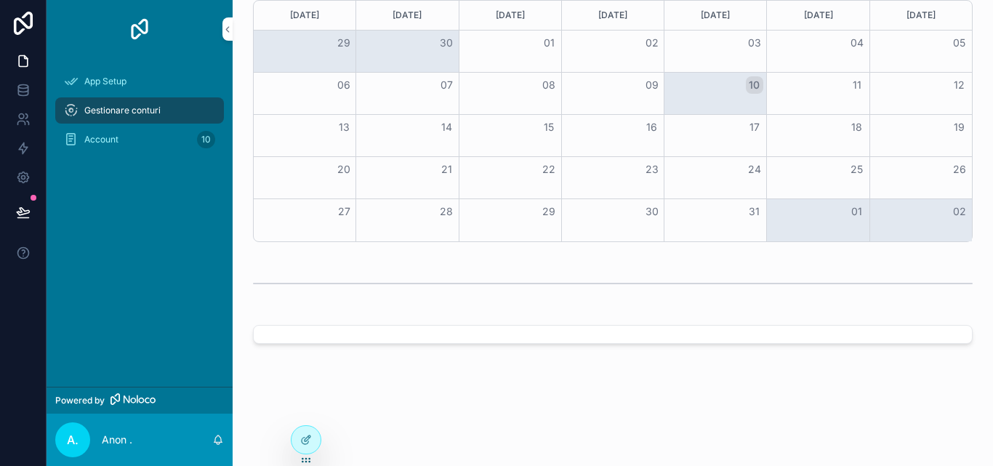
click at [333, 333] on div "scrollable content" at bounding box center [613, 334] width 720 height 19
click at [448, 204] on button "28" at bounding box center [446, 211] width 17 height 17
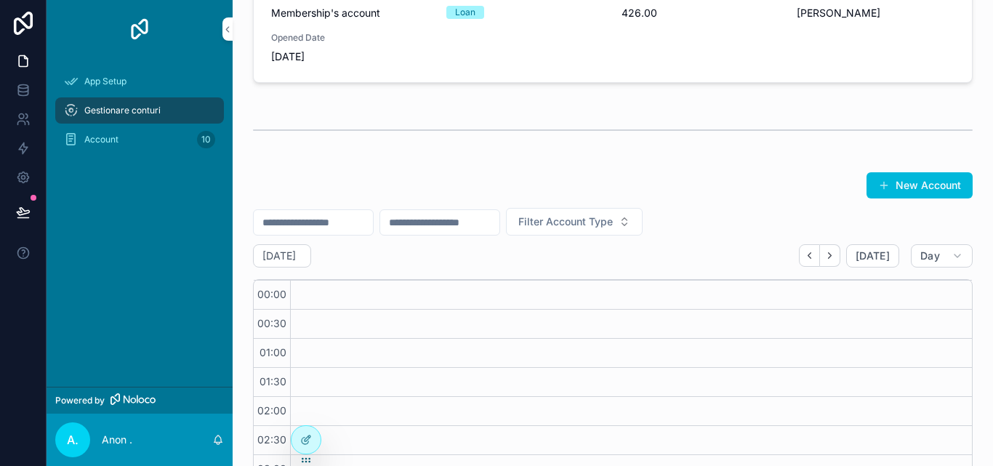
scroll to position [309, 0]
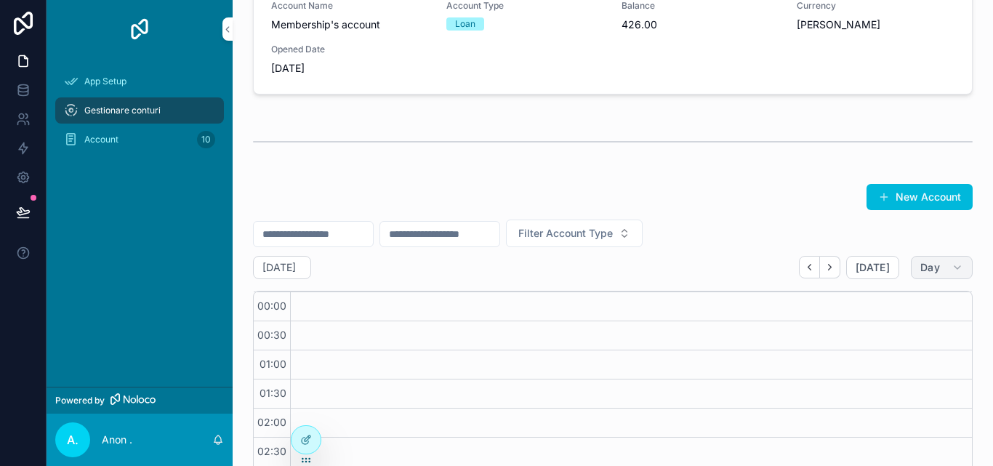
click at [917, 260] on button "Day" at bounding box center [942, 267] width 62 height 23
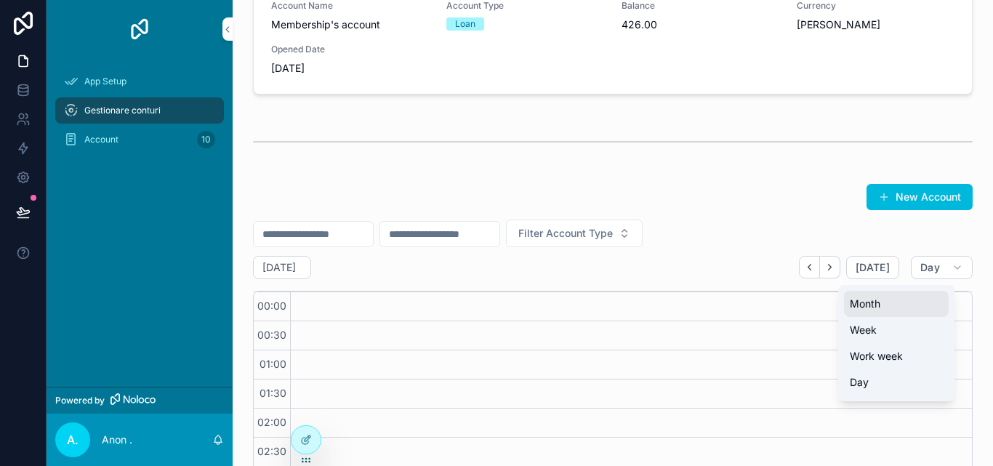
click at [901, 293] on button "Month" at bounding box center [896, 304] width 105 height 26
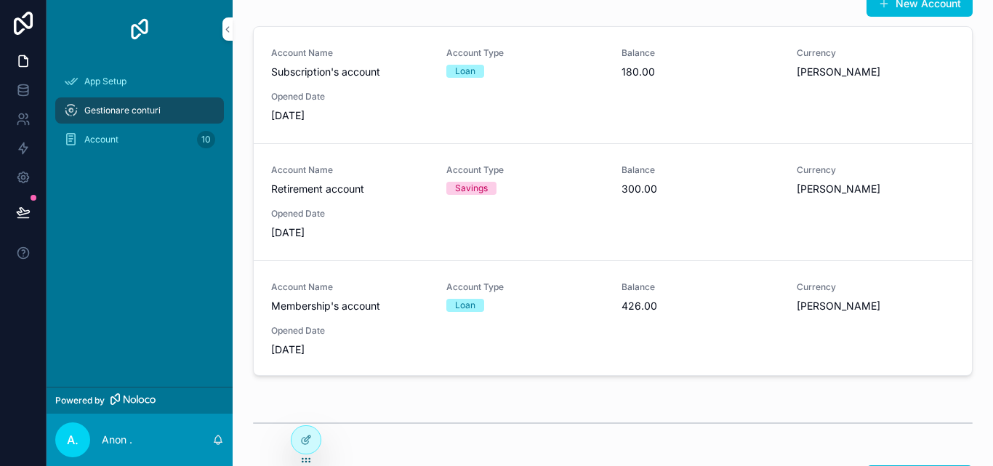
scroll to position [18, 0]
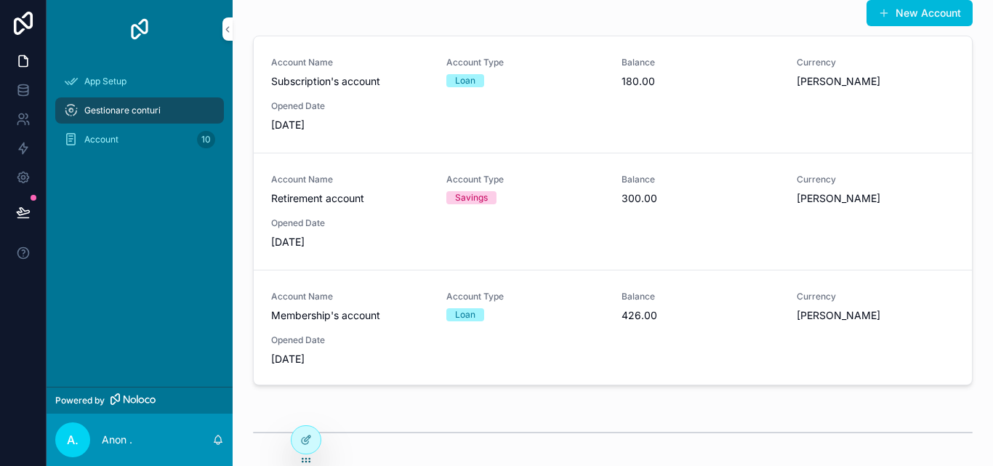
click at [447, 313] on span "Loan" at bounding box center [465, 314] width 38 height 13
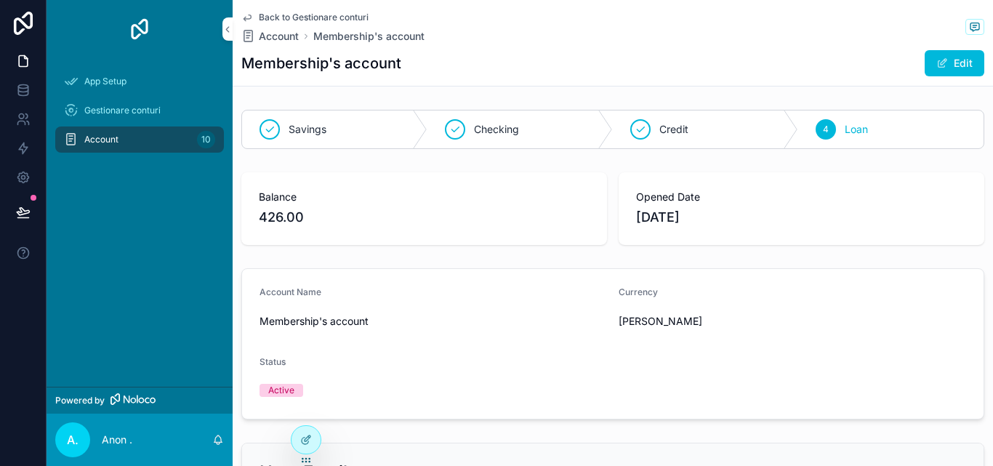
click at [346, 14] on span "Back to Gestionare conturi" at bounding box center [314, 18] width 110 height 12
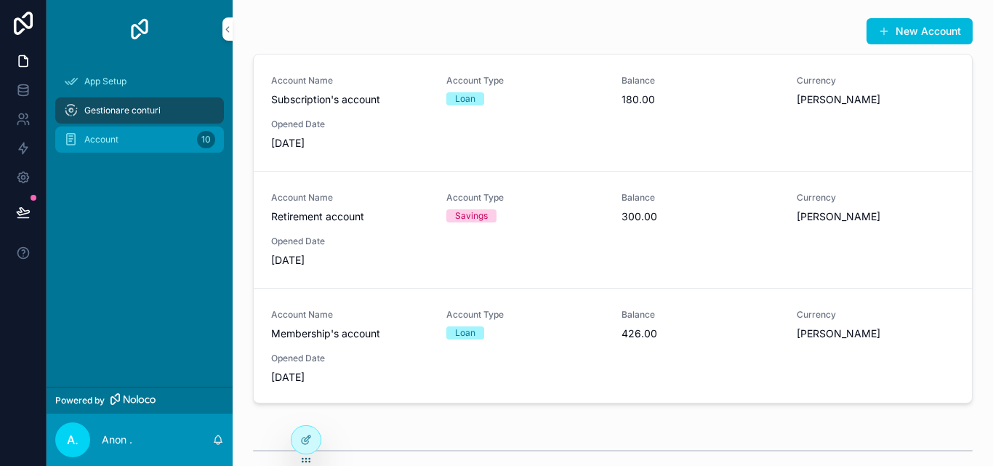
click at [180, 148] on div "Account 10" at bounding box center [139, 139] width 151 height 23
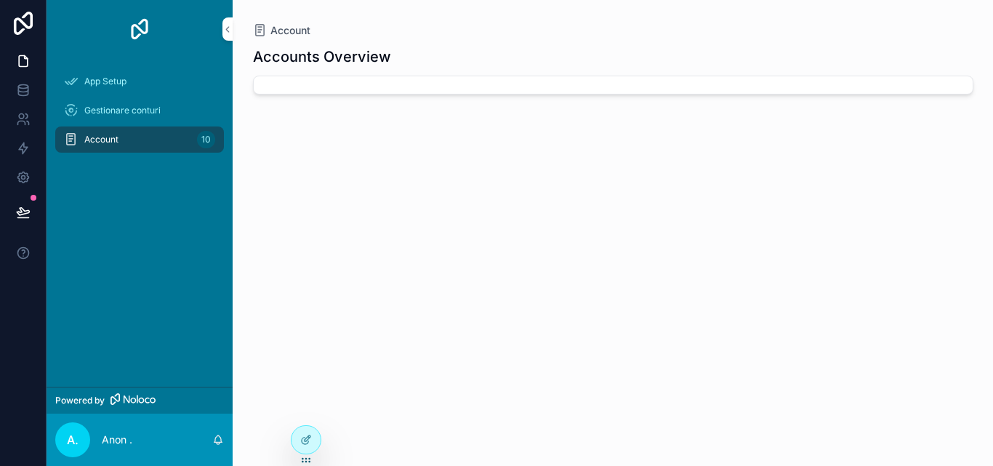
click at [204, 137] on div "10" at bounding box center [206, 139] width 18 height 17
click at [28, 93] on icon at bounding box center [22, 93] width 9 height 6
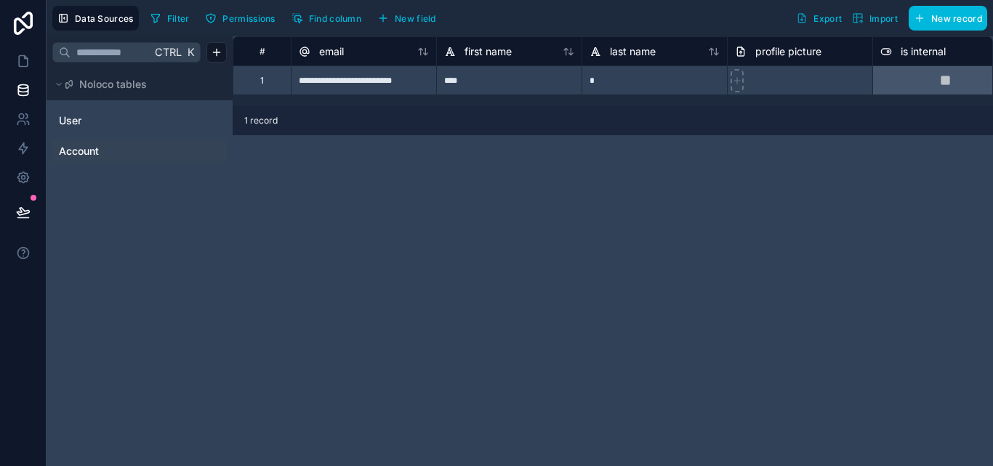
click at [161, 146] on link "Account" at bounding box center [118, 151] width 118 height 15
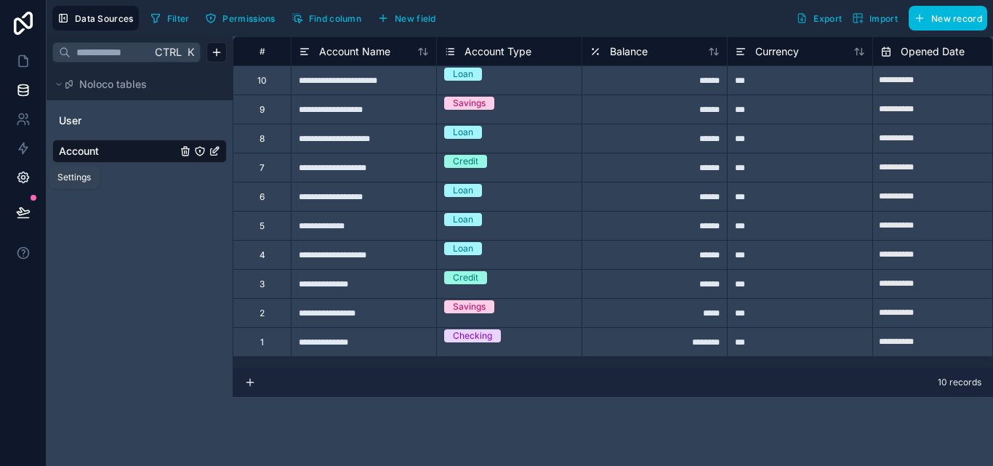
click at [16, 179] on icon at bounding box center [23, 177] width 15 height 15
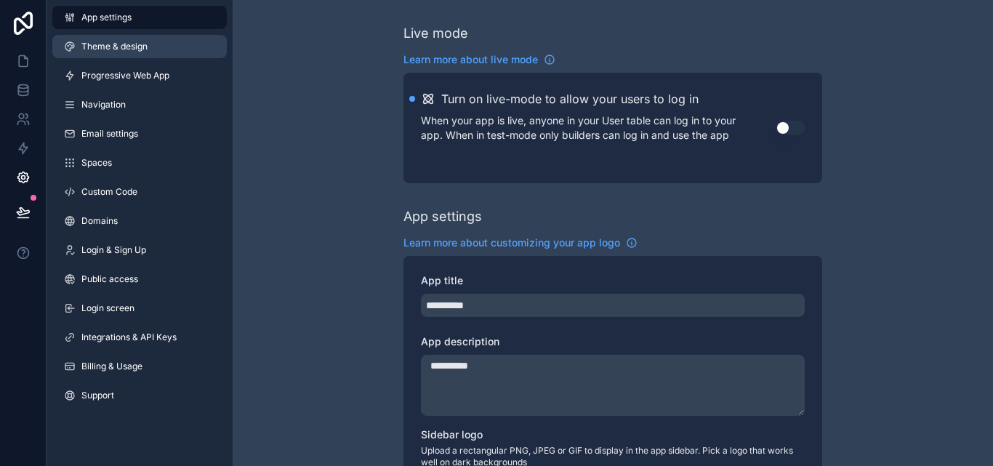
click at [136, 47] on span "Theme & design" at bounding box center [114, 47] width 66 height 12
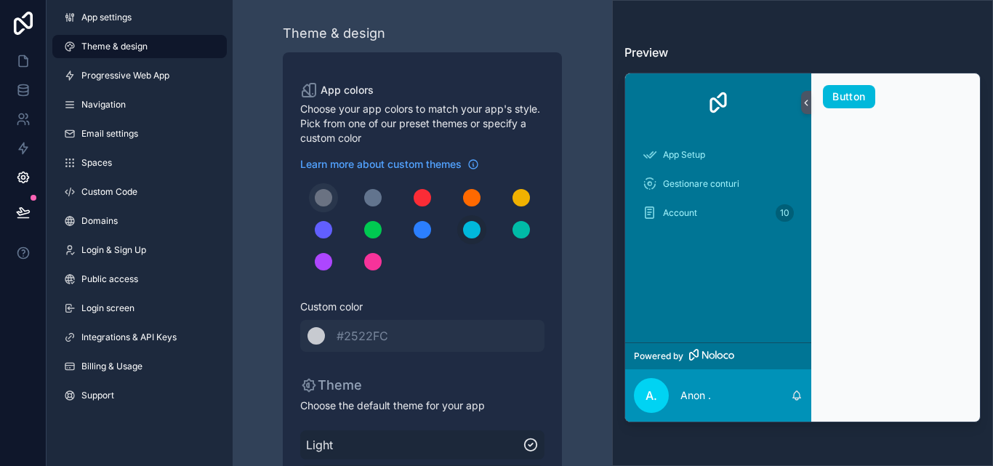
click at [334, 193] on button "scrollable content" at bounding box center [323, 197] width 29 height 29
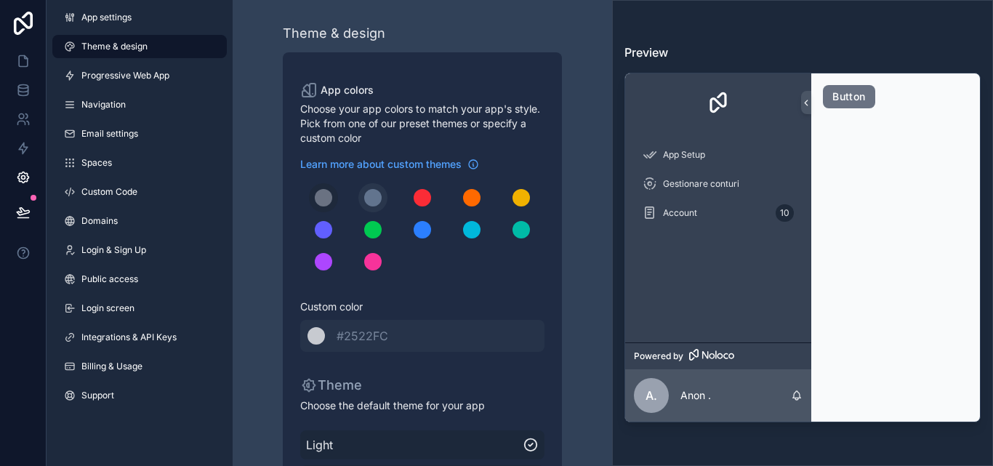
click at [374, 198] on div "scrollable content" at bounding box center [372, 197] width 17 height 17
click at [333, 196] on button "scrollable content" at bounding box center [323, 197] width 29 height 29
click at [110, 64] on link "Progressive Web App" at bounding box center [139, 75] width 174 height 23
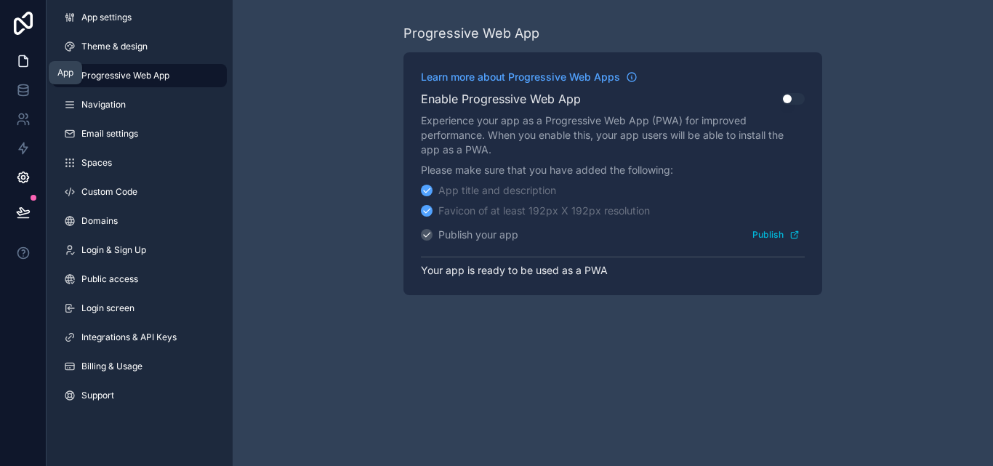
click at [33, 63] on link at bounding box center [23, 61] width 46 height 29
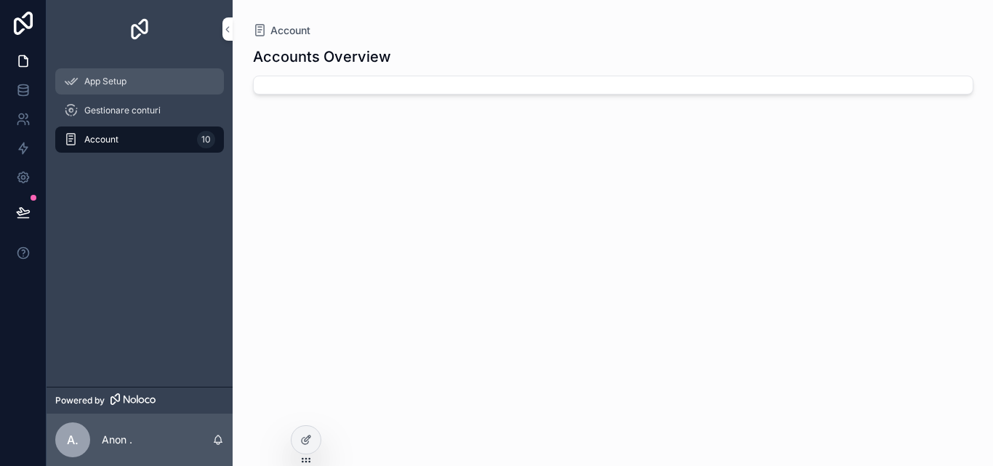
click at [117, 92] on div "App Setup" at bounding box center [139, 81] width 151 height 23
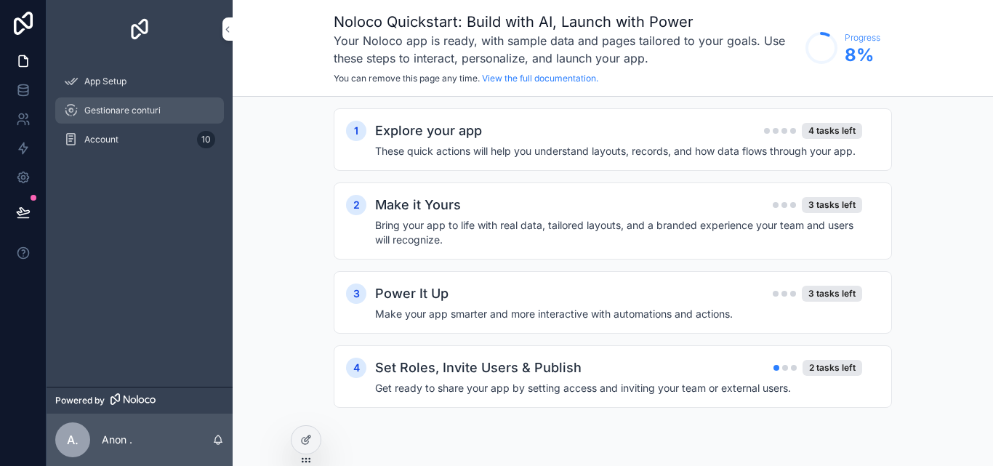
click at [110, 110] on span "Gestionare conturi" at bounding box center [122, 111] width 76 height 12
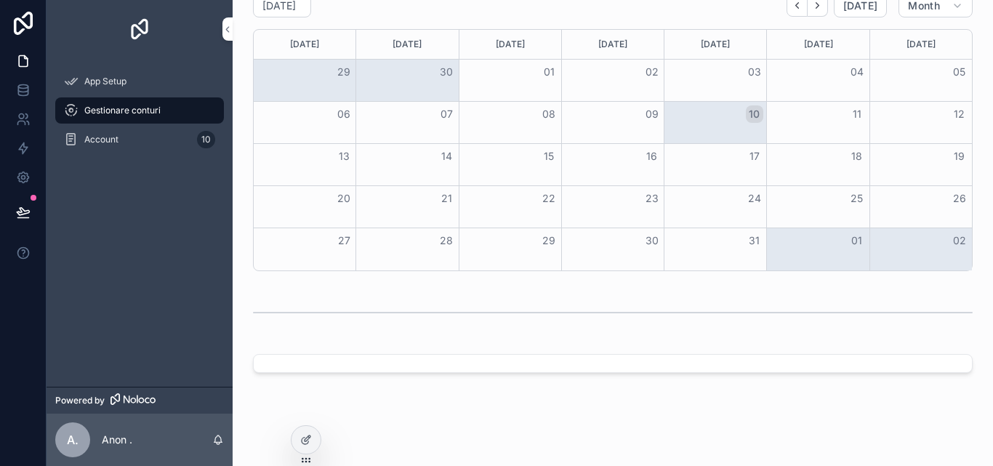
scroll to position [600, 0]
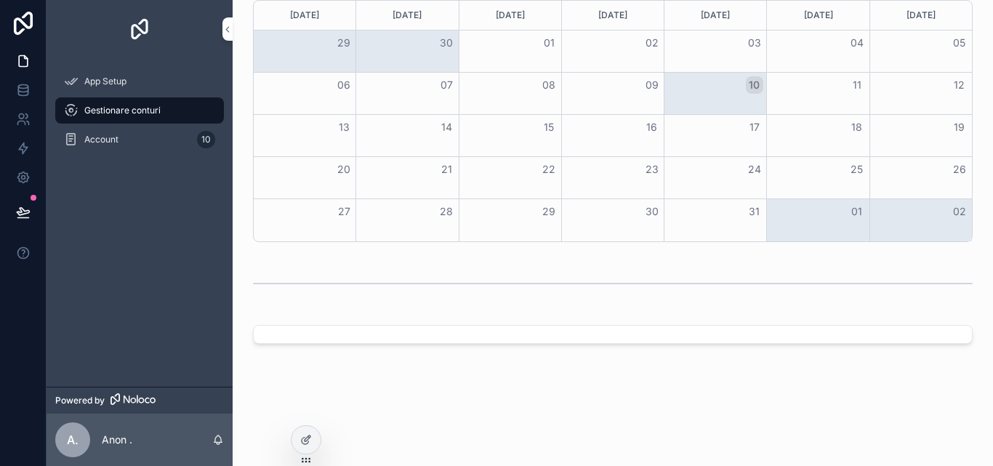
click at [853, 325] on div "scrollable content" at bounding box center [613, 334] width 720 height 19
click at [310, 435] on icon at bounding box center [306, 440] width 12 height 12
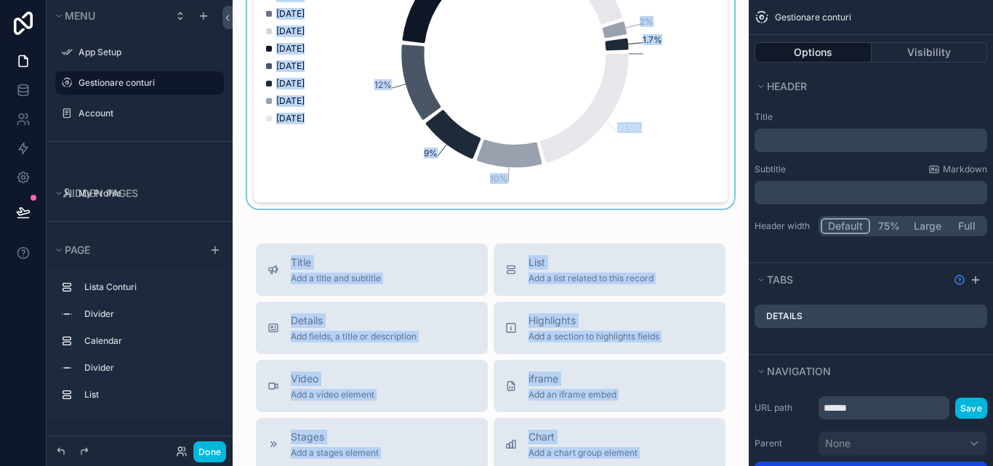
scroll to position [1036, 0]
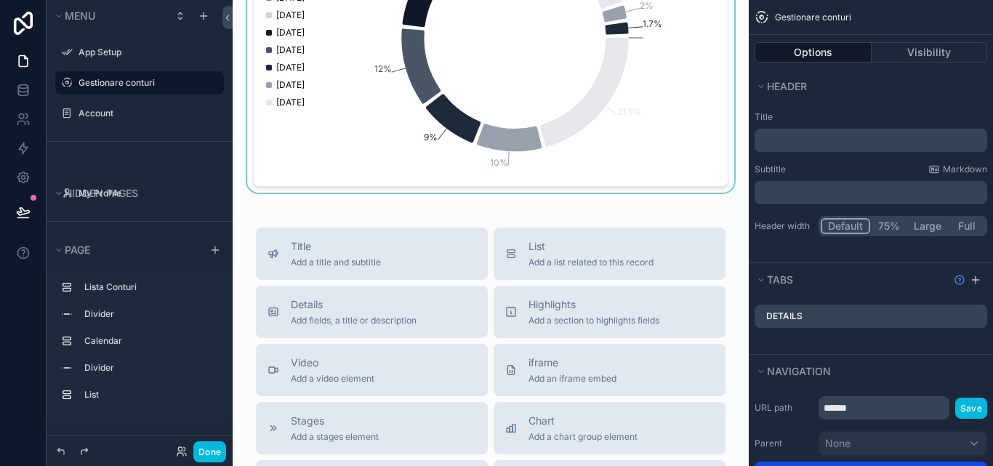
click at [507, 100] on div "scrollable content" at bounding box center [490, 38] width 493 height 310
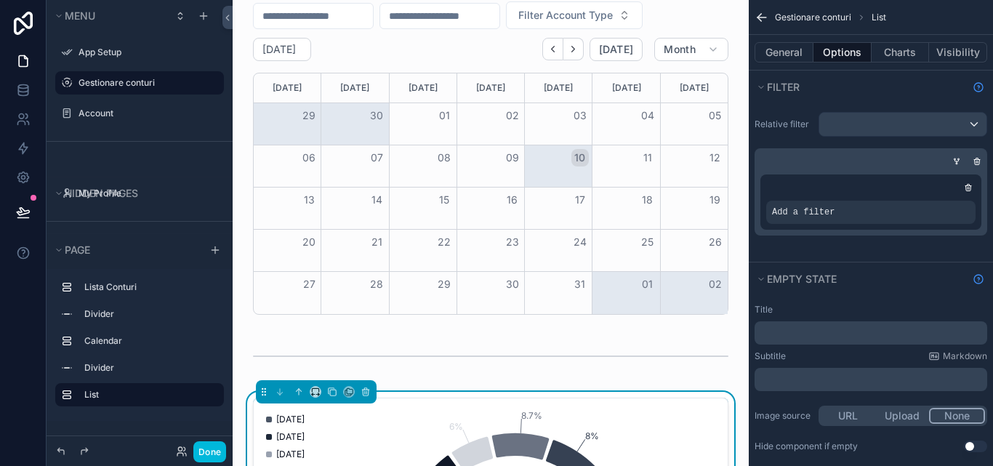
scroll to position [963, 0]
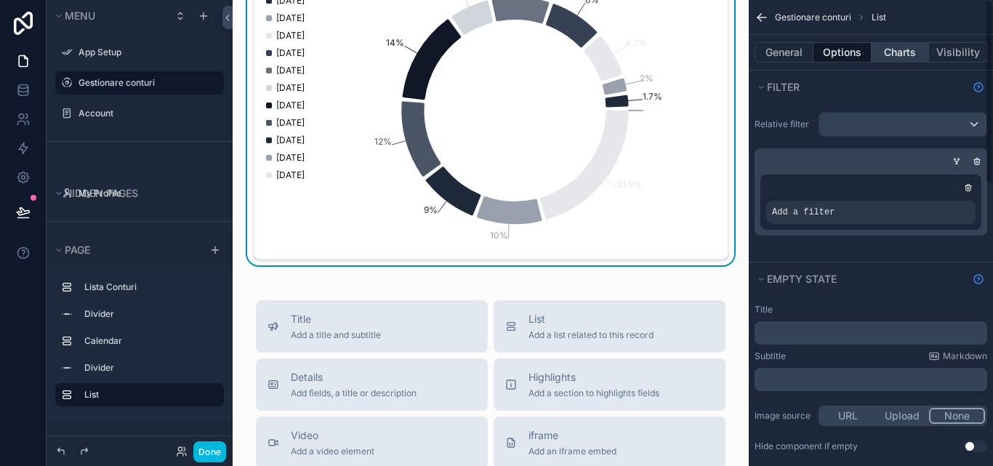
click at [905, 60] on button "Charts" at bounding box center [900, 52] width 58 height 20
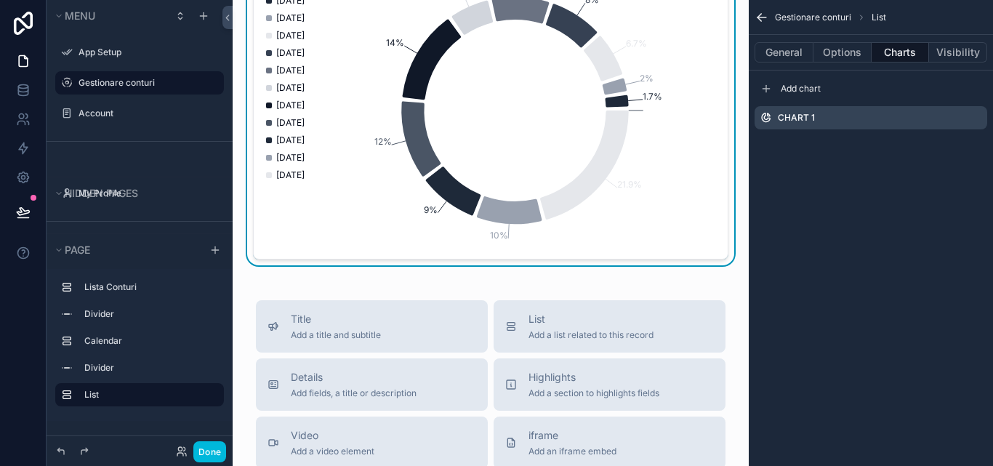
click at [836, 115] on div "Chart 1" at bounding box center [870, 117] width 233 height 23
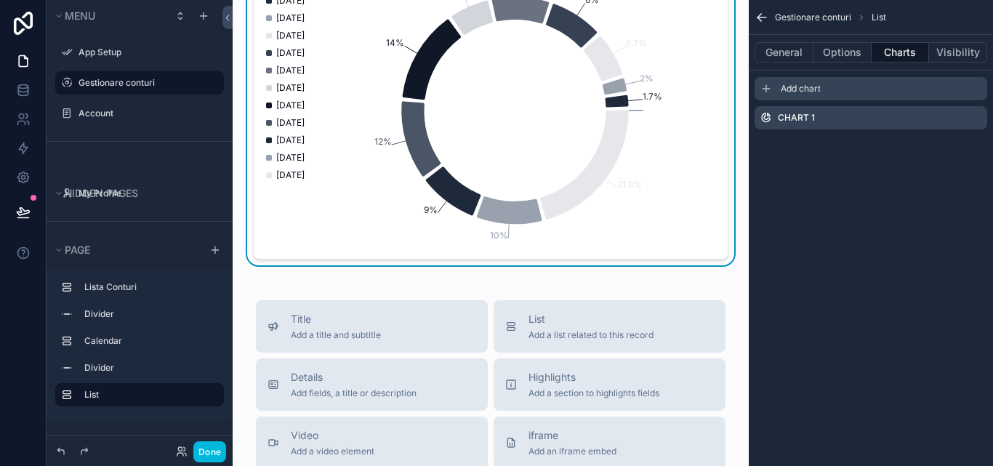
click at [816, 87] on span "Add chart" at bounding box center [801, 89] width 40 height 12
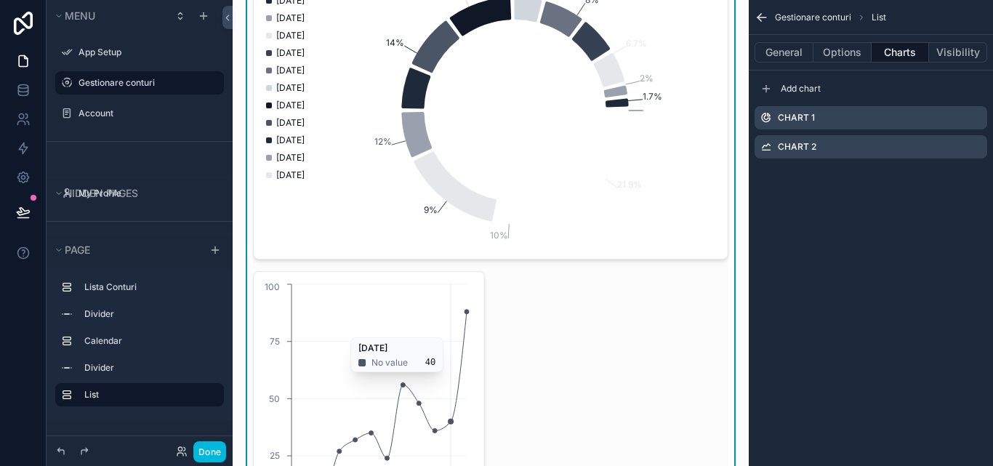
click at [432, 337] on icon "[DATE] [DATE] [DATE] [DATE] [DATE] [DATE] 0 25 50 75 100" at bounding box center [366, 420] width 208 height 279
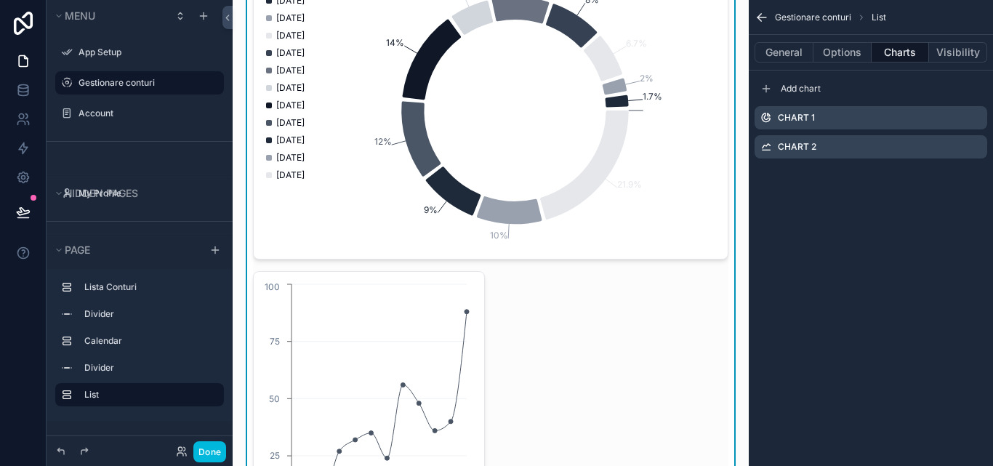
click at [790, 145] on label "Chart 2" at bounding box center [797, 147] width 39 height 12
click at [818, 150] on div "Chart 2" at bounding box center [870, 146] width 233 height 23
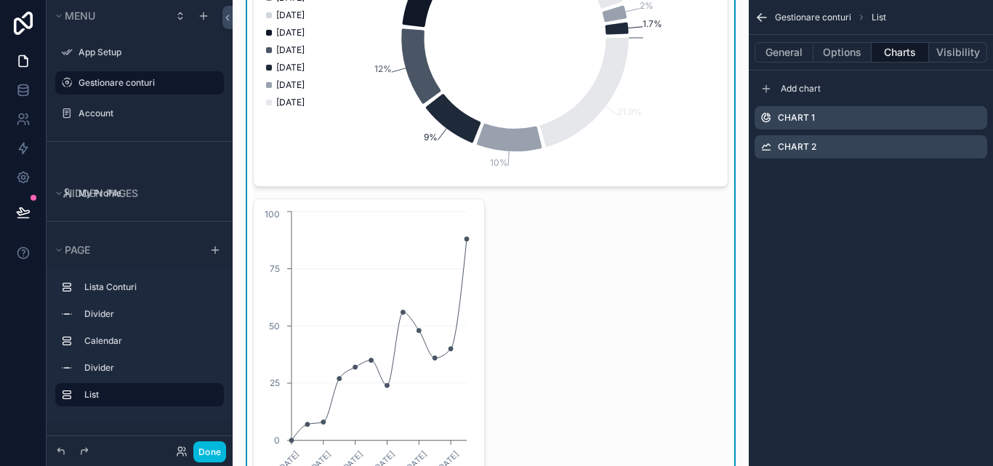
scroll to position [1108, 0]
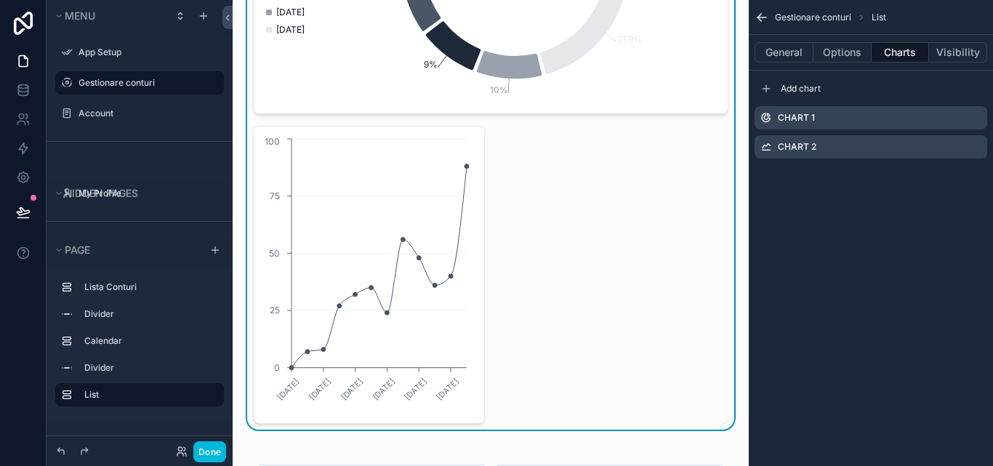
click at [466, 382] on icon "[DATE] [DATE] [DATE] [DATE] [DATE] [DATE] 0 25 50 75 100" at bounding box center [366, 274] width 208 height 279
click at [821, 149] on div "Chart 2" at bounding box center [870, 146] width 233 height 23
click at [0, 0] on icon "scrollable content" at bounding box center [0, 0] width 0 height 0
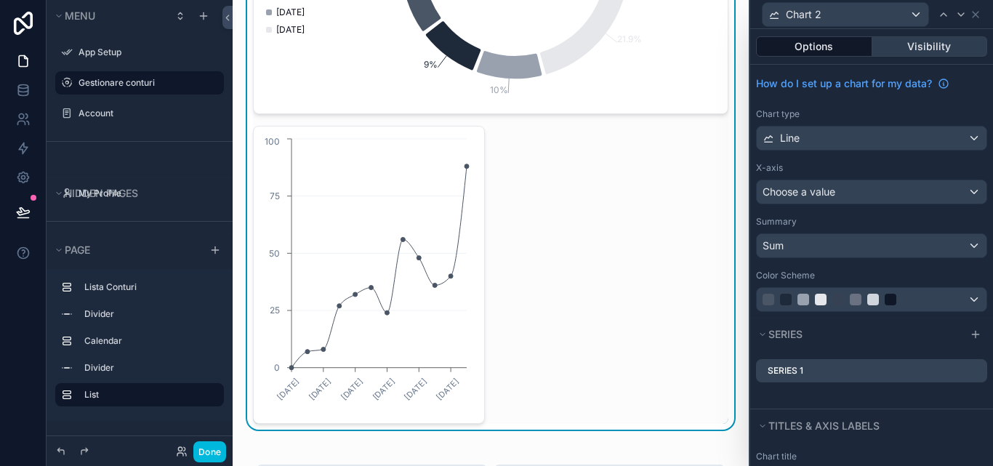
click at [919, 51] on button "Visibility" at bounding box center [930, 46] width 116 height 20
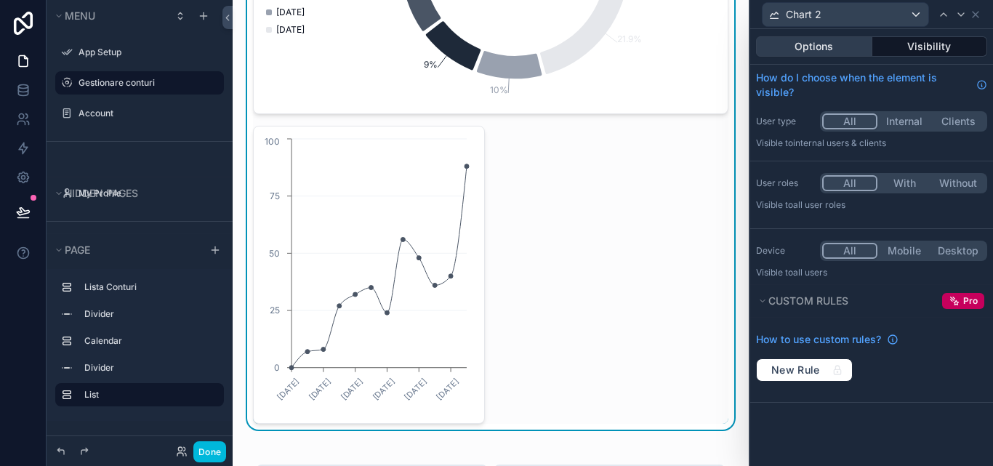
click at [802, 55] on button "Options" at bounding box center [814, 46] width 116 height 20
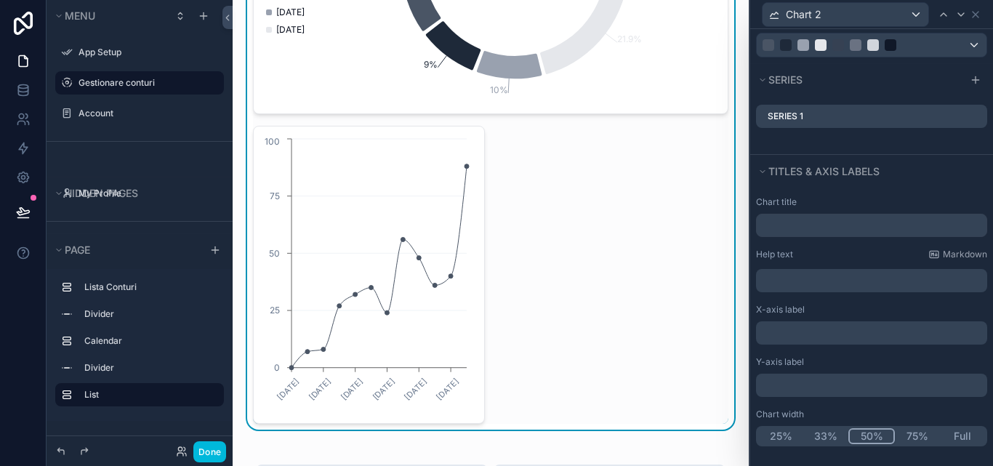
scroll to position [256, 0]
click at [958, 438] on button "Full" at bounding box center [962, 435] width 45 height 16
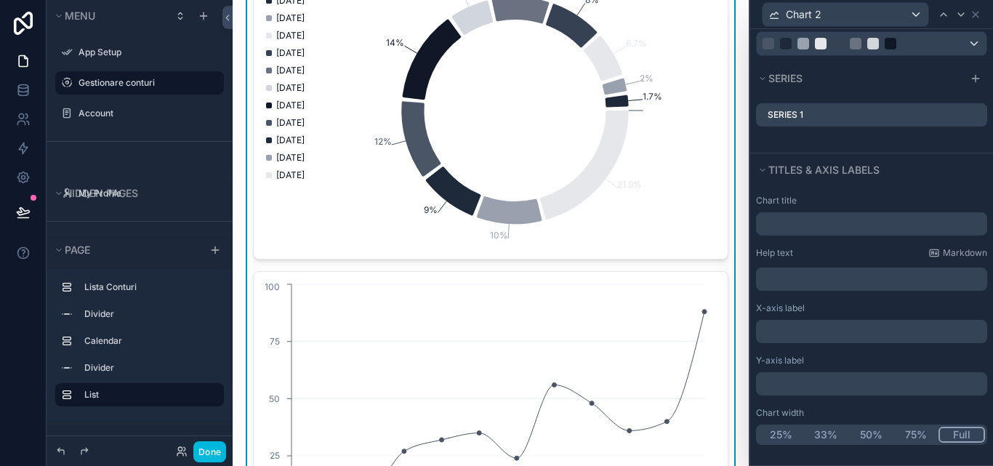
scroll to position [110, 0]
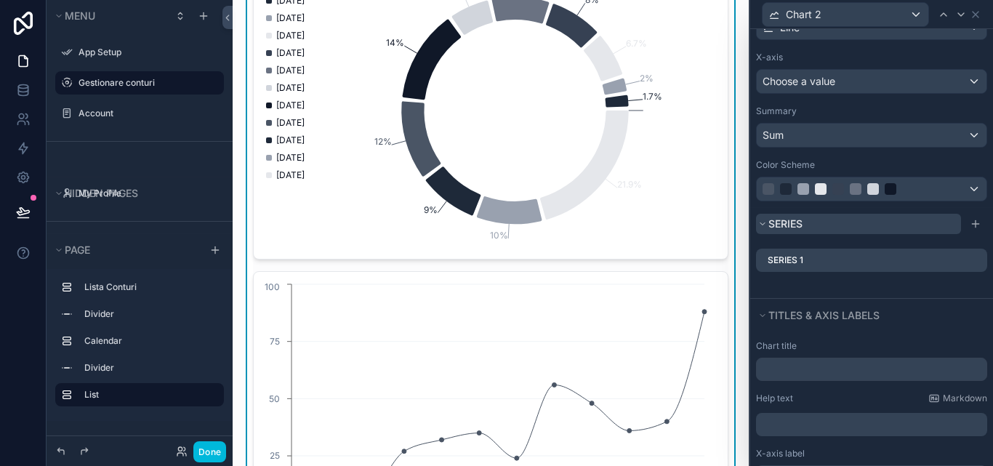
click at [871, 223] on button "Series" at bounding box center [858, 224] width 205 height 20
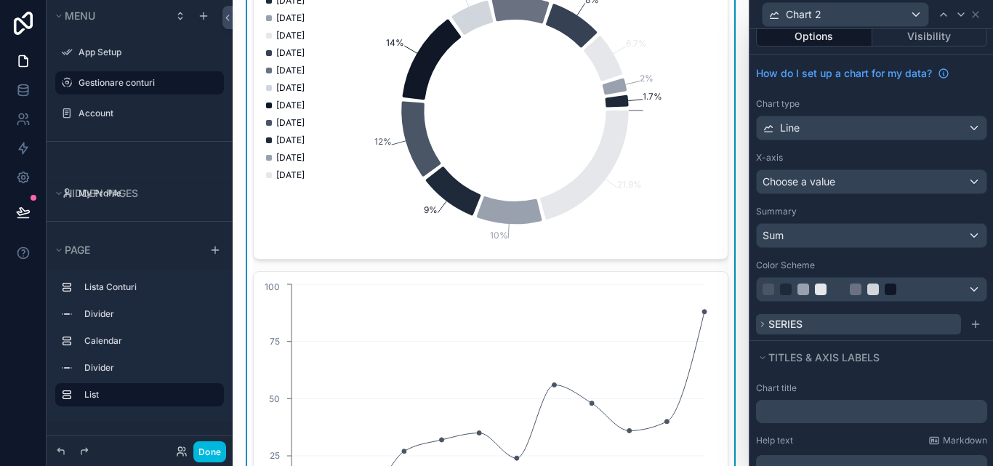
scroll to position [0, 0]
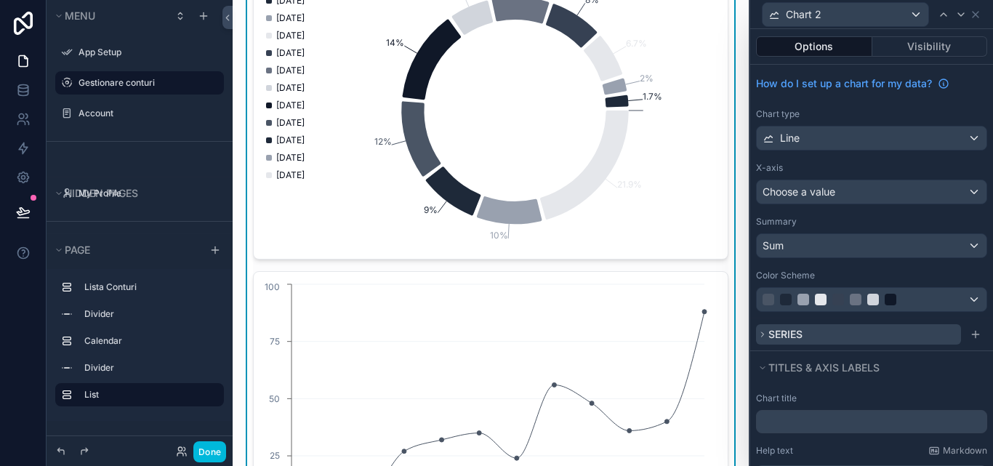
click at [847, 342] on button "Series" at bounding box center [858, 334] width 205 height 20
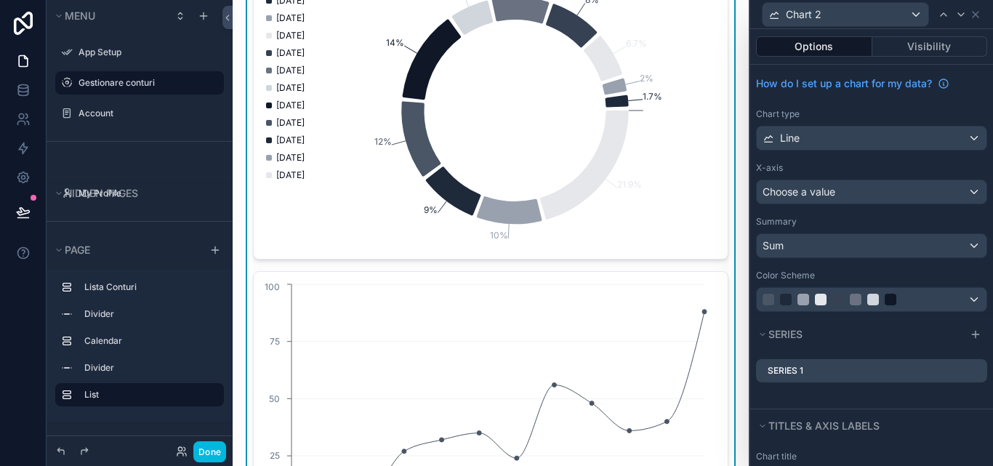
click at [0, 0] on icon at bounding box center [0, 0] width 0 height 0
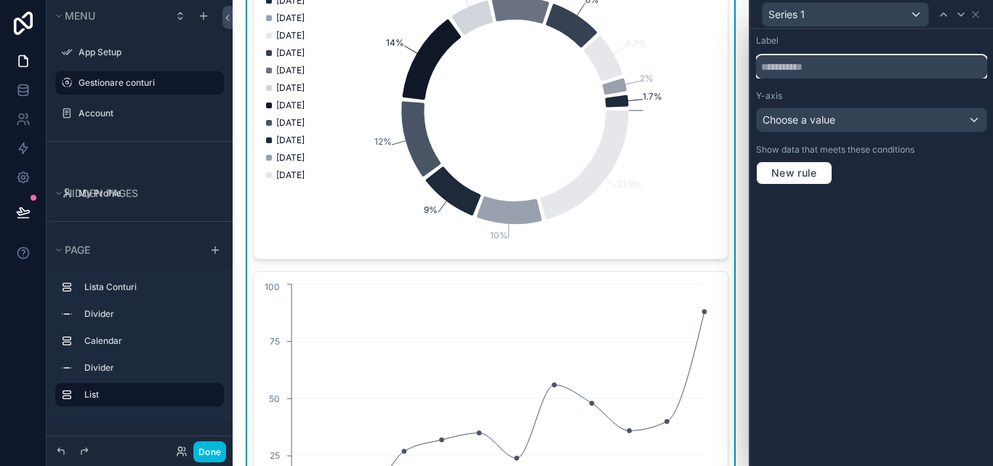
click at [868, 78] on input "text" at bounding box center [871, 66] width 231 height 23
click at [980, 16] on icon at bounding box center [976, 15] width 12 height 12
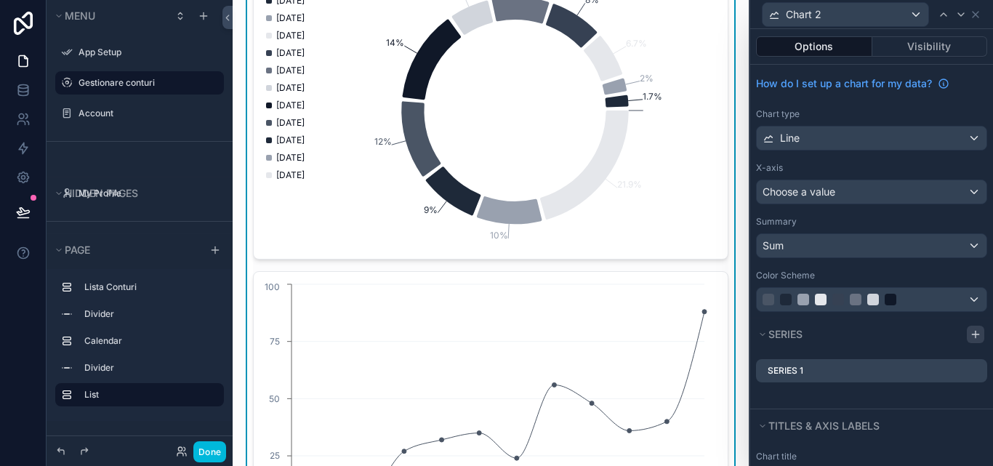
click at [970, 330] on icon at bounding box center [976, 335] width 12 height 12
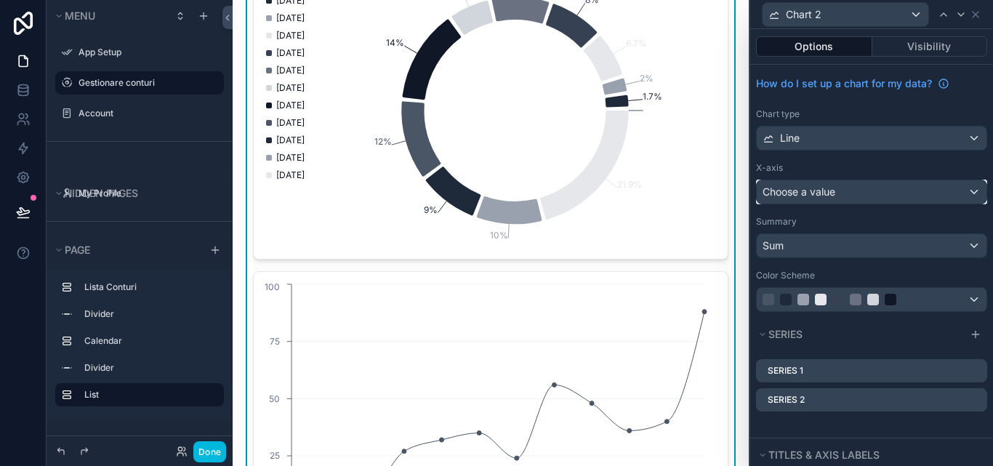
click at [857, 196] on div "Choose a value" at bounding box center [872, 191] width 230 height 23
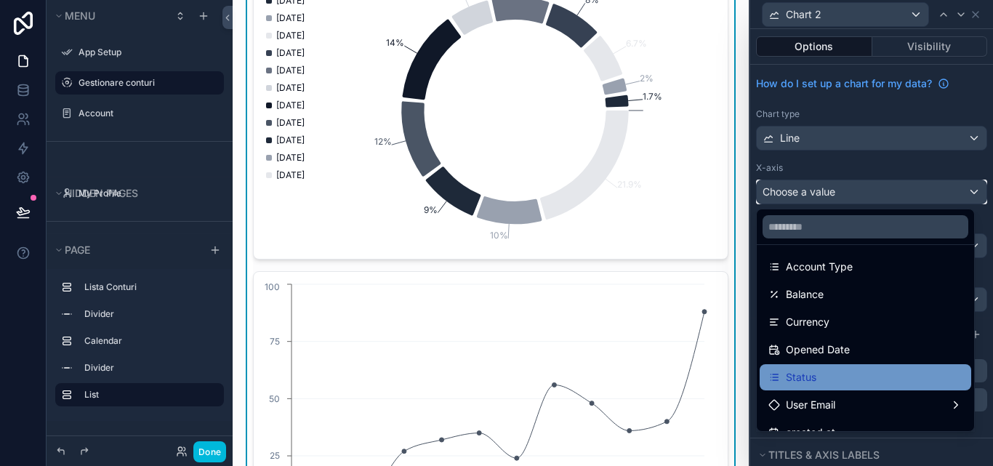
scroll to position [13, 0]
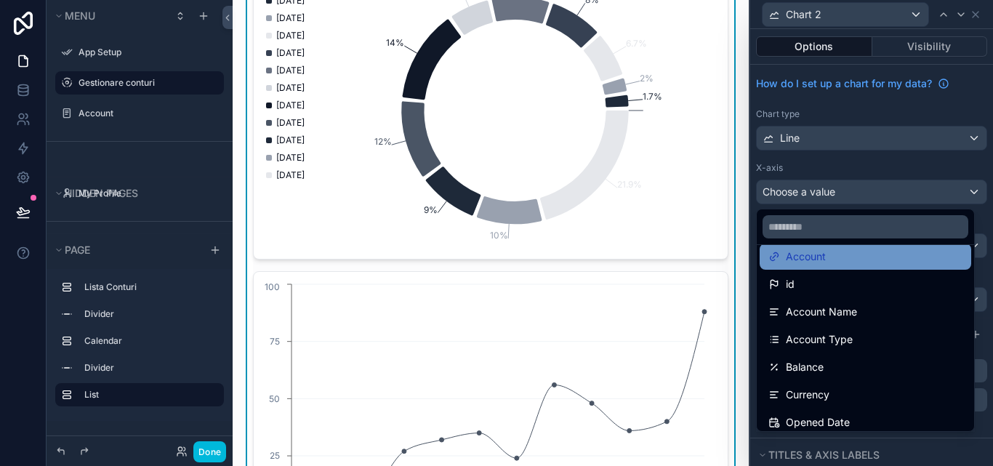
click at [857, 251] on div "Account" at bounding box center [865, 256] width 194 height 17
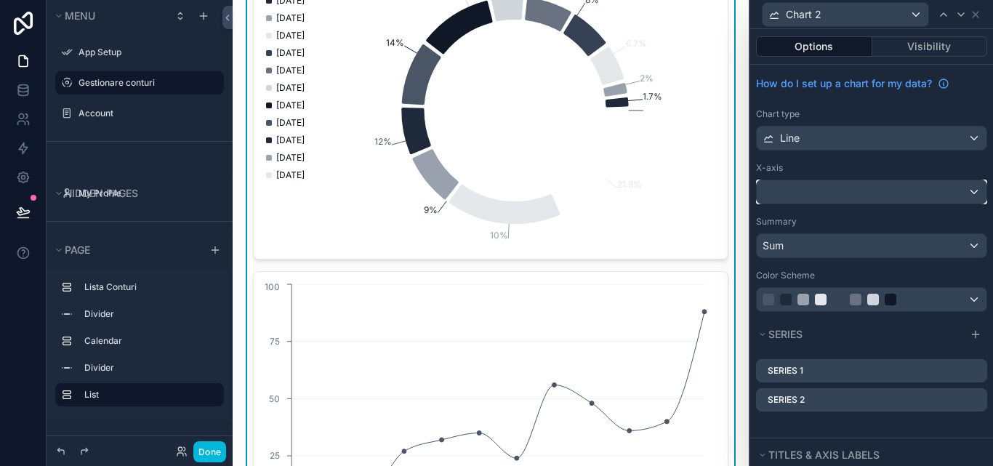
click at [965, 192] on div at bounding box center [872, 191] width 230 height 23
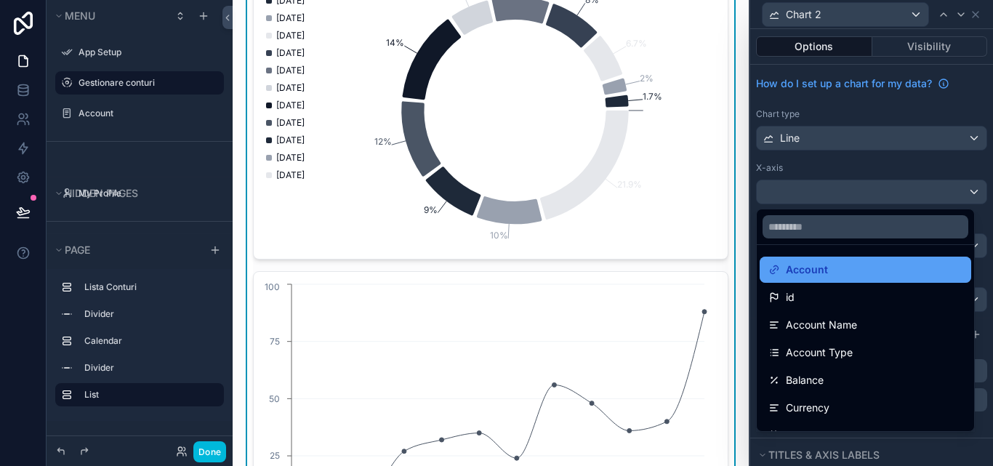
click at [876, 275] on div "Account" at bounding box center [865, 269] width 194 height 17
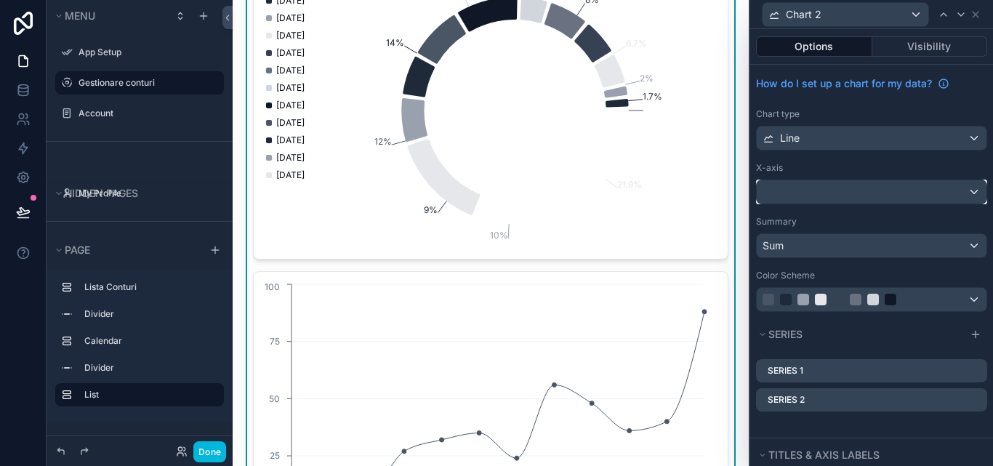
click at [967, 196] on div at bounding box center [872, 191] width 230 height 23
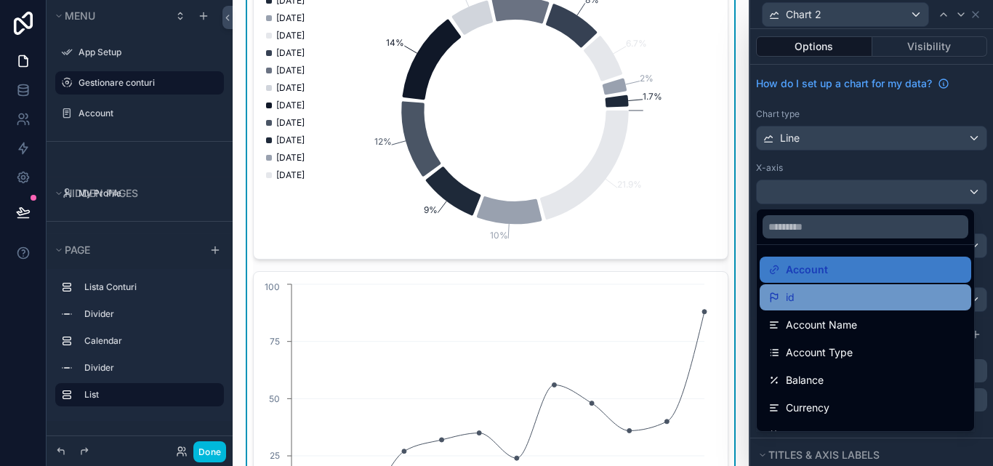
click at [866, 296] on div "id" at bounding box center [865, 297] width 194 height 17
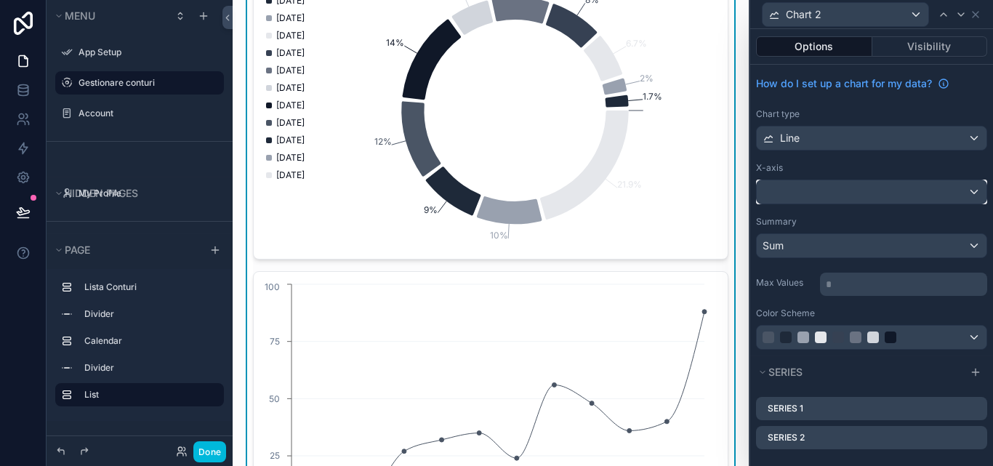
click at [964, 195] on div at bounding box center [872, 191] width 230 height 23
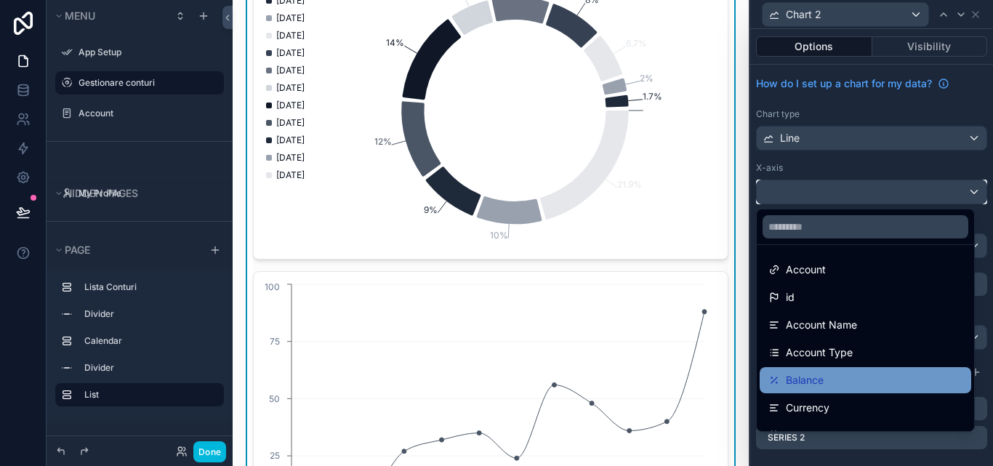
scroll to position [73, 0]
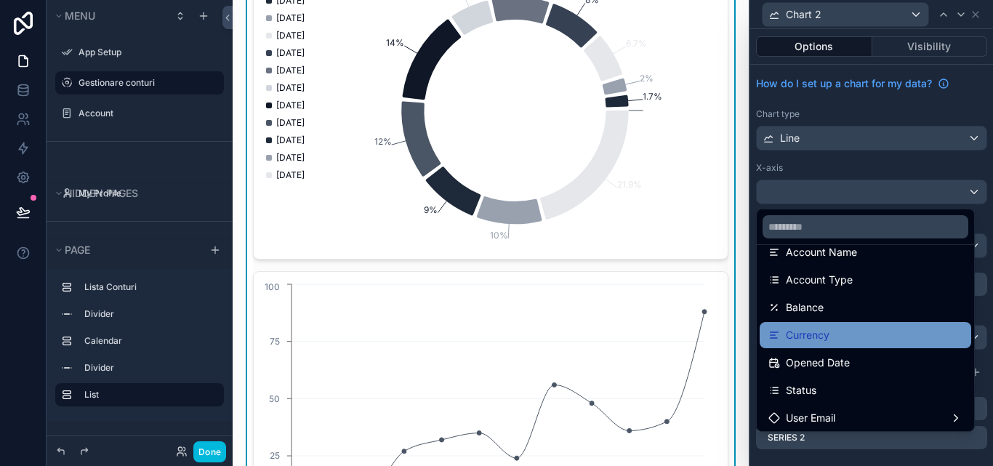
click at [797, 343] on span "Currency" at bounding box center [808, 334] width 44 height 17
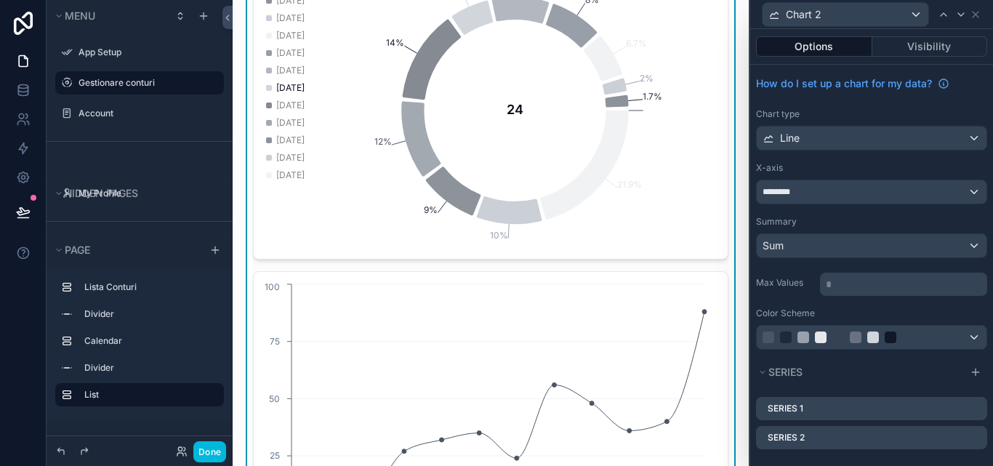
click at [273, 84] on div "[DATE]" at bounding box center [285, 87] width 39 height 17
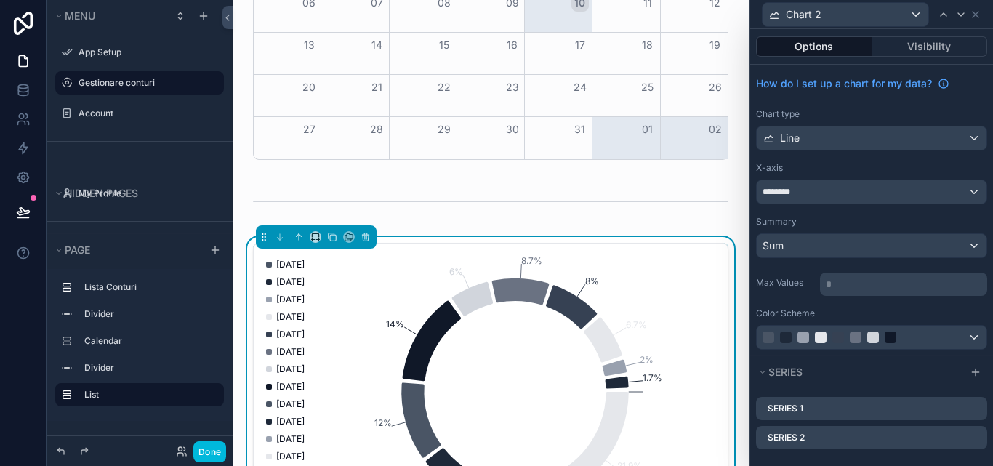
scroll to position [672, 0]
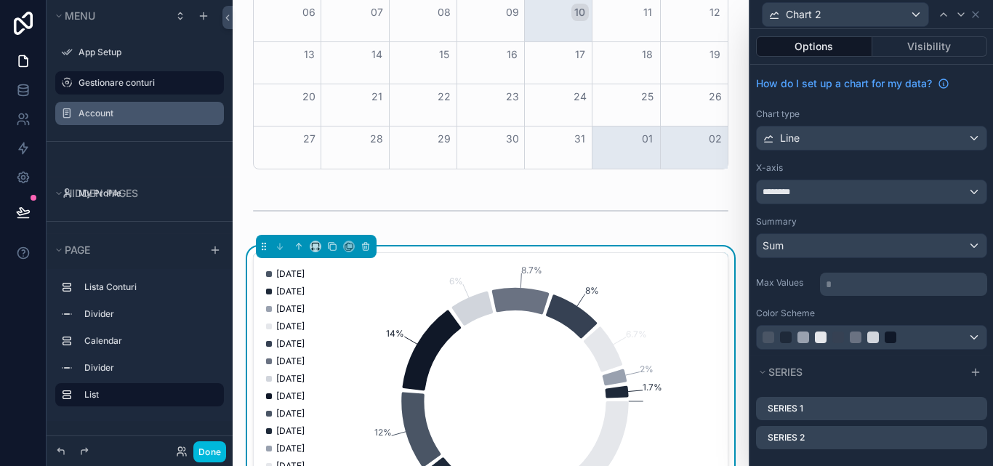
click at [166, 109] on label "Account" at bounding box center [146, 114] width 137 height 12
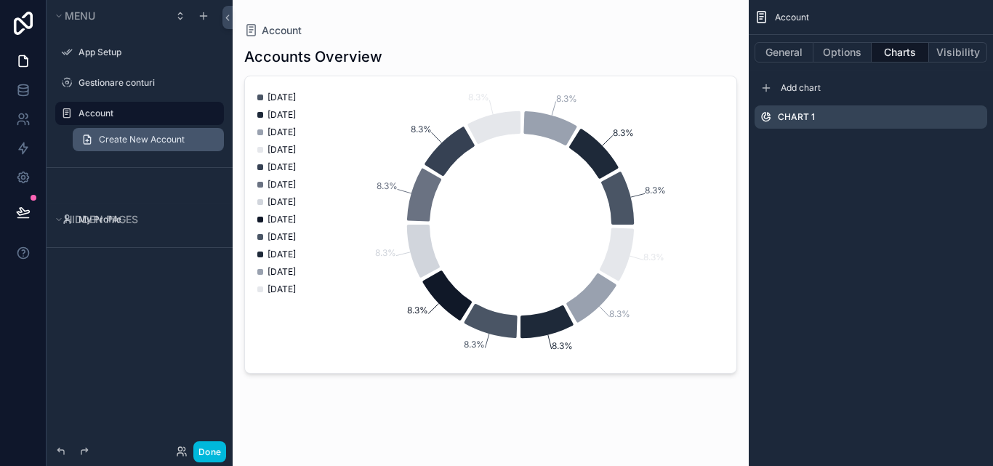
click at [174, 134] on span "Create New Account" at bounding box center [142, 140] width 86 height 12
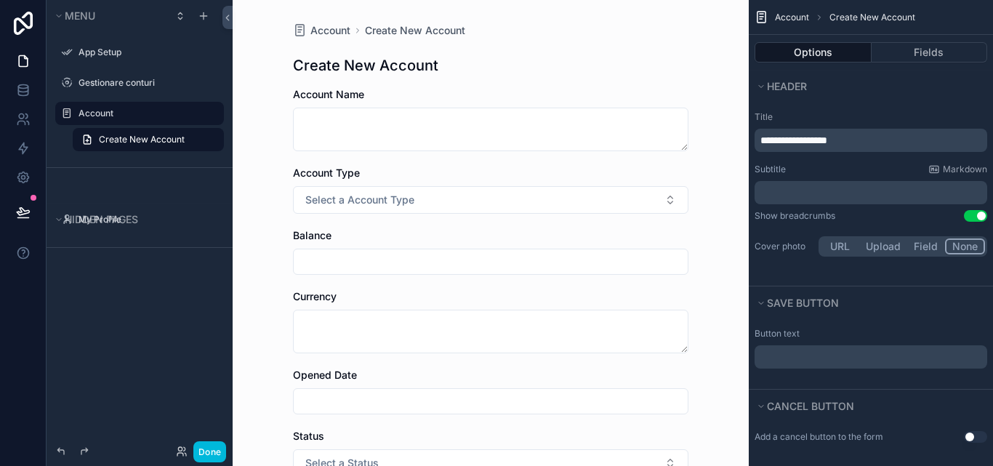
click at [167, 122] on div "Account" at bounding box center [139, 113] width 163 height 23
click at [153, 88] on label "Gestionare conturi" at bounding box center [146, 83] width 137 height 12
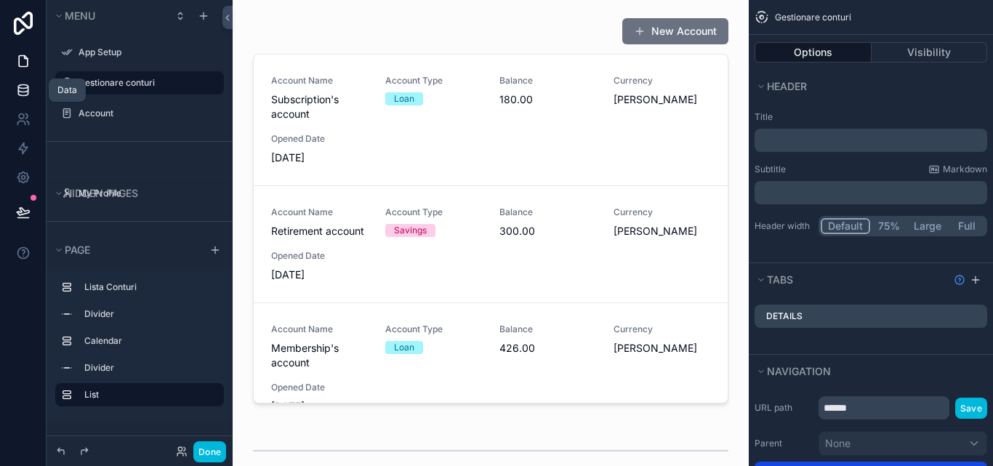
click at [19, 94] on icon at bounding box center [22, 93] width 9 height 6
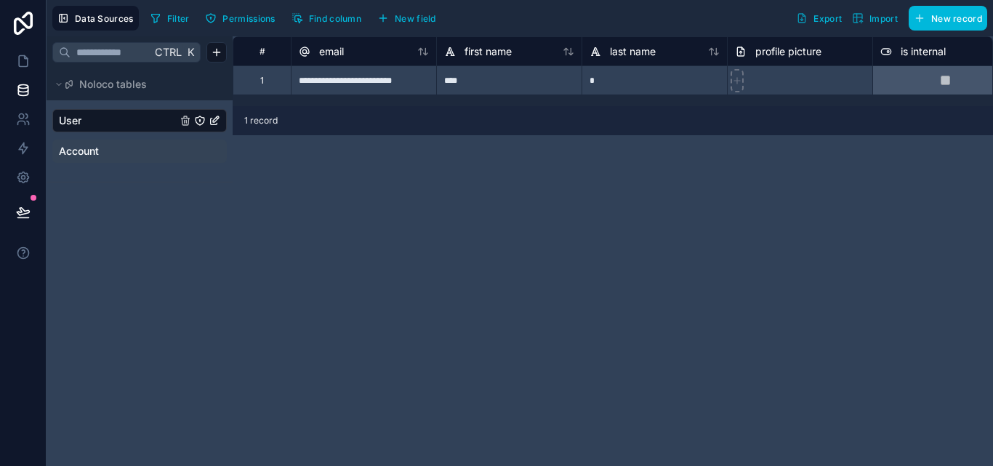
click at [121, 156] on link "Account" at bounding box center [118, 151] width 118 height 15
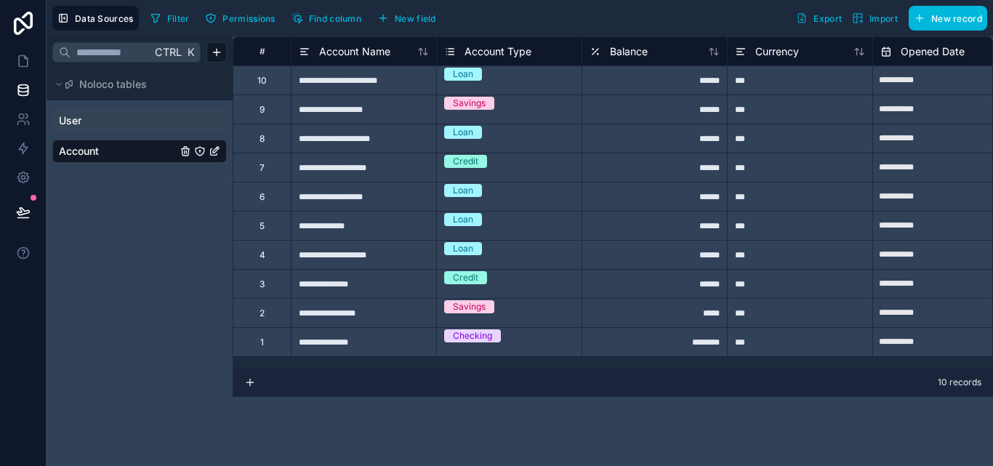
click at [212, 145] on icon "Account" at bounding box center [215, 151] width 12 height 12
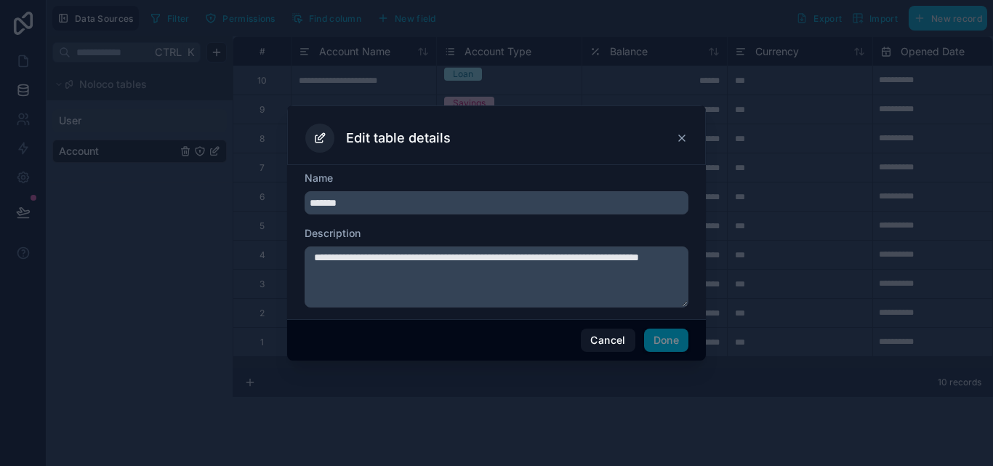
click at [686, 134] on icon at bounding box center [682, 138] width 12 height 12
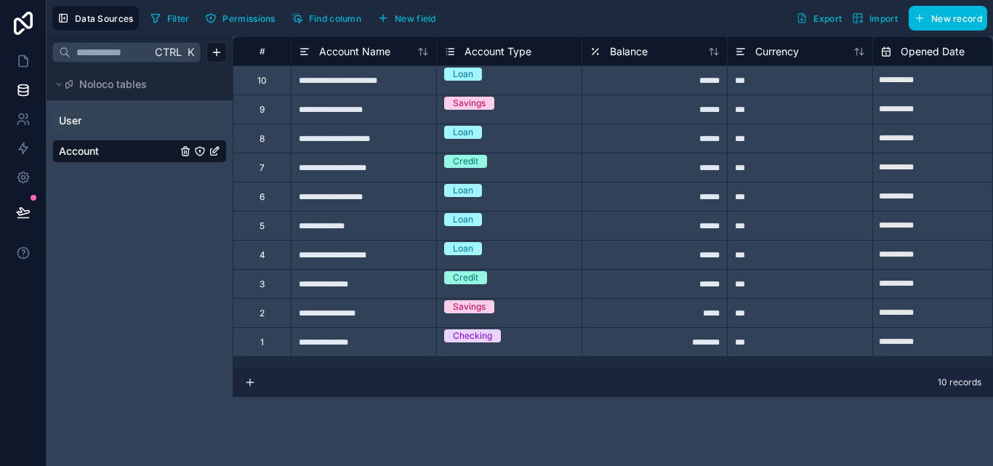
click at [100, 150] on link "Account" at bounding box center [118, 151] width 118 height 15
click at [28, 123] on icon at bounding box center [28, 123] width 2 height 4
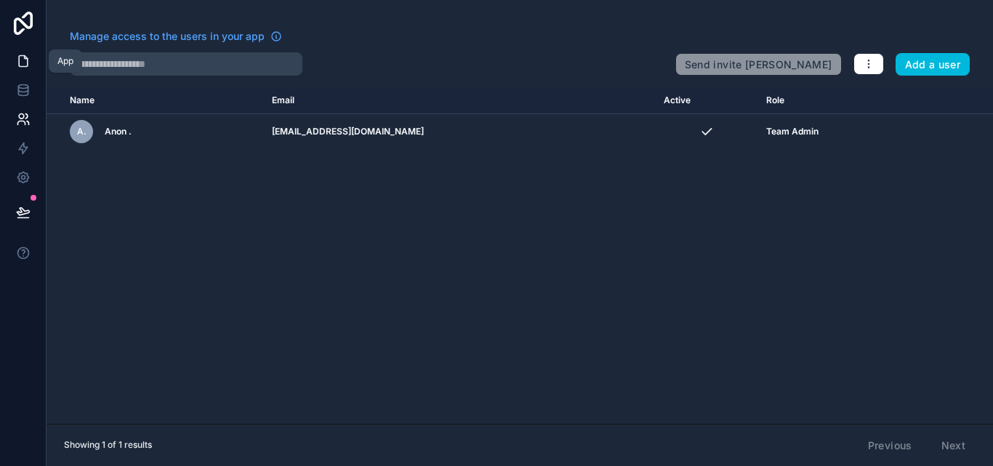
click at [20, 67] on icon at bounding box center [23, 61] width 9 height 11
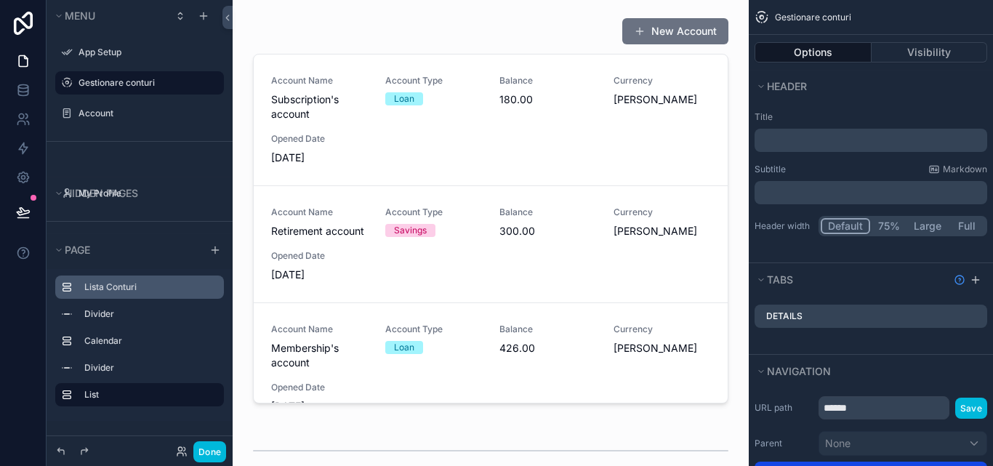
click at [133, 287] on label "Lista Conturi" at bounding box center [148, 287] width 128 height 12
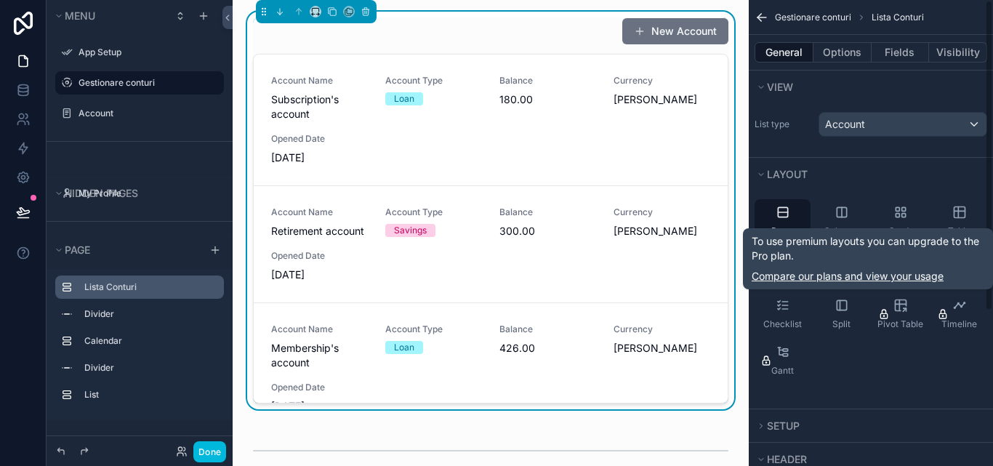
click at [906, 269] on link "Compare our plans and view your usage" at bounding box center [868, 276] width 233 height 15
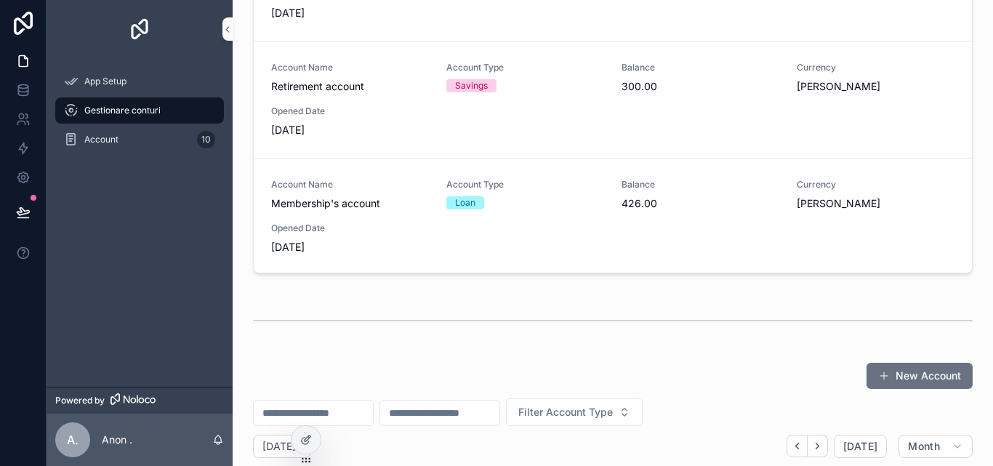
scroll to position [145, 0]
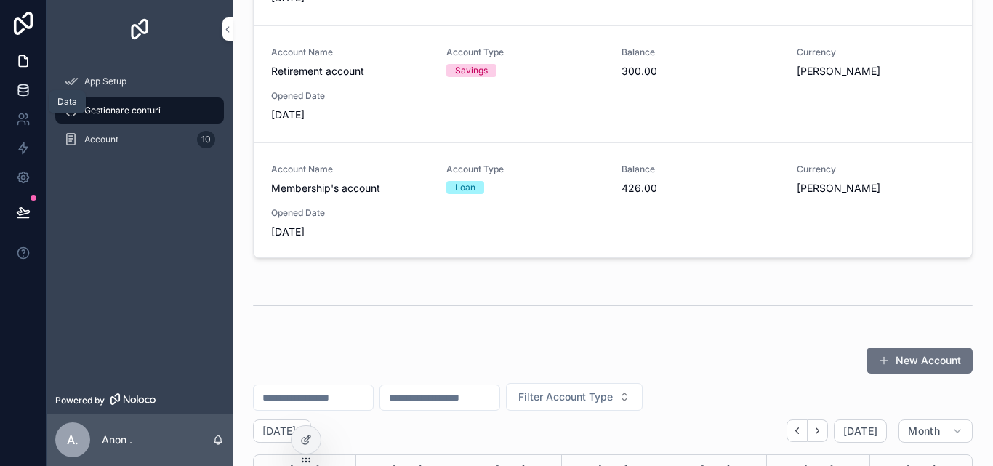
click at [28, 81] on link at bounding box center [23, 90] width 46 height 29
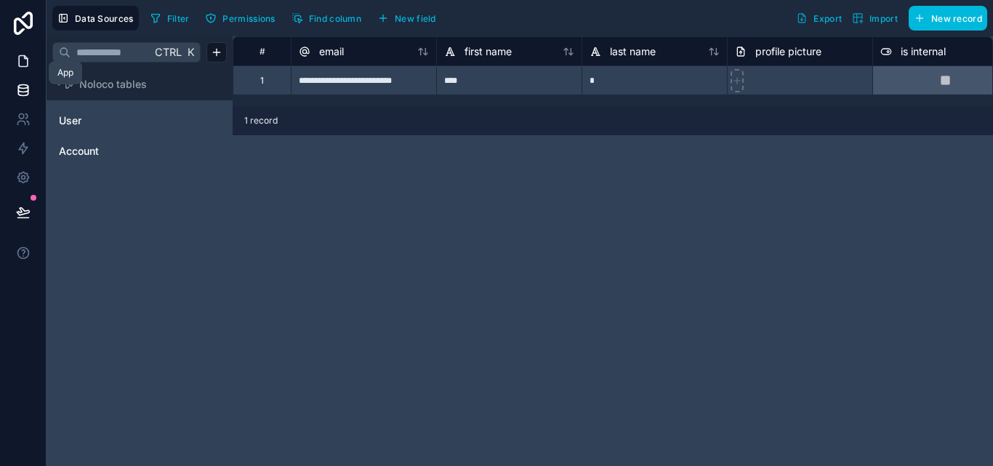
click at [28, 70] on link at bounding box center [23, 61] width 46 height 29
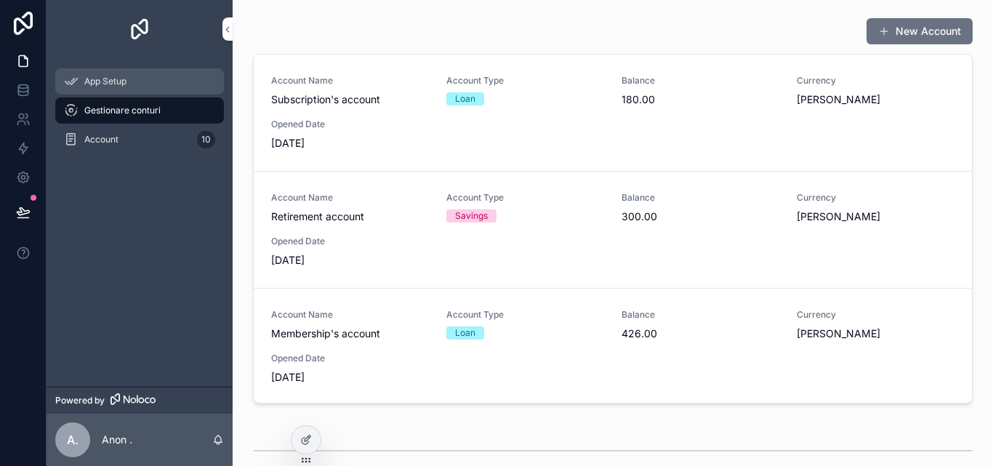
click at [102, 86] on span "App Setup" at bounding box center [105, 82] width 42 height 12
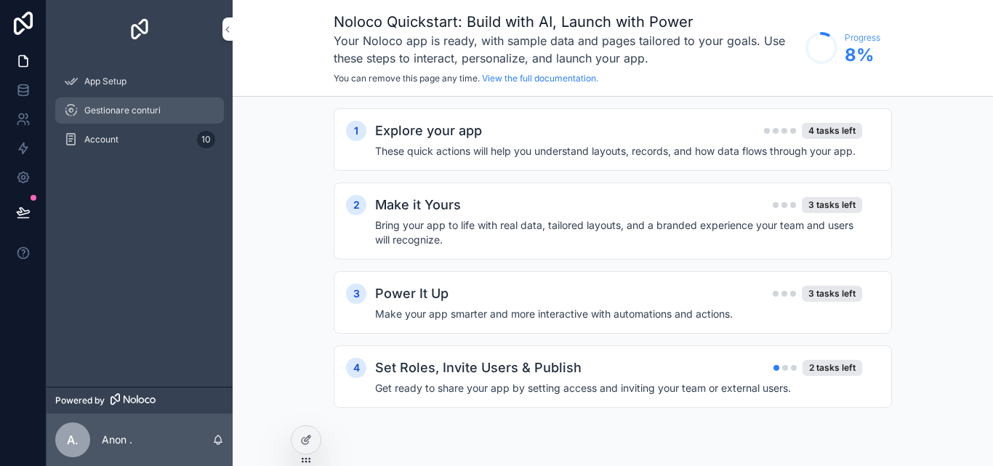
click at [124, 107] on span "Gestionare conturi" at bounding box center [122, 111] width 76 height 12
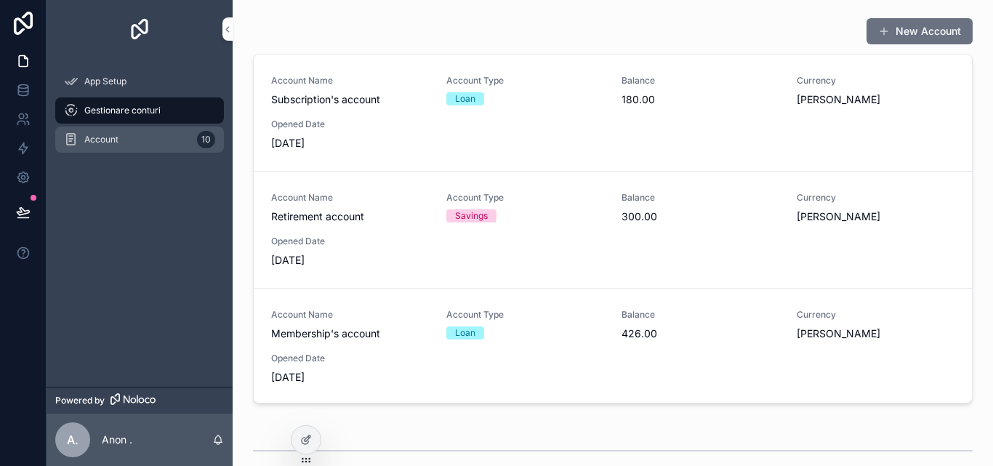
click at [129, 130] on div "Account 10" at bounding box center [139, 139] width 151 height 23
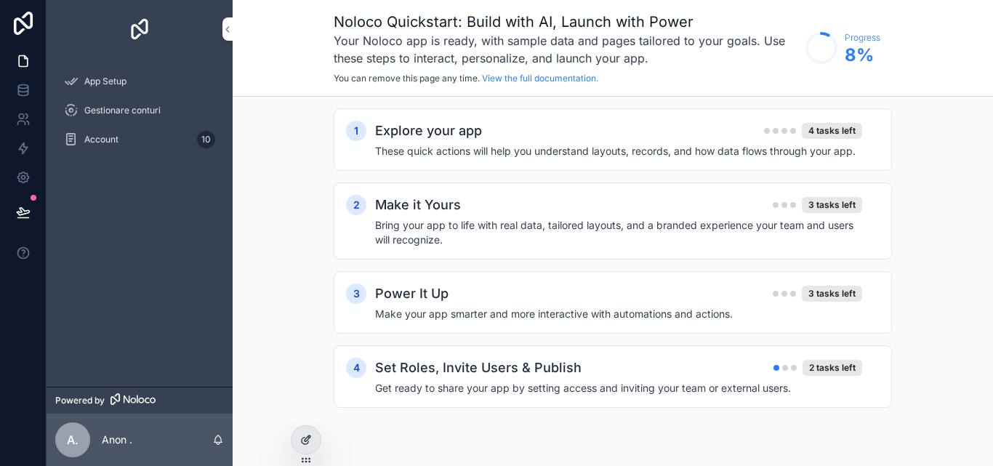
click at [310, 438] on icon at bounding box center [306, 440] width 12 height 12
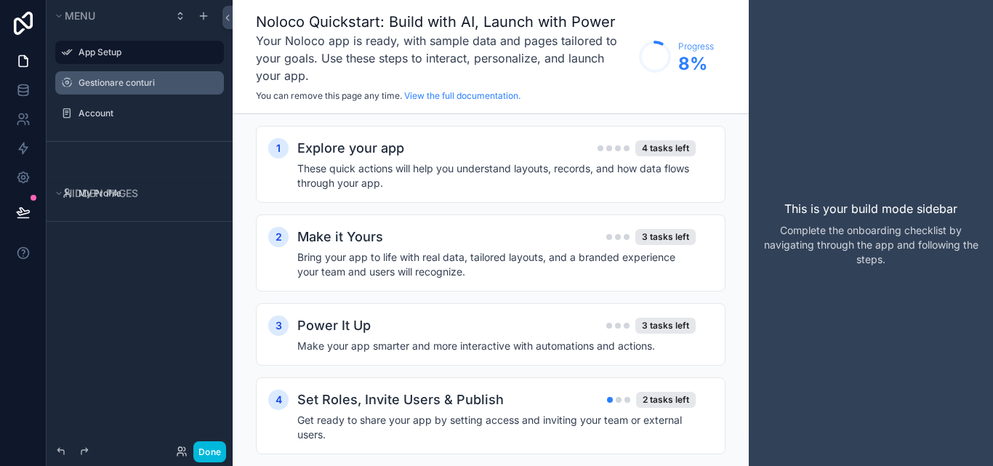
click at [144, 87] on label "Gestionare conturi" at bounding box center [146, 83] width 137 height 12
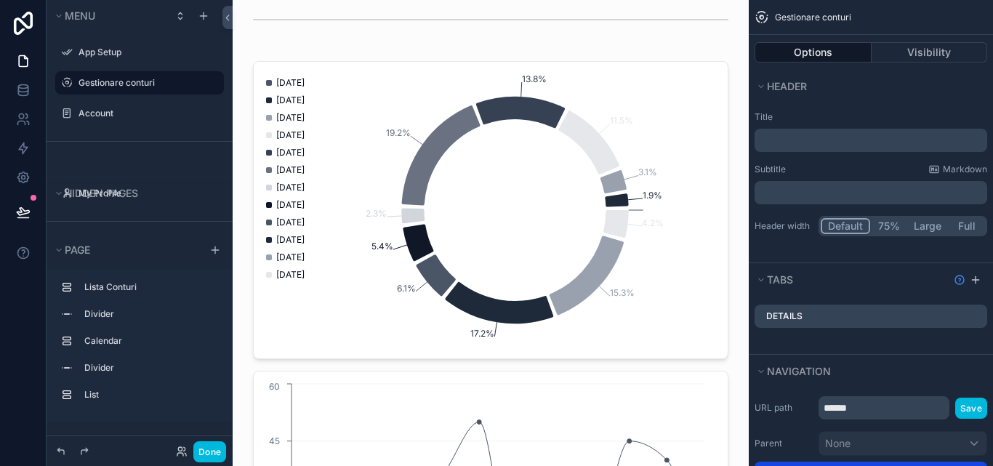
scroll to position [872, 0]
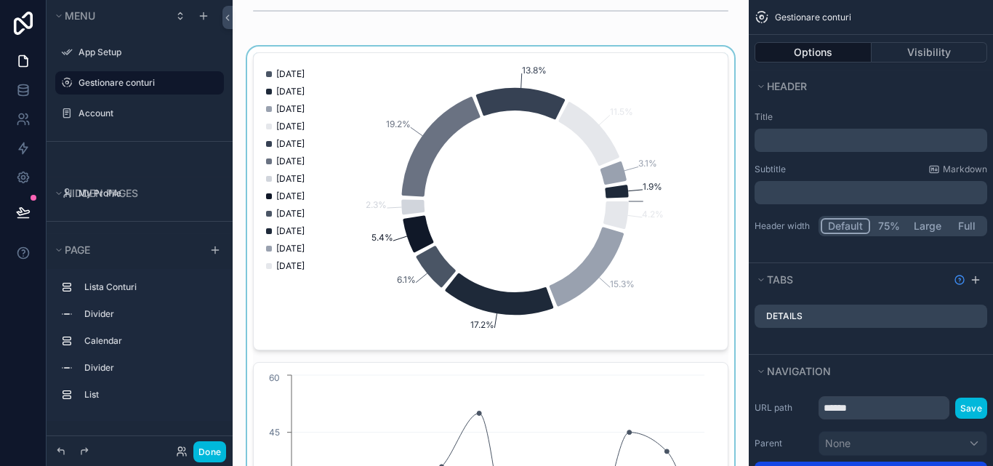
click at [643, 211] on div "scrollable content" at bounding box center [490, 356] width 493 height 619
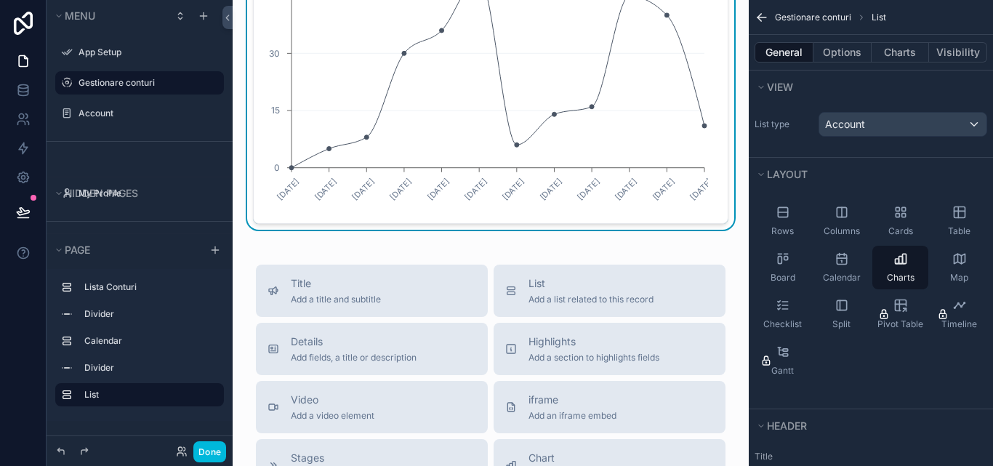
scroll to position [1018, 0]
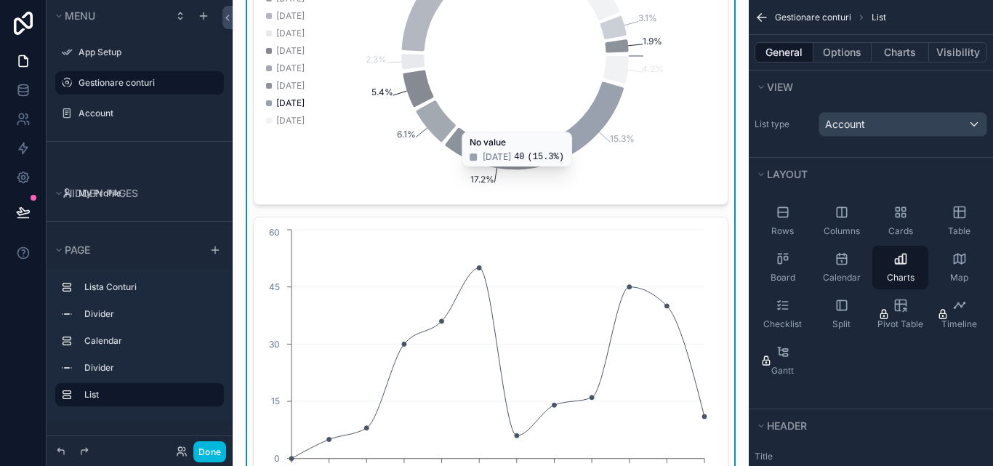
click at [687, 212] on div "1.9% 3.1% 11.5% 13.8% 19.2% 2.3% 5.4% 6.1% 17.2% 15.3% 4.2% [DATE] [DATE] [DATE…" at bounding box center [490, 211] width 475 height 608
click at [892, 123] on div "Account" at bounding box center [902, 124] width 167 height 23
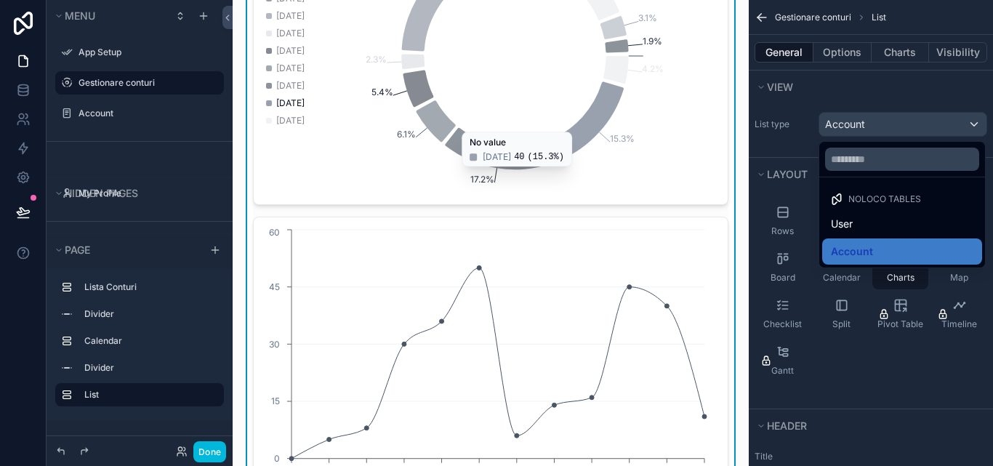
click at [915, 122] on div "scrollable content" at bounding box center [496, 233] width 993 height 466
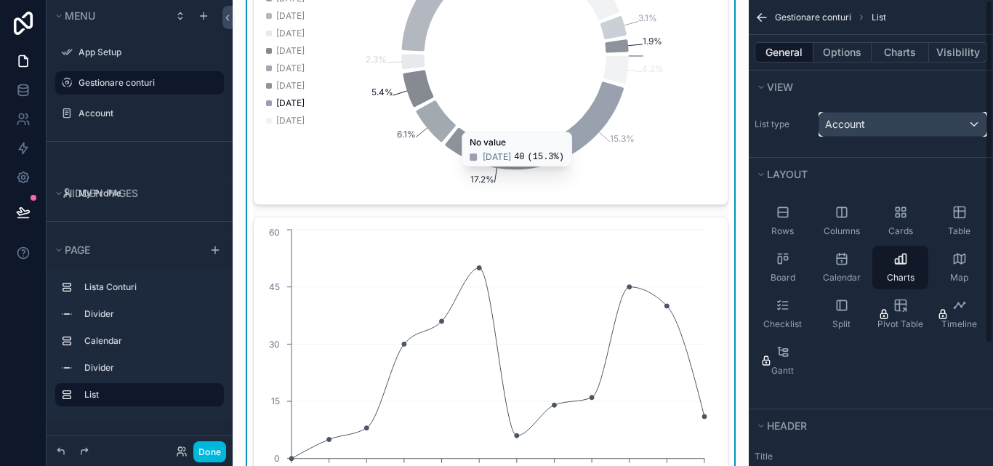
click at [893, 116] on div "Account" at bounding box center [902, 124] width 167 height 23
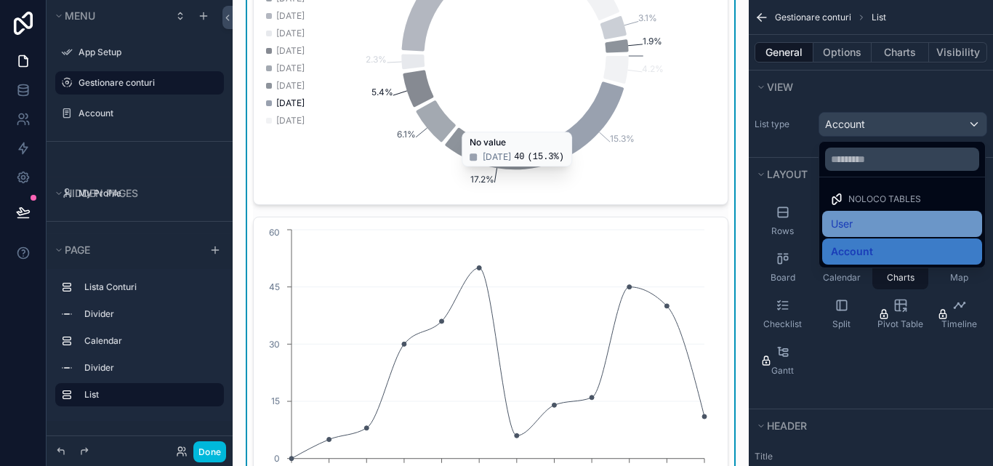
click at [892, 215] on div "User" at bounding box center [902, 223] width 142 height 17
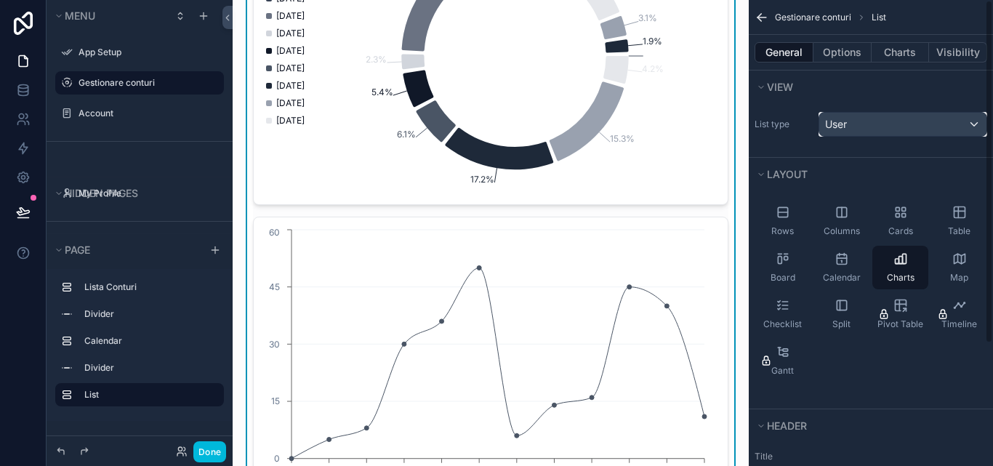
click at [880, 118] on div "User" at bounding box center [902, 124] width 167 height 23
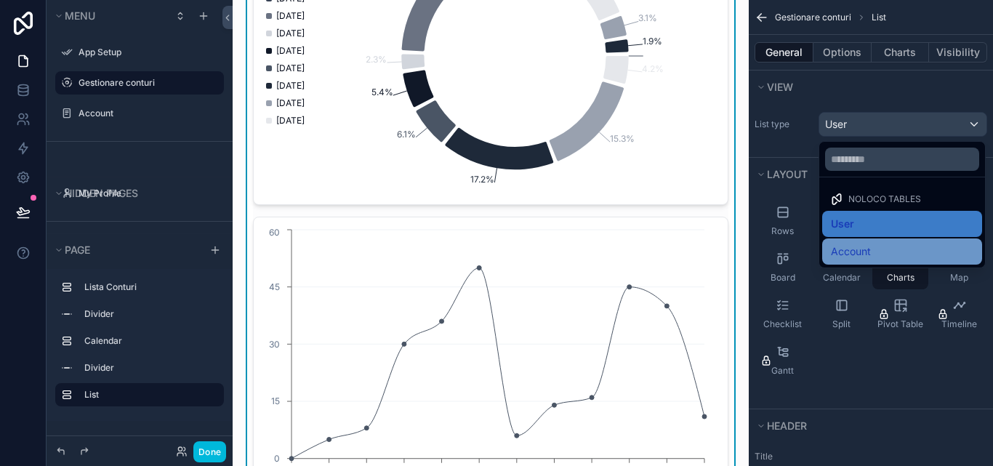
click at [869, 251] on span "Account" at bounding box center [851, 251] width 40 height 17
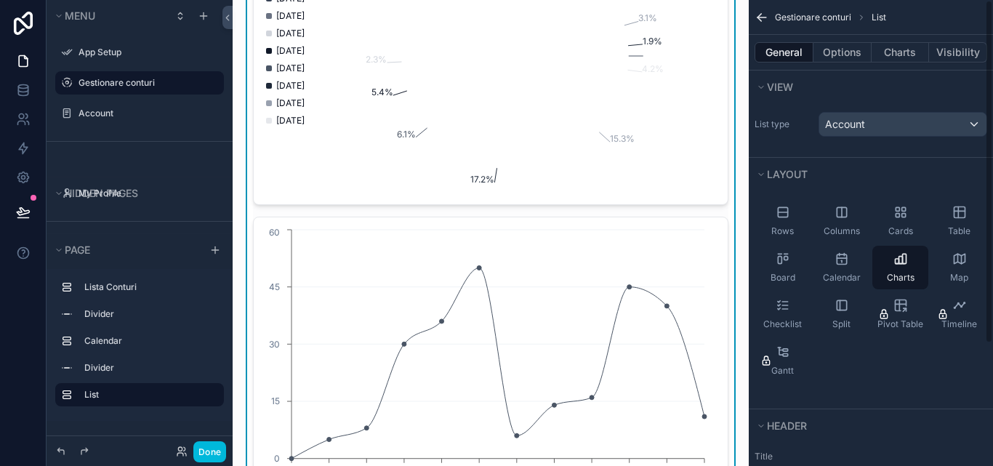
click at [870, 137] on div "List type Account" at bounding box center [871, 124] width 244 height 36
click at [875, 124] on div "Account" at bounding box center [902, 124] width 167 height 23
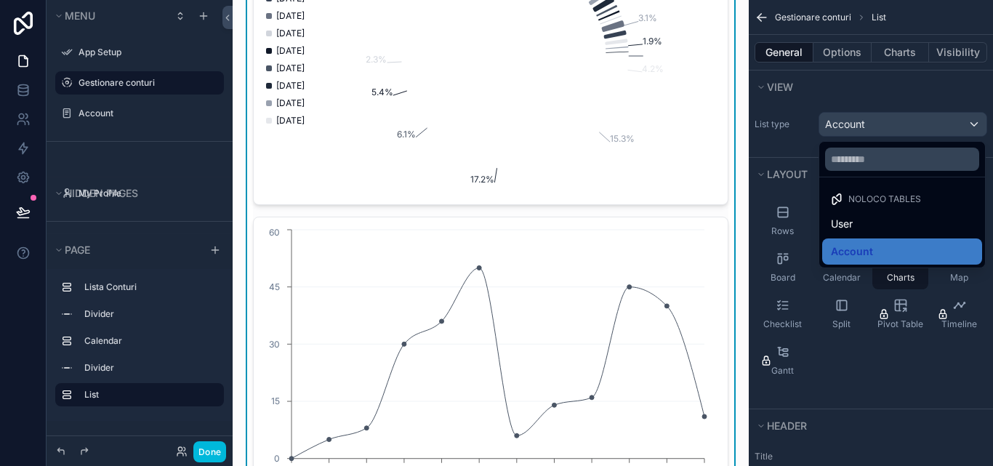
click at [894, 196] on span "Noloco tables" at bounding box center [884, 199] width 73 height 12
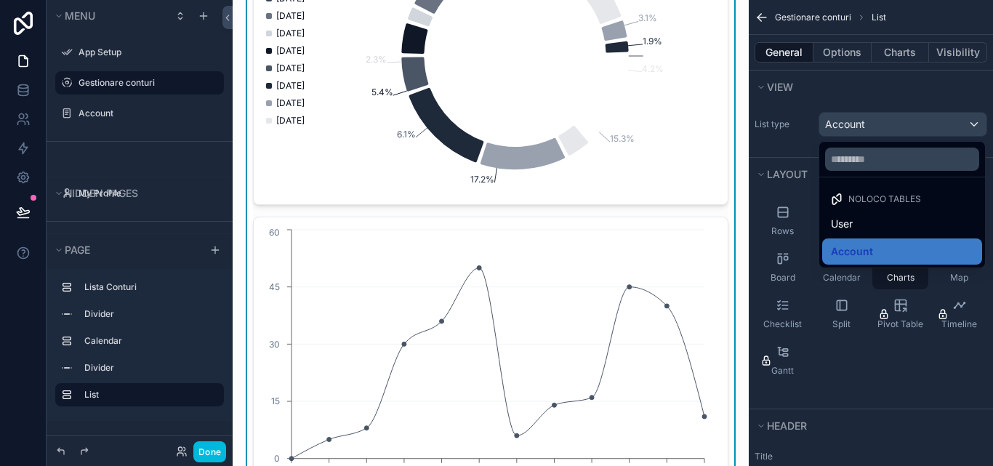
click at [894, 196] on span "Noloco tables" at bounding box center [884, 199] width 73 height 12
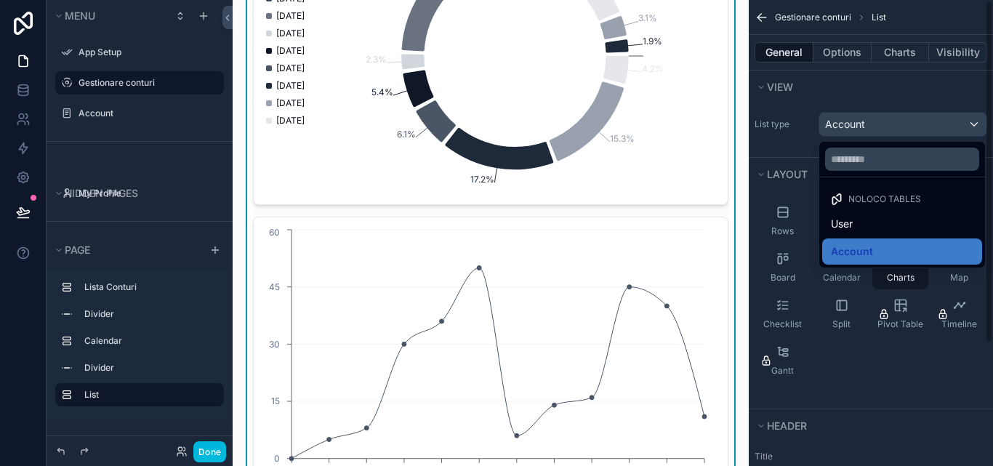
click at [876, 90] on div "scrollable content" at bounding box center [496, 233] width 993 height 466
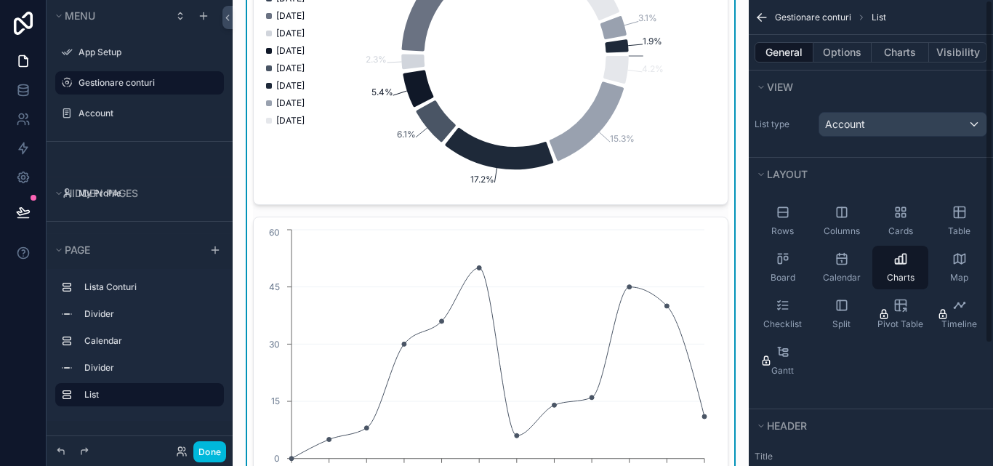
click at [855, 65] on div "General Options Charts Visibility" at bounding box center [871, 52] width 244 height 35
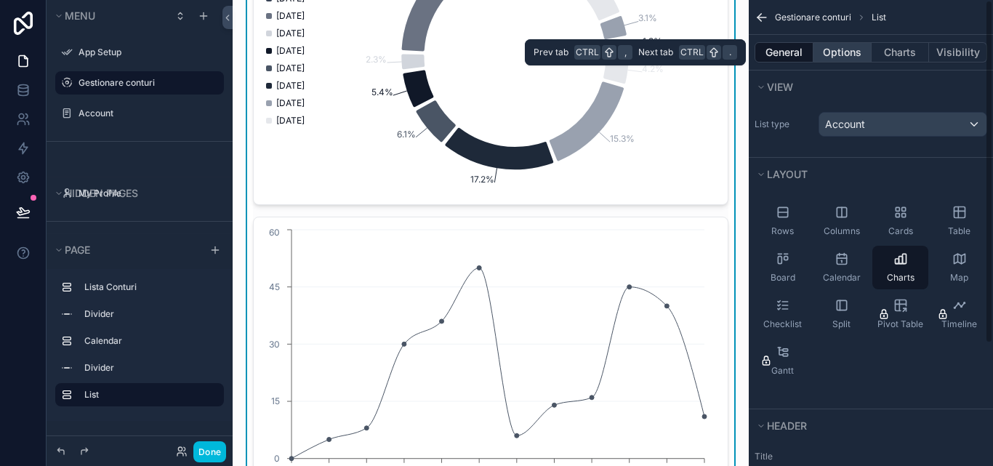
click at [853, 59] on button "Options" at bounding box center [842, 52] width 58 height 20
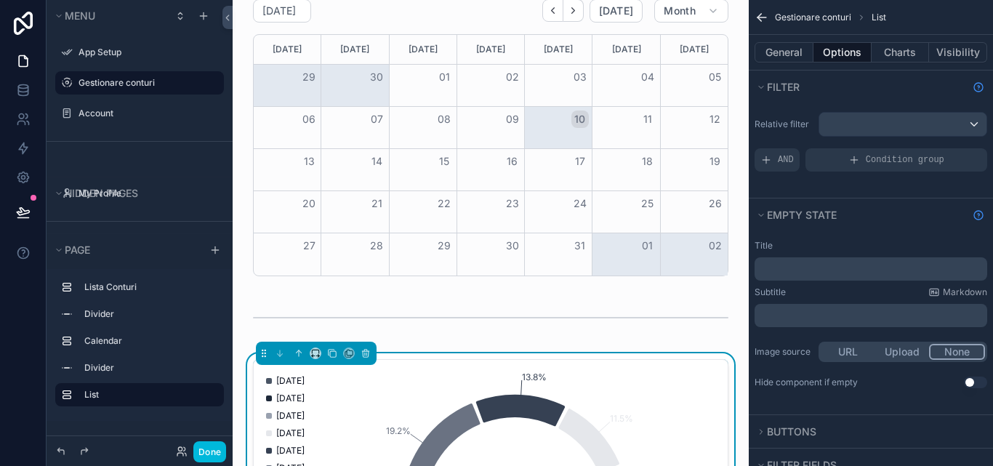
scroll to position [0, 0]
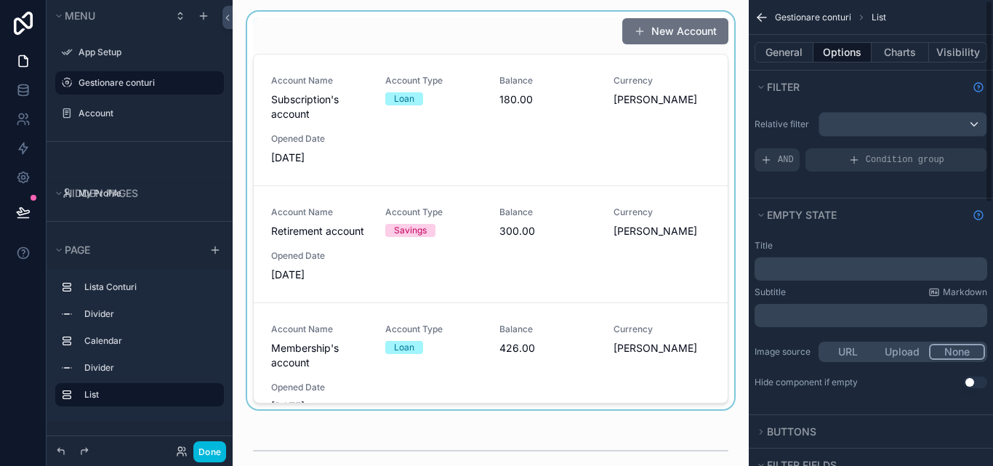
click at [684, 107] on div "scrollable content" at bounding box center [490, 213] width 493 height 403
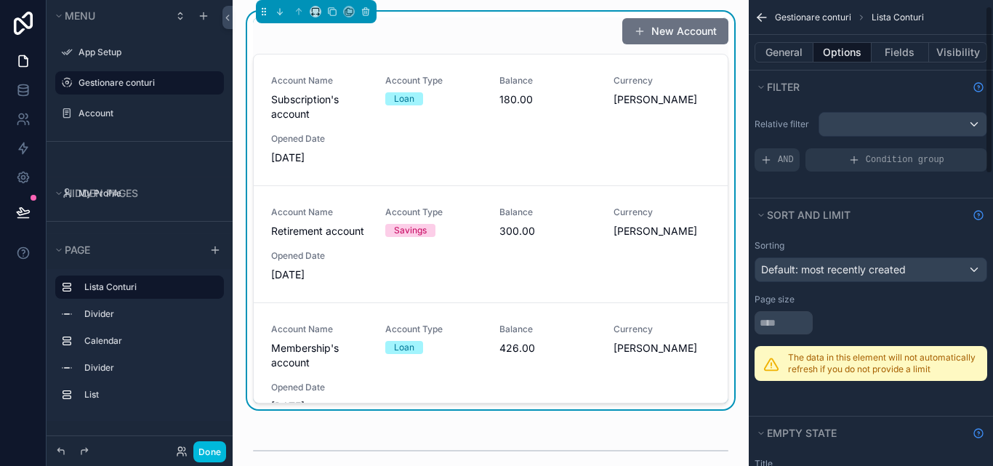
scroll to position [73, 0]
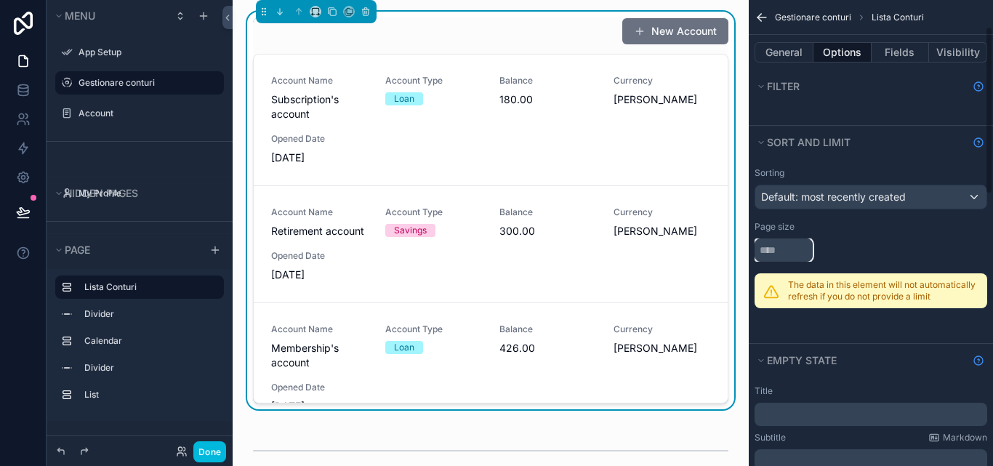
click at [791, 247] on input "scrollable content" at bounding box center [783, 249] width 58 height 23
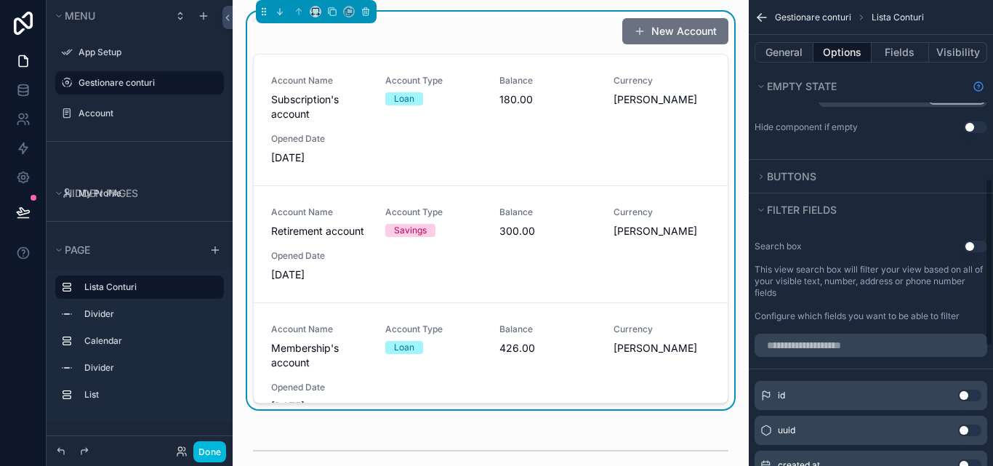
scroll to position [363, 0]
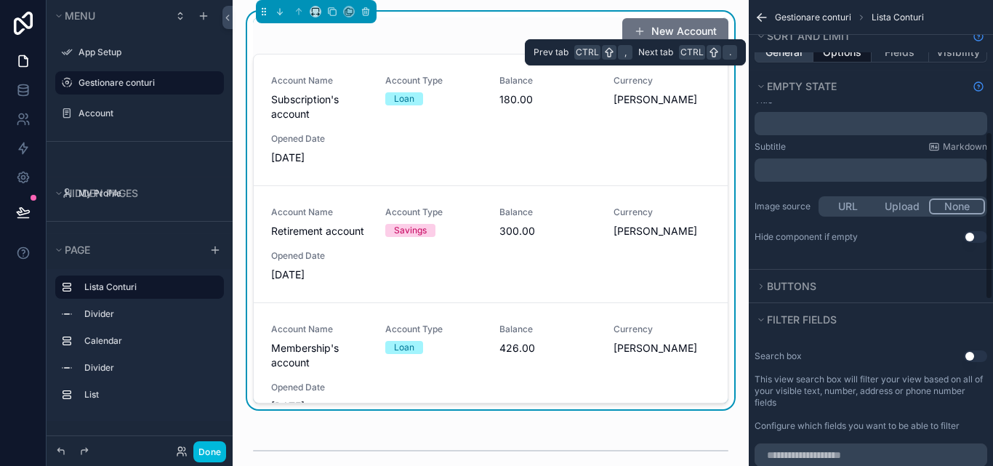
click at [805, 60] on button "General" at bounding box center [783, 52] width 59 height 20
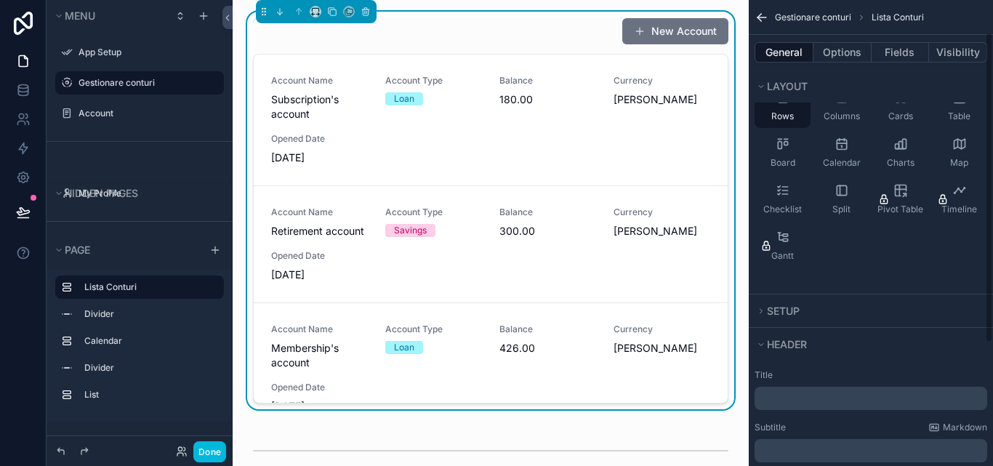
scroll to position [15, 0]
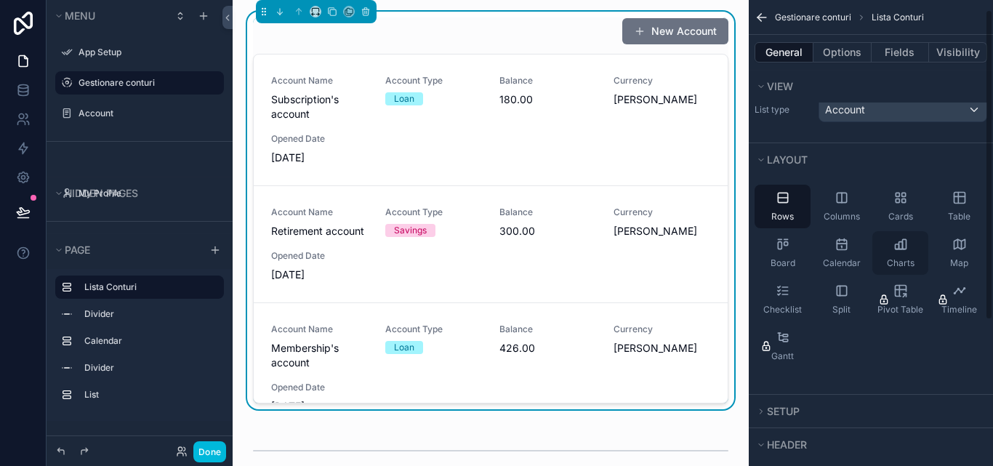
click at [909, 243] on div "Charts" at bounding box center [900, 253] width 56 height 44
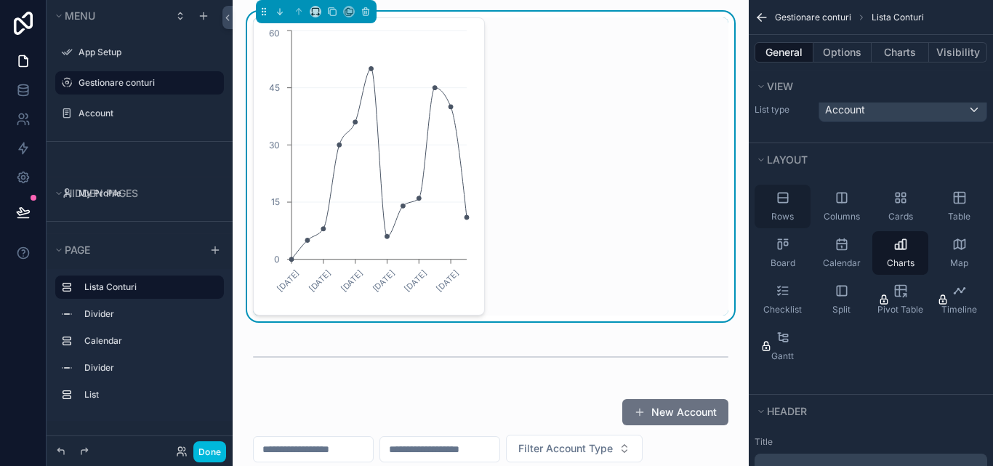
click at [792, 209] on div "Rows" at bounding box center [782, 207] width 56 height 44
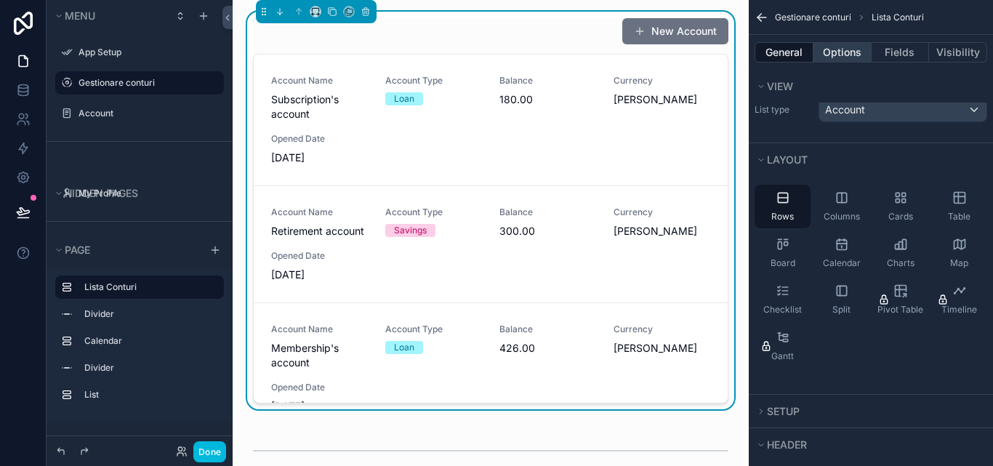
click at [848, 49] on button "Options" at bounding box center [842, 52] width 58 height 20
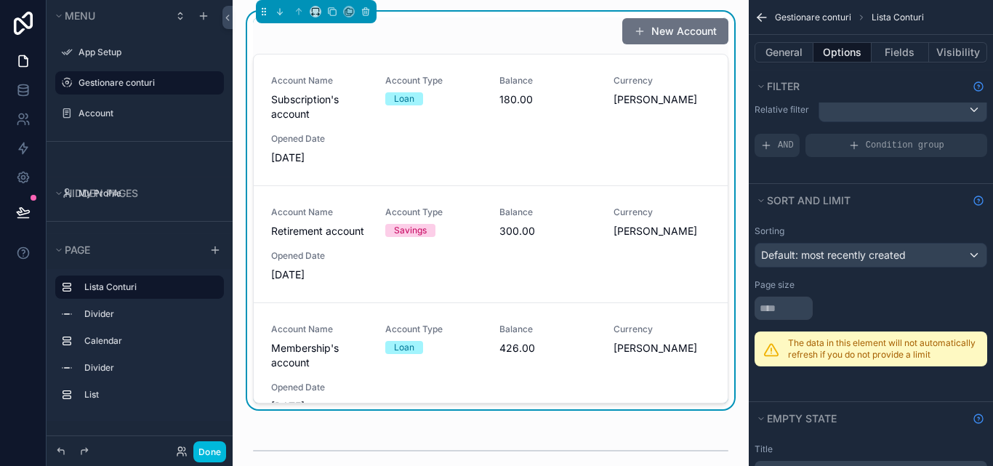
click at [832, 352] on p "The data in this element will not automatically refresh if you do not provide a…" at bounding box center [883, 348] width 190 height 23
click at [781, 342] on div "The data in this element will not automatically refresh if you do not provide a…" at bounding box center [870, 348] width 233 height 35
click at [785, 300] on input "scrollable content" at bounding box center [783, 308] width 58 height 23
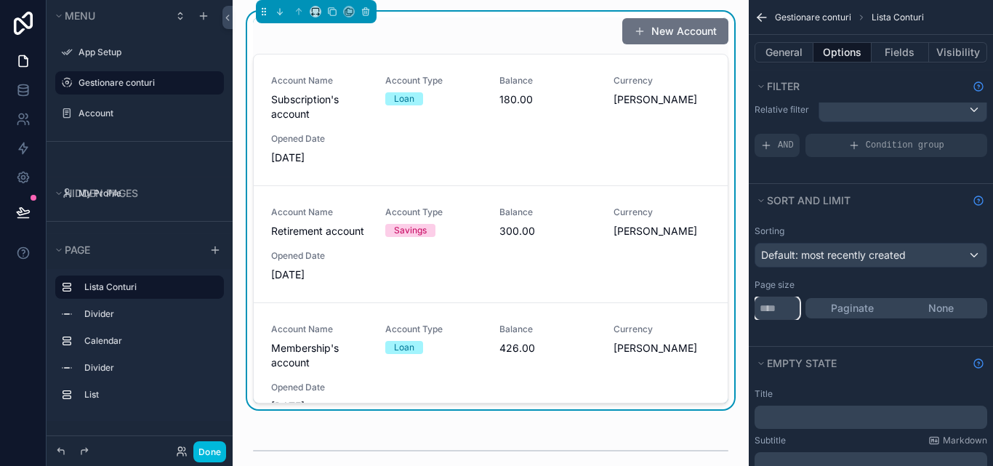
type input "**"
click at [821, 336] on div "Sorting Default: most recently created Page size ** Paginate None" at bounding box center [871, 281] width 244 height 129
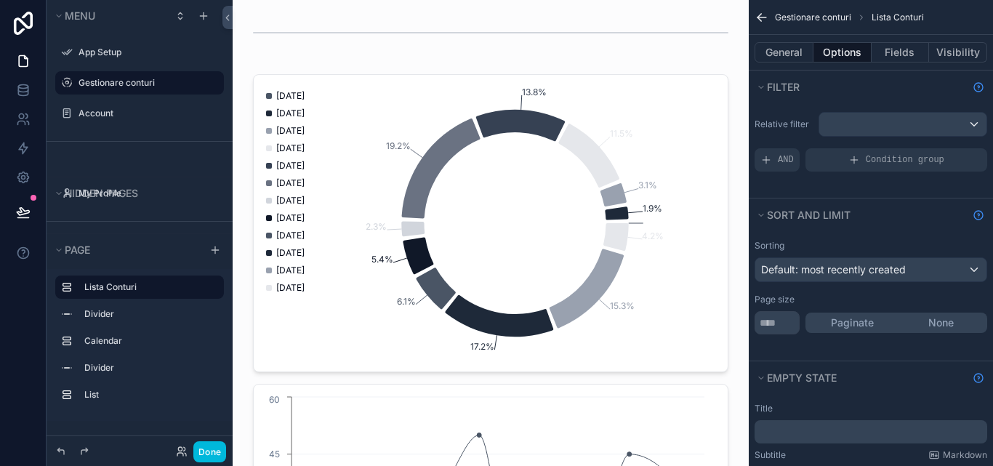
scroll to position [872, 0]
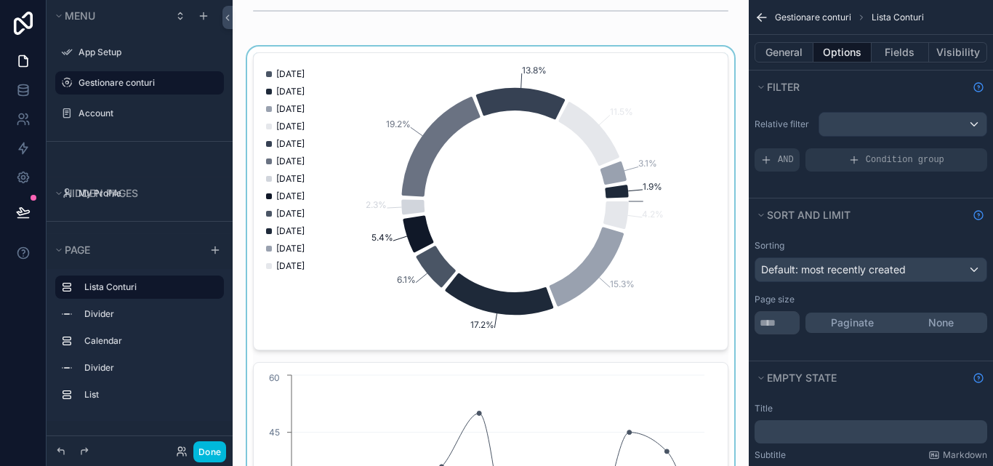
click at [653, 169] on div "scrollable content" at bounding box center [490, 356] width 493 height 619
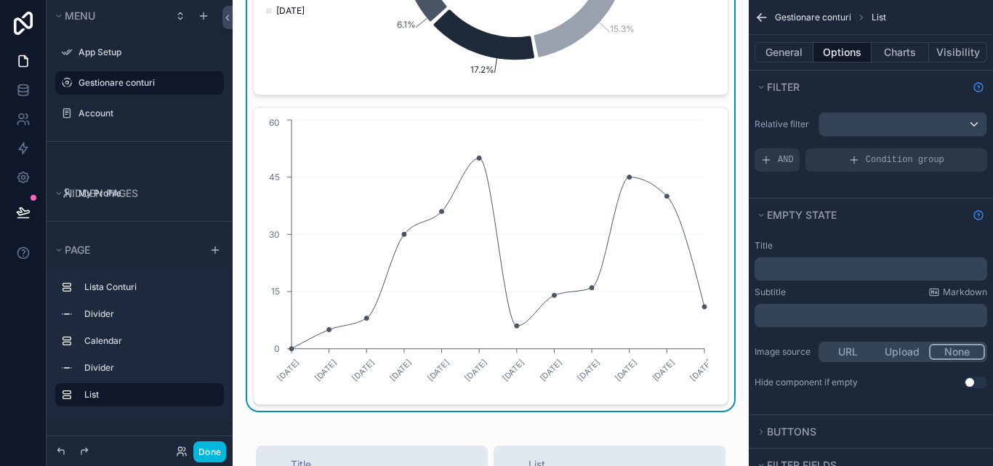
scroll to position [1163, 0]
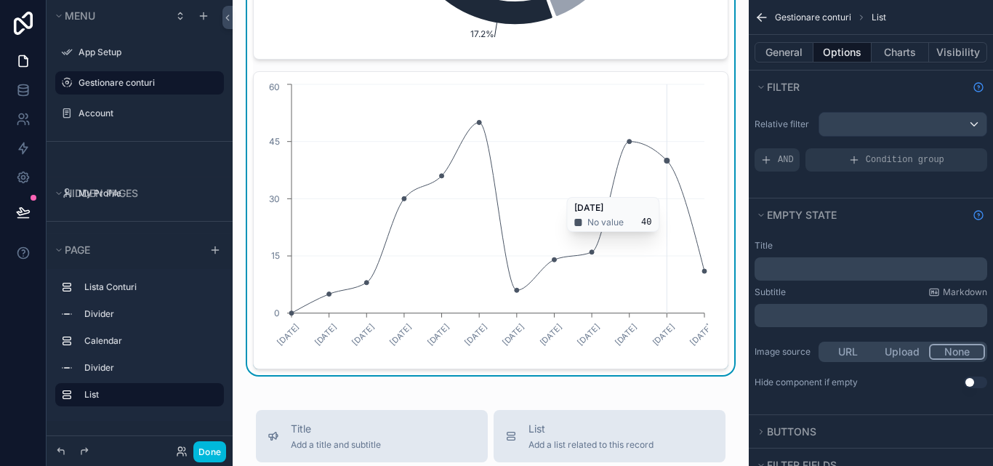
click at [652, 192] on icon "[DATE] [DATE] [DATE] [DATE] [DATE] [DATE] [DATE] [DATE] [DATE] [DATE] [DATE] [D…" at bounding box center [485, 220] width 446 height 279
click at [572, 200] on icon "[DATE] [DATE] [DATE] [DATE] [DATE] [DATE] [DATE] [DATE] [DATE] [DATE] [DATE] [D…" at bounding box center [485, 220] width 446 height 279
click at [768, 155] on icon "scrollable content" at bounding box center [766, 160] width 12 height 12
click at [630, 324] on text "[DATE]" at bounding box center [626, 334] width 26 height 26
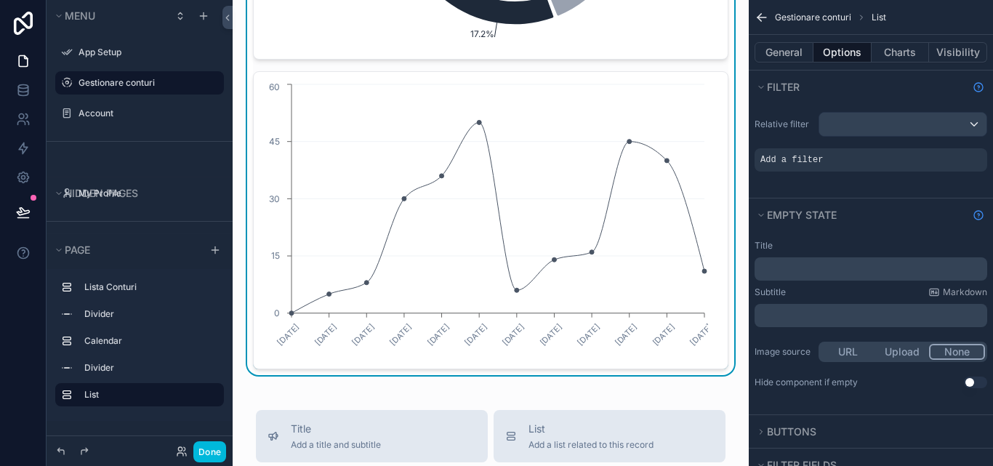
click at [800, 161] on span "Add a filter" at bounding box center [791, 160] width 63 height 12
click at [0, 0] on icon "scrollable content" at bounding box center [0, 0] width 0 height 0
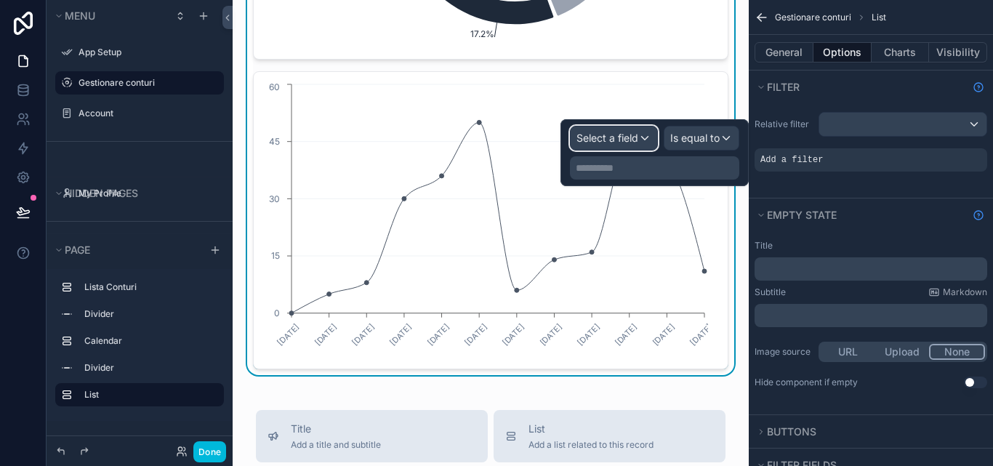
click at [644, 137] on div "Select a field" at bounding box center [614, 137] width 86 height 23
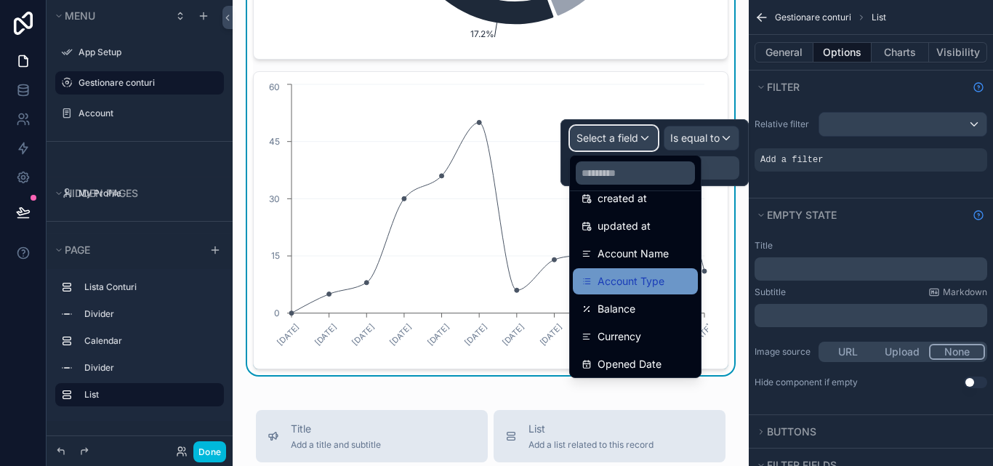
scroll to position [131, 0]
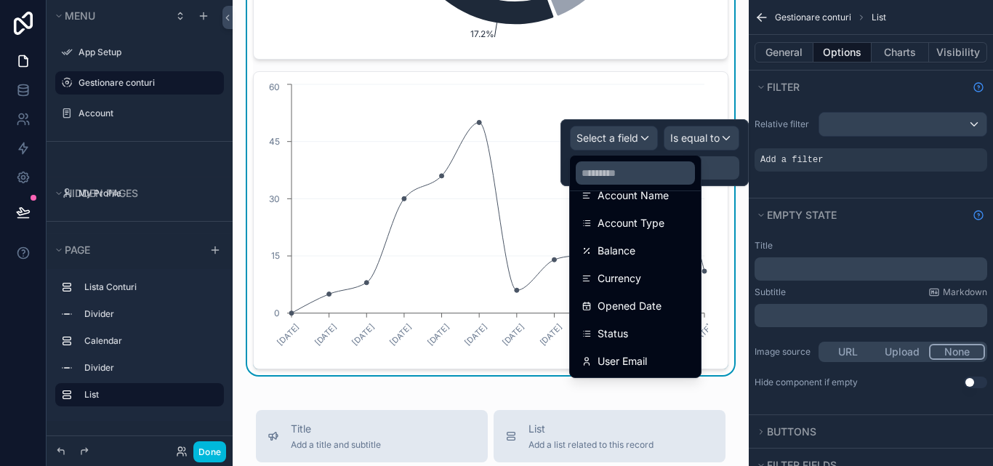
click at [709, 140] on div at bounding box center [654, 152] width 188 height 67
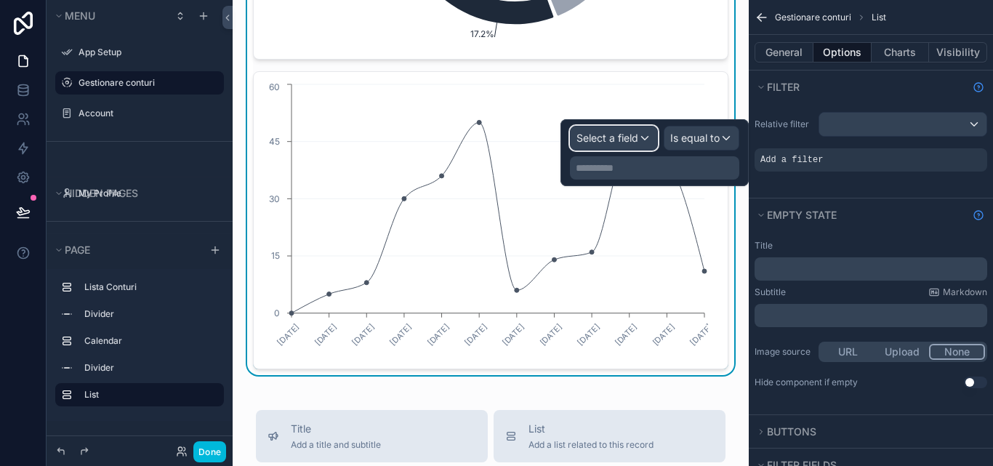
click at [645, 134] on div "Select a field" at bounding box center [614, 137] width 86 height 23
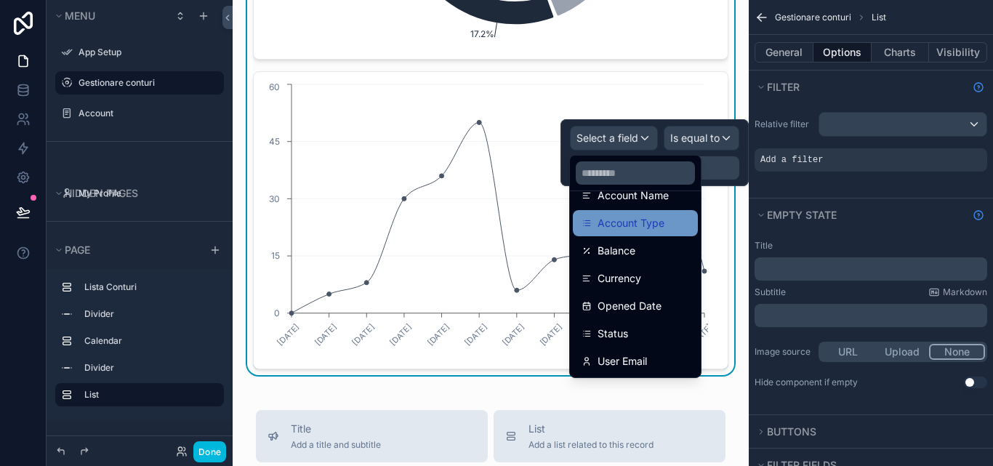
click at [662, 221] on span "Account Type" at bounding box center [630, 222] width 67 height 17
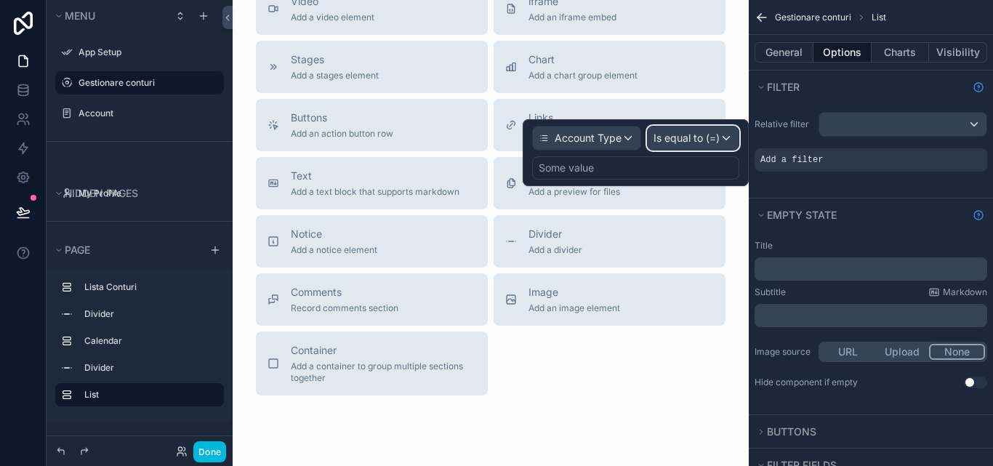
click at [693, 137] on span "Is equal to (=)" at bounding box center [686, 138] width 66 height 15
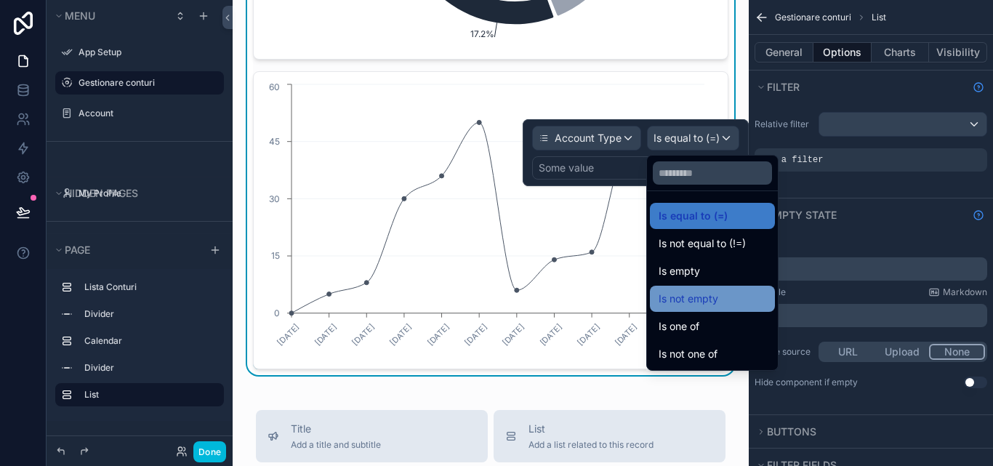
click at [725, 293] on div "Is not empty" at bounding box center [713, 298] width 108 height 17
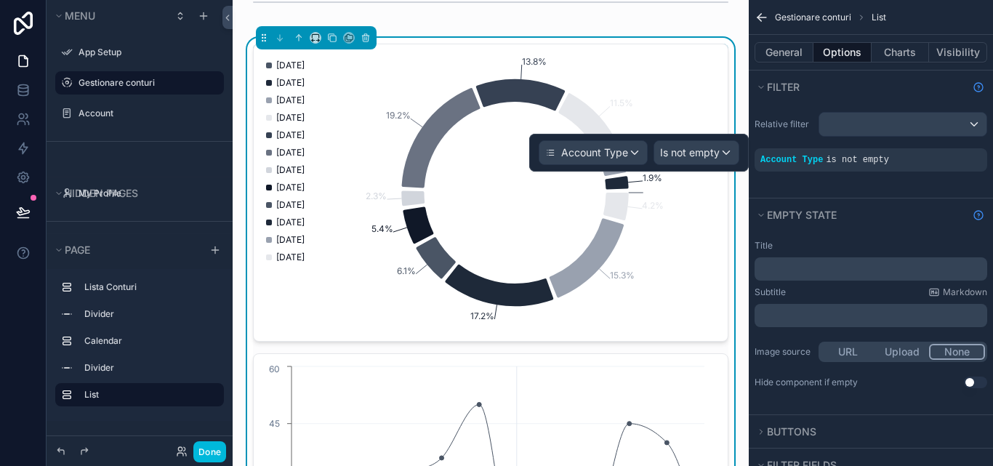
scroll to position [872, 0]
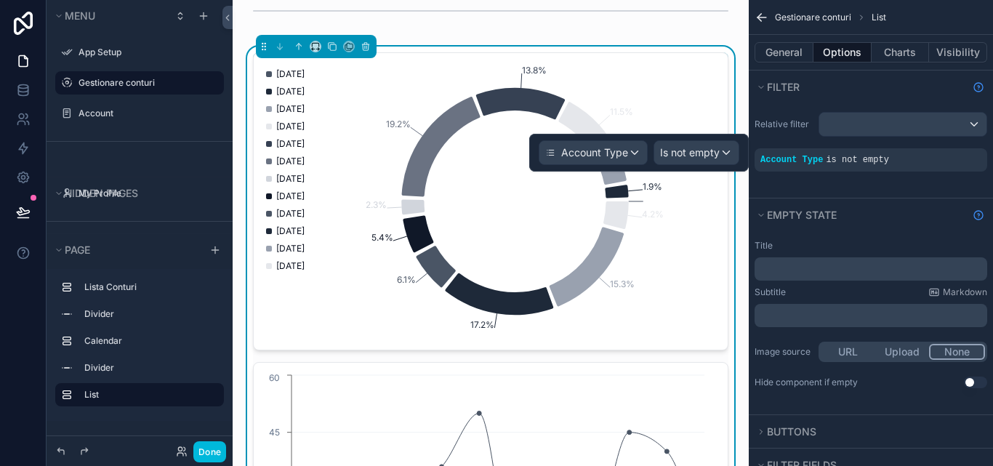
click at [829, 162] on span "is not empty" at bounding box center [857, 160] width 63 height 10
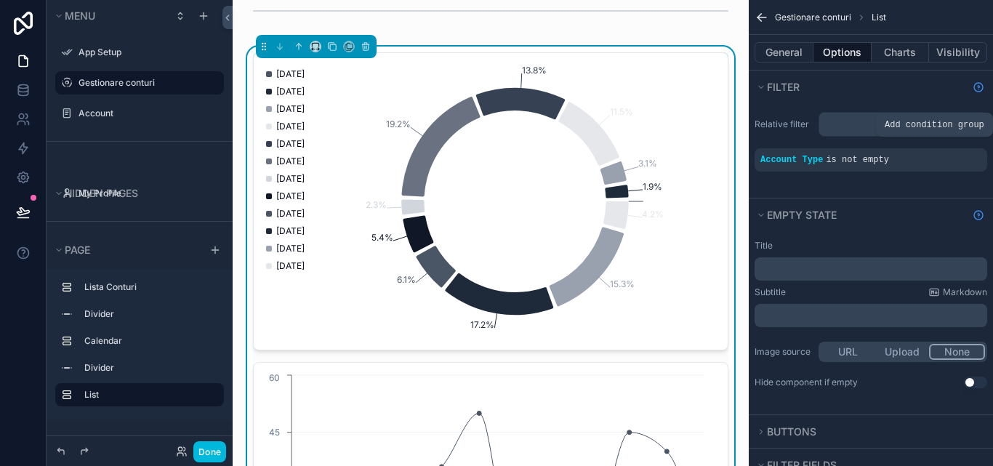
click at [0, 0] on div "scrollable content" at bounding box center [0, 0] width 0 height 0
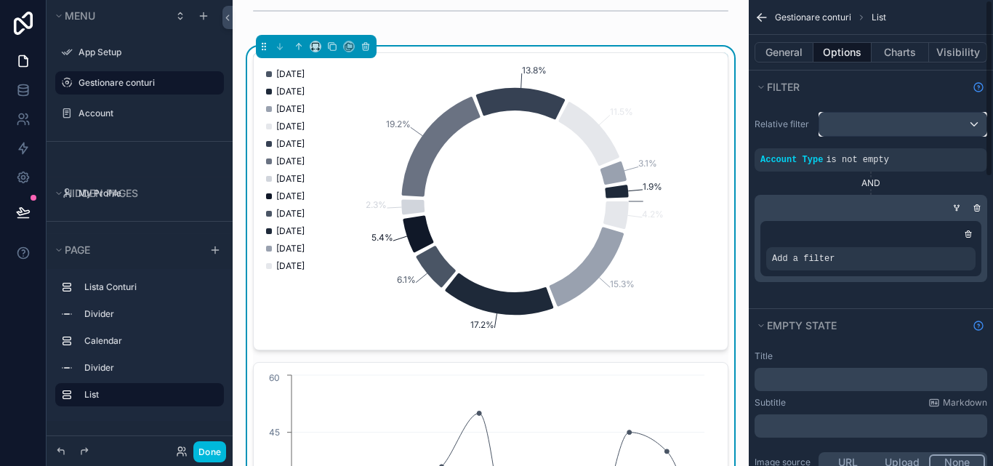
click at [885, 127] on div "scrollable content" at bounding box center [902, 124] width 167 height 23
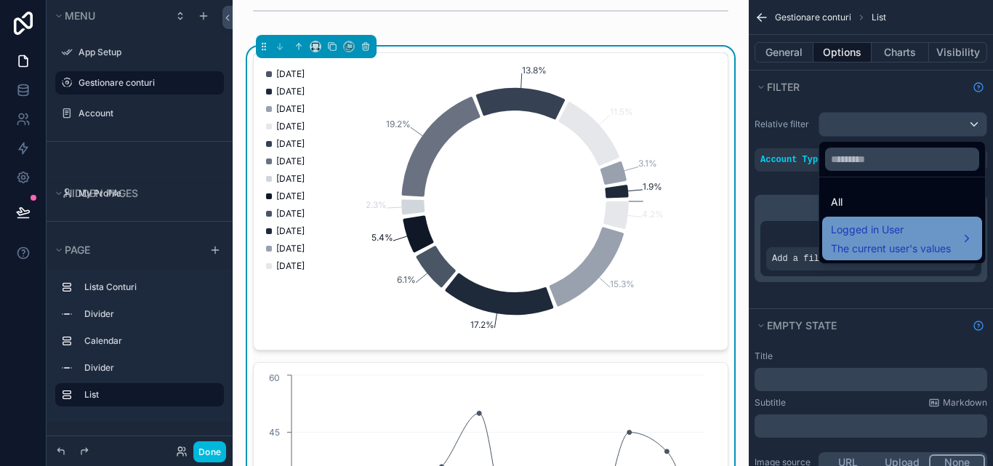
click at [909, 235] on span "Logged in User" at bounding box center [891, 229] width 120 height 17
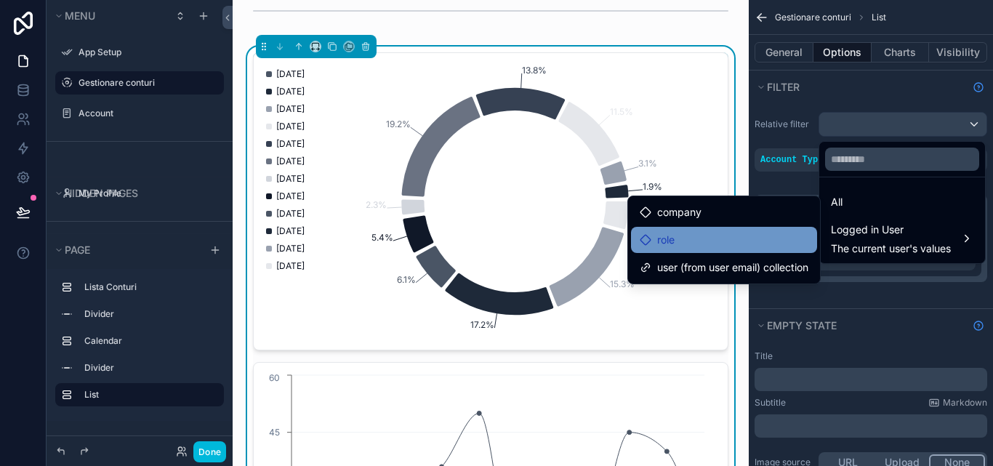
click at [758, 249] on div "role" at bounding box center [724, 240] width 186 height 26
click at [790, 235] on div "role" at bounding box center [724, 239] width 169 height 17
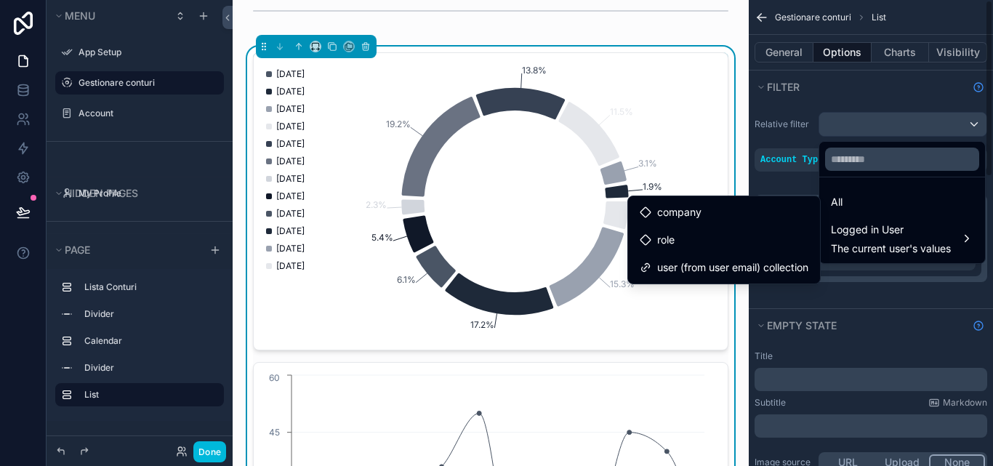
click at [893, 118] on div "scrollable content" at bounding box center [496, 233] width 993 height 466
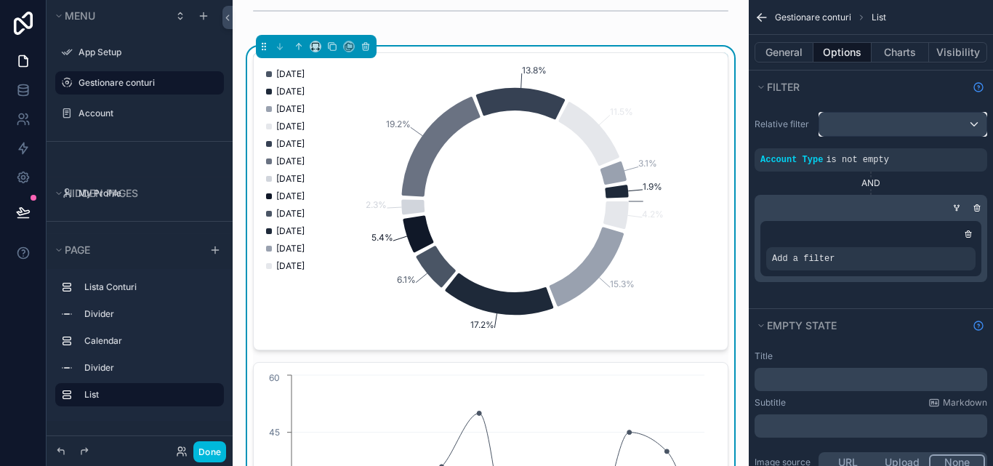
click at [902, 131] on div "scrollable content" at bounding box center [902, 124] width 167 height 23
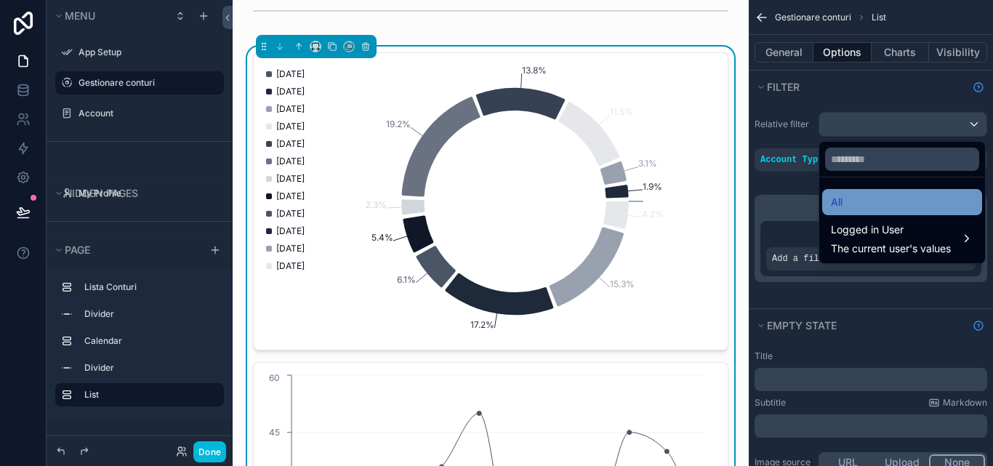
click at [894, 214] on div "All" at bounding box center [902, 202] width 160 height 26
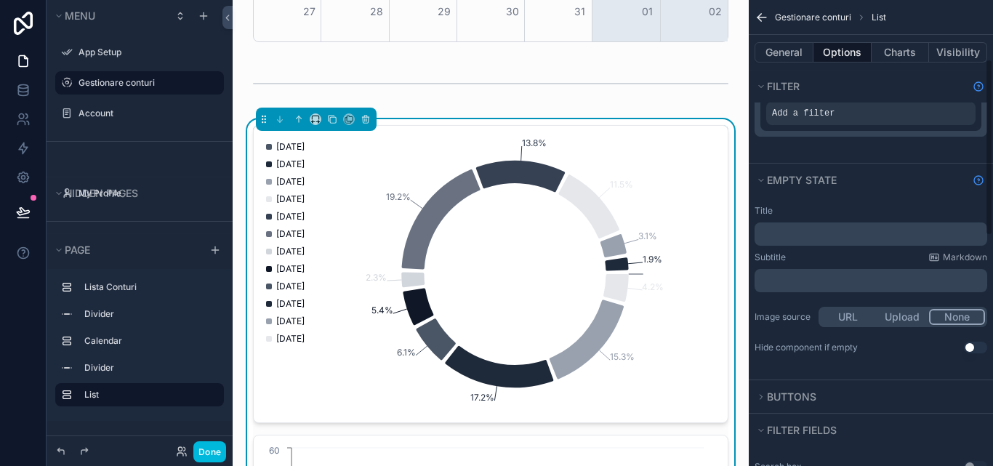
scroll to position [218, 0]
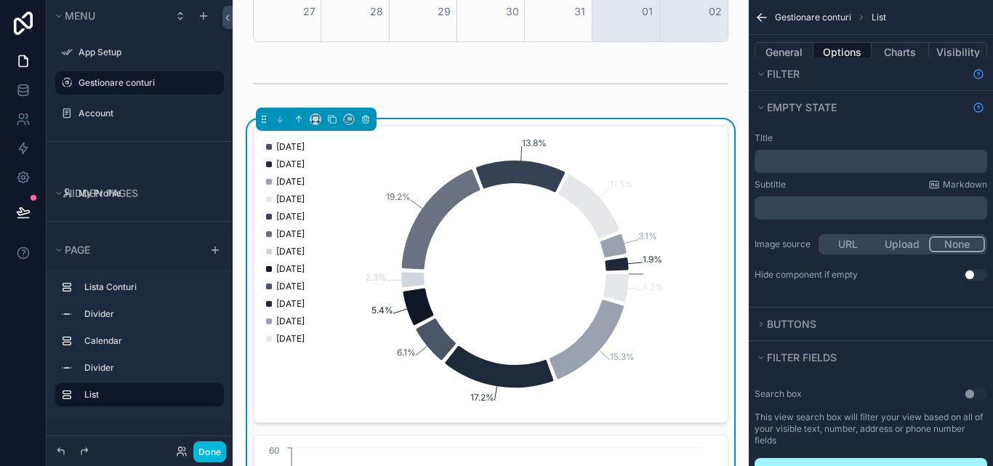
click at [893, 245] on button "Upload" at bounding box center [902, 244] width 55 height 16
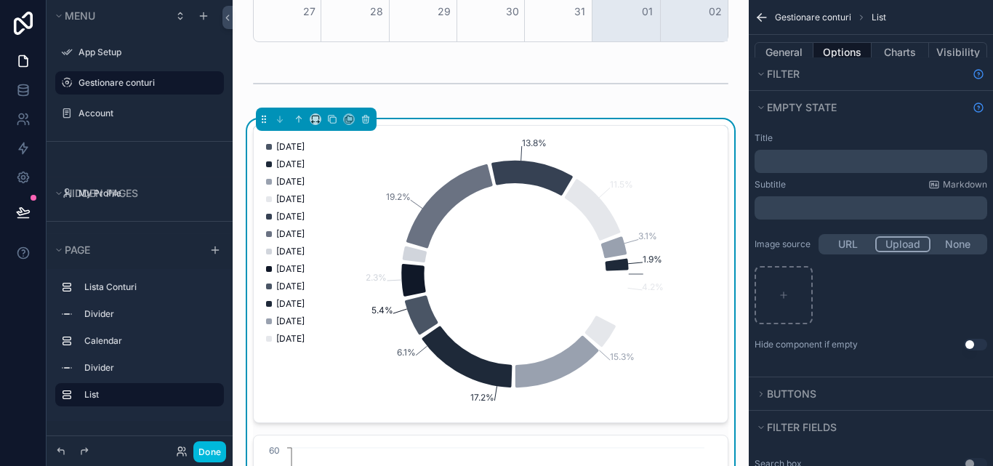
click at [847, 246] on button "URL" at bounding box center [848, 244] width 55 height 16
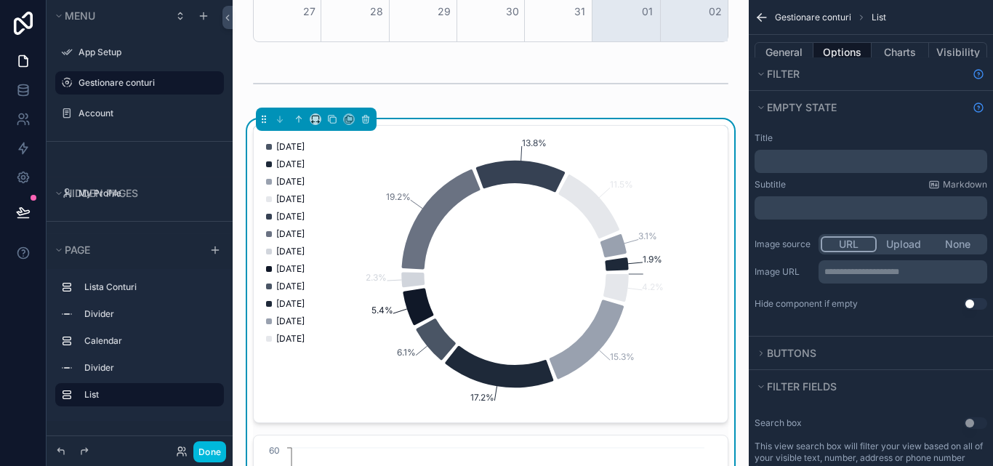
click at [967, 243] on button "None" at bounding box center [957, 244] width 55 height 16
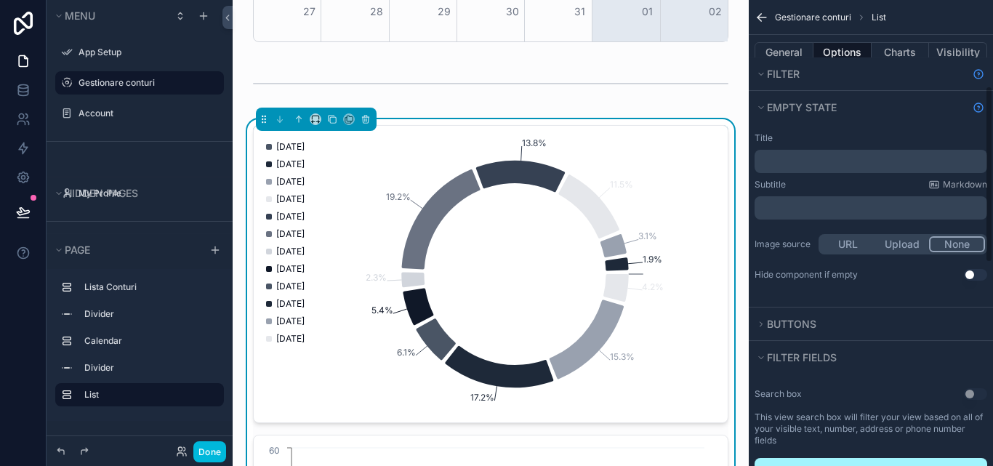
scroll to position [291, 0]
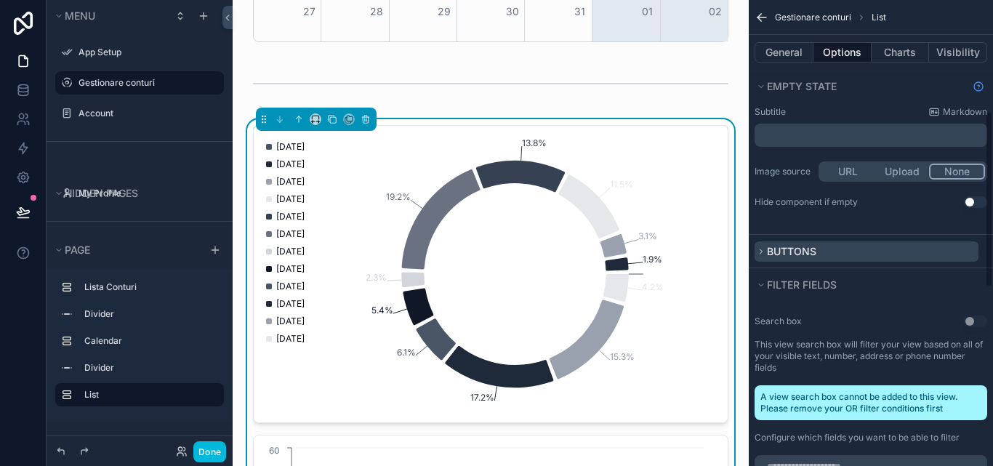
click at [841, 260] on button "Buttons" at bounding box center [866, 251] width 224 height 20
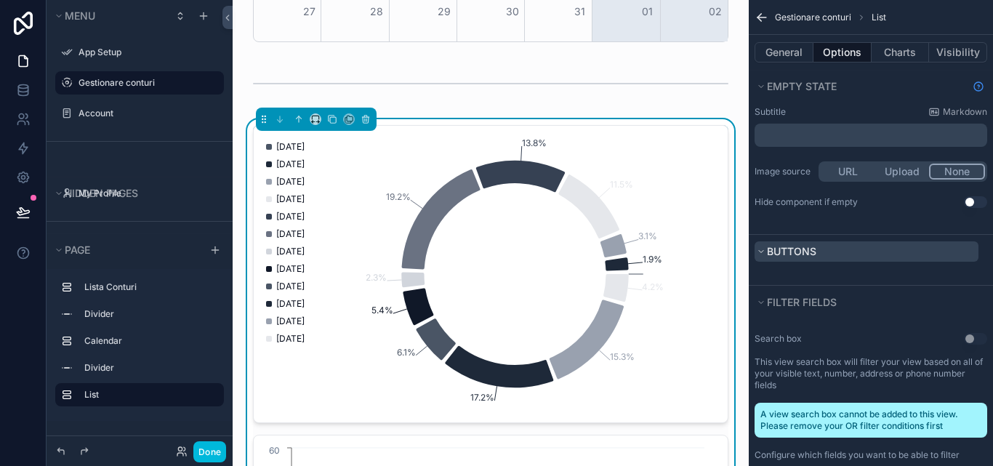
click at [841, 260] on button "Buttons" at bounding box center [866, 251] width 224 height 20
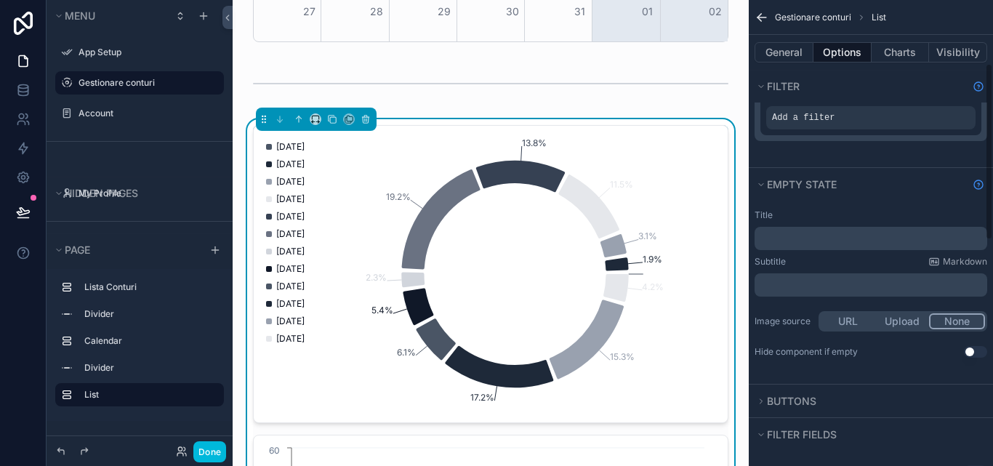
scroll to position [166, 0]
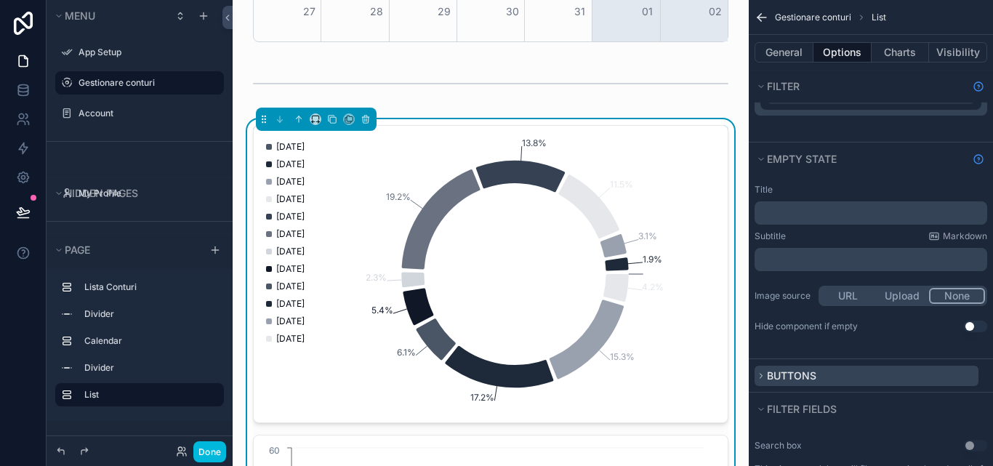
click at [807, 377] on span "Buttons" at bounding box center [791, 375] width 49 height 12
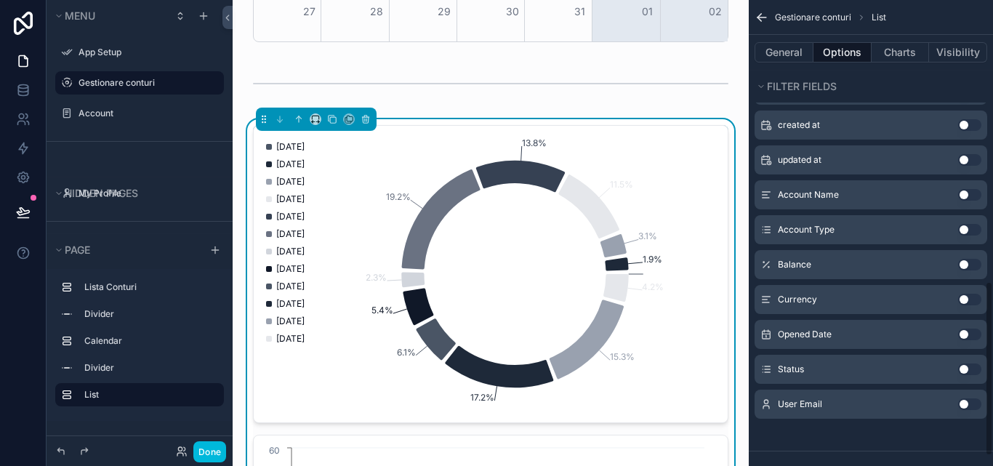
scroll to position [778, 0]
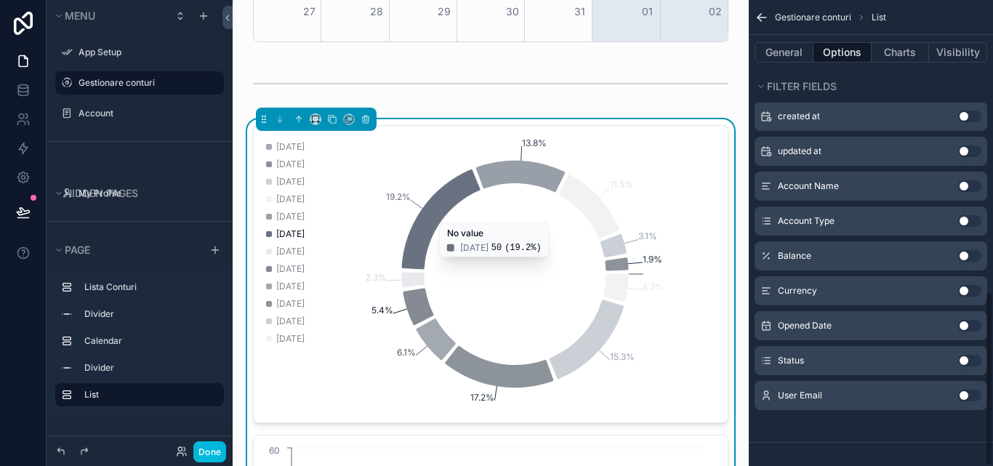
click at [469, 190] on icon "chart" at bounding box center [441, 219] width 78 height 100
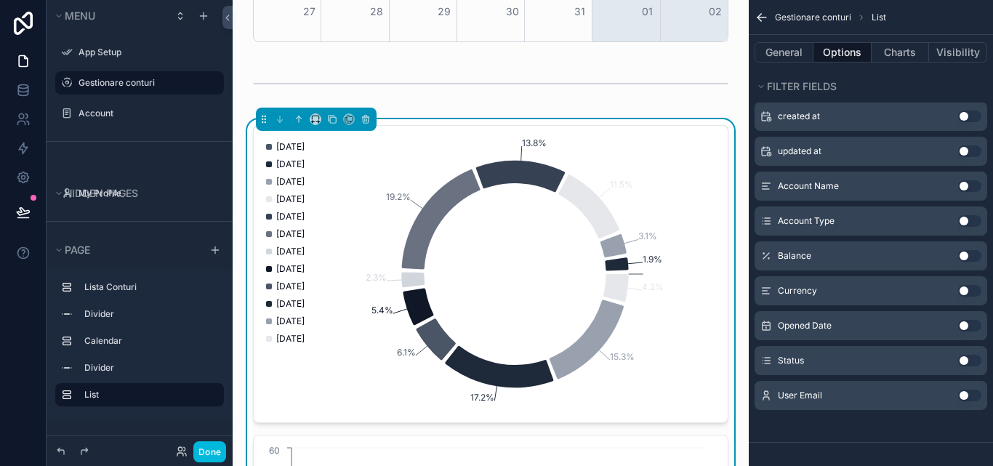
drag, startPoint x: 468, startPoint y: 163, endPoint x: 432, endPoint y: 259, distance: 103.0
click at [432, 259] on icon "1.9% 3.1% 11.5% 13.8% 19.2% 2.3% 5.4% 6.1% 17.2% 15.3% 4.2%" at bounding box center [485, 273] width 446 height 279
click at [490, 270] on icon "1.9% 3.1% 11.5% 13.8% 19.2% 2.3% 5.4% 6.1% 17.2% 15.3% 4.2%" at bounding box center [485, 273] width 446 height 279
